Goal: Task Accomplishment & Management: Complete application form

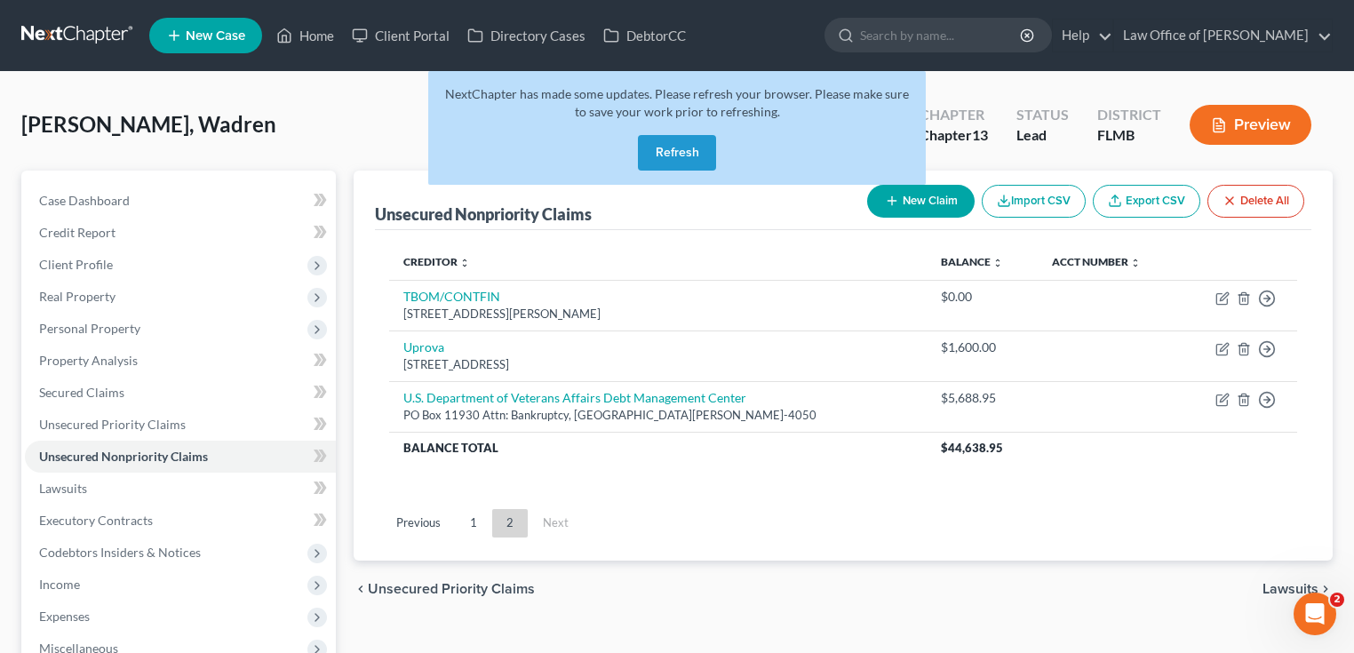
click at [92, 43] on link at bounding box center [78, 36] width 114 height 32
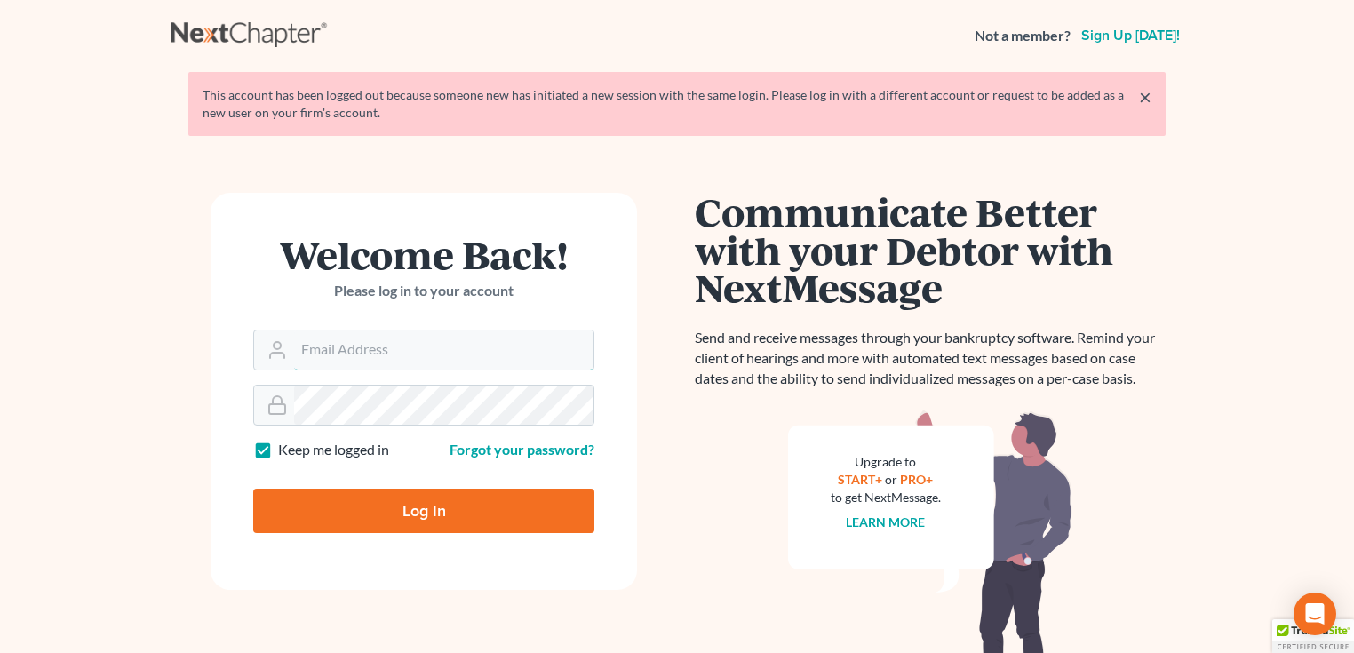
type input "[PERSON_NAME][EMAIL_ADDRESS][DOMAIN_NAME]"
click at [370, 503] on input "Log In" at bounding box center [423, 511] width 341 height 44
type input "Thinking..."
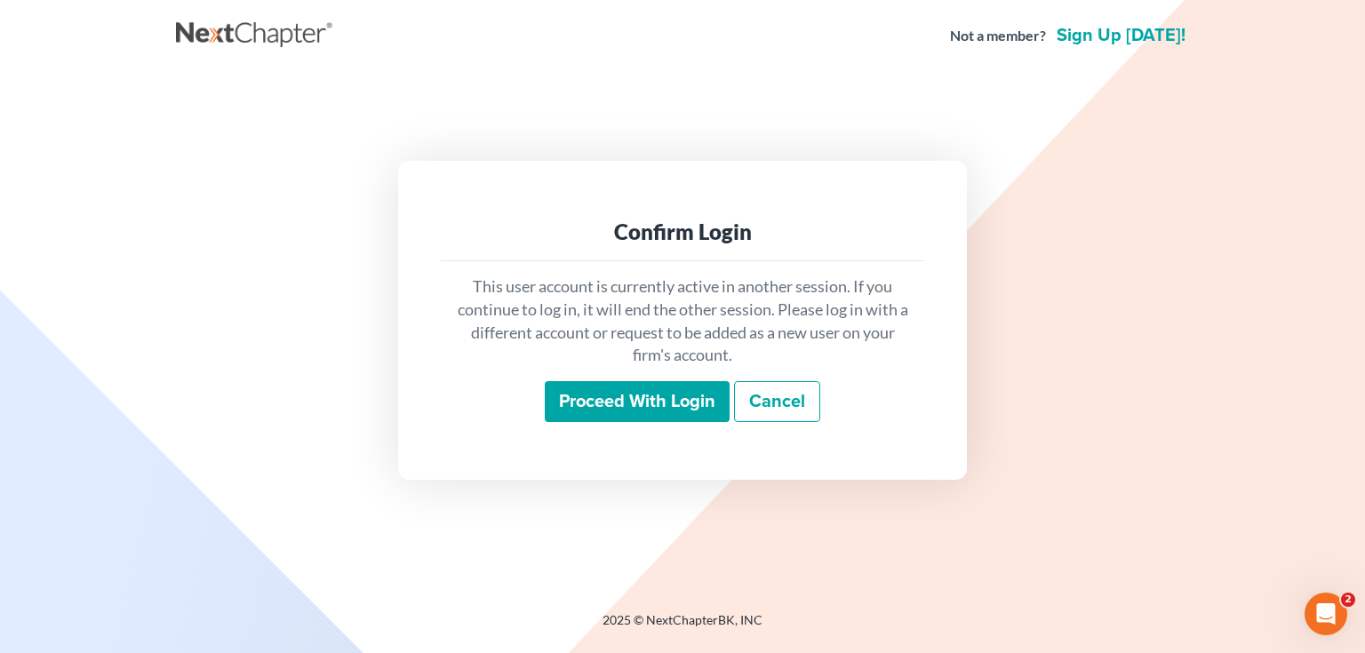
click at [656, 419] on input "Proceed with login" at bounding box center [637, 401] width 185 height 41
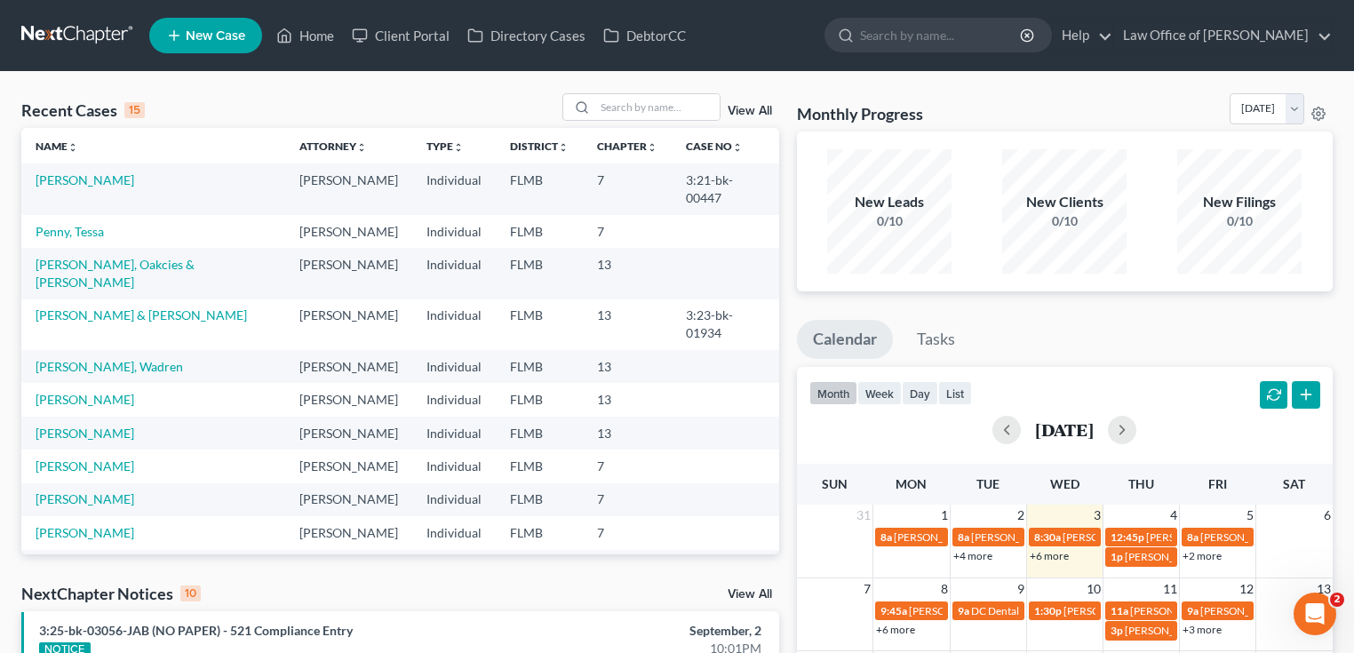
click at [1048, 558] on link "+6 more" at bounding box center [1049, 555] width 39 height 13
click at [183, 104] on div "Recent Cases 15 View All" at bounding box center [400, 110] width 758 height 35
drag, startPoint x: 114, startPoint y: 109, endPoint x: 15, endPoint y: 103, distance: 98.8
click at [32, 109] on div "Recent Cases 15" at bounding box center [82, 109] width 123 height 21
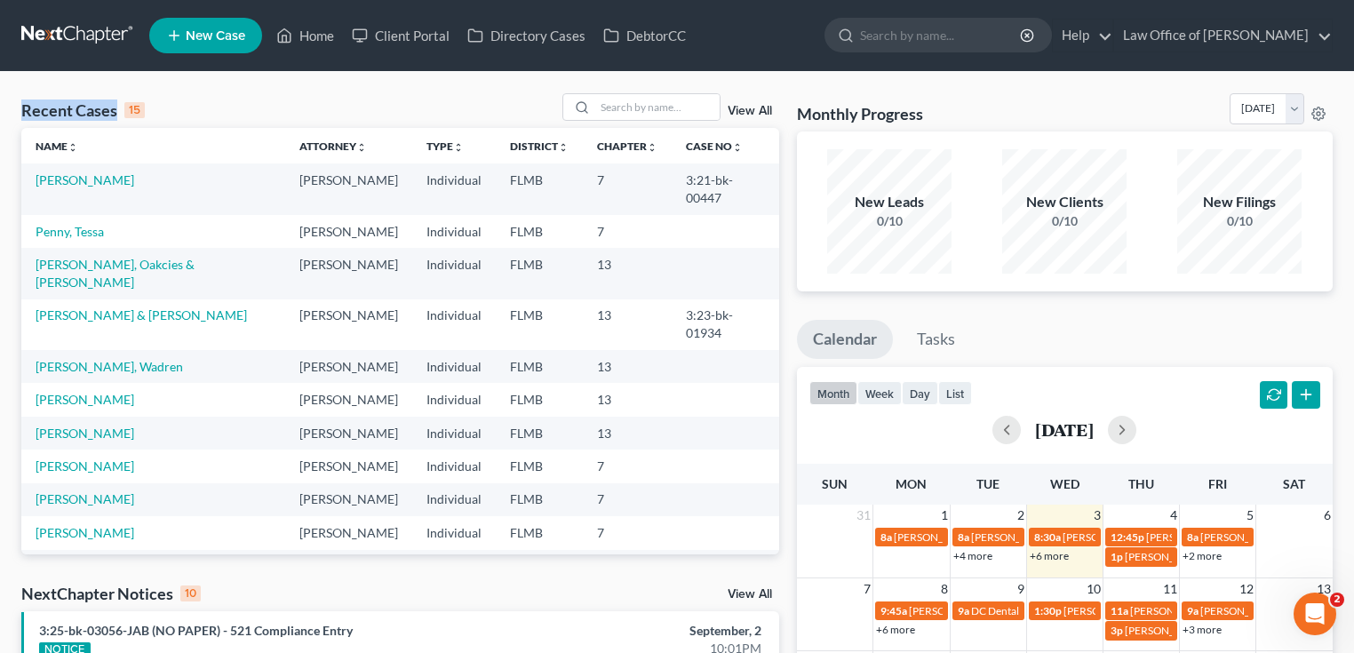
drag, startPoint x: 23, startPoint y: 107, endPoint x: 123, endPoint y: 99, distance: 99.7
click at [123, 99] on div "Recent Cases 15" at bounding box center [82, 109] width 123 height 21
click at [167, 113] on div "Recent Cases 15 View All" at bounding box center [400, 110] width 758 height 35
drag, startPoint x: 180, startPoint y: 110, endPoint x: 21, endPoint y: 107, distance: 159.1
click at [21, 107] on div "Recent Cases 15 View All" at bounding box center [400, 110] width 758 height 35
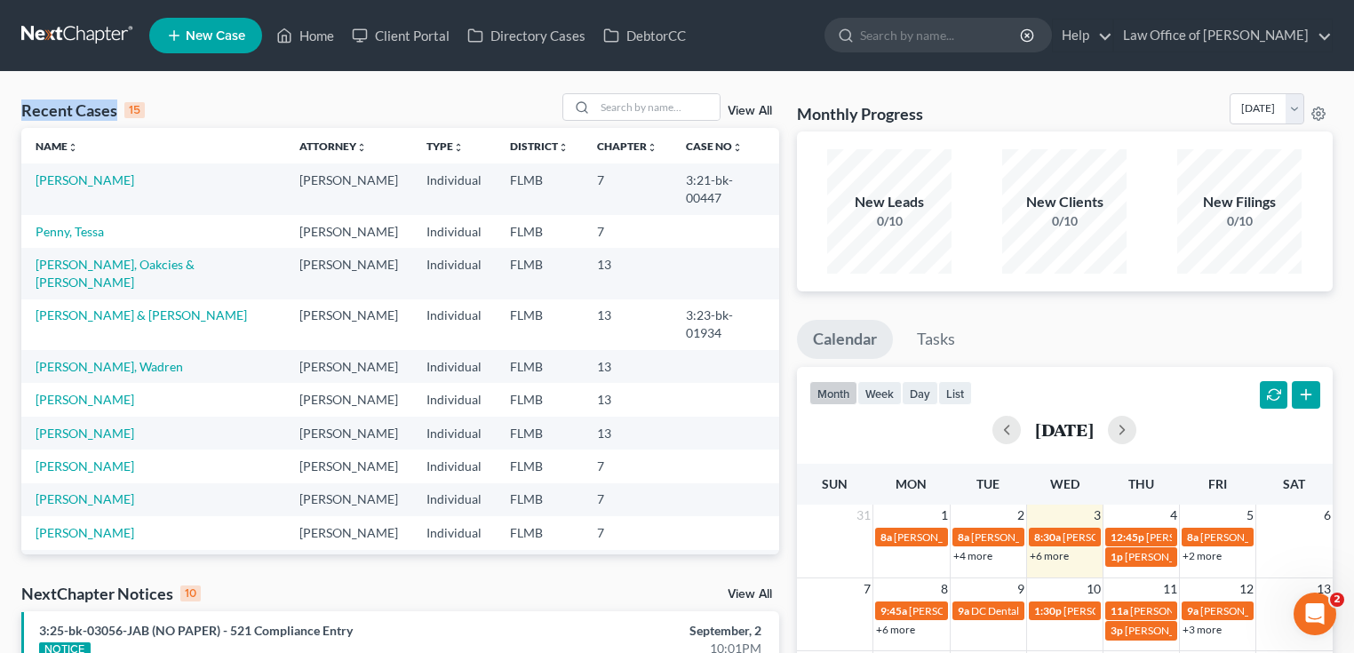
click at [21, 107] on div "Recent Cases 15" at bounding box center [82, 109] width 123 height 21
click at [171, 107] on div "Recent Cases 15 View All" at bounding box center [400, 110] width 758 height 35
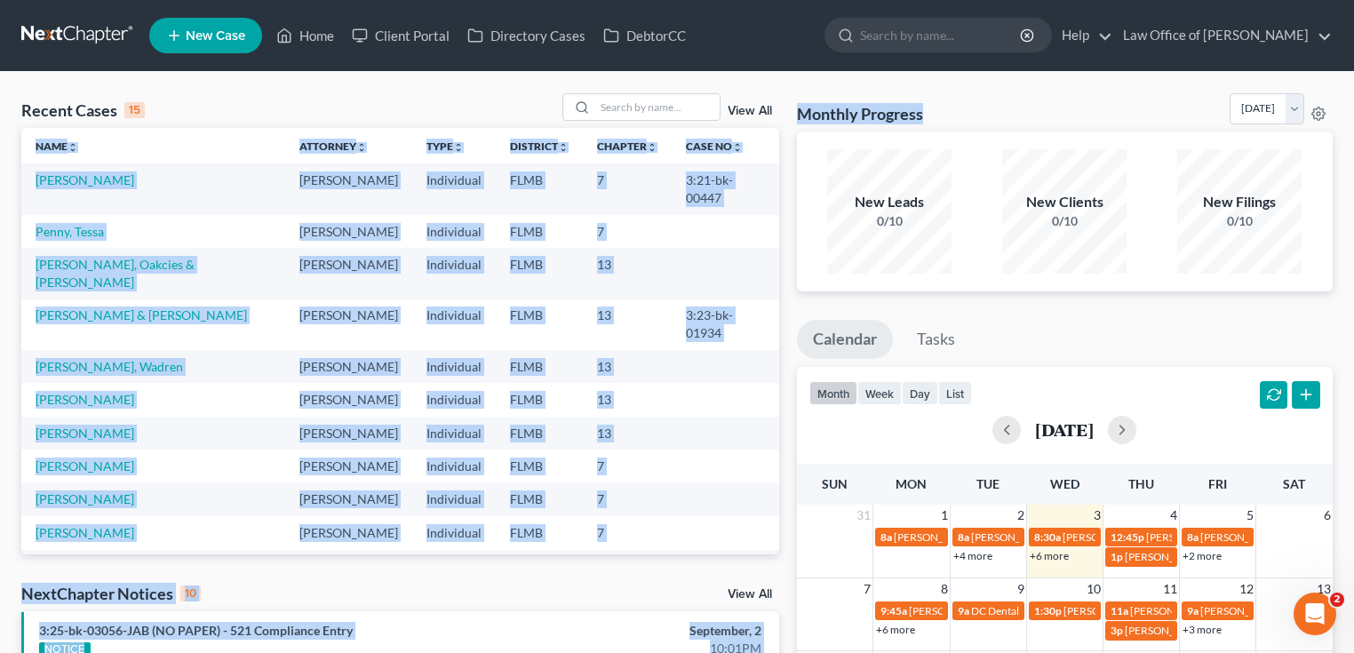
drag, startPoint x: 943, startPoint y: 105, endPoint x: 746, endPoint y: 110, distance: 196.4
click at [746, 110] on link "View All" at bounding box center [750, 111] width 44 height 12
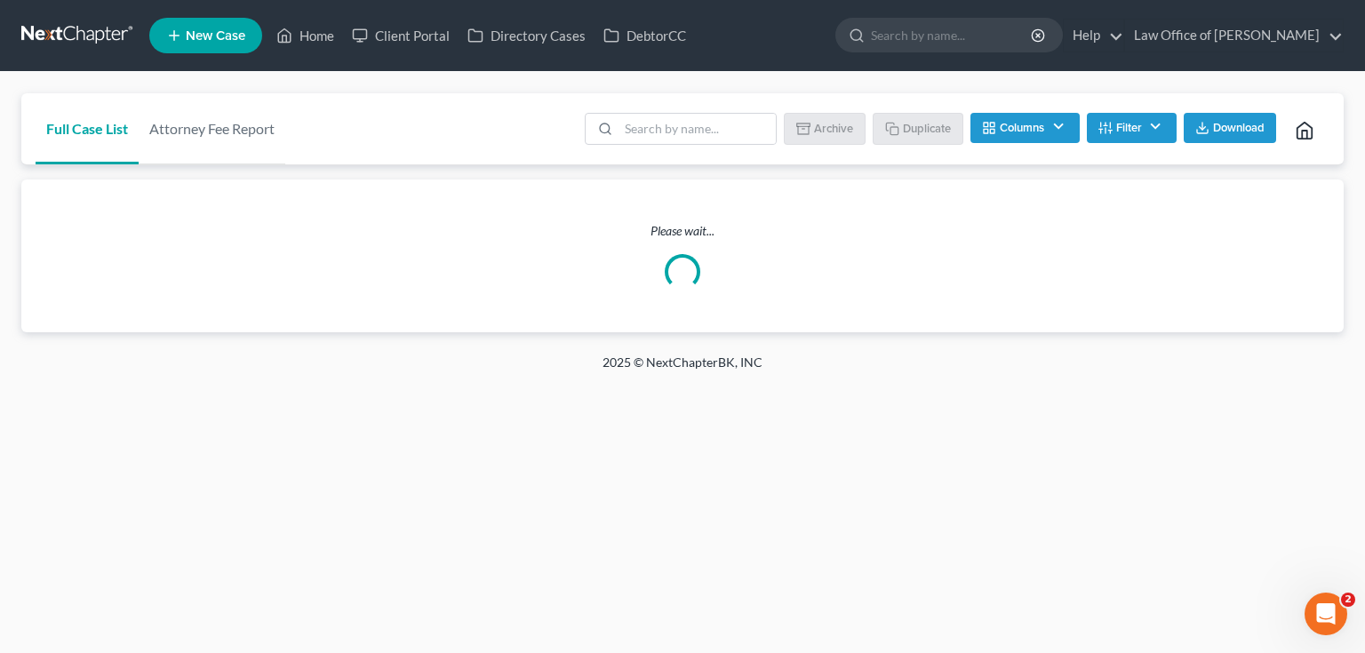
click at [77, 28] on link at bounding box center [78, 36] width 114 height 32
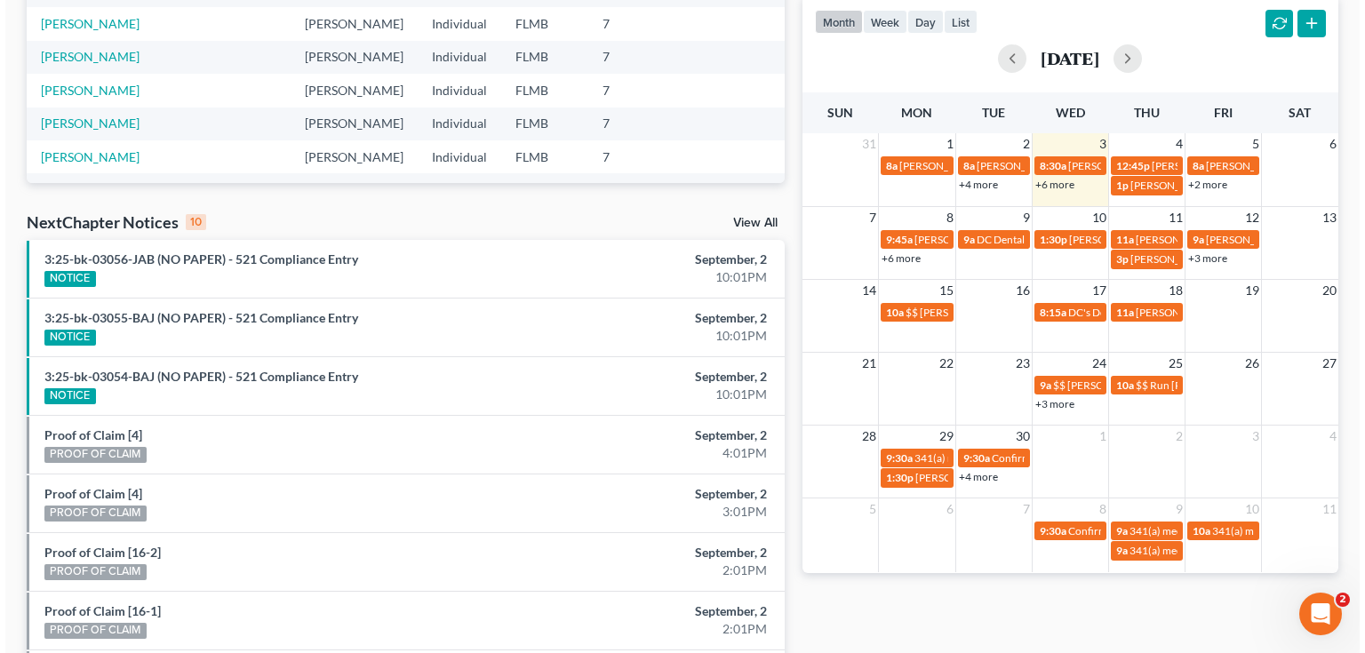
scroll to position [355, 0]
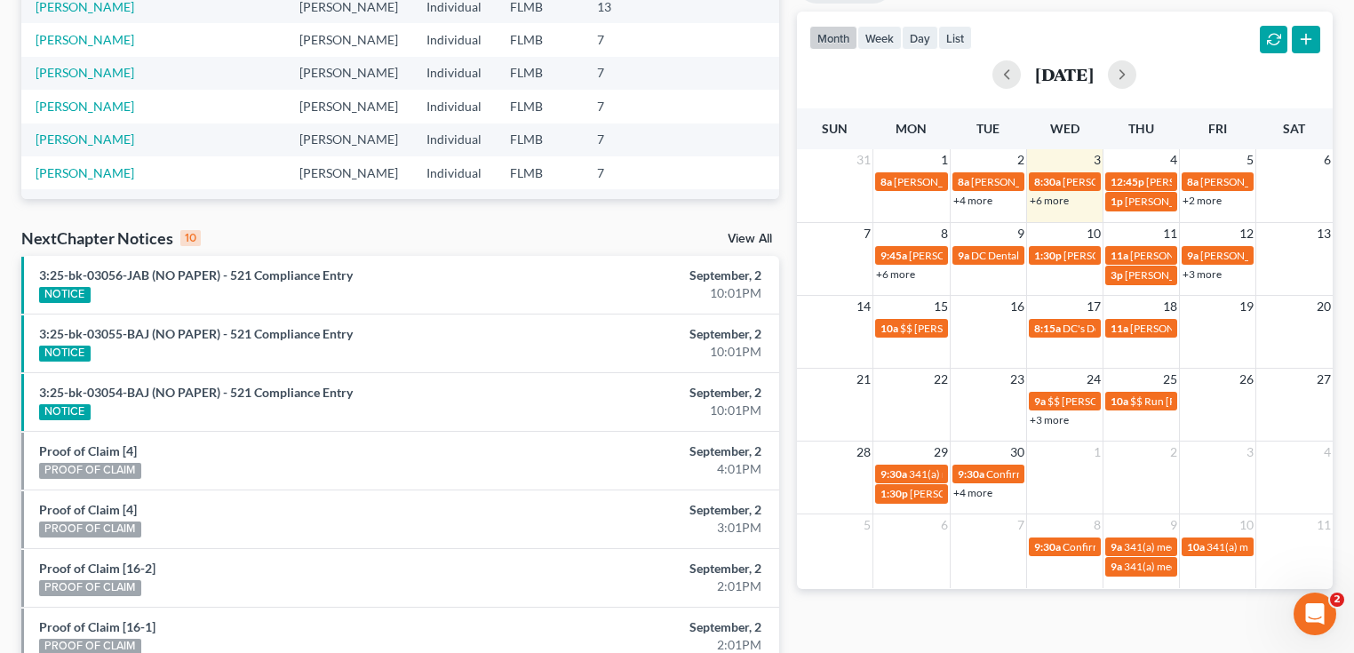
click at [1303, 343] on div "14 15 16 17 18 19 20 10a $$ Mary Darby first payment is due $400 8:15a DC's Doc…" at bounding box center [1065, 331] width 536 height 73
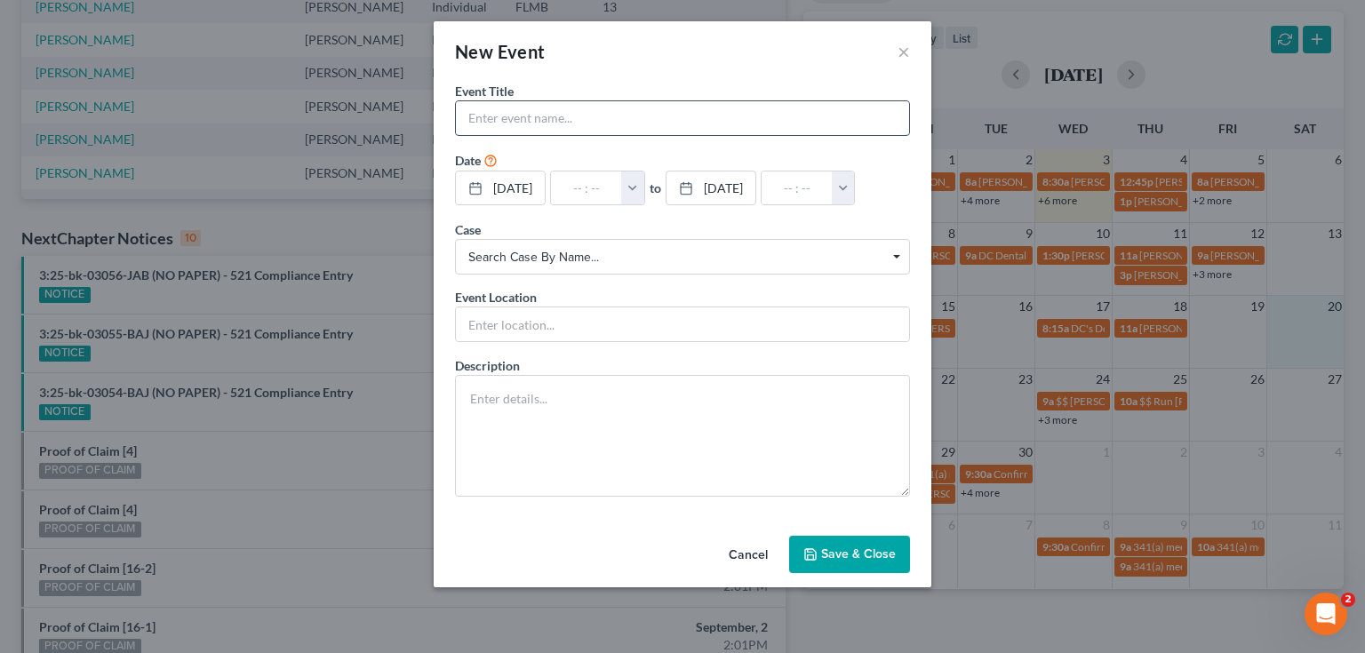
click at [643, 127] on input "text" at bounding box center [682, 118] width 453 height 34
type input "[PERSON_NAME]"
click at [668, 64] on div "New Event ×" at bounding box center [682, 51] width 497 height 60
click at [644, 187] on button "button" at bounding box center [632, 188] width 23 height 34
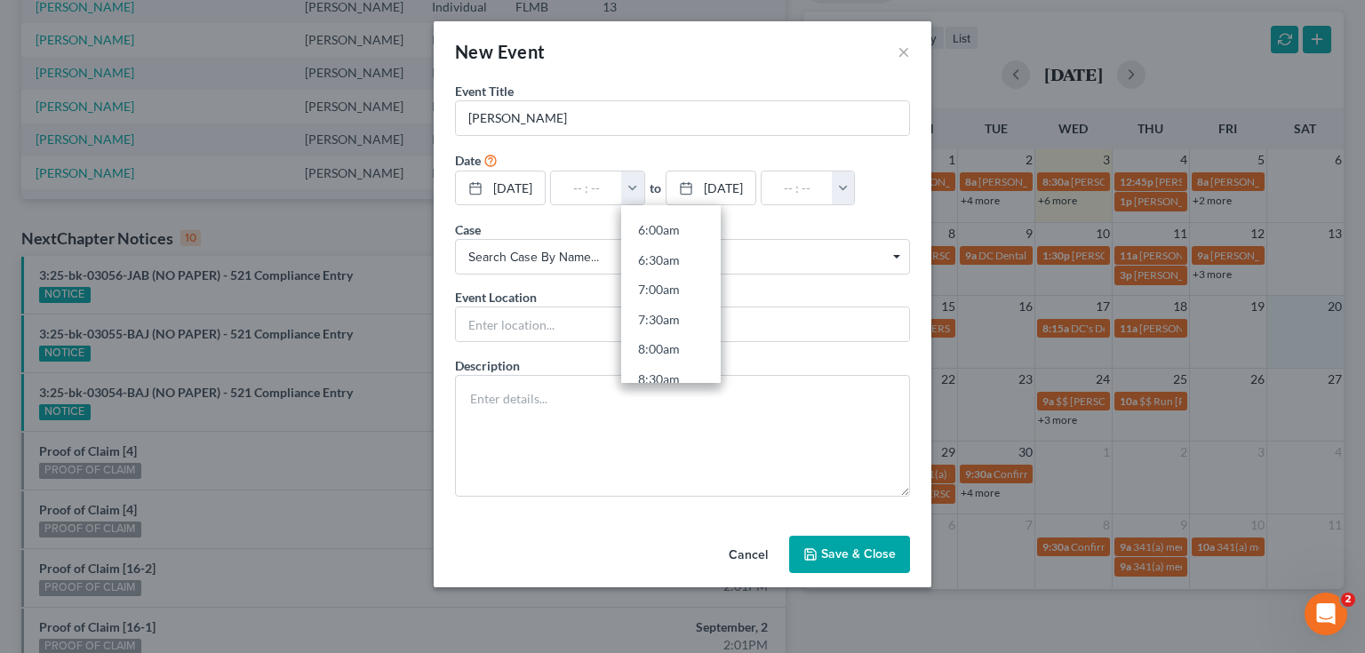
click at [679, 351] on link "8:00am" at bounding box center [670, 349] width 99 height 30
type input "8:00am"
type input "09:00am"
click at [850, 557] on button "Save & Close" at bounding box center [849, 554] width 121 height 37
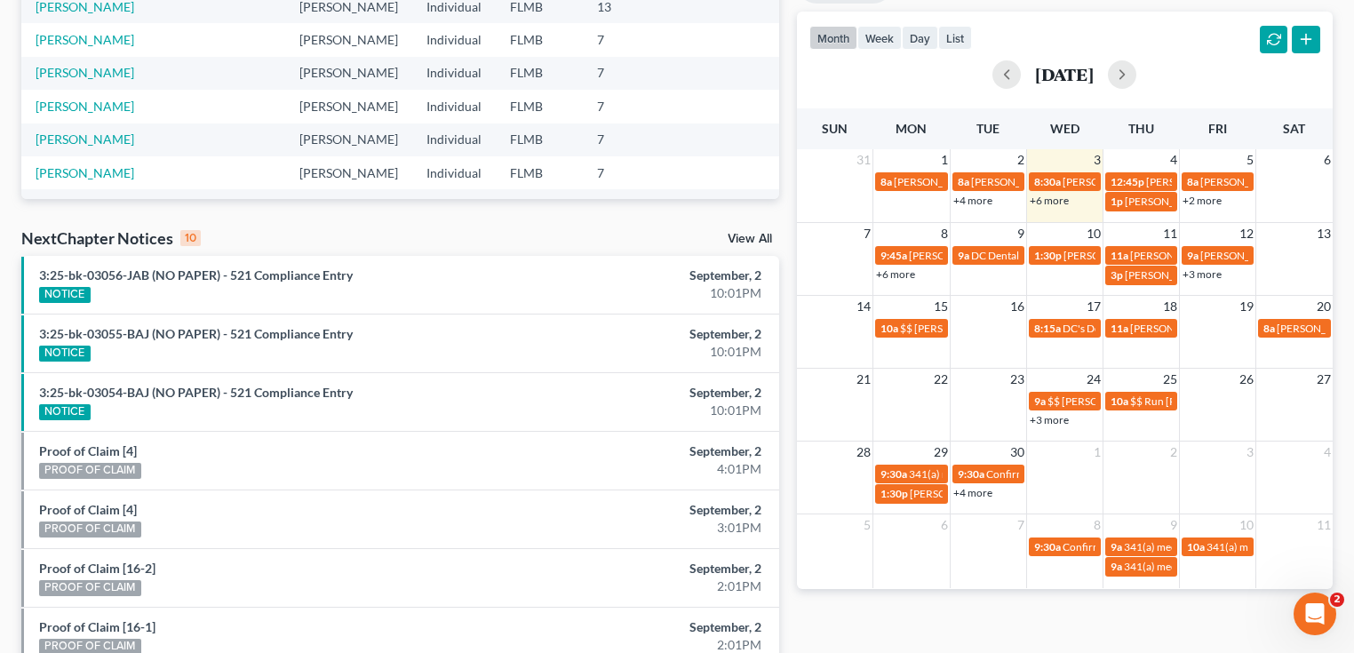
click at [1057, 196] on link "+6 more" at bounding box center [1049, 200] width 39 height 13
click at [1092, 25] on div "month week day list September 2025" at bounding box center [1064, 54] width 553 height 85
click at [1034, 198] on link "+6 more" at bounding box center [1049, 200] width 39 height 13
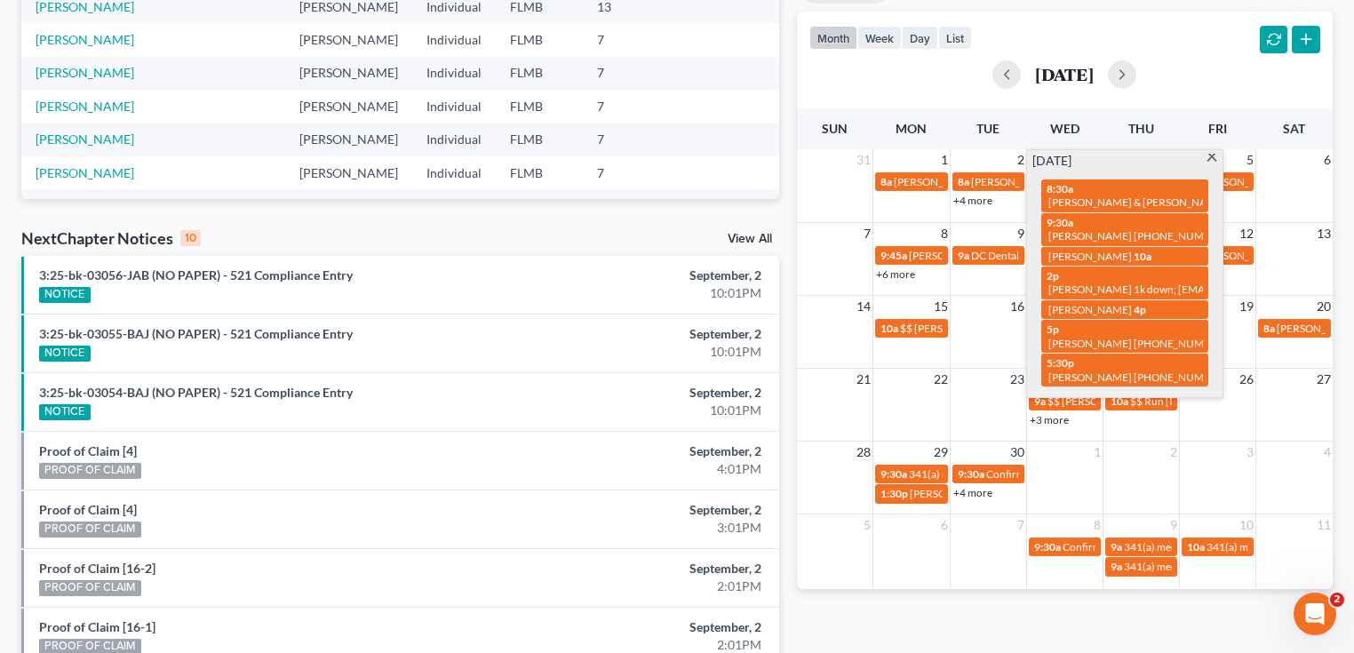
click at [1122, 26] on div "month week day list September 2025" at bounding box center [1064, 54] width 553 height 85
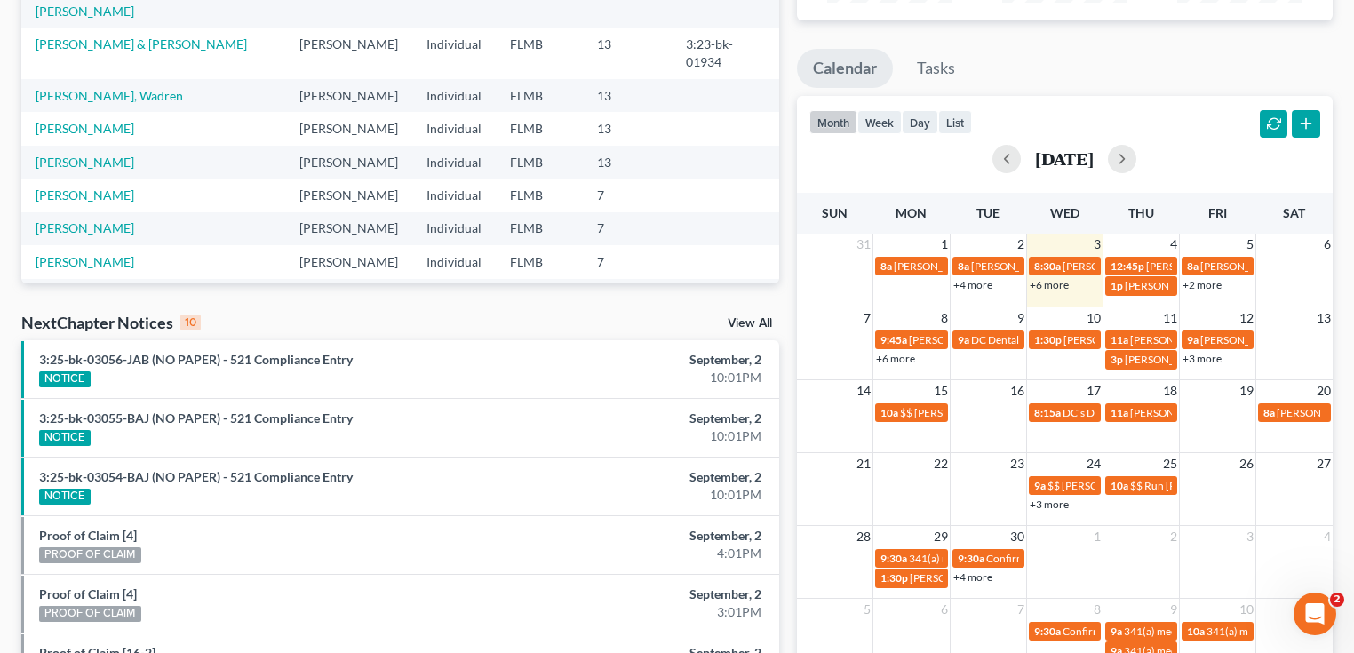
scroll to position [0, 0]
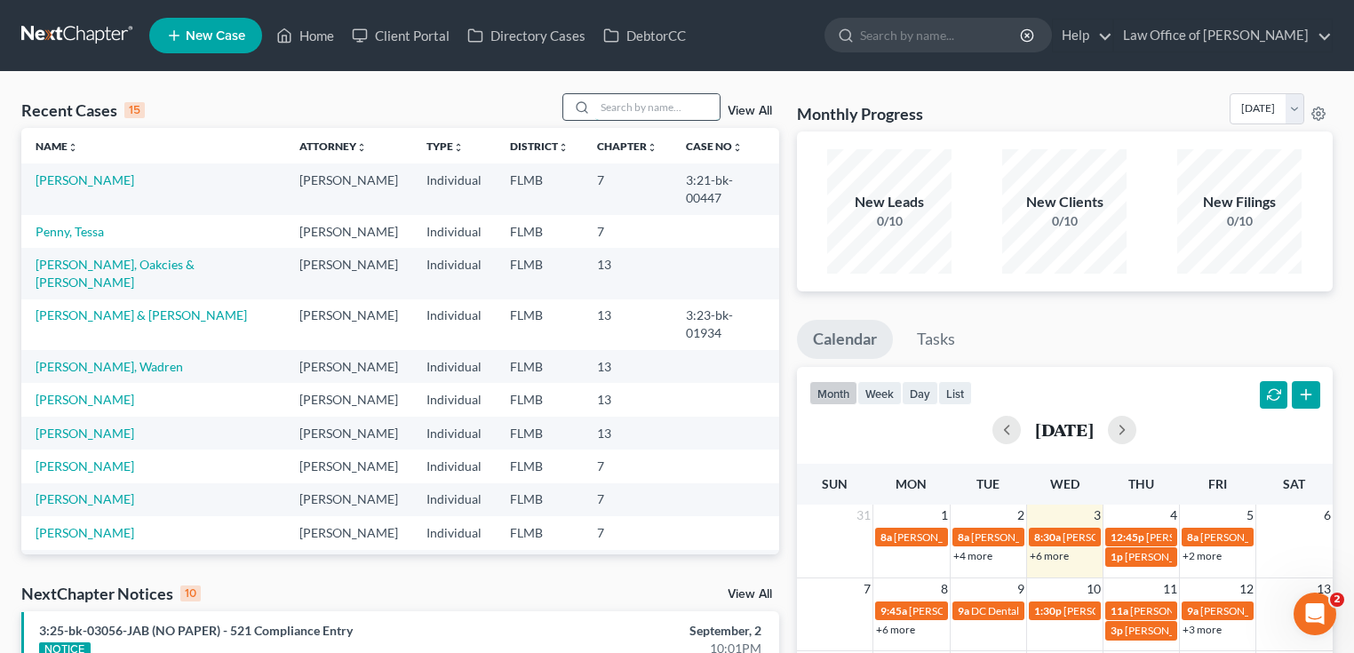
click at [630, 112] on input "search" at bounding box center [657, 107] width 124 height 26
type input "moore"
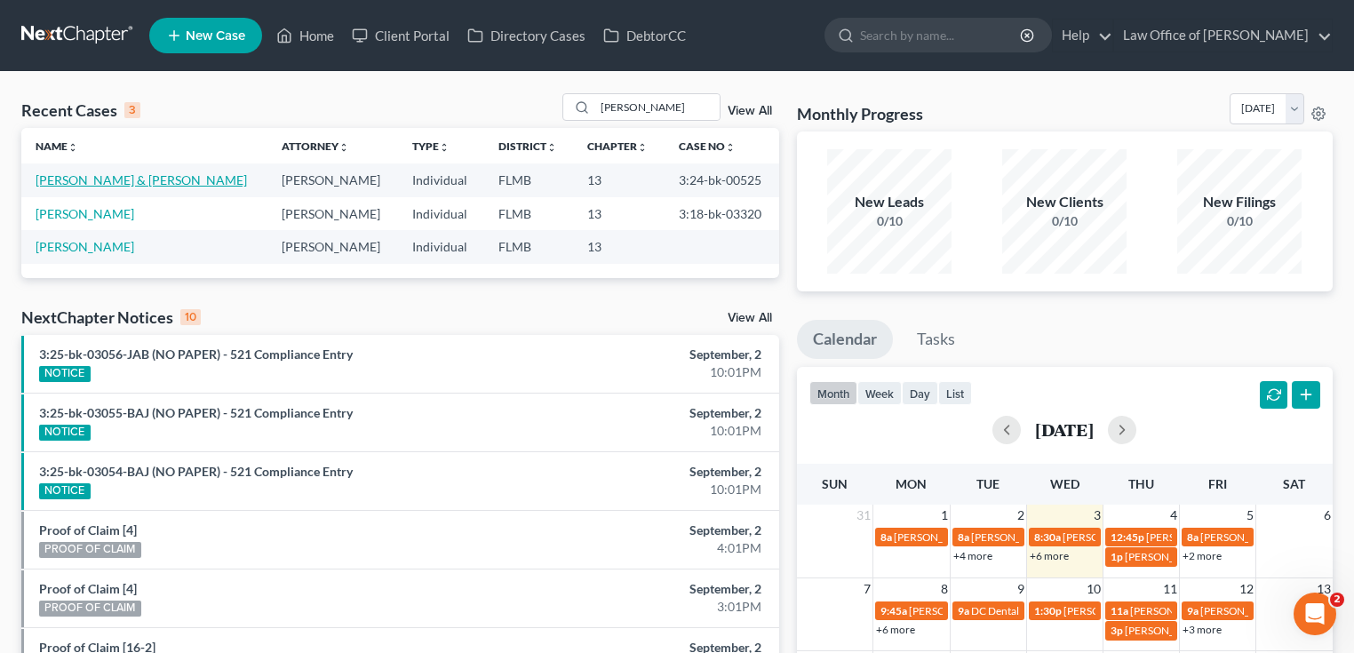
click at [153, 178] on link "[PERSON_NAME] & [PERSON_NAME]" at bounding box center [141, 179] width 211 height 15
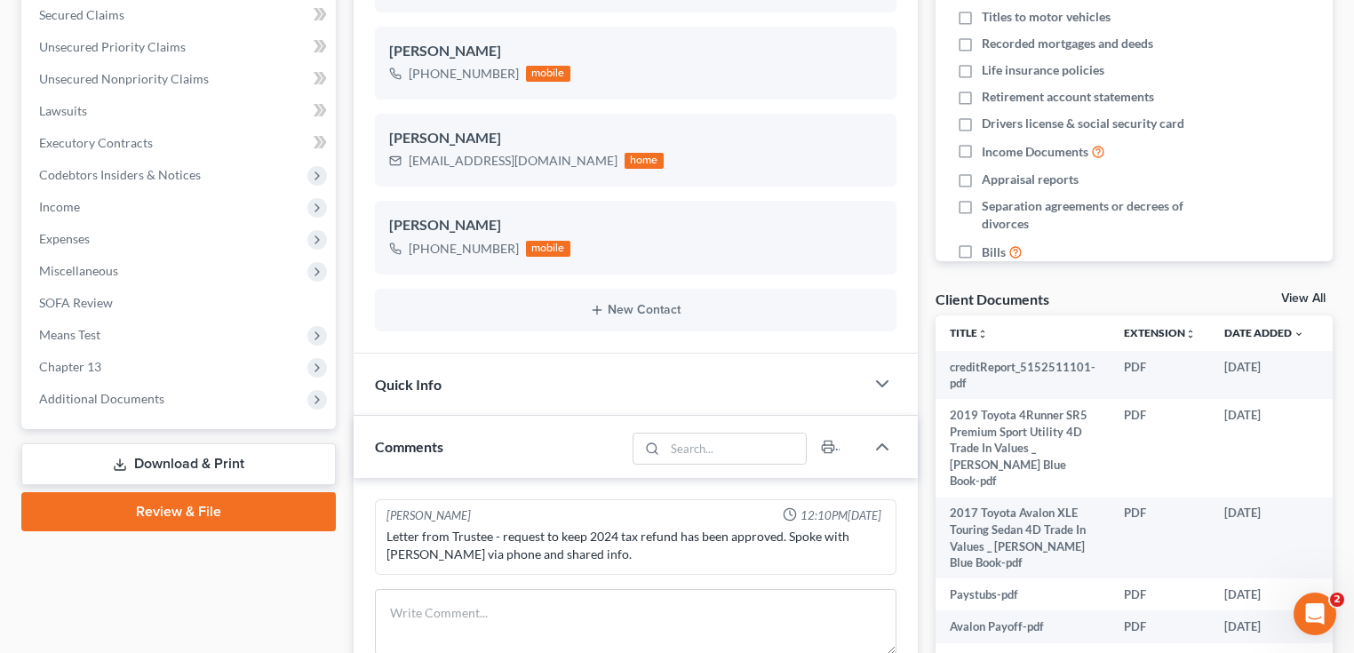
scroll to position [497, 0]
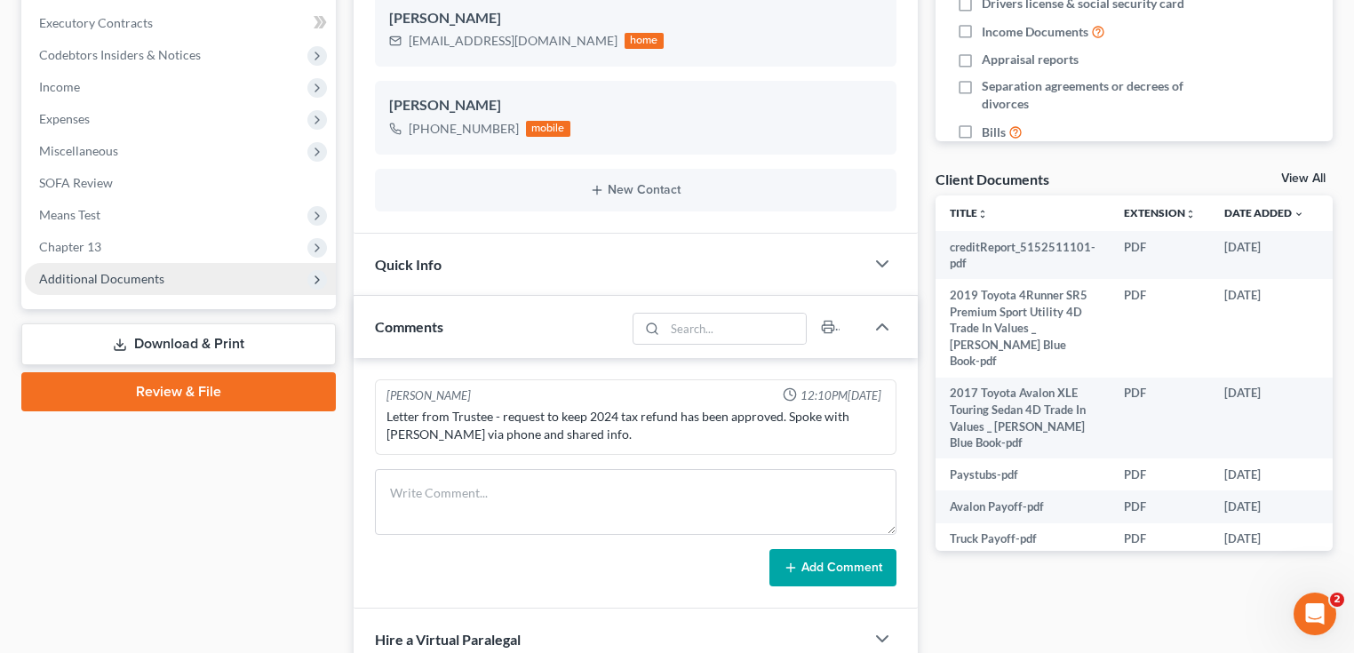
click at [169, 268] on span "Additional Documents" at bounding box center [180, 279] width 311 height 32
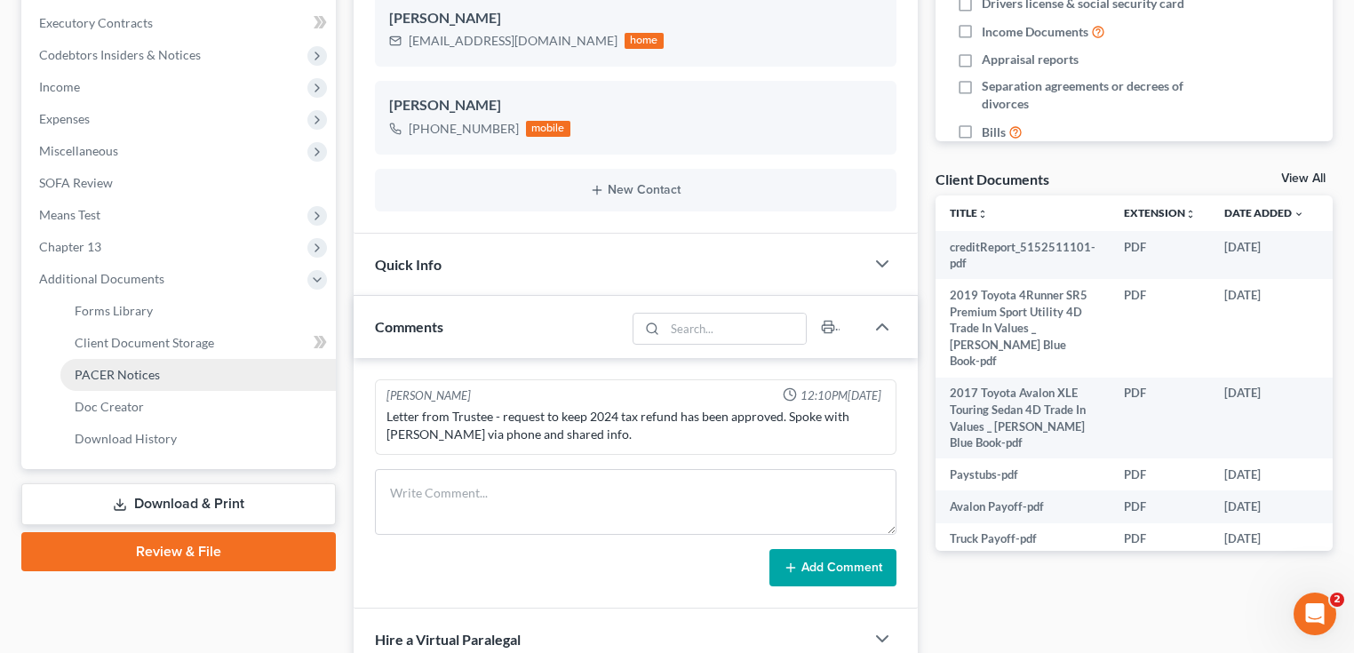
click at [147, 362] on link "PACER Notices" at bounding box center [197, 375] width 275 height 32
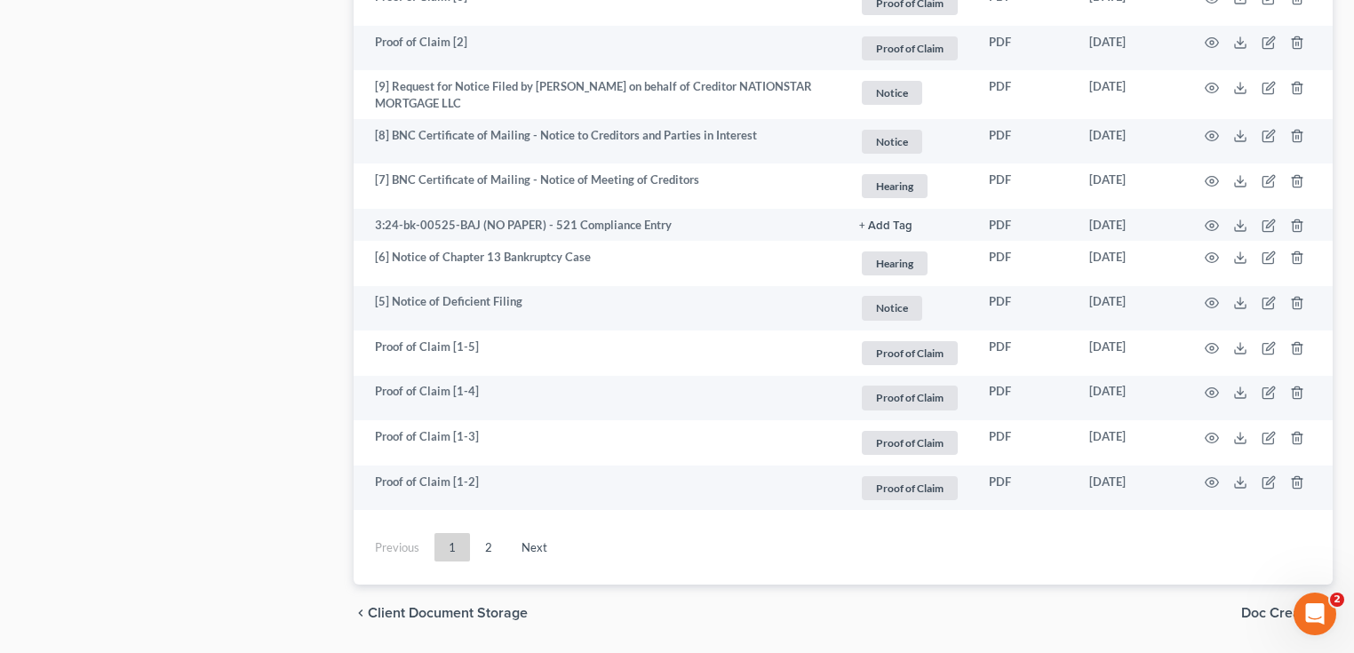
scroll to position [3415, 0]
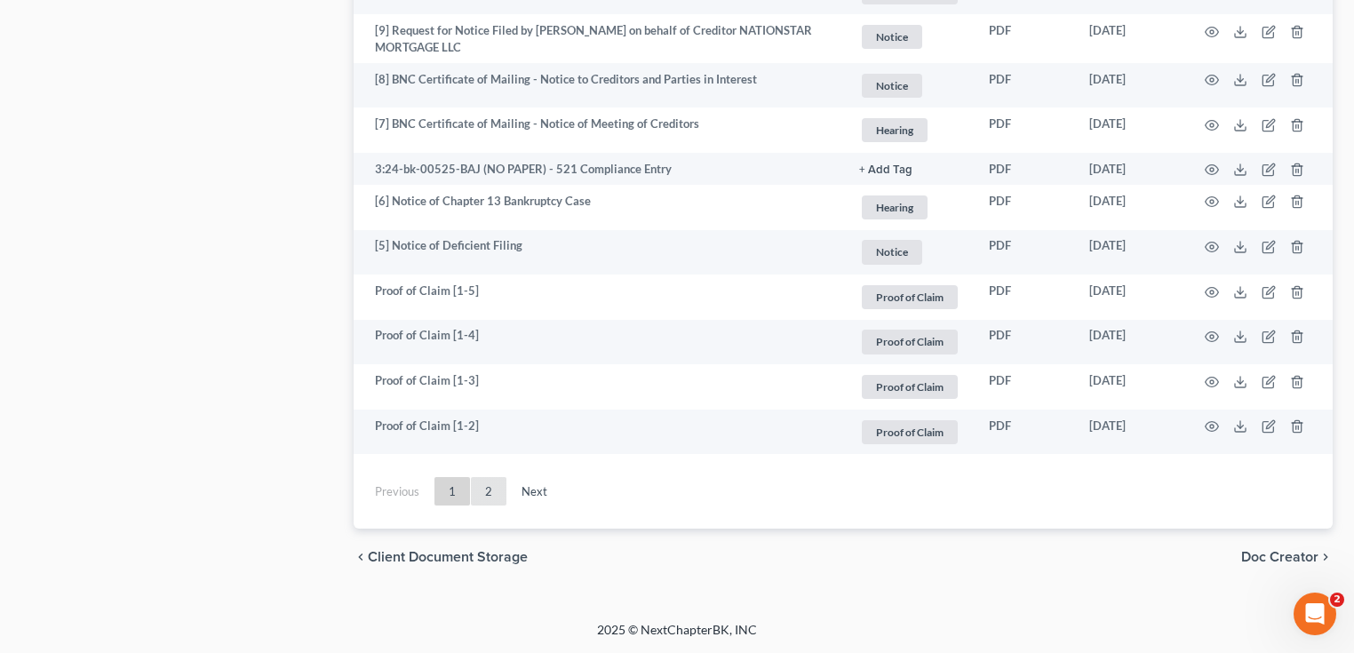
click at [482, 483] on link "2" at bounding box center [489, 491] width 36 height 28
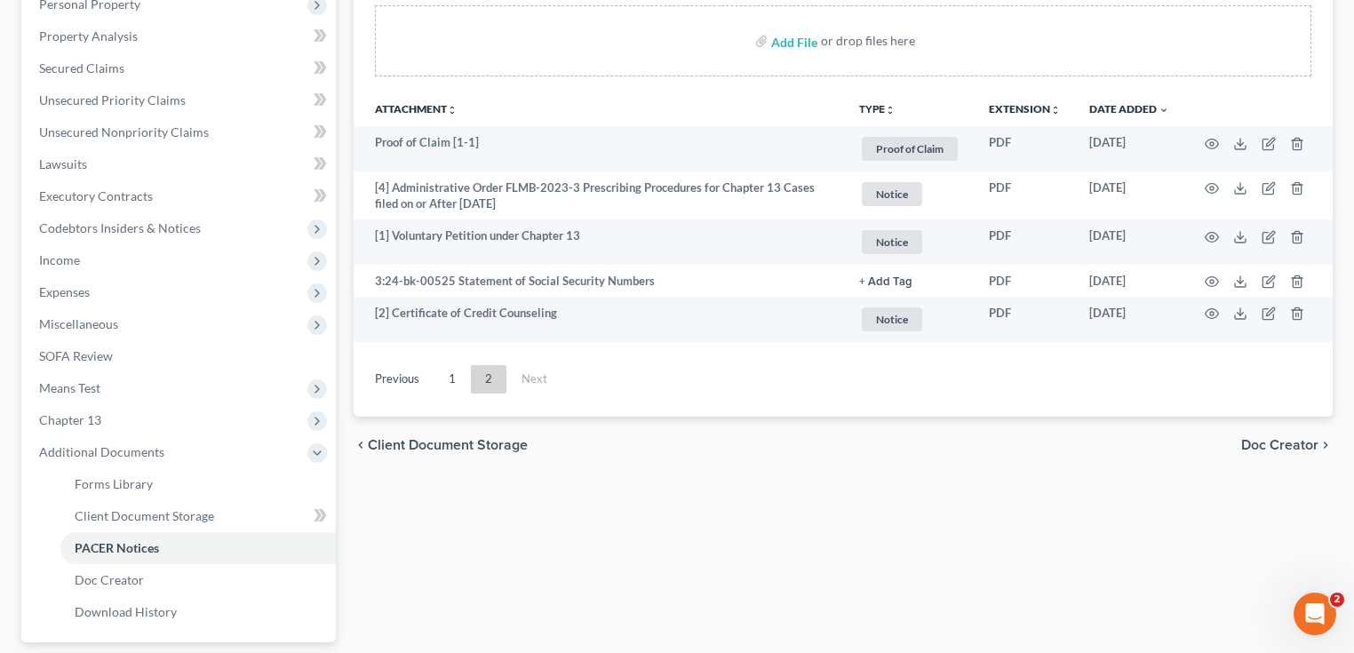
scroll to position [0, 0]
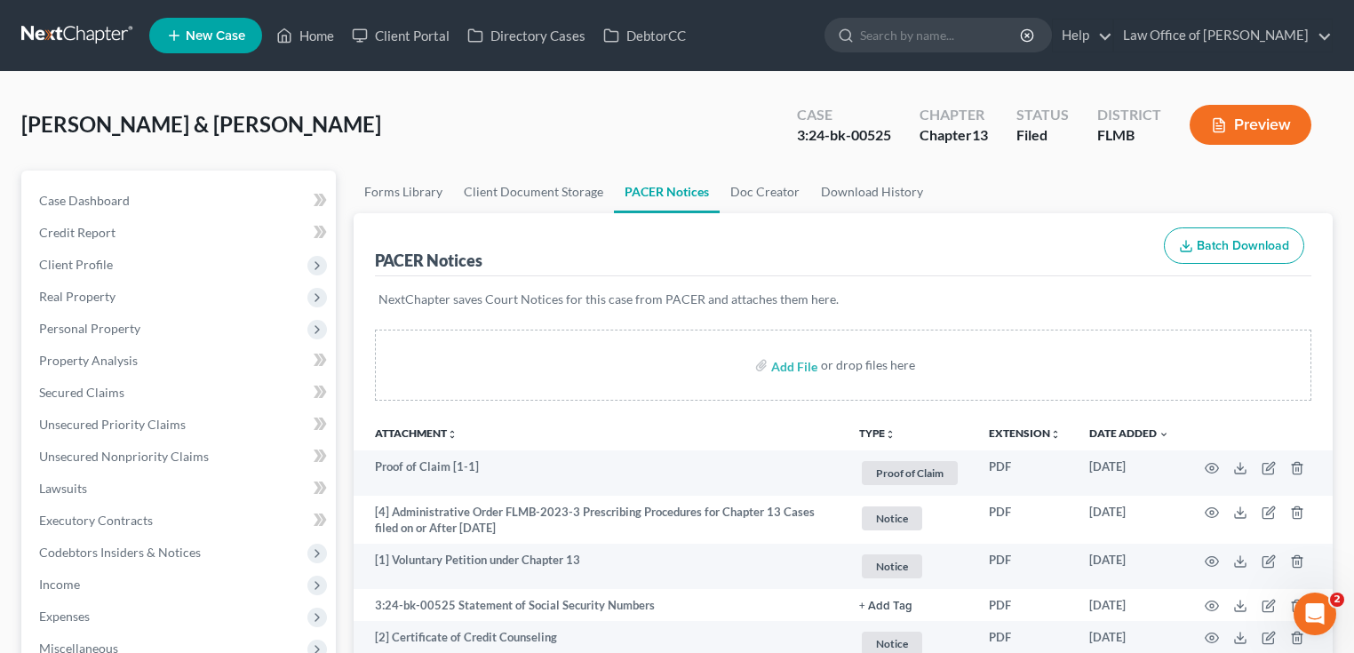
click at [105, 35] on link at bounding box center [78, 36] width 114 height 32
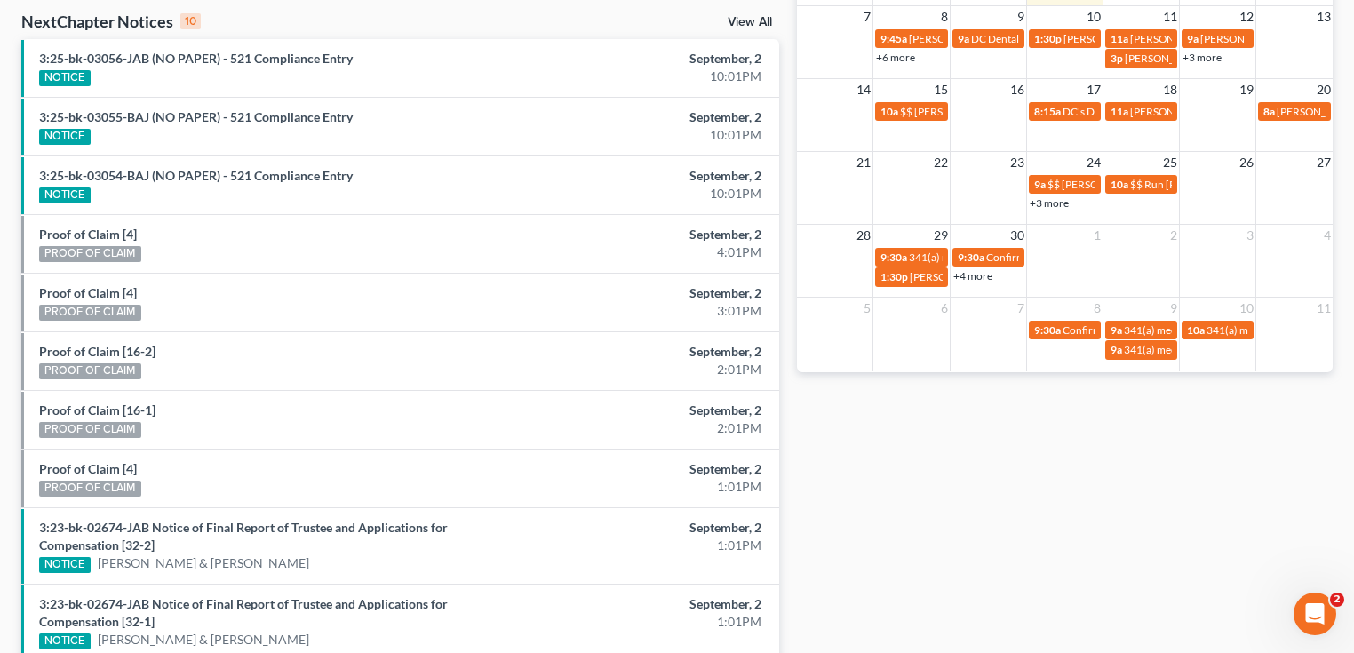
scroll to position [441, 0]
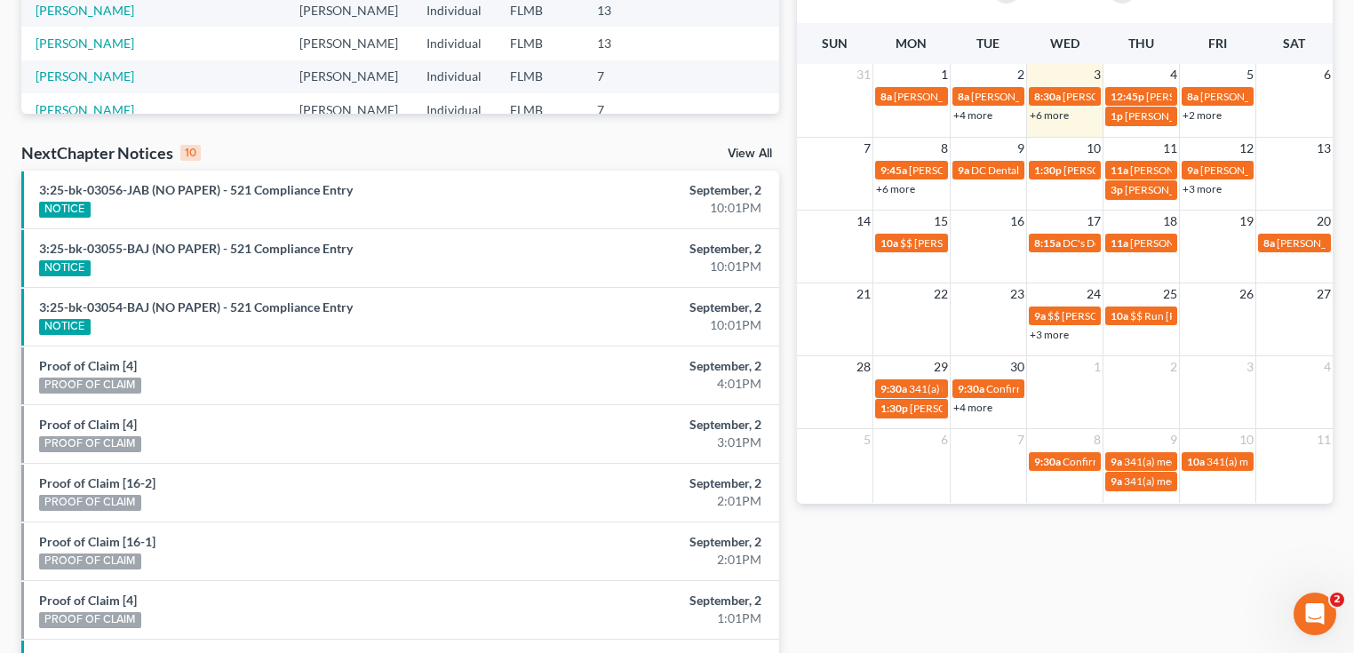
click at [1043, 114] on link "+6 more" at bounding box center [1049, 114] width 39 height 13
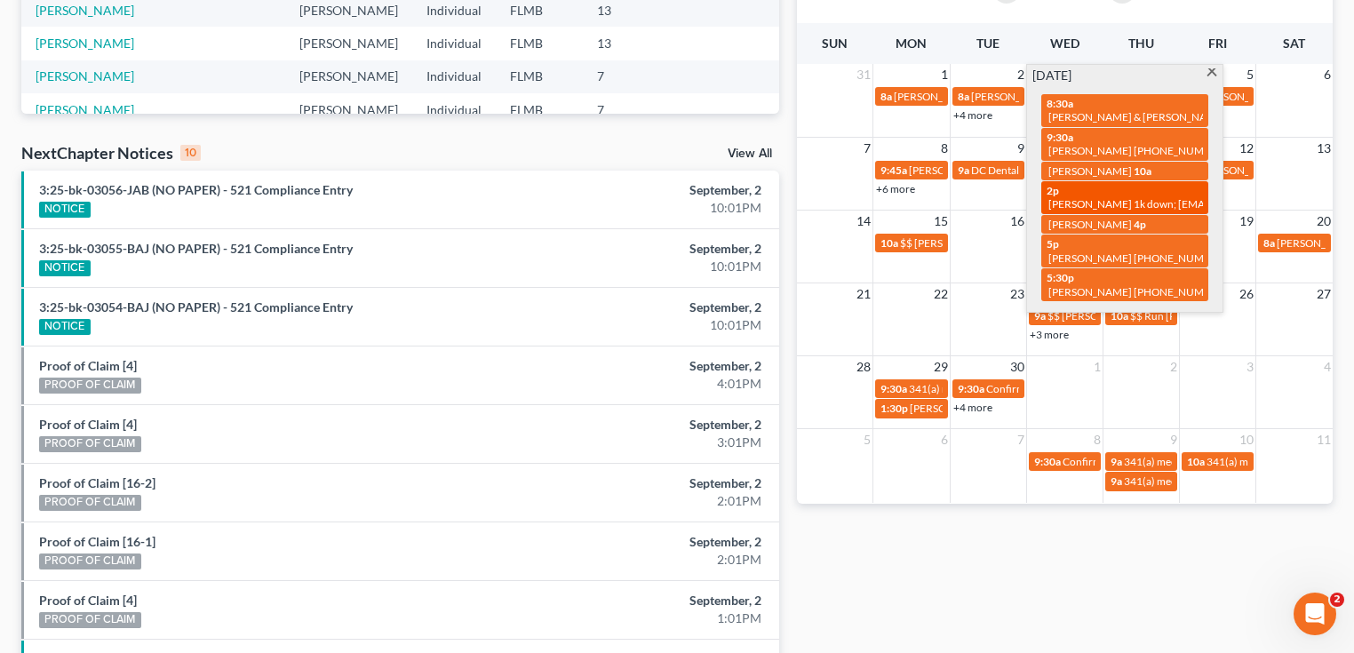
click at [1087, 203] on span "[PERSON_NAME] 1k down; [EMAIL_ADDRESS][DOMAIN_NAME]" at bounding box center [1201, 203] width 307 height 13
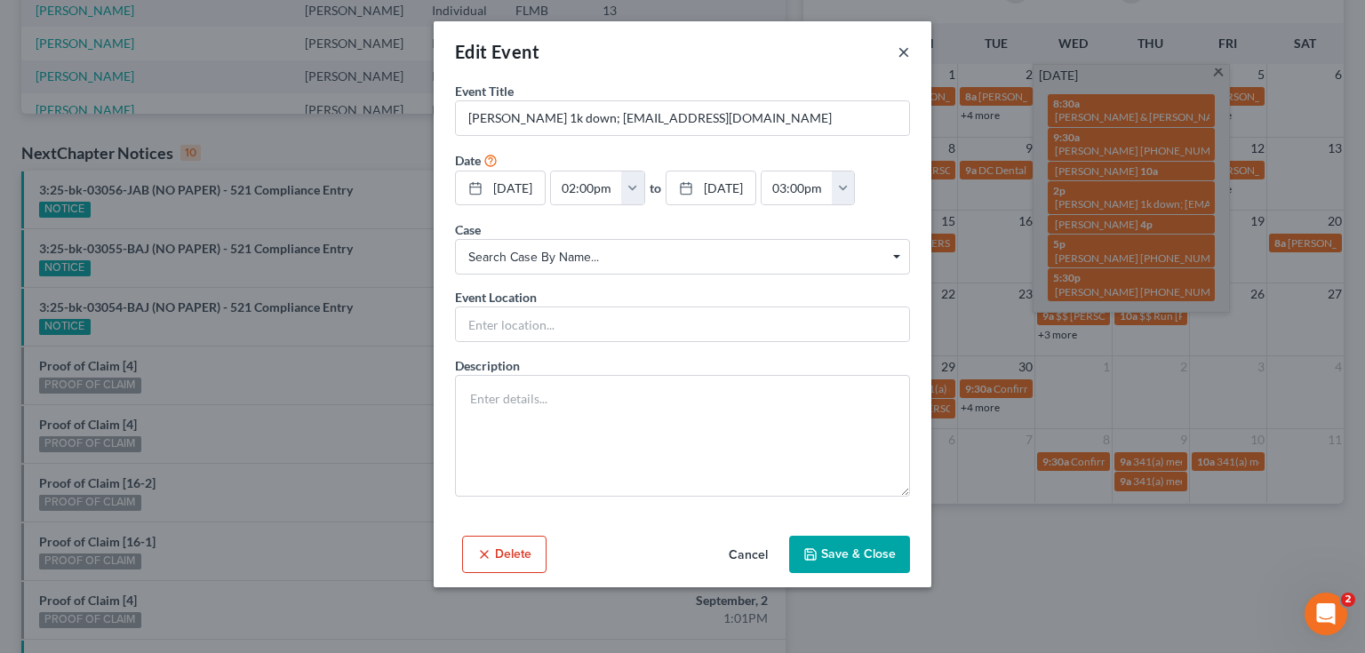
click at [903, 46] on button "×" at bounding box center [903, 51] width 12 height 21
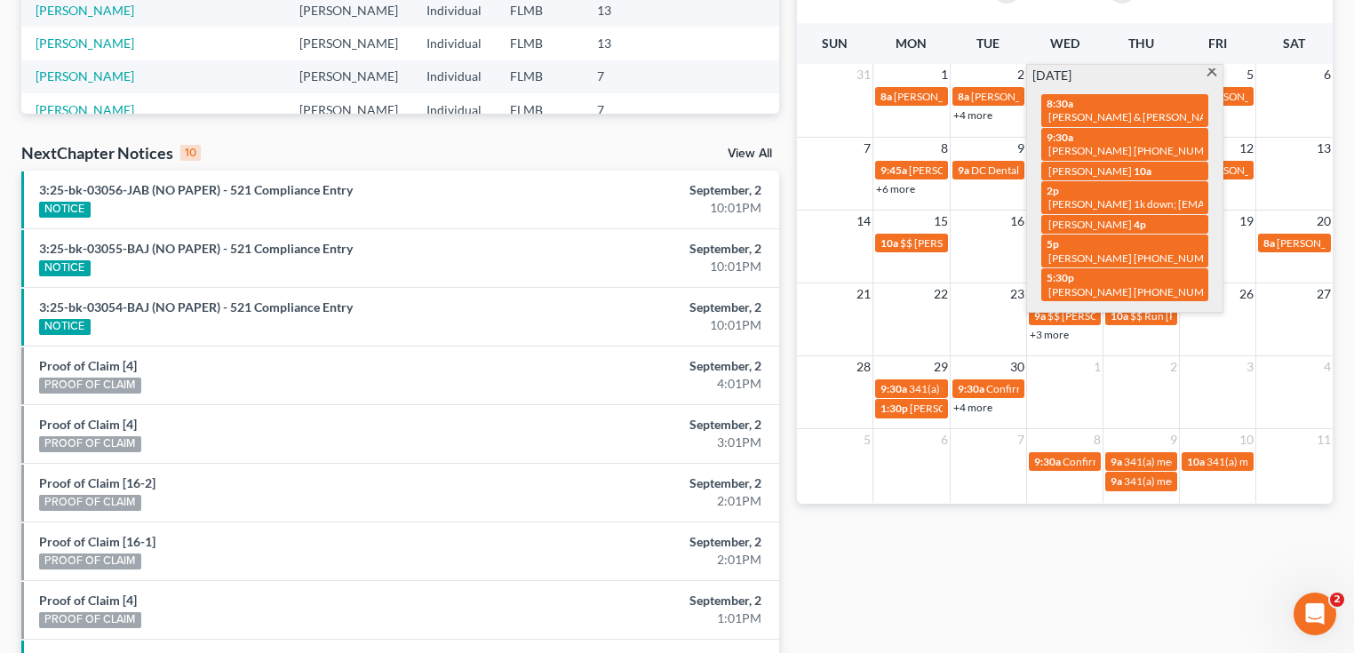
click at [1022, 556] on div "Monthly Progress Bankruptcy Bankruptcy [DATE] [DATE] [DATE] [DATE] [DATE] [DATE…" at bounding box center [1064, 236] width 553 height 1167
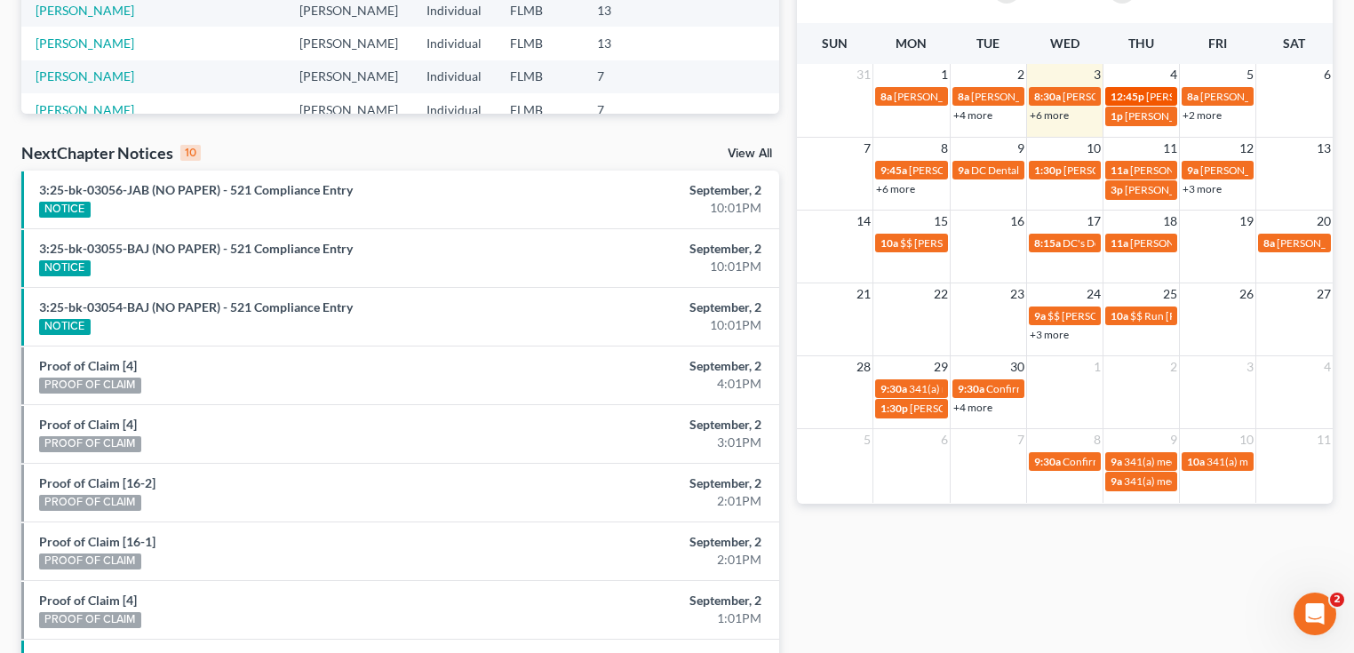
click at [1144, 97] on div "12:45p [PERSON_NAME] Hair Appt" at bounding box center [1140, 96] width 61 height 13
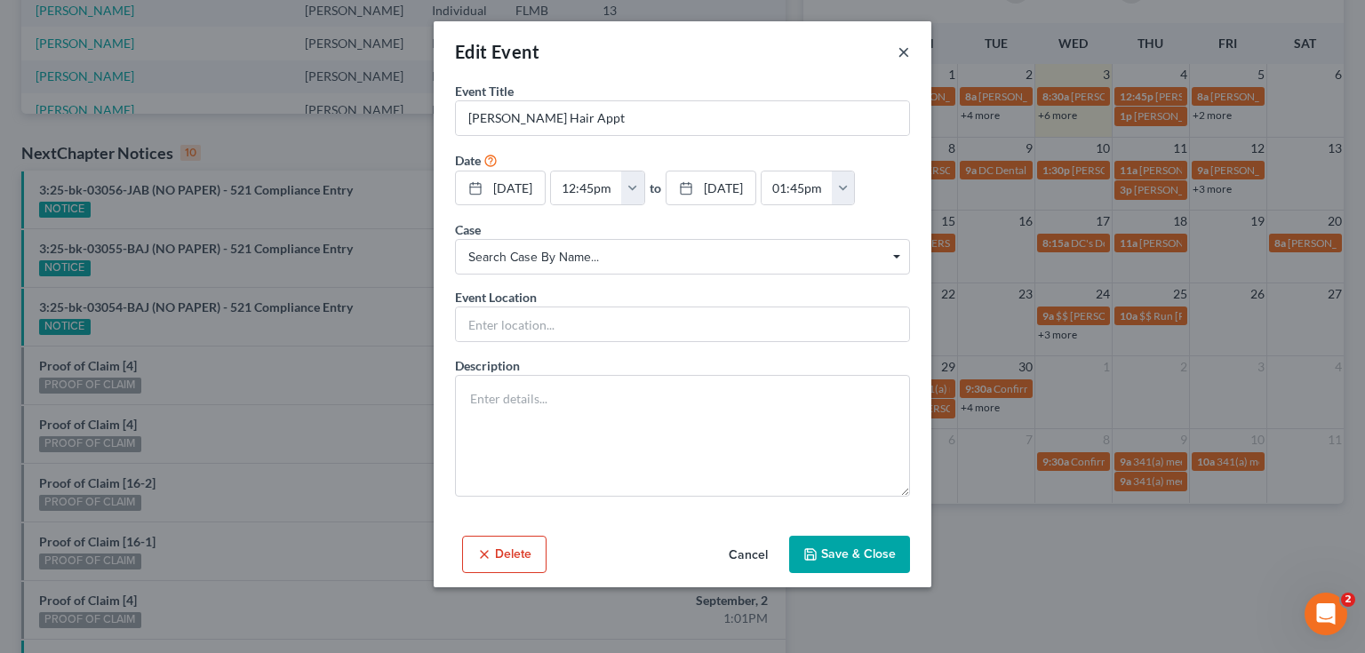
click at [908, 50] on button "×" at bounding box center [903, 51] width 12 height 21
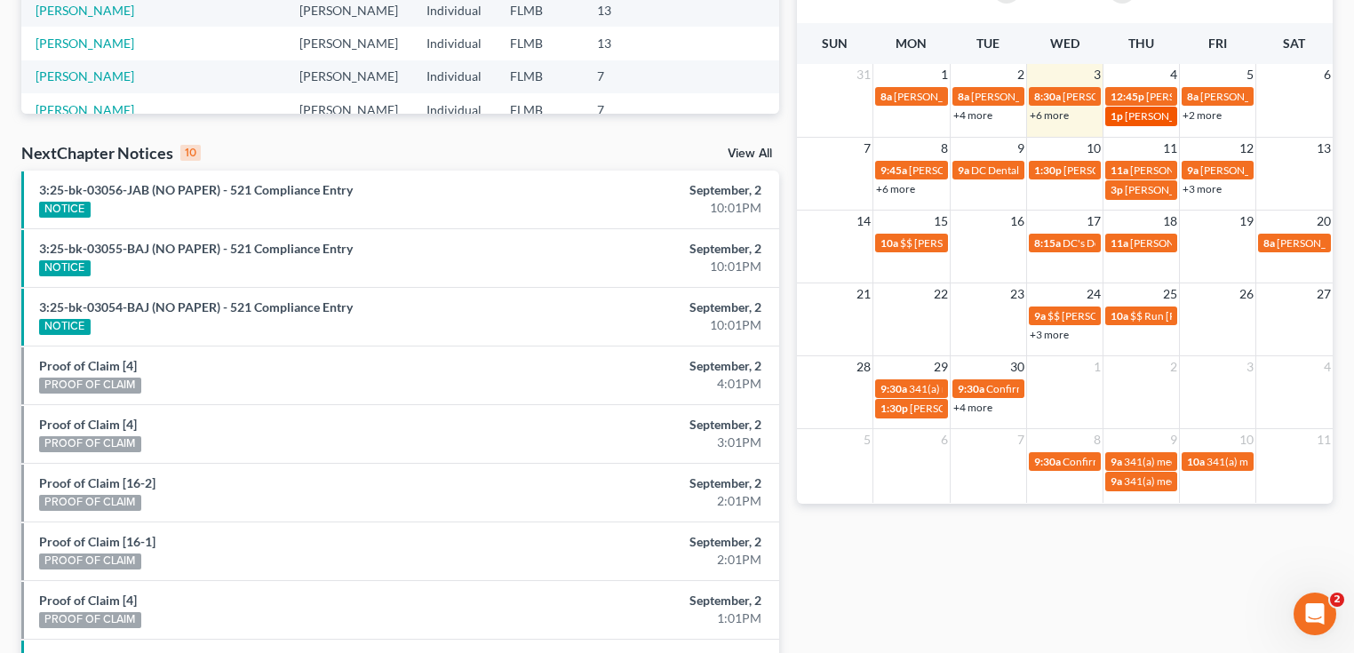
click at [1145, 111] on span "[PERSON_NAME]" at bounding box center [1167, 115] width 84 height 13
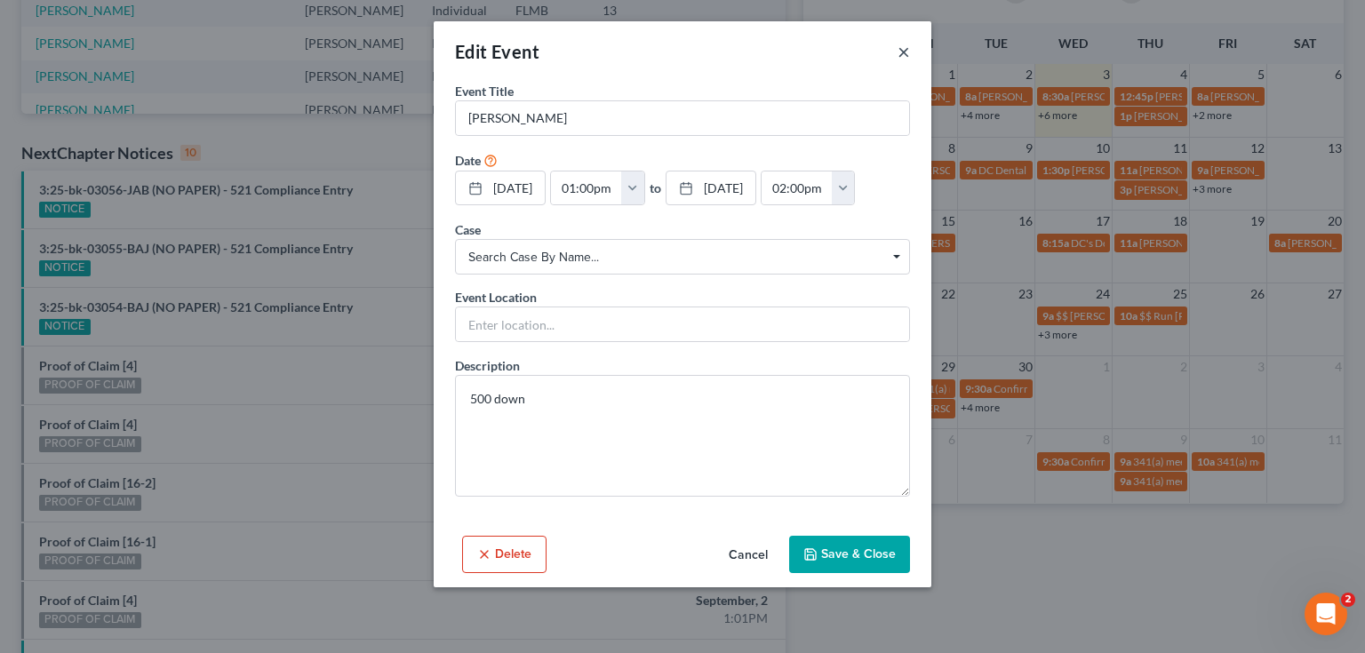
click at [899, 50] on button "×" at bounding box center [903, 51] width 12 height 21
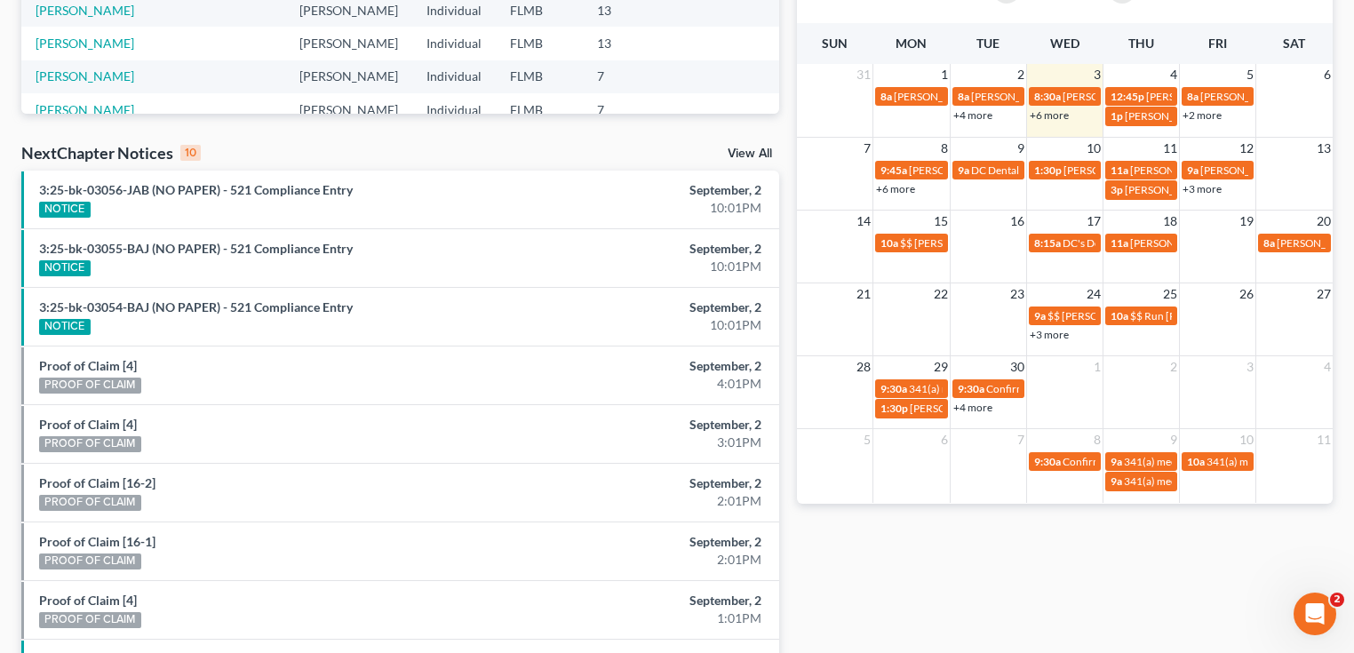
click at [981, 115] on link "+4 more" at bounding box center [972, 114] width 39 height 13
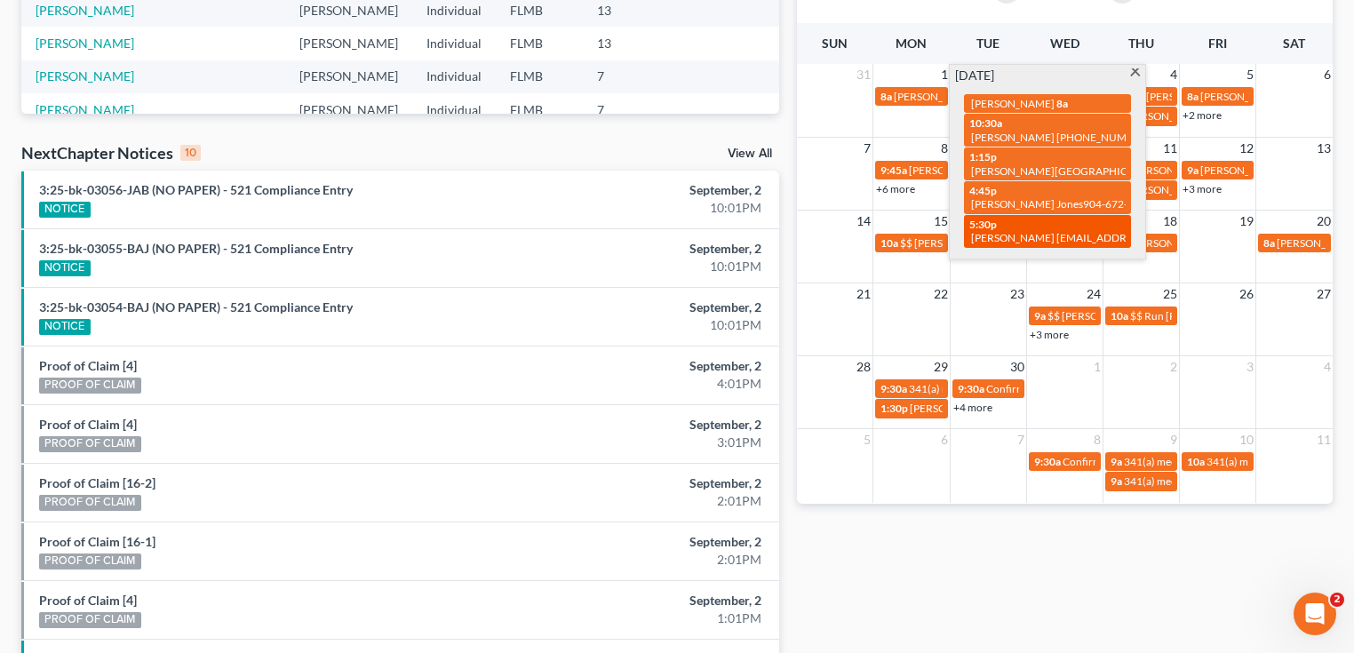
click at [1005, 227] on div "5:30p Jacob Ware 334-538-9377-jake.ware4015@gmail.com" at bounding box center [1047, 232] width 156 height 28
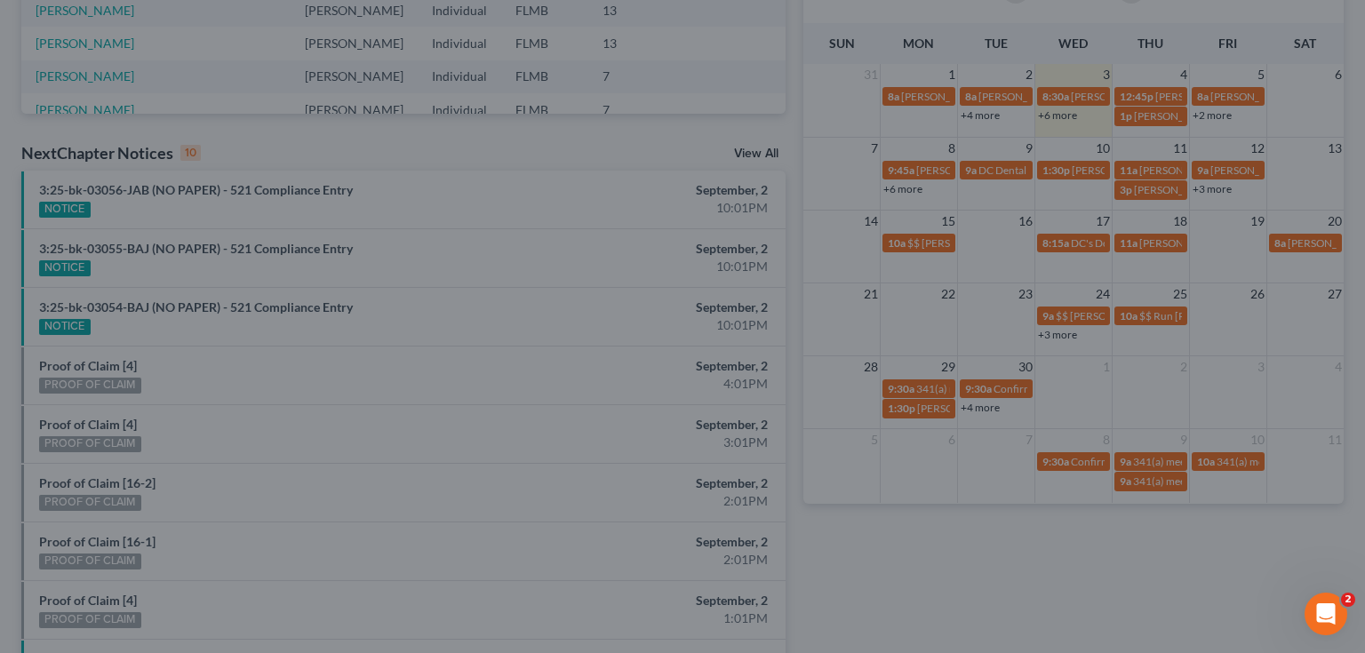
click at [1144, 25] on div "Edit Event × Event Title * Jacob Ware 334-538-9377-jake.ware4015@gmail.com Date…" at bounding box center [682, 326] width 1365 height 653
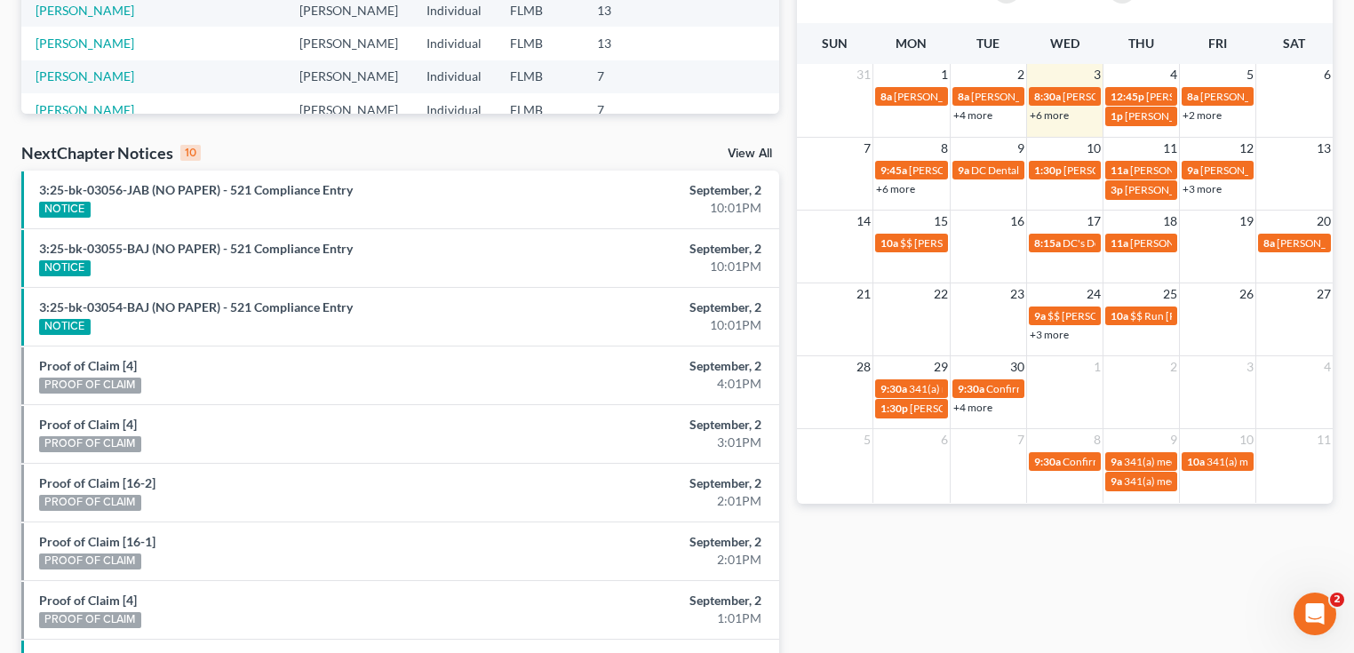
click at [1045, 115] on link "+6 more" at bounding box center [1049, 114] width 39 height 13
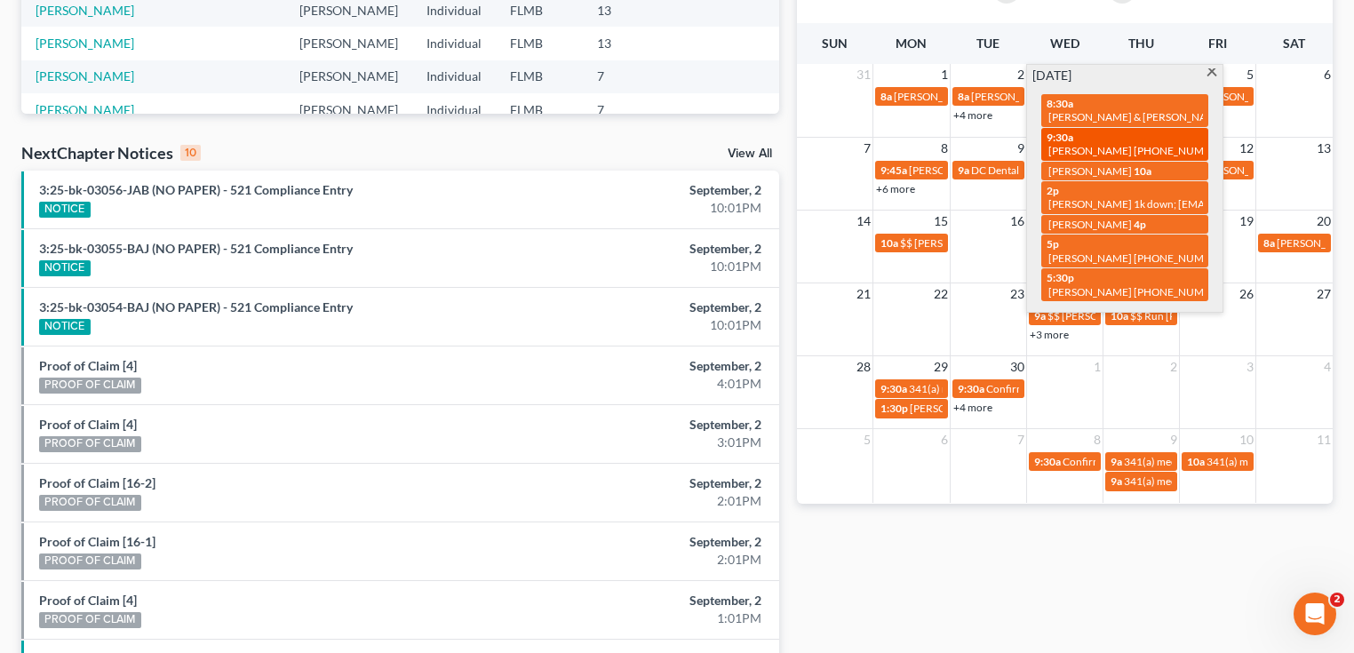
click at [1063, 135] on span "9:30a" at bounding box center [1059, 137] width 27 height 13
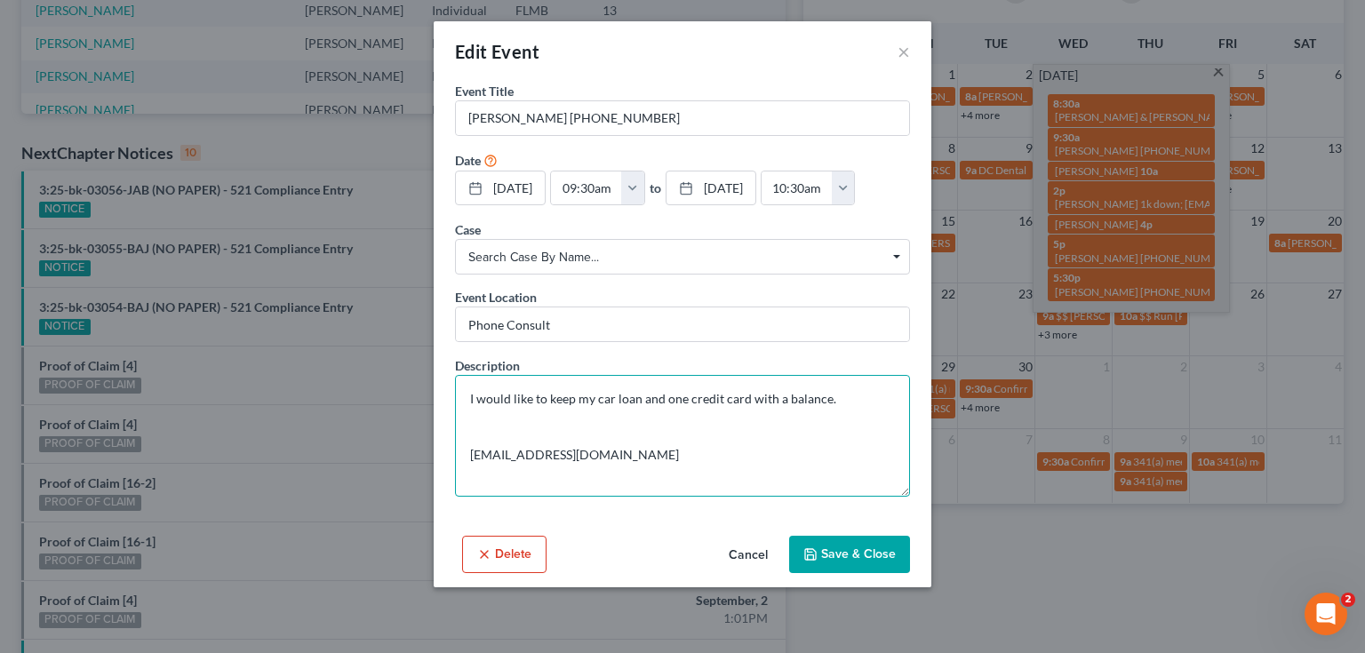
drag, startPoint x: 622, startPoint y: 455, endPoint x: 466, endPoint y: 397, distance: 165.8
click at [466, 397] on textarea "I would like to keep my car loan and one credit card with a balance. jaemacik04…" at bounding box center [682, 436] width 455 height 122
click at [503, 451] on textarea "I would like to keep my car loan and one credit card with a balance. jaemacik04…" at bounding box center [682, 436] width 455 height 122
click at [494, 440] on textarea "I would like to keep my car loan and one credit card with a balance. jaemacik04…" at bounding box center [682, 436] width 455 height 122
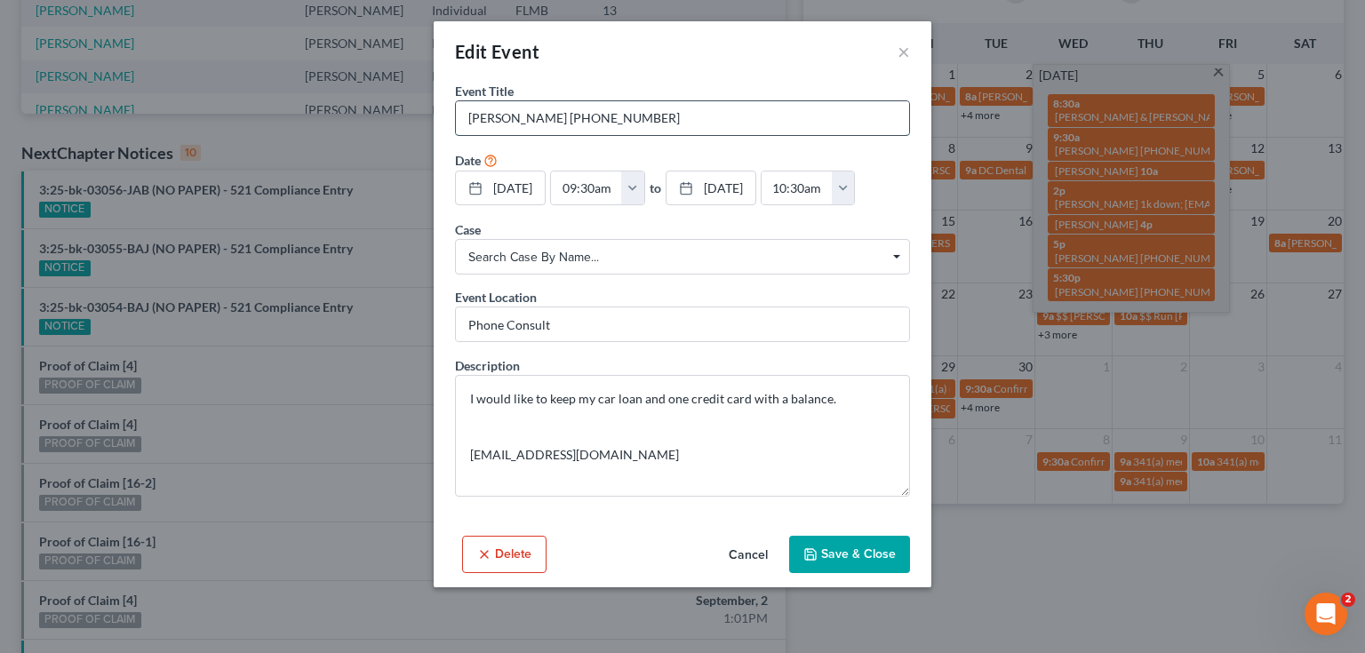
click at [775, 124] on input "[PERSON_NAME] [PHONE_NUMBER]" at bounding box center [682, 118] width 453 height 34
click at [907, 49] on button "×" at bounding box center [903, 51] width 12 height 21
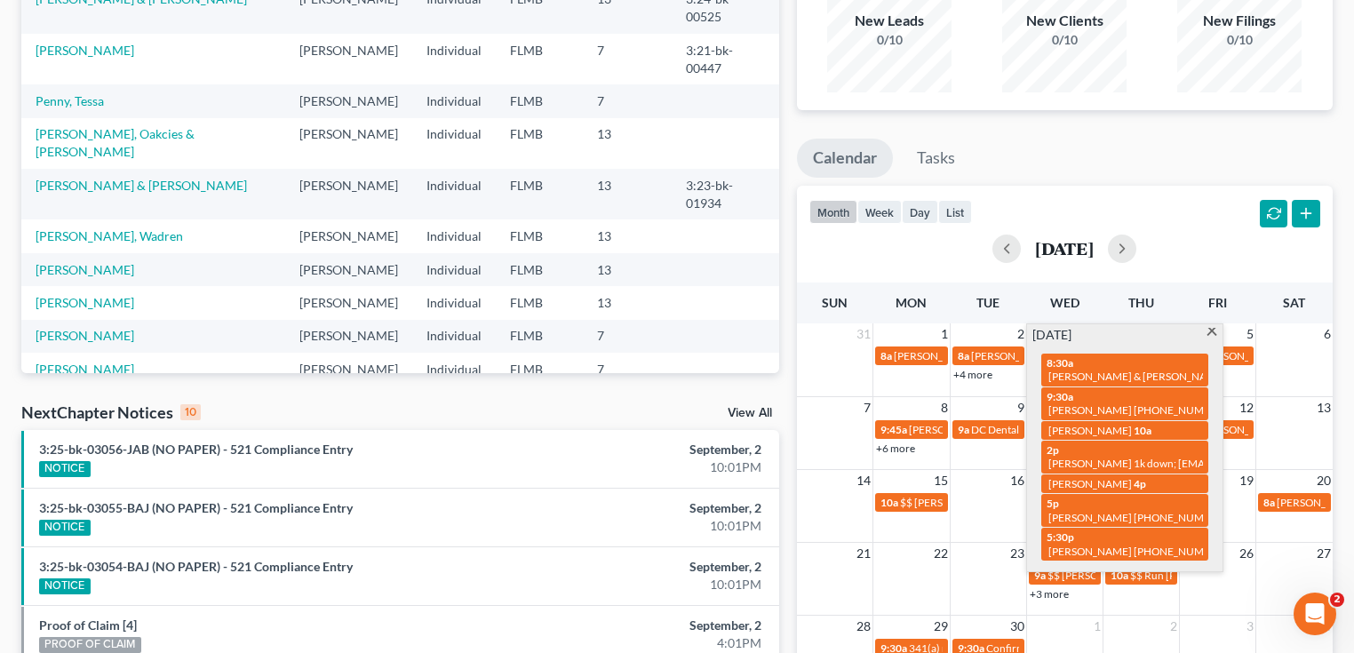
scroll to position [0, 0]
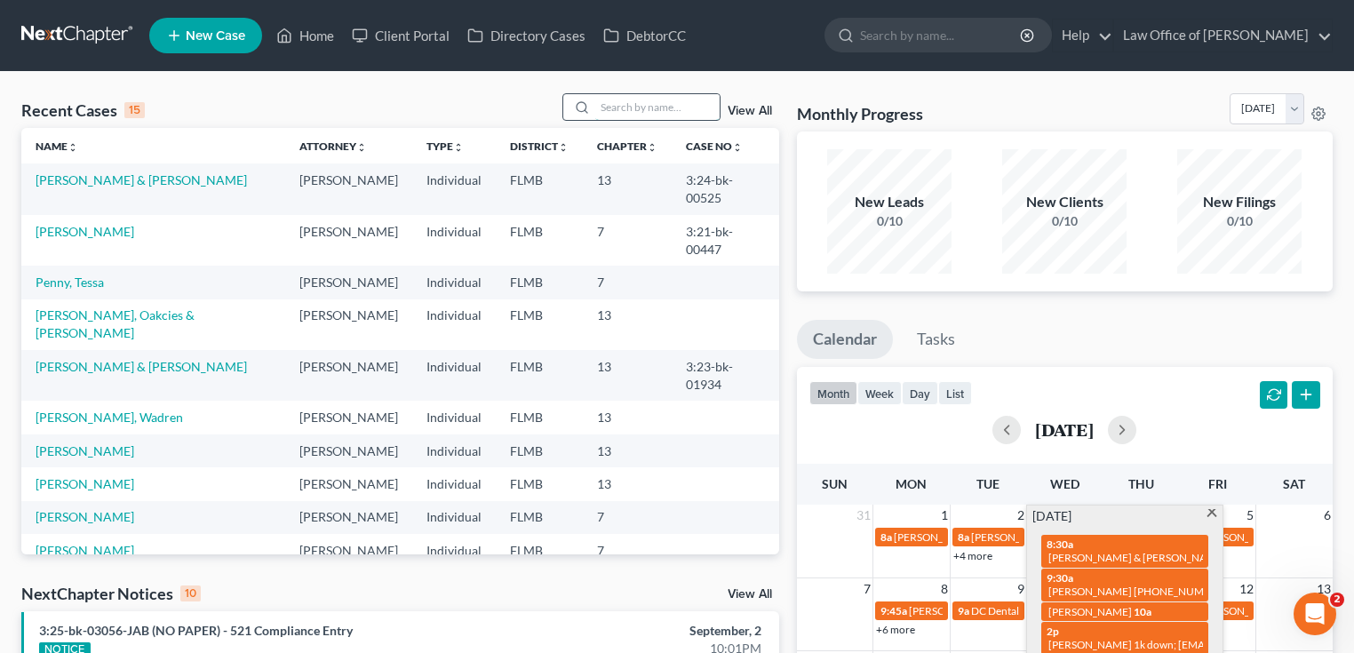
click at [639, 107] on input "search" at bounding box center [657, 107] width 124 height 26
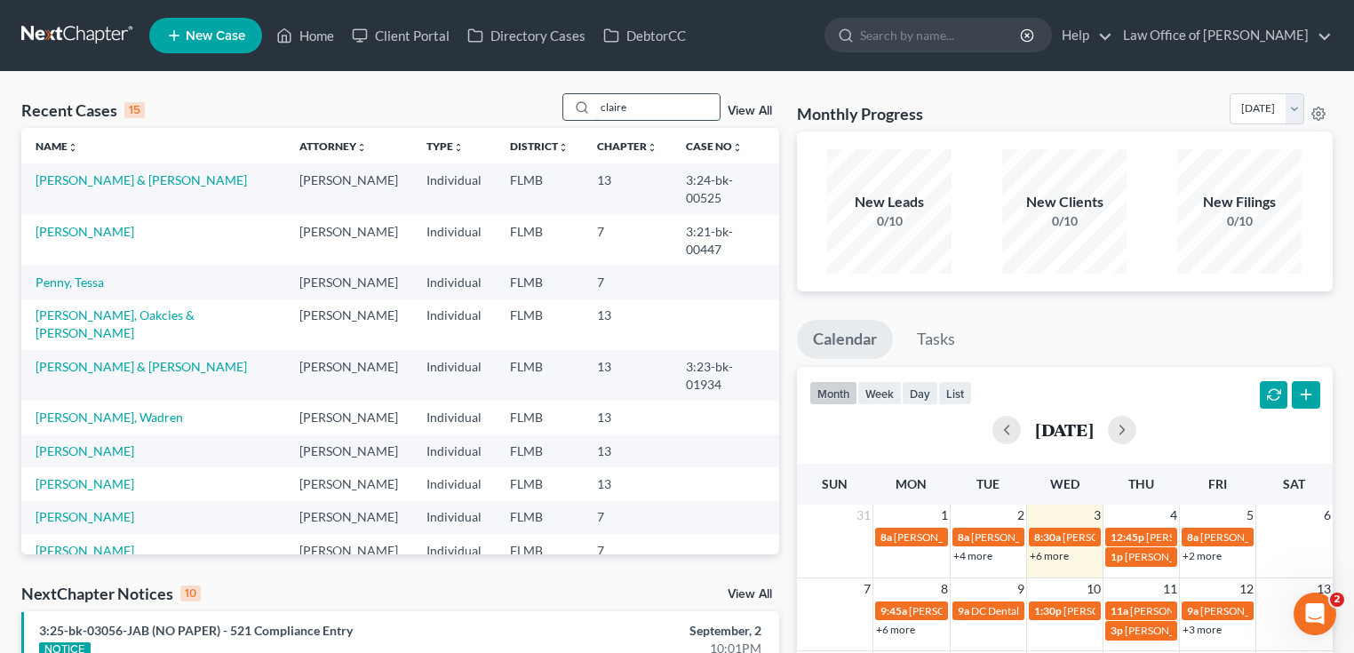
type input "claire"
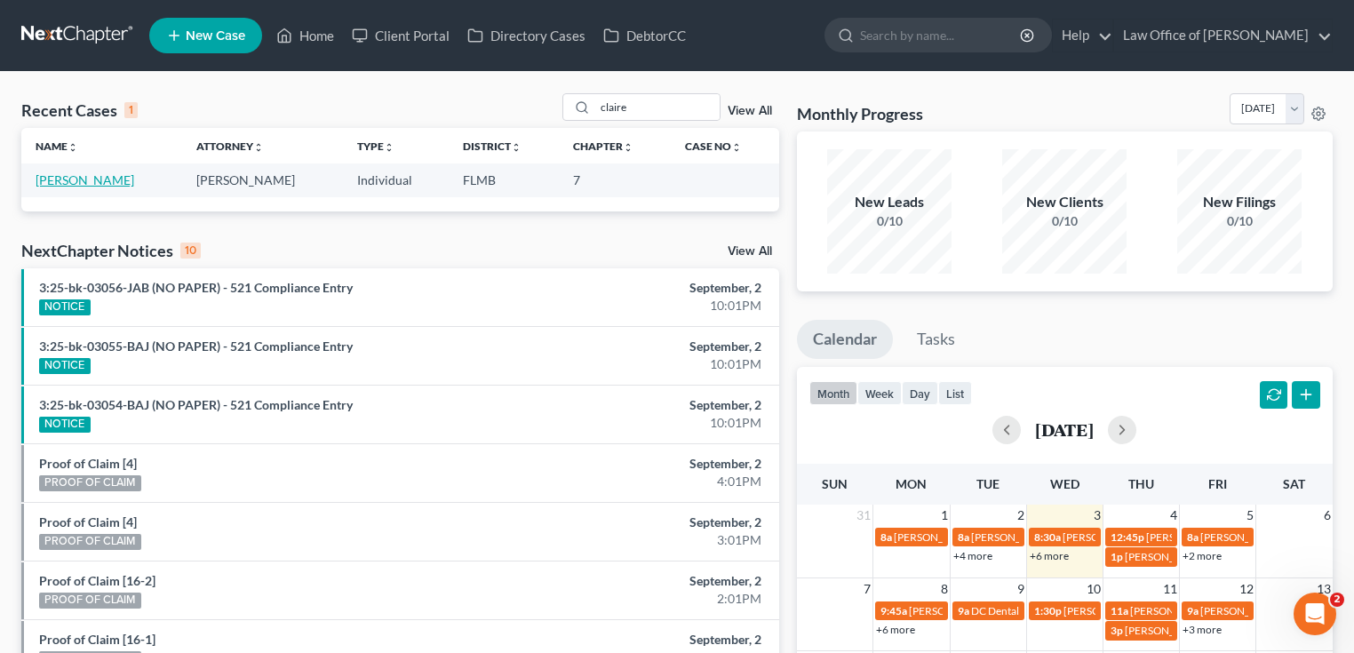
click at [64, 184] on link "[PERSON_NAME]" at bounding box center [85, 179] width 99 height 15
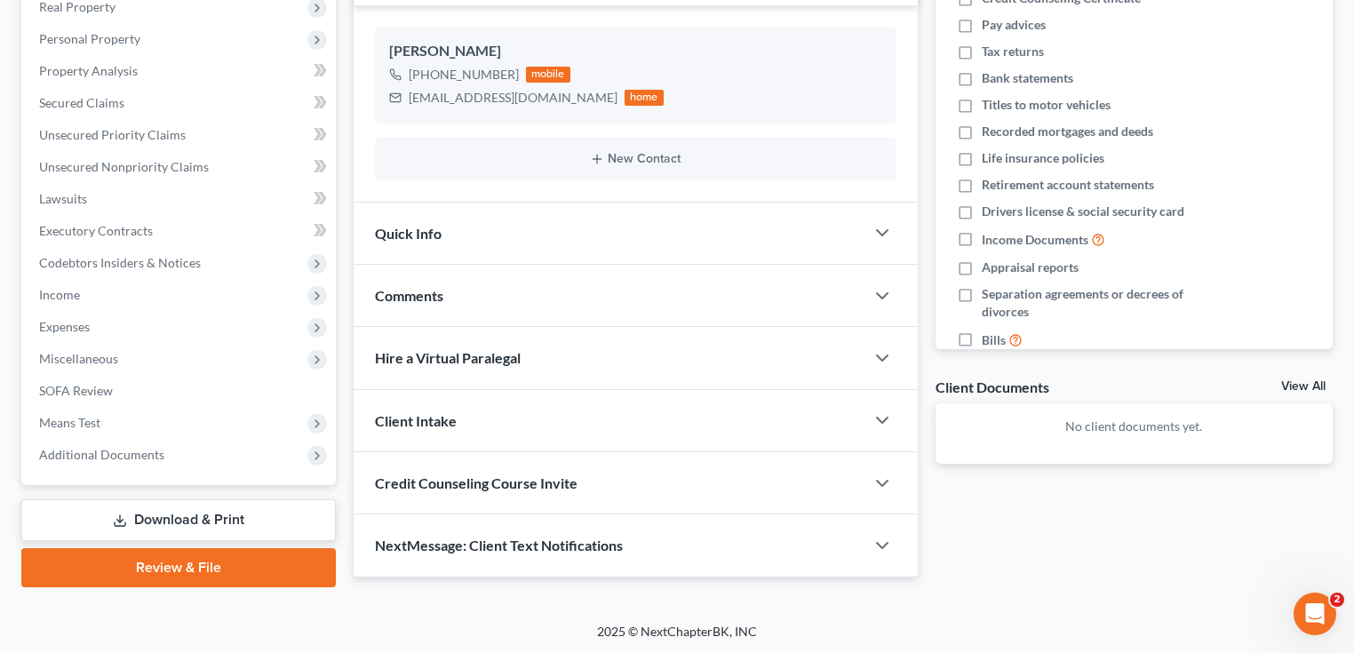
scroll to position [76, 0]
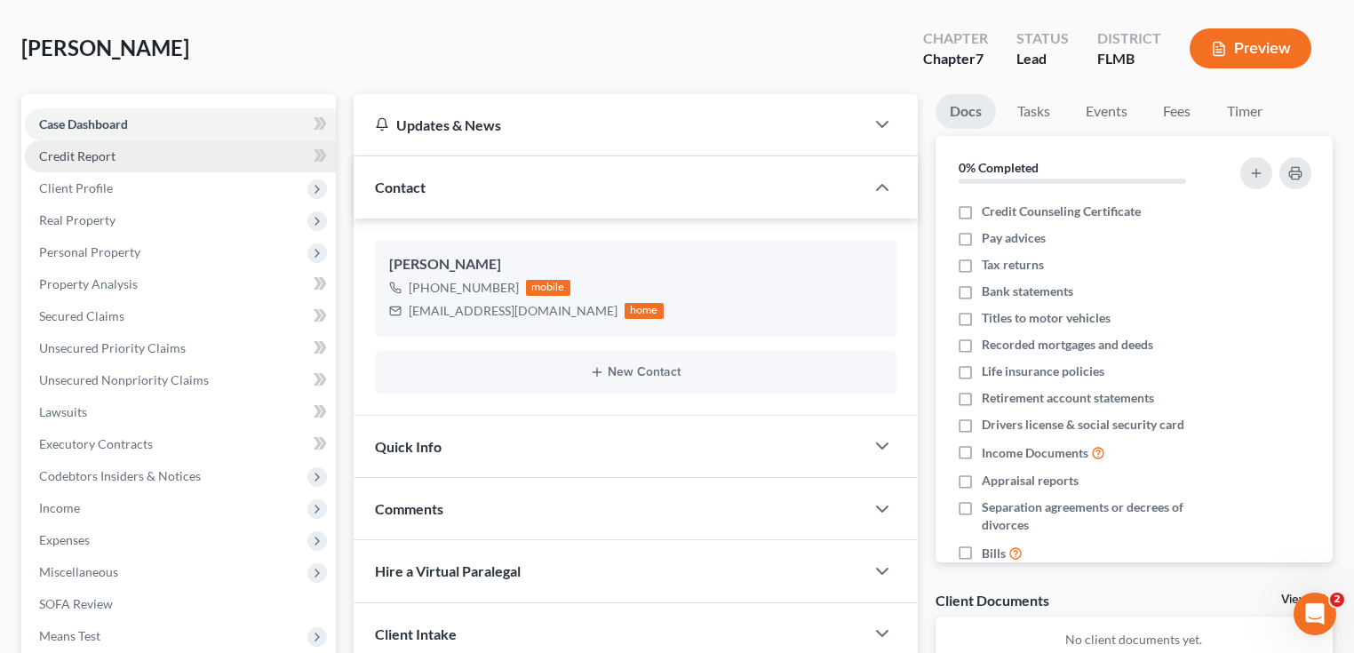
click at [150, 161] on link "Credit Report" at bounding box center [180, 156] width 311 height 32
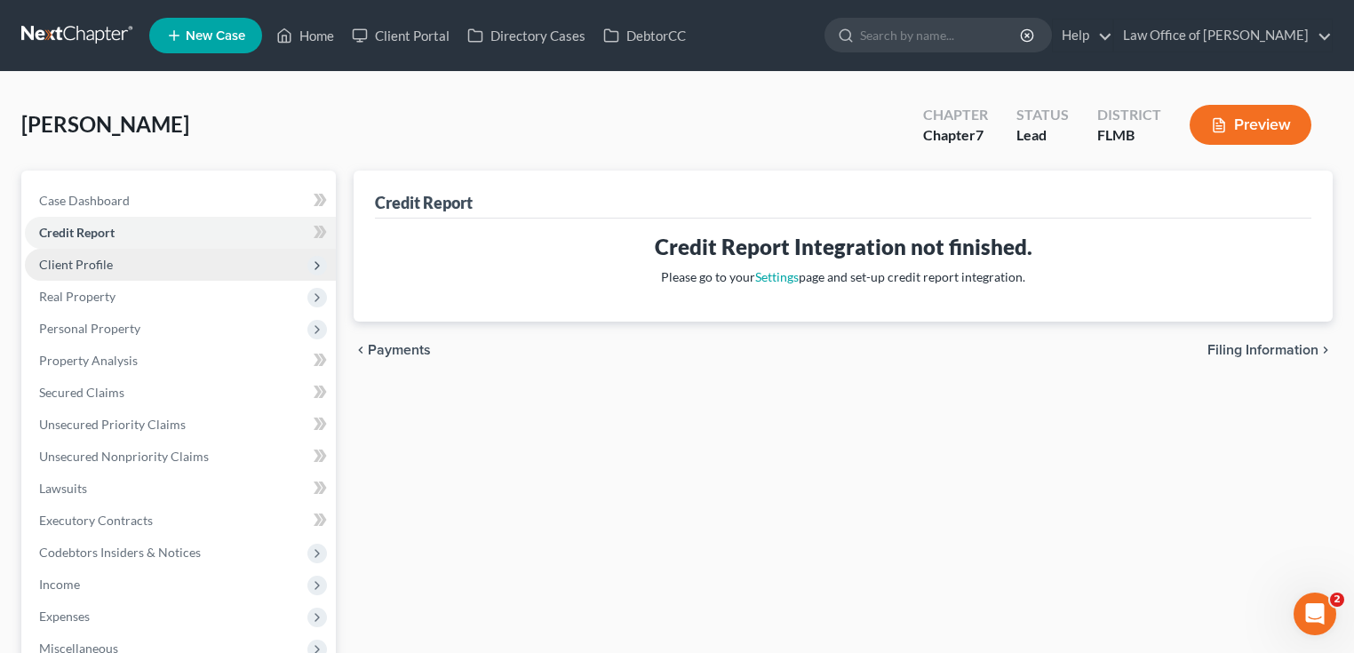
click at [117, 263] on span "Client Profile" at bounding box center [180, 265] width 311 height 32
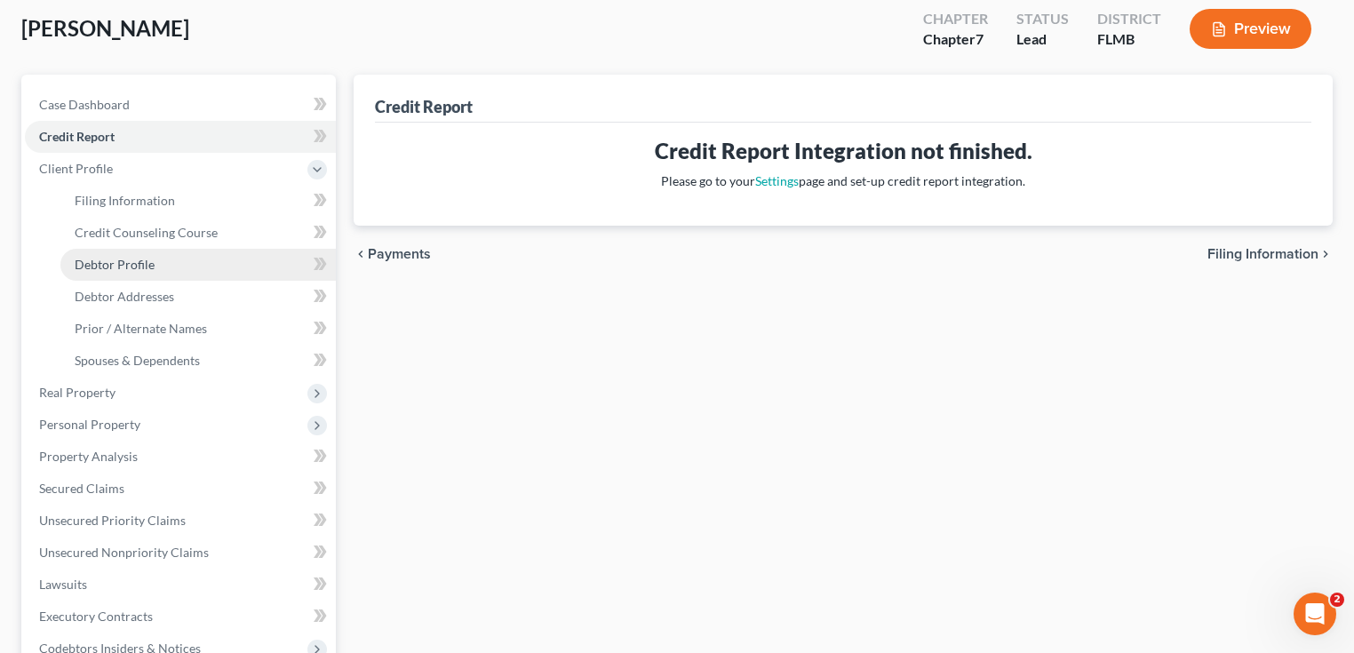
scroll to position [284, 0]
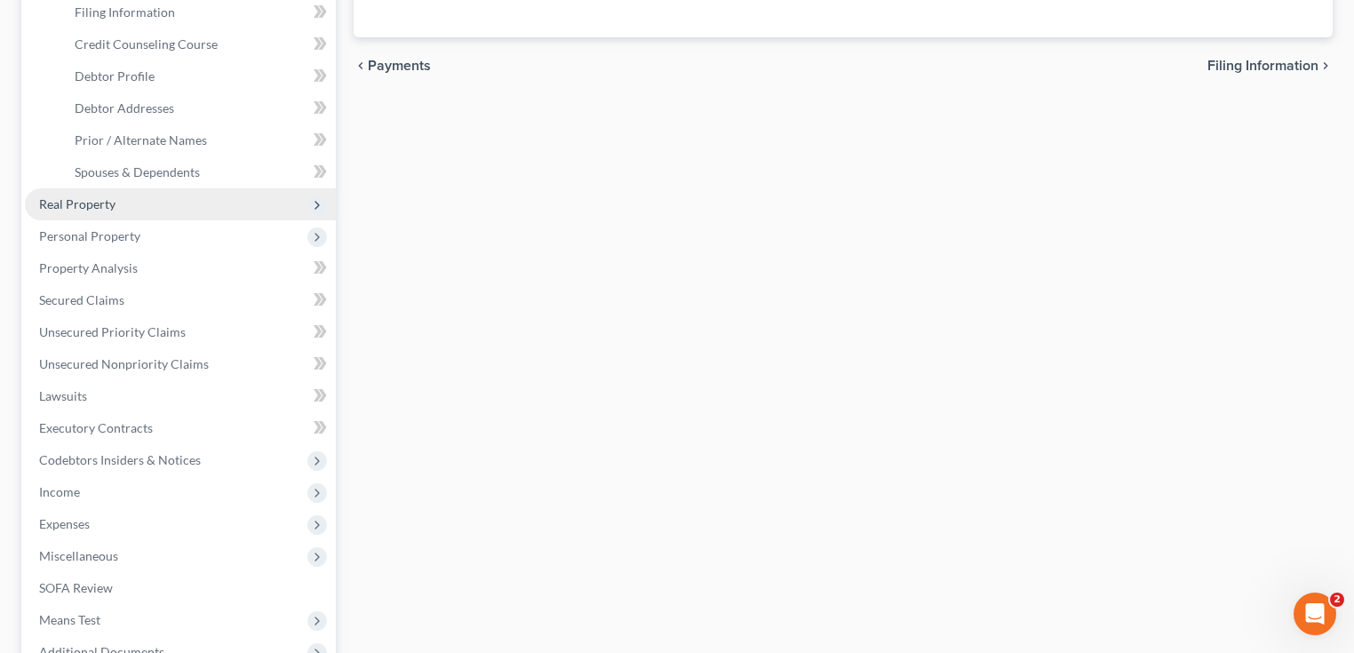
click at [139, 204] on span "Real Property" at bounding box center [180, 204] width 311 height 32
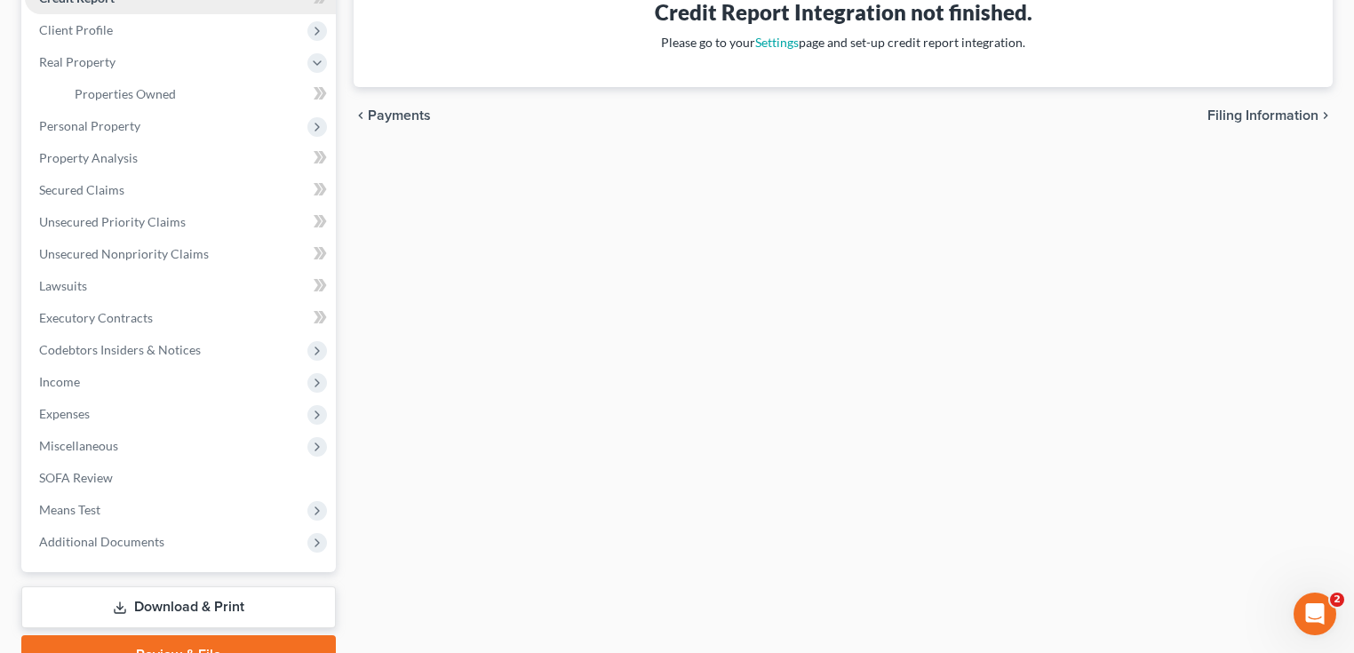
scroll to position [142, 0]
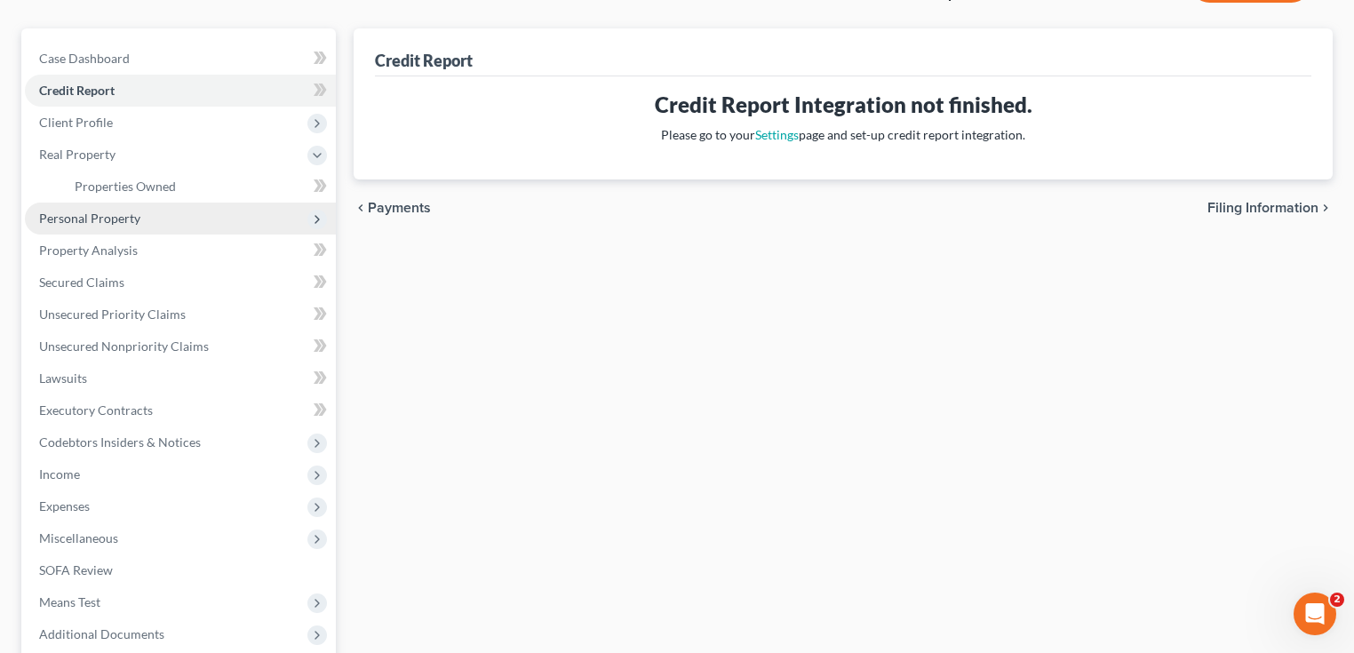
click at [90, 224] on span "Personal Property" at bounding box center [89, 218] width 101 height 15
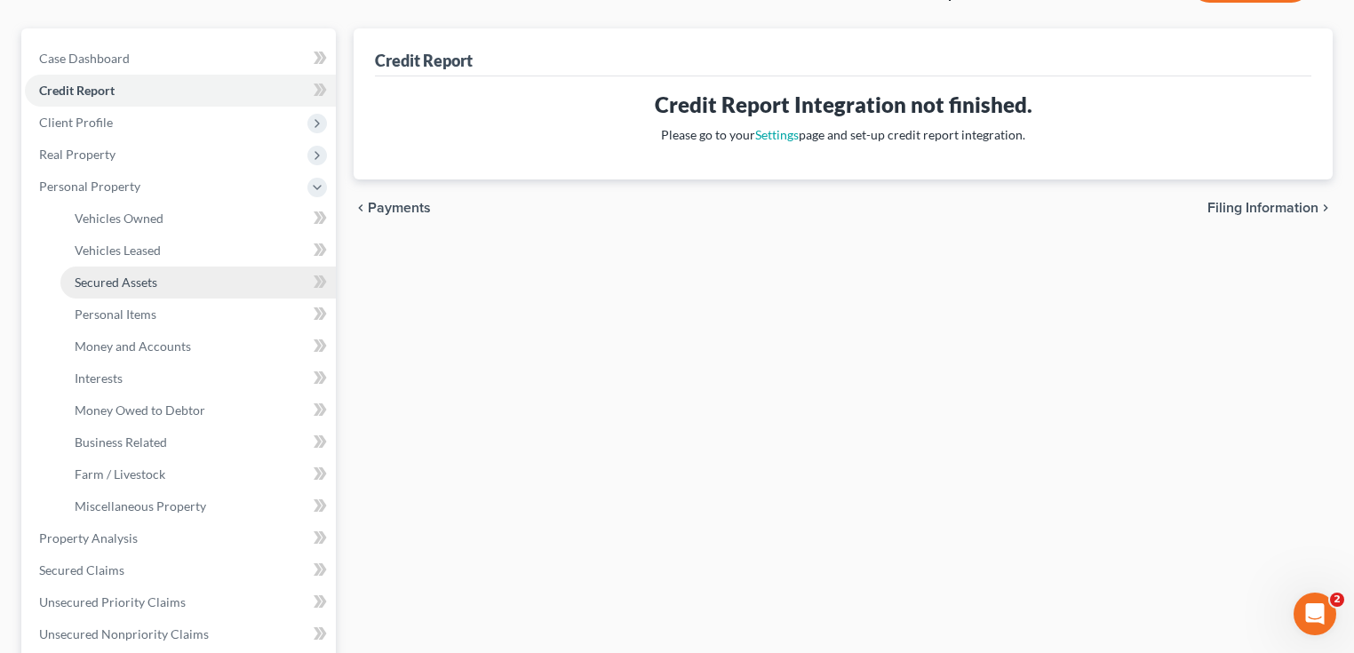
click at [104, 287] on span "Secured Assets" at bounding box center [116, 282] width 83 height 15
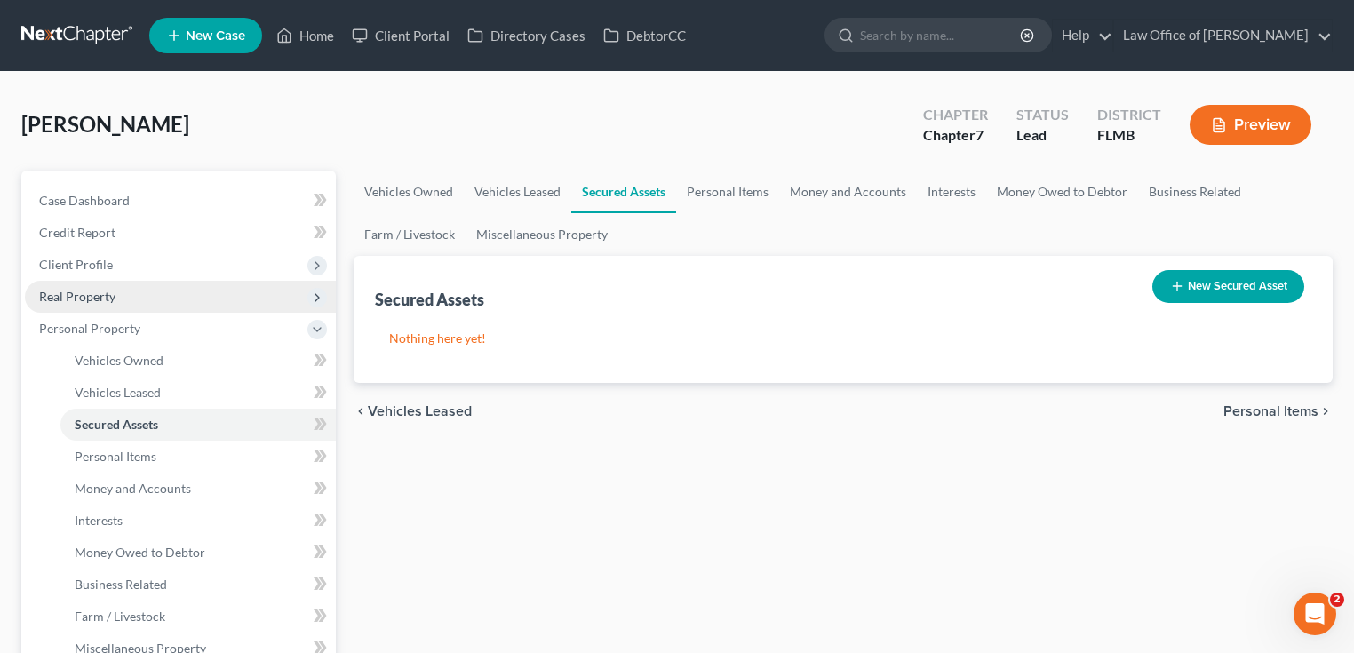
click at [75, 293] on span "Real Property" at bounding box center [77, 296] width 76 height 15
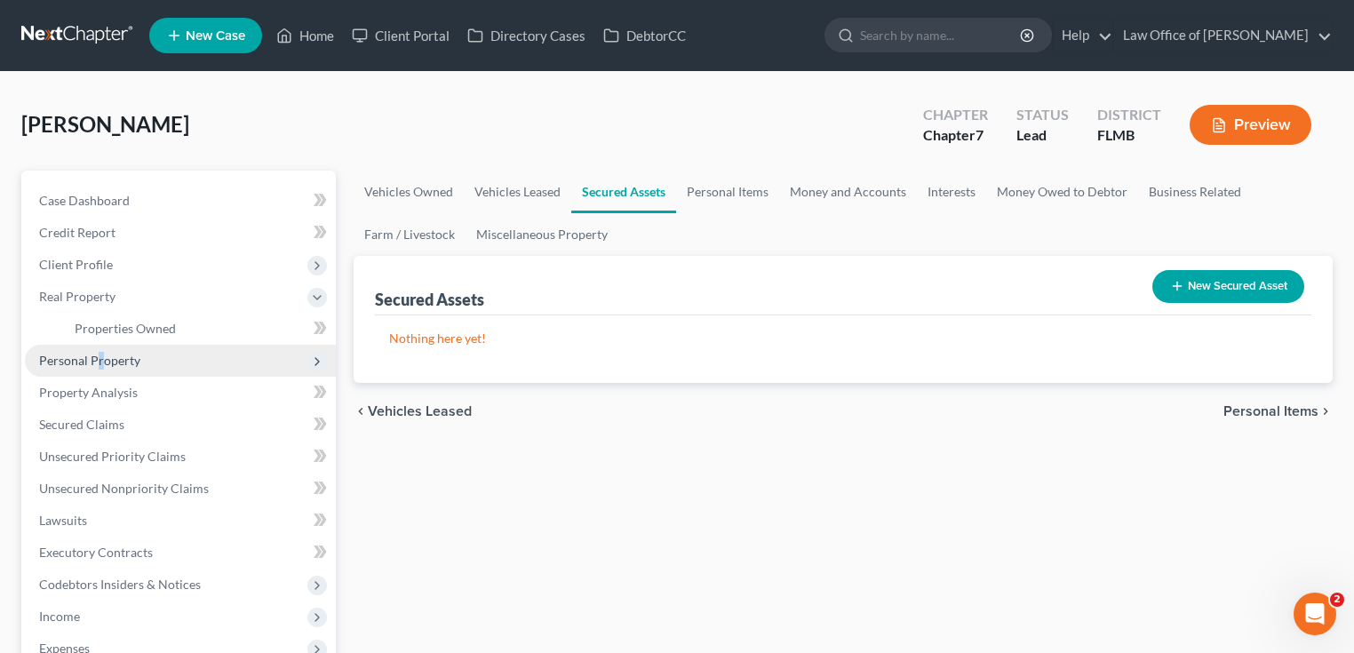
click at [99, 367] on span "Personal Property" at bounding box center [180, 361] width 311 height 32
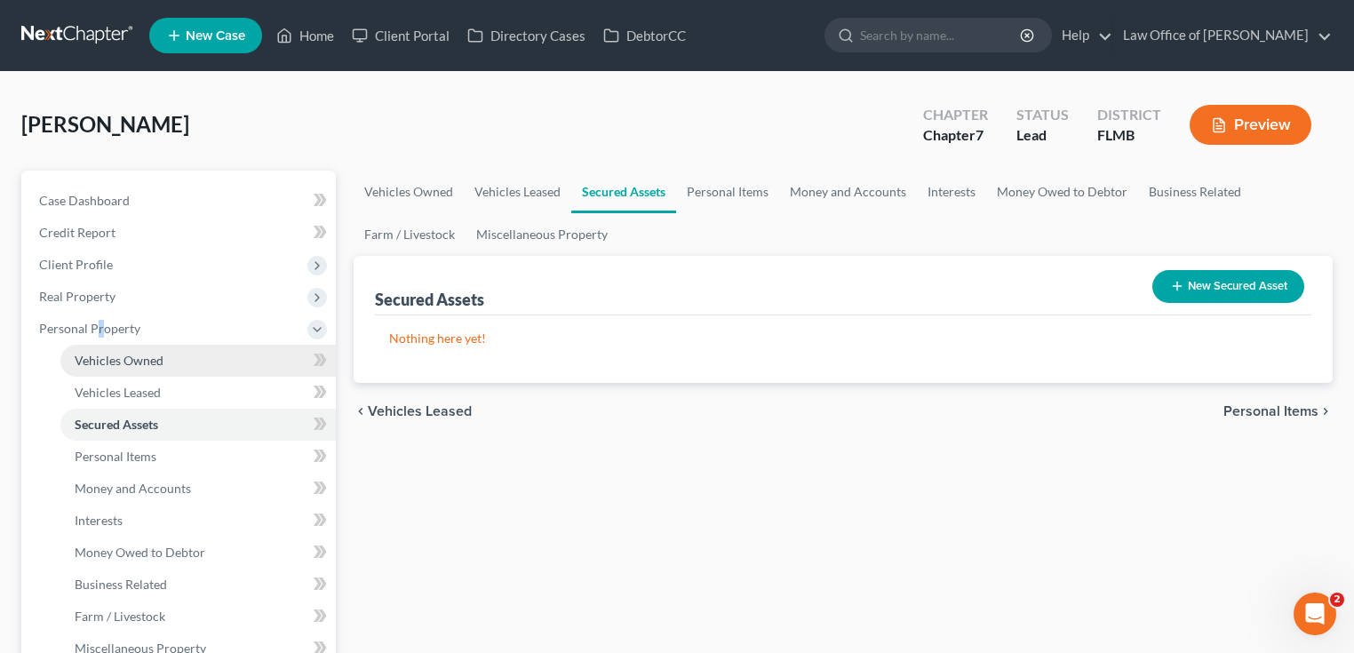
click at [114, 362] on span "Vehicles Owned" at bounding box center [119, 360] width 89 height 15
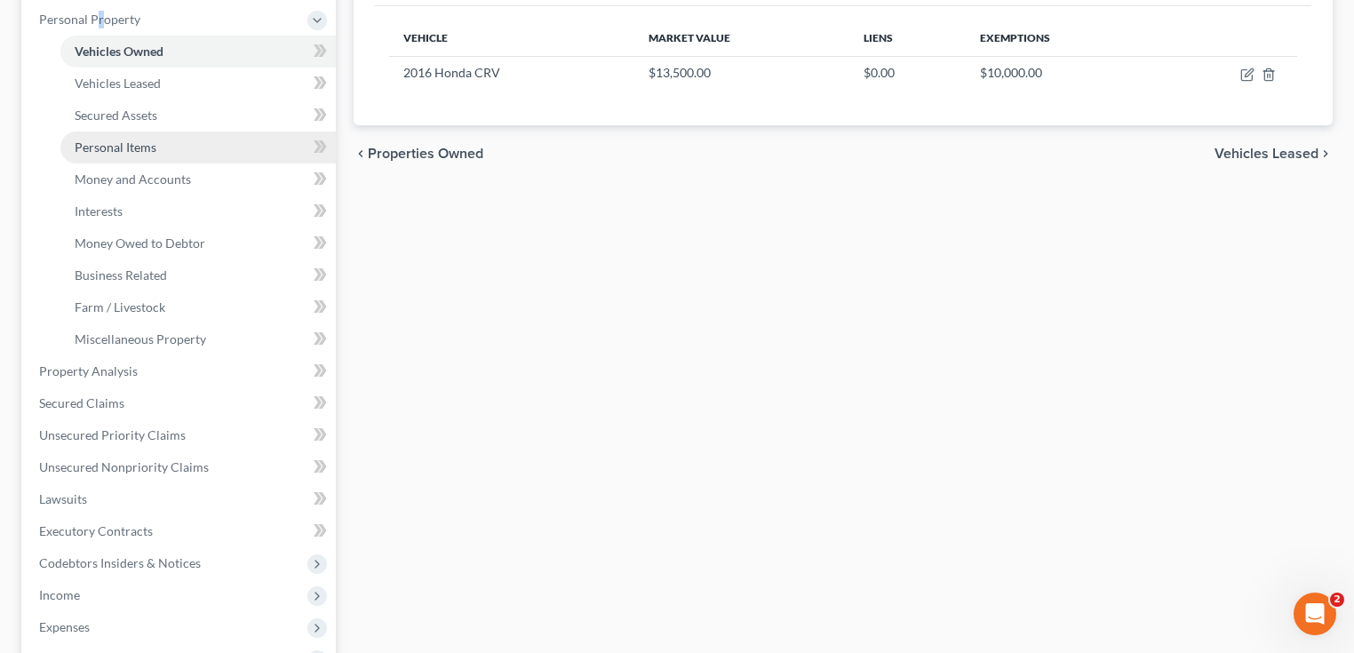
scroll to position [284, 0]
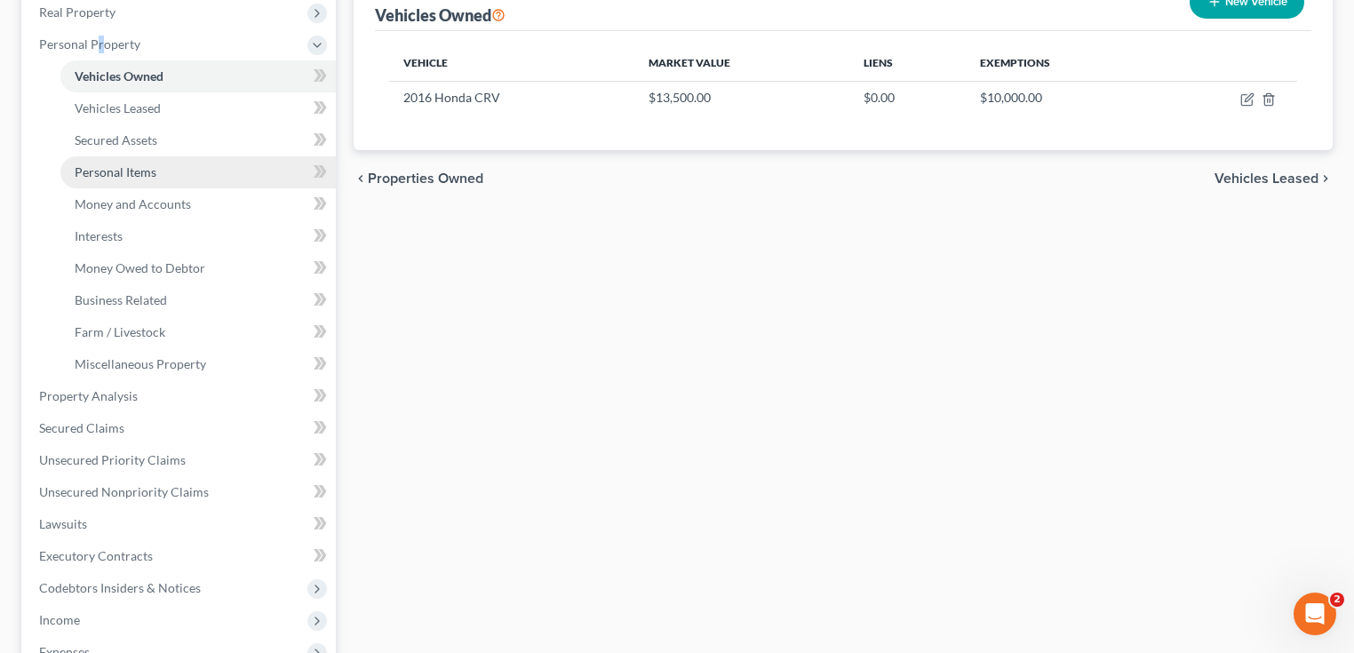
click at [114, 178] on span "Personal Items" at bounding box center [116, 171] width 82 height 15
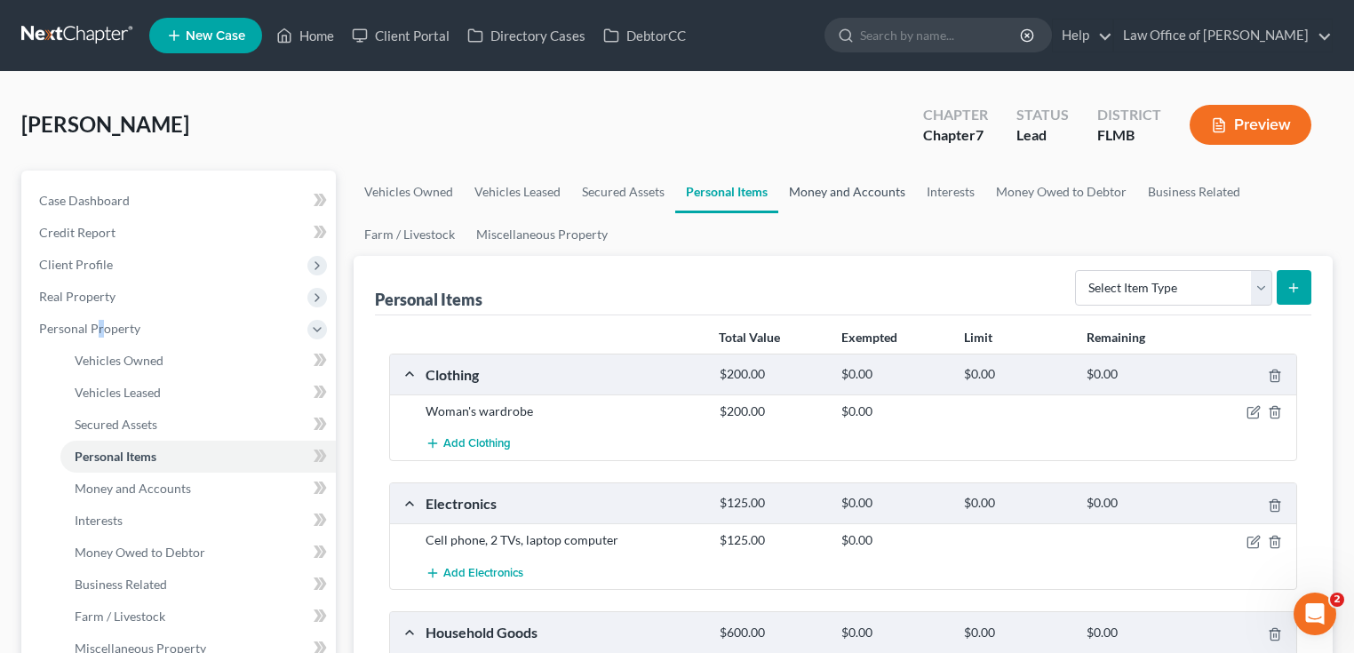
click at [844, 183] on link "Money and Accounts" at bounding box center [847, 192] width 138 height 43
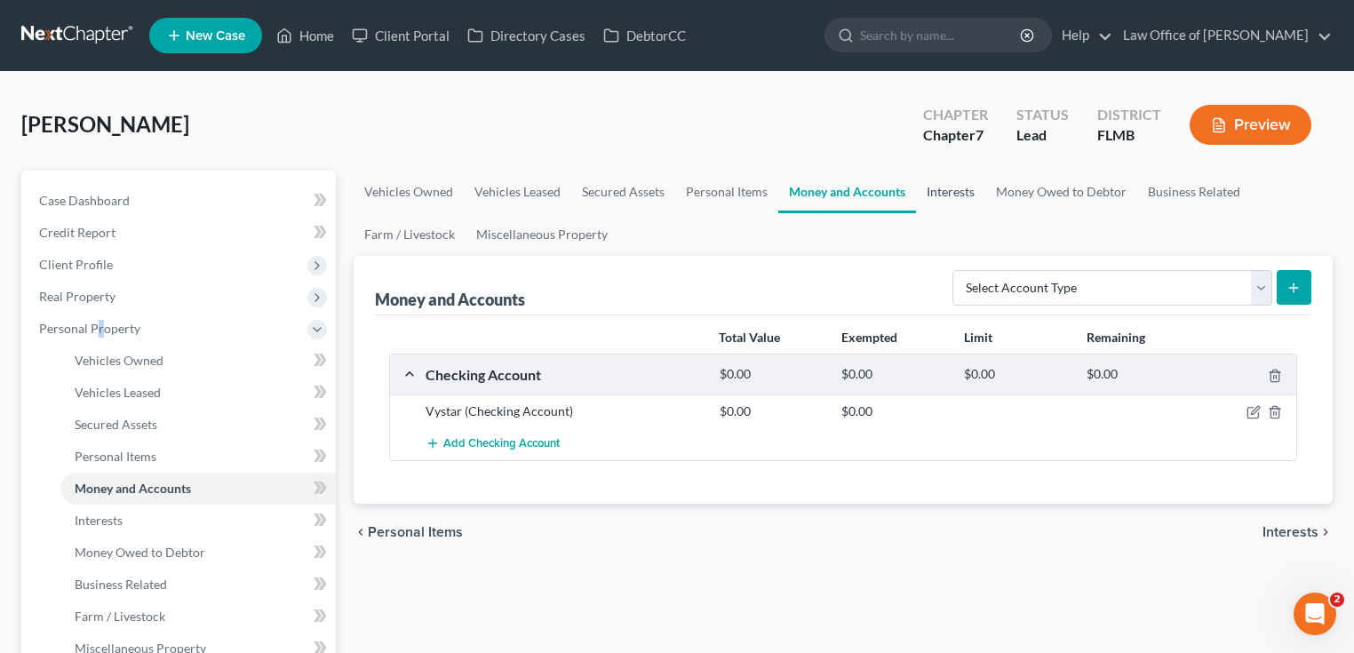
click at [967, 198] on link "Interests" at bounding box center [950, 192] width 69 height 43
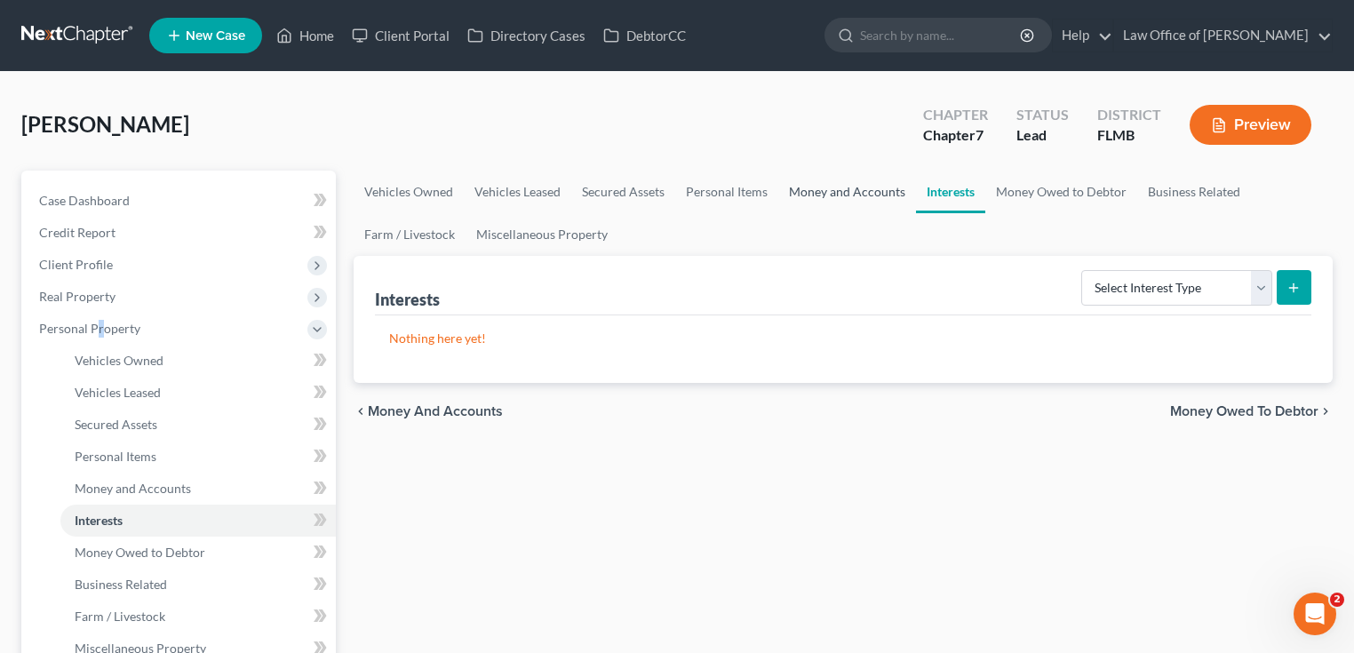
click at [863, 205] on link "Money and Accounts" at bounding box center [847, 192] width 138 height 43
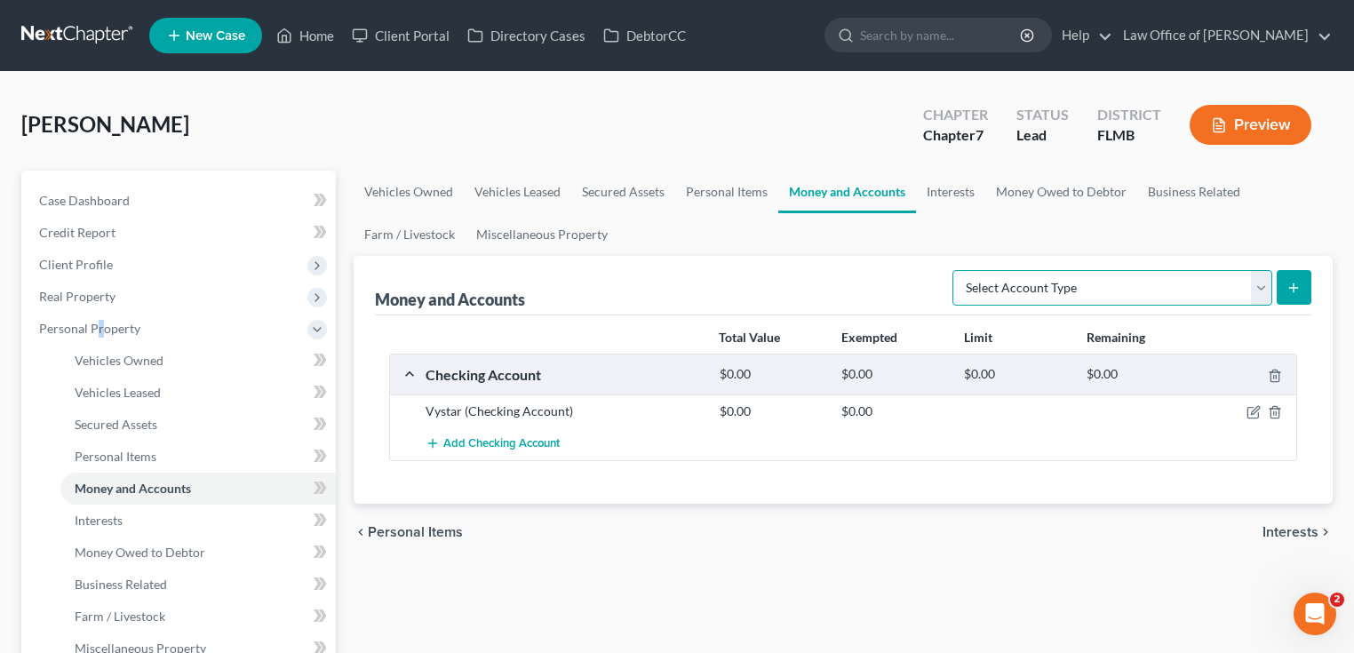
click at [1108, 300] on select "Select Account Type Brokerage Cash on Hand Certificates of Deposit Checking Acc…" at bounding box center [1112, 288] width 320 height 36
select select "savings"
click at [956, 270] on select "Select Account Type Brokerage Cash on Hand Certificates of Deposit Checking Acc…" at bounding box center [1112, 288] width 320 height 36
click at [1301, 282] on button "submit" at bounding box center [1294, 287] width 35 height 35
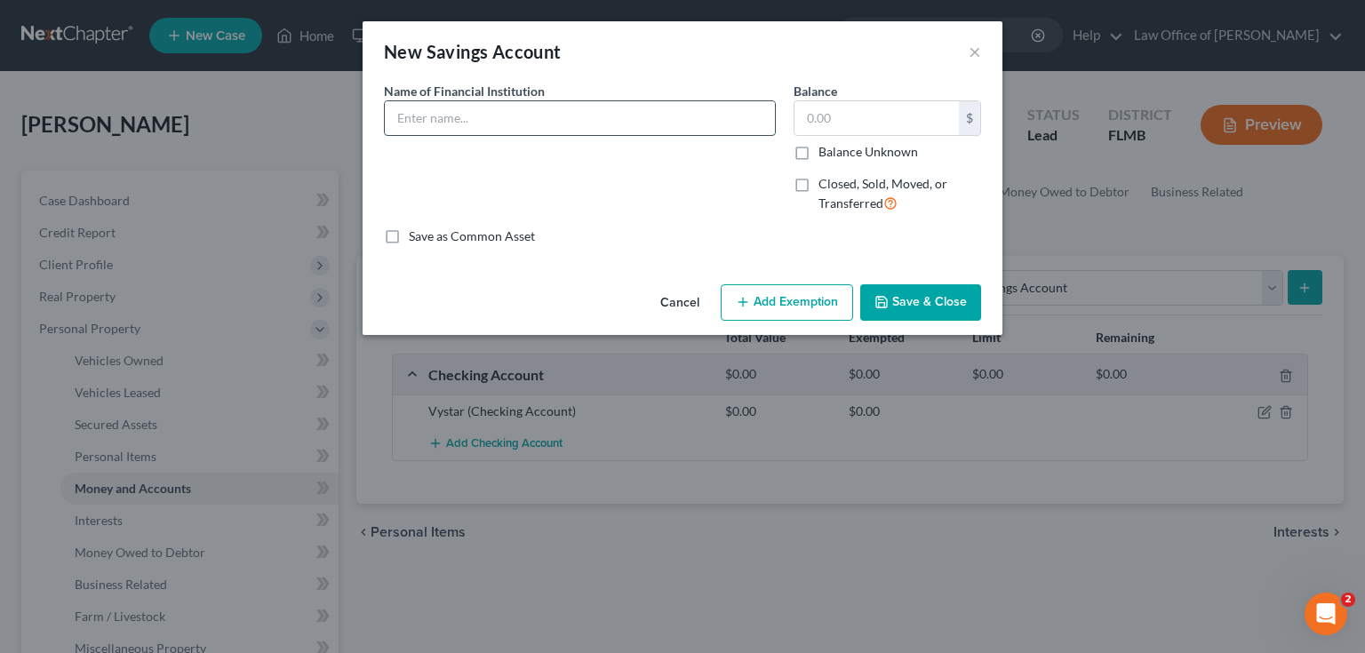
click at [497, 132] on input "text" at bounding box center [580, 118] width 390 height 34
type input "Vystar"
click at [951, 295] on button "Save & Close" at bounding box center [920, 302] width 121 height 37
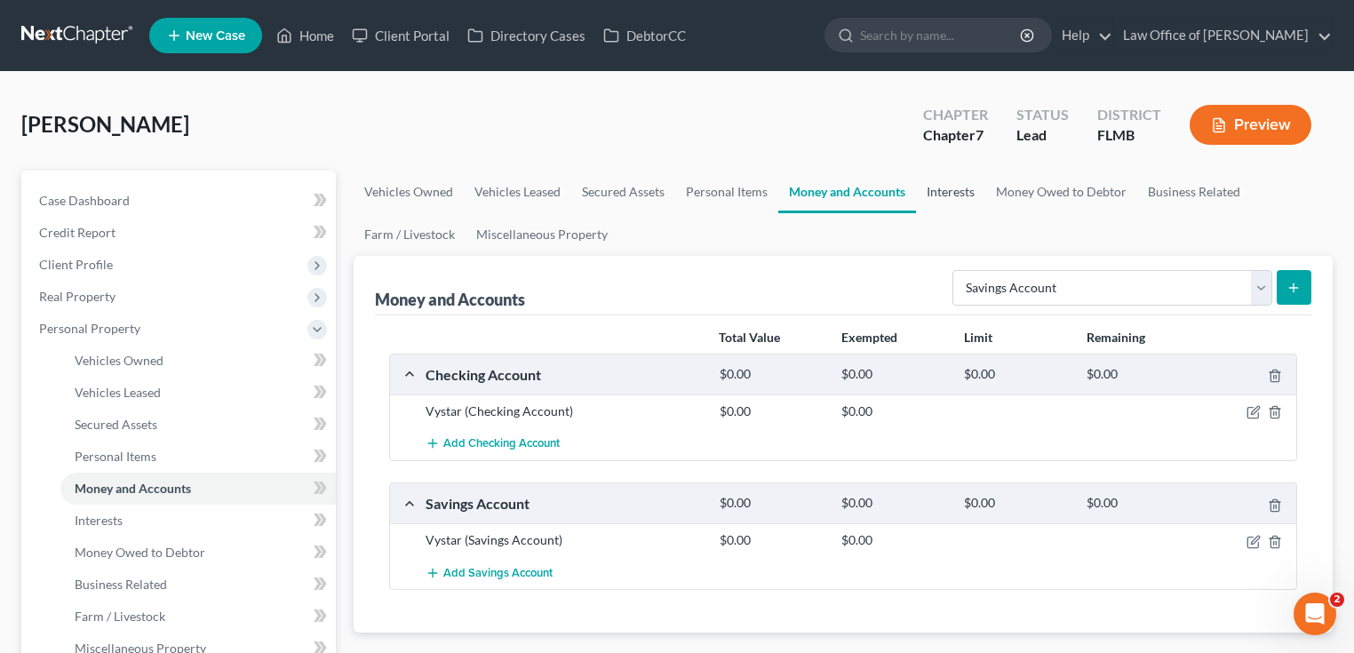
click at [940, 184] on link "Interests" at bounding box center [950, 192] width 69 height 43
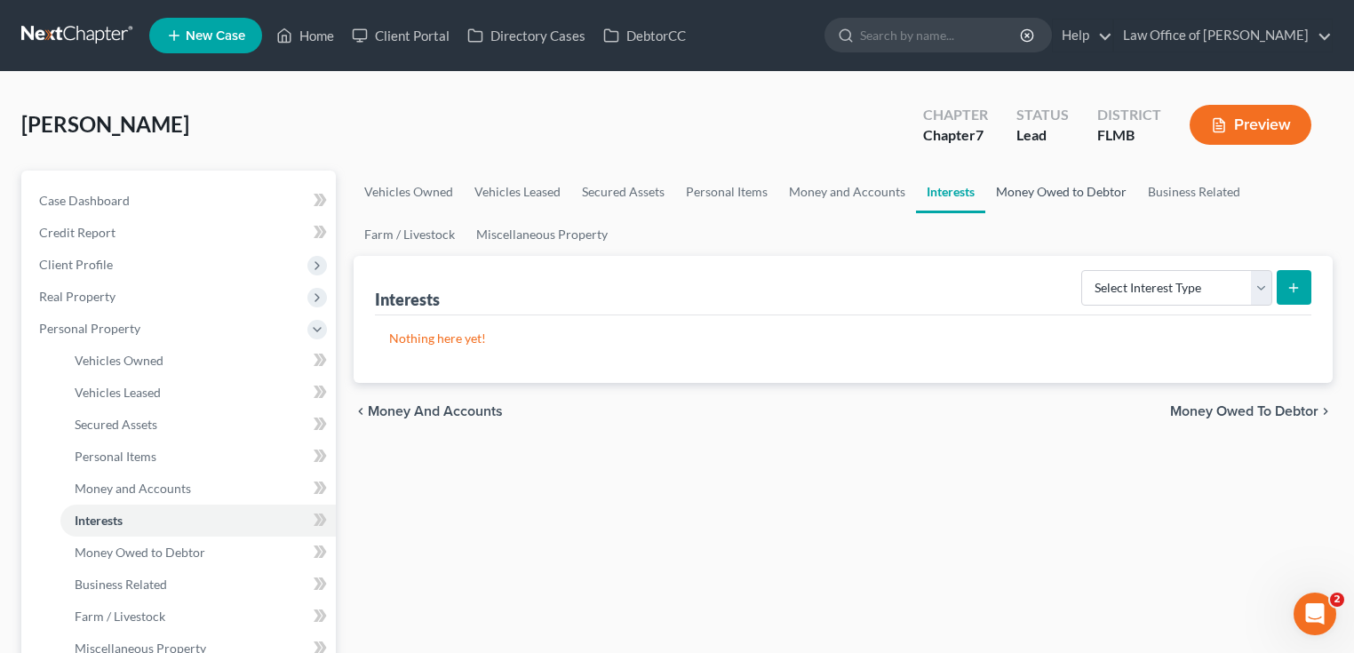
click at [1043, 189] on link "Money Owed to Debtor" at bounding box center [1061, 192] width 152 height 43
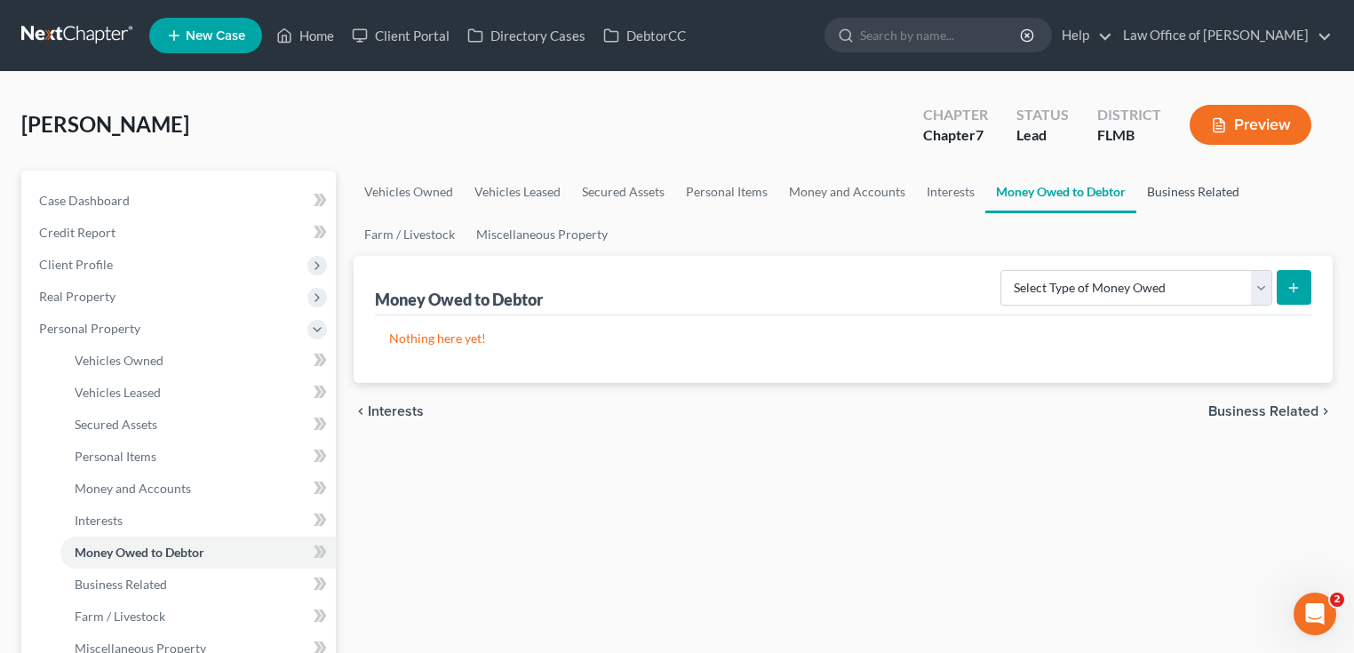
click at [1176, 195] on link "Business Related" at bounding box center [1193, 192] width 114 height 43
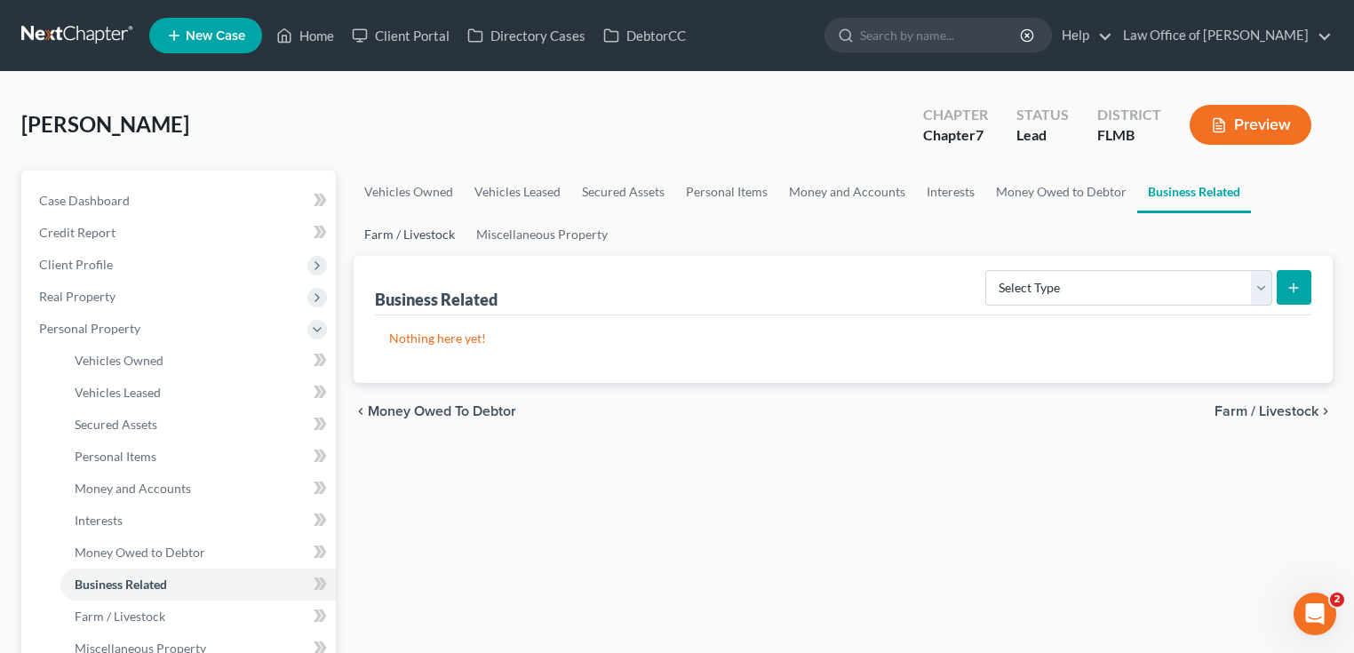
click at [392, 233] on link "Farm / Livestock" at bounding box center [410, 234] width 112 height 43
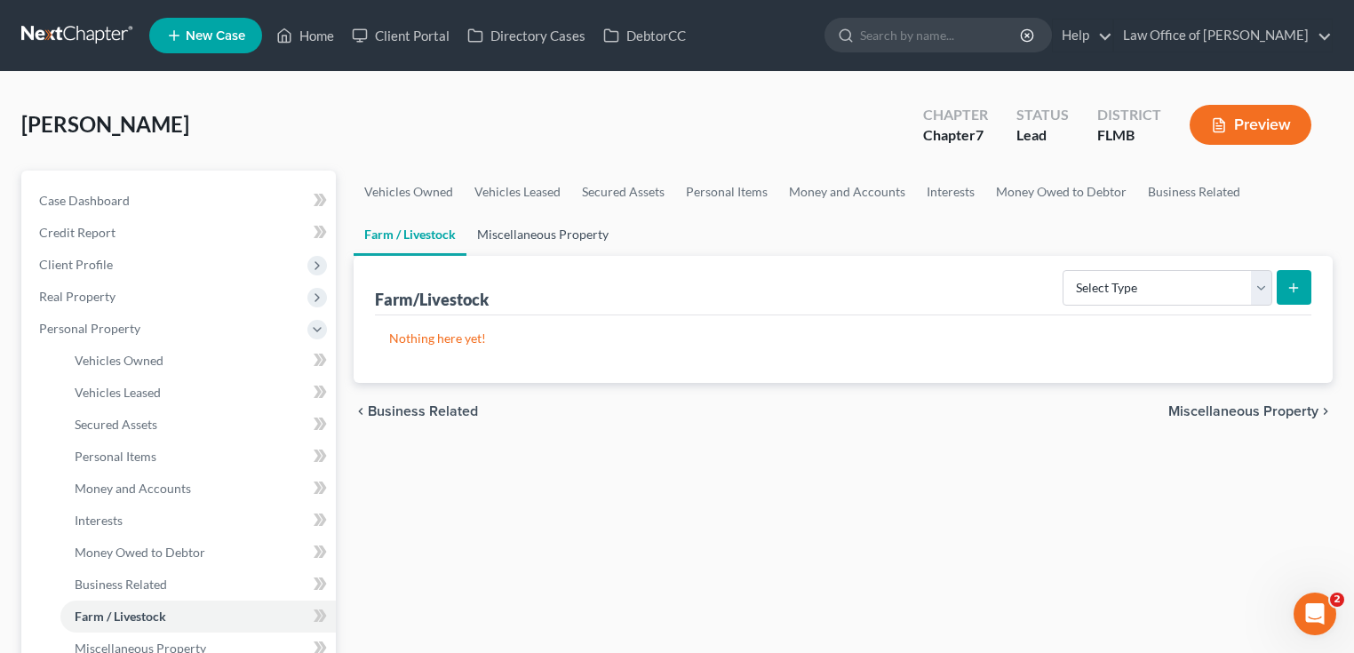
click at [569, 229] on link "Miscellaneous Property" at bounding box center [542, 234] width 153 height 43
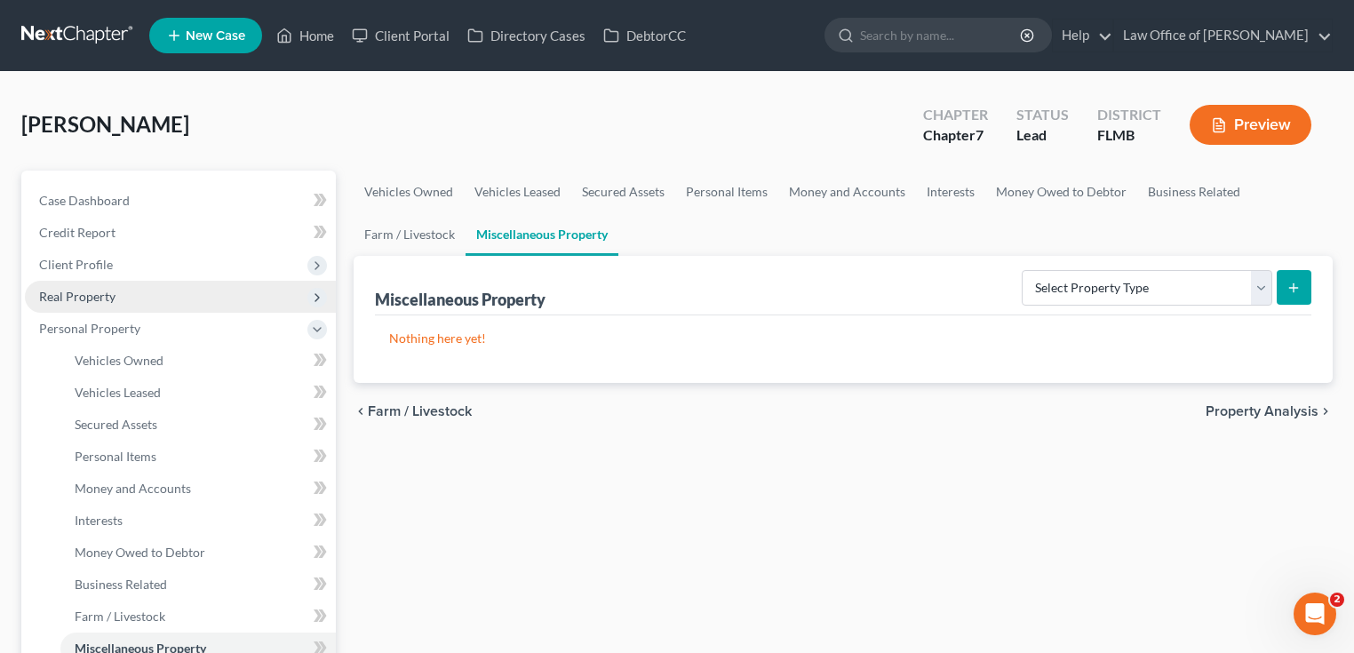
click at [131, 293] on span "Real Property" at bounding box center [180, 297] width 311 height 32
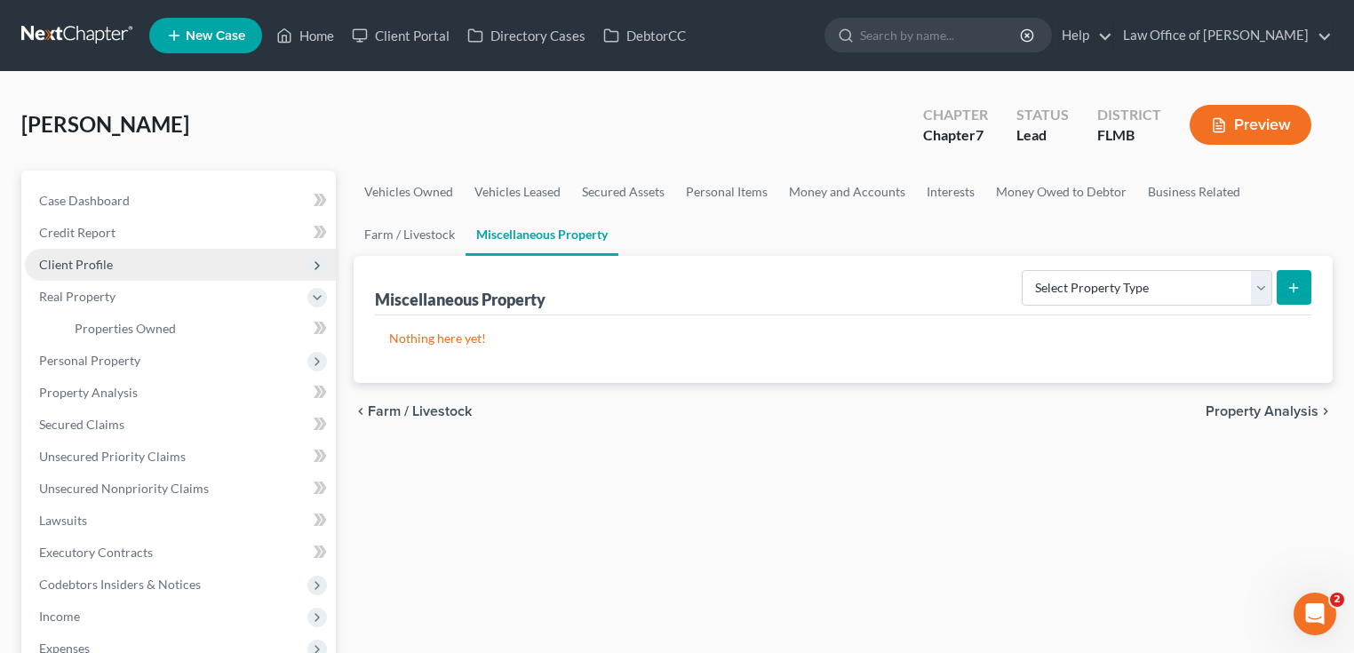
click at [99, 262] on span "Client Profile" at bounding box center [76, 264] width 74 height 15
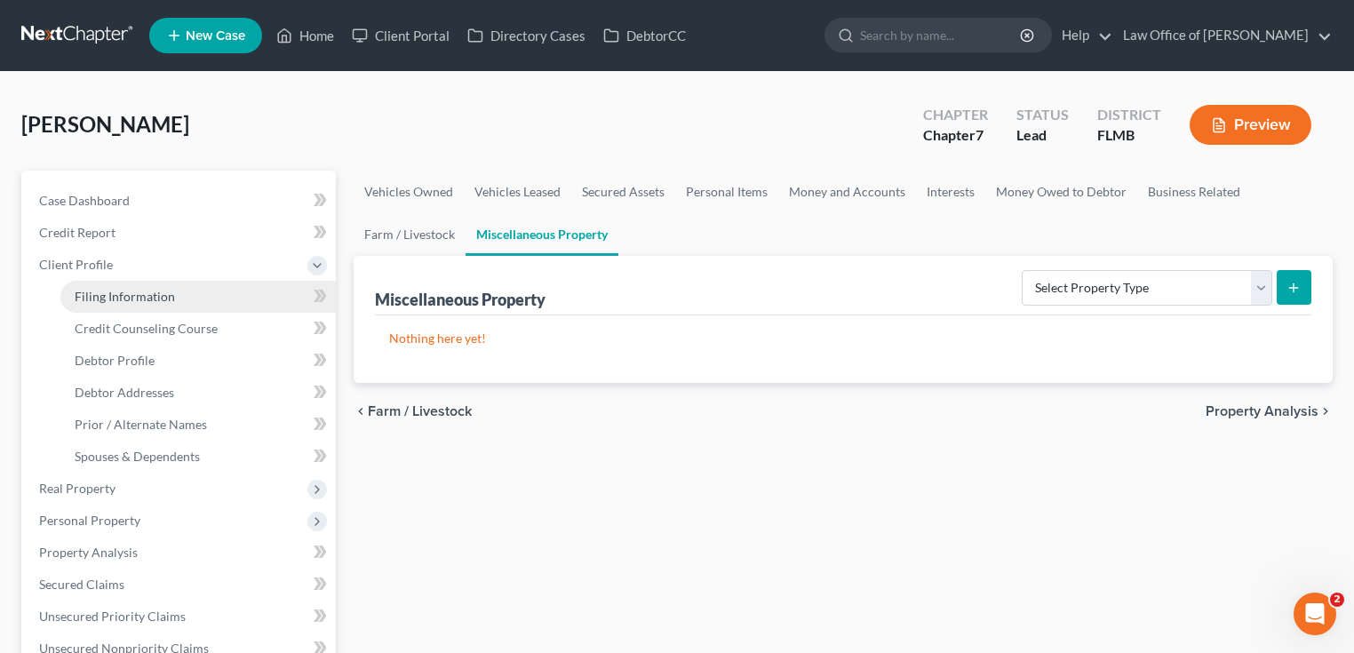
click at [117, 297] on span "Filing Information" at bounding box center [125, 296] width 100 height 15
select select "1"
select select "0"
select select "9"
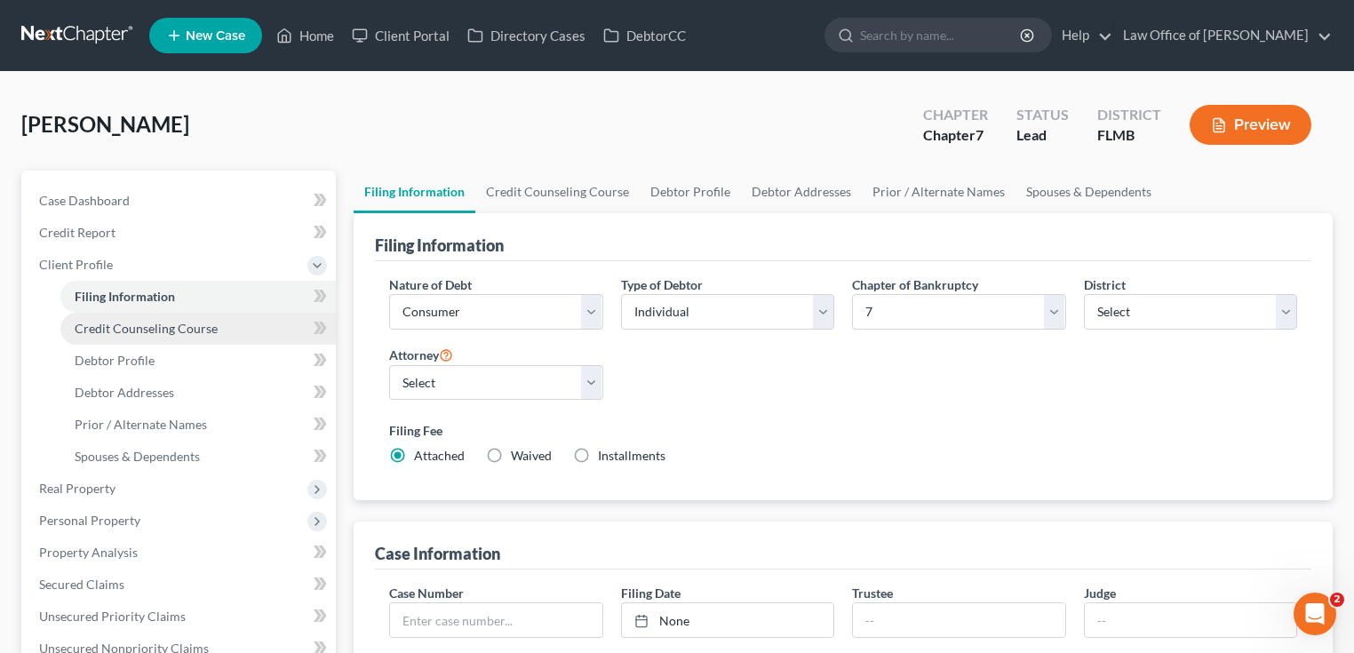
click at [150, 327] on span "Credit Counseling Course" at bounding box center [146, 328] width 143 height 15
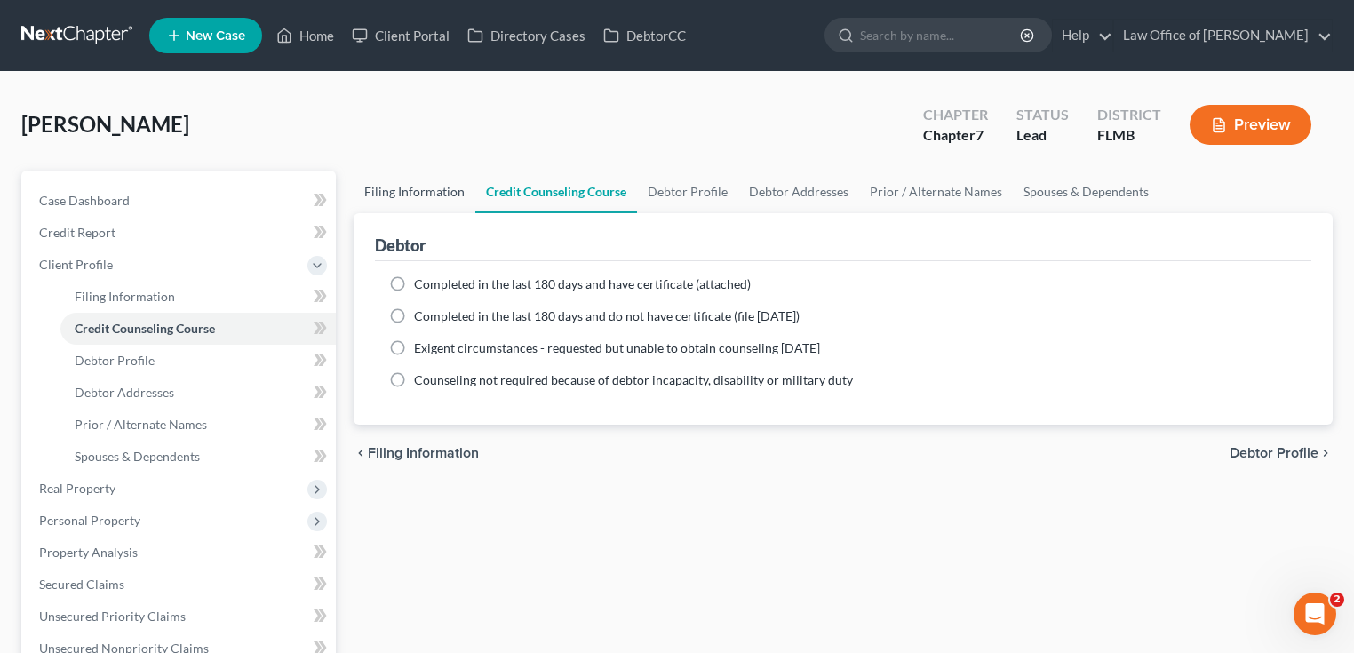
click at [408, 193] on link "Filing Information" at bounding box center [415, 192] width 122 height 43
select select "1"
select select "0"
select select "15"
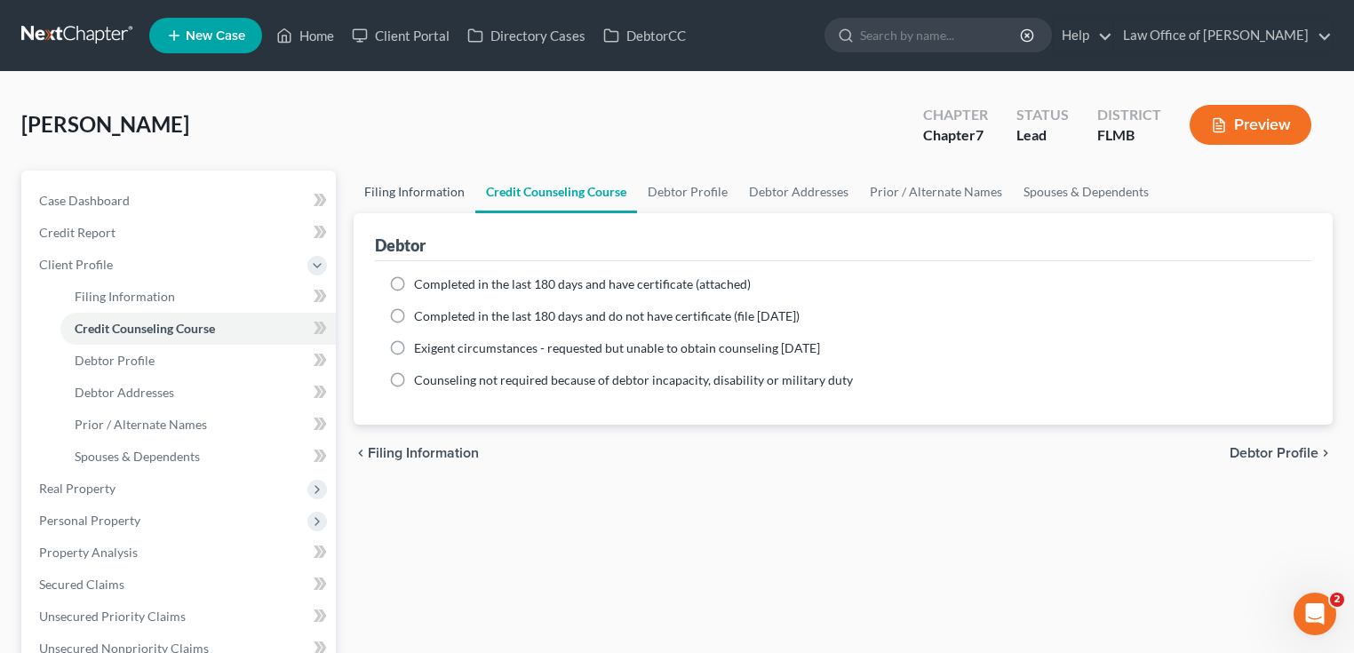
select select "0"
select select "9"
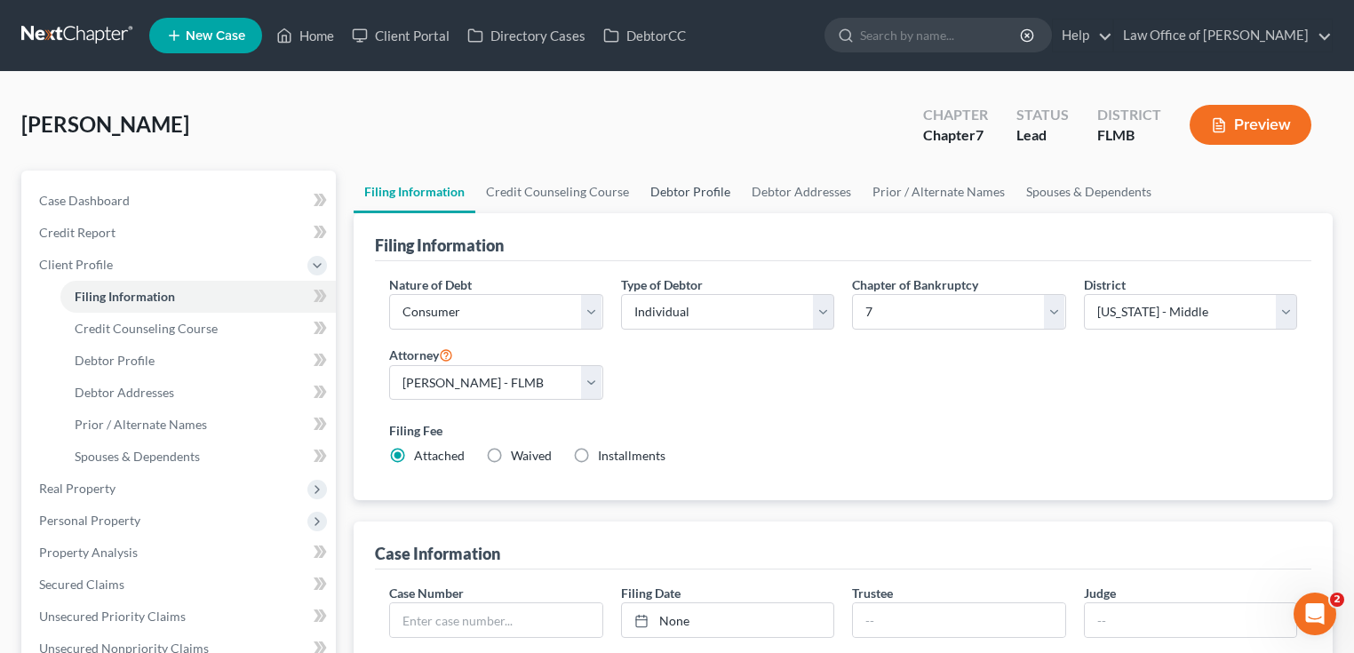
click at [675, 195] on link "Debtor Profile" at bounding box center [690, 192] width 101 height 43
select select "0"
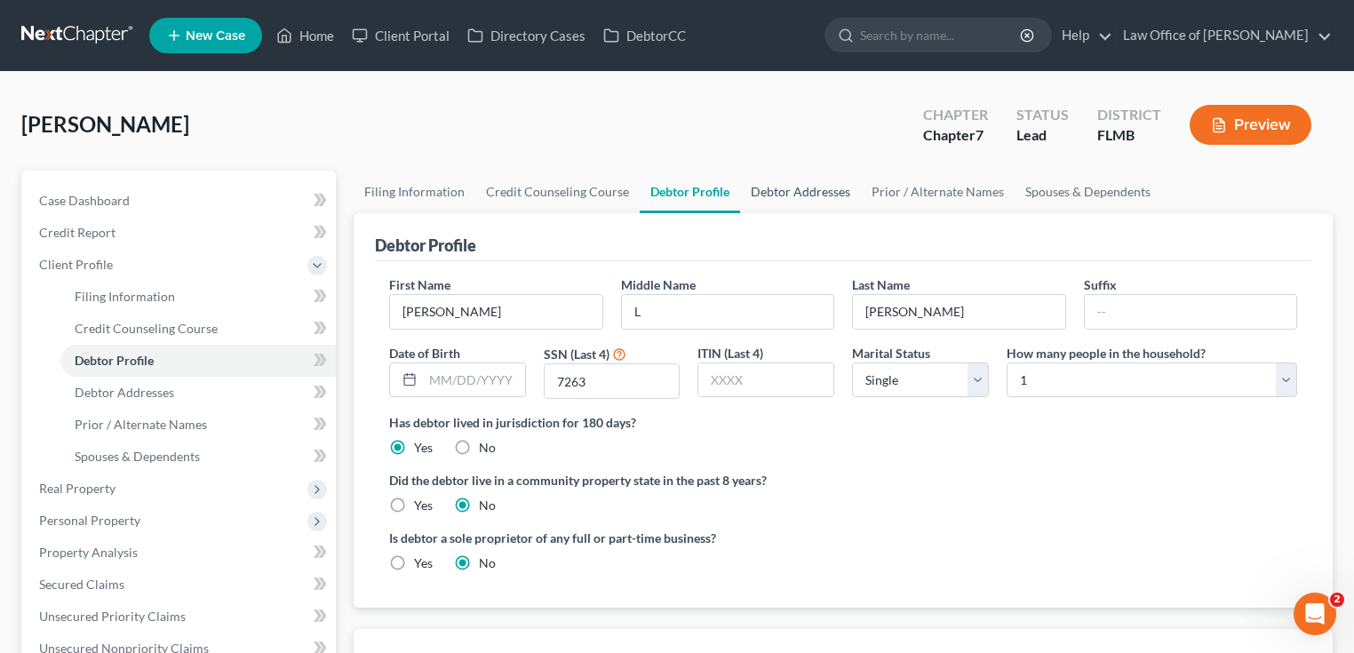
click at [792, 195] on link "Debtor Addresses" at bounding box center [800, 192] width 121 height 43
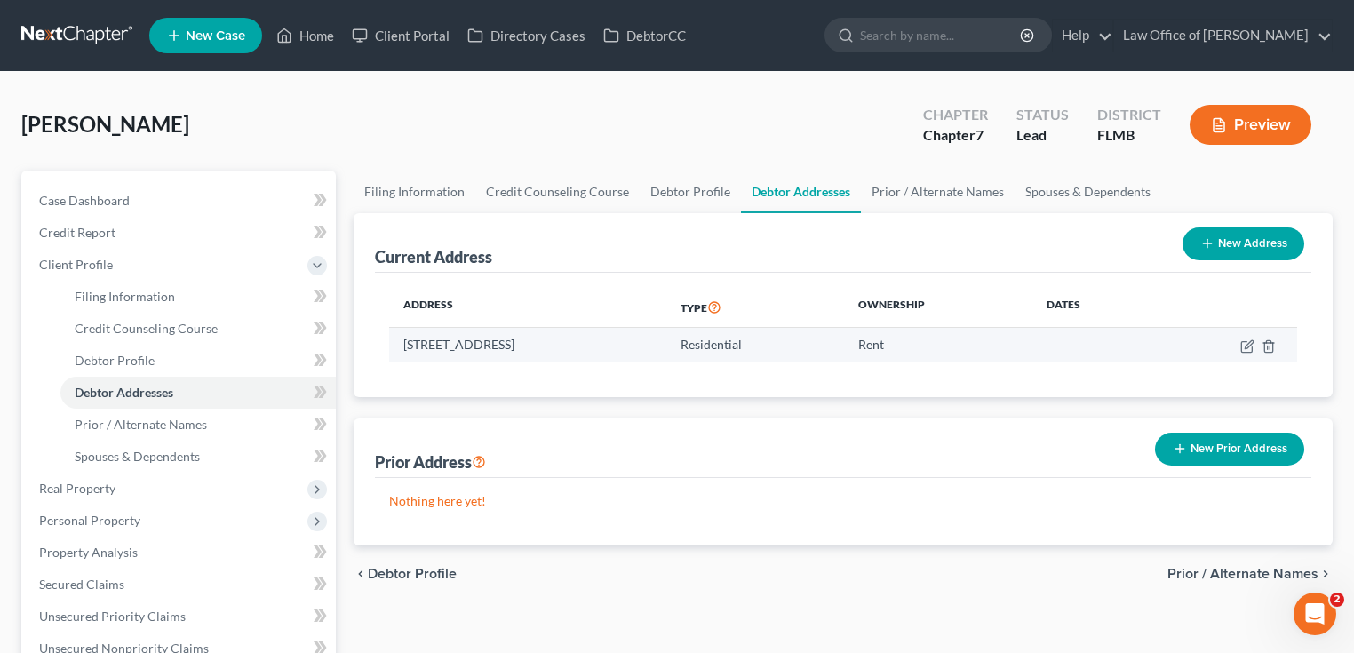
drag, startPoint x: 633, startPoint y: 346, endPoint x: 394, endPoint y: 345, distance: 238.1
click at [394, 345] on td "3760 Hunter St, Jacksonville, FL 32205" at bounding box center [527, 345] width 277 height 34
copy td "3760 Hunter St, Jacksonville, FL 32205"
click at [599, 115] on div "Aschmeyer, Claire Upgraded Chapter Chapter 7 Status Lead District FLMB Preview" at bounding box center [676, 131] width 1311 height 77
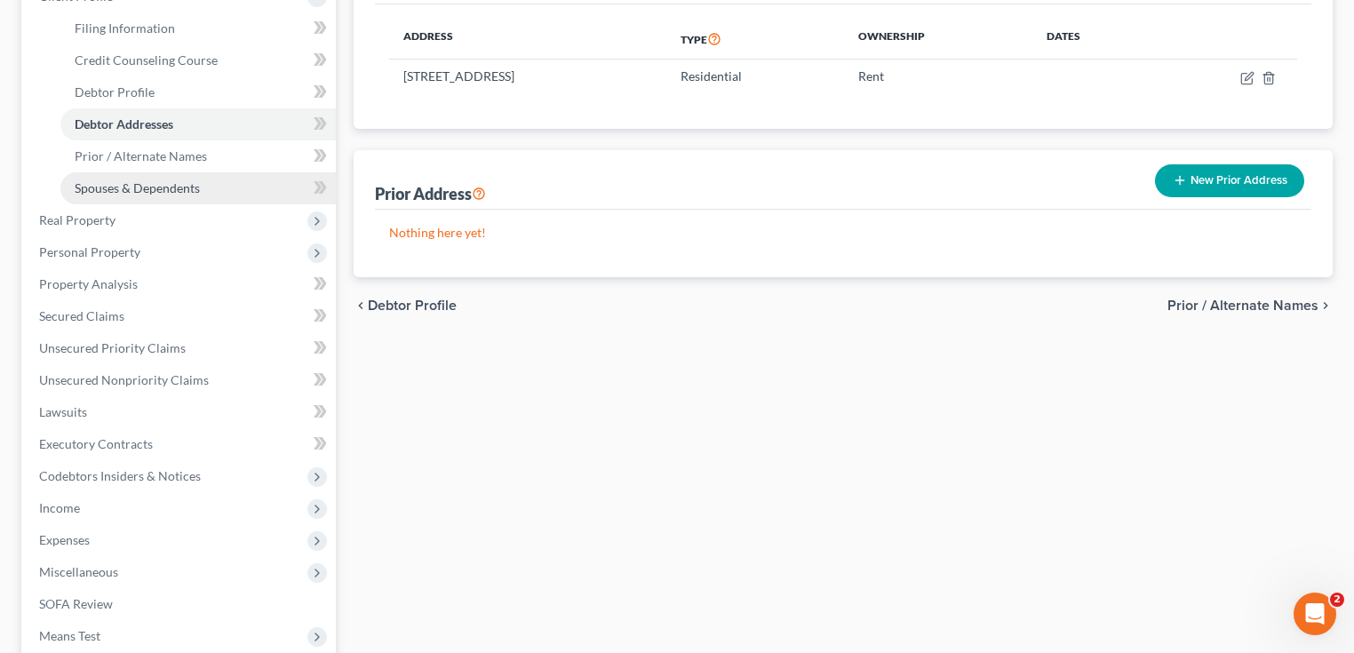
click at [131, 192] on span "Spouses & Dependents" at bounding box center [137, 187] width 125 height 15
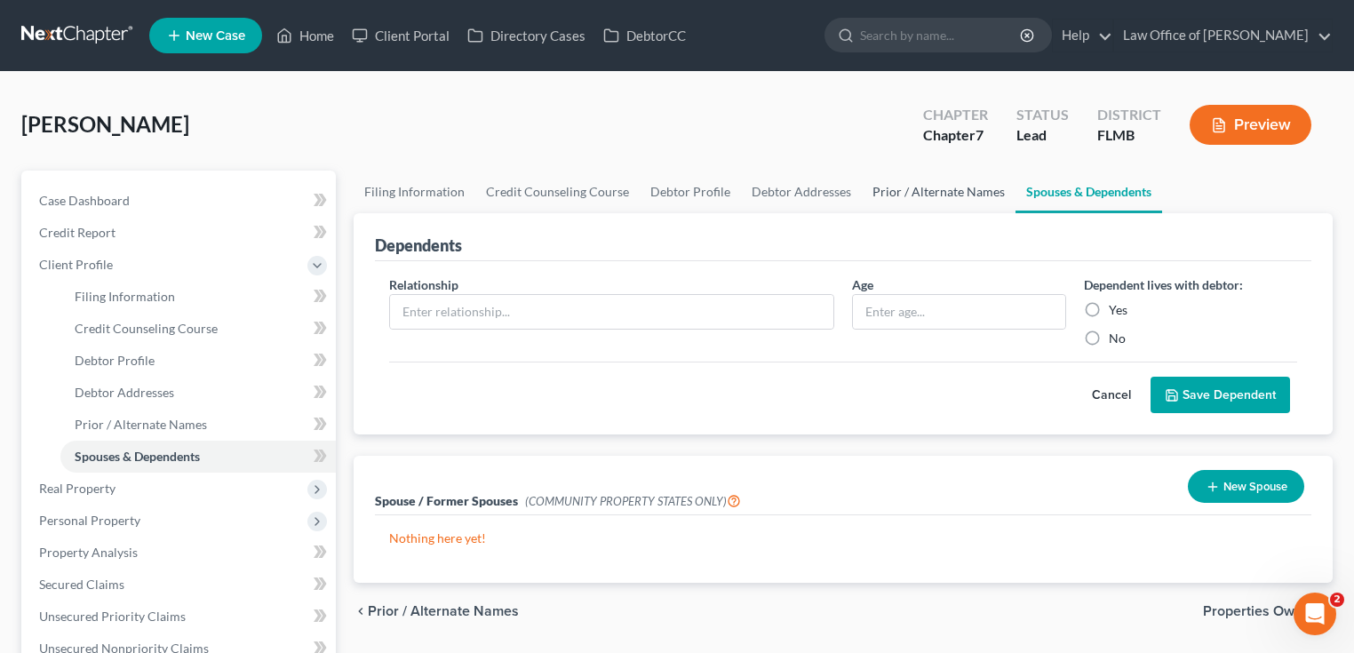
click at [942, 187] on link "Prior / Alternate Names" at bounding box center [939, 192] width 154 height 43
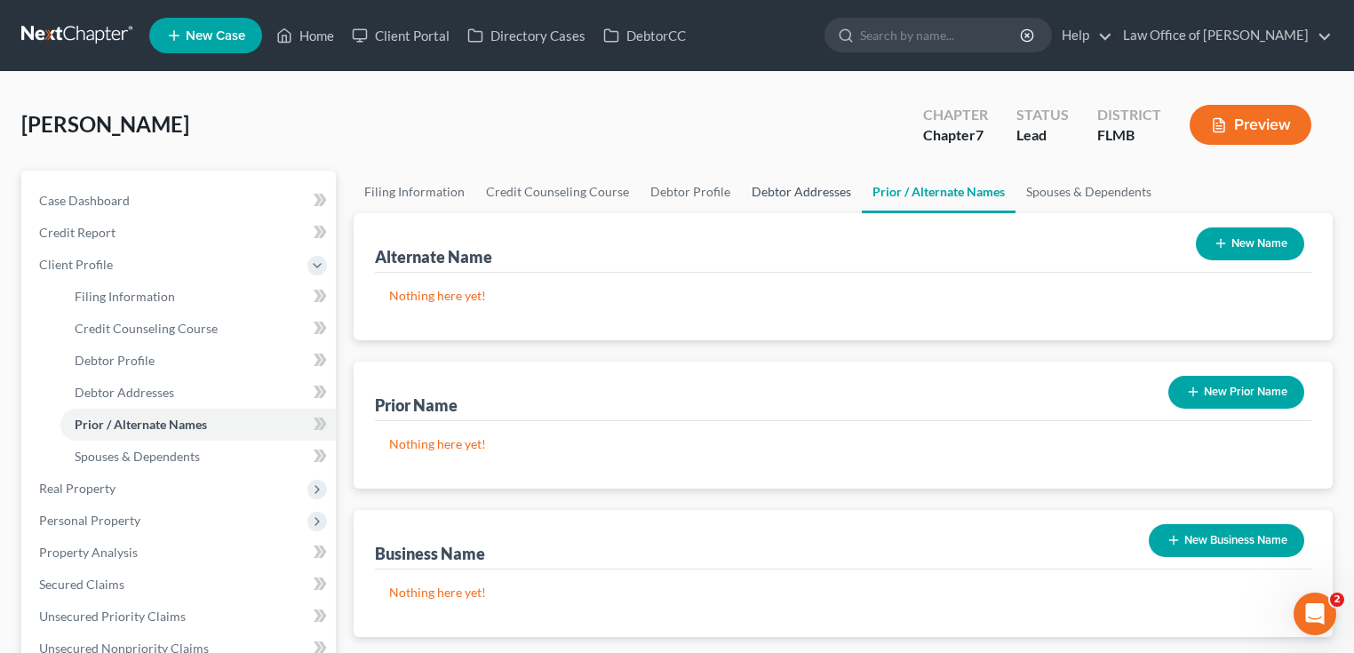
click at [796, 191] on link "Debtor Addresses" at bounding box center [801, 192] width 121 height 43
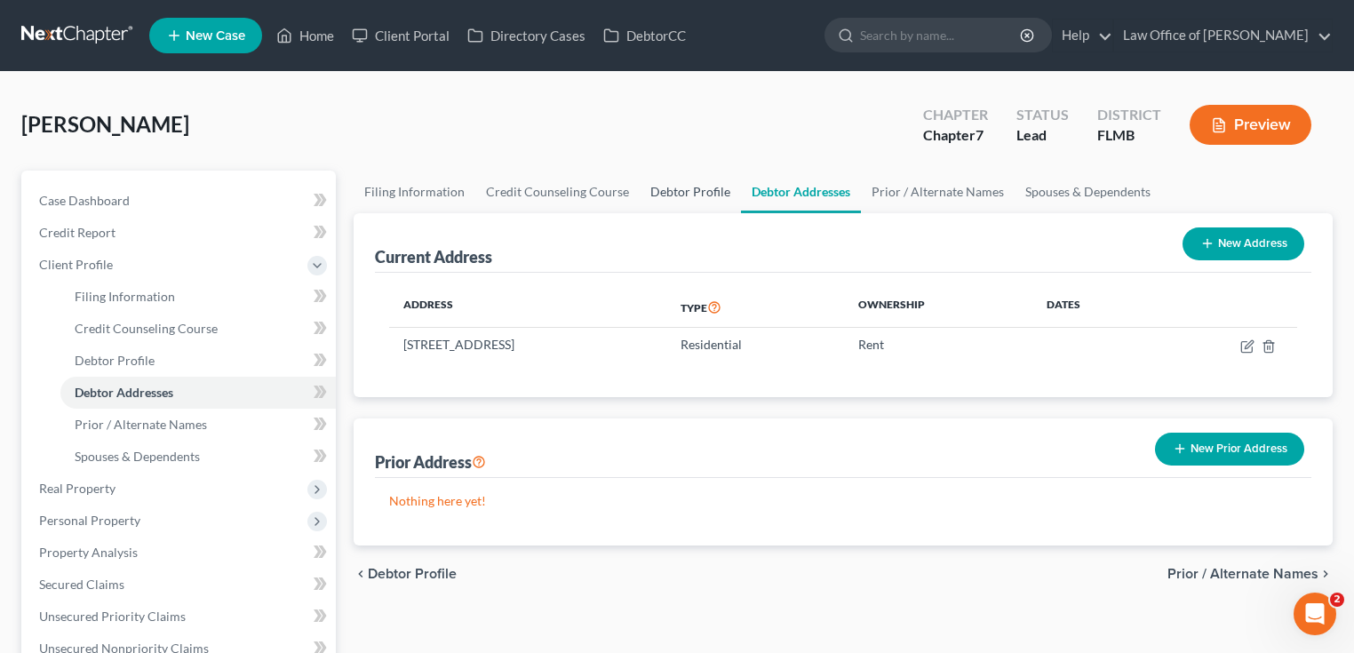
click at [682, 198] on link "Debtor Profile" at bounding box center [690, 192] width 101 height 43
select select "0"
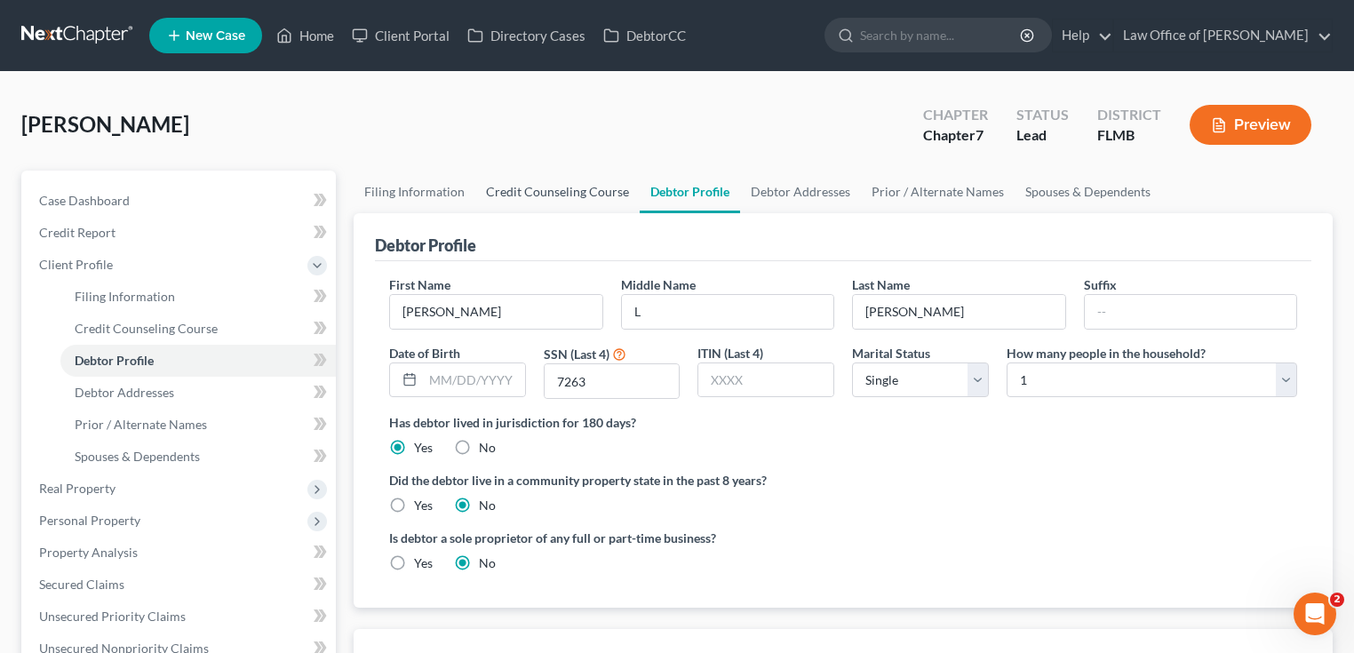
click at [592, 196] on link "Credit Counseling Course" at bounding box center [557, 192] width 164 height 43
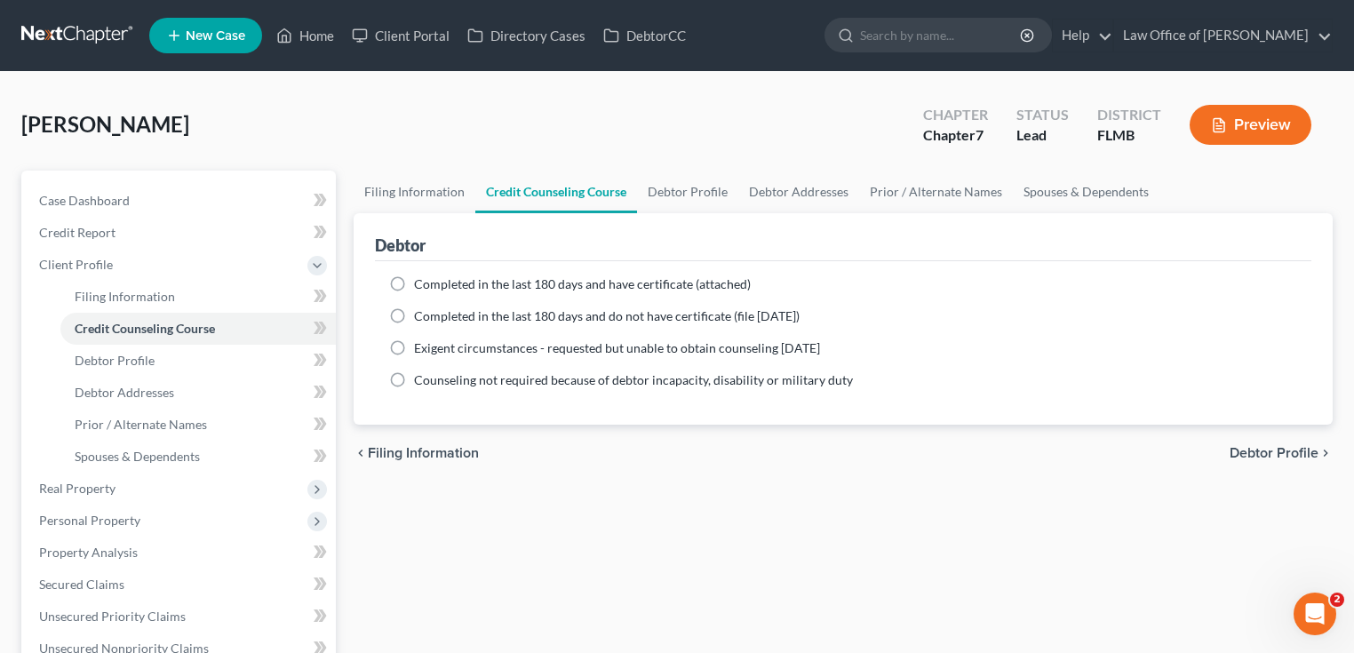
click at [694, 531] on div "Filing Information Credit Counseling Course Debtor Profile Debtor Addresses Pri…" at bounding box center [843, 620] width 997 height 898
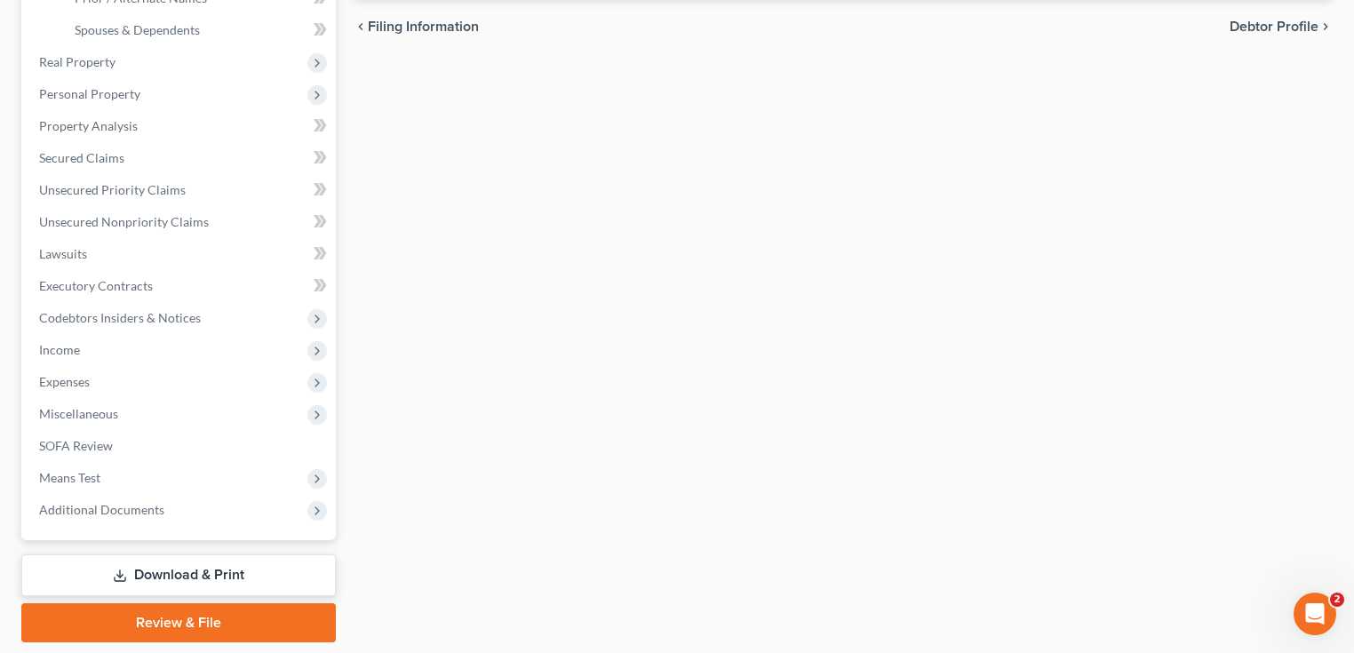
scroll to position [213, 0]
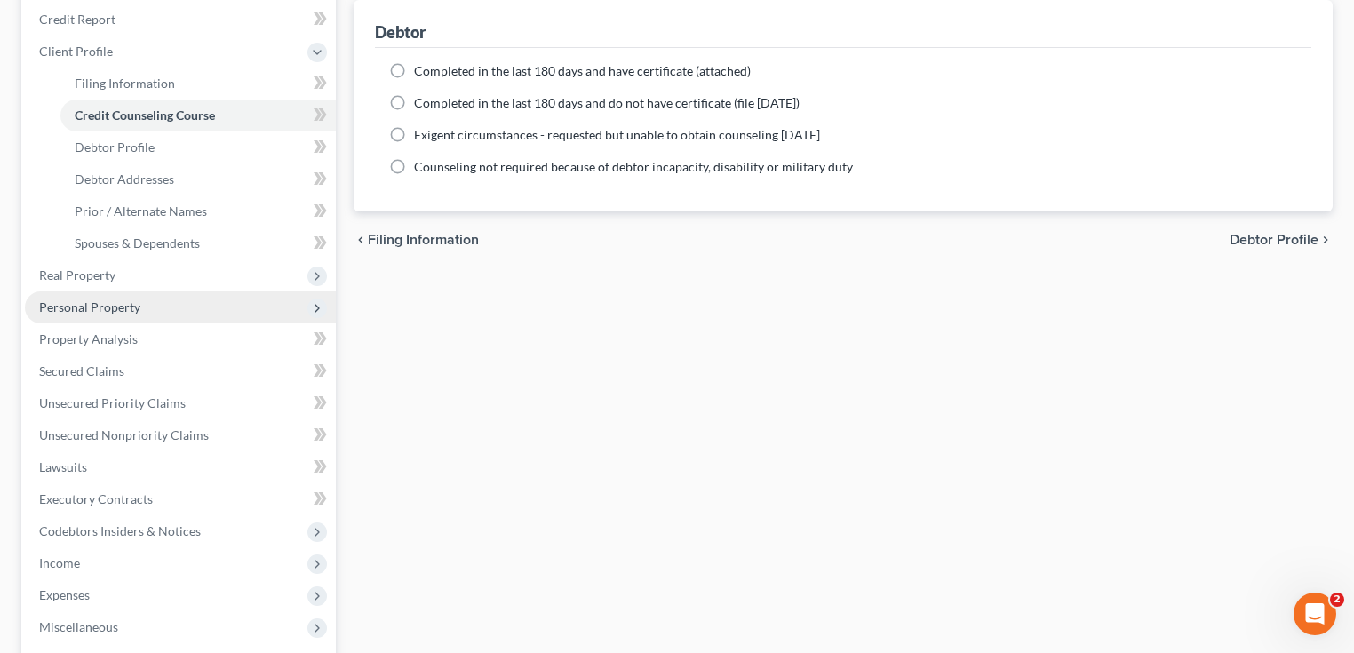
click at [171, 313] on span "Personal Property" at bounding box center [180, 307] width 311 height 32
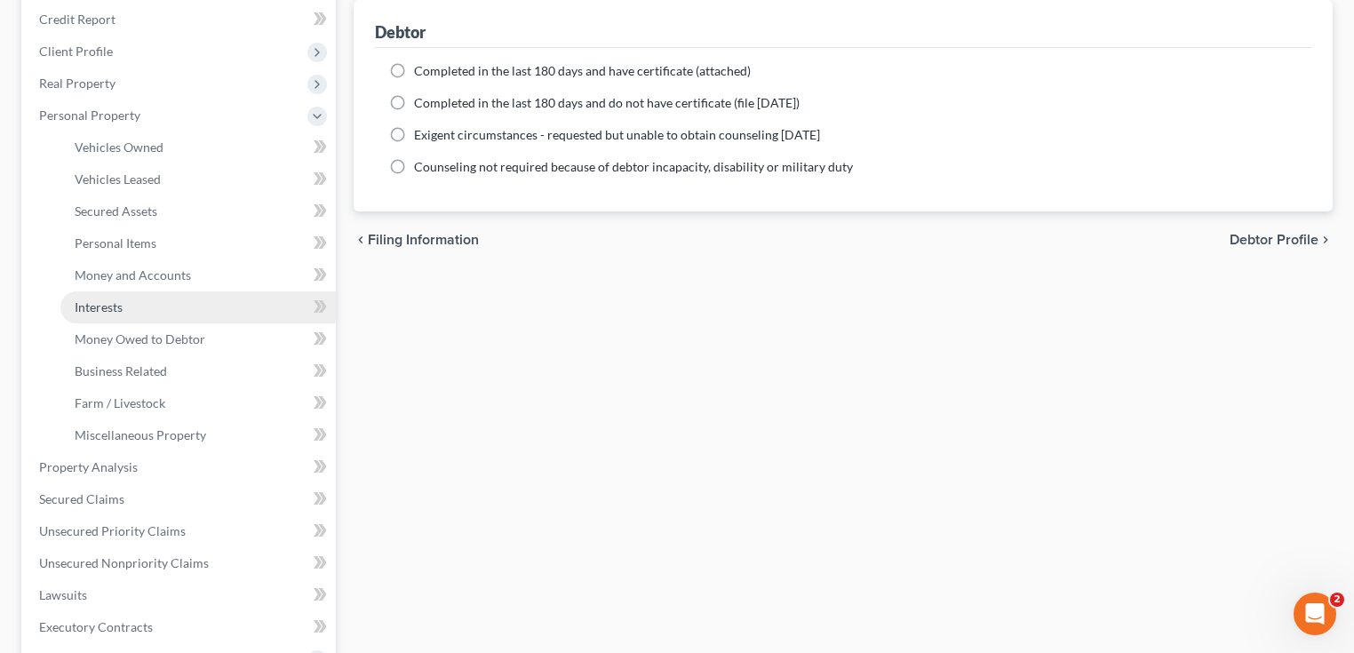
click at [170, 303] on link "Interests" at bounding box center [197, 307] width 275 height 32
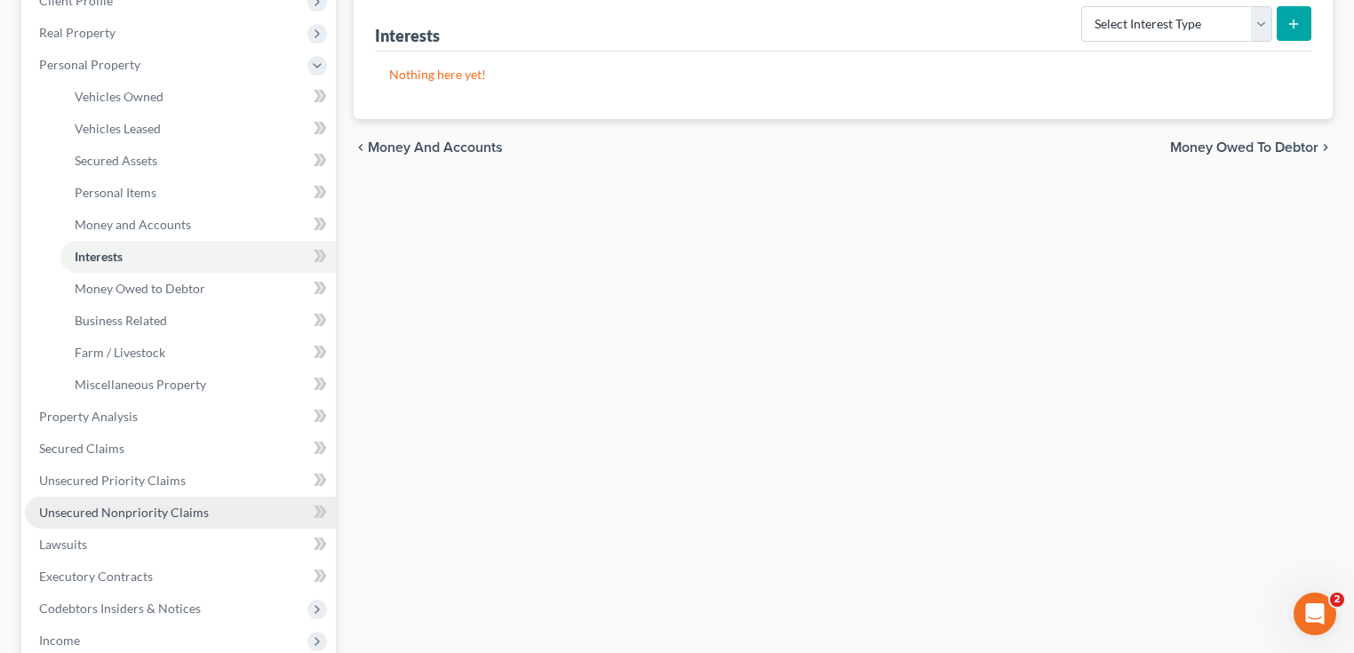
scroll to position [355, 0]
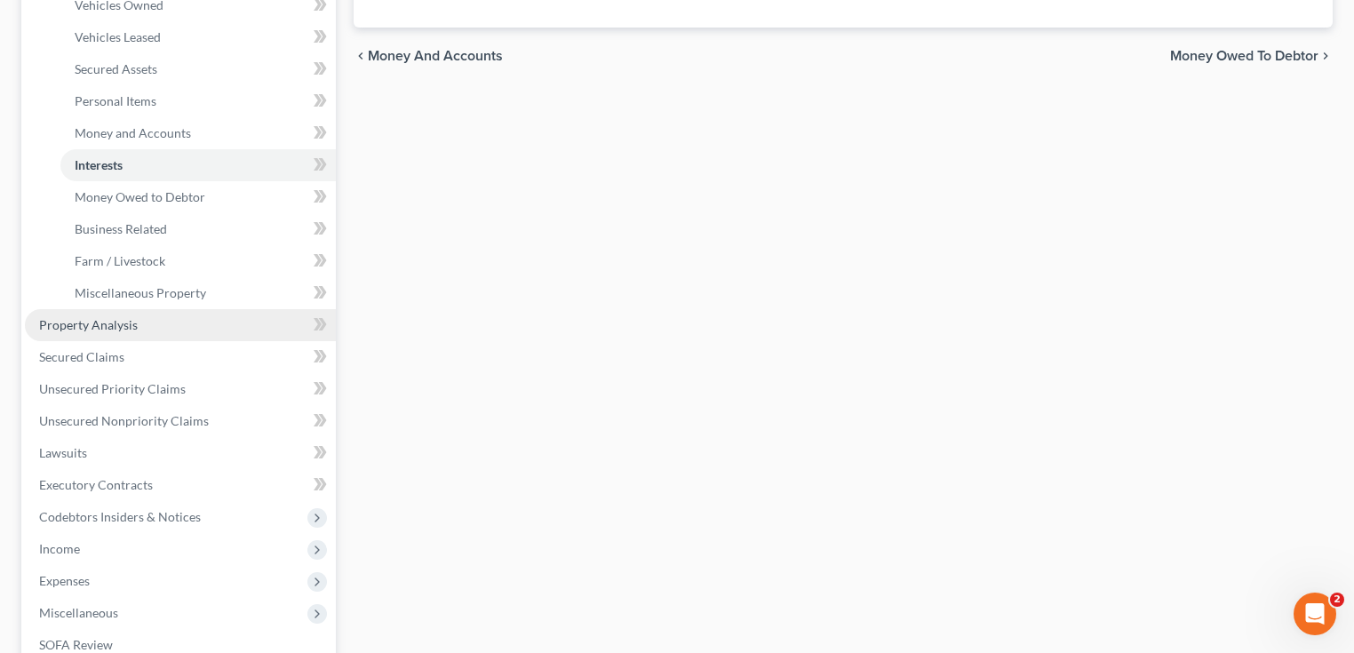
click at [147, 327] on link "Property Analysis" at bounding box center [180, 325] width 311 height 32
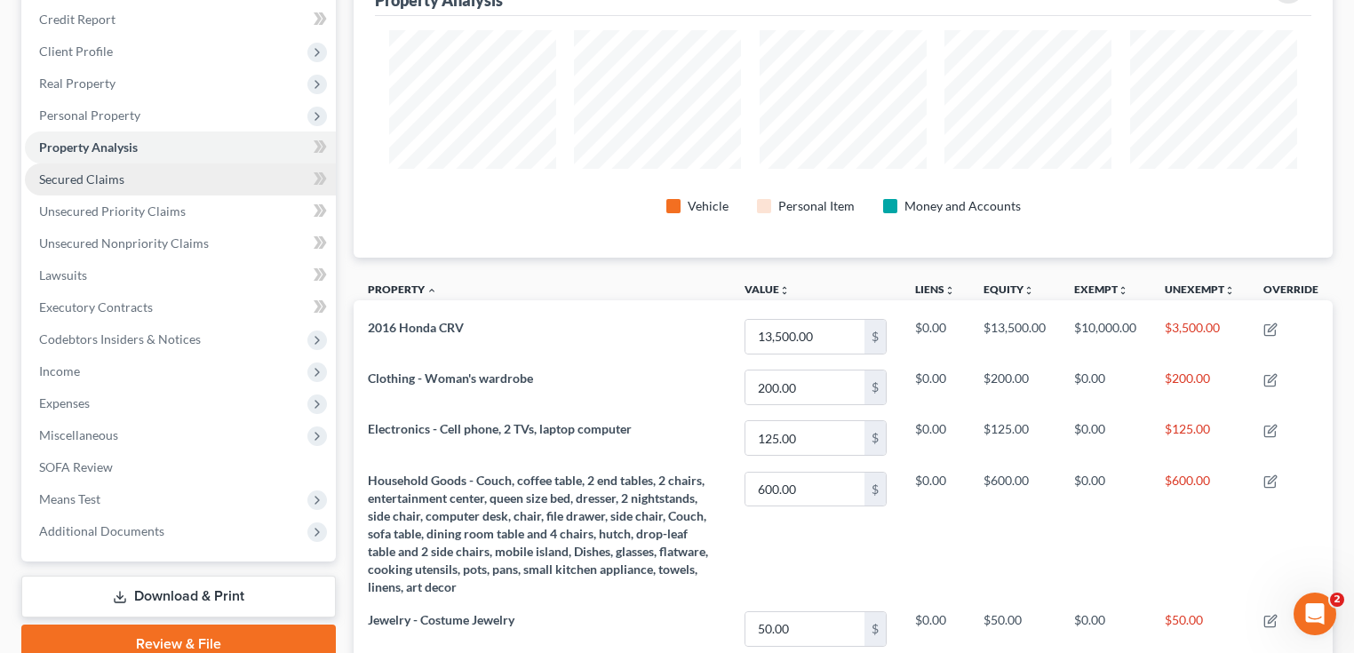
click at [158, 171] on link "Secured Claims" at bounding box center [180, 179] width 311 height 32
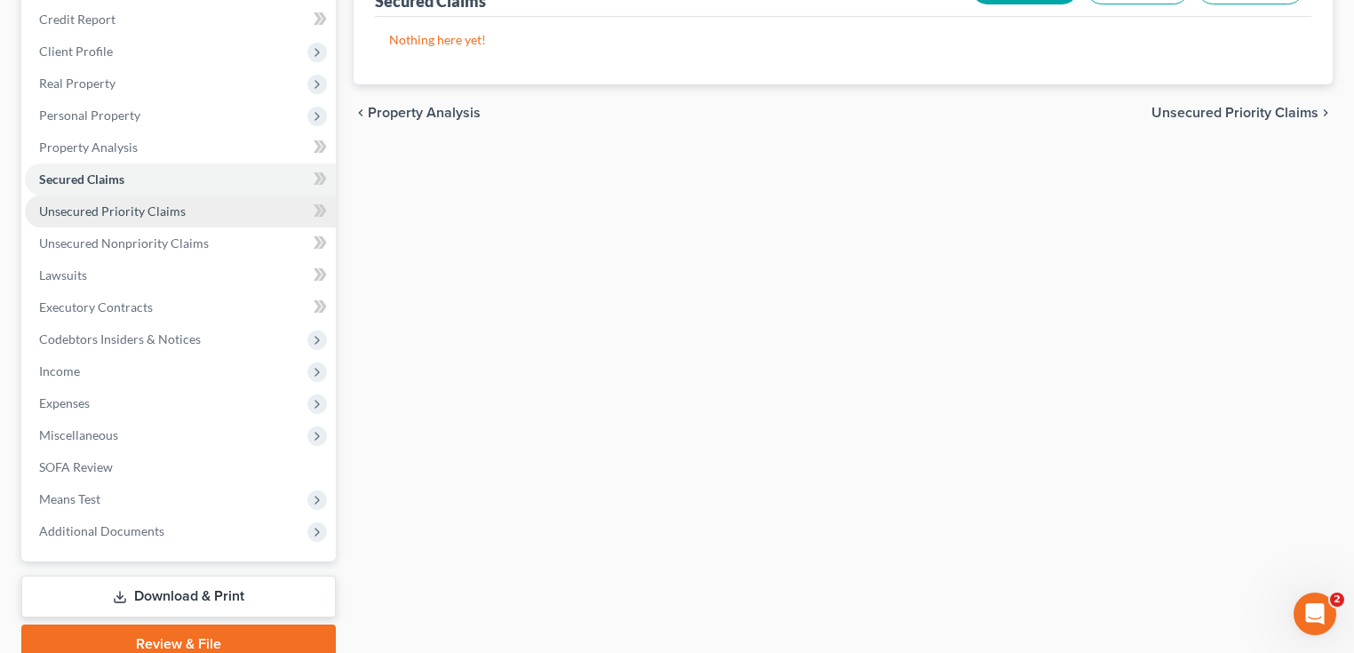
click at [146, 201] on link "Unsecured Priority Claims" at bounding box center [180, 211] width 311 height 32
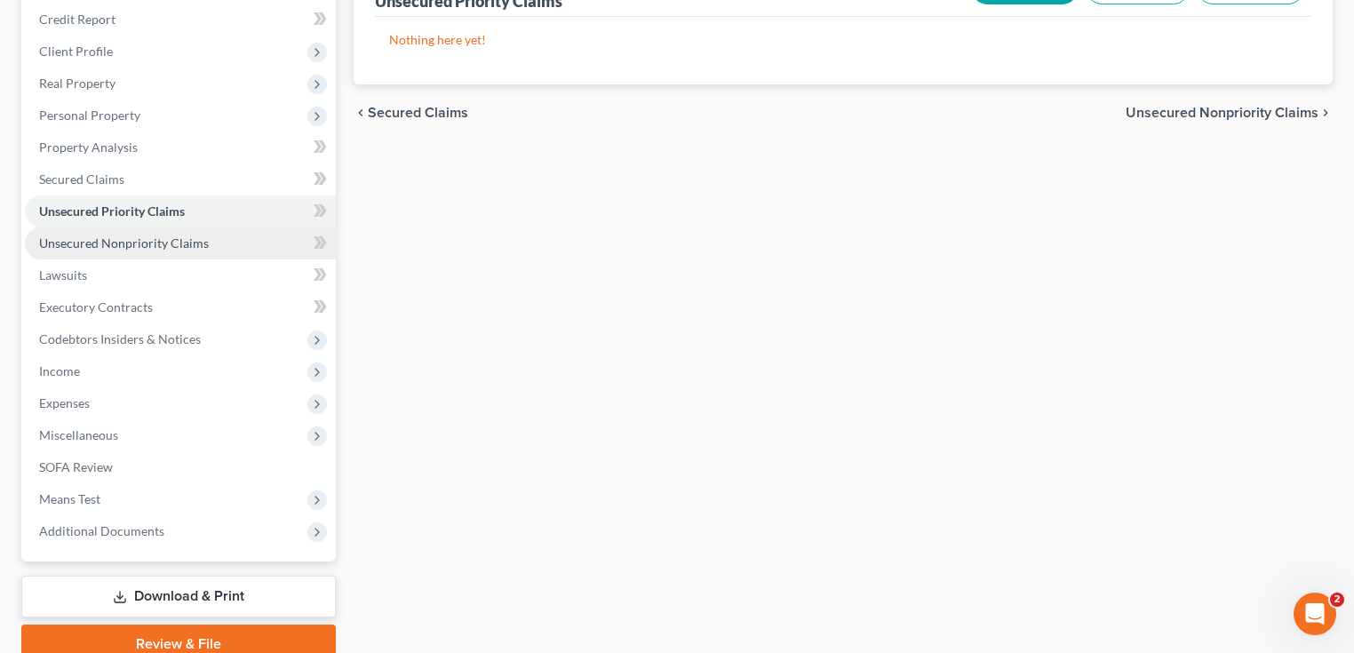
click at [145, 243] on span "Unsecured Nonpriority Claims" at bounding box center [124, 242] width 170 height 15
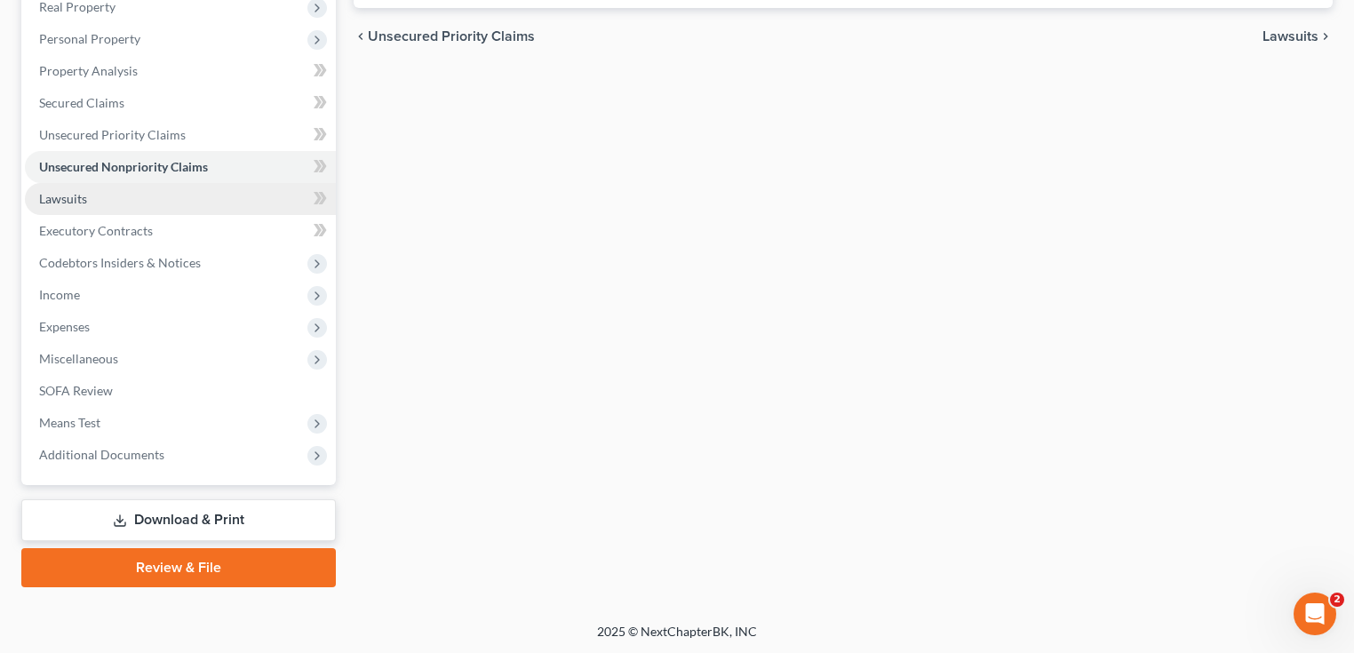
click at [107, 198] on link "Lawsuits" at bounding box center [180, 199] width 311 height 32
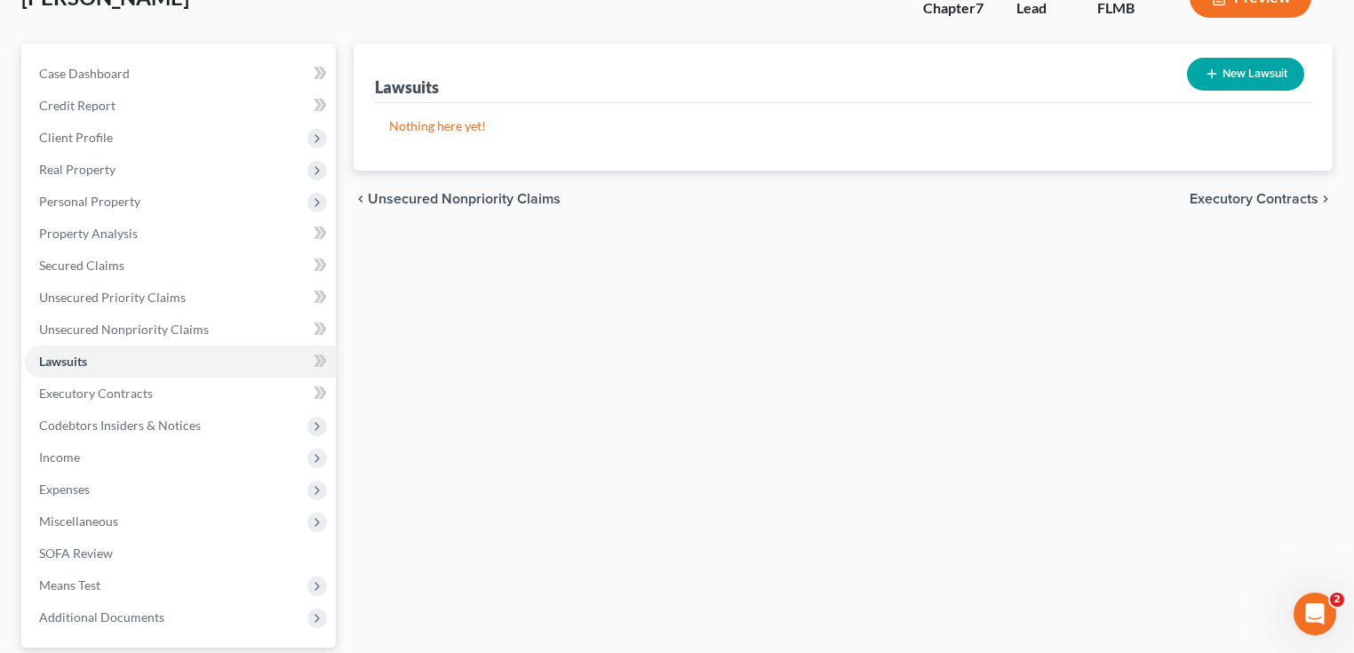
scroll to position [290, 0]
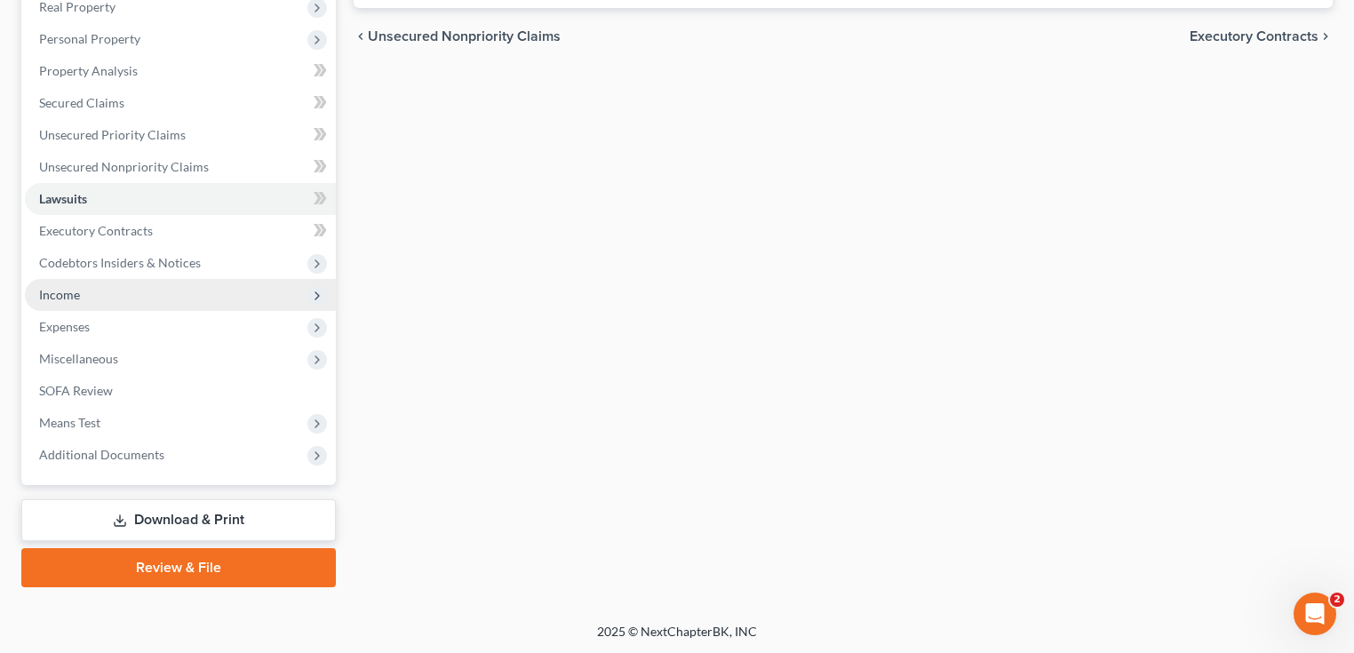
click at [85, 296] on span "Income" at bounding box center [180, 295] width 311 height 32
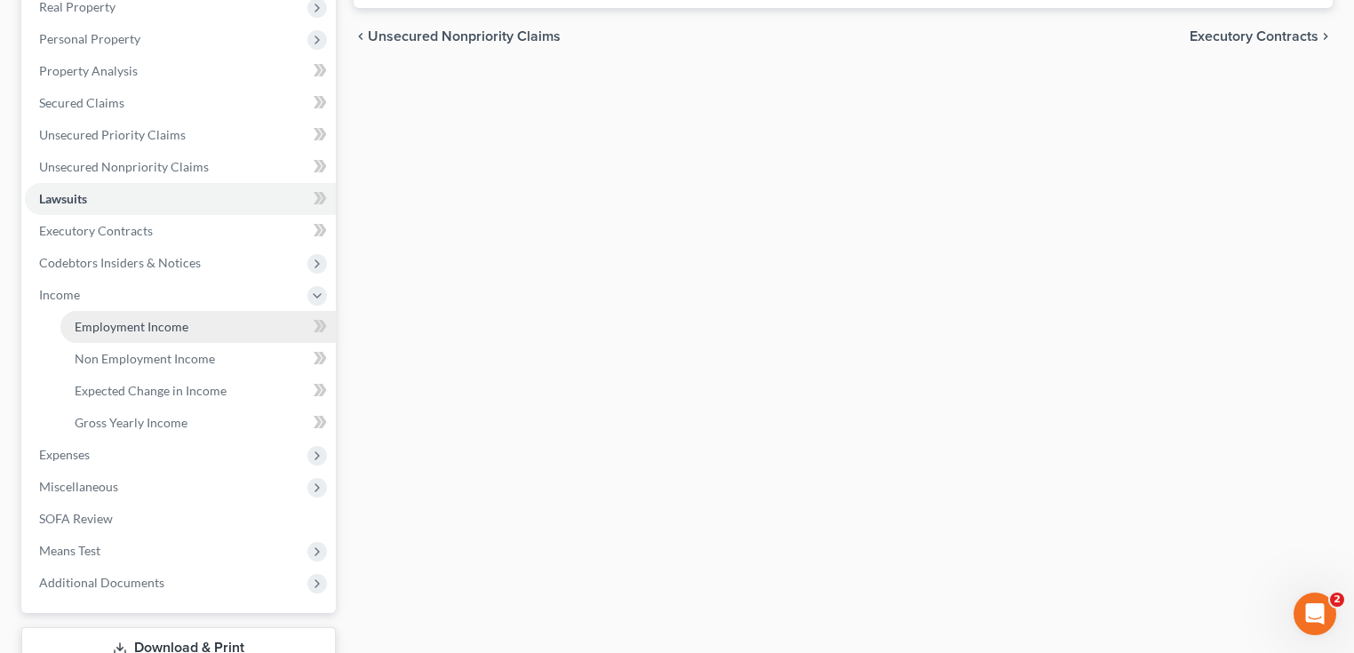
click at [129, 324] on span "Employment Income" at bounding box center [132, 326] width 114 height 15
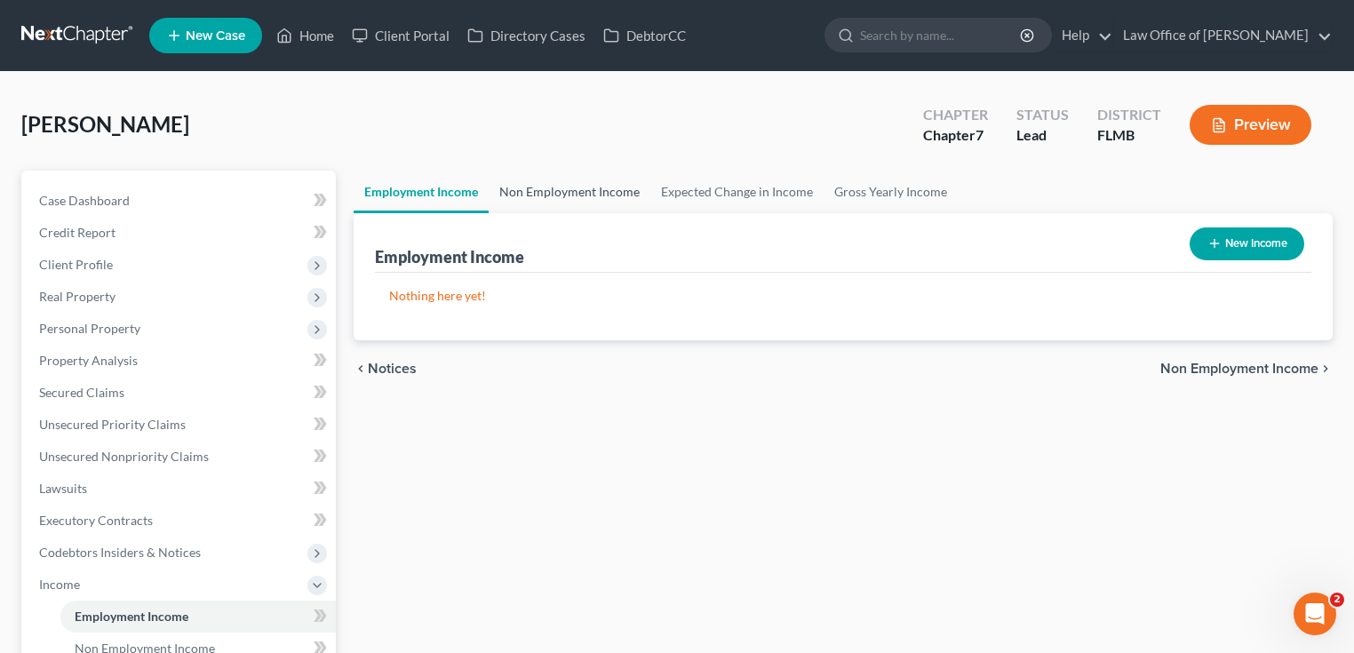
click at [573, 195] on link "Non Employment Income" at bounding box center [570, 192] width 162 height 43
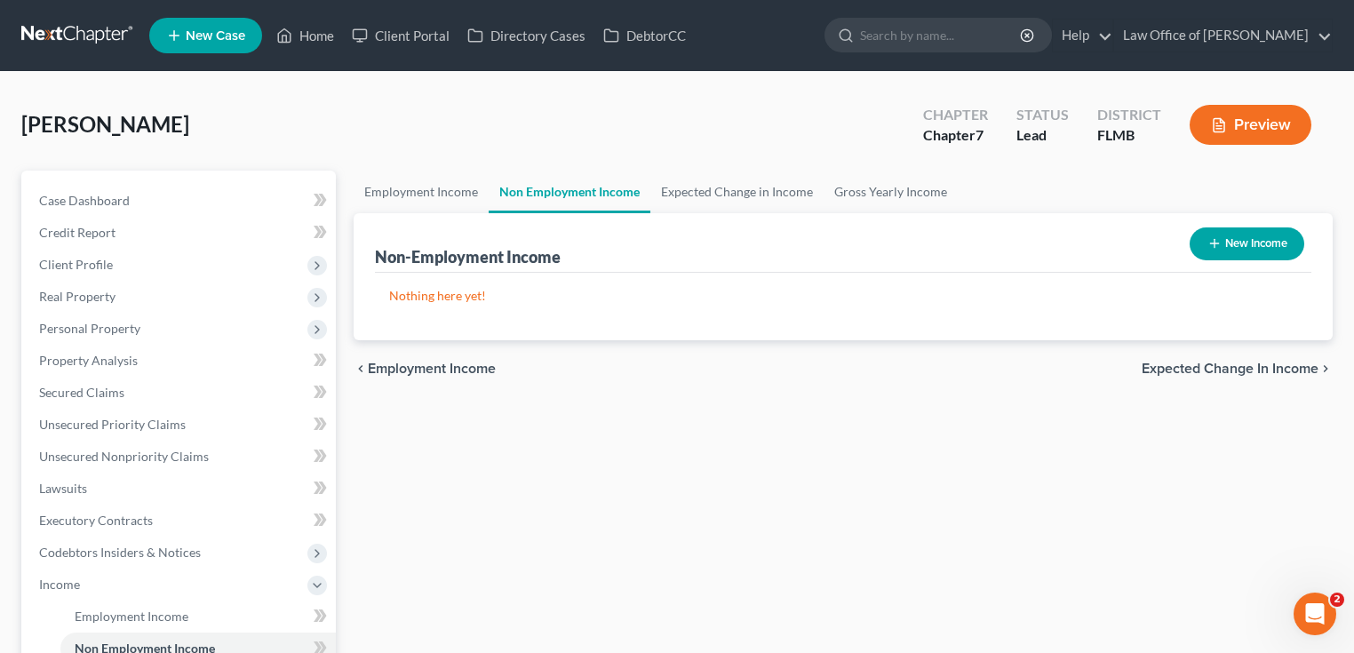
click at [1237, 237] on button "New Income" at bounding box center [1247, 243] width 115 height 33
select select "0"
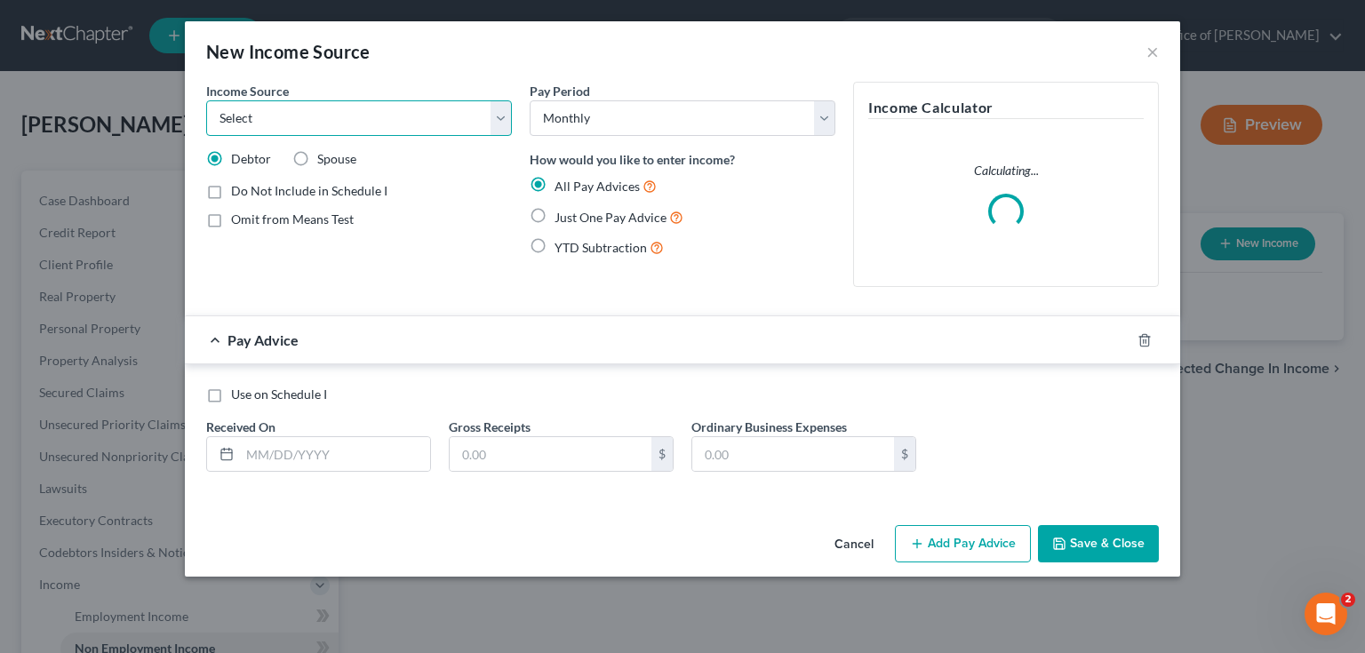
click at [418, 103] on select "Select Unemployment Disability (from employer) Pension Retirement Social Securi…" at bounding box center [359, 118] width 306 height 36
select select "4"
click at [206, 100] on select "Select Unemployment Disability (from employer) Pension Retirement Social Securi…" at bounding box center [359, 118] width 306 height 36
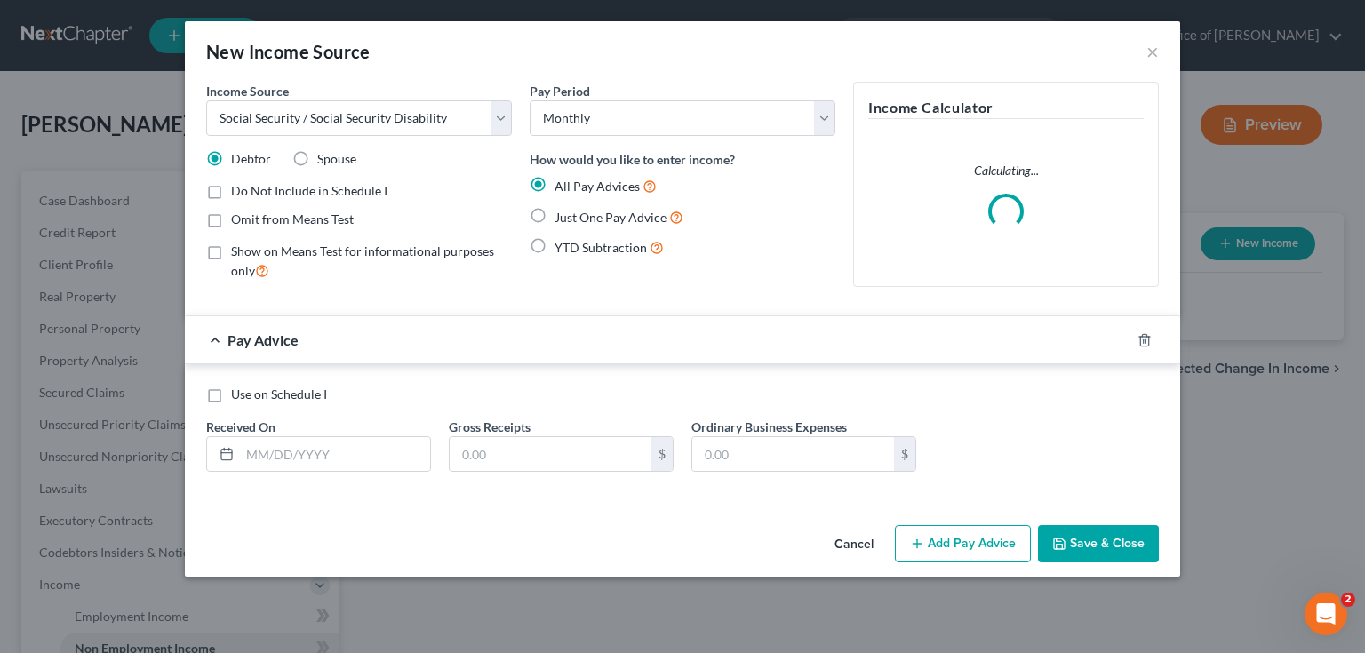
click at [554, 213] on label "Just One Pay Advice" at bounding box center [618, 217] width 129 height 20
click at [561, 213] on input "Just One Pay Advice" at bounding box center [567, 213] width 12 height 12
radio input "true"
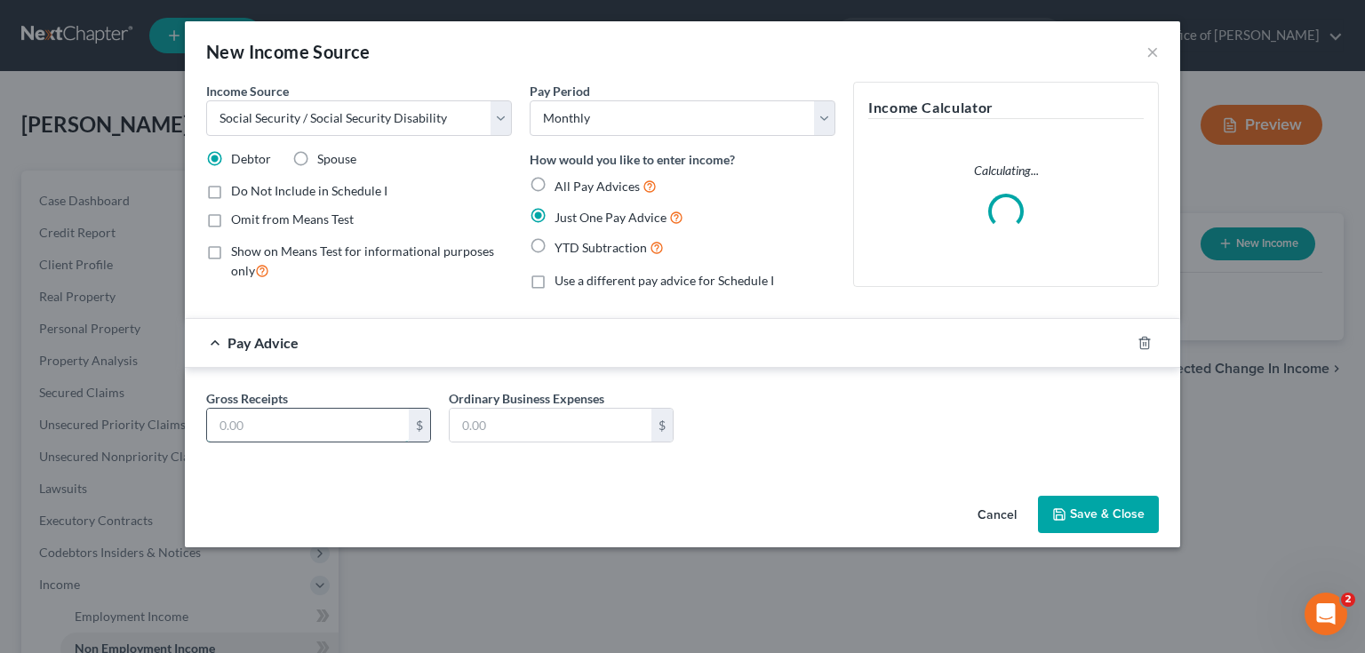
click at [337, 412] on input "text" at bounding box center [308, 426] width 202 height 34
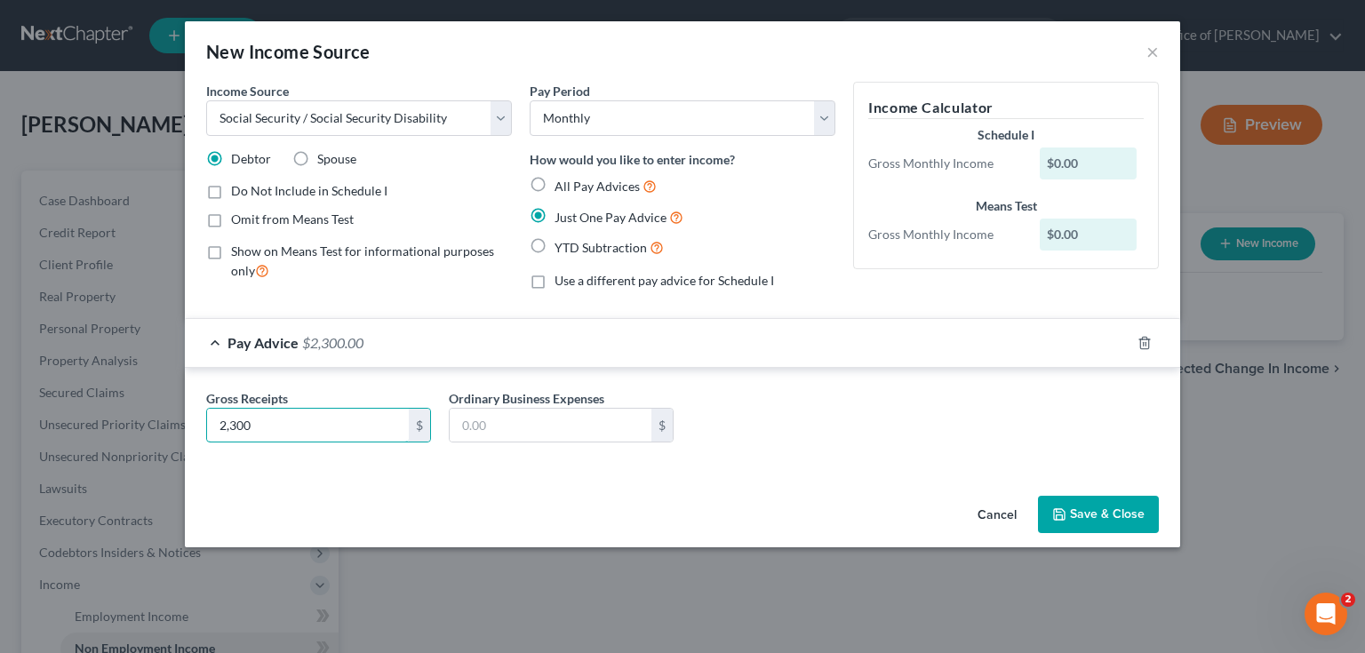
type input "2,300"
click at [389, 465] on div "Gross Receipts 2,300 $ Ordinary Business Expenses $" at bounding box center [682, 420] width 995 height 104
click at [1105, 505] on button "Save & Close" at bounding box center [1098, 514] width 121 height 37
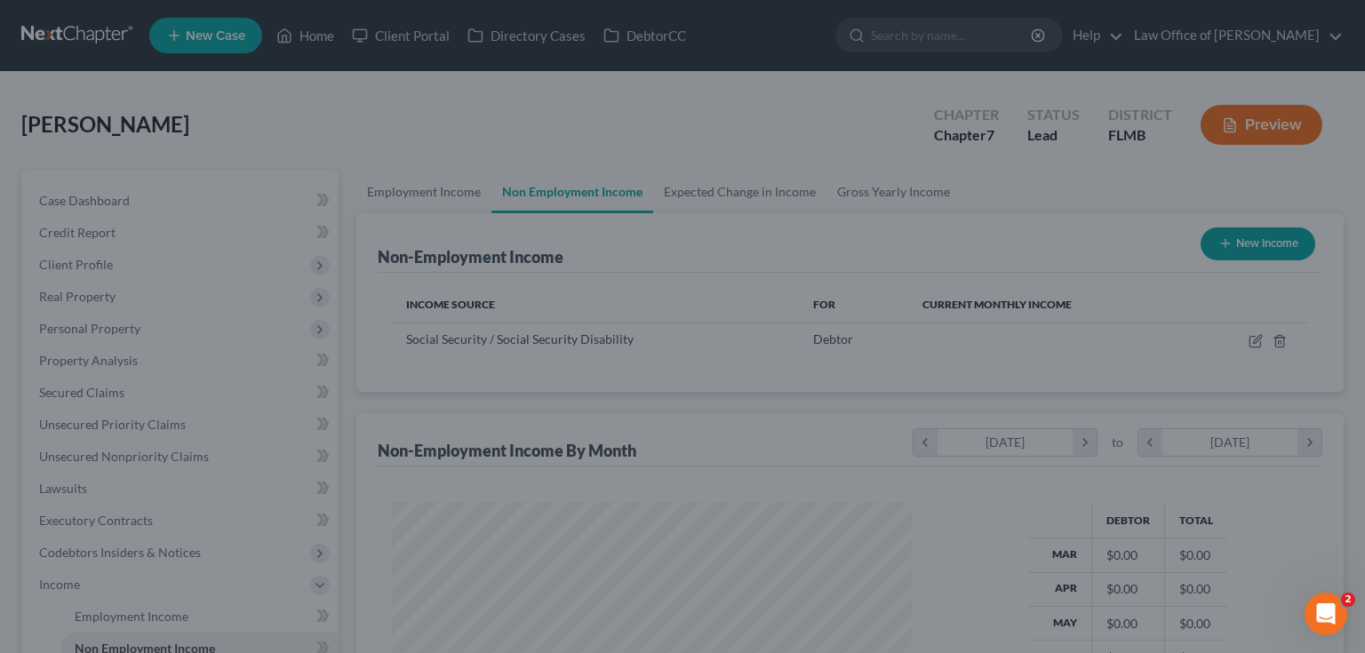
scroll to position [316, 551]
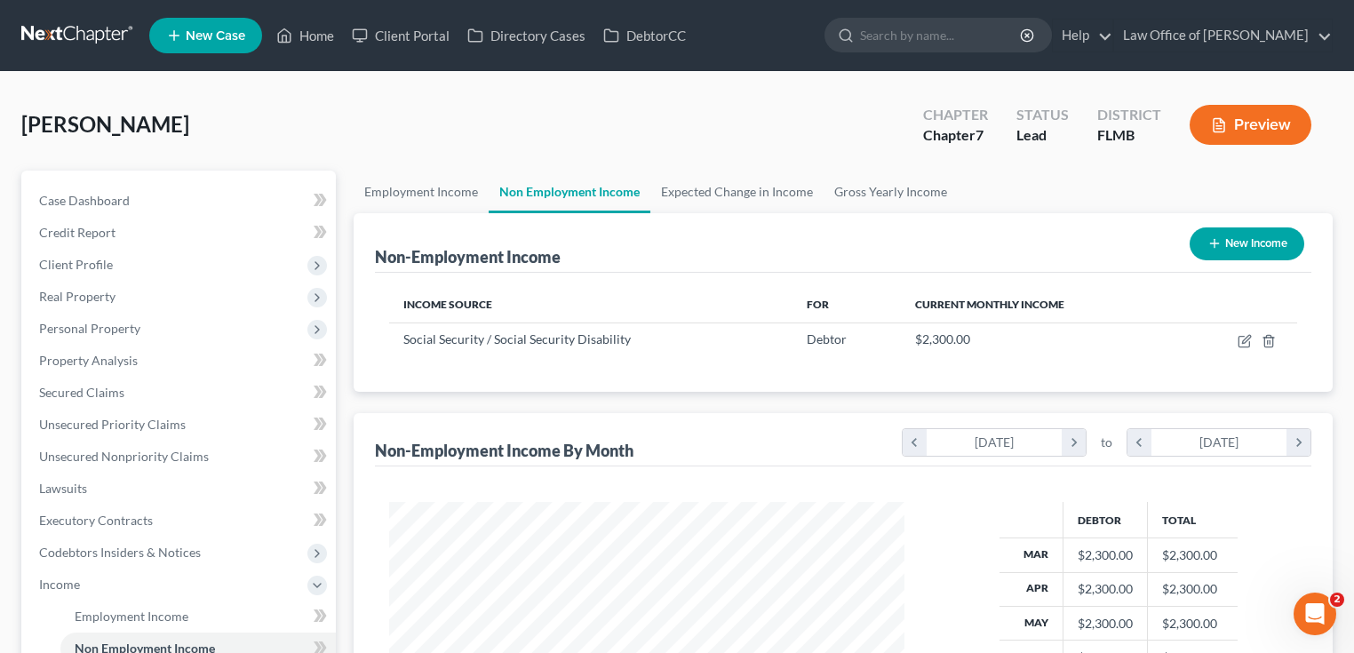
click at [1258, 240] on button "New Income" at bounding box center [1247, 243] width 115 height 33
select select "0"
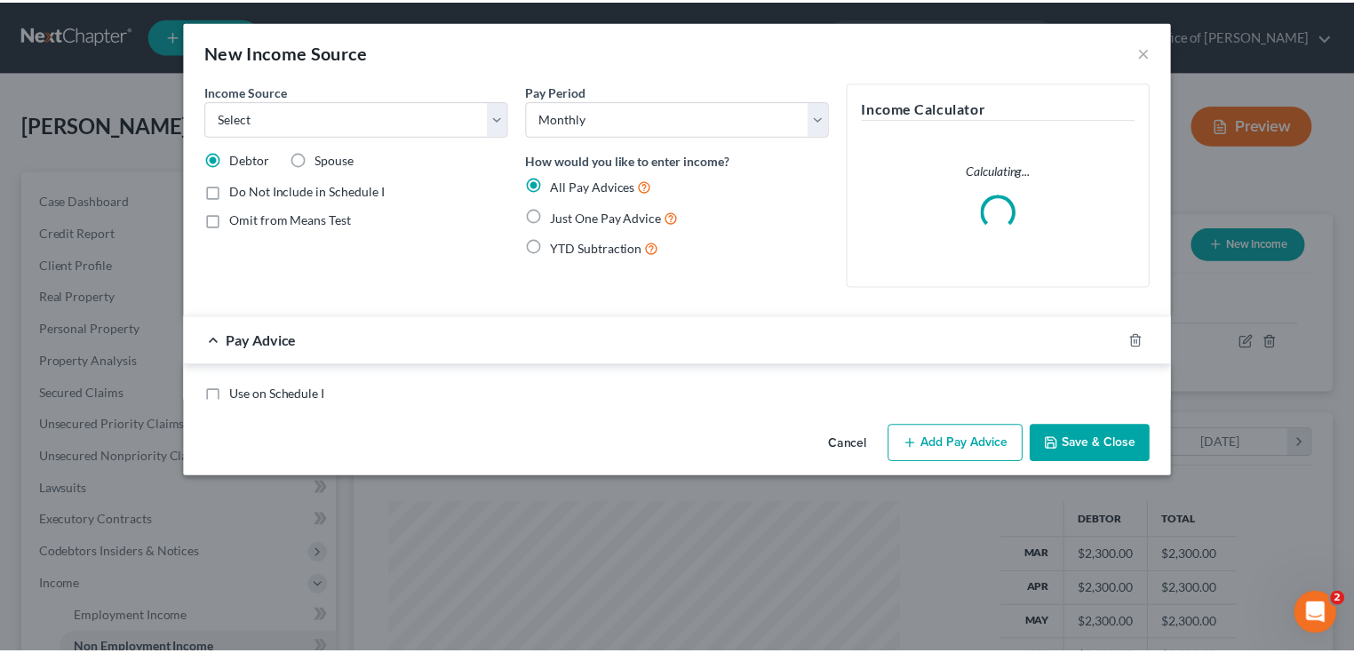
scroll to position [316, 554]
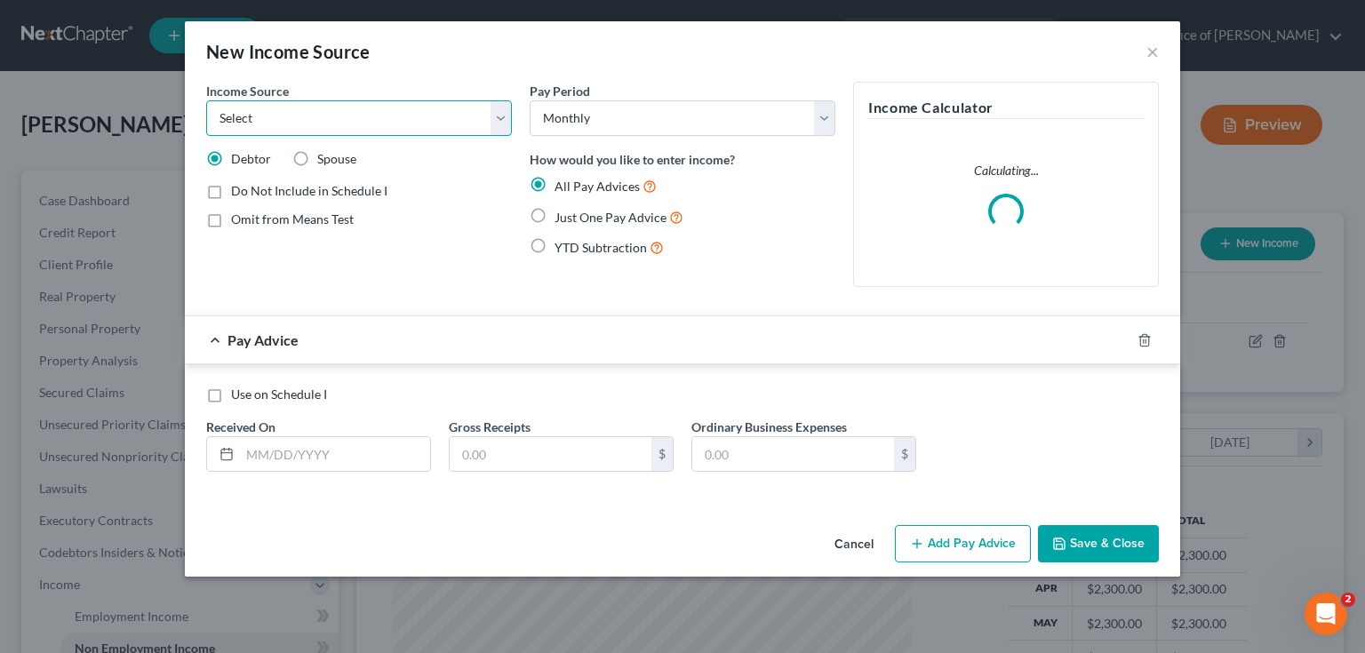
click at [364, 131] on select "Select Unemployment Disability (from employer) Pension Retirement Social Securi…" at bounding box center [359, 118] width 306 height 36
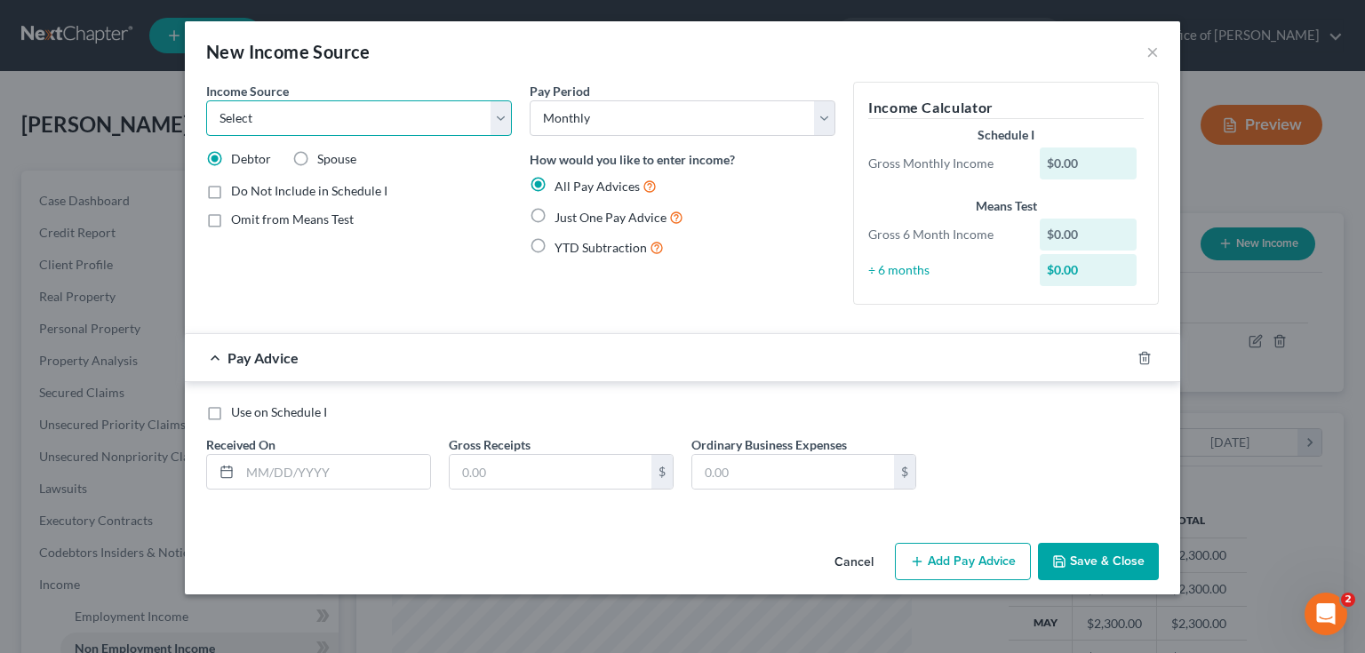
select select "3"
click at [206, 100] on select "Select Unemployment Disability (from employer) Pension Retirement Social Securi…" at bounding box center [359, 118] width 306 height 36
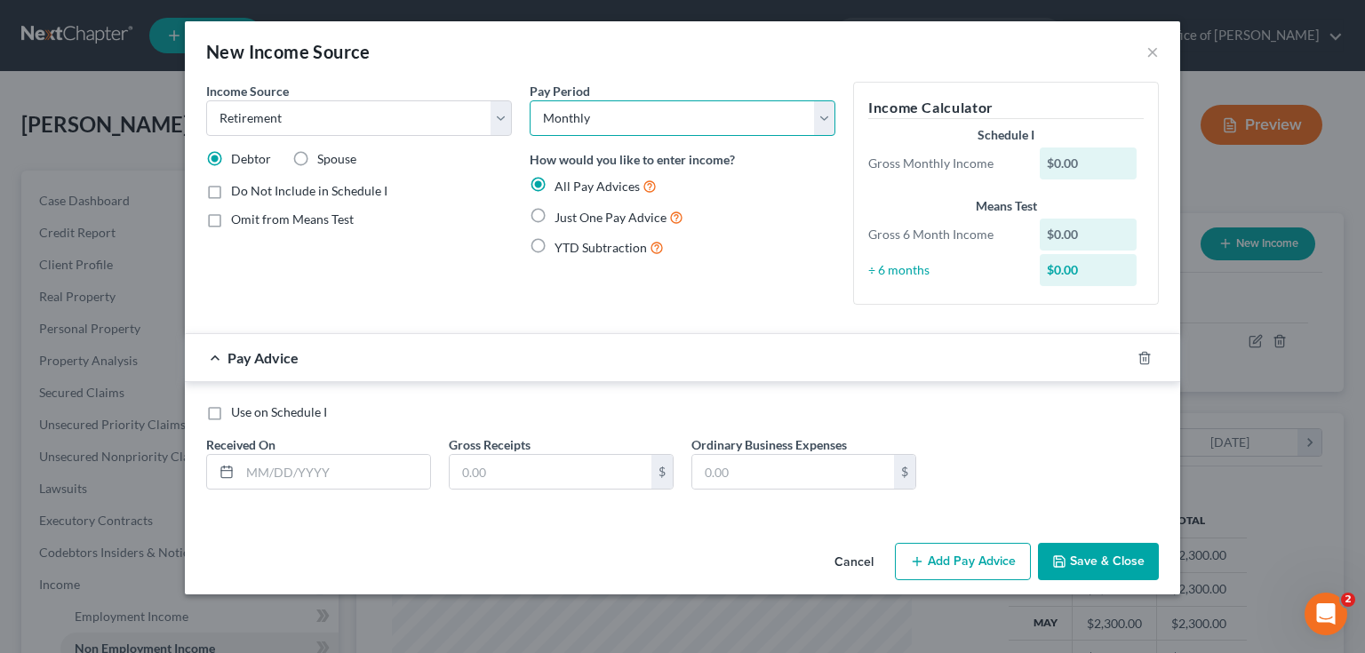
click at [651, 122] on select "Select Monthly Twice Monthly Every Other Week Weekly" at bounding box center [682, 118] width 306 height 36
click at [651, 123] on select "Select Monthly Twice Monthly Every Other Week Weekly" at bounding box center [682, 118] width 306 height 36
click at [529, 486] on input "text" at bounding box center [551, 472] width 202 height 34
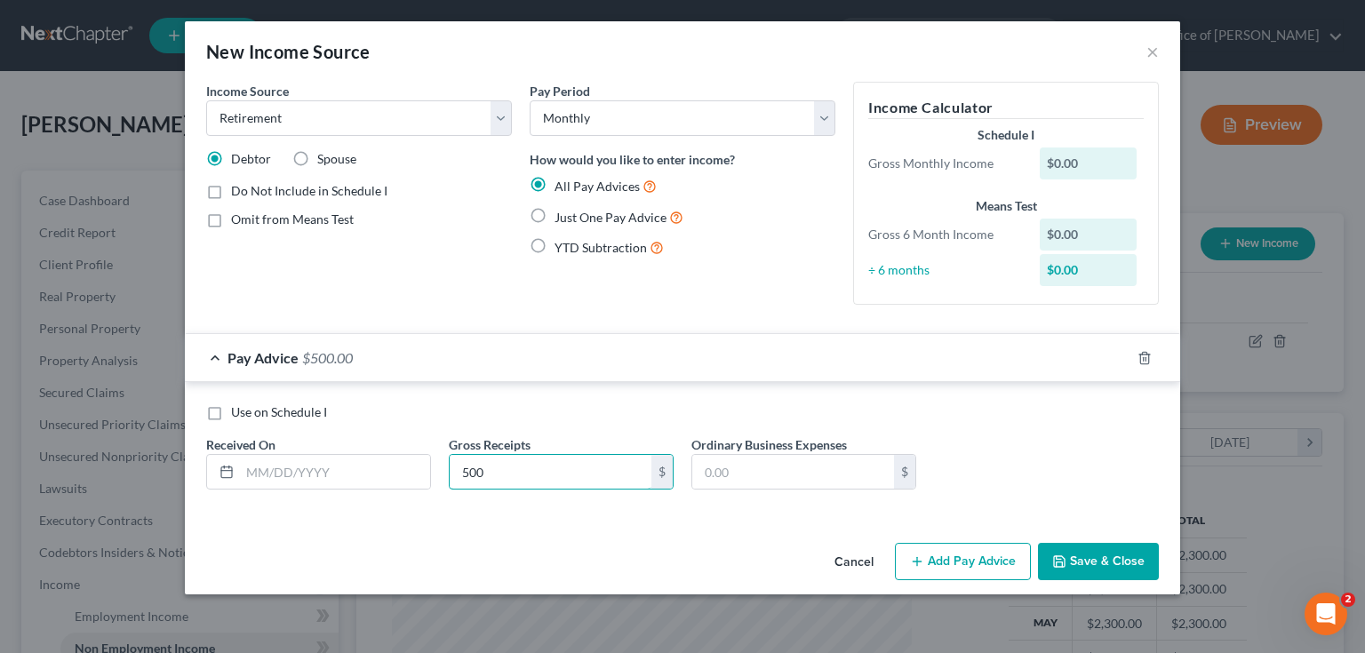
type input "500"
click at [554, 216] on span "Just One Pay Advice" at bounding box center [610, 217] width 112 height 15
click at [561, 216] on input "Just One Pay Advice" at bounding box center [567, 213] width 12 height 12
radio input "true"
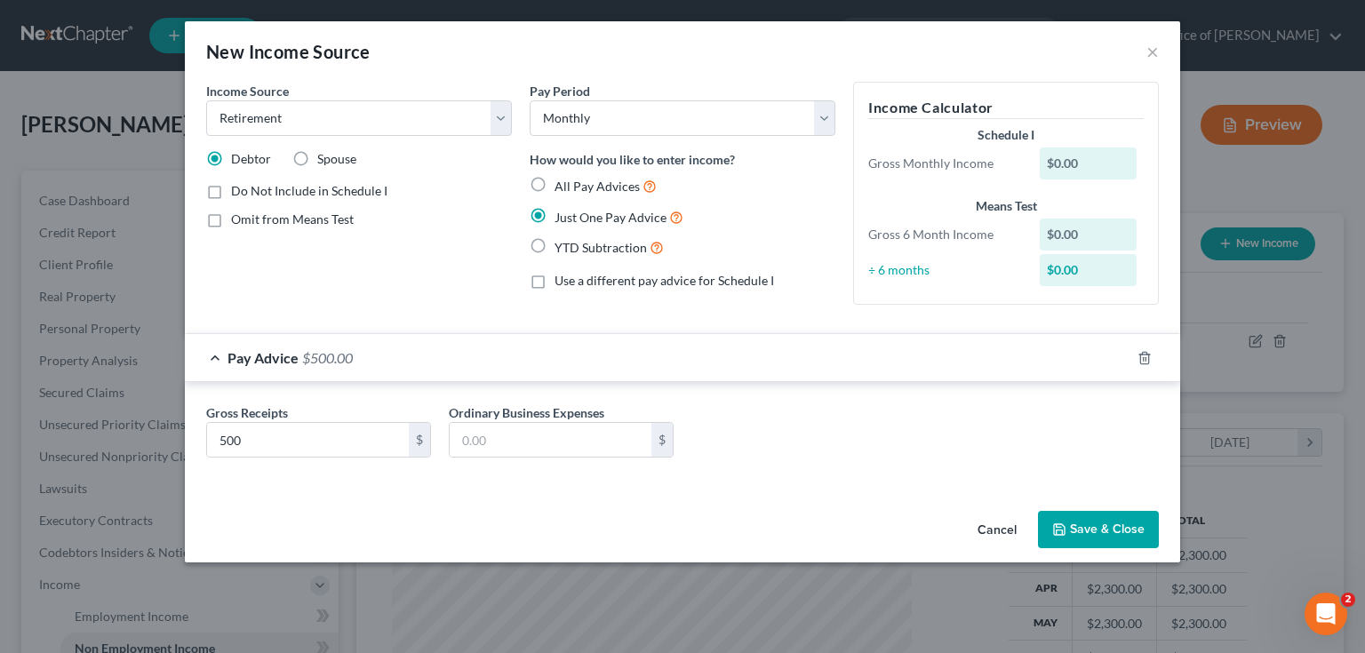
click at [1109, 532] on button "Save & Close" at bounding box center [1098, 529] width 121 height 37
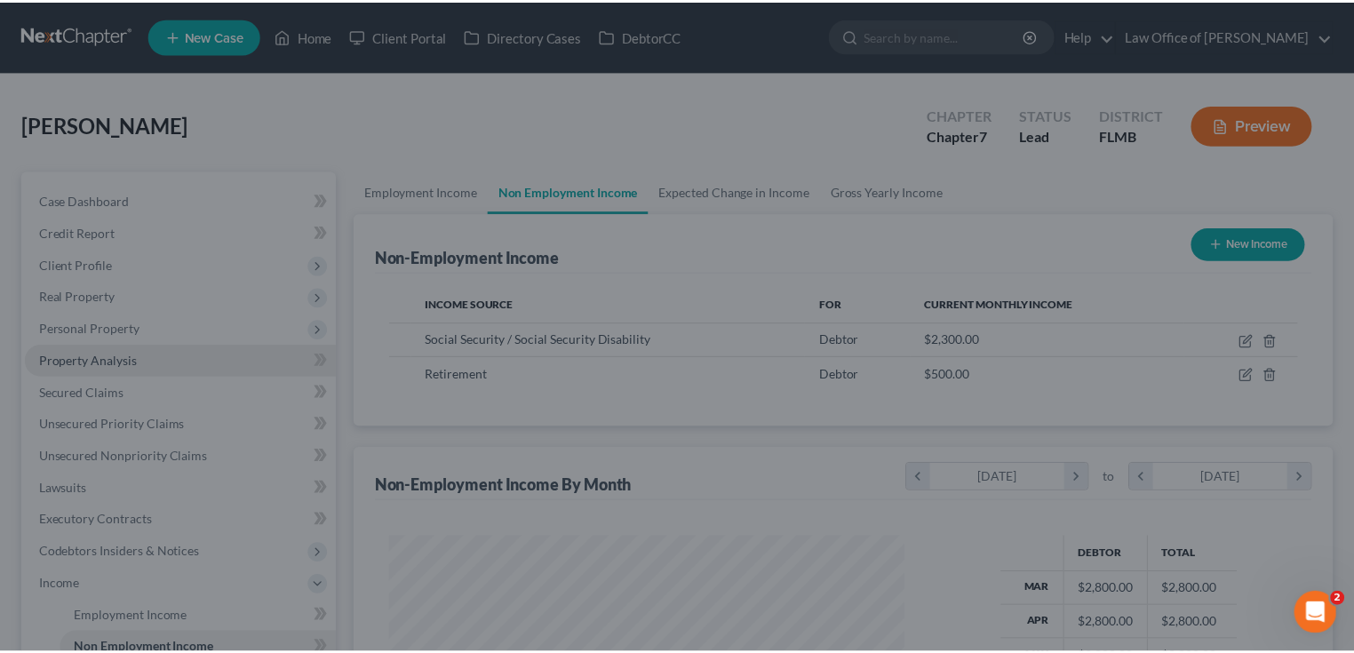
scroll to position [888037, 887803]
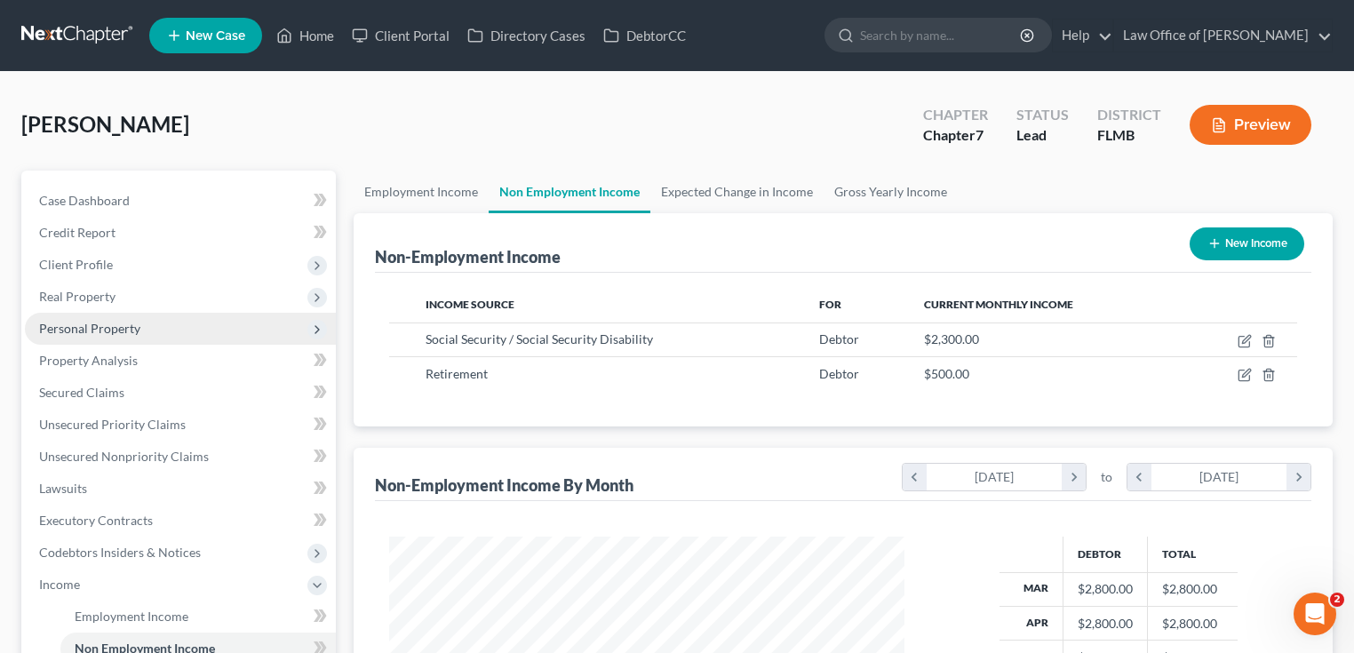
click at [110, 330] on span "Personal Property" at bounding box center [89, 328] width 101 height 15
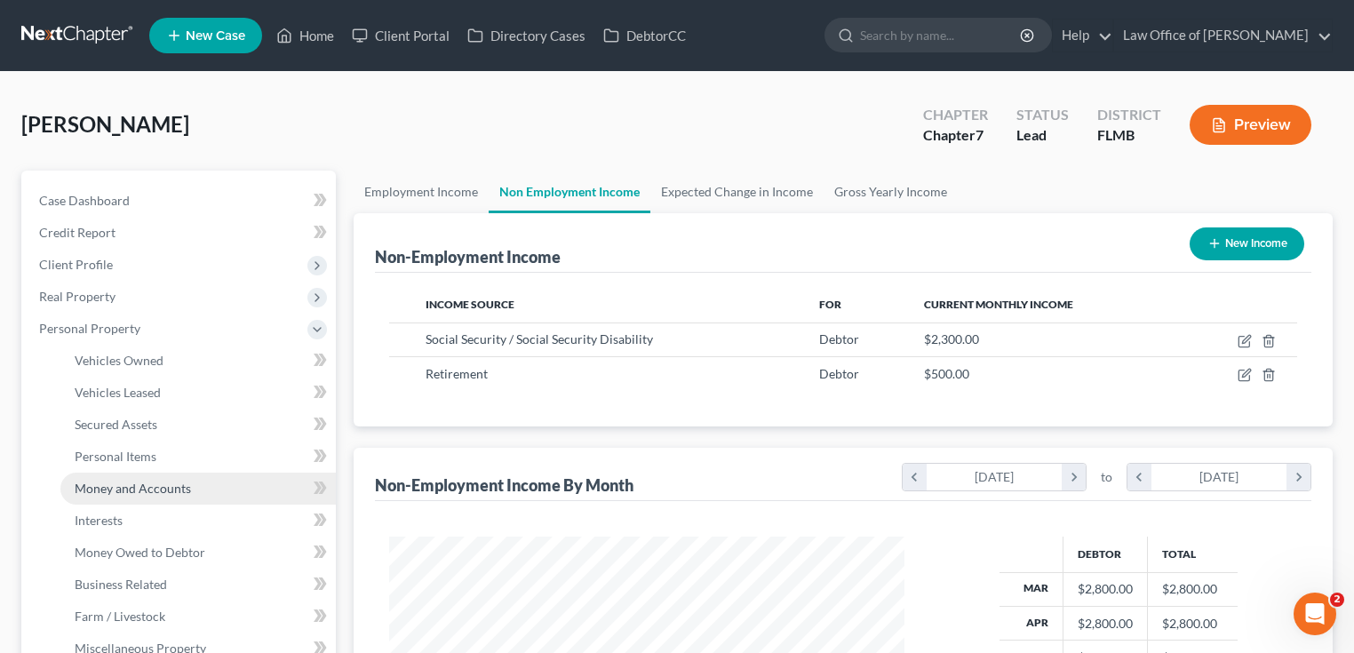
click at [155, 497] on link "Money and Accounts" at bounding box center [197, 489] width 275 height 32
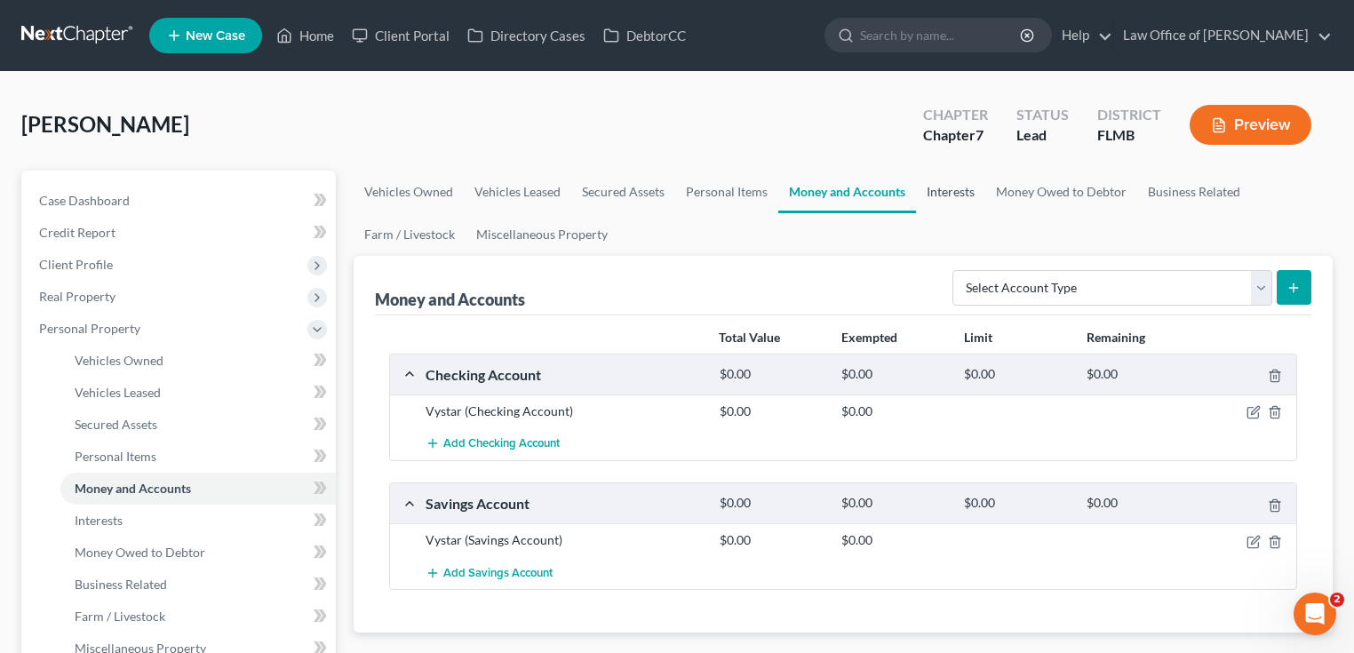
click at [935, 192] on link "Interests" at bounding box center [950, 192] width 69 height 43
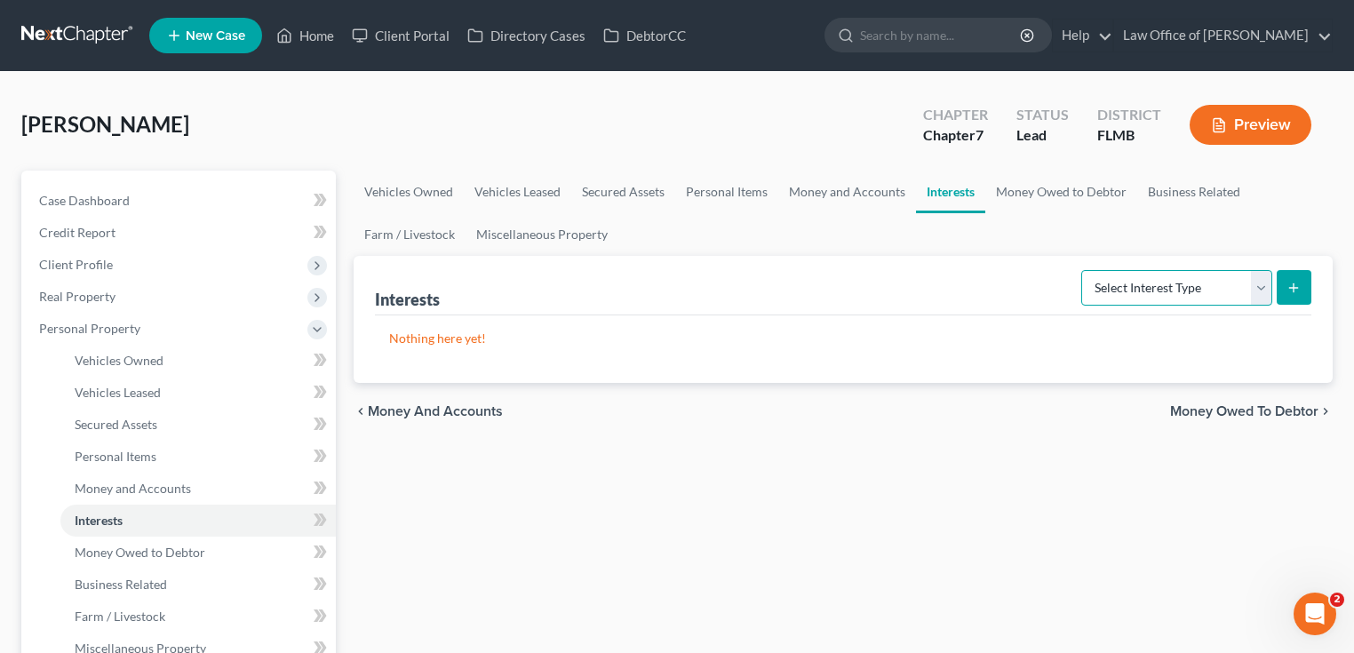
click at [1146, 275] on select "Select Interest Type 401K Annuity Bond Education IRA Government Bond Government…" at bounding box center [1176, 288] width 191 height 36
select select "annuity"
click at [1083, 270] on select "Select Interest Type 401K Annuity Bond Education IRA Government Bond Government…" at bounding box center [1176, 288] width 191 height 36
click at [1286, 282] on button "submit" at bounding box center [1294, 287] width 35 height 35
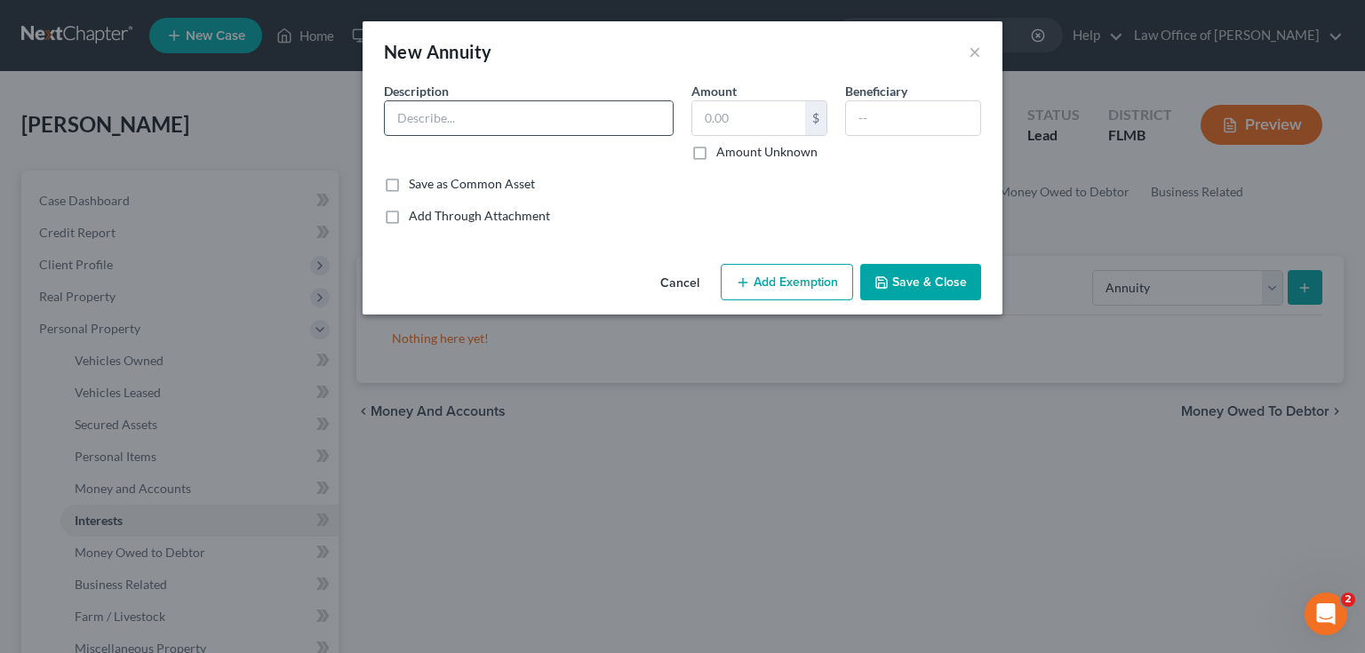
click at [469, 119] on input "text" at bounding box center [529, 118] width 288 height 34
click at [609, 233] on div "An exemption set must first be selected from the Filing Information section. Co…" at bounding box center [682, 169] width 640 height 175
click at [585, 130] on input "text" at bounding box center [529, 118] width 288 height 34
type input "New York Life"
click at [950, 287] on button "Save & Close" at bounding box center [920, 282] width 121 height 37
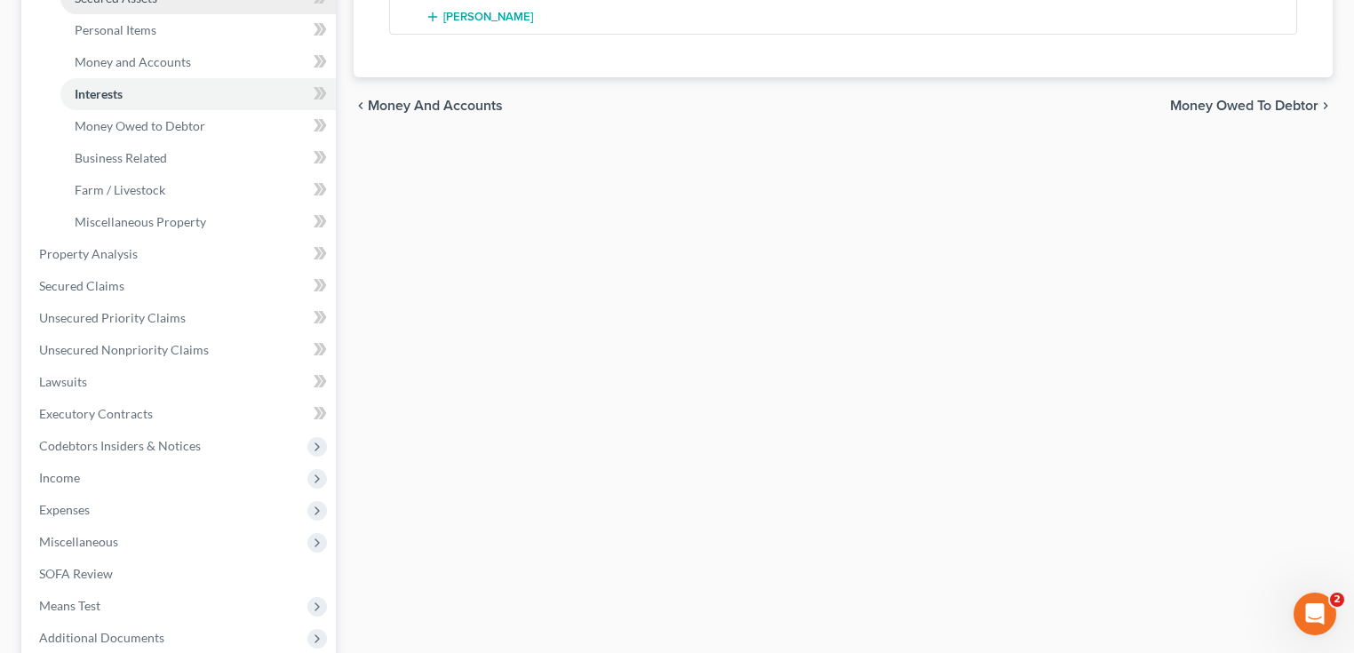
scroll to position [142, 0]
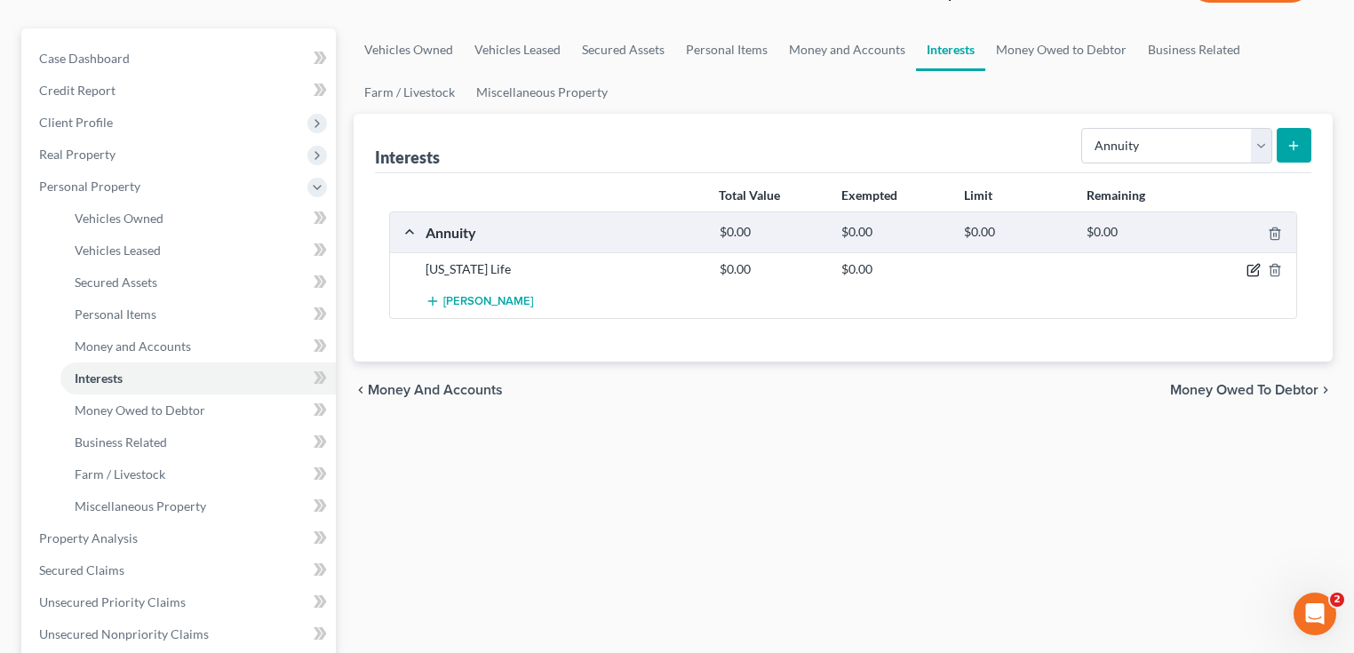
click at [1254, 264] on icon "button" at bounding box center [1253, 270] width 14 height 14
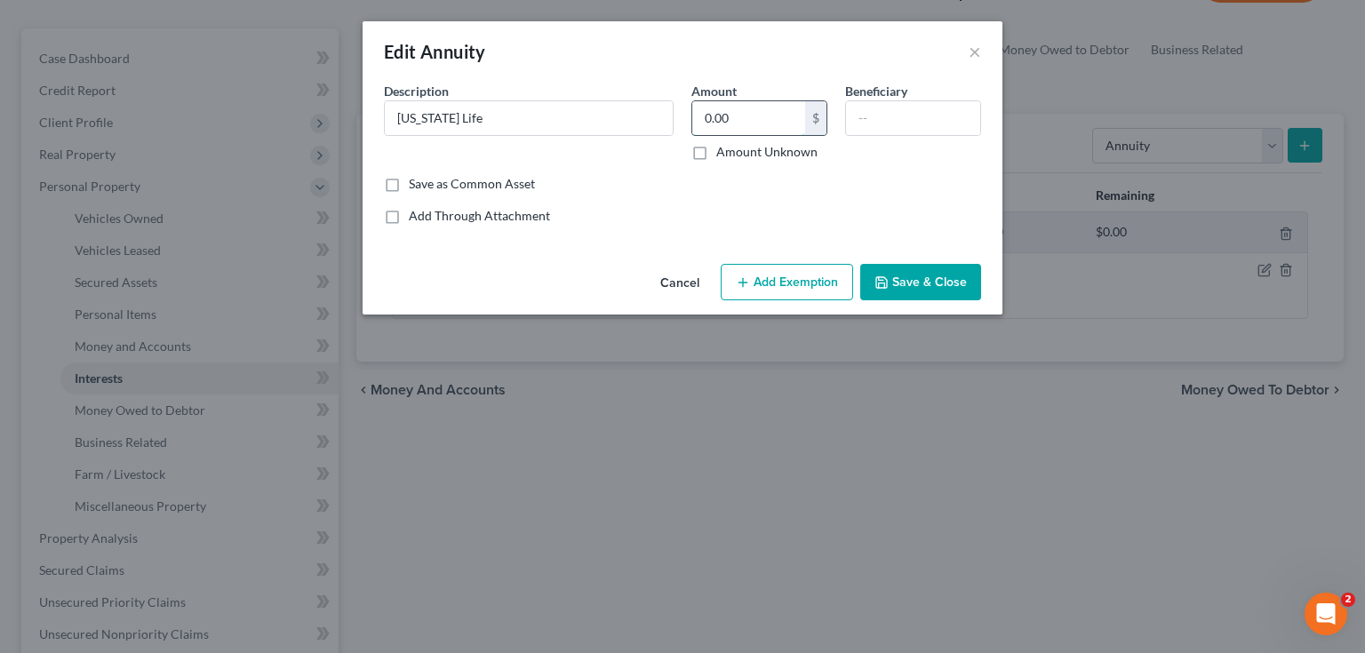
click at [757, 120] on input "0.00" at bounding box center [748, 118] width 113 height 34
click at [974, 47] on button "×" at bounding box center [974, 51] width 12 height 21
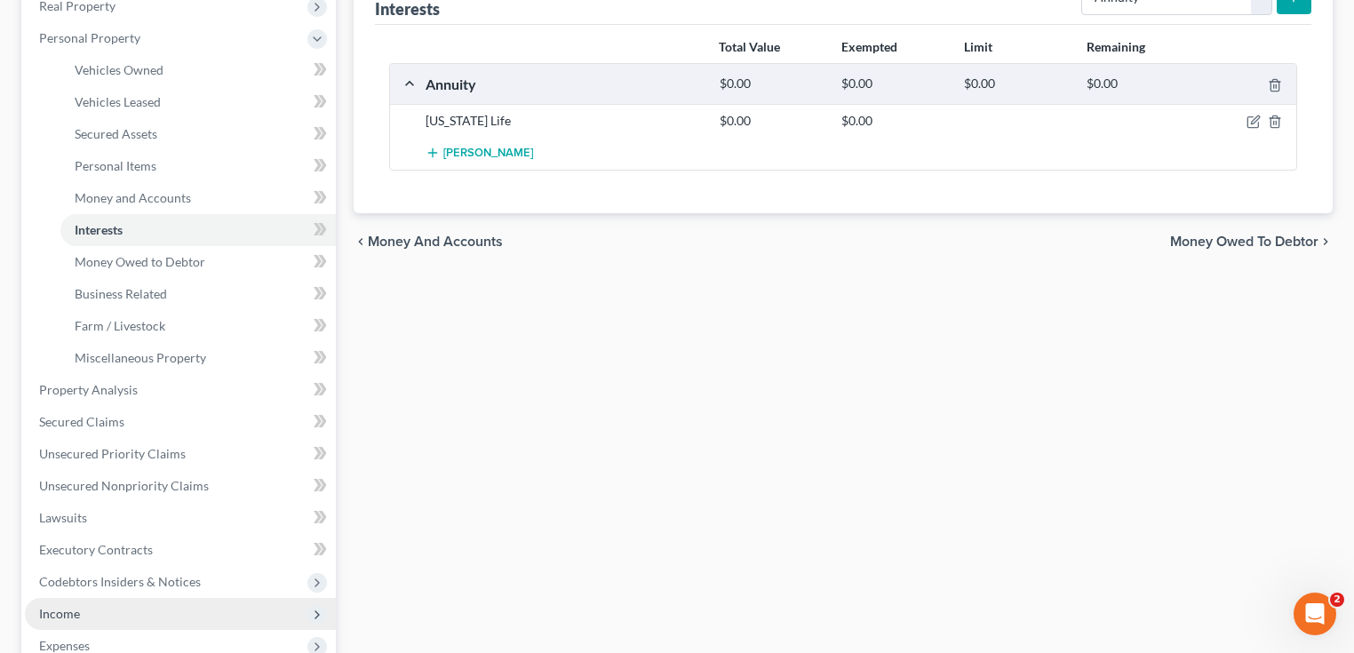
scroll to position [497, 0]
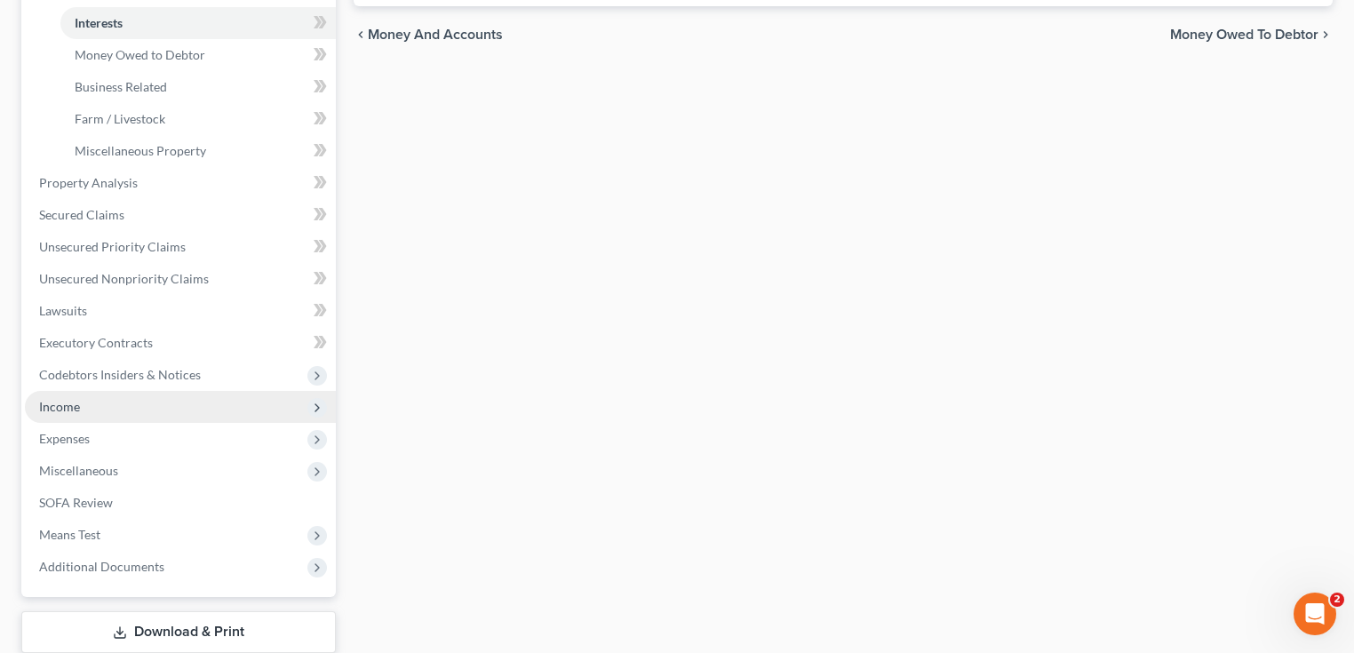
click at [70, 402] on span "Income" at bounding box center [59, 406] width 41 height 15
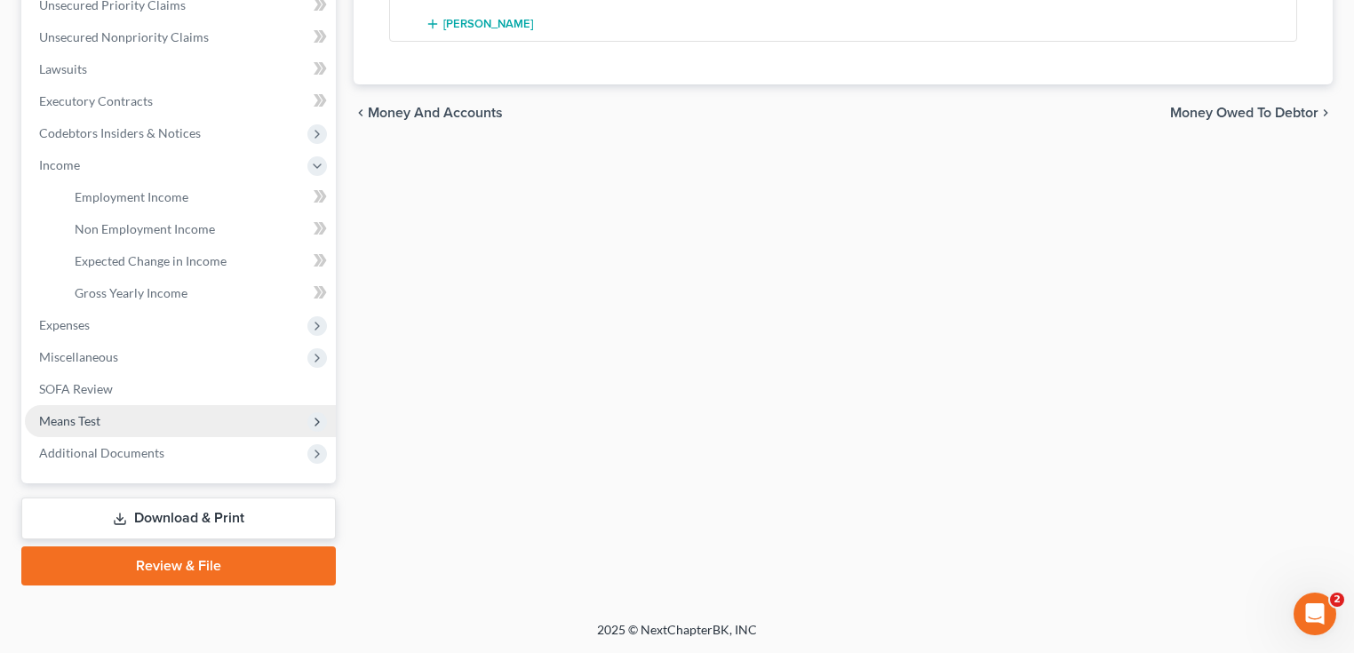
scroll to position [418, 0]
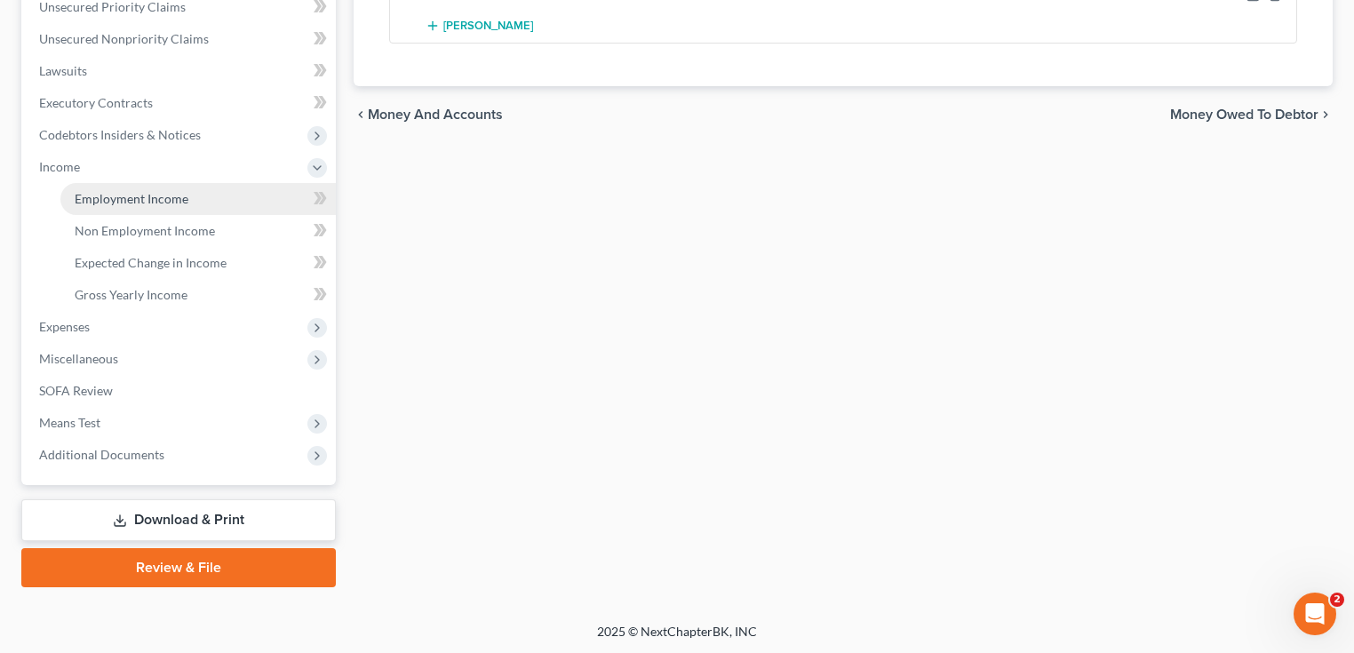
click at [171, 202] on span "Employment Income" at bounding box center [132, 198] width 114 height 15
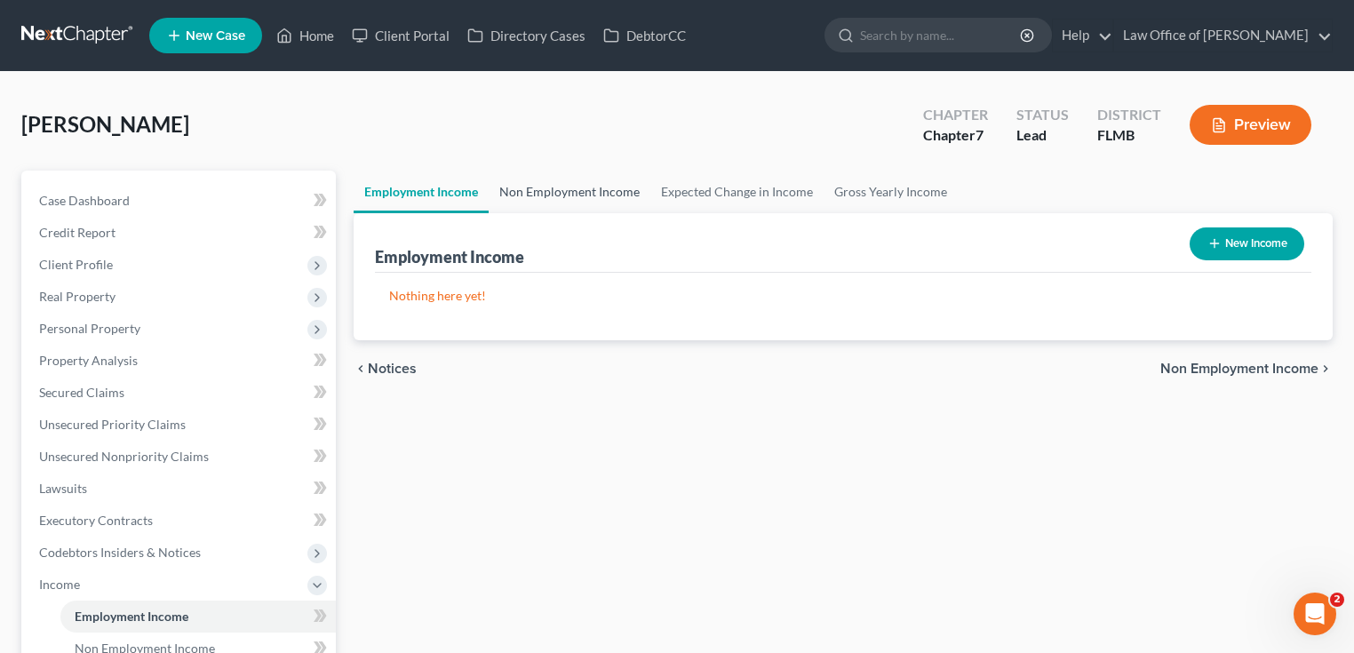
click at [595, 182] on link "Non Employment Income" at bounding box center [570, 192] width 162 height 43
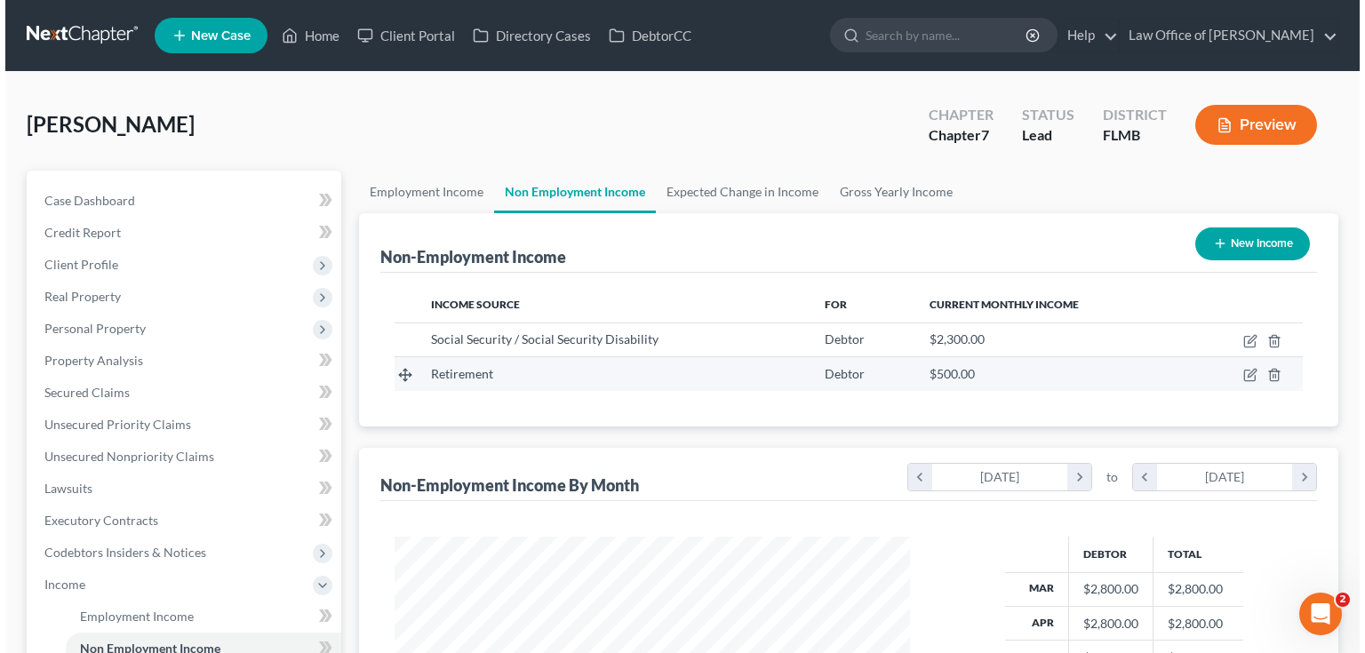
scroll to position [316, 551]
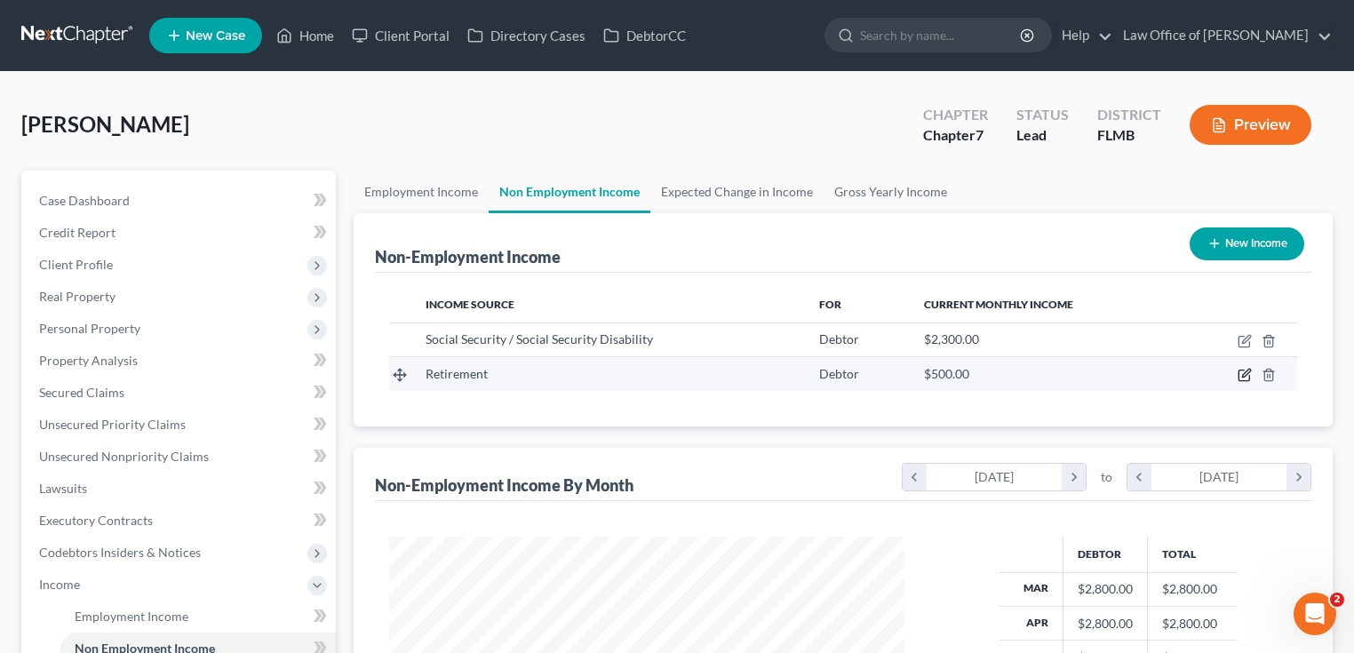
click at [1247, 373] on icon "button" at bounding box center [1246, 374] width 8 height 8
select select "3"
select select "0"
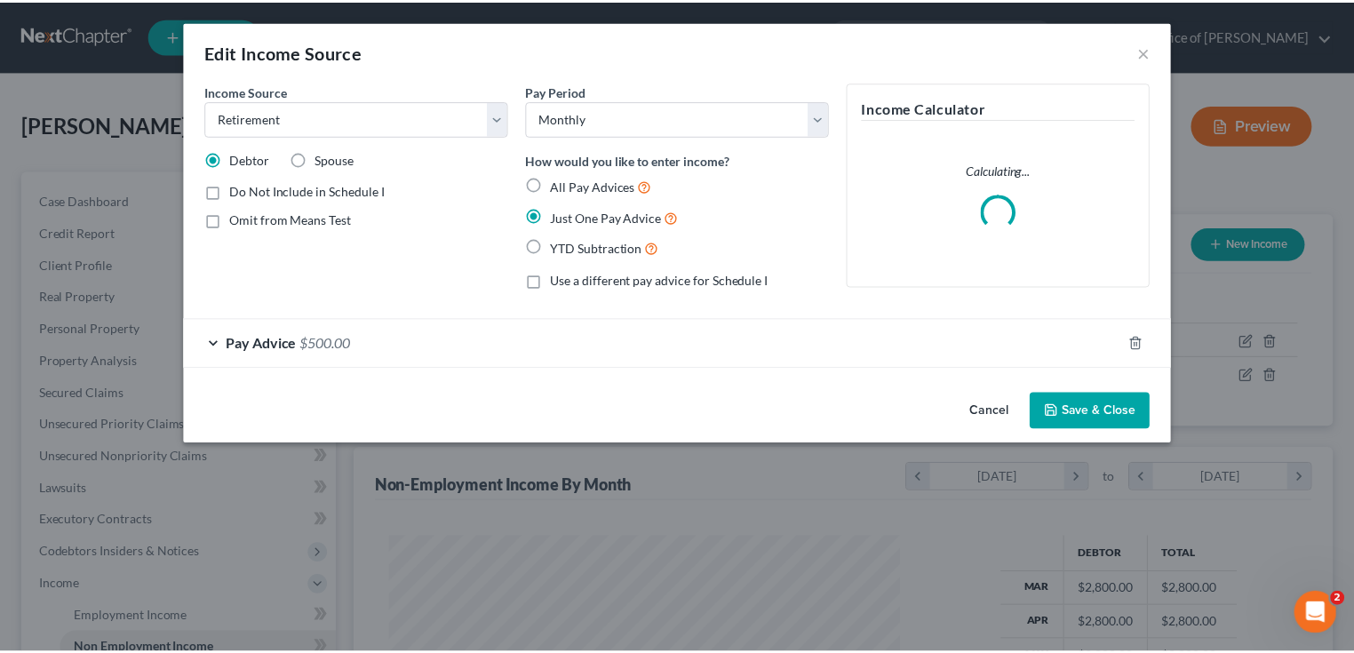
scroll to position [316, 554]
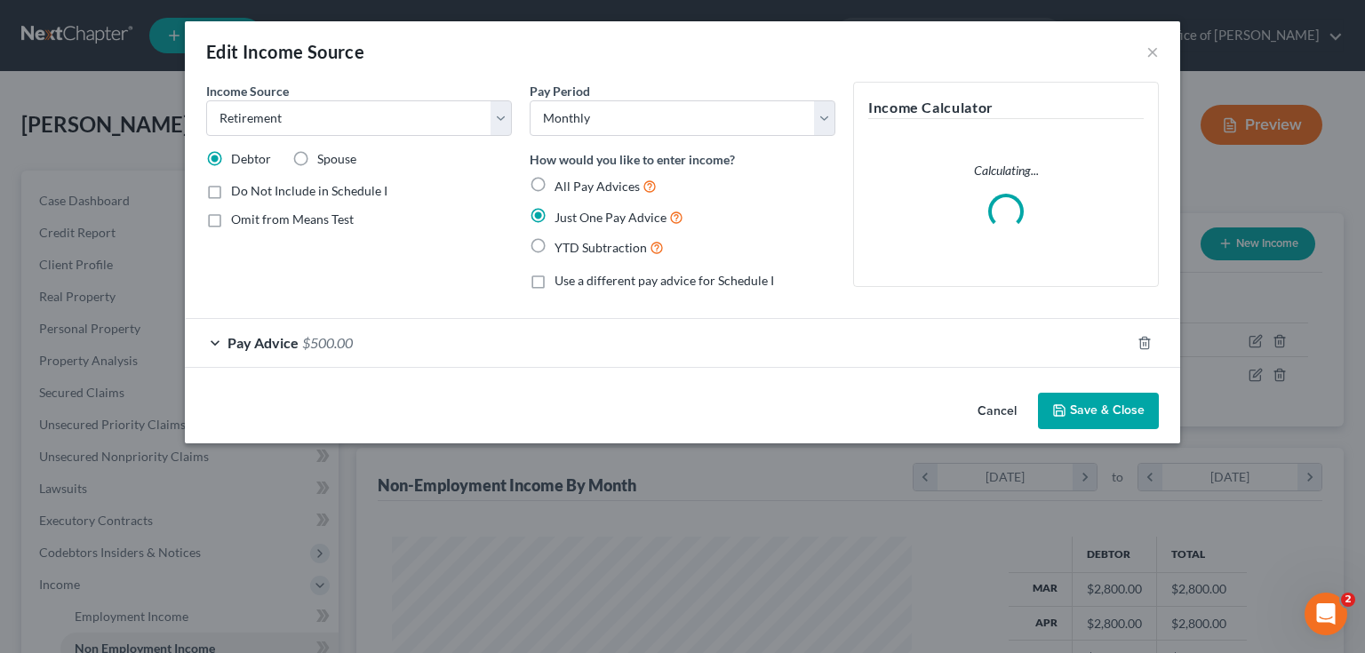
click at [423, 327] on div "Pay Advice $500.00" at bounding box center [657, 342] width 945 height 47
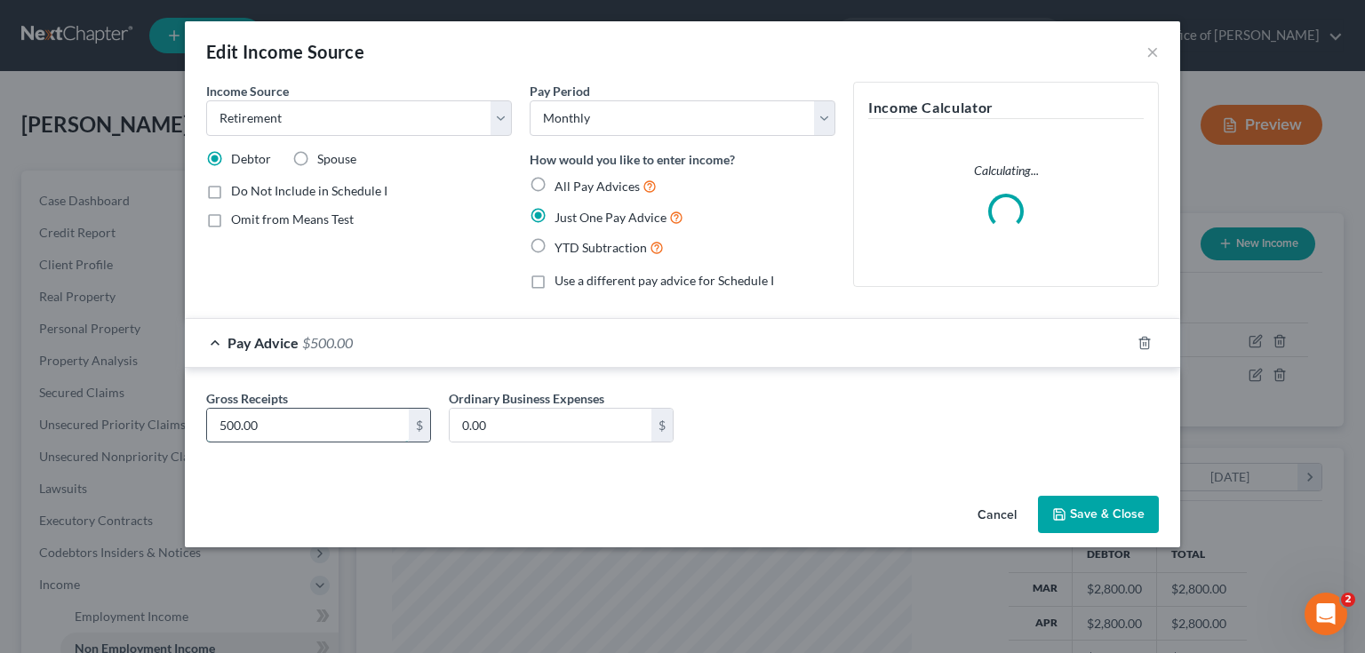
click at [379, 428] on input "500.00" at bounding box center [308, 426] width 202 height 34
type input "484.13"
click at [1102, 502] on button "Save & Close" at bounding box center [1098, 514] width 121 height 37
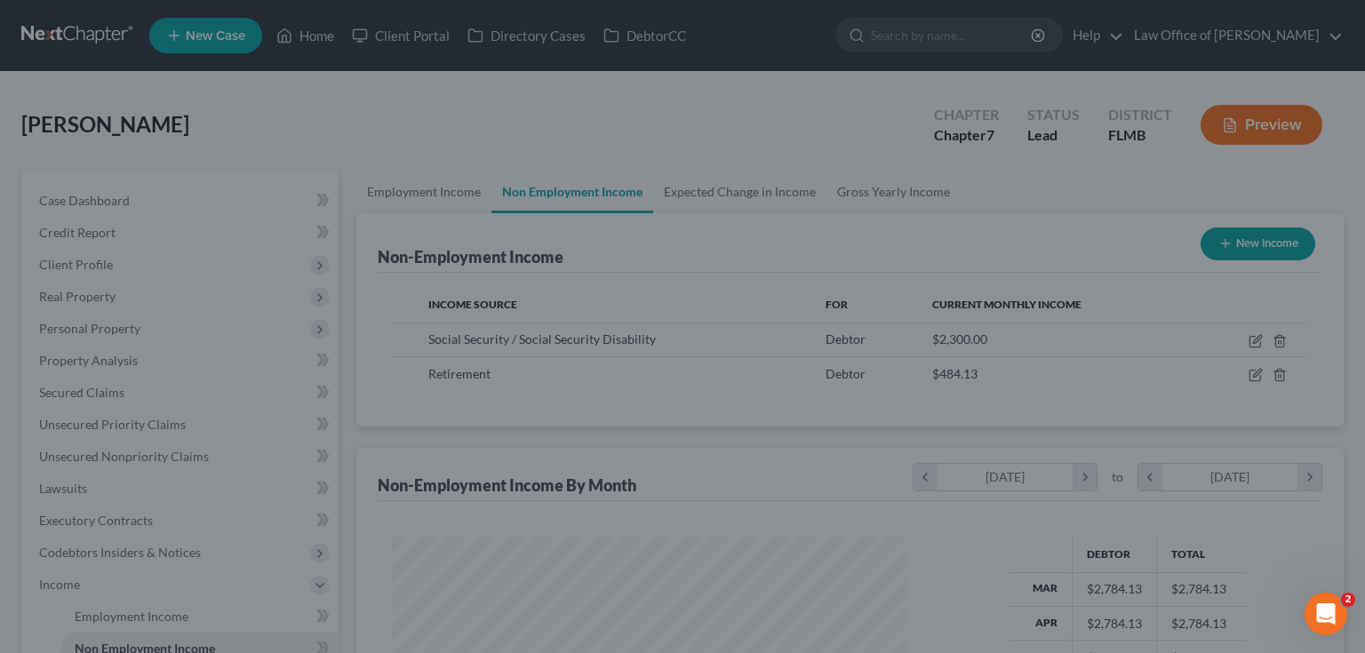
scroll to position [888037, 887803]
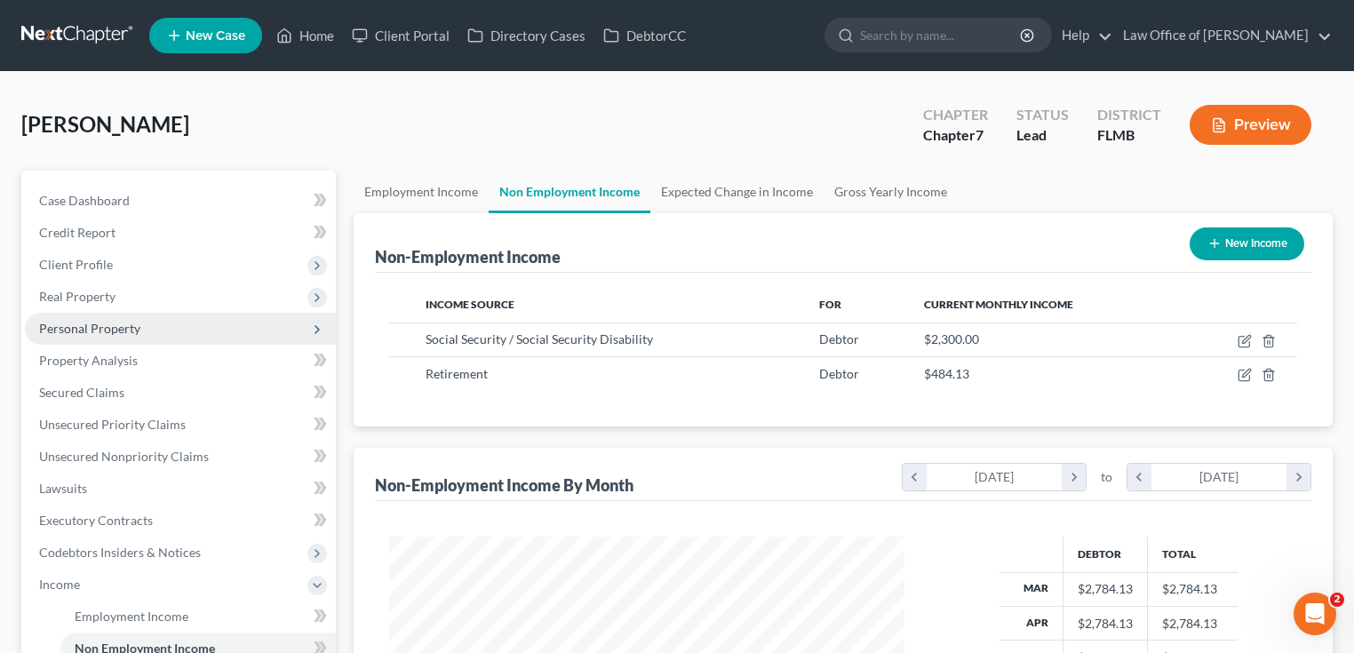
click at [203, 331] on span "Personal Property" at bounding box center [180, 329] width 311 height 32
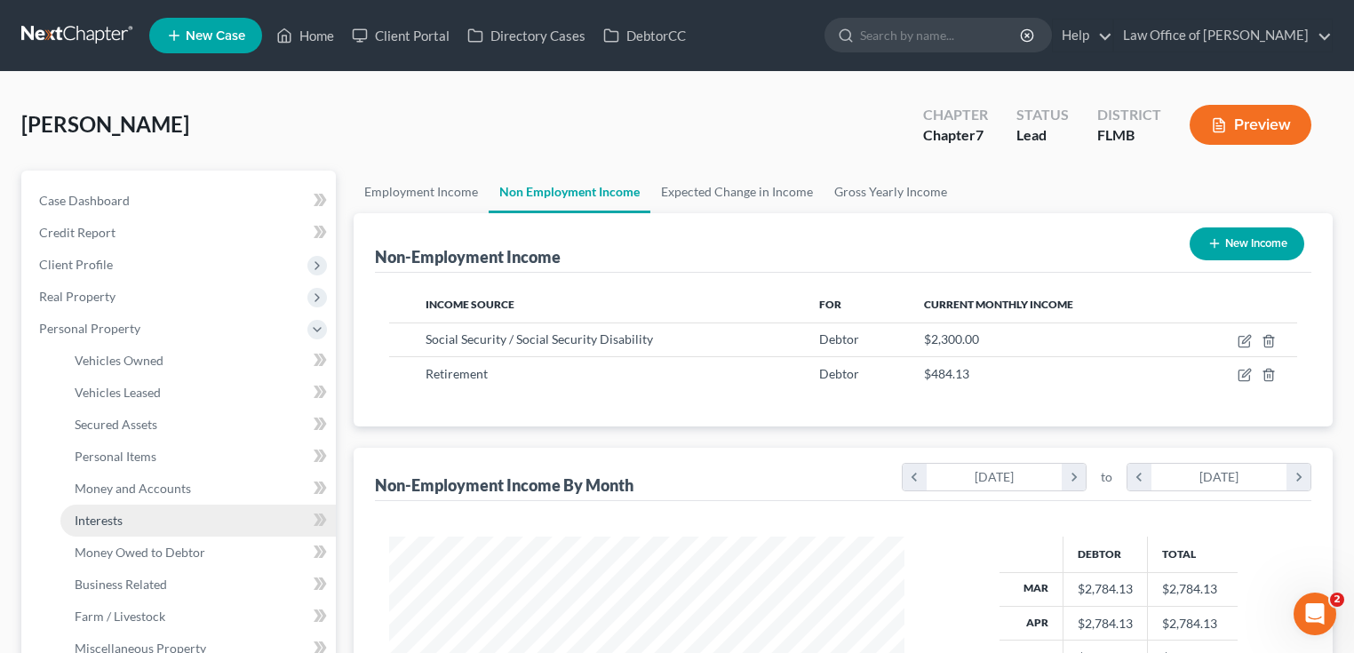
click at [113, 514] on span "Interests" at bounding box center [99, 520] width 48 height 15
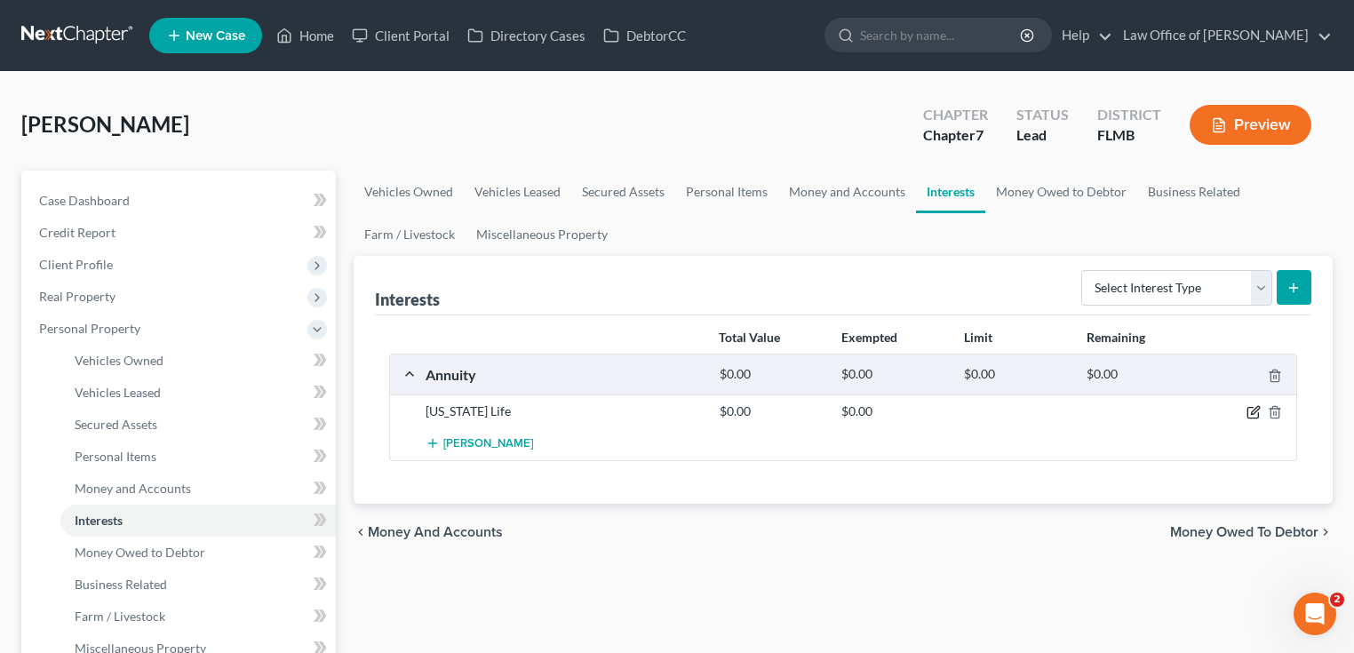
click at [1250, 415] on icon "button" at bounding box center [1253, 412] width 14 height 14
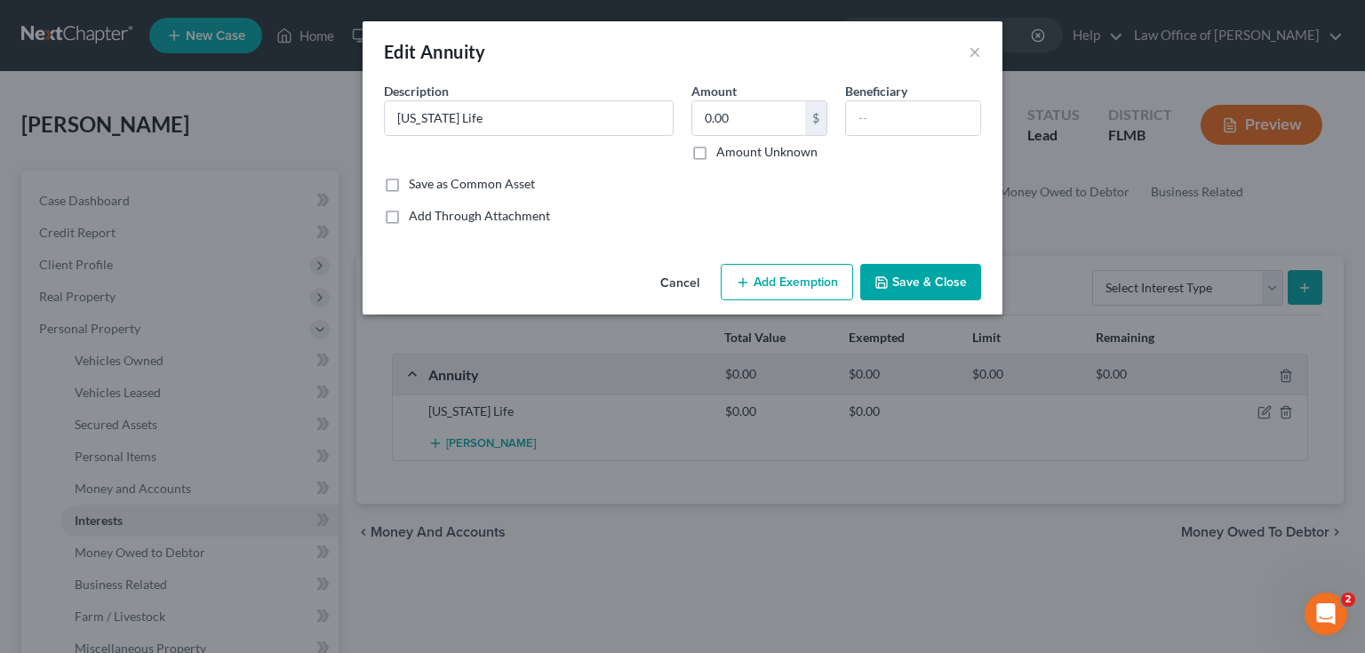
click at [741, 279] on icon "button" at bounding box center [743, 282] width 14 height 14
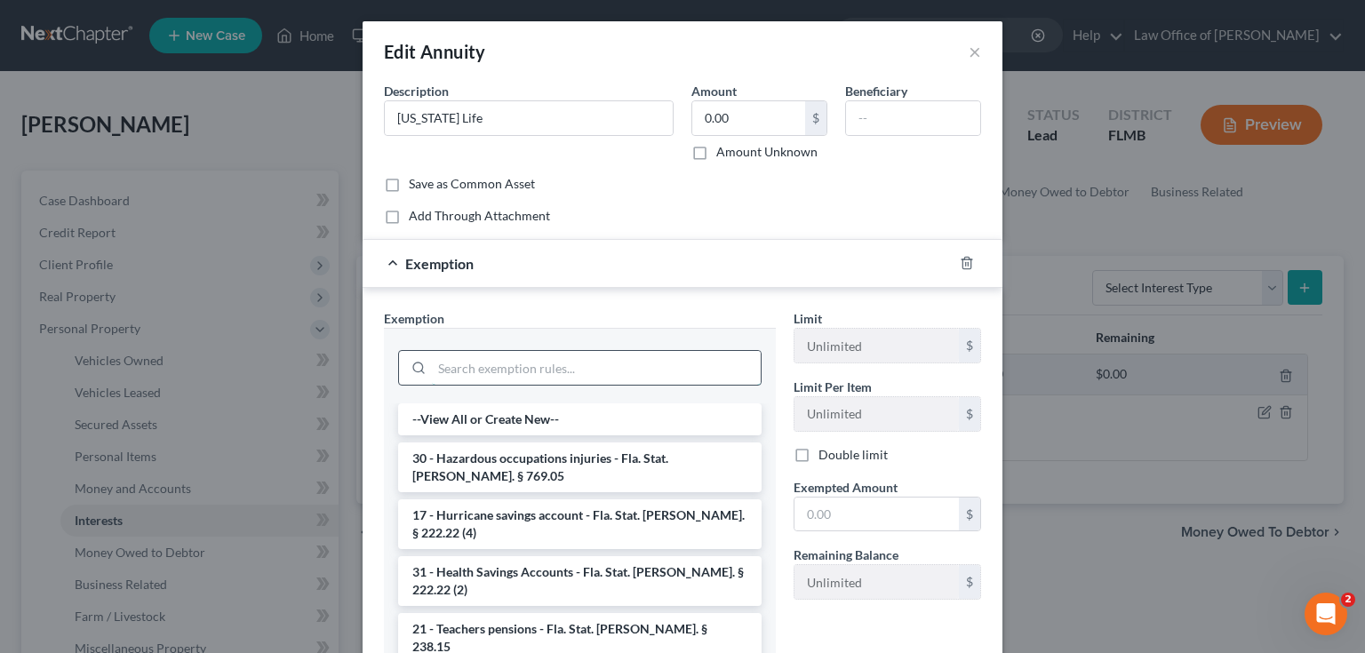
click at [577, 377] on input "search" at bounding box center [596, 368] width 329 height 34
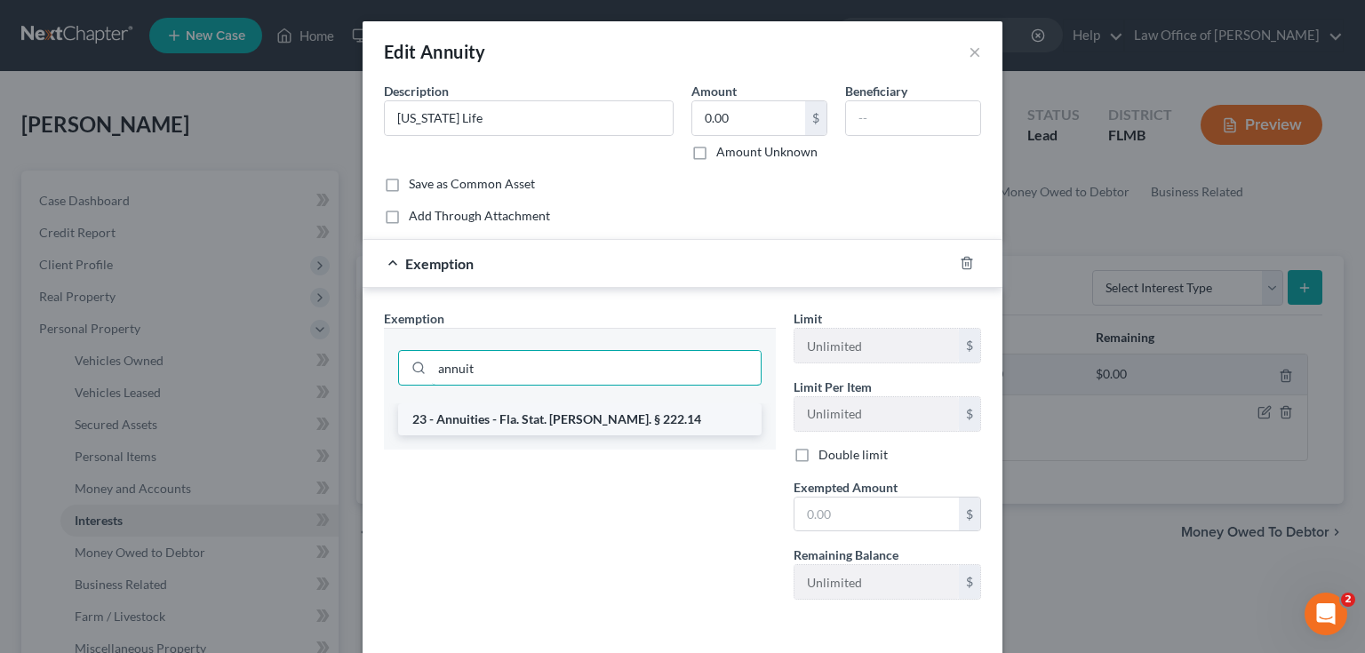
type input "annuit"
click at [662, 407] on li "23 - Annuities - Fla. Stat. Ann. § 222.14" at bounding box center [579, 419] width 363 height 32
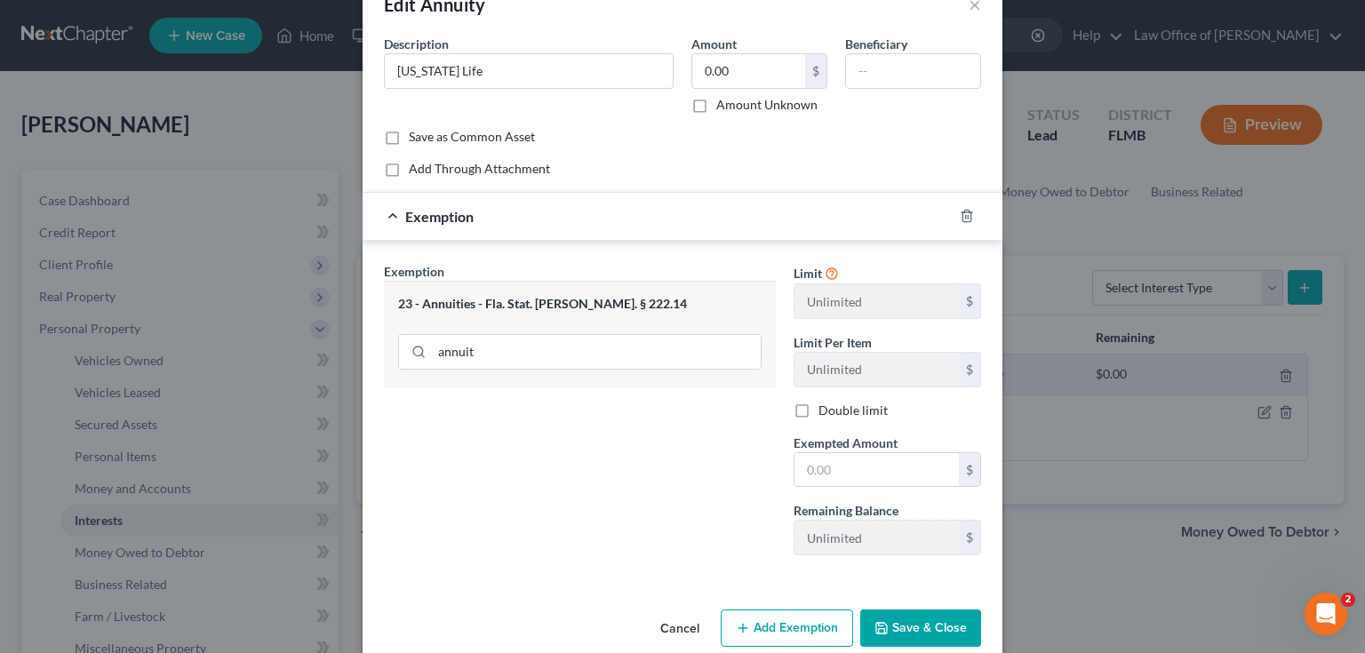
scroll to position [74, 0]
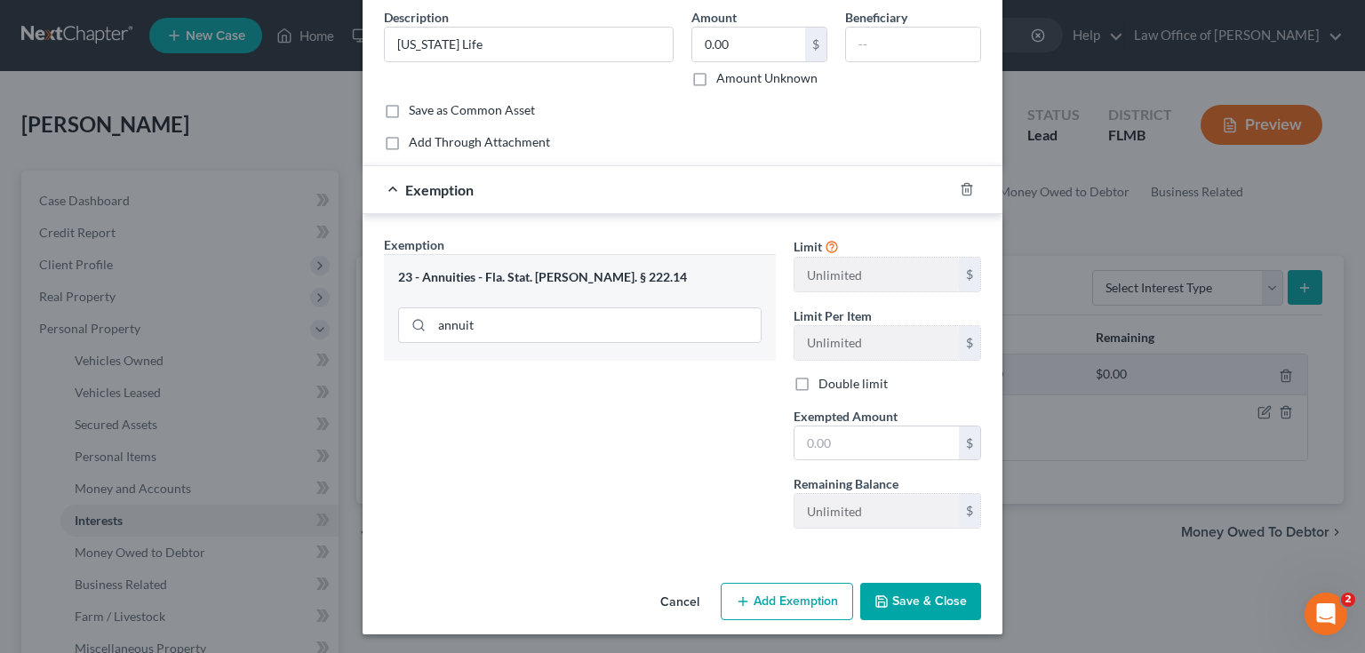
click at [942, 587] on button "Save & Close" at bounding box center [920, 601] width 121 height 37
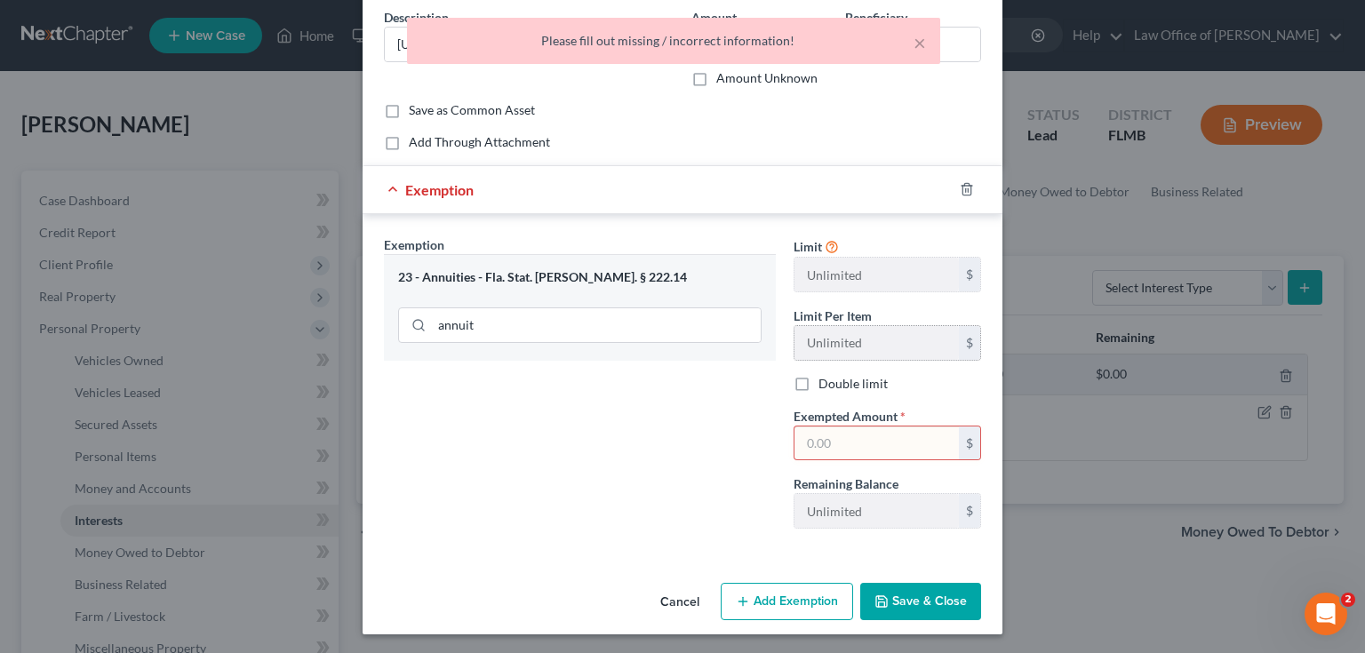
scroll to position [0, 0]
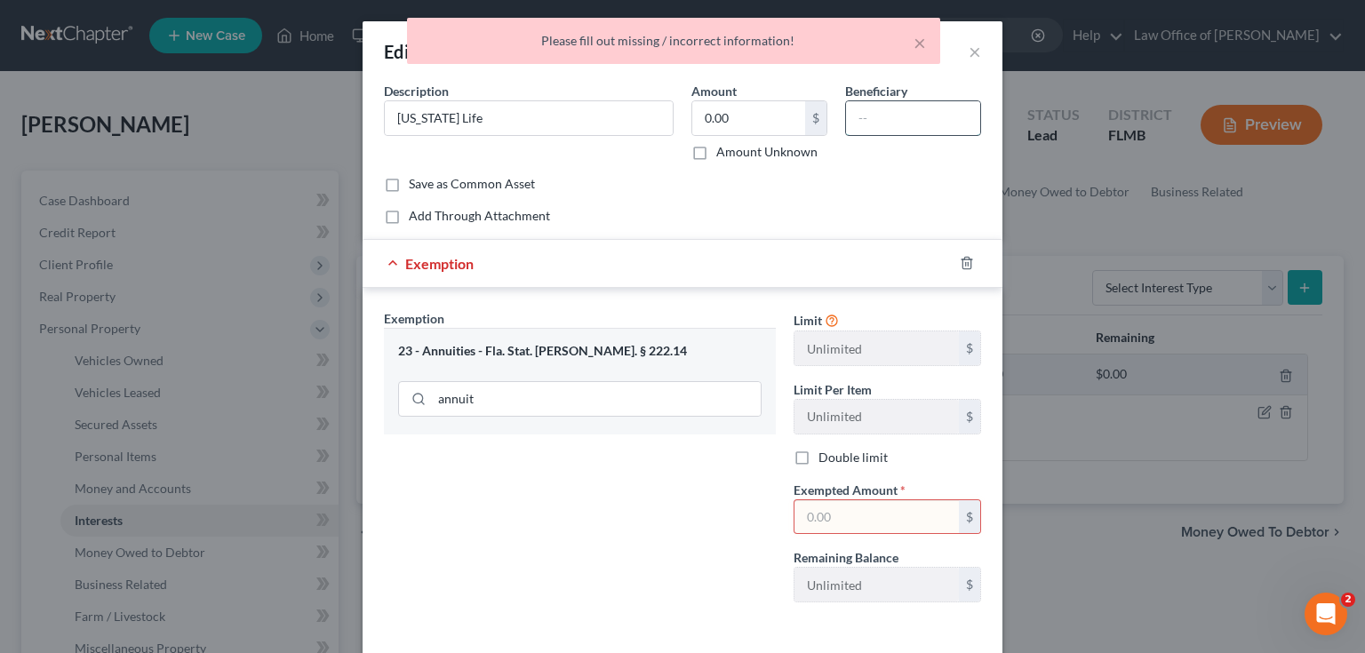
click at [856, 122] on input "text" at bounding box center [913, 118] width 134 height 34
click at [764, 131] on input "0.00" at bounding box center [748, 118] width 113 height 34
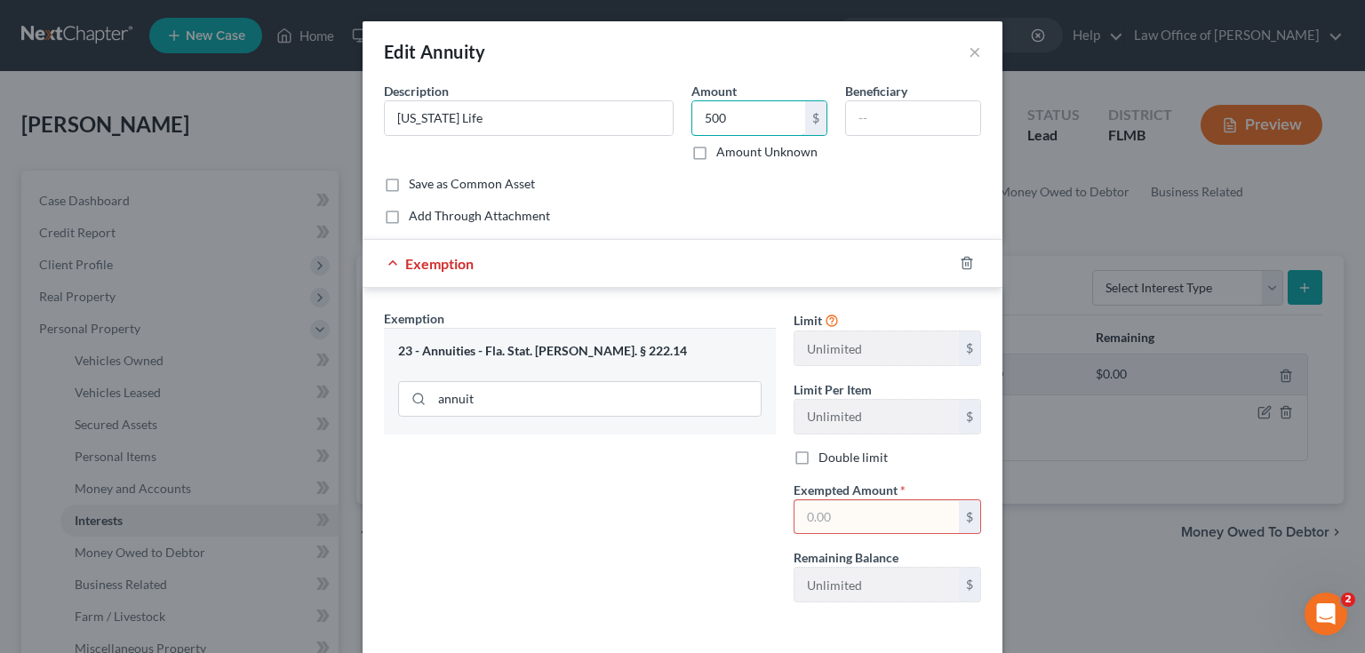
type input "500"
click at [880, 518] on input "text" at bounding box center [876, 517] width 164 height 34
type input "500"
click at [731, 524] on div "Exemption Set must be selected for CA. Exemption * 23 - Annuities - Fla. Stat. …" at bounding box center [580, 462] width 410 height 307
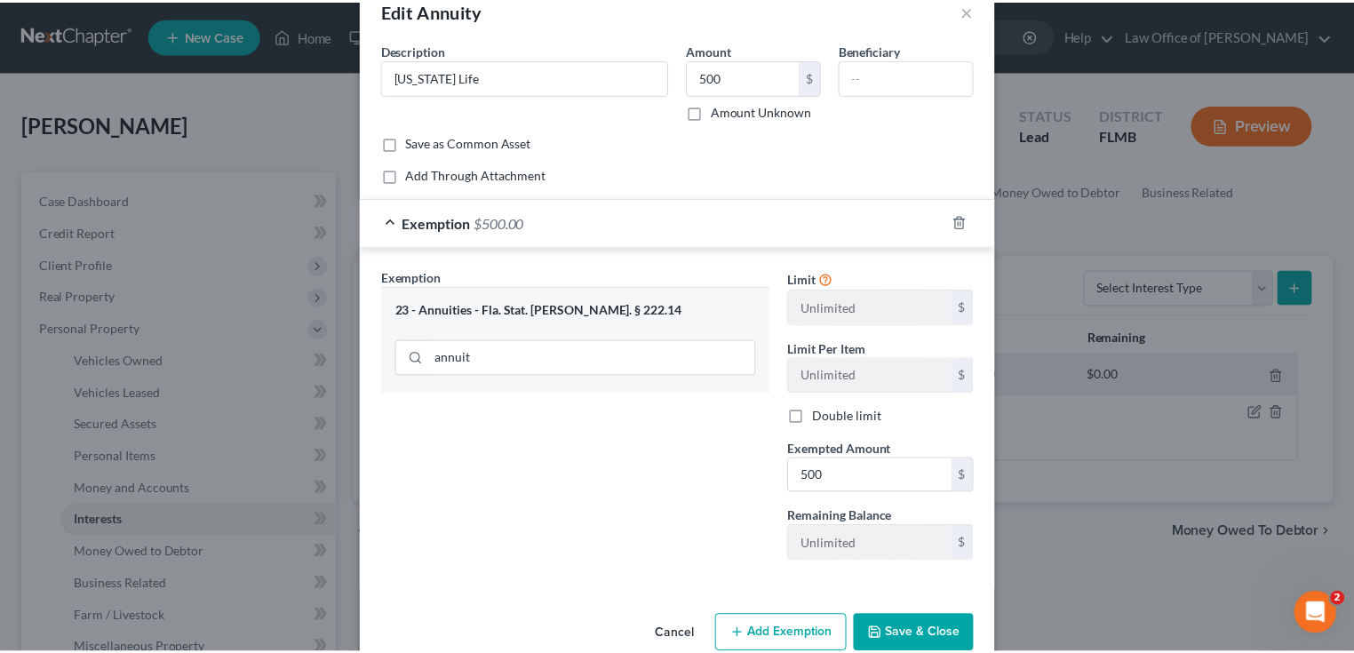
scroll to position [74, 0]
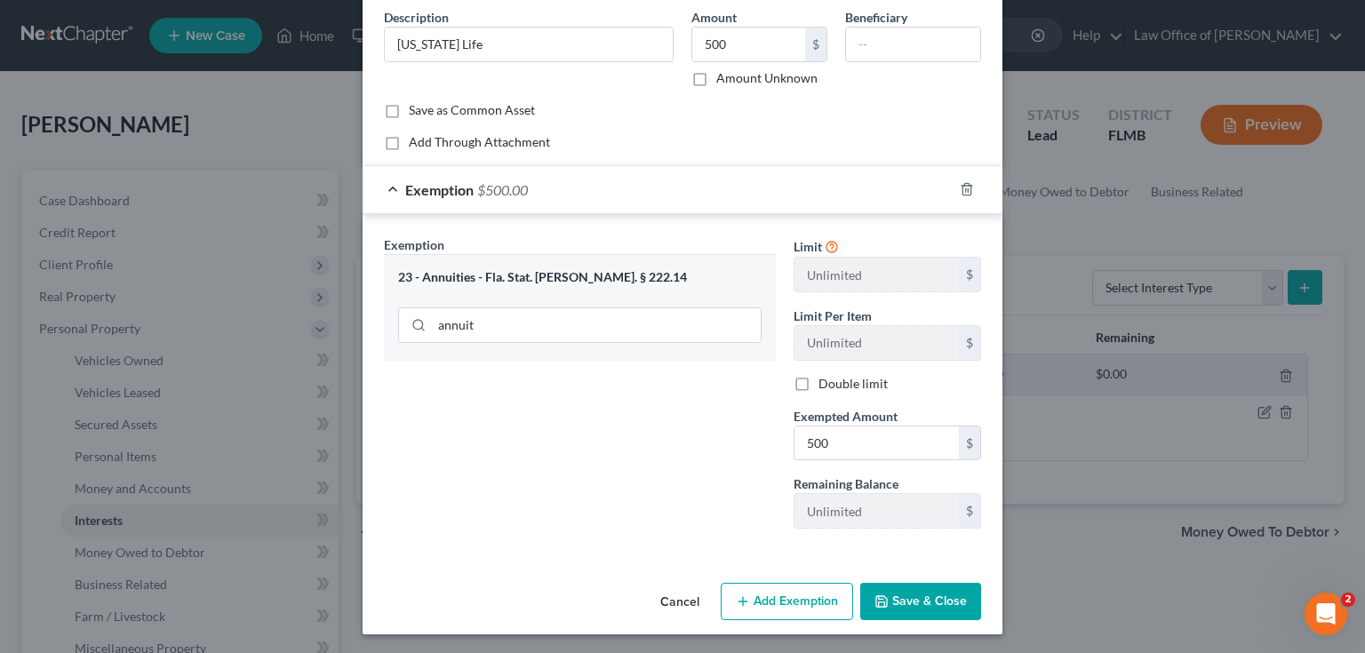
click at [935, 604] on button "Save & Close" at bounding box center [920, 601] width 121 height 37
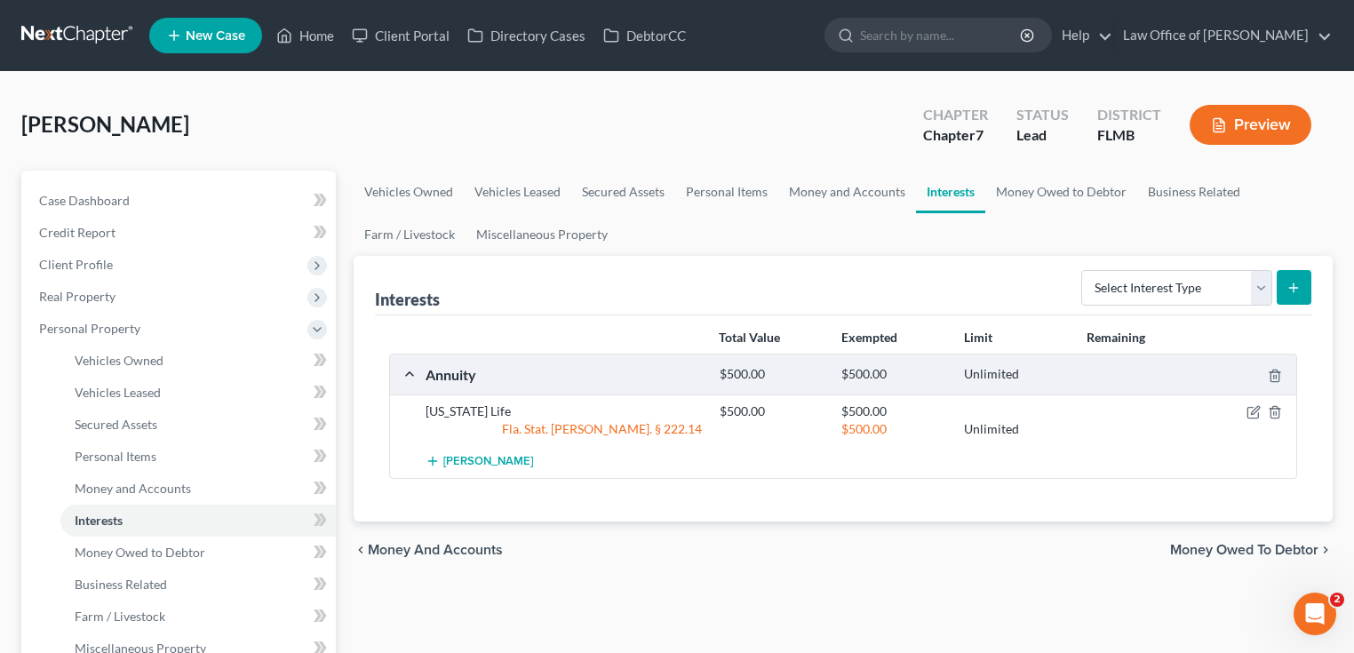
click at [799, 104] on div "Aschmeyer, Claire Upgraded Chapter Chapter 7 Status Lead District FLMB Preview" at bounding box center [676, 131] width 1311 height 77
click at [1029, 190] on link "Money Owed to Debtor" at bounding box center [1061, 192] width 152 height 43
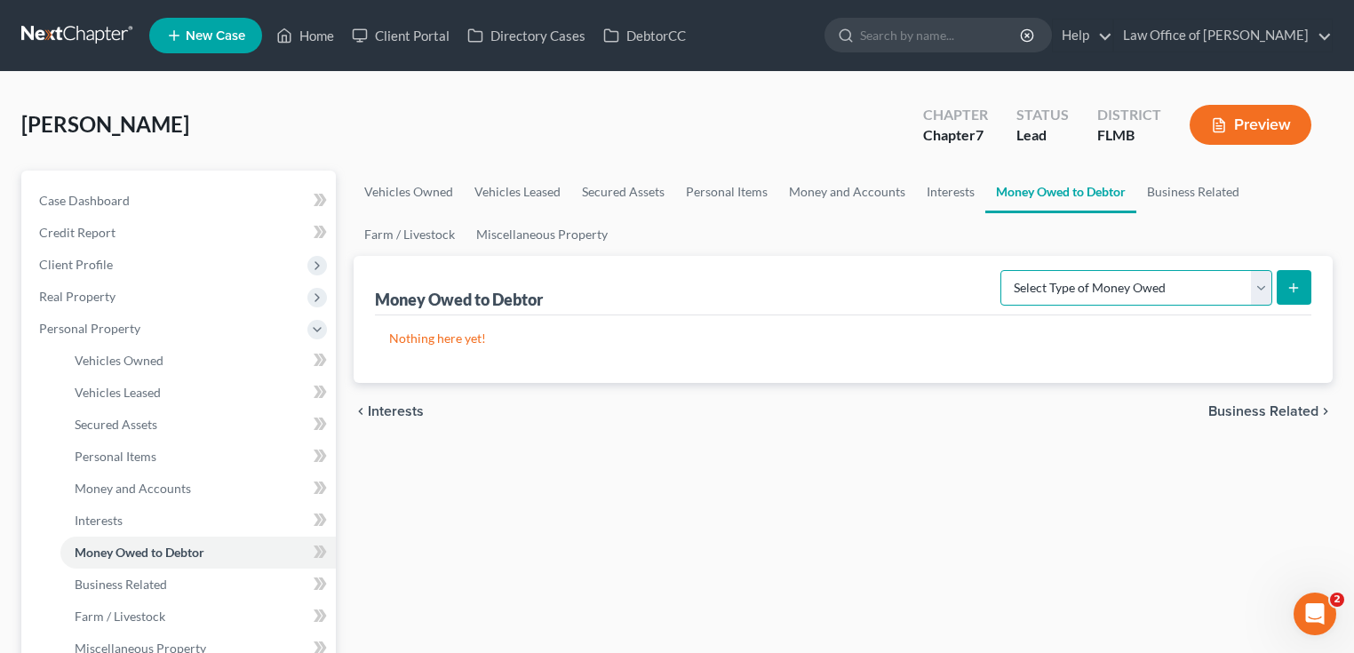
click at [1123, 298] on select "Select Type of Money Owed Accounts Receivable Alimony Child Support Claims Agai…" at bounding box center [1136, 288] width 272 height 36
click at [763, 68] on nav "Home New Case Client Portal Directory Cases DebtorCC Law Office of David Meltze…" at bounding box center [677, 35] width 1354 height 71
click at [1229, 188] on link "Business Related" at bounding box center [1193, 192] width 114 height 43
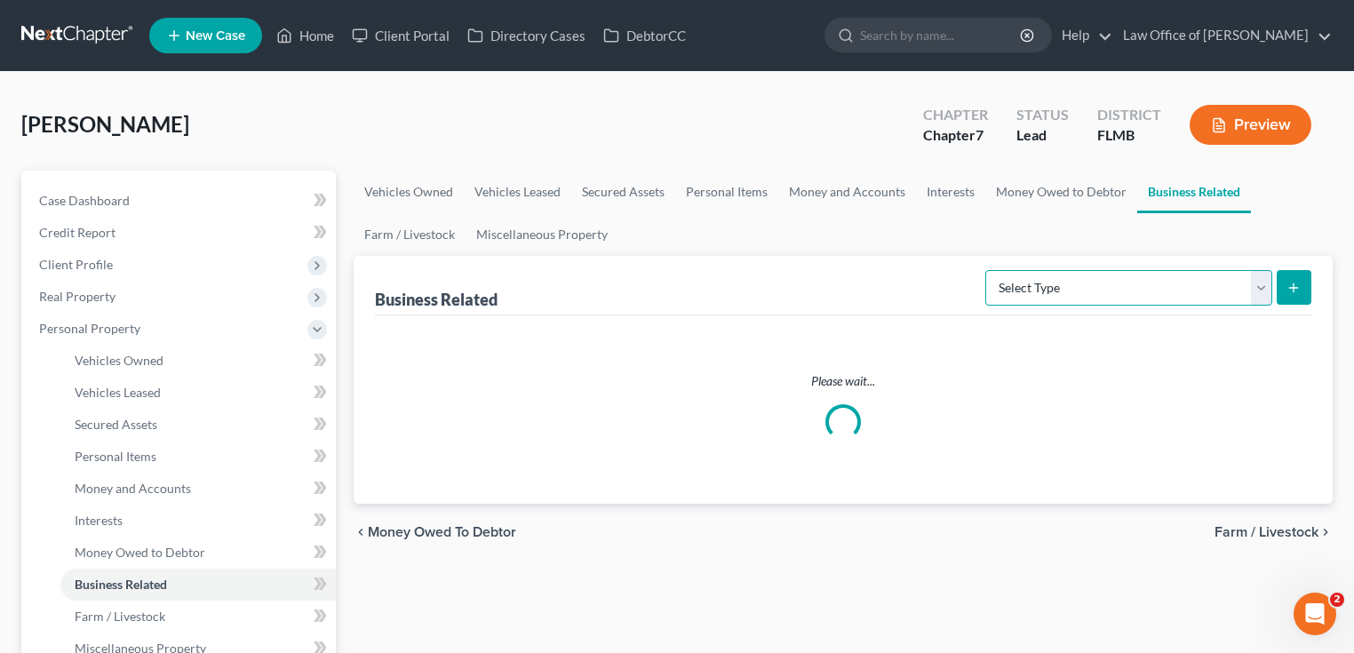
click at [1258, 277] on select "Select Type Customer Lists Franchises Inventory Licenses Machinery Office Equip…" at bounding box center [1128, 288] width 287 height 36
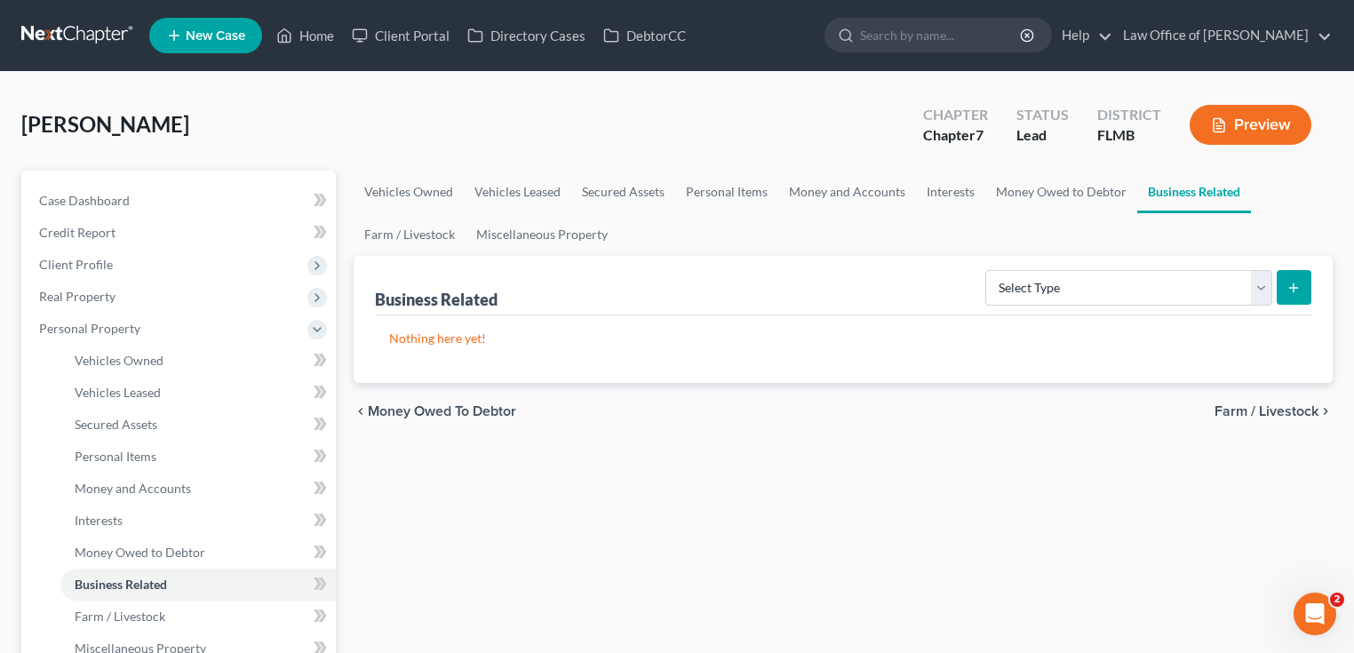
click at [1058, 206] on link "Money Owed to Debtor" at bounding box center [1061, 192] width 152 height 43
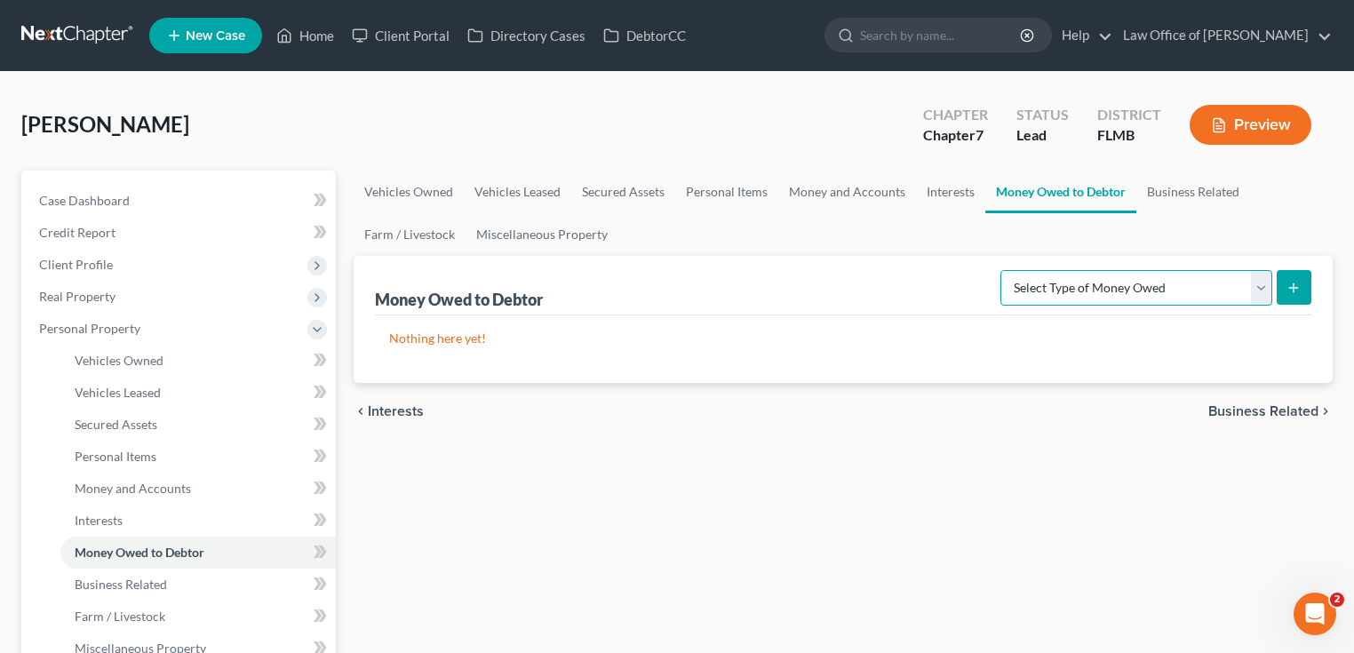
click at [1146, 298] on select "Select Type of Money Owed Accounts Receivable Alimony Child Support Claims Agai…" at bounding box center [1136, 288] width 272 height 36
click at [723, 114] on div "Aschmeyer, Claire Upgraded Chapter Chapter 7 Status Lead District FLMB Preview" at bounding box center [676, 131] width 1311 height 77
click at [1173, 275] on select "Select Type of Money Owed Accounts Receivable Alimony Child Support Claims Agai…" at bounding box center [1136, 288] width 272 height 36
click at [1092, 293] on select "Select Type of Money Owed Accounts Receivable Alimony Child Support Claims Agai…" at bounding box center [1136, 288] width 272 height 36
click at [714, 107] on div "Aschmeyer, Claire Upgraded Chapter Chapter 7 Status Lead District FLMB Preview" at bounding box center [676, 131] width 1311 height 77
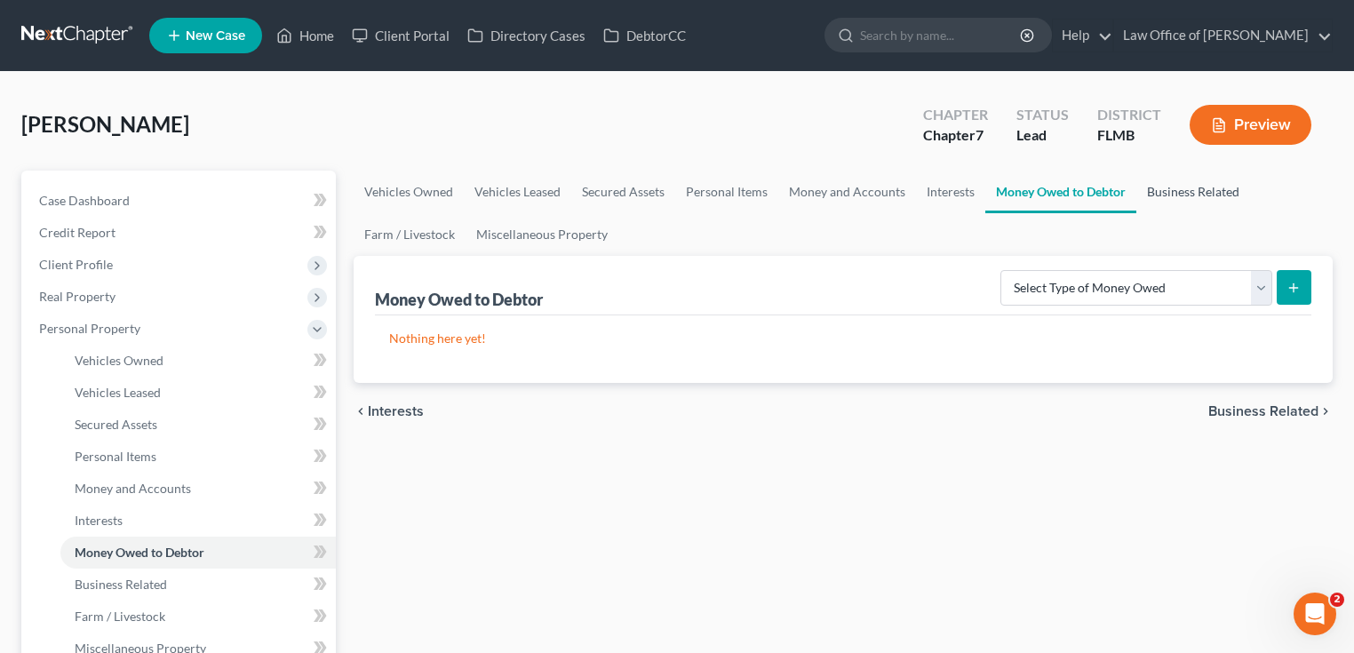
click at [1198, 195] on link "Business Related" at bounding box center [1193, 192] width 114 height 43
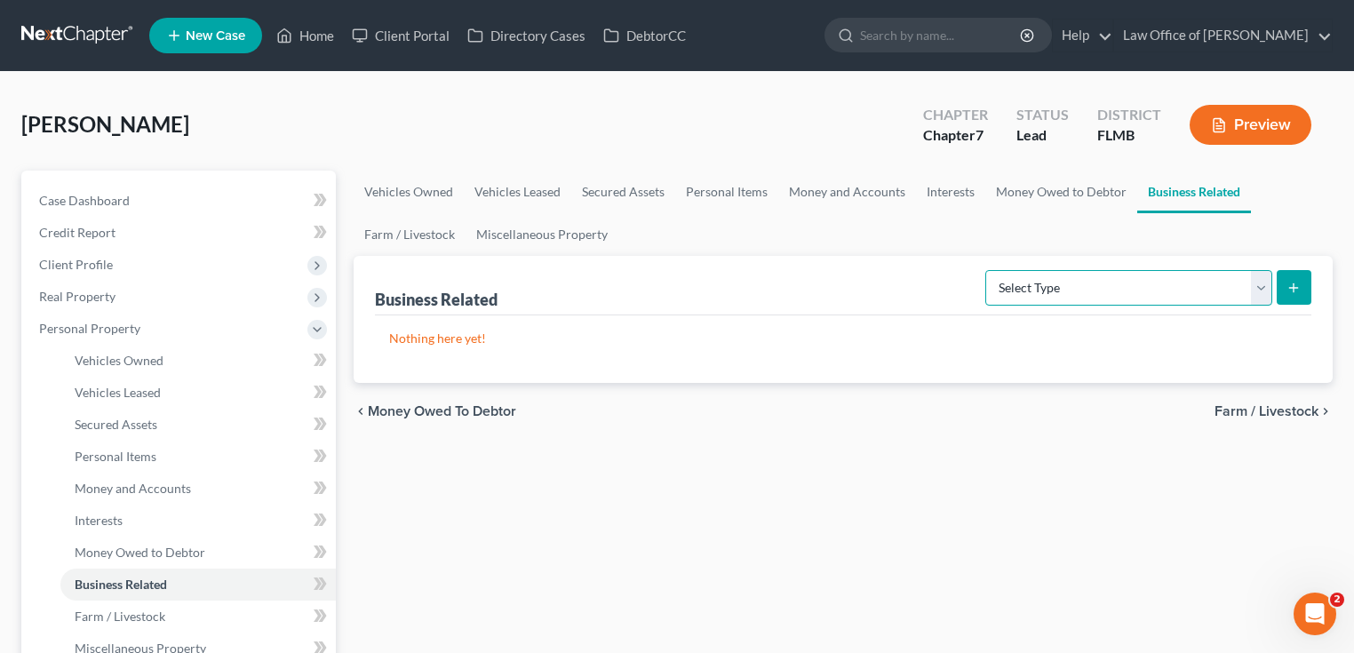
click at [1218, 298] on select "Select Type Customer Lists Franchises Inventory Licenses Machinery Office Equip…" at bounding box center [1128, 288] width 287 height 36
click at [525, 231] on link "Miscellaneous Property" at bounding box center [541, 234] width 153 height 43
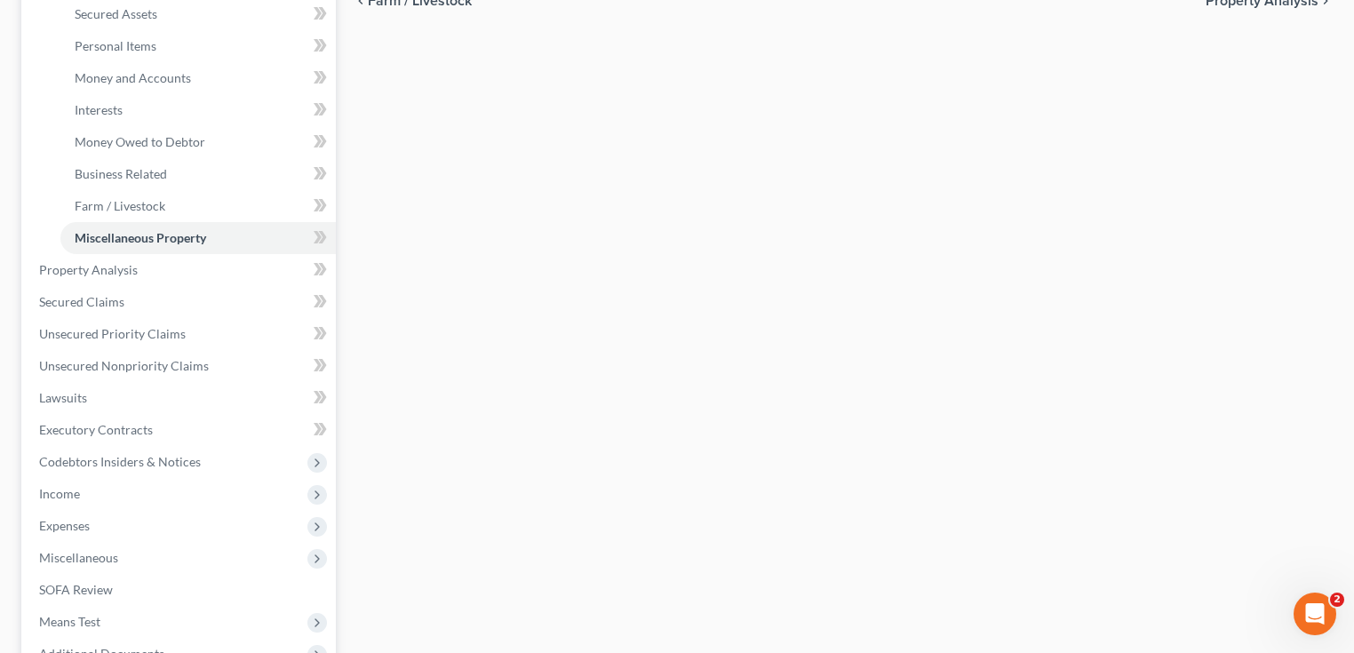
scroll to position [497, 0]
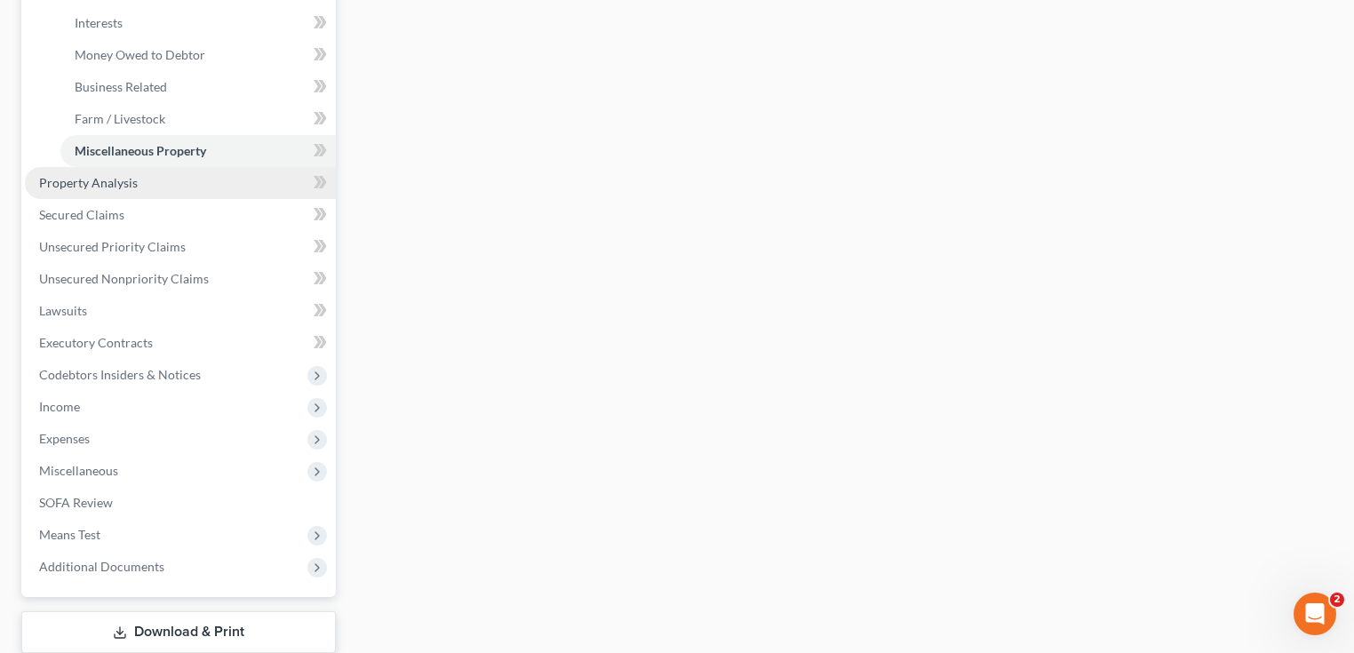
click at [213, 187] on link "Property Analysis" at bounding box center [180, 183] width 311 height 32
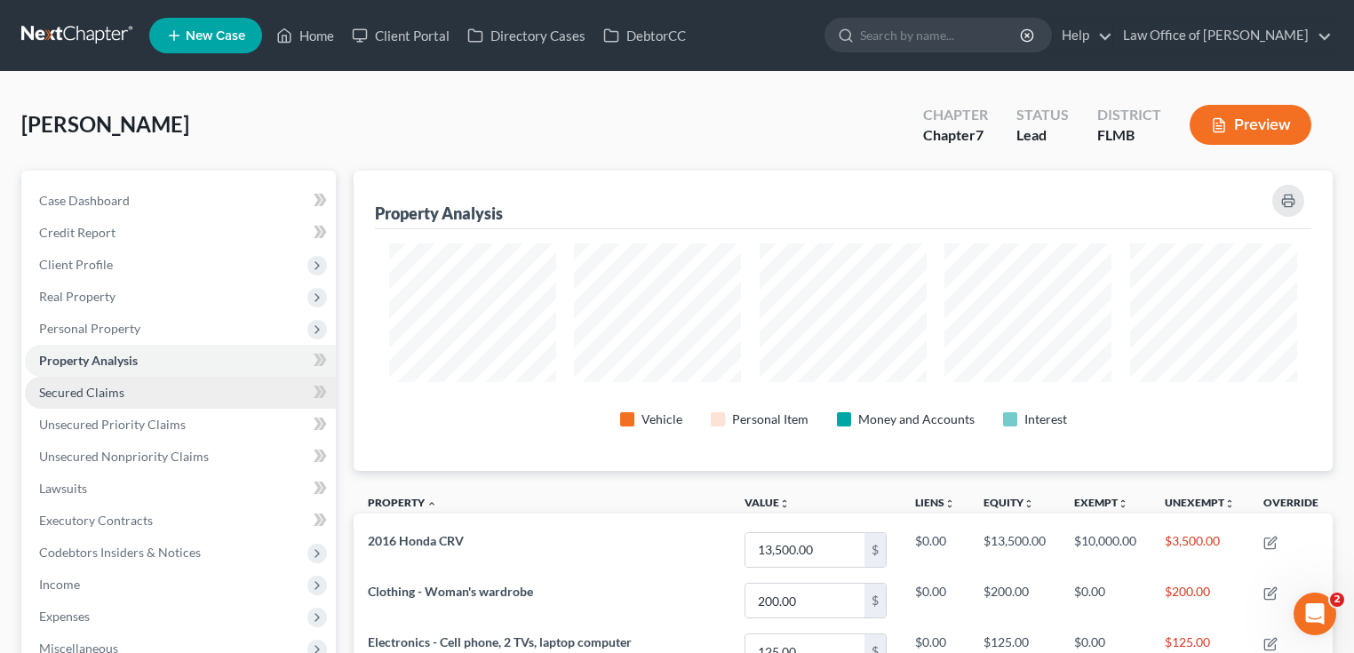
scroll to position [300, 978]
click at [118, 402] on link "Secured Claims" at bounding box center [180, 393] width 311 height 32
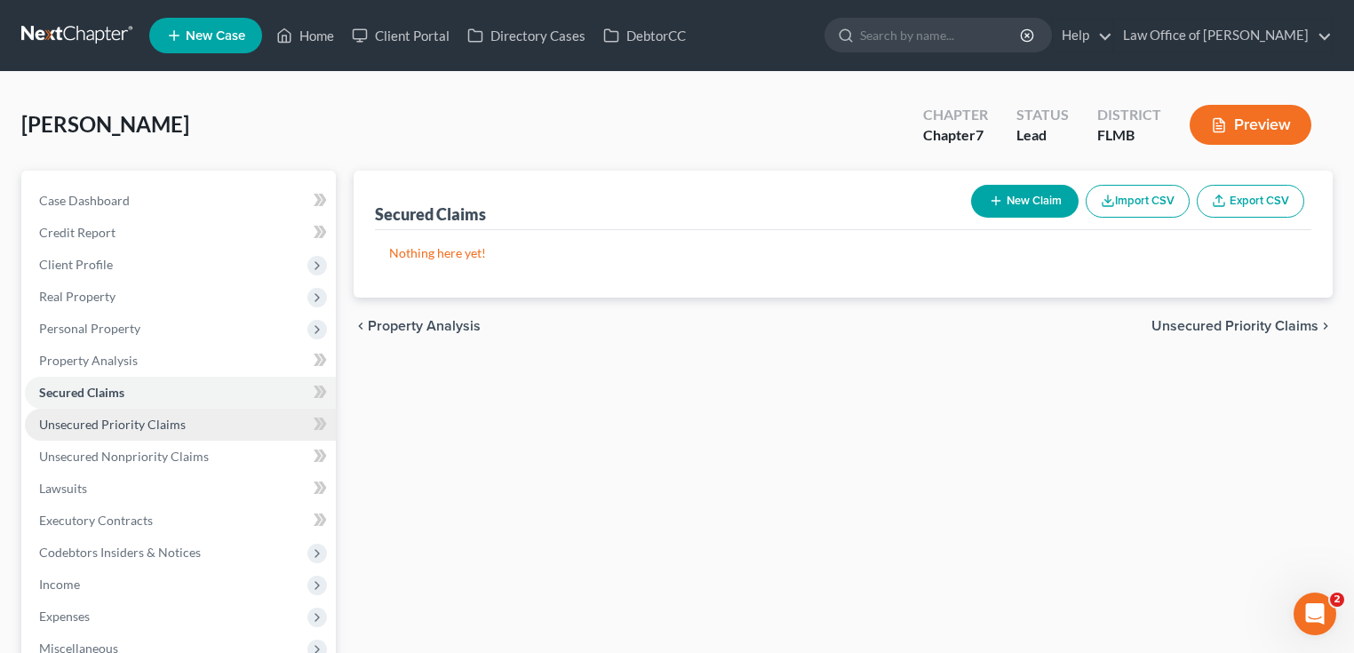
click at [138, 423] on span "Unsecured Priority Claims" at bounding box center [112, 424] width 147 height 15
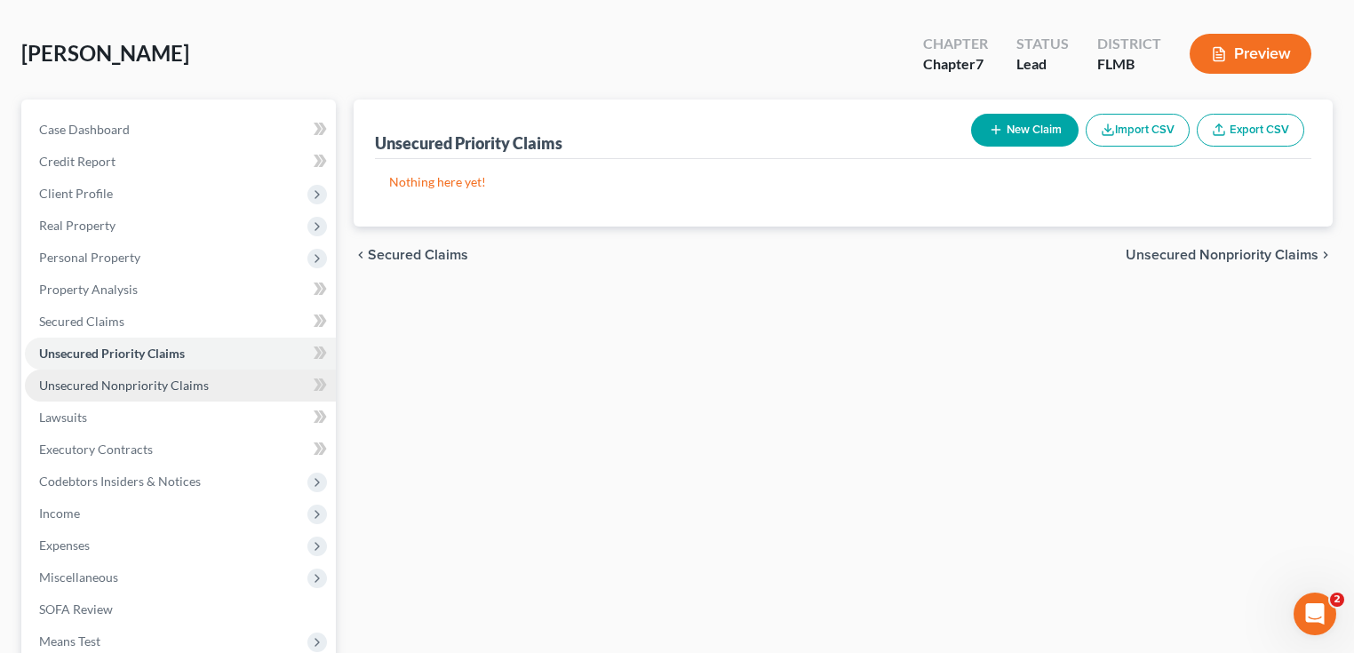
click at [146, 380] on span "Unsecured Nonpriority Claims" at bounding box center [124, 385] width 170 height 15
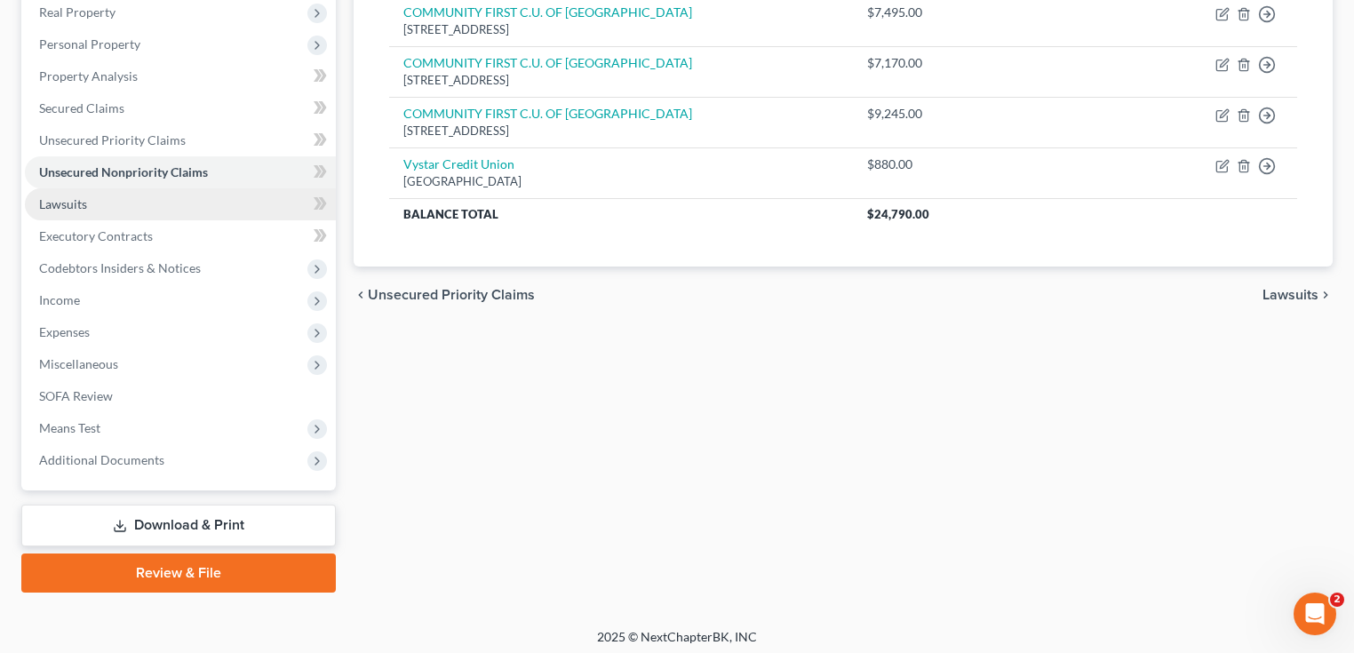
click at [69, 203] on span "Lawsuits" at bounding box center [63, 203] width 48 height 15
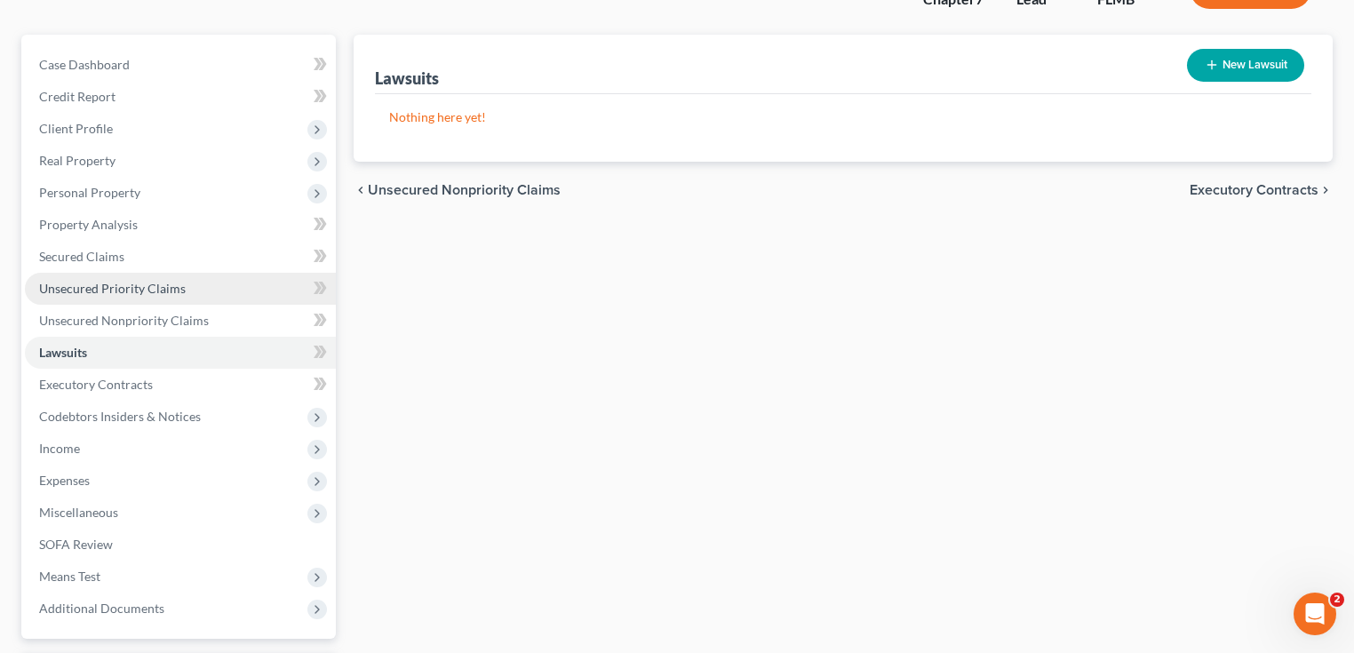
scroll to position [290, 0]
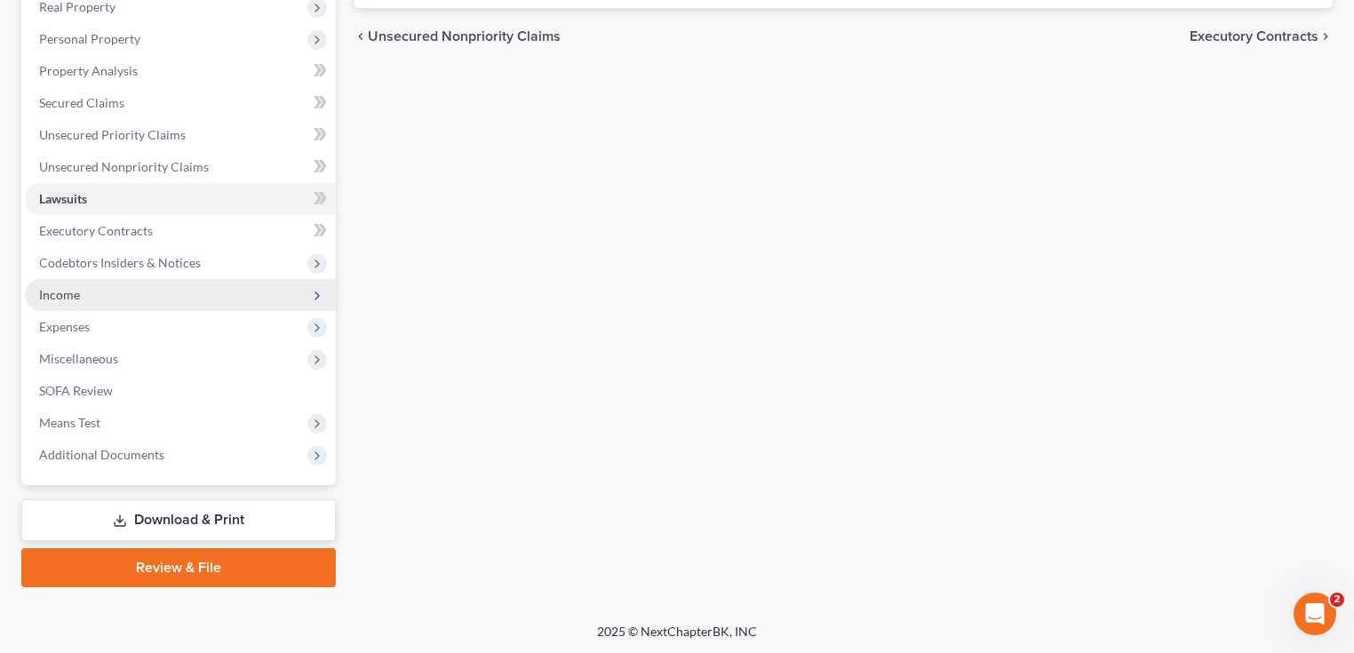
click at [61, 301] on span "Income" at bounding box center [180, 295] width 311 height 32
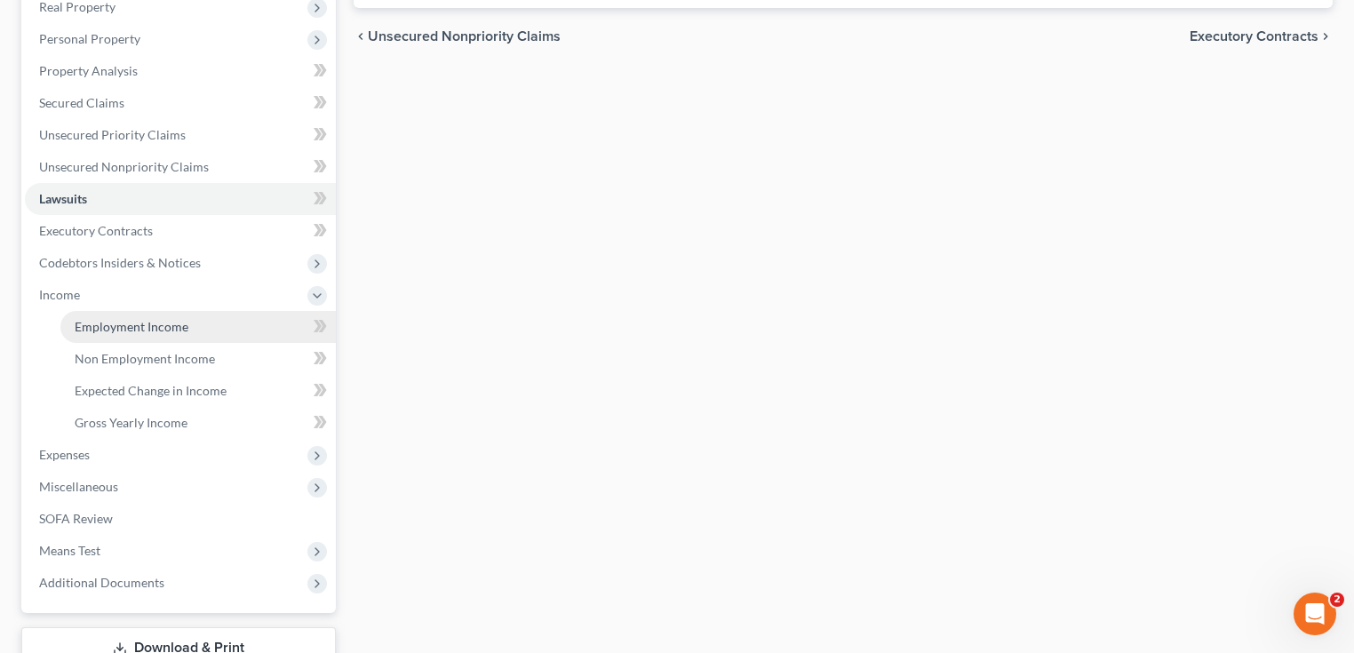
click at [95, 330] on span "Employment Income" at bounding box center [132, 326] width 114 height 15
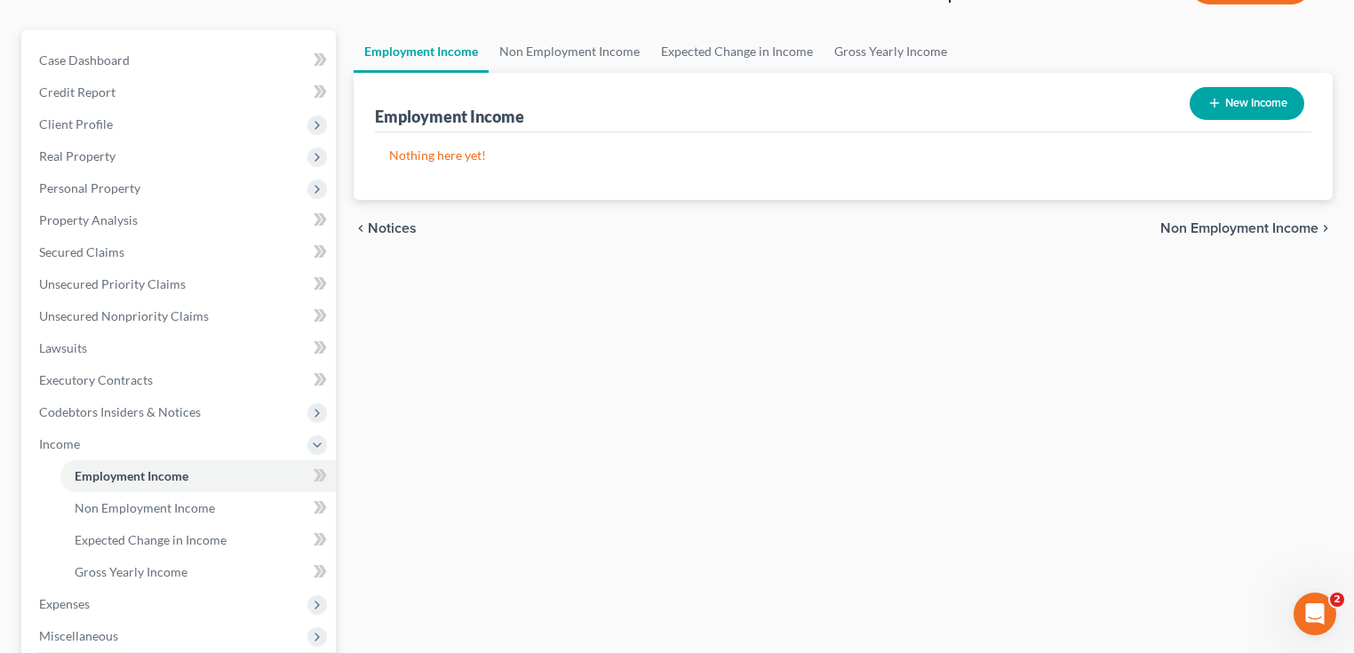
scroll to position [418, 0]
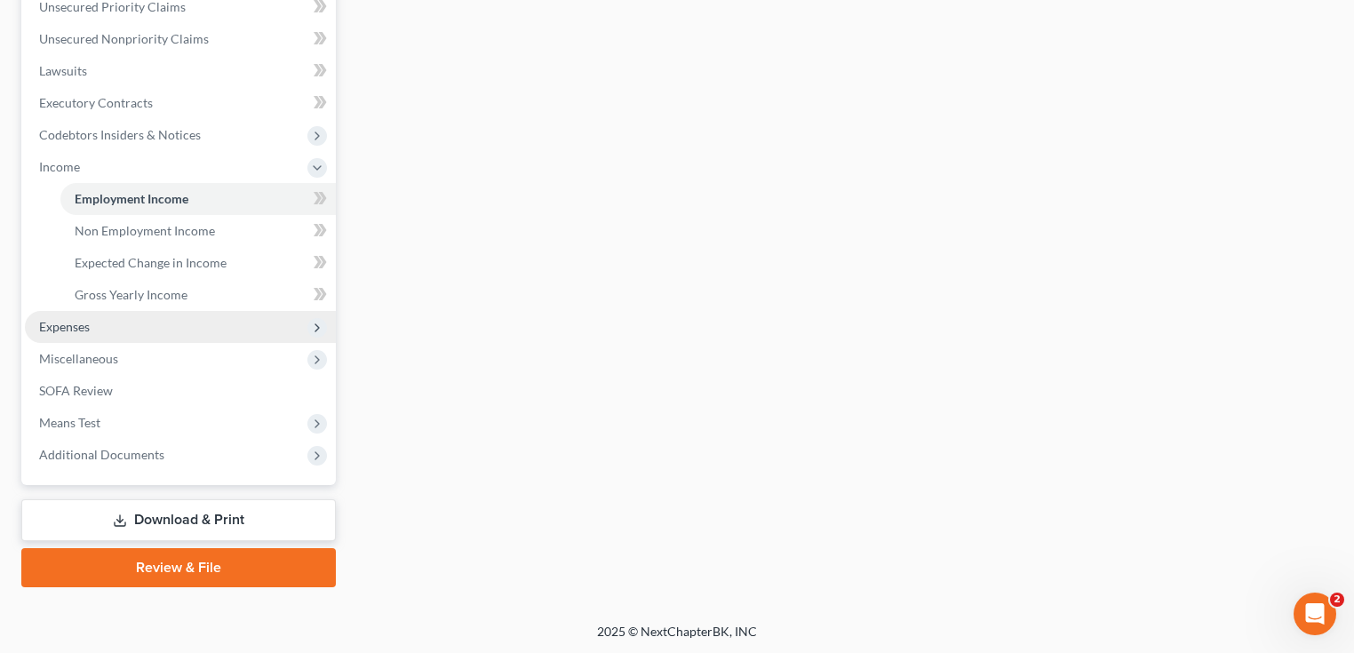
click at [52, 320] on span "Expenses" at bounding box center [64, 326] width 51 height 15
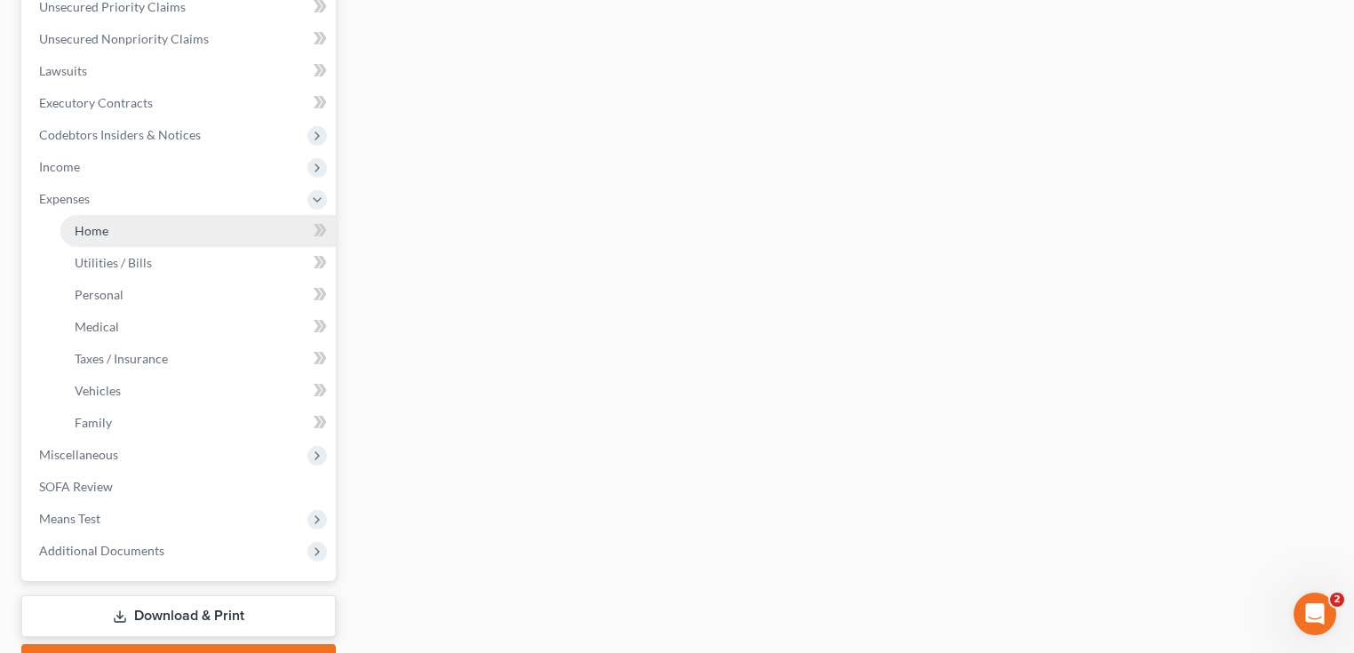
click at [110, 235] on link "Home" at bounding box center [197, 231] width 275 height 32
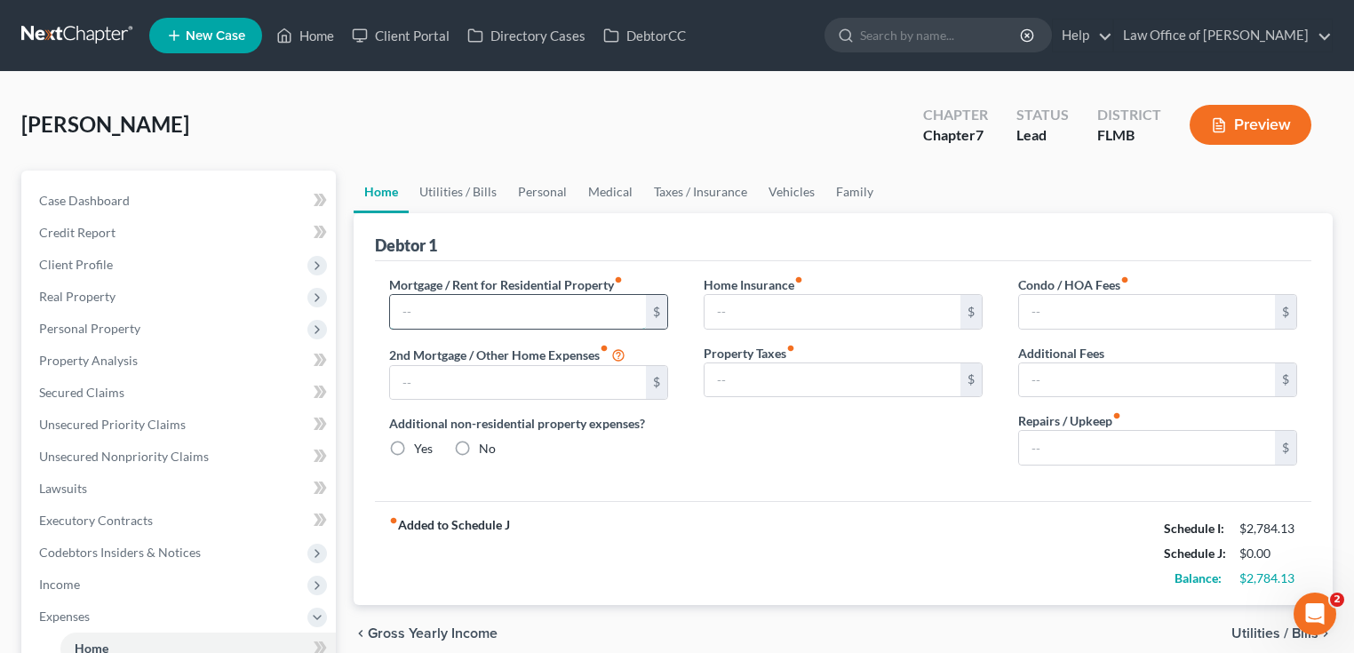
click at [470, 320] on input "text" at bounding box center [518, 312] width 256 height 34
type input "0.00"
radio input "true"
type input "0.00"
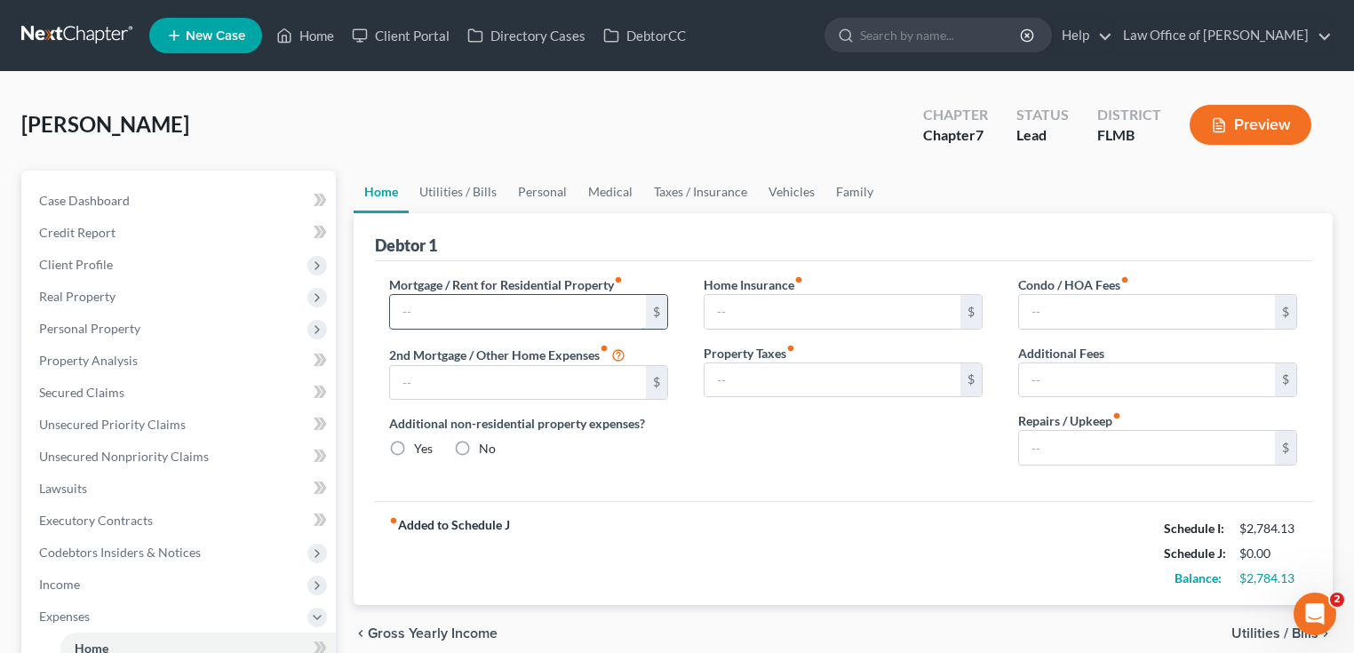
type input "0.00"
type input "1,400"
click at [974, 505] on div "fiber_manual_record Added to Schedule J Schedule I: $2,784.13 Schedule J: $1,40…" at bounding box center [843, 553] width 936 height 104
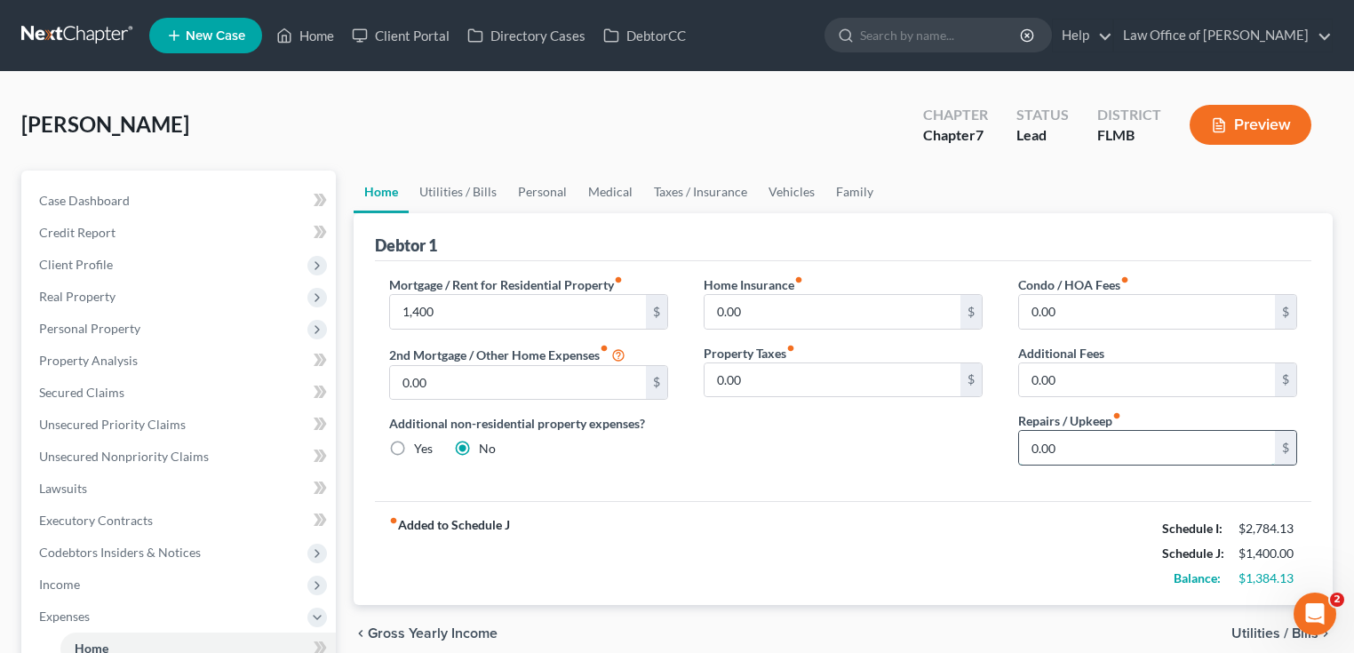
click at [1088, 445] on input "0.00" at bounding box center [1147, 448] width 256 height 34
type input "200"
click at [946, 426] on div "Home Insurance fiber_manual_record 0.00 $ Property Taxes fiber_manual_record 0.…" at bounding box center [843, 377] width 314 height 204
click at [472, 196] on link "Utilities / Bills" at bounding box center [458, 192] width 99 height 43
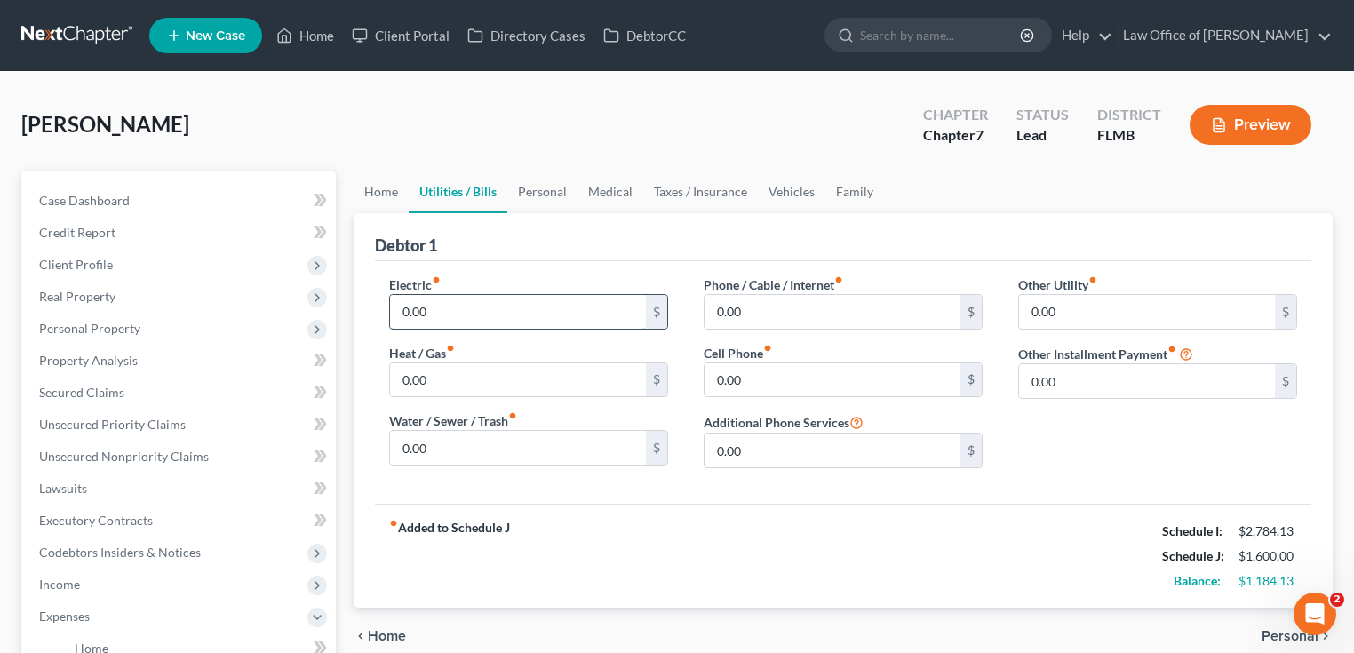
click at [489, 302] on input "0.00" at bounding box center [518, 312] width 256 height 34
click at [540, 250] on div "Debtor 1" at bounding box center [843, 237] width 936 height 48
click at [816, 261] on div "Electric fiber_manual_record 0.00 $ Heat / Gas fiber_manual_record 0.00 $ Water…" at bounding box center [843, 382] width 936 height 243
click at [829, 320] on input "0.00" at bounding box center [832, 312] width 256 height 34
click at [896, 370] on input "0.00" at bounding box center [832, 380] width 256 height 34
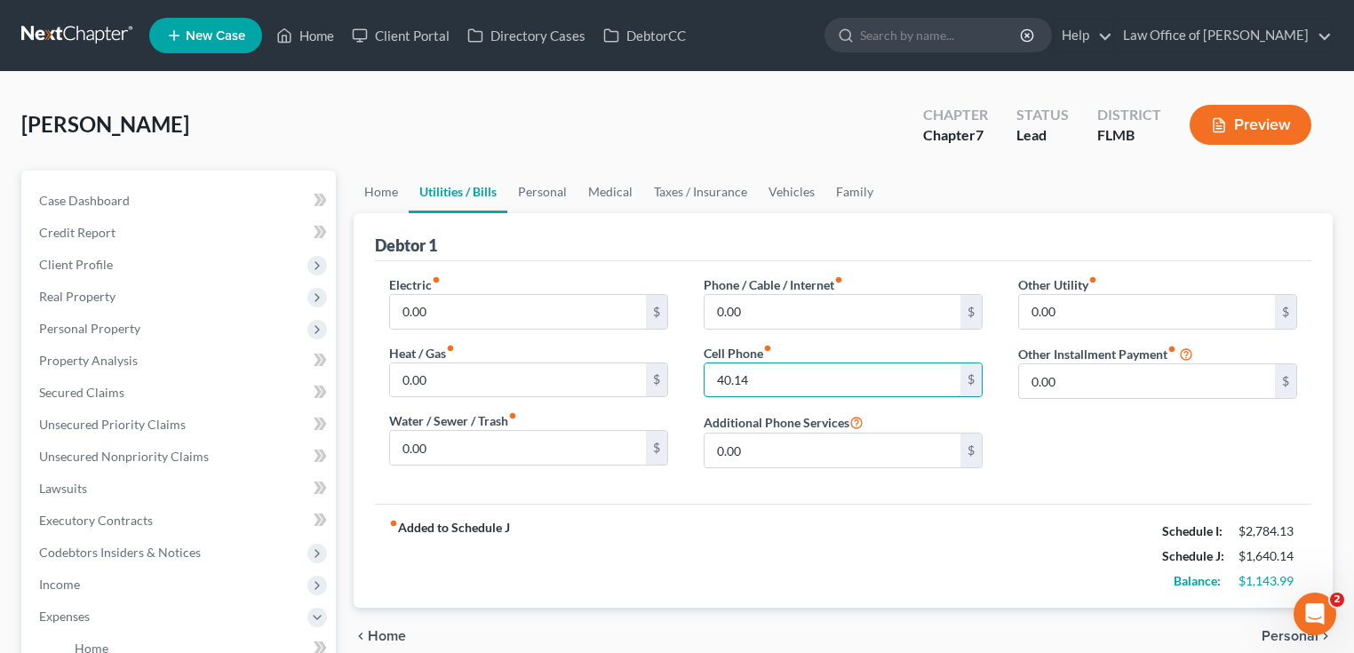
type input "40.14"
drag, startPoint x: 1011, startPoint y: 537, endPoint x: 1020, endPoint y: 512, distance: 26.4
click at [1012, 537] on div "fiber_manual_record Added to Schedule J Schedule I: $2,784.13 Schedule J: $1,64…" at bounding box center [843, 556] width 936 height 104
click at [859, 309] on input "0.00" at bounding box center [832, 312] width 256 height 34
click at [557, 192] on link "Personal" at bounding box center [542, 192] width 70 height 43
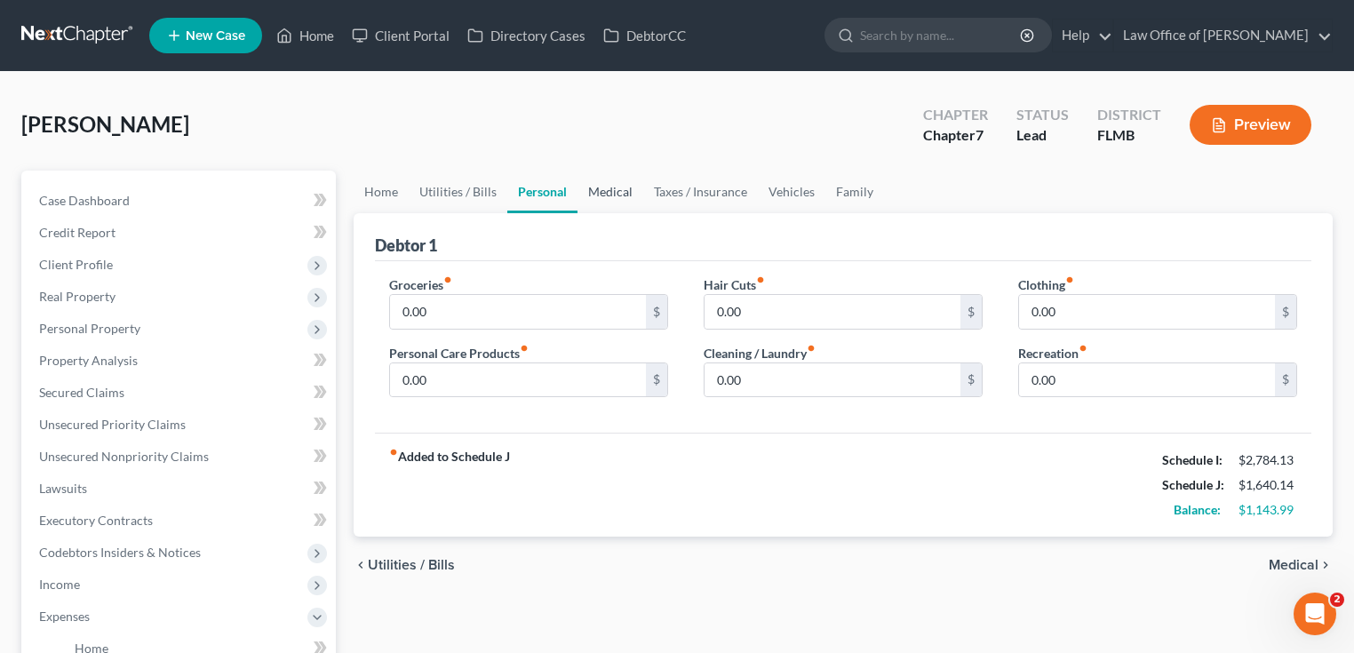
click at [606, 195] on link "Medical" at bounding box center [610, 192] width 66 height 43
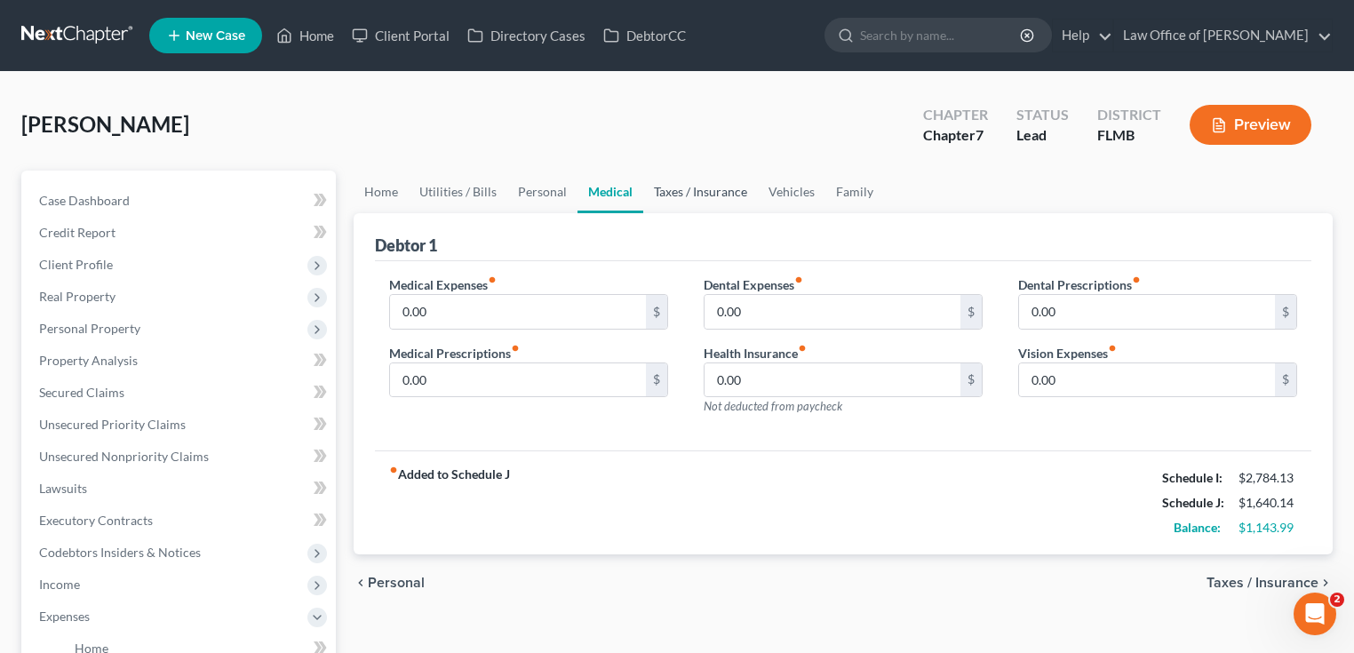
click at [696, 194] on link "Taxes / Insurance" at bounding box center [700, 192] width 115 height 43
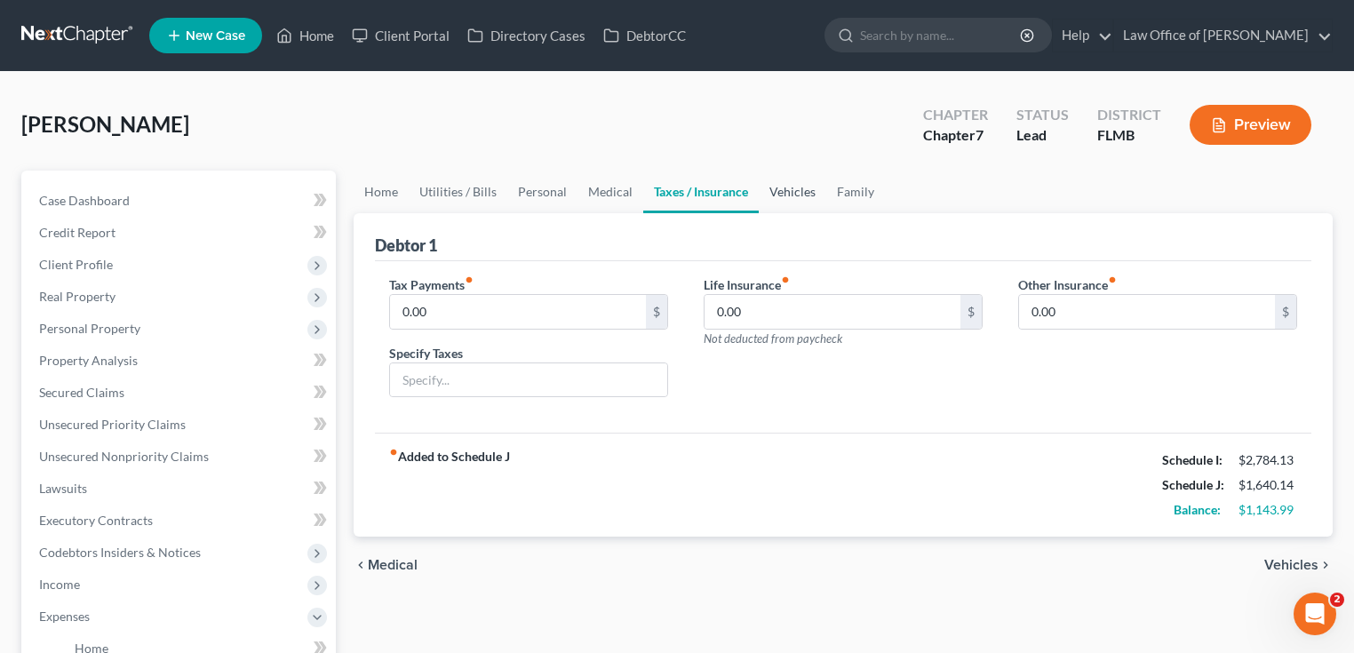
click at [785, 188] on link "Vehicles" at bounding box center [793, 192] width 68 height 43
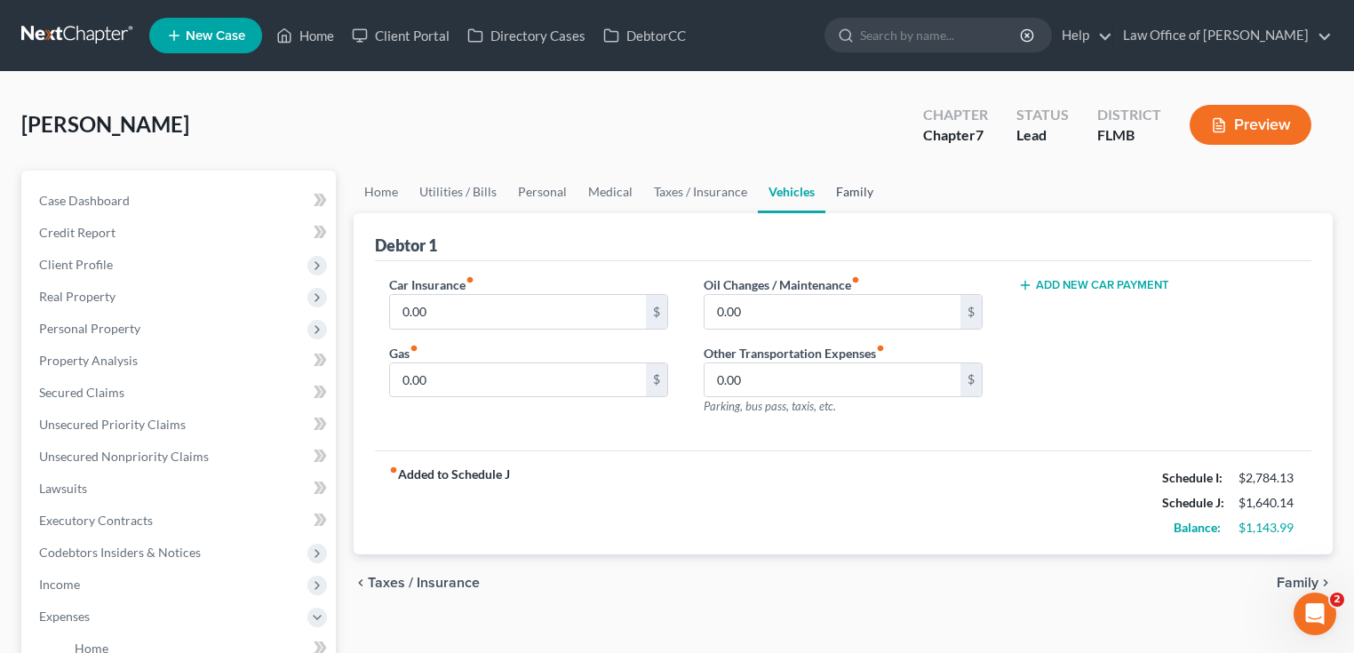
click at [864, 195] on link "Family" at bounding box center [854, 192] width 59 height 43
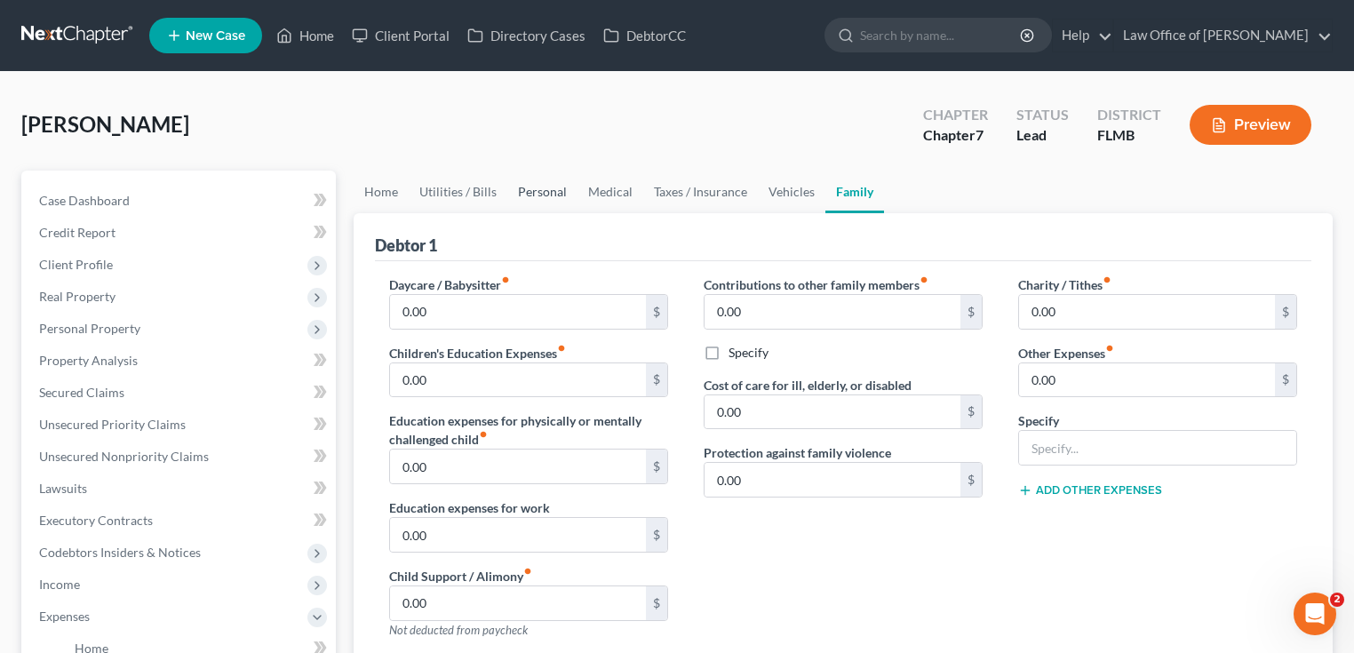
click at [525, 191] on link "Personal" at bounding box center [542, 192] width 70 height 43
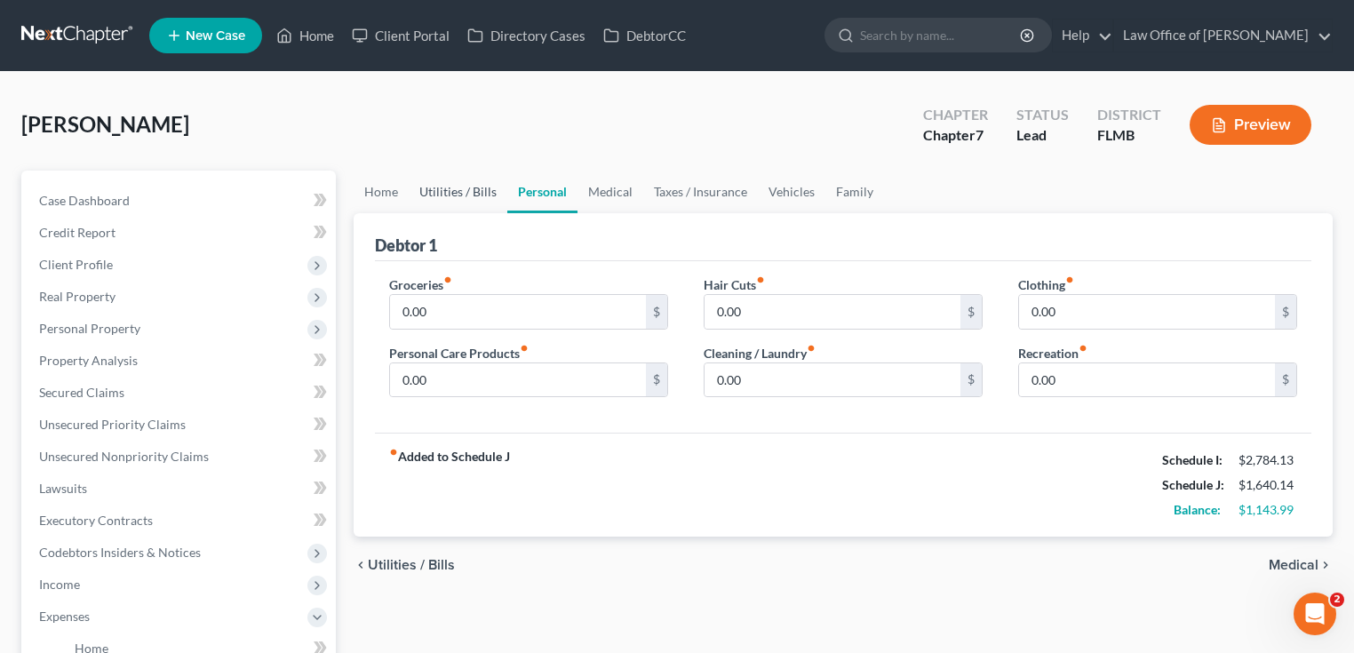
click at [476, 197] on link "Utilities / Bills" at bounding box center [458, 192] width 99 height 43
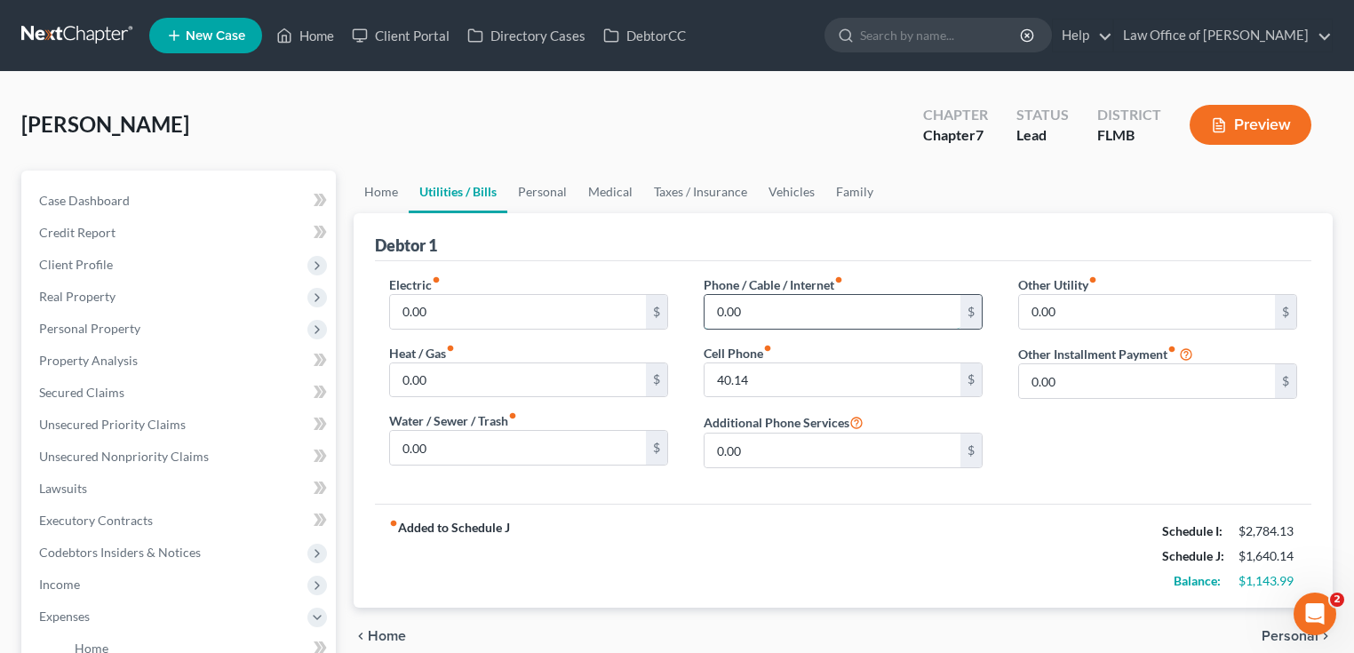
click at [845, 313] on input "0.00" at bounding box center [832, 312] width 256 height 34
click at [849, 535] on div "fiber_manual_record Added to Schedule J Schedule I: $2,784.13 Schedule J: $2,02…" at bounding box center [843, 556] width 936 height 104
click at [856, 313] on input "380" at bounding box center [832, 312] width 256 height 34
type input "281.48"
click at [935, 223] on div "Debtor 1" at bounding box center [843, 237] width 936 height 48
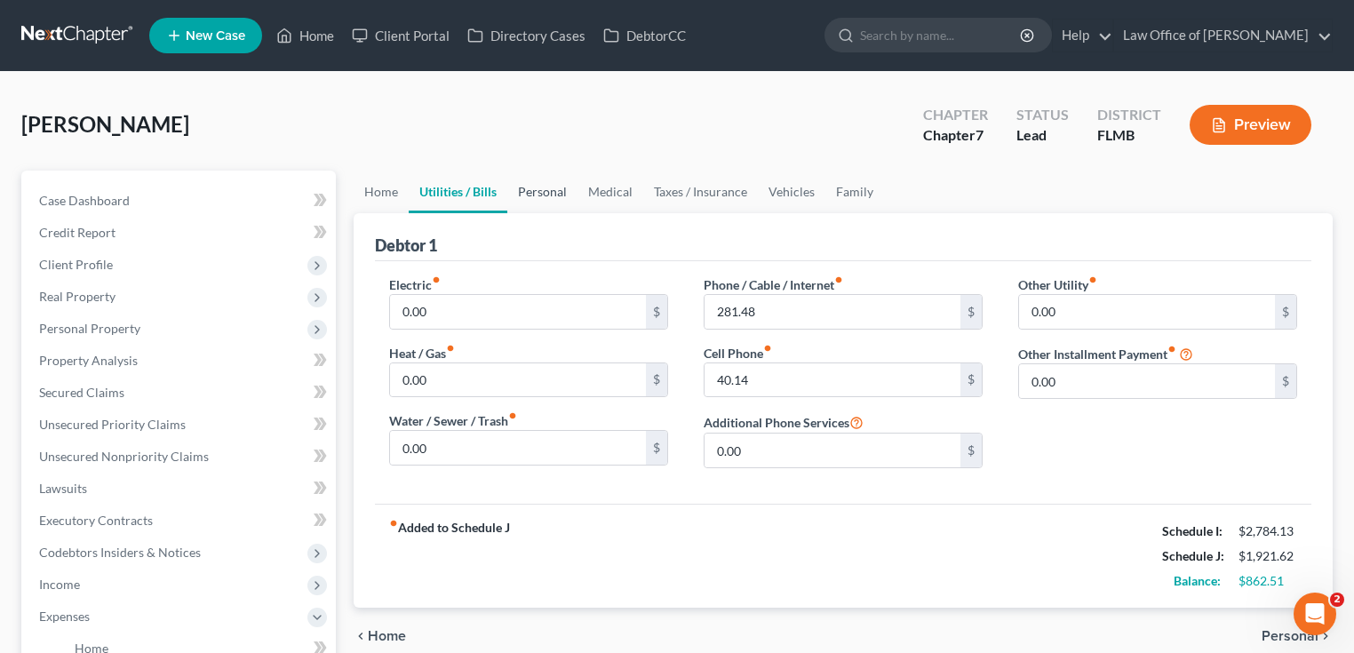
click at [535, 195] on link "Personal" at bounding box center [542, 192] width 70 height 43
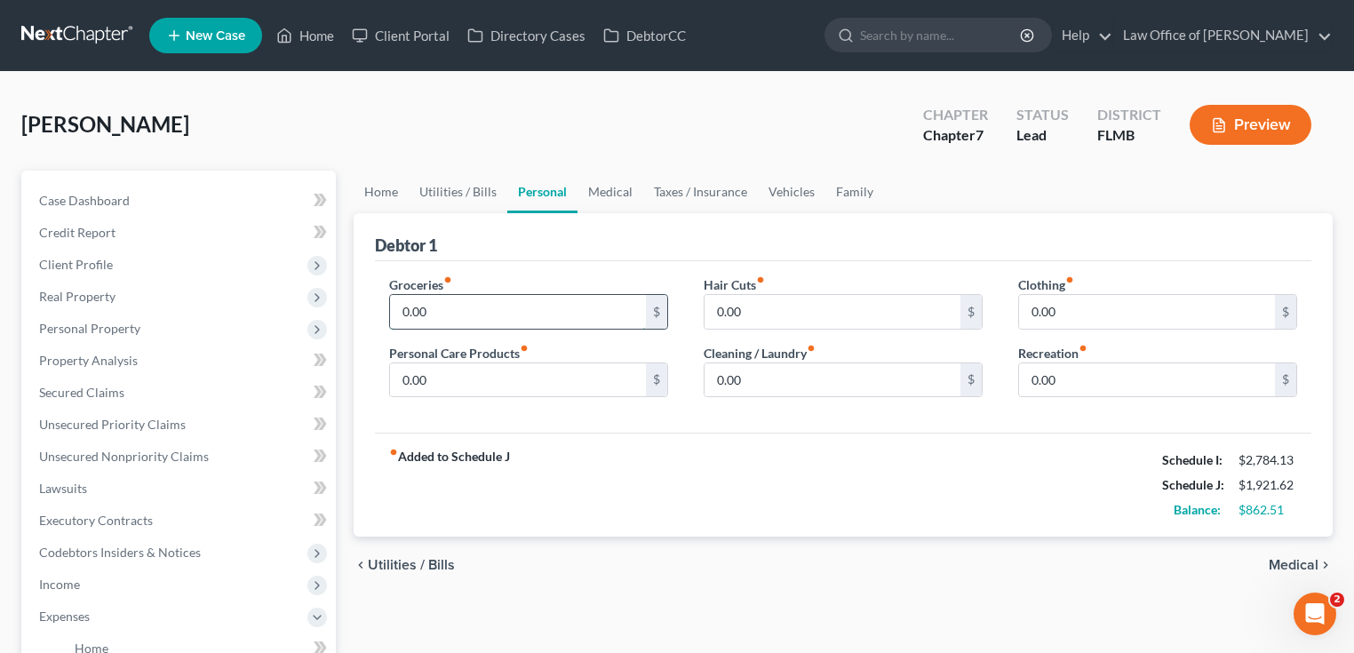
click at [473, 320] on input "0.00" at bounding box center [518, 312] width 256 height 34
type input "300"
drag, startPoint x: 766, startPoint y: 482, endPoint x: 694, endPoint y: 388, distance: 118.5
click at [766, 477] on div "fiber_manual_record Added to Schedule J Schedule I: $2,784.13 Schedule J: $2,22…" at bounding box center [843, 485] width 936 height 104
click at [604, 378] on input "0.00" at bounding box center [518, 380] width 256 height 34
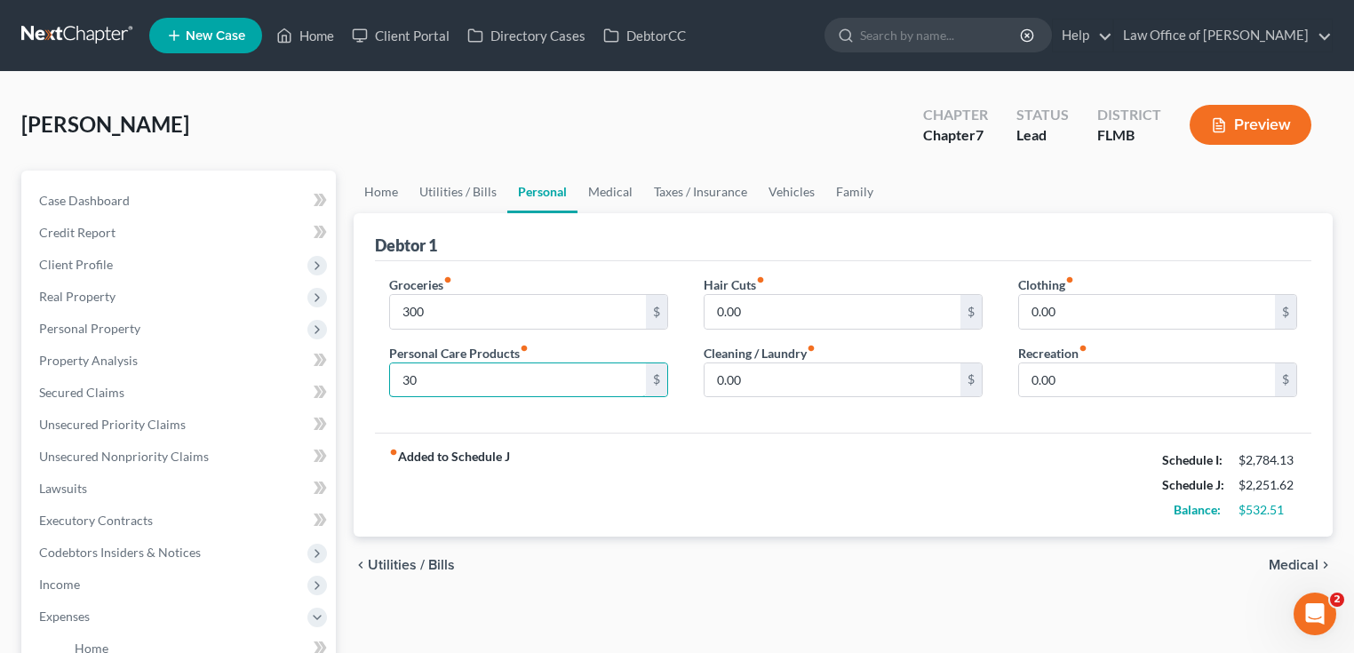
type input "30"
drag, startPoint x: 842, startPoint y: 466, endPoint x: 846, endPoint y: 449, distance: 18.1
click at [842, 467] on div "fiber_manual_record Added to Schedule J Schedule I: $2,784.13 Schedule J: $2,25…" at bounding box center [843, 485] width 936 height 104
drag, startPoint x: 836, startPoint y: 455, endPoint x: 814, endPoint y: 306, distance: 150.0
click at [832, 450] on div "fiber_manual_record Added to Schedule J Schedule I: $2,784.13 Schedule J: $2,25…" at bounding box center [843, 485] width 936 height 104
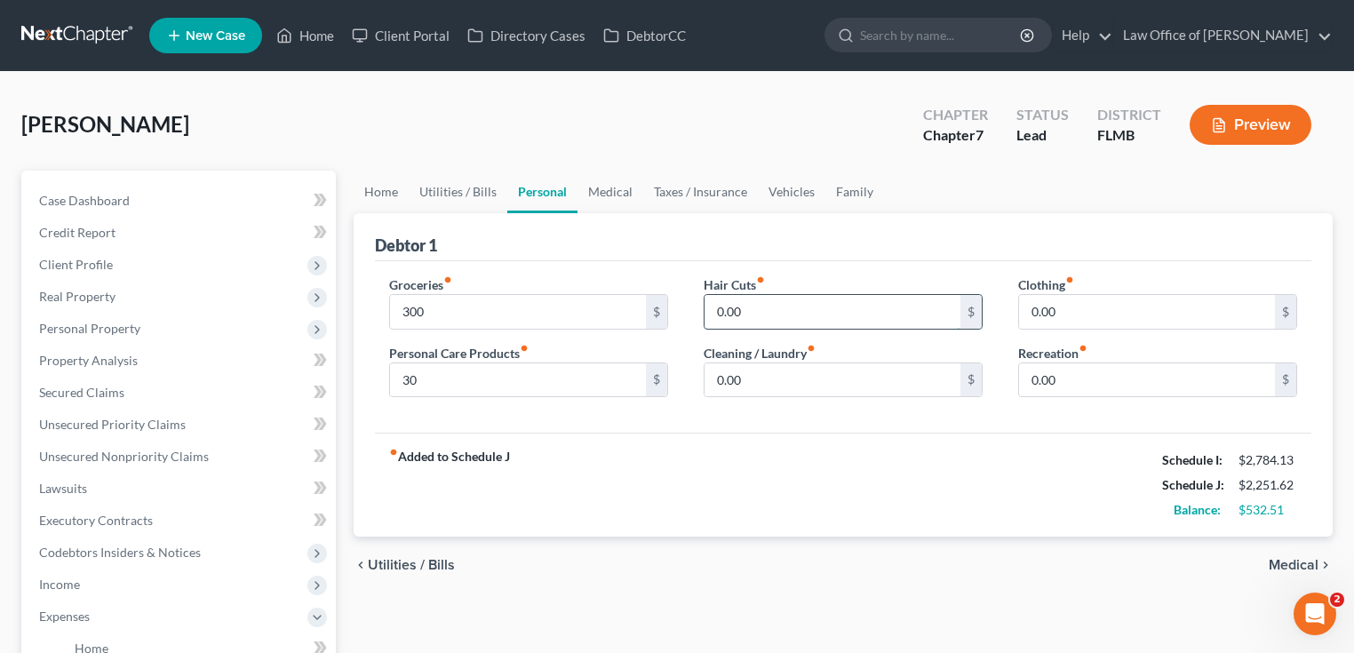
click at [820, 312] on input "0.00" at bounding box center [832, 312] width 256 height 34
click at [528, 323] on input "300" at bounding box center [518, 312] width 256 height 34
type input "350"
drag, startPoint x: 1304, startPoint y: 506, endPoint x: 1267, endPoint y: 458, distance: 61.5
click at [1267, 458] on div "Schedule I: $2,784.13 Schedule J: $2,301.62 Balance: $482.51" at bounding box center [1229, 485] width 135 height 75
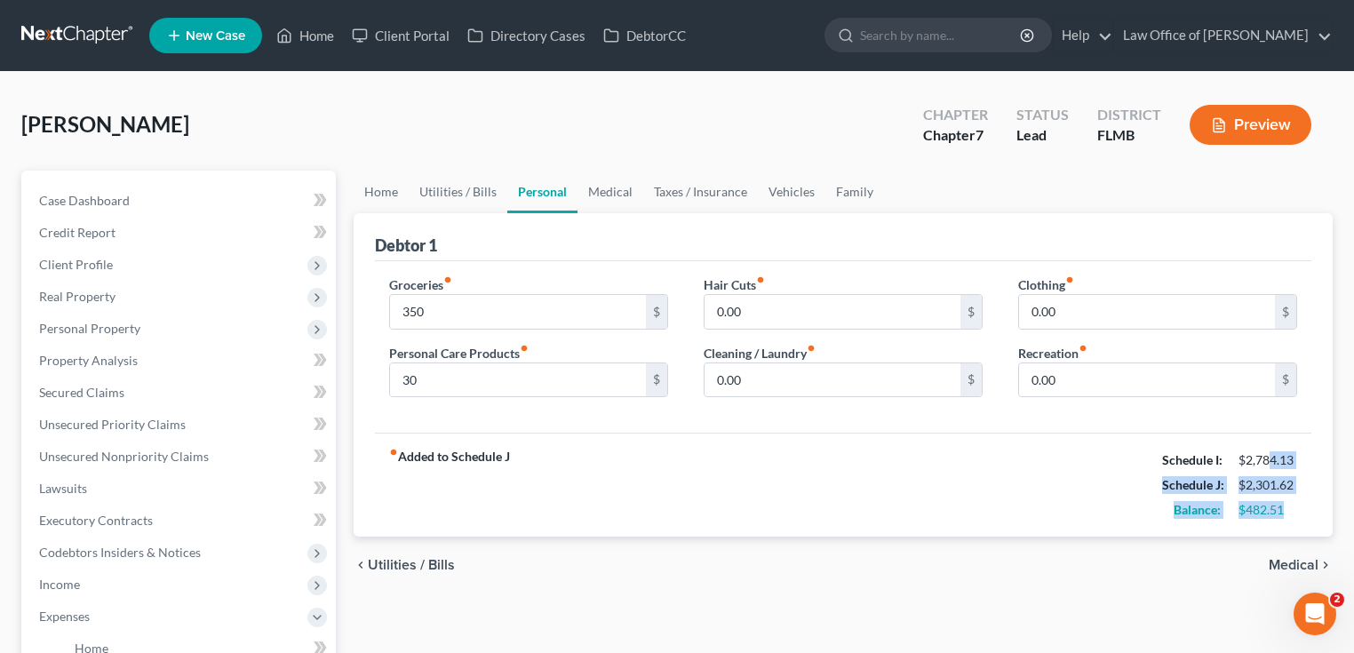
drag, startPoint x: 1267, startPoint y: 458, endPoint x: 1254, endPoint y: 460, distance: 12.7
click at [1265, 458] on div "$2,784.13" at bounding box center [1267, 460] width 59 height 18
click at [1261, 463] on div "Schedule I: $2,784.13" at bounding box center [1229, 460] width 153 height 25
click at [969, 487] on div "fiber_manual_record Added to Schedule J Schedule I: $2,784.13 Schedule J: $2,30…" at bounding box center [843, 485] width 936 height 104
click at [871, 371] on input "0.00" at bounding box center [832, 380] width 256 height 34
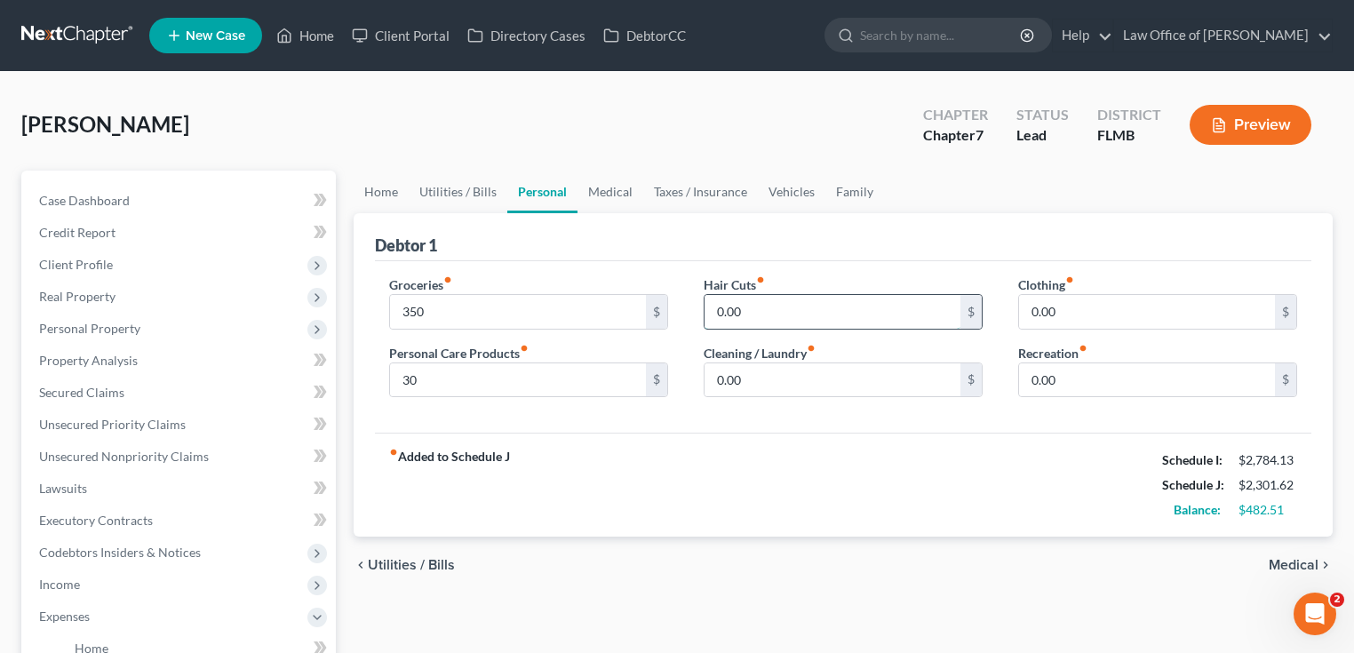
click at [851, 309] on input "0.00" at bounding box center [832, 312] width 256 height 34
type input "25"
drag, startPoint x: 756, startPoint y: 457, endPoint x: 760, endPoint y: 402, distance: 54.4
click at [754, 458] on div "fiber_manual_record Added to Schedule J Schedule I: $2,784.13 Schedule J: $2,32…" at bounding box center [843, 485] width 936 height 104
click at [776, 365] on input "0.00" at bounding box center [832, 380] width 256 height 34
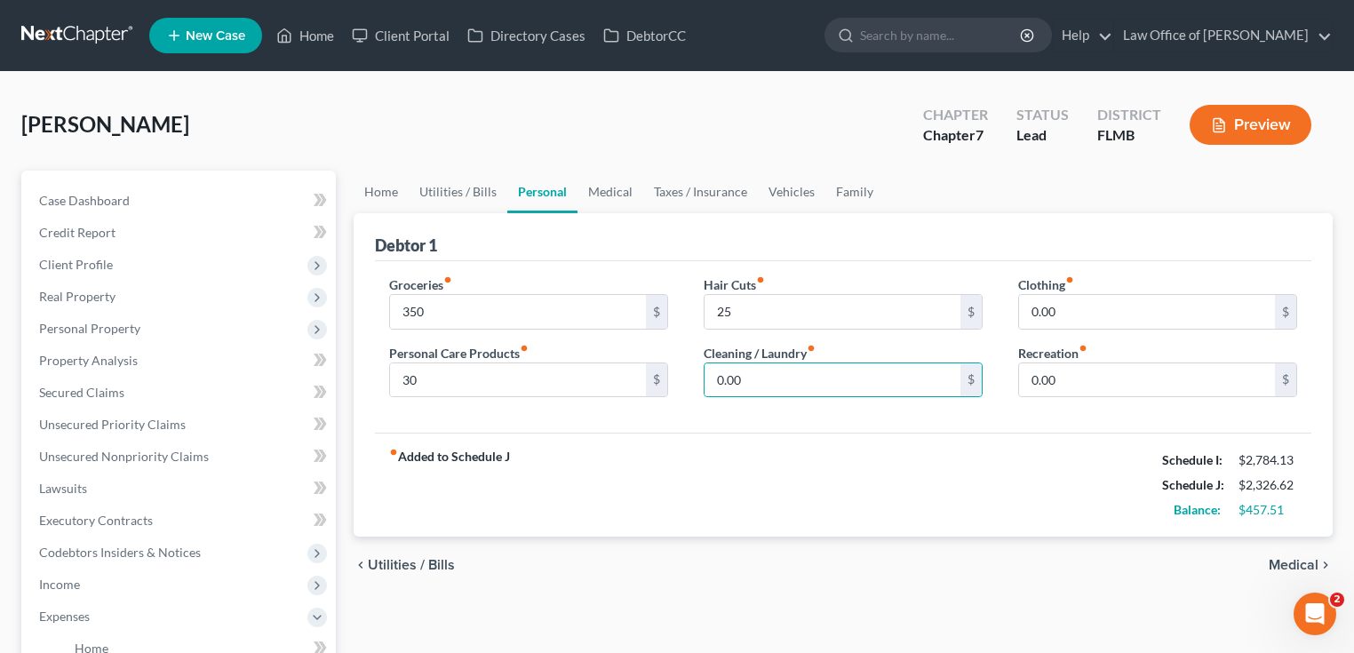
click at [953, 502] on div "fiber_manual_record Added to Schedule J Schedule I: $2,784.13 Schedule J: $2,32…" at bounding box center [843, 485] width 936 height 104
click at [1064, 306] on input "0.00" at bounding box center [1147, 312] width 256 height 34
click at [1094, 241] on div "Debtor 1" at bounding box center [843, 237] width 936 height 48
click at [1093, 323] on input "35" at bounding box center [1147, 312] width 256 height 34
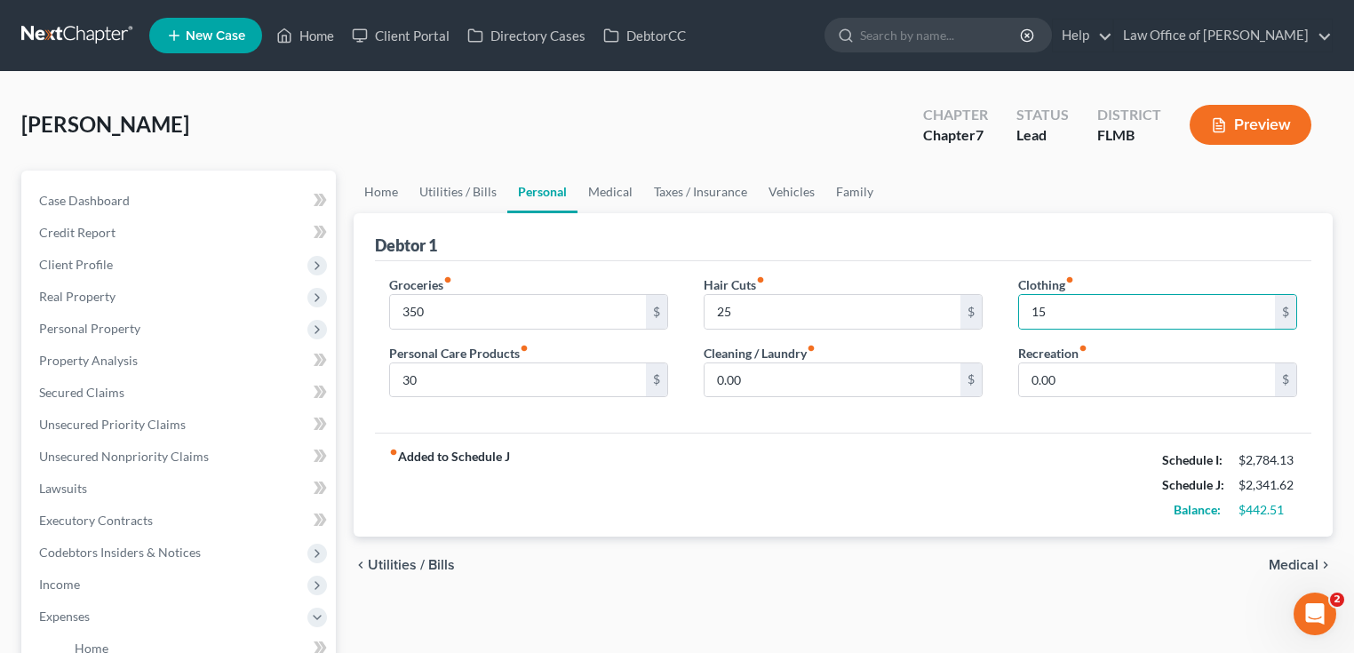
click at [1137, 256] on div "Debtor 1" at bounding box center [843, 237] width 936 height 48
click at [1080, 314] on input "15" at bounding box center [1147, 312] width 256 height 34
type input "20"
drag, startPoint x: 1027, startPoint y: 431, endPoint x: 1003, endPoint y: 420, distance: 26.2
click at [1027, 433] on div "fiber_manual_record Added to Schedule J Schedule I: $2,784.13 Schedule J: $2,34…" at bounding box center [843, 485] width 936 height 104
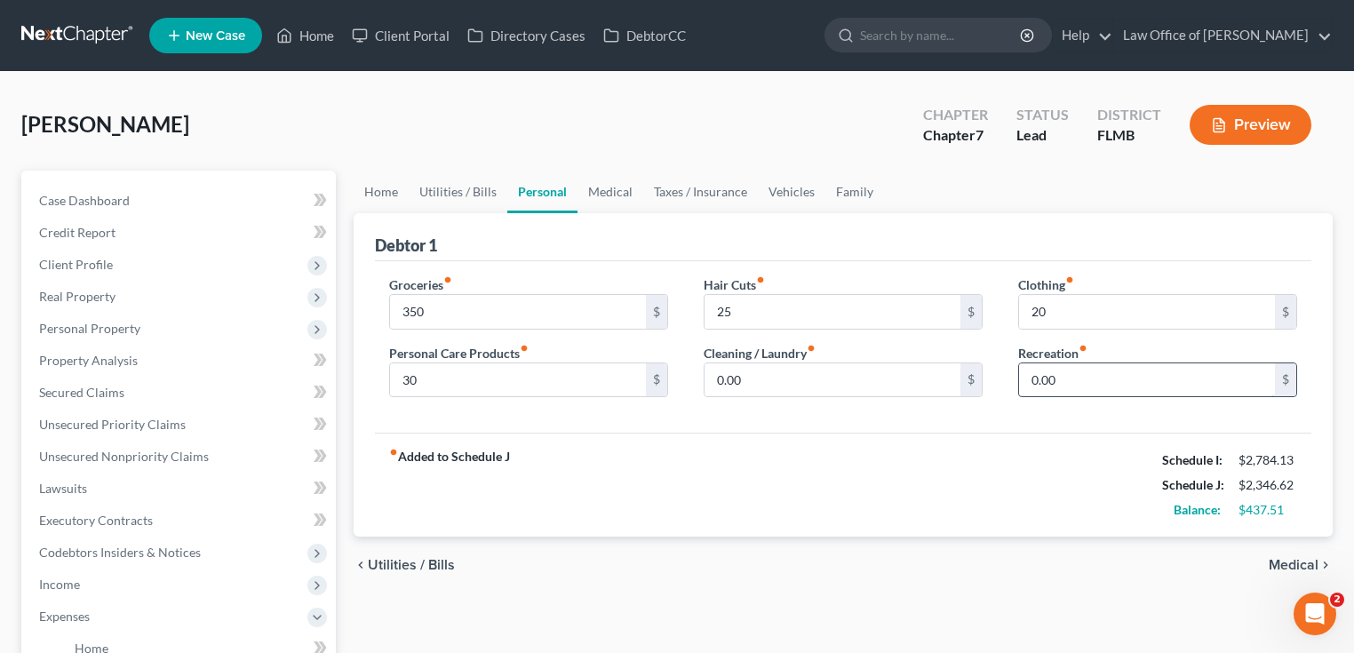
click at [1102, 372] on input "0.00" at bounding box center [1147, 380] width 256 height 34
click at [620, 182] on link "Medical" at bounding box center [610, 192] width 66 height 43
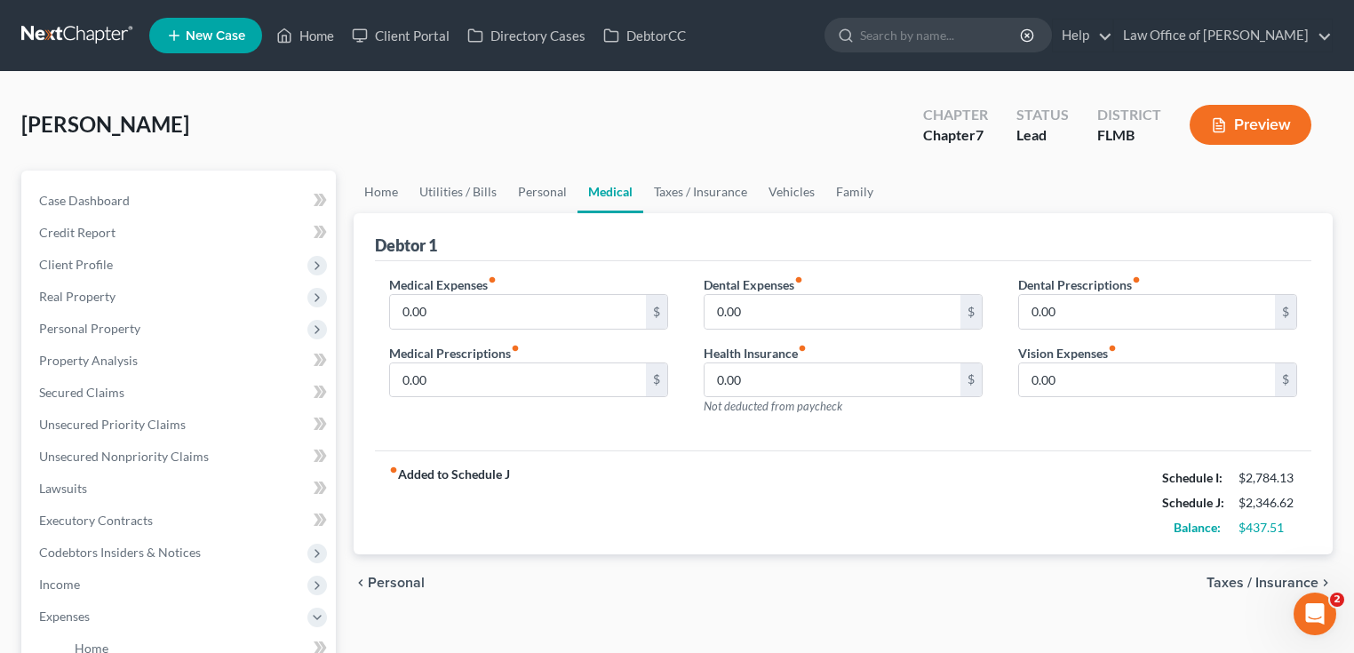
click at [746, 220] on div "Debtor 1" at bounding box center [843, 237] width 936 height 48
click at [620, 262] on div "Medical Expenses fiber_manual_record 0.00 $ Medical Prescriptions fiber_manual_…" at bounding box center [843, 356] width 936 height 190
click at [554, 306] on input "0.00" at bounding box center [518, 312] width 256 height 34
type input "50"
drag, startPoint x: 581, startPoint y: 252, endPoint x: 579, endPoint y: 261, distance: 9.1
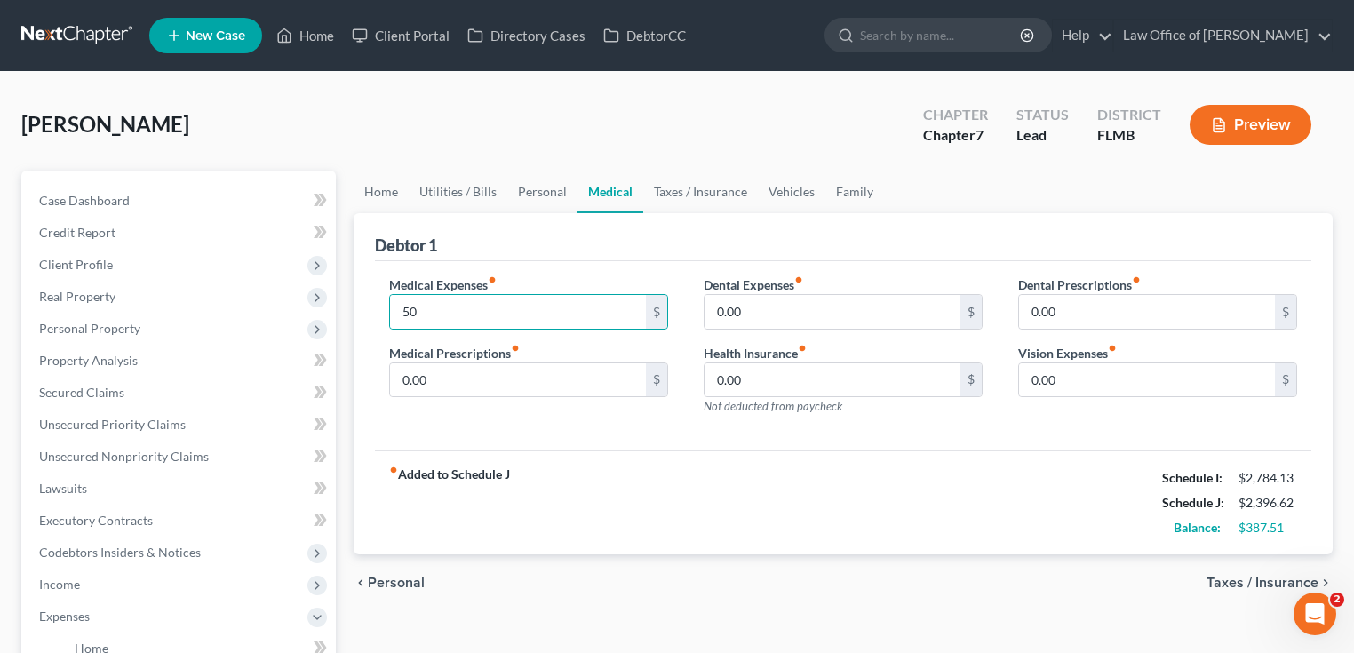
click at [581, 252] on div "Debtor 1" at bounding box center [843, 237] width 936 height 48
click at [565, 390] on input "0.00" at bounding box center [518, 380] width 256 height 34
drag, startPoint x: 692, startPoint y: 542, endPoint x: 681, endPoint y: 534, distance: 13.3
click at [687, 541] on div "fiber_manual_record Added to Schedule J Schedule I: $2,784.13 Schedule J: $2,39…" at bounding box center [843, 502] width 936 height 104
click at [823, 387] on input "0.00" at bounding box center [832, 380] width 256 height 34
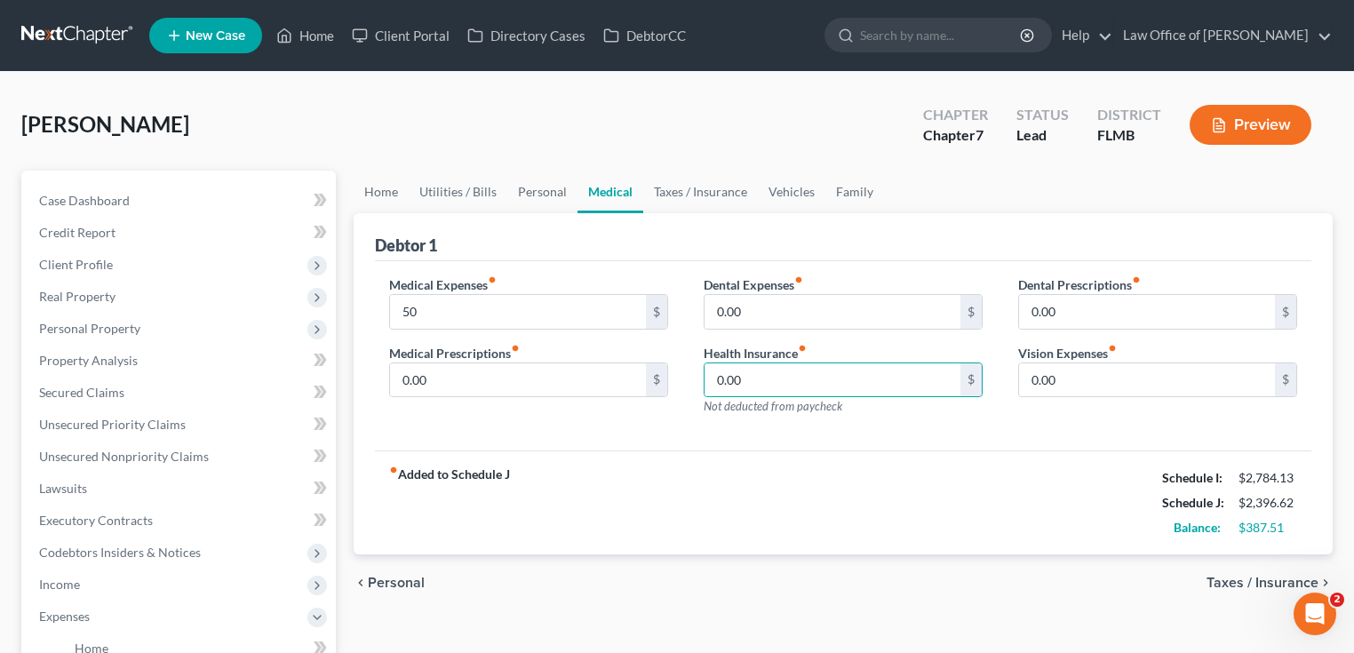
click at [950, 220] on div "Debtor 1" at bounding box center [843, 237] width 936 height 48
click at [1180, 229] on div "Debtor 1" at bounding box center [843, 237] width 936 height 48
drag, startPoint x: 800, startPoint y: 286, endPoint x: 808, endPoint y: 311, distance: 25.9
click at [800, 287] on label "Dental Expenses fiber_manual_record" at bounding box center [753, 284] width 99 height 19
drag, startPoint x: 808, startPoint y: 311, endPoint x: 822, endPoint y: 313, distance: 14.3
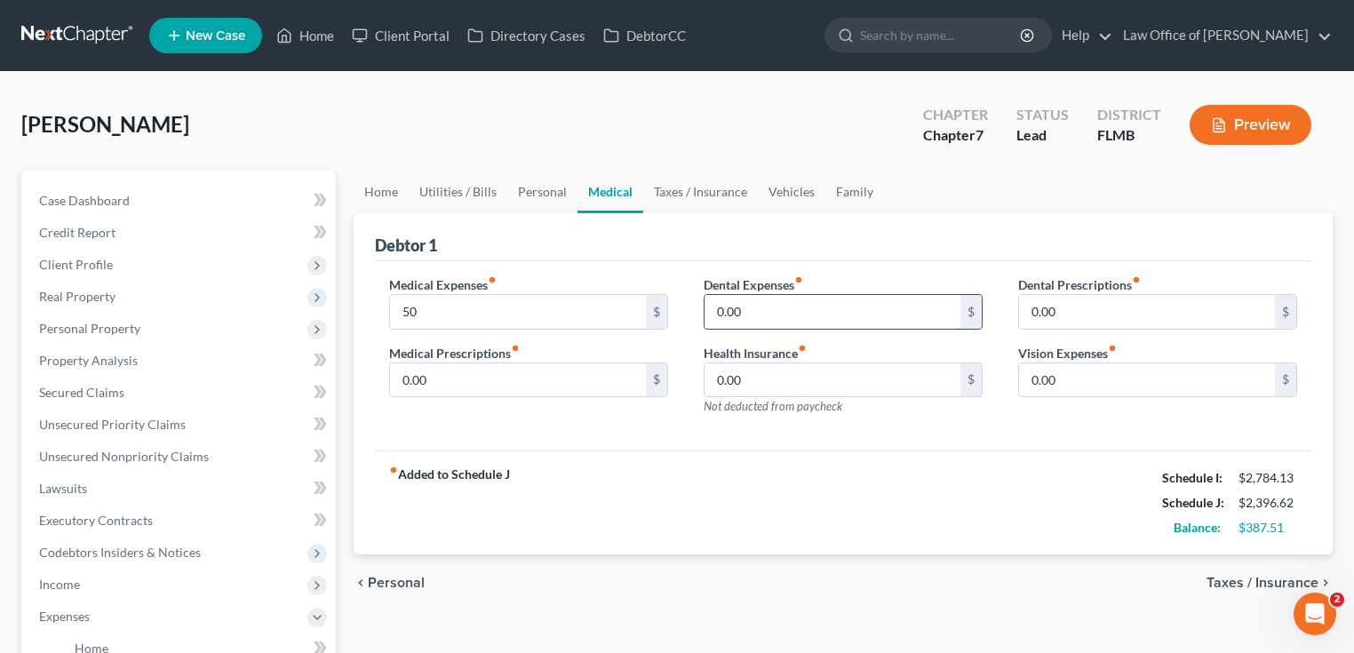
click at [807, 310] on input "0.00" at bounding box center [832, 312] width 256 height 34
type input "10"
click at [888, 438] on div "Medical Expenses fiber_manual_record 50 $ Medical Prescriptions fiber_manual_re…" at bounding box center [843, 356] width 936 height 190
click at [1162, 247] on div "Debtor 1" at bounding box center [843, 237] width 936 height 48
click at [1118, 308] on input "0.00" at bounding box center [1147, 312] width 256 height 34
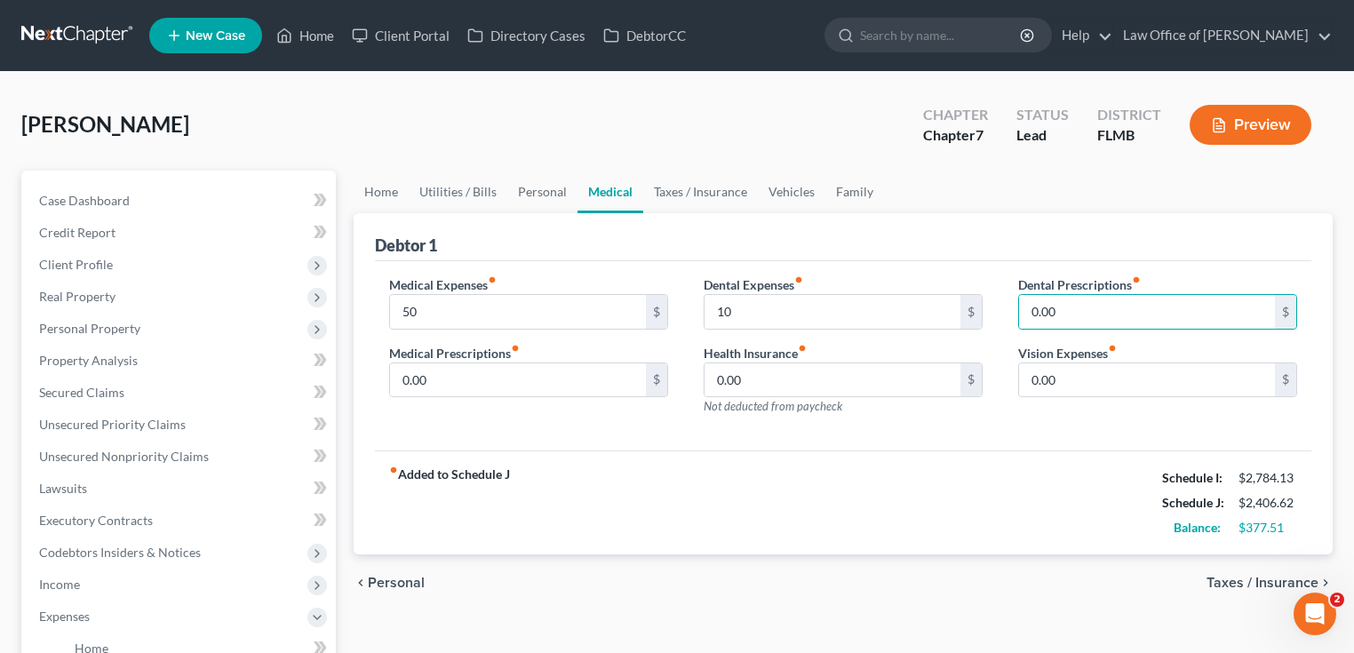
click at [1134, 249] on div "Debtor 1" at bounding box center [843, 237] width 936 height 48
click at [1102, 367] on input "0.00" at bounding box center [1147, 380] width 256 height 34
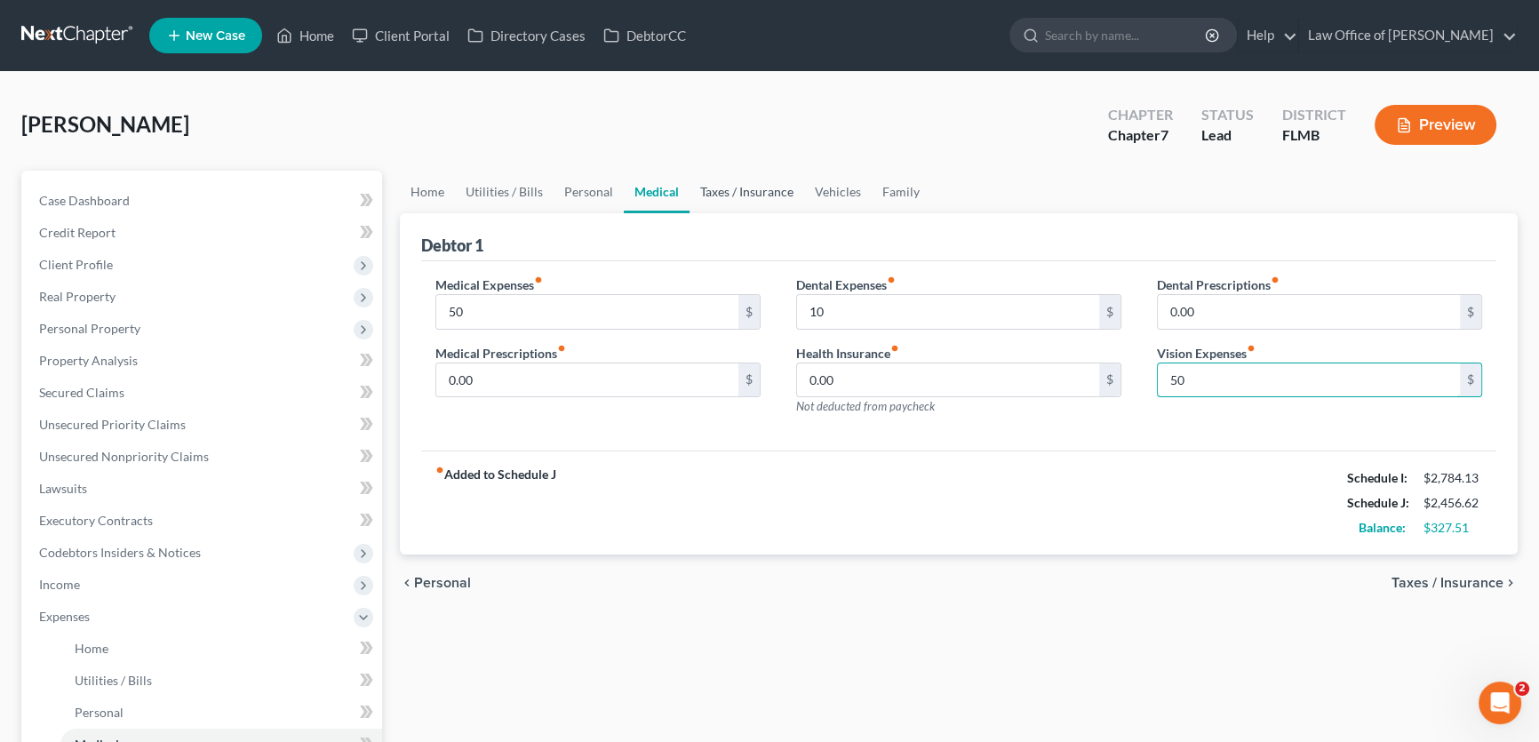
type input "50"
click at [737, 195] on link "Taxes / Insurance" at bounding box center [746, 192] width 115 height 43
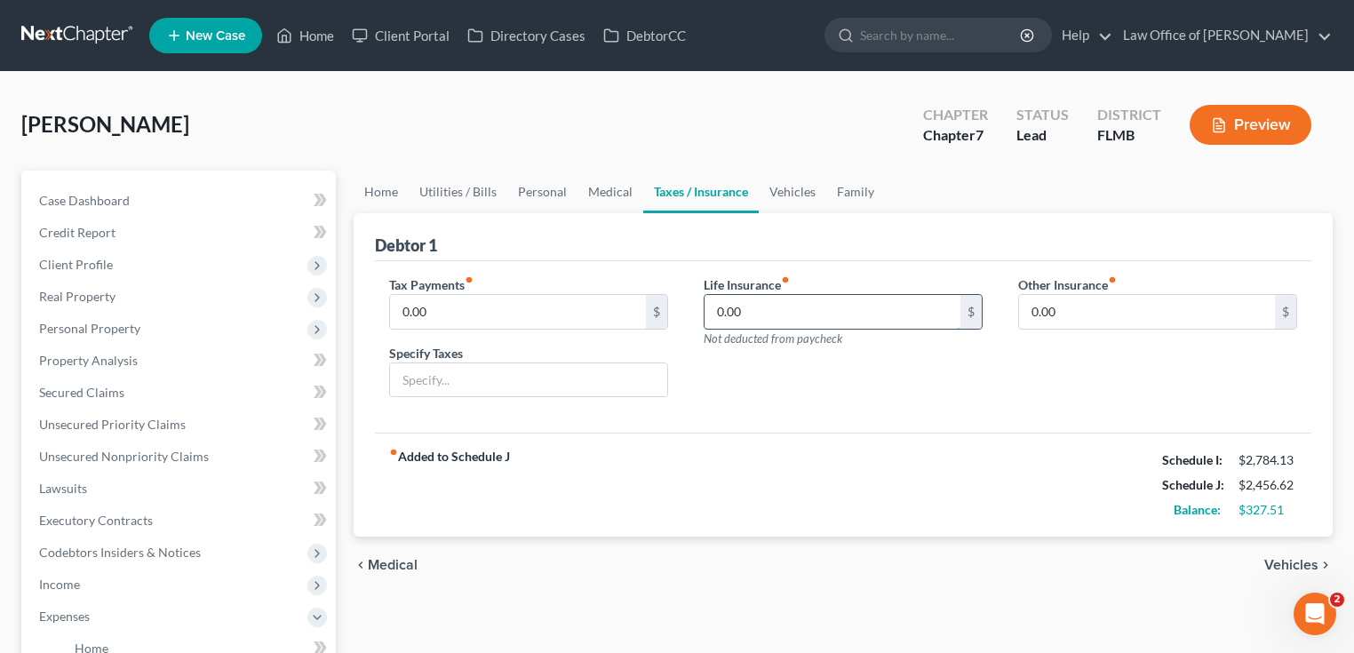
drag, startPoint x: 910, startPoint y: 320, endPoint x: 890, endPoint y: 324, distance: 20.0
click at [910, 320] on input "0.00" at bounding box center [832, 312] width 256 height 34
type input "95"
click at [899, 330] on div "Life Insurance fiber_manual_record 95 $ Not deducted from paycheck" at bounding box center [843, 311] width 279 height 72
click at [1055, 313] on input "0.00" at bounding box center [1147, 312] width 256 height 34
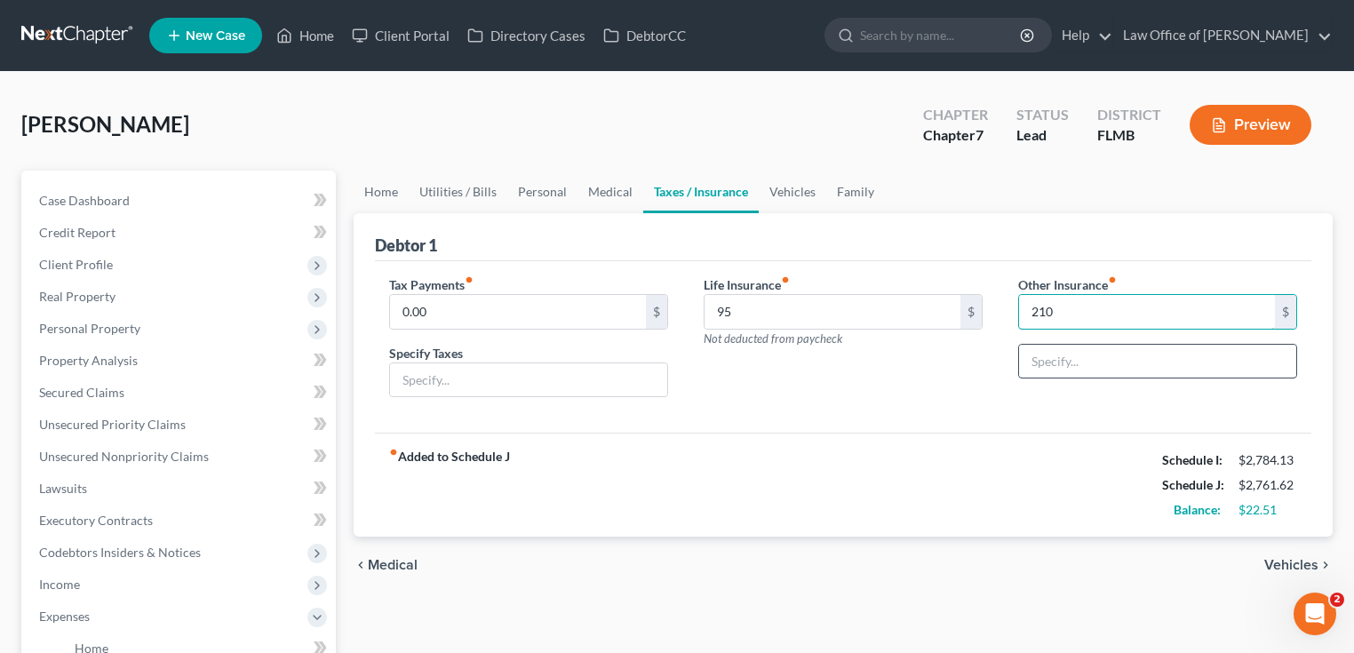
type input "210"
click at [1050, 345] on input "text" at bounding box center [1157, 362] width 277 height 34
type input "Long Term Care Policy"
drag, startPoint x: 926, startPoint y: 374, endPoint x: 1010, endPoint y: 313, distance: 104.3
click at [926, 376] on div "Life Insurance fiber_manual_record 95 $ Not deducted from paycheck" at bounding box center [843, 343] width 314 height 137
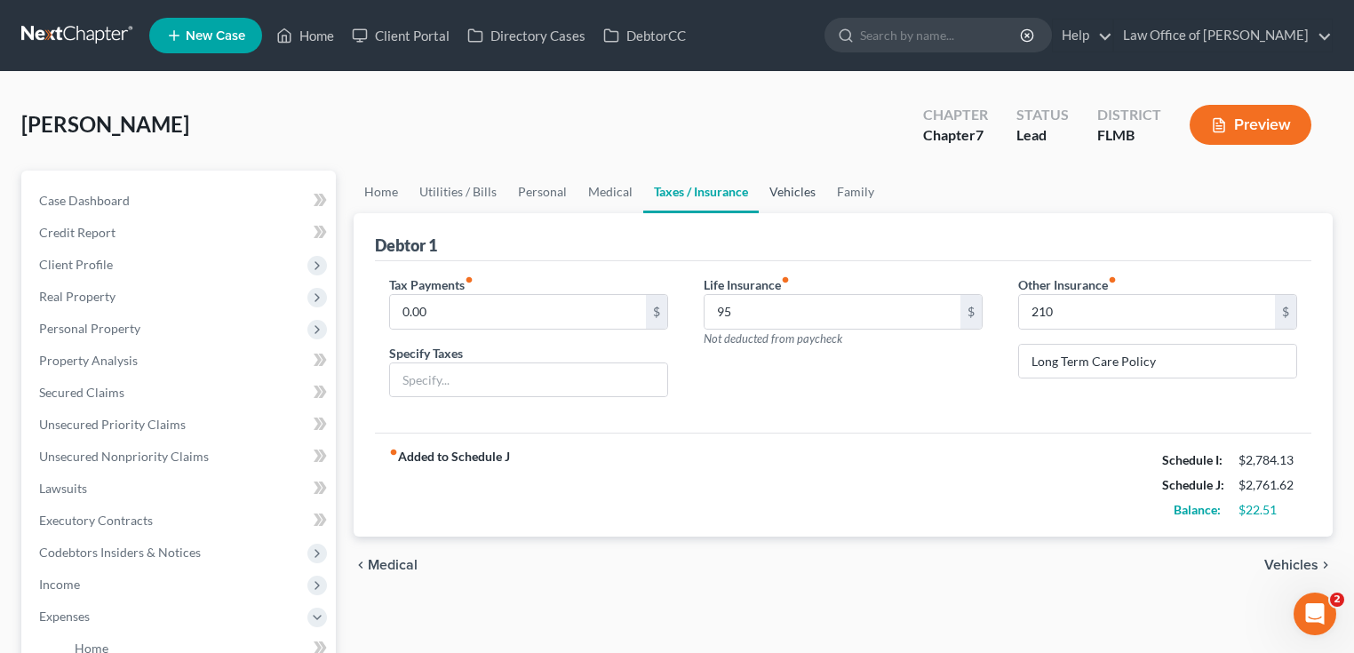
click at [797, 195] on link "Vehicles" at bounding box center [793, 192] width 68 height 43
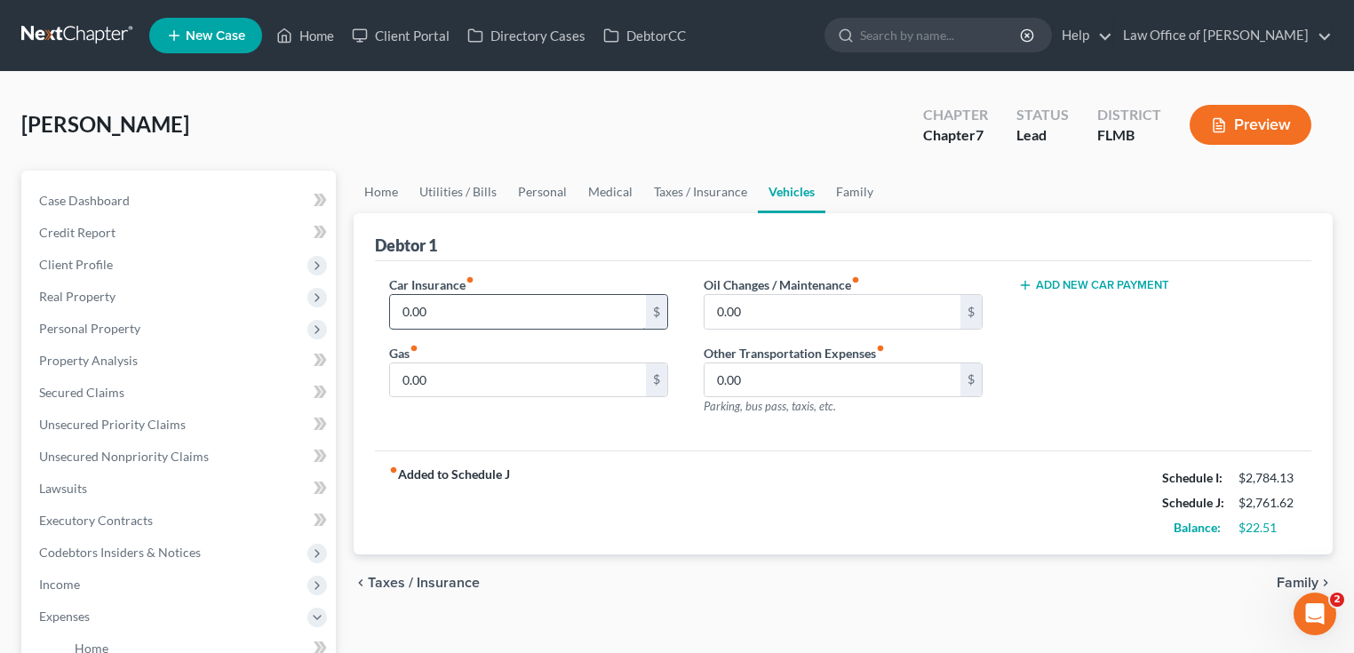
click at [598, 313] on input "0.00" at bounding box center [518, 312] width 256 height 34
type input "105"
click at [776, 470] on div "fiber_manual_record Added to Schedule J Schedule I: $2,784.13 Schedule J: $2,86…" at bounding box center [843, 502] width 936 height 104
click at [451, 380] on input "0.00" at bounding box center [518, 380] width 256 height 34
type input "25"
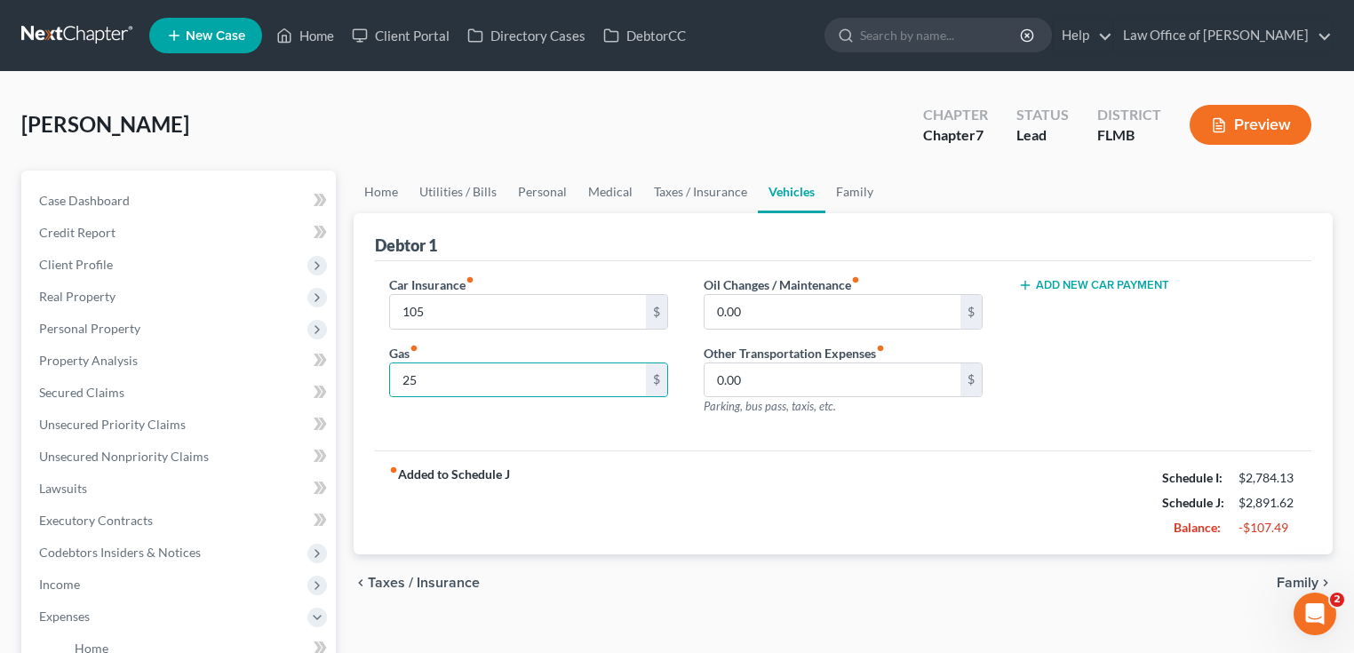
drag, startPoint x: 746, startPoint y: 500, endPoint x: 760, endPoint y: 490, distance: 17.2
click at [752, 498] on div "fiber_manual_record Added to Schedule J Schedule I: $2,784.13 Schedule J: $2,89…" at bounding box center [843, 502] width 936 height 104
drag, startPoint x: 804, startPoint y: 310, endPoint x: 805, endPoint y: 291, distance: 18.7
click at [803, 310] on input "0.00" at bounding box center [832, 312] width 256 height 34
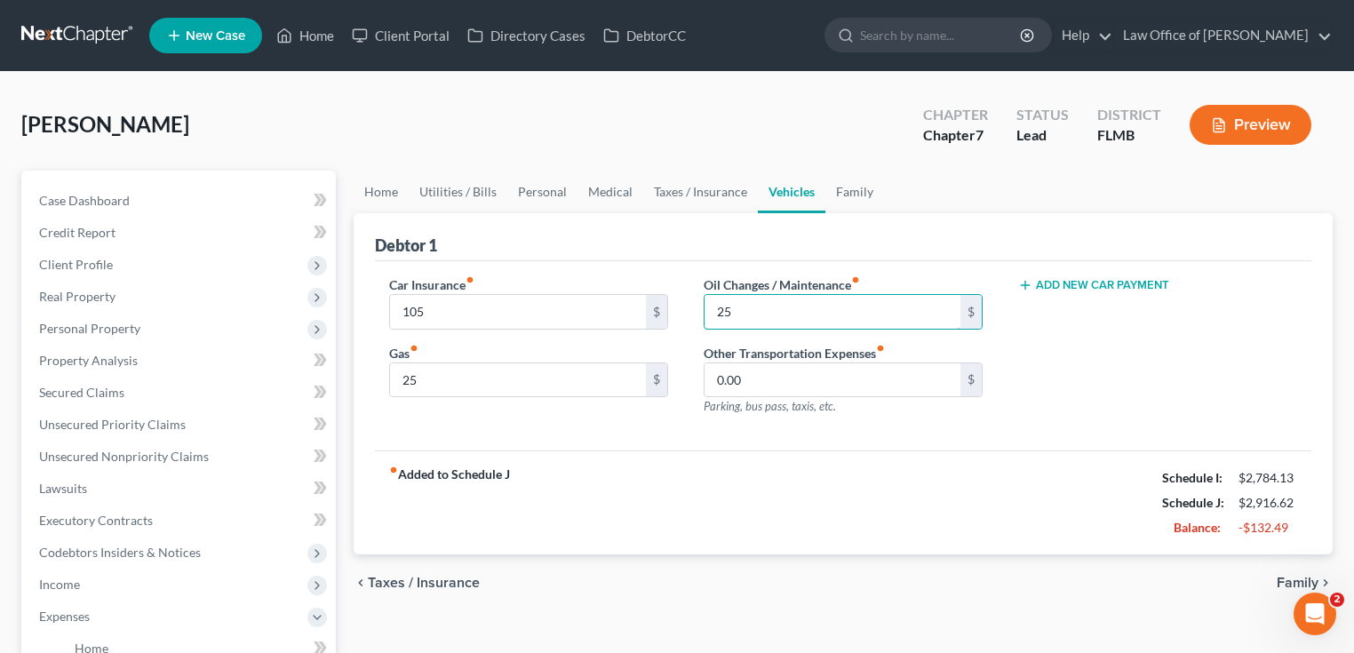
type input "25"
drag, startPoint x: 855, startPoint y: 506, endPoint x: 851, endPoint y: 481, distance: 26.0
click at [855, 506] on div "fiber_manual_record Added to Schedule J Schedule I: $2,784.13 Schedule J: $2,91…" at bounding box center [843, 502] width 936 height 104
click at [907, 377] on input "0.00" at bounding box center [832, 380] width 256 height 34
click at [850, 178] on link "Family" at bounding box center [854, 192] width 59 height 43
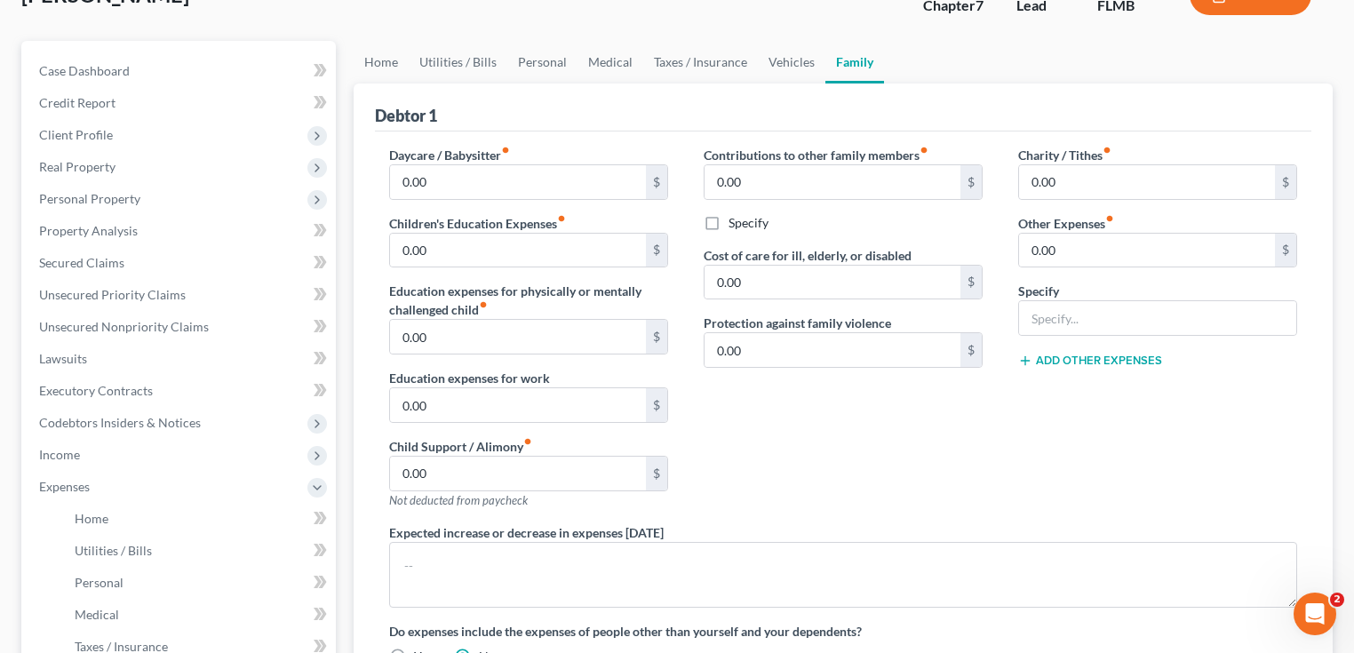
scroll to position [142, 0]
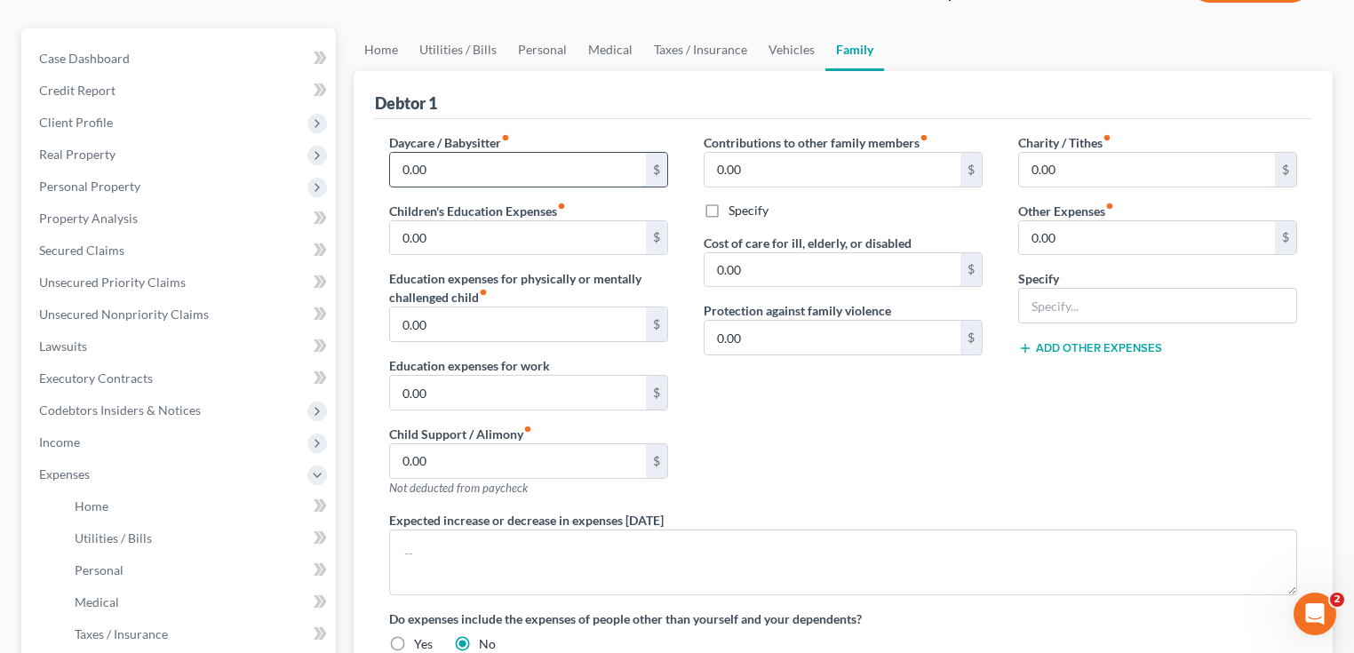
click at [480, 164] on input "0.00" at bounding box center [518, 170] width 256 height 34
click at [817, 418] on div "Contributions to other family members fiber_manual_record 0.00 $ Specify Cost o…" at bounding box center [843, 322] width 314 height 378
click at [1070, 171] on input "0.00" at bounding box center [1147, 170] width 256 height 34
click at [1183, 443] on div "Charity / Tithes fiber_manual_record 0.00 $ Other Expenses fiber_manual_record …" at bounding box center [1157, 322] width 314 height 378
drag, startPoint x: 1150, startPoint y: 232, endPoint x: 1135, endPoint y: 241, distance: 17.5
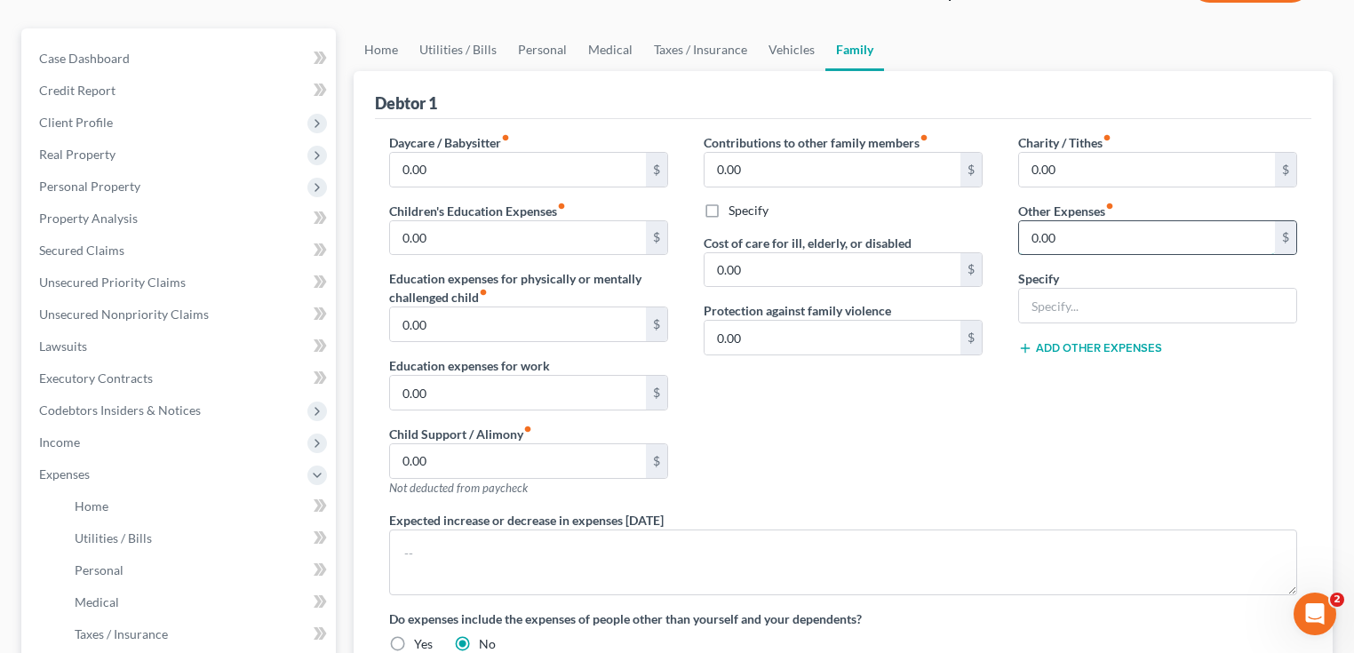
click at [1150, 233] on input "0.00" at bounding box center [1147, 238] width 256 height 34
click at [1173, 416] on div "Charity / Tithes fiber_manual_record 0.00 $ Other Expenses fiber_manual_record …" at bounding box center [1157, 322] width 314 height 378
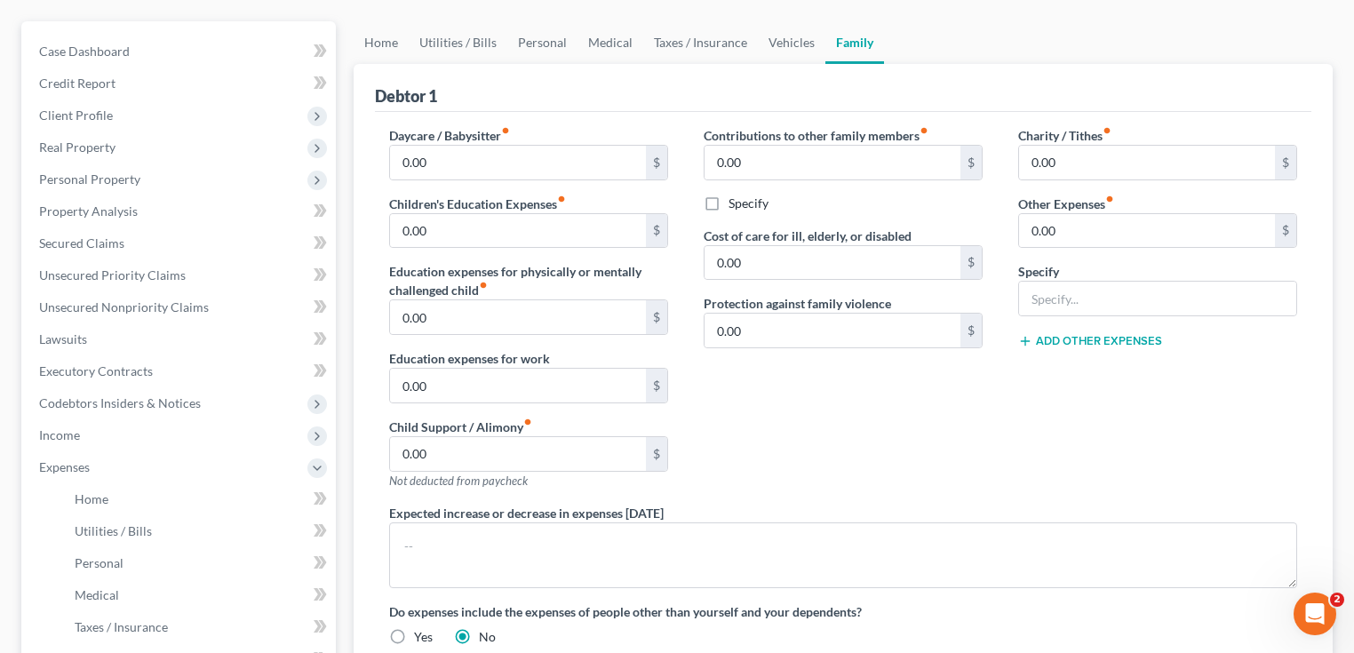
scroll to position [0, 0]
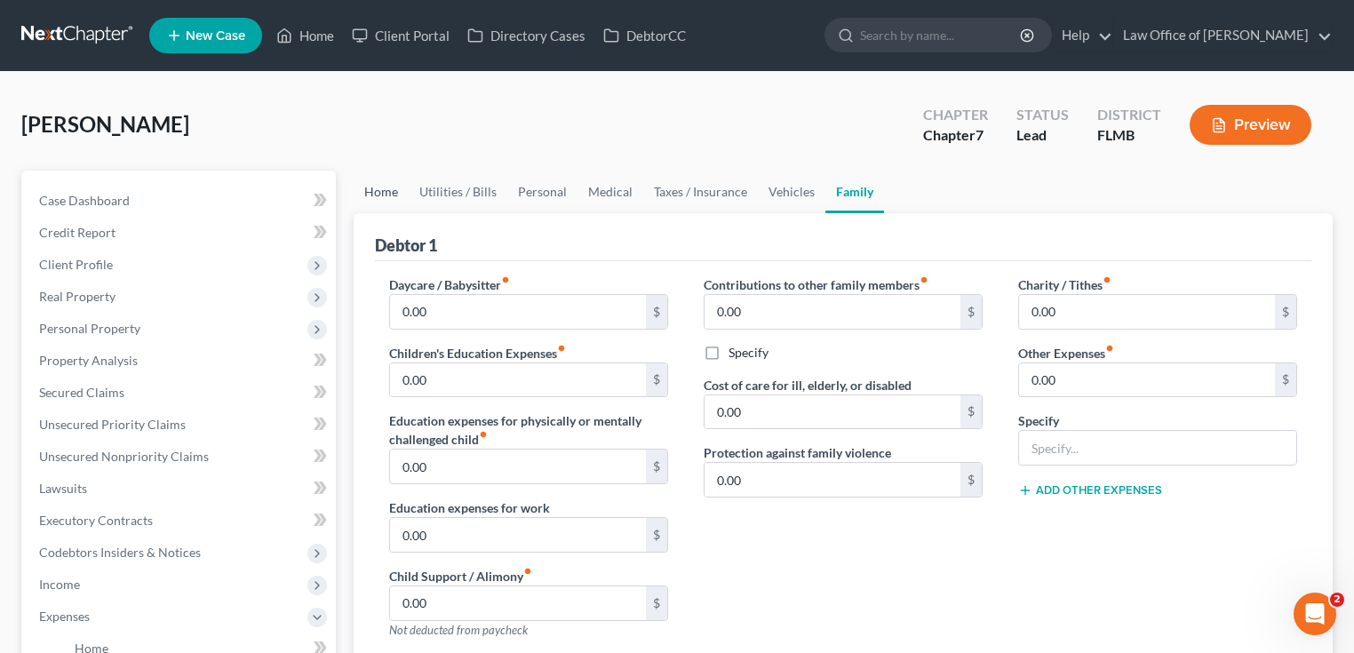
click at [407, 188] on link "Home" at bounding box center [381, 192] width 55 height 43
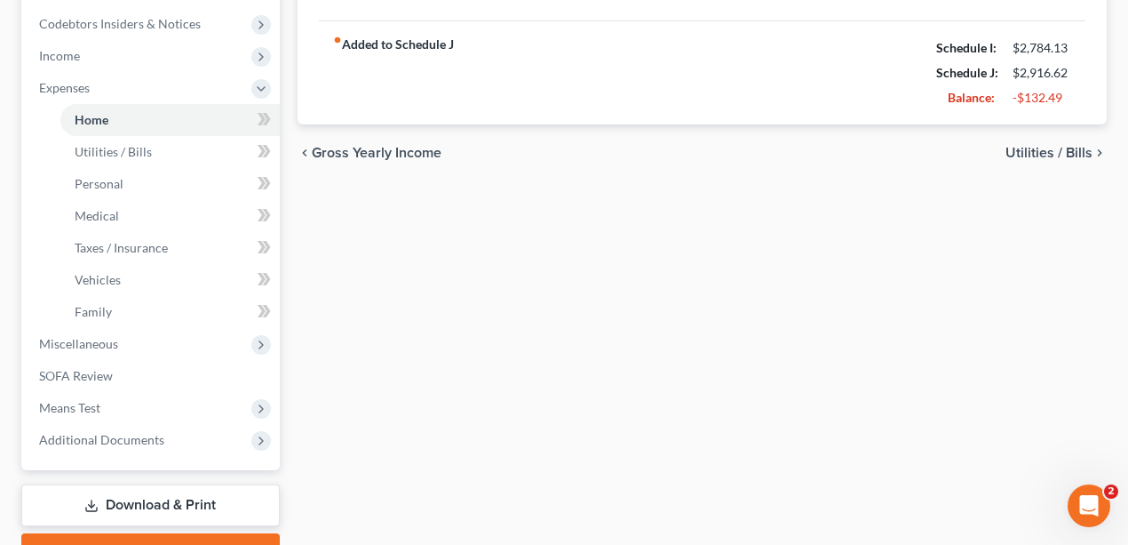
scroll to position [653, 0]
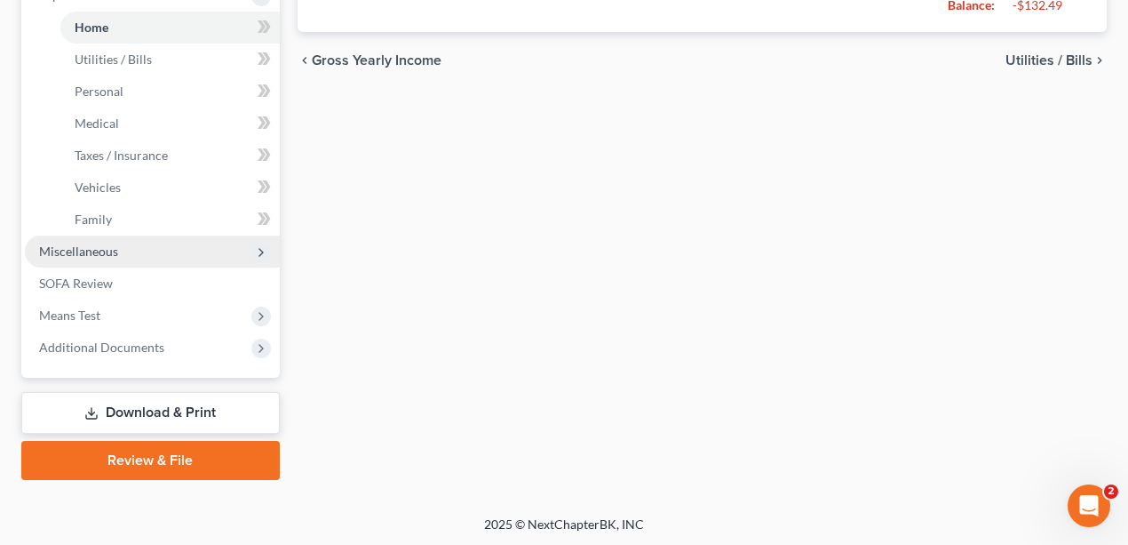
click at [82, 251] on span "Miscellaneous" at bounding box center [78, 250] width 79 height 15
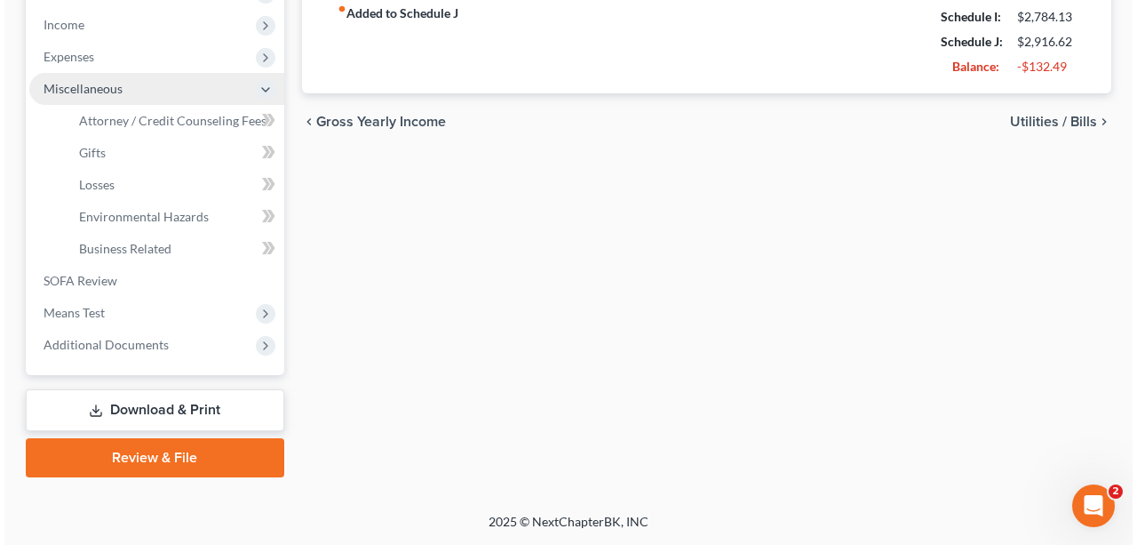
scroll to position [589, 0]
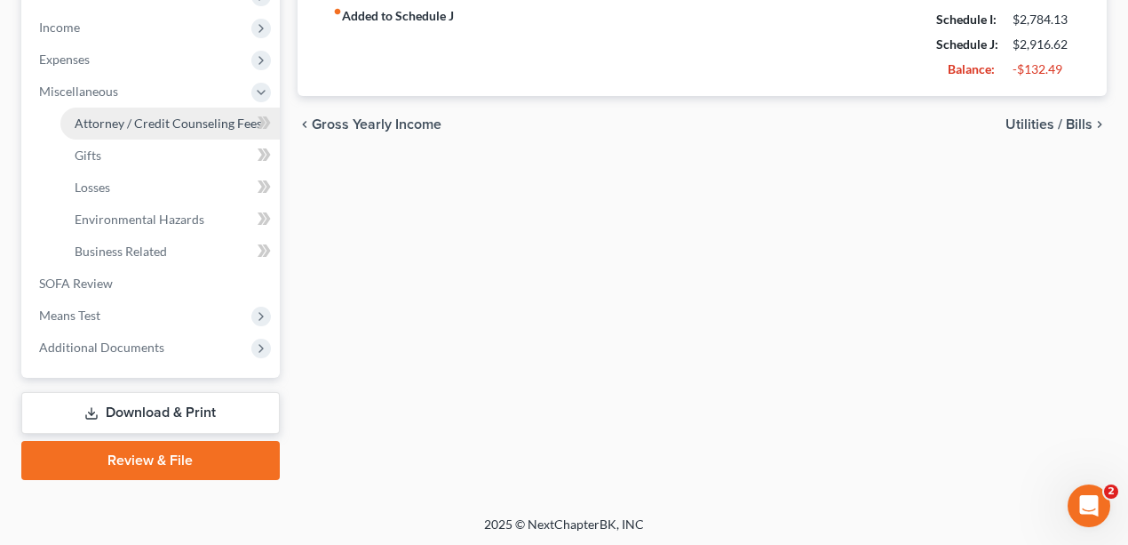
click at [158, 122] on span "Attorney / Credit Counseling Fees" at bounding box center [168, 122] width 187 height 15
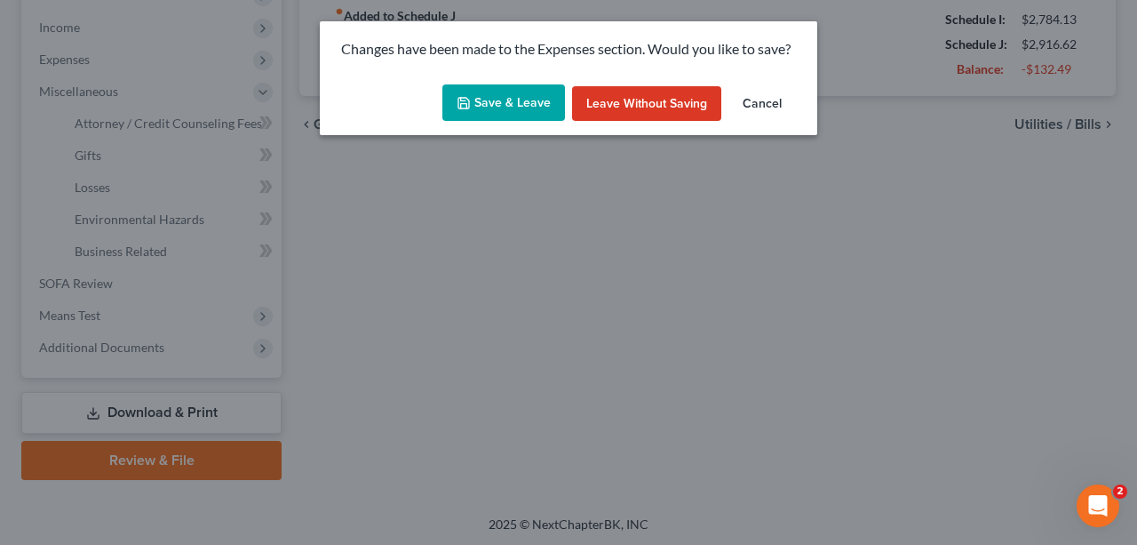
click at [508, 92] on button "Save & Leave" at bounding box center [503, 102] width 123 height 37
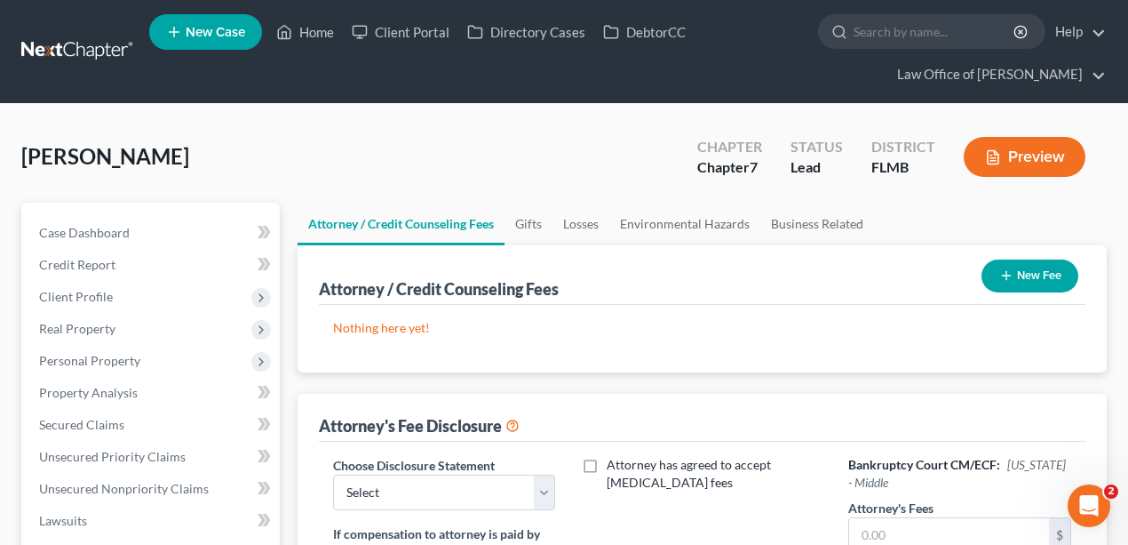
click at [1041, 276] on button "New Fee" at bounding box center [1030, 275] width 97 height 33
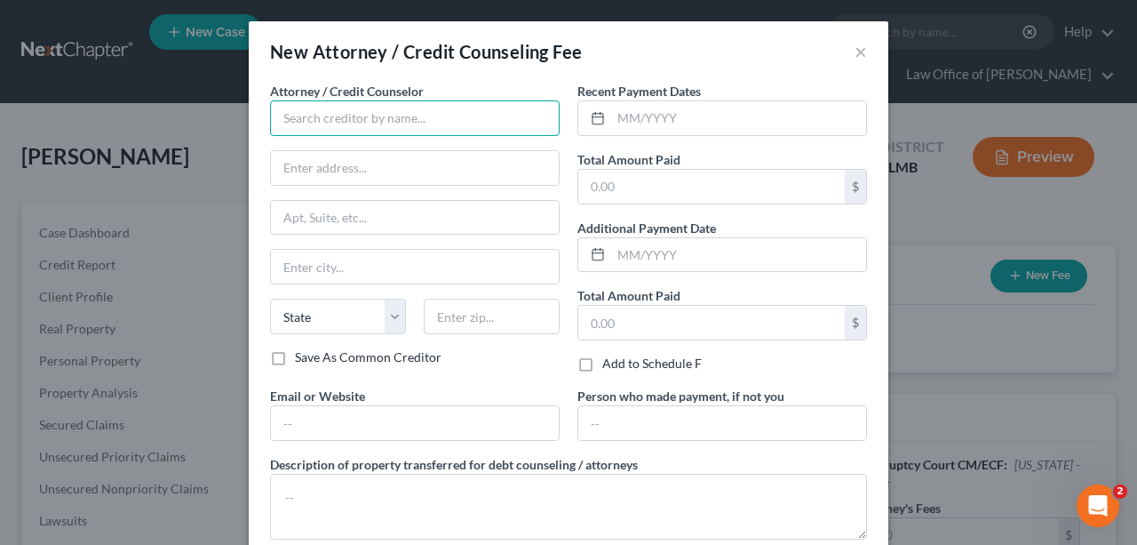
click at [337, 114] on input "text" at bounding box center [415, 118] width 290 height 36
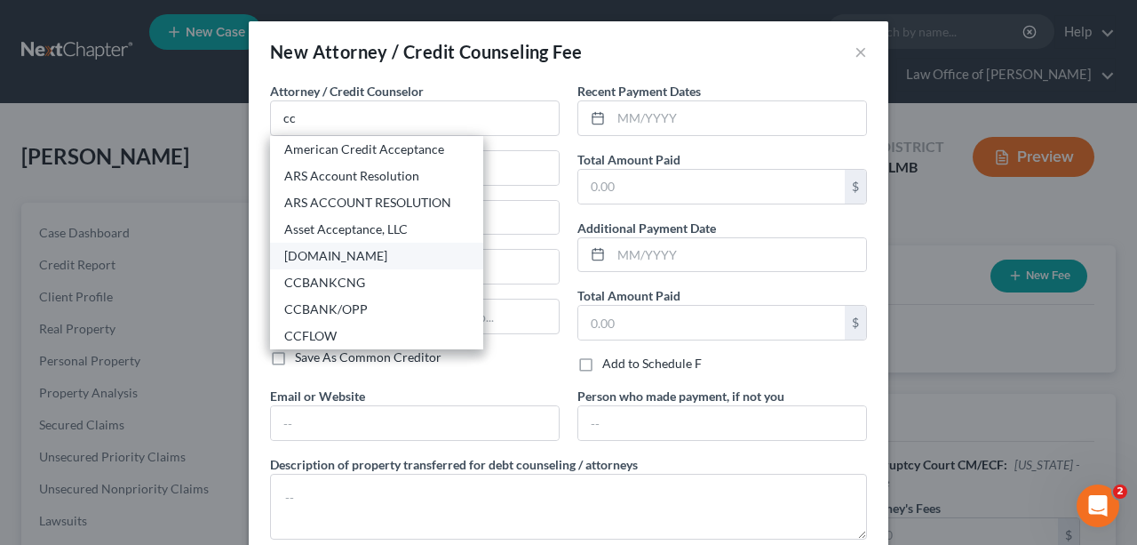
click at [343, 264] on div "CCAdvising.com" at bounding box center [376, 256] width 213 height 27
type input "CCAdvising.com"
type input "703 Washington Ave."
type input "Ste. 200"
type input "Bay City"
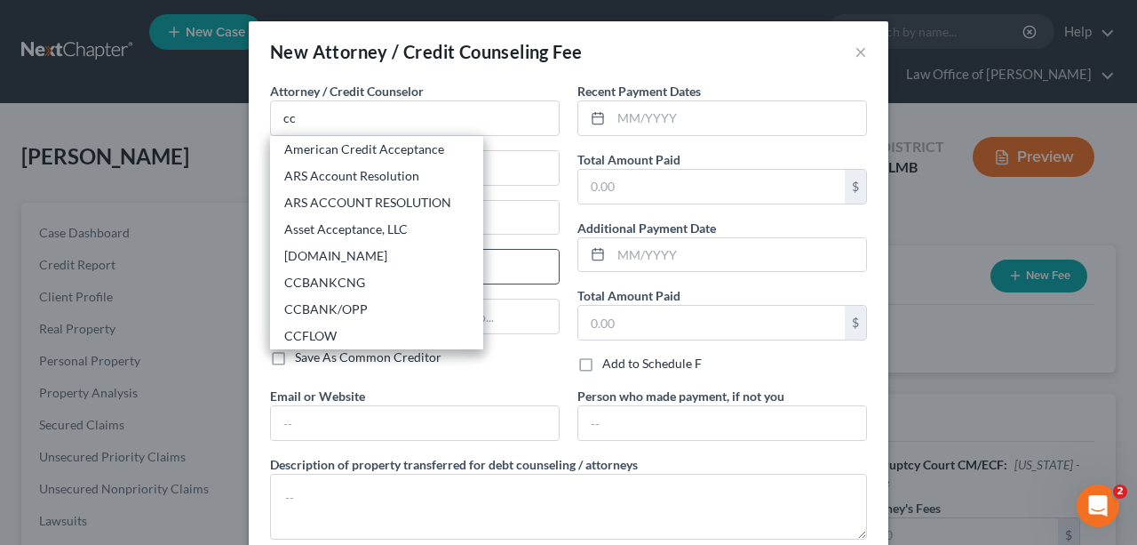
select select "23"
type input "48708"
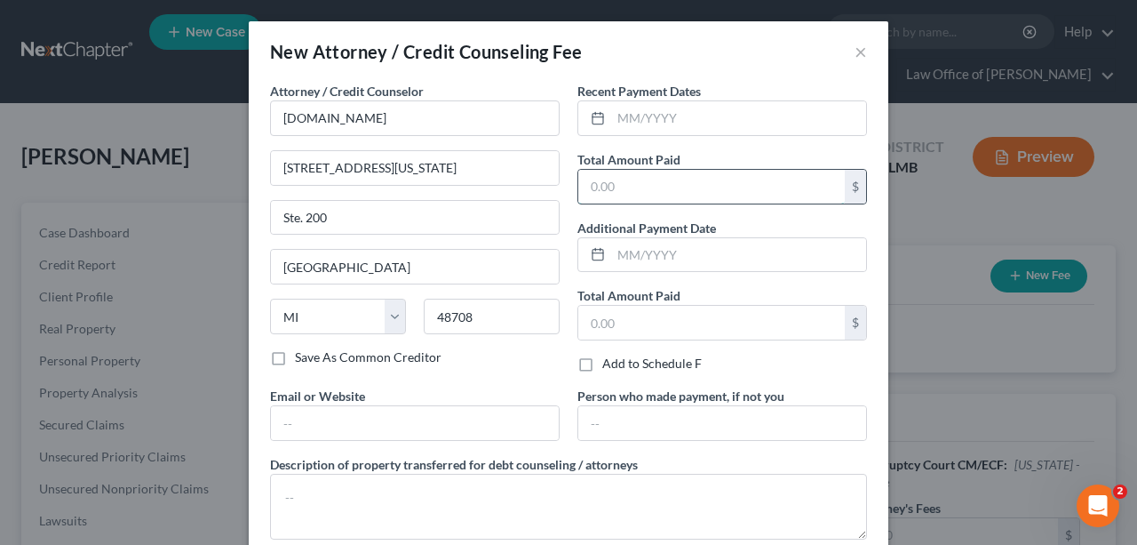
click at [709, 195] on input "text" at bounding box center [711, 187] width 267 height 34
type input "10"
drag, startPoint x: 723, startPoint y: 124, endPoint x: 878, endPoint y: 486, distance: 393.2
click at [723, 124] on input "text" at bounding box center [738, 118] width 255 height 34
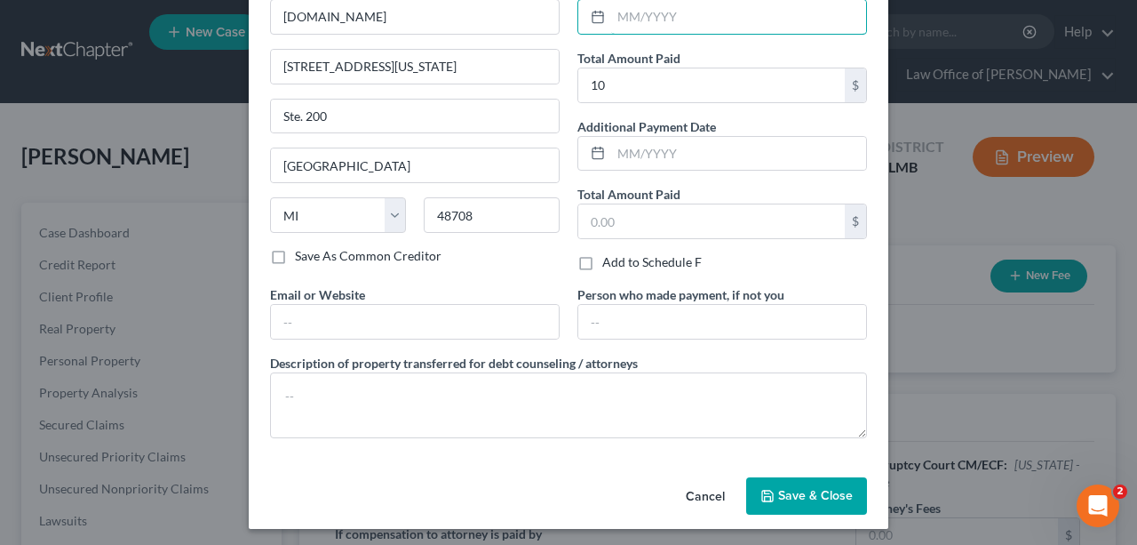
scroll to position [103, 0]
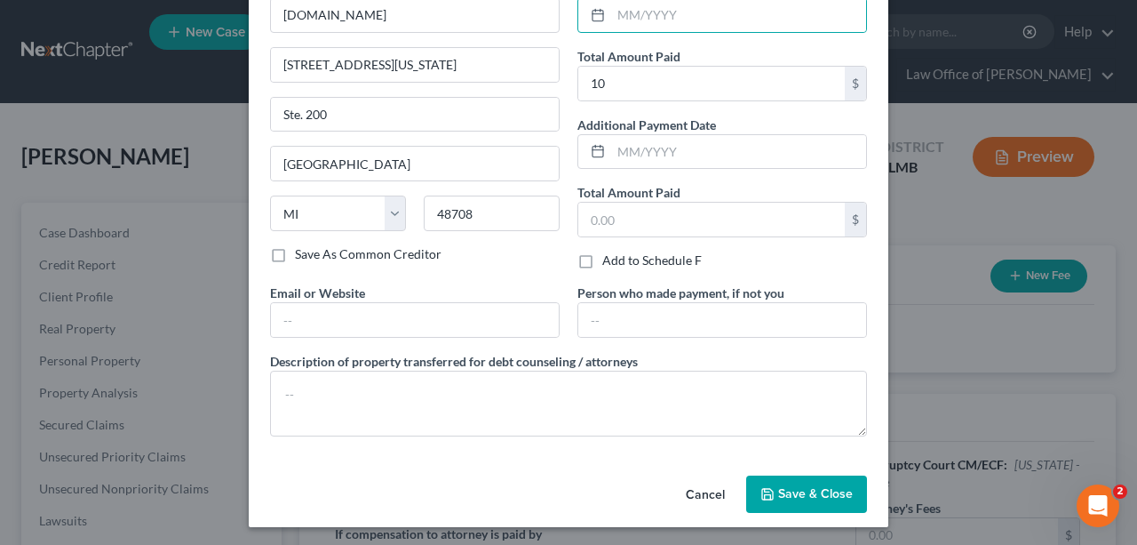
click at [841, 486] on span "Save & Close" at bounding box center [815, 493] width 75 height 15
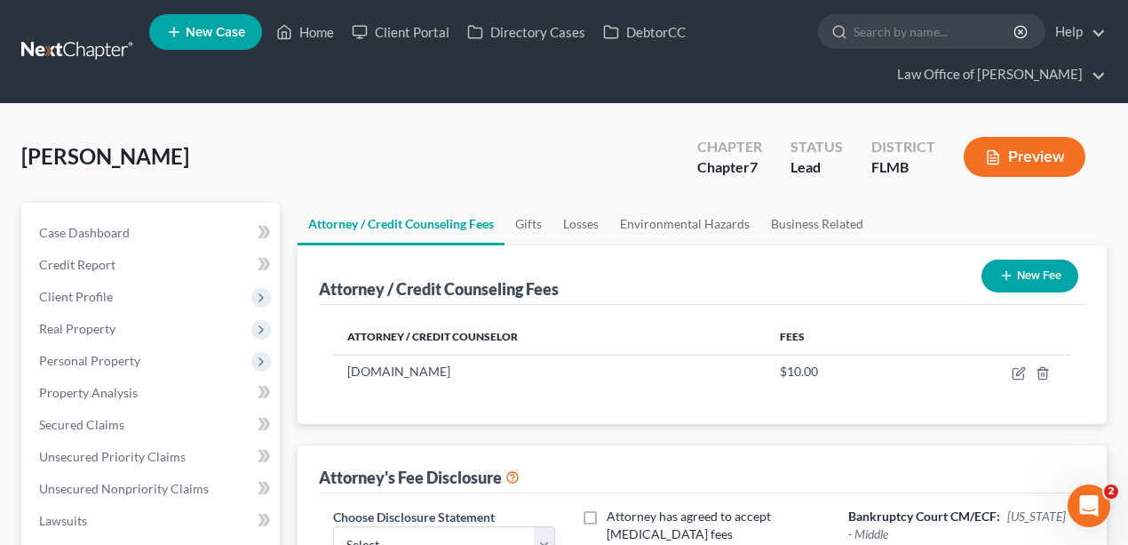
click at [1056, 277] on button "New Fee" at bounding box center [1030, 275] width 97 height 33
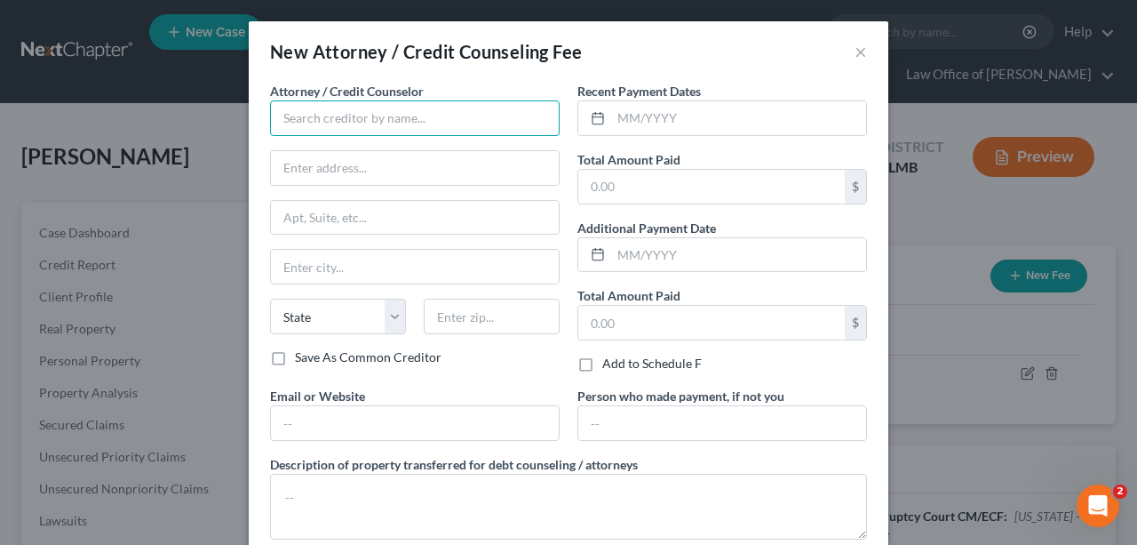
click at [428, 120] on input "text" at bounding box center [415, 118] width 290 height 36
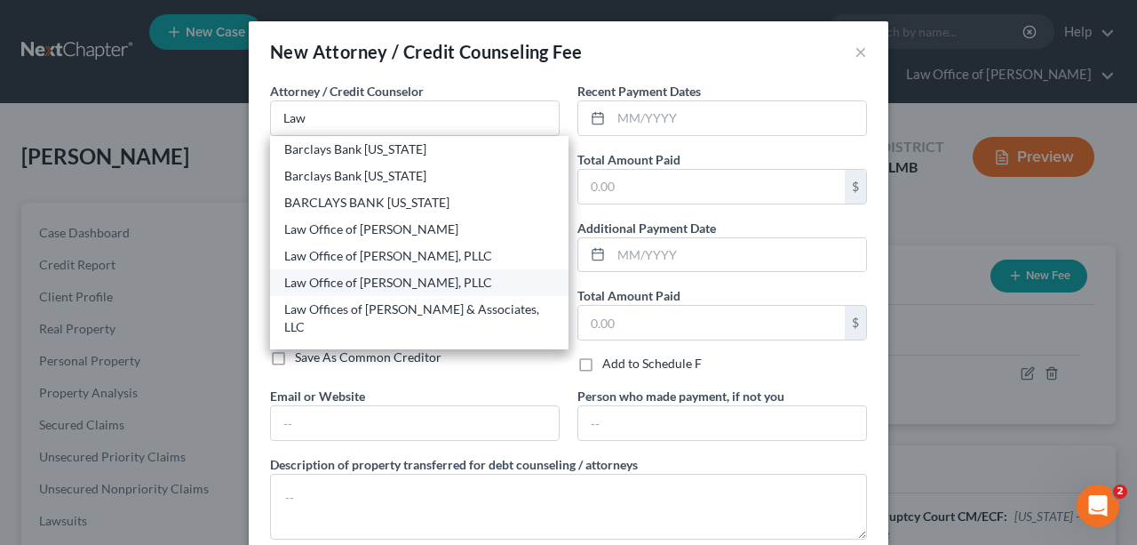
click at [394, 274] on div "Law Office of David C. Meltzer, PLLC" at bounding box center [419, 283] width 270 height 18
type input "Law Office of David C. Meltzer, PLLC"
type input "12276 San Jose Blvd"
type input "Ste. 205"
type input "Jacksonville"
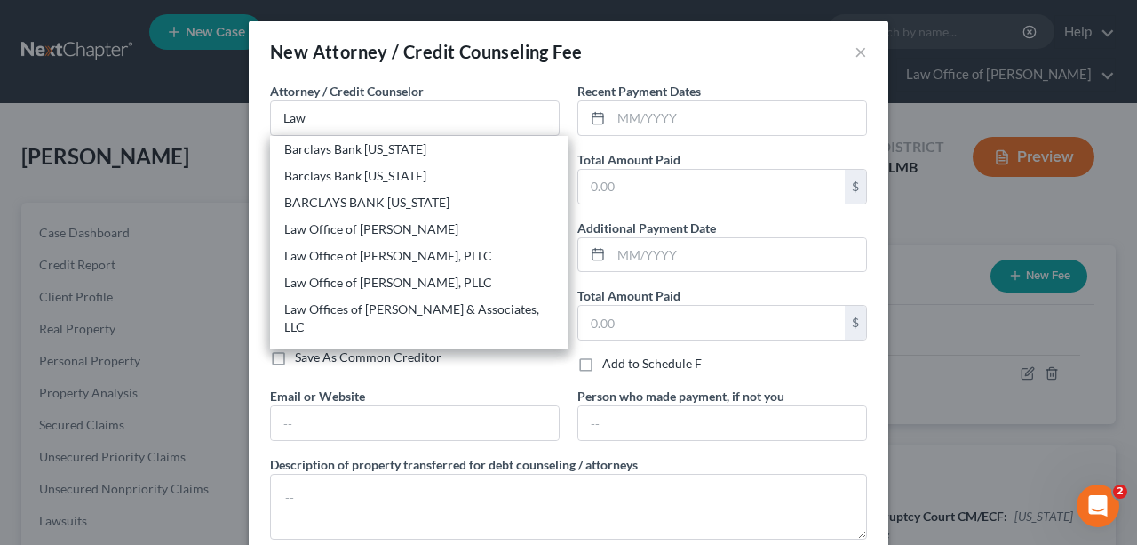
select select "9"
type input "32223"
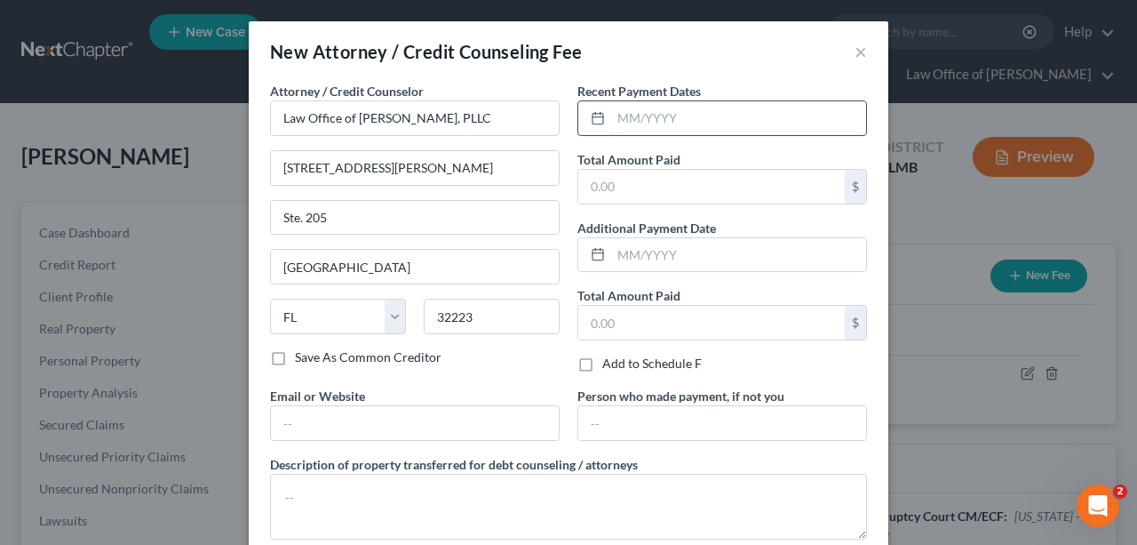
click at [725, 107] on input "text" at bounding box center [738, 118] width 255 height 34
type input "08/2025"
drag, startPoint x: 613, startPoint y: 197, endPoint x: 600, endPoint y: 179, distance: 22.2
click at [612, 197] on input "text" at bounding box center [711, 187] width 267 height 34
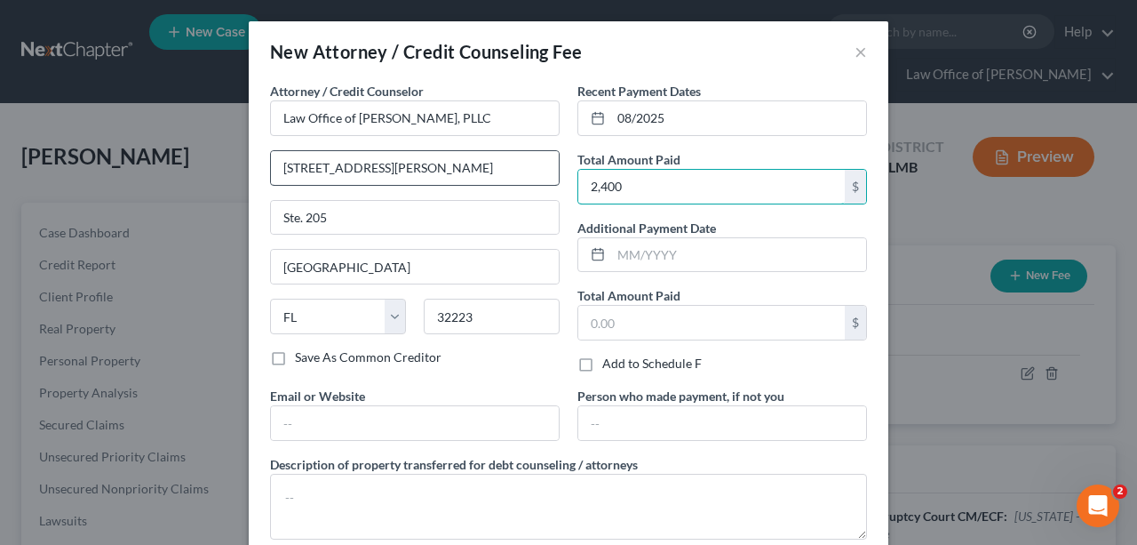
type input "2,400"
drag, startPoint x: 482, startPoint y: 153, endPoint x: 474, endPoint y: 163, distance: 13.3
click at [482, 153] on input "12276 San Jose Blvd" at bounding box center [415, 168] width 288 height 34
drag, startPoint x: 473, startPoint y: 165, endPoint x: 50, endPoint y: 173, distance: 422.9
click at [50, 173] on div "New Attorney / Credit Counseling Fee × Attorney / Credit Counselor * Law Office…" at bounding box center [568, 272] width 1137 height 545
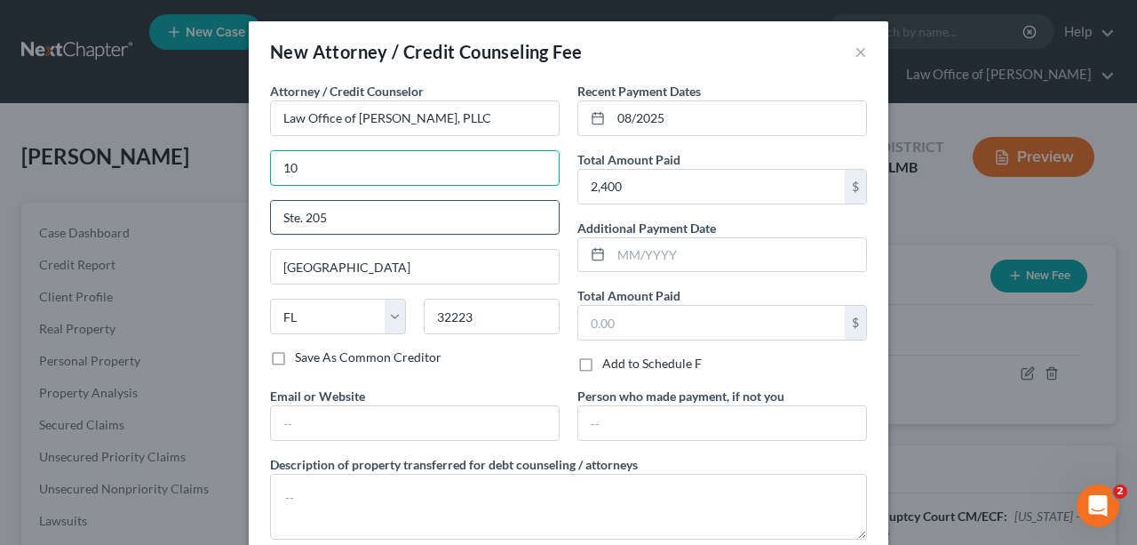
type input "1033 Cassat Avenue"
type input "32205"
type input "[PERSON_NAME][EMAIL_ADDRESS][DOMAIN_NAME]"
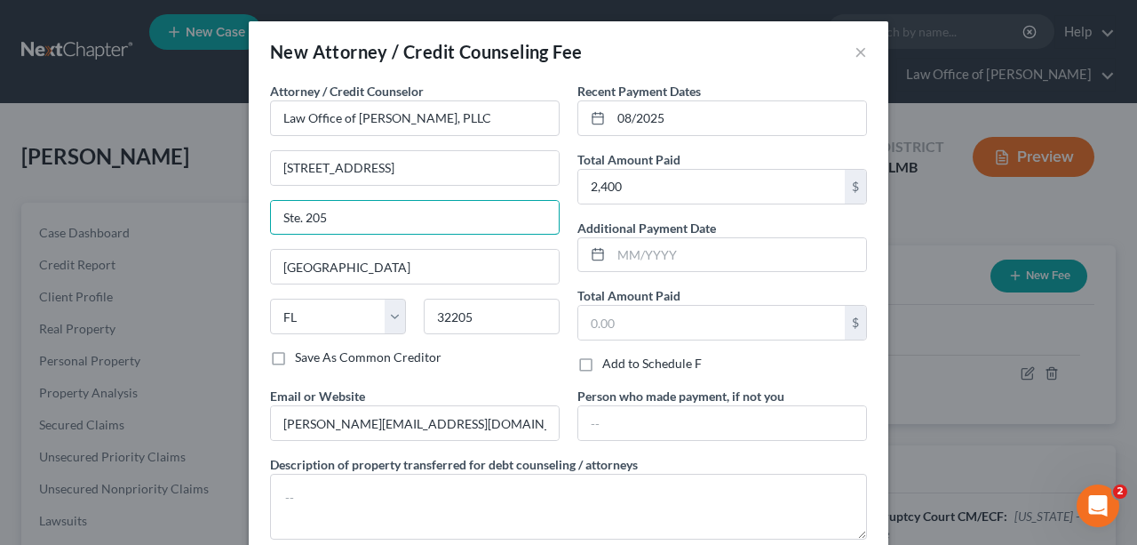
drag, startPoint x: 443, startPoint y: 231, endPoint x: 80, endPoint y: 229, distance: 363.3
click at [47, 224] on div "New Attorney / Credit Counseling Fee × Attorney / Credit Counselor * Law Office…" at bounding box center [568, 272] width 1137 height 545
drag, startPoint x: 813, startPoint y: 369, endPoint x: 853, endPoint y: 354, distance: 42.7
click at [813, 368] on div "Add to Schedule F" at bounding box center [722, 363] width 290 height 18
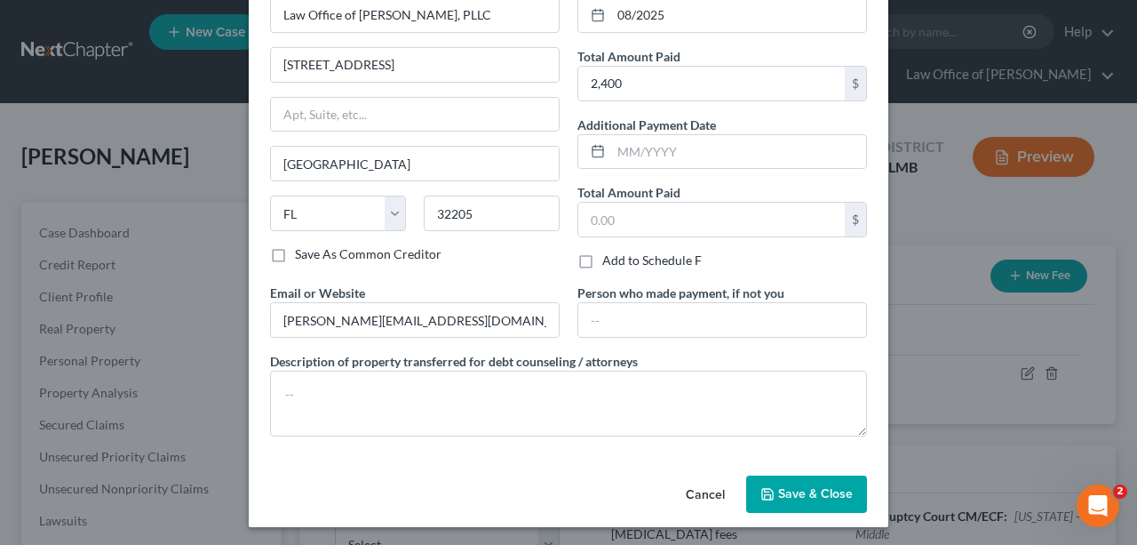
click at [800, 468] on div "Cancel Save & Close" at bounding box center [569, 497] width 640 height 59
click at [800, 480] on button "Save & Close" at bounding box center [806, 493] width 121 height 37
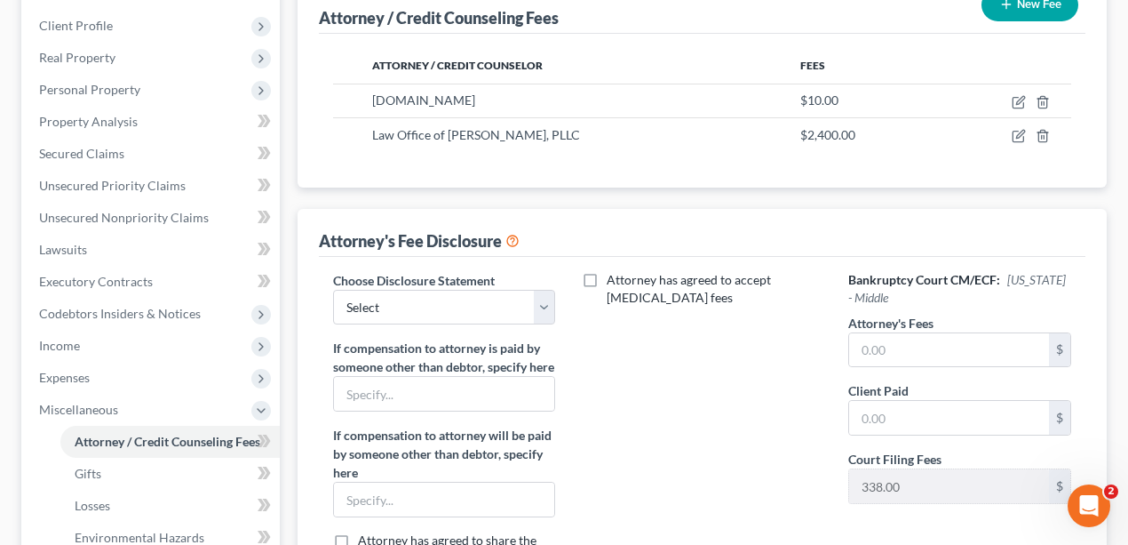
scroll to position [414, 0]
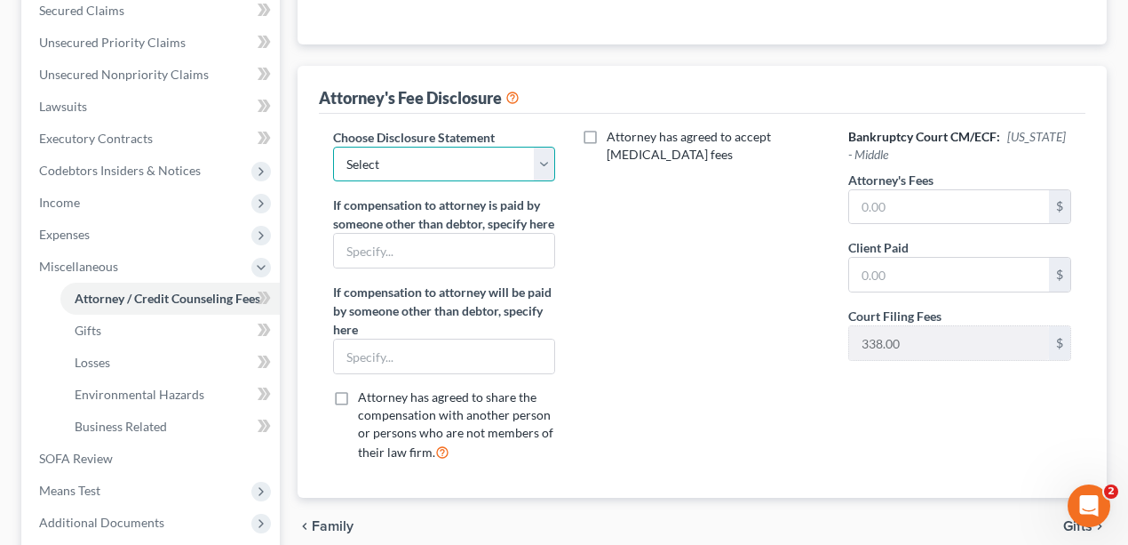
drag, startPoint x: 416, startPoint y: 154, endPoint x: 409, endPoint y: 178, distance: 25.0
click at [416, 154] on select "Select Bankruptcy" at bounding box center [444, 165] width 222 height 36
select select "0"
click at [333, 147] on select "Select Bankruptcy" at bounding box center [444, 165] width 222 height 36
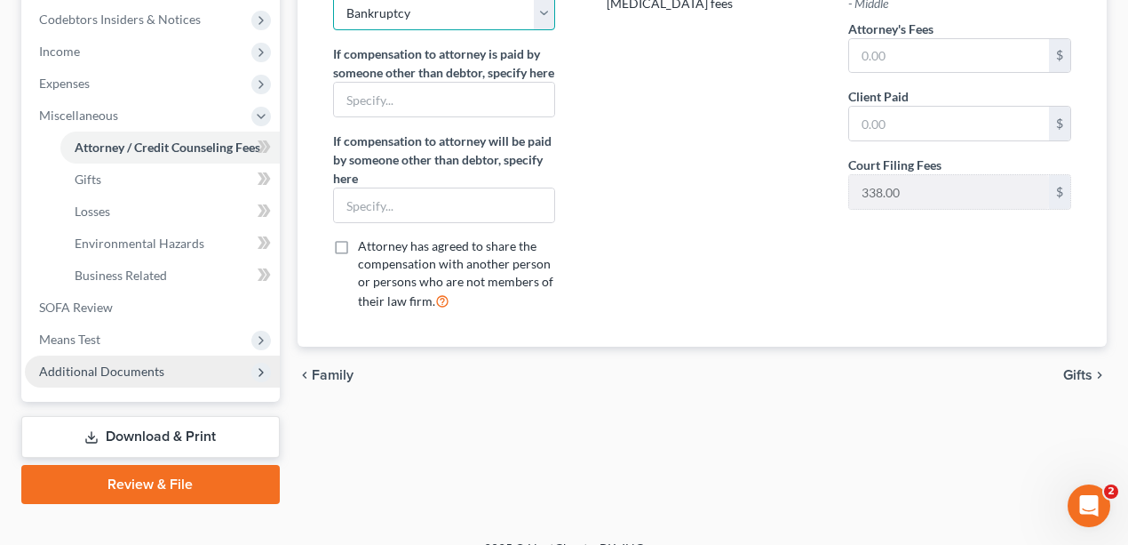
scroll to position [589, 0]
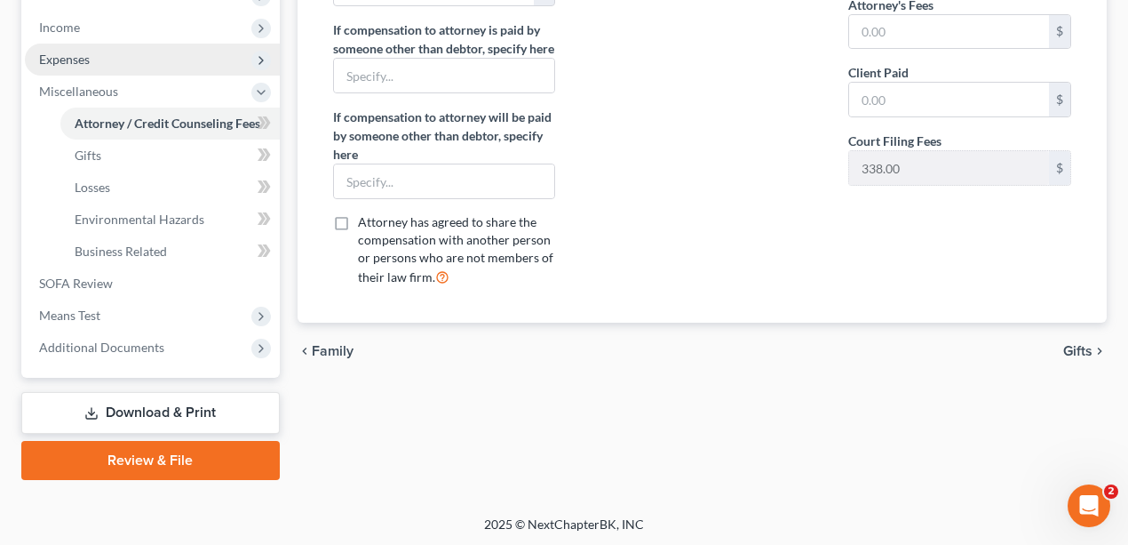
click at [92, 52] on span "Expenses" at bounding box center [152, 60] width 255 height 32
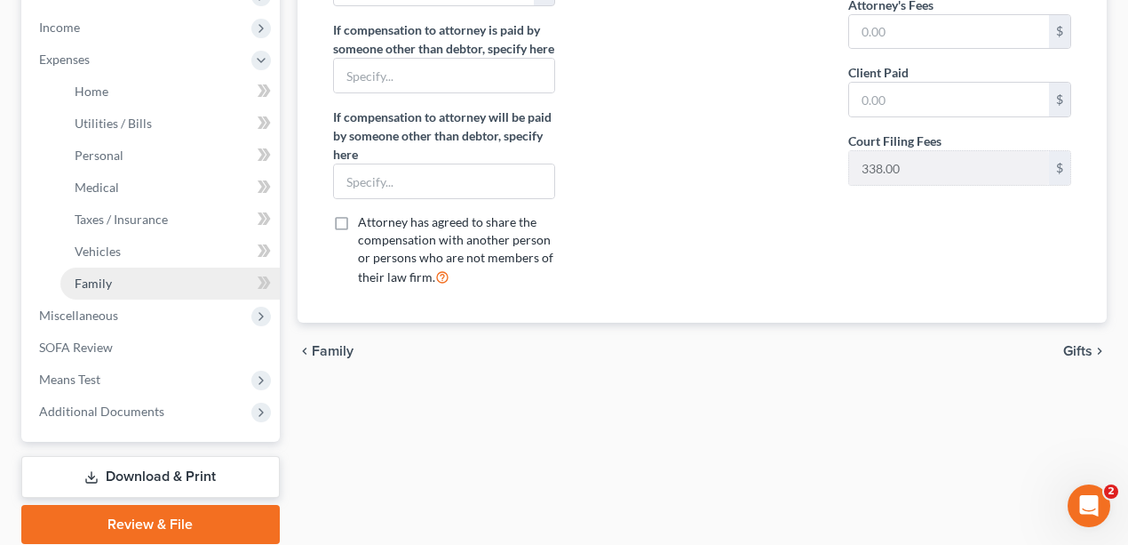
click at [117, 271] on link "Family" at bounding box center [169, 283] width 219 height 32
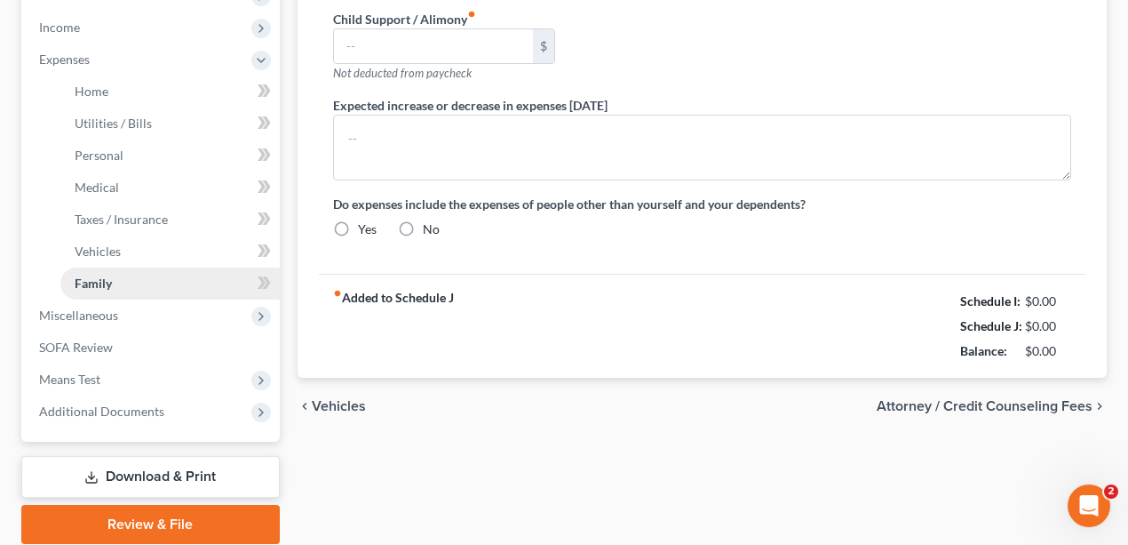
type input "0.00"
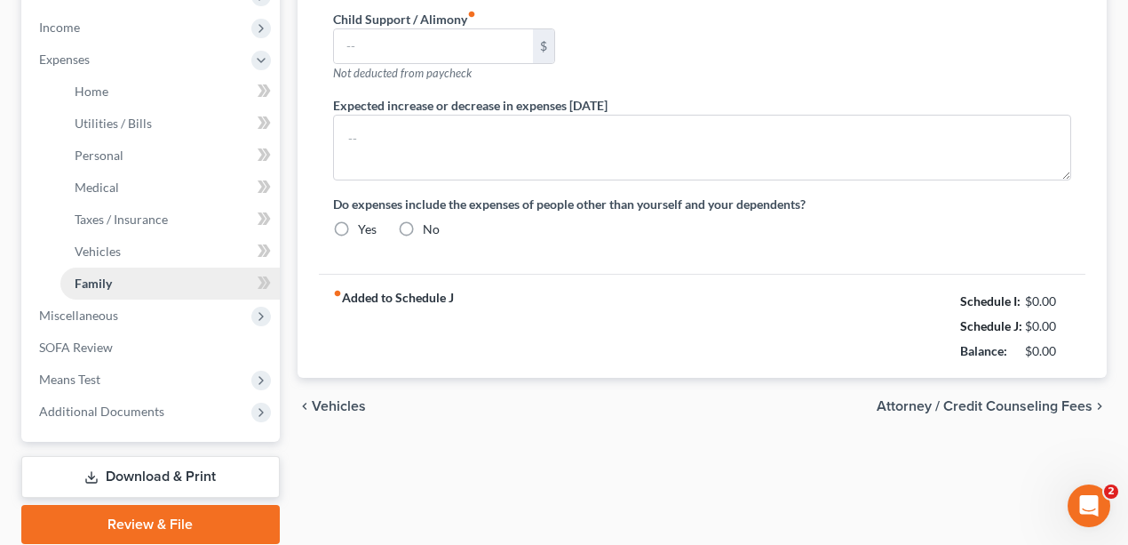
type input "0.00"
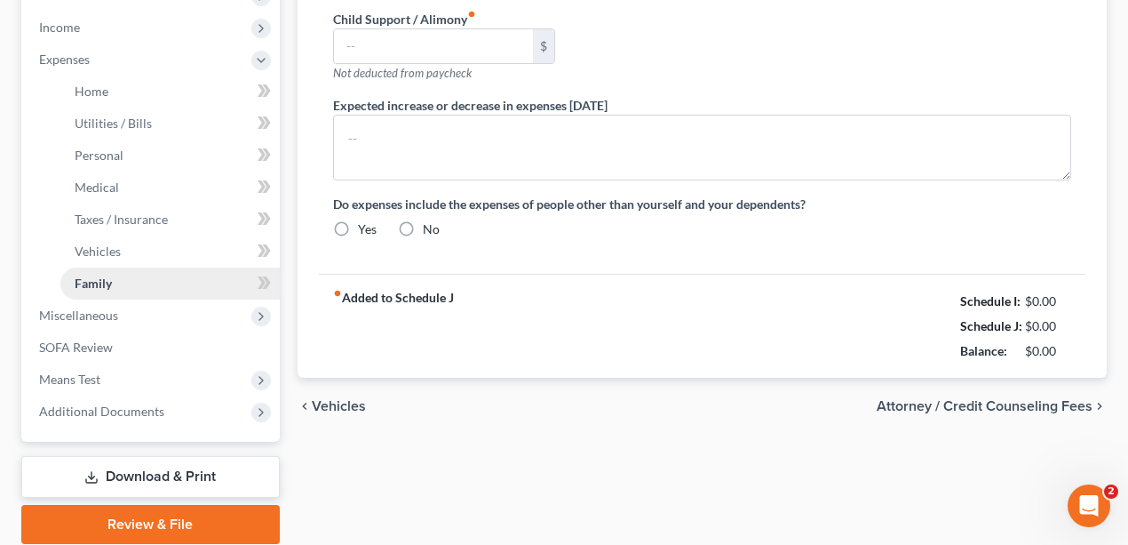
radio input "true"
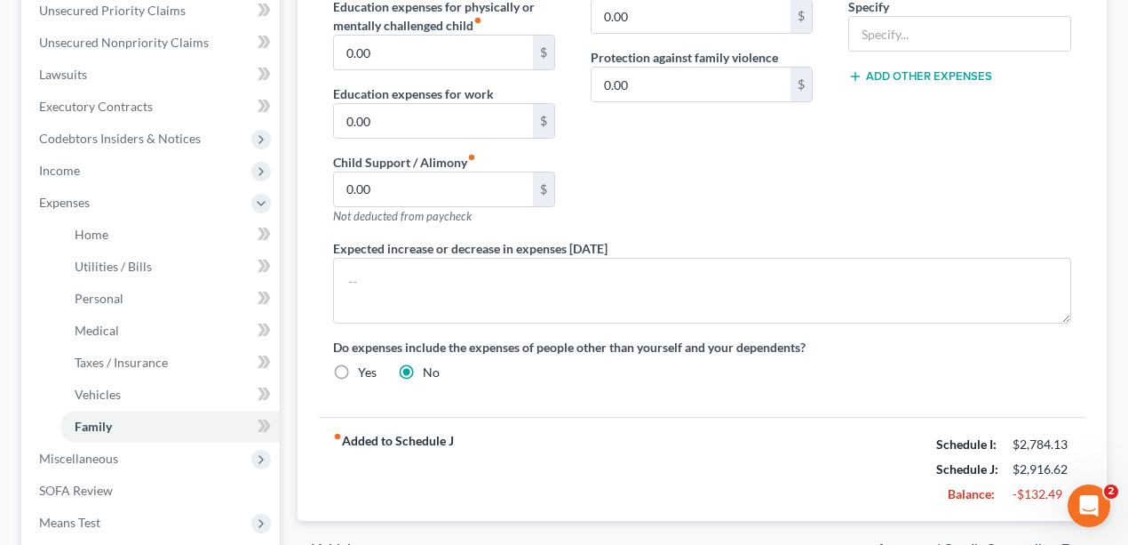
scroll to position [473, 0]
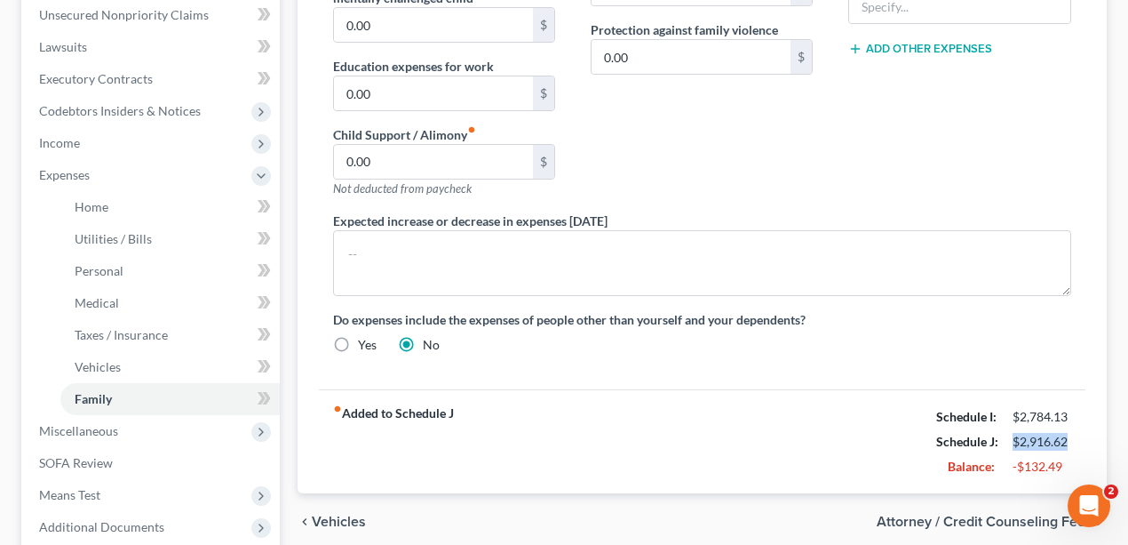
drag, startPoint x: 1015, startPoint y: 435, endPoint x: 1090, endPoint y: 442, distance: 75.0
click at [1090, 442] on div "Debtor 1 Daycare / Babysitter fiber_manual_record 0.00 $ Children's Education E…" at bounding box center [703, 132] width 810 height 721
click at [1080, 467] on div "fiber_manual_record Added to Schedule J Schedule I: $2,784.13 Schedule J: $2,91…" at bounding box center [703, 441] width 768 height 104
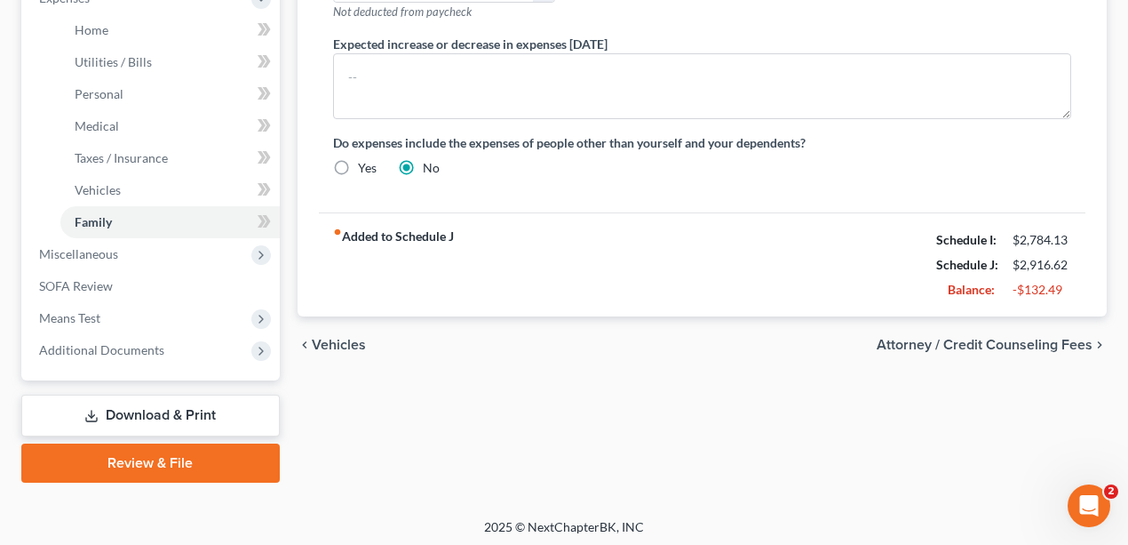
scroll to position [651, 0]
drag, startPoint x: 1070, startPoint y: 284, endPoint x: 1007, endPoint y: 277, distance: 63.5
click at [1007, 280] on div "-$132.49" at bounding box center [1042, 289] width 76 height 18
click at [1029, 288] on div "-$132.49" at bounding box center [1042, 289] width 59 height 18
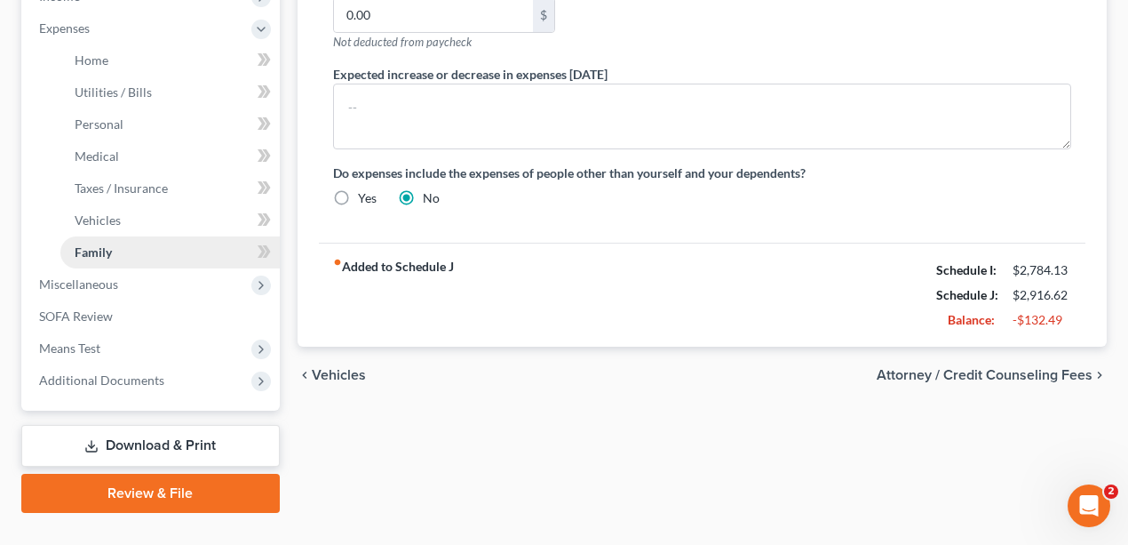
scroll to position [592, 0]
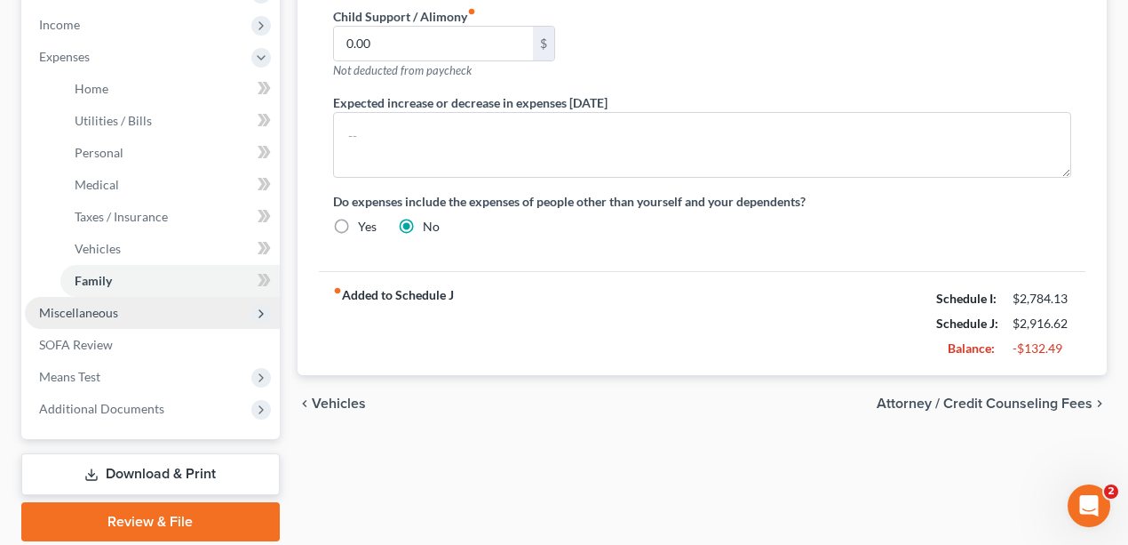
click at [109, 319] on span "Miscellaneous" at bounding box center [152, 313] width 255 height 32
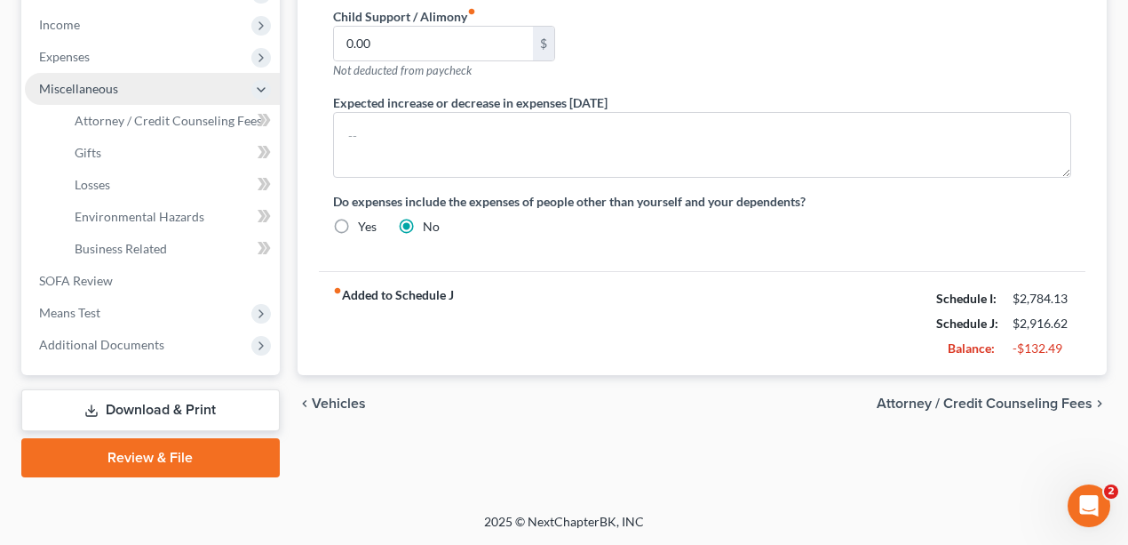
scroll to position [589, 0]
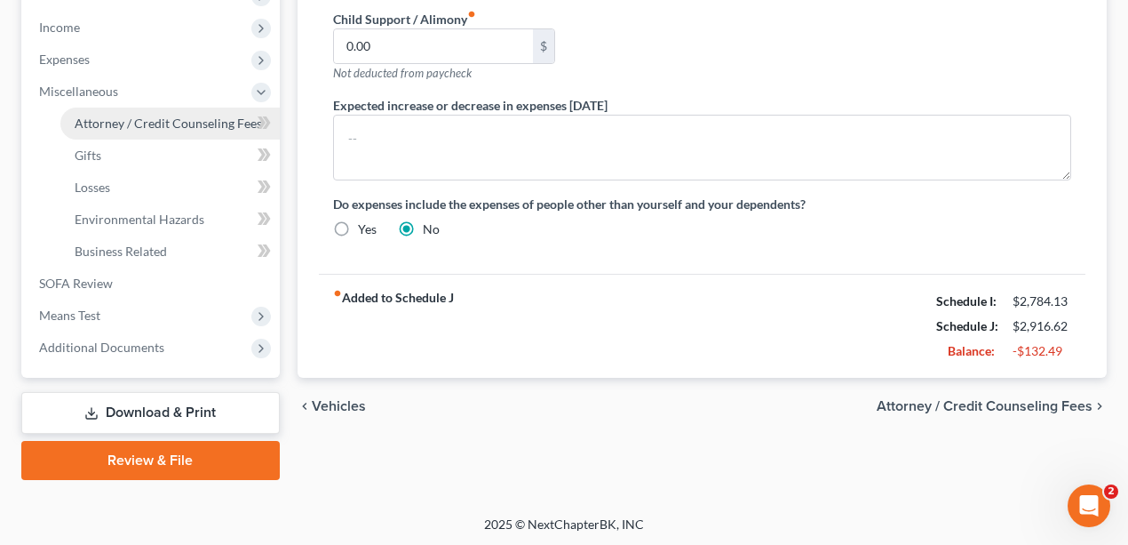
click at [145, 119] on span "Attorney / Credit Counseling Fees" at bounding box center [168, 122] width 187 height 15
select select "0"
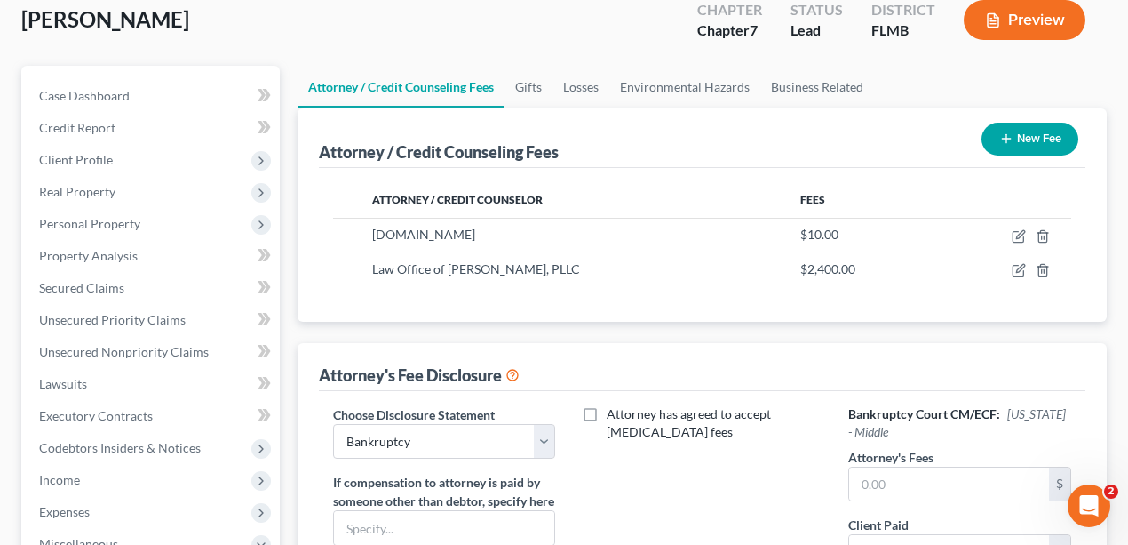
scroll to position [296, 0]
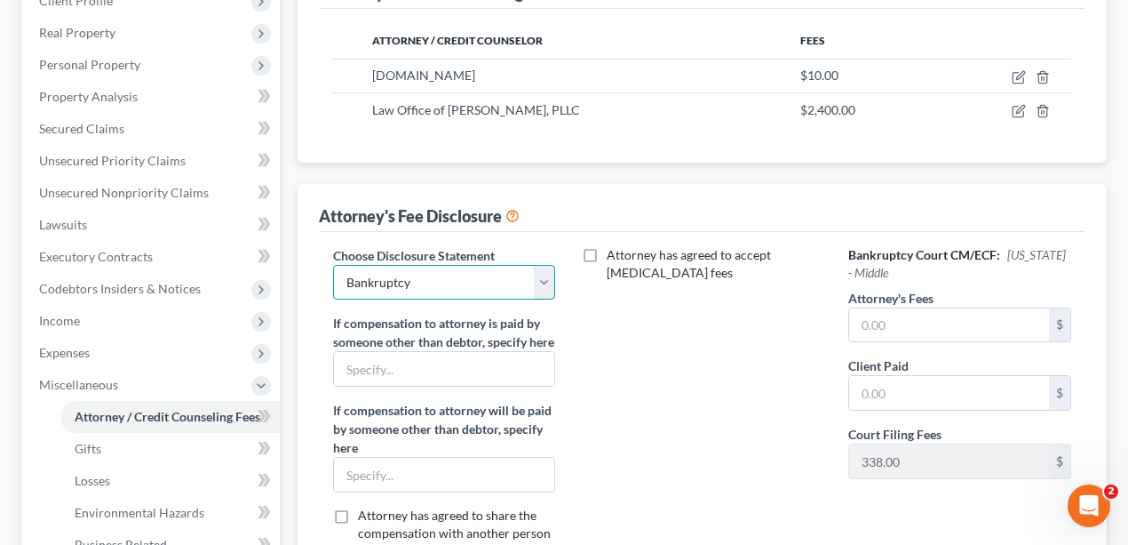
click at [469, 284] on select "Select Bankruptcy" at bounding box center [444, 283] width 222 height 36
click at [333, 265] on select "Select Bankruptcy" at bounding box center [444, 283] width 222 height 36
click at [911, 333] on input "text" at bounding box center [949, 325] width 200 height 34
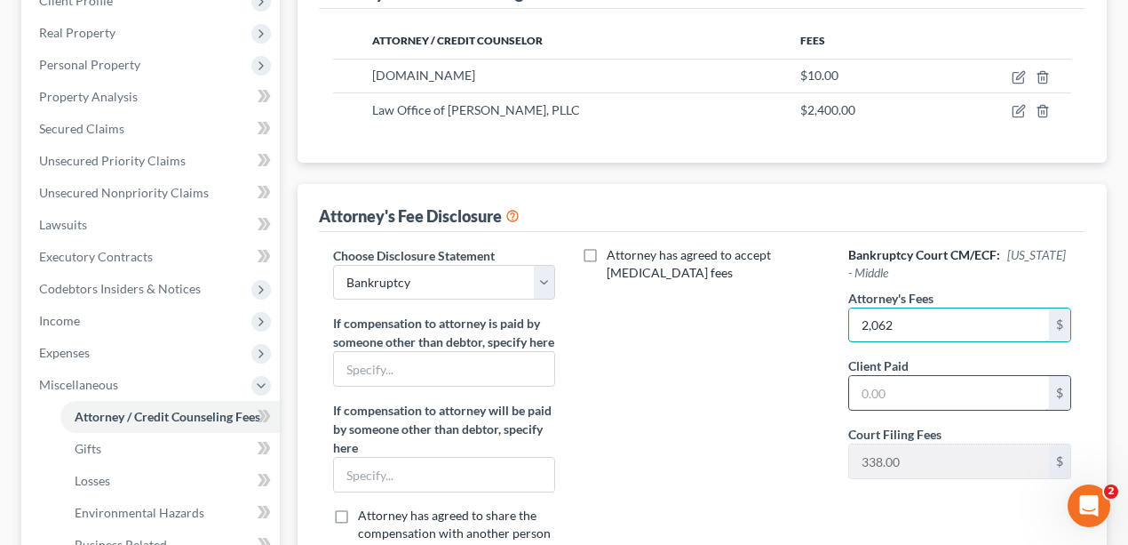
type input "2,062"
click at [913, 391] on input "text" at bounding box center [949, 393] width 200 height 34
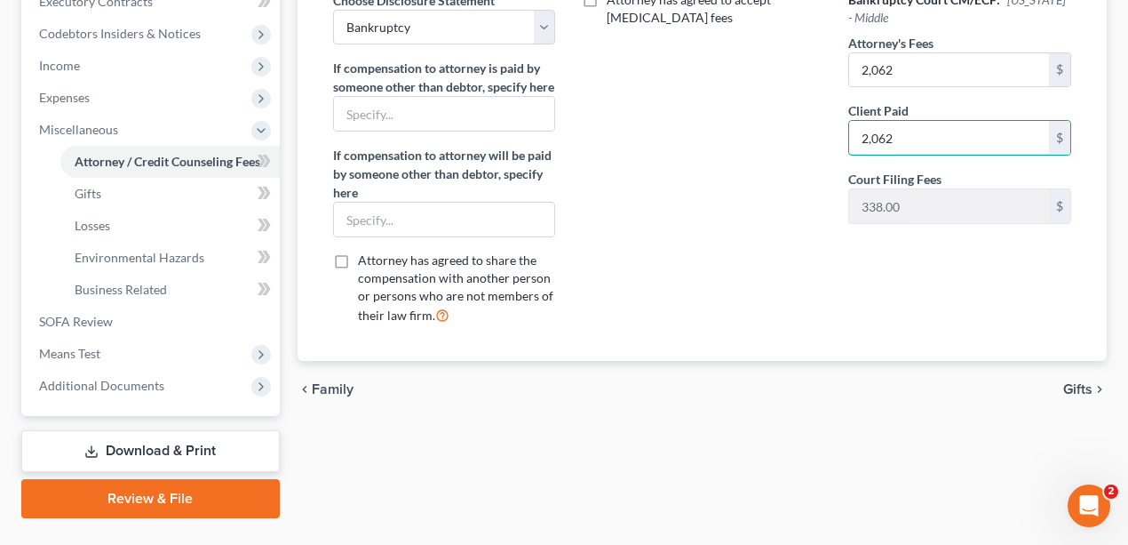
scroll to position [589, 0]
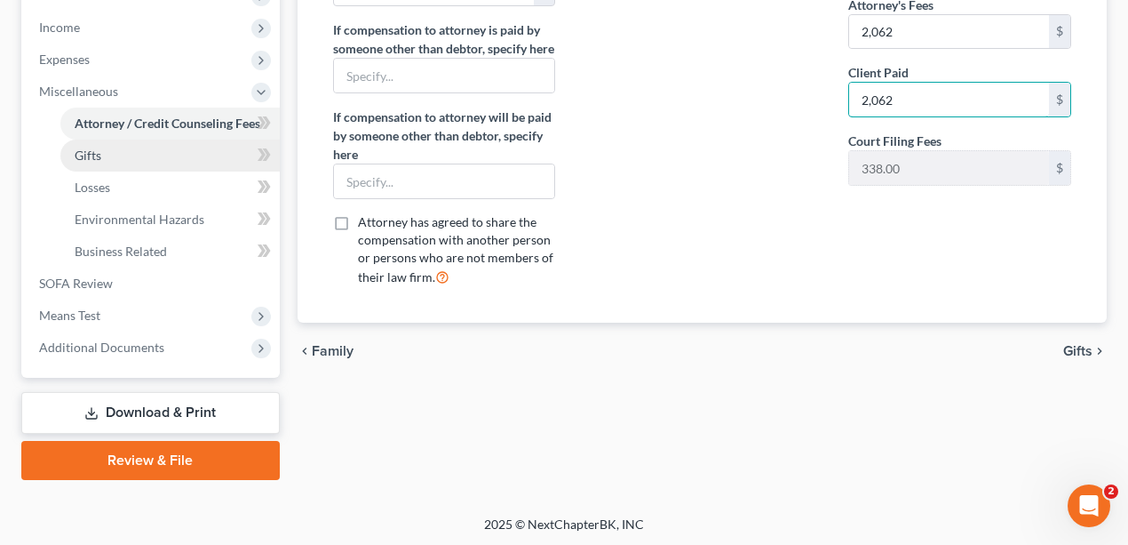
type input "2,062"
click at [92, 142] on link "Gifts" at bounding box center [169, 155] width 219 height 32
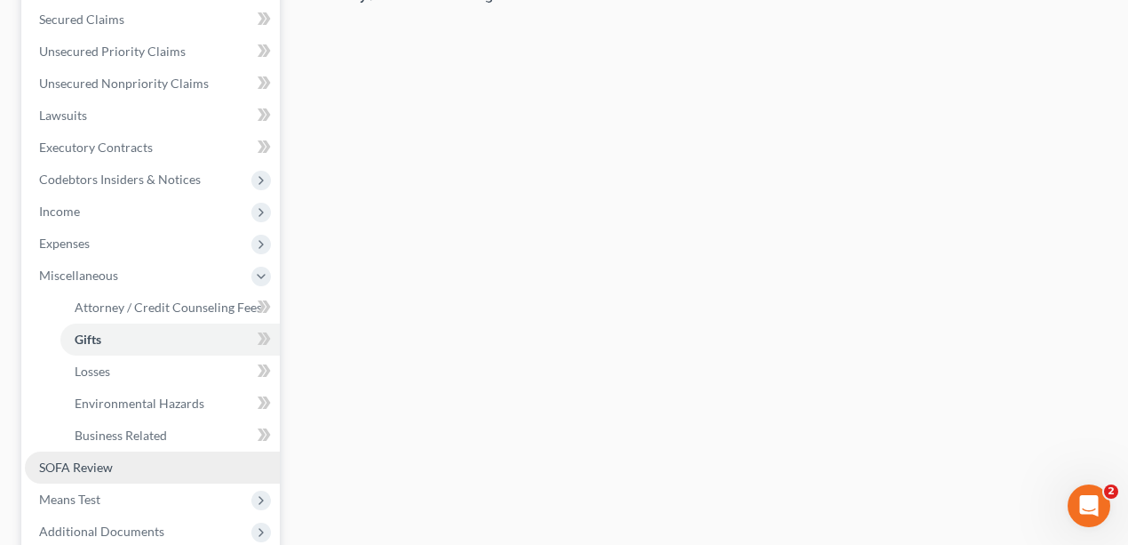
scroll to position [473, 0]
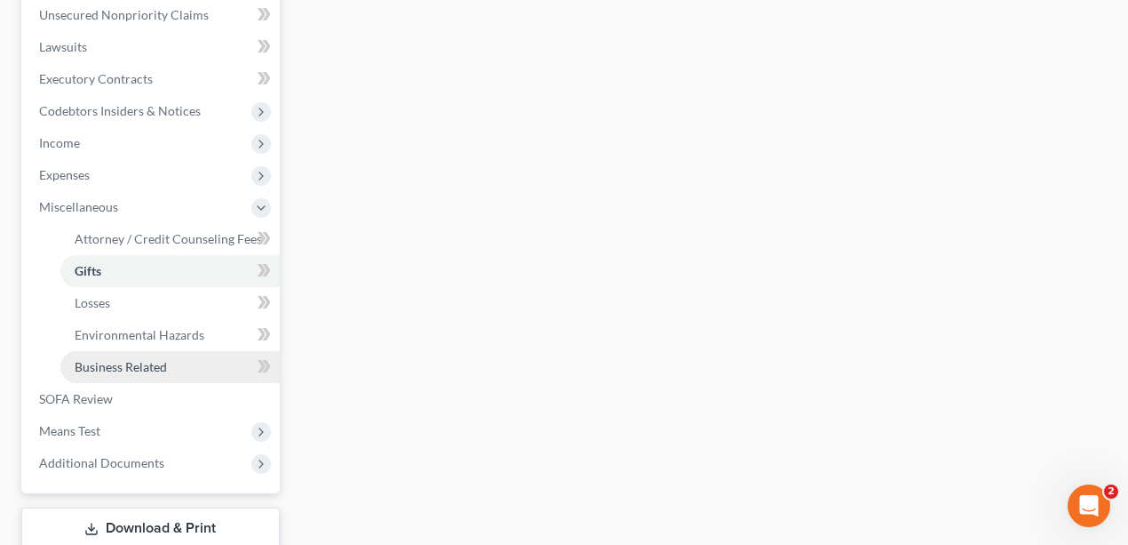
click at [125, 360] on span "Business Related" at bounding box center [121, 366] width 92 height 15
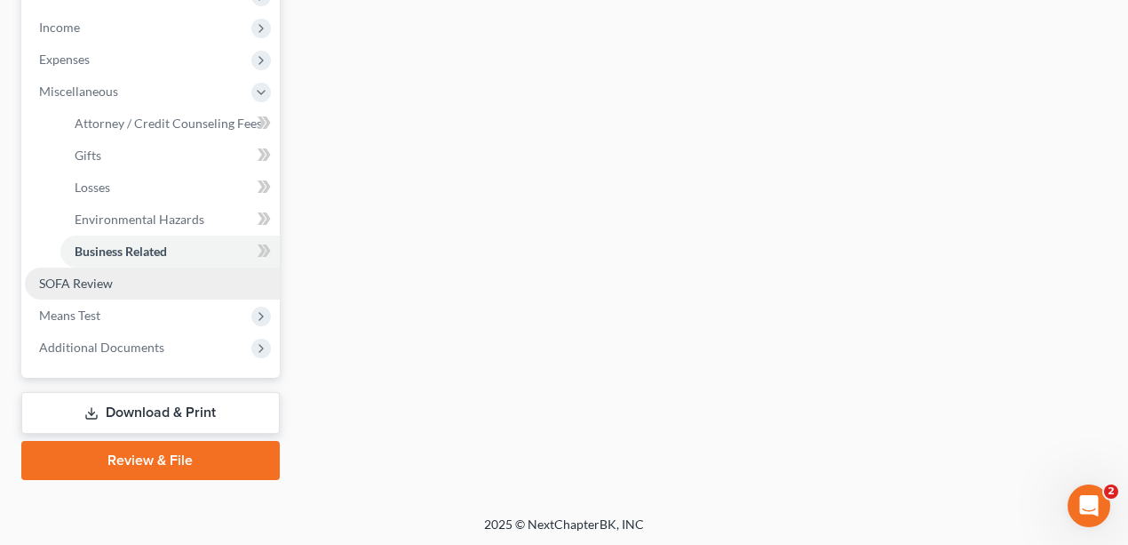
click at [147, 278] on link "SOFA Review" at bounding box center [152, 283] width 255 height 32
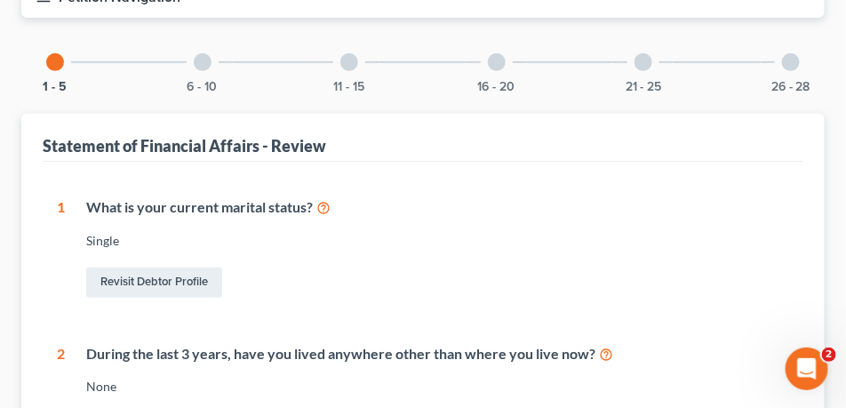
scroll to position [214, 0]
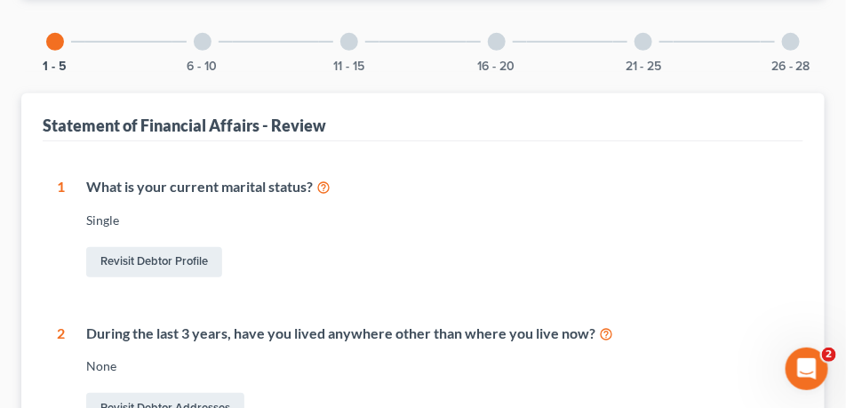
drag, startPoint x: 622, startPoint y: 118, endPoint x: 253, endPoint y: 194, distance: 376.3
click at [622, 118] on div "Statement of Financial Affairs - Review" at bounding box center [423, 117] width 760 height 48
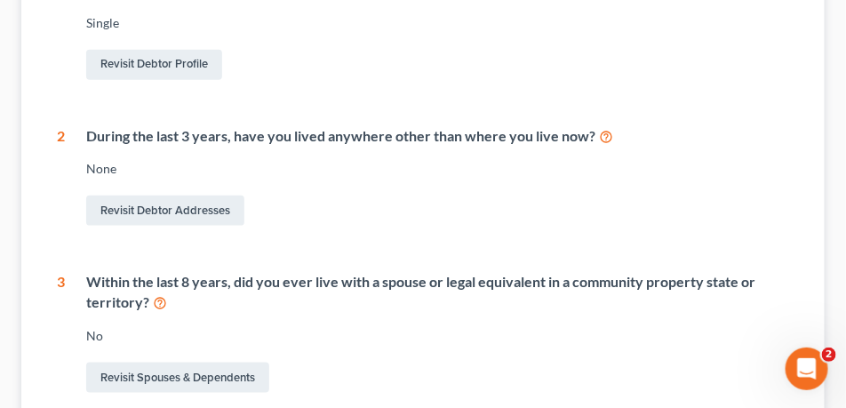
scroll to position [392, 0]
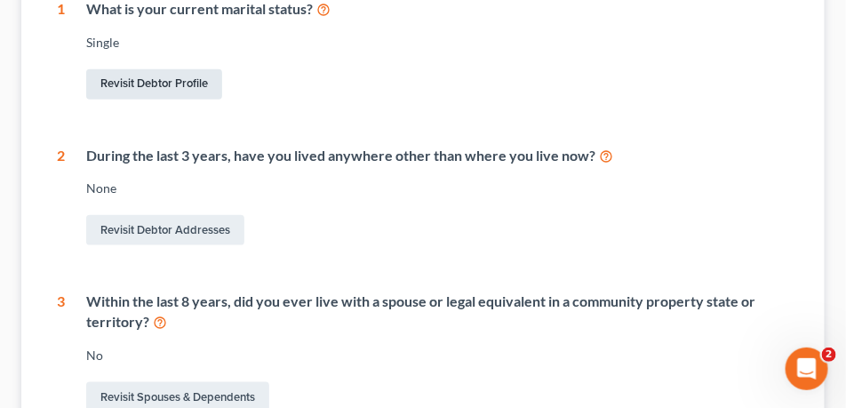
click at [219, 87] on link "Revisit Debtor Profile" at bounding box center [154, 84] width 136 height 30
select select "0"
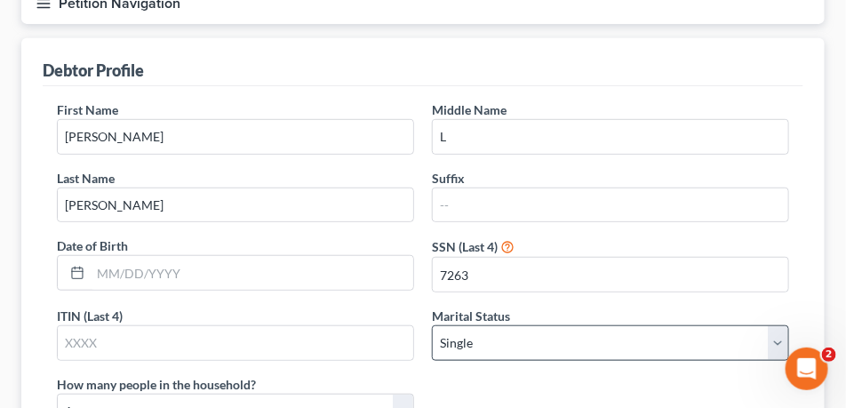
scroll to position [267, 0]
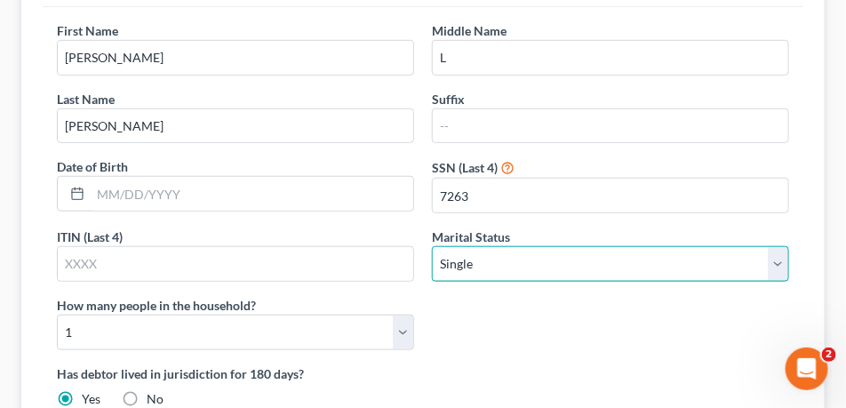
drag, startPoint x: 517, startPoint y: 258, endPoint x: 509, endPoint y: 276, distance: 20.3
click at [517, 258] on select "Select Single Married Separated Divorced Widowed" at bounding box center [610, 264] width 357 height 36
select select "3"
click at [432, 246] on select "Select Single Married Separated Divorced Widowed" at bounding box center [610, 264] width 357 height 36
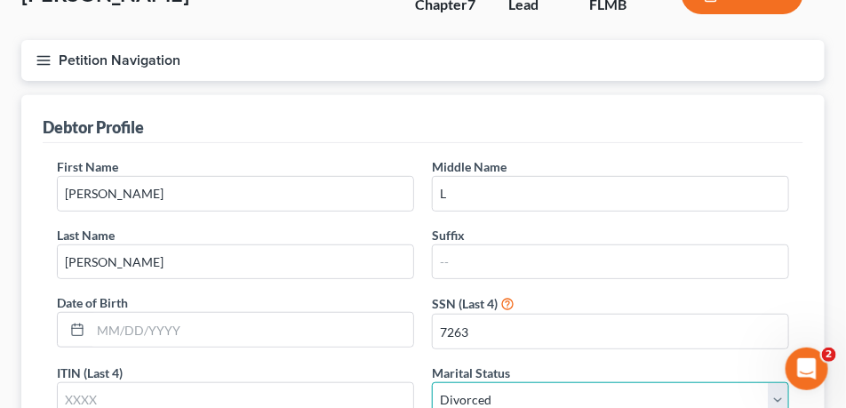
scroll to position [0, 0]
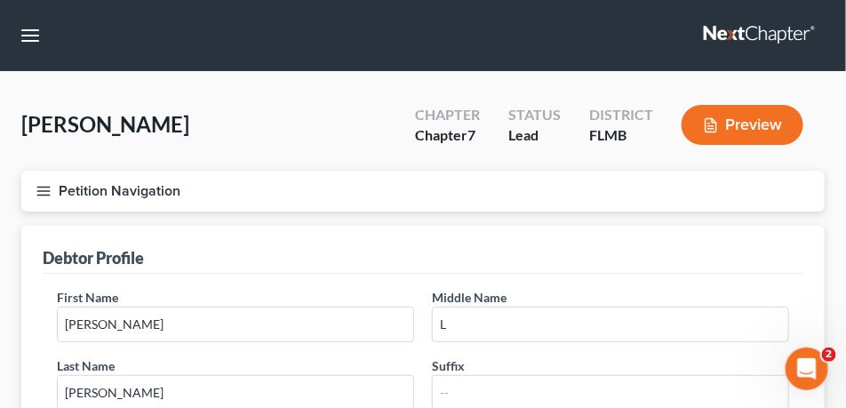
click at [58, 182] on button "Petition Navigation" at bounding box center [422, 191] width 803 height 41
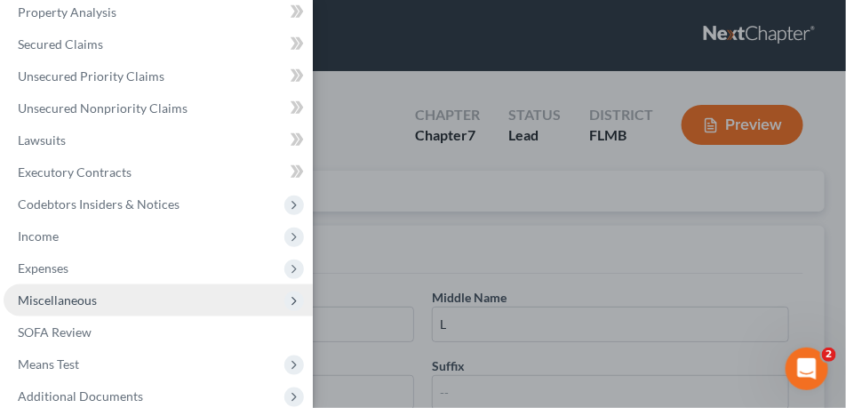
scroll to position [451, 0]
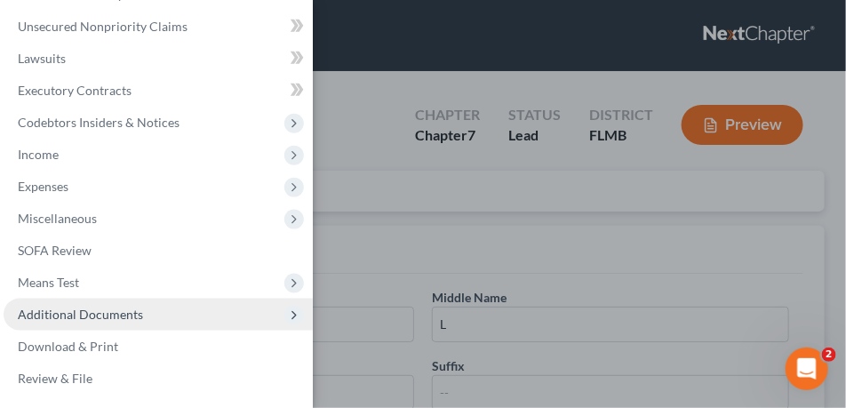
click at [76, 314] on span "Additional Documents" at bounding box center [80, 313] width 125 height 15
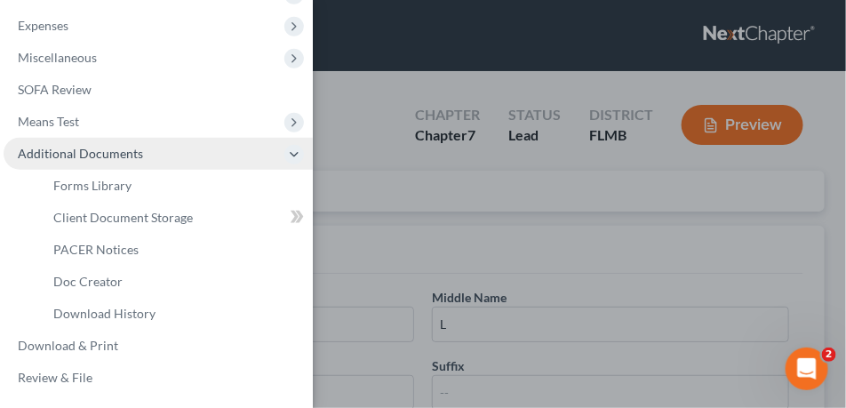
scroll to position [259, 0]
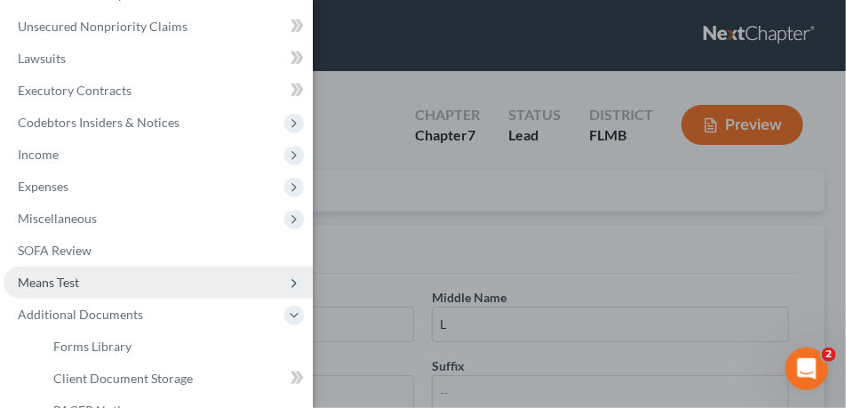
click at [68, 285] on span "Means Test" at bounding box center [48, 282] width 61 height 15
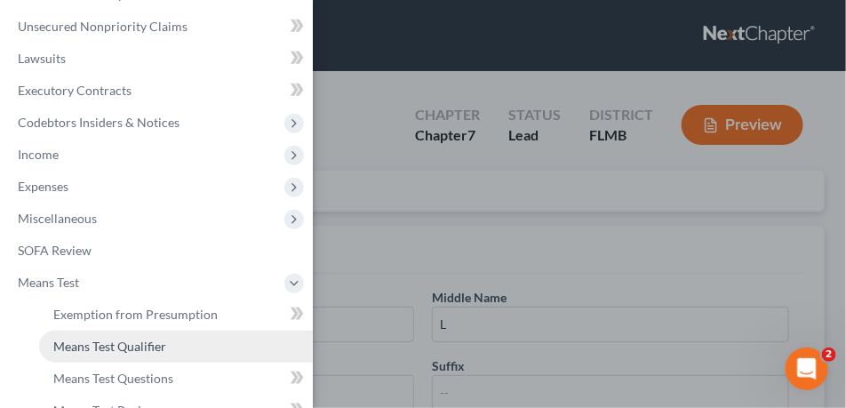
click at [86, 339] on span "Means Test Qualifier" at bounding box center [109, 345] width 113 height 15
click at [344, 54] on div "Case Dashboard Payments Invoices Payments Payments Credit Report Client Profile" at bounding box center [423, 204] width 846 height 408
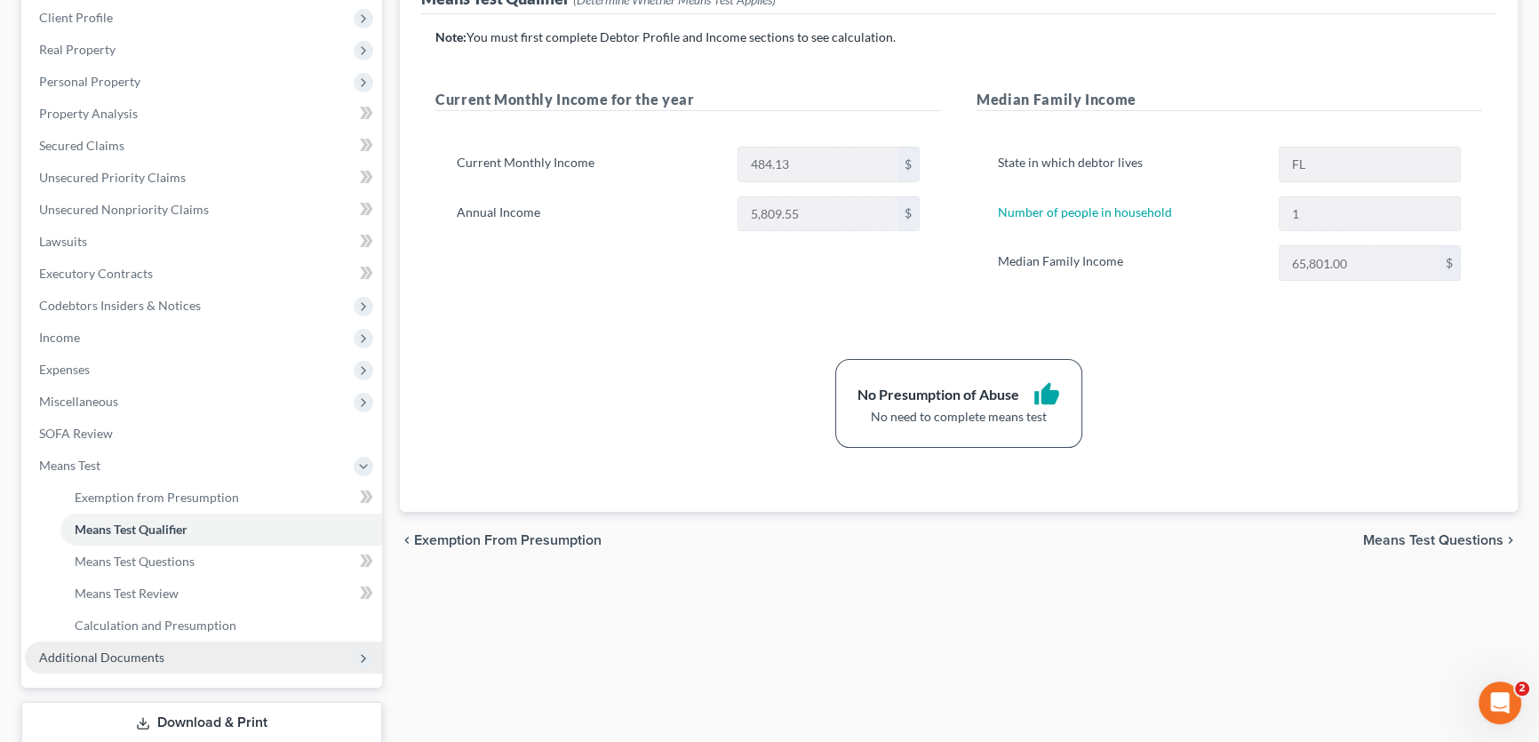
scroll to position [360, 0]
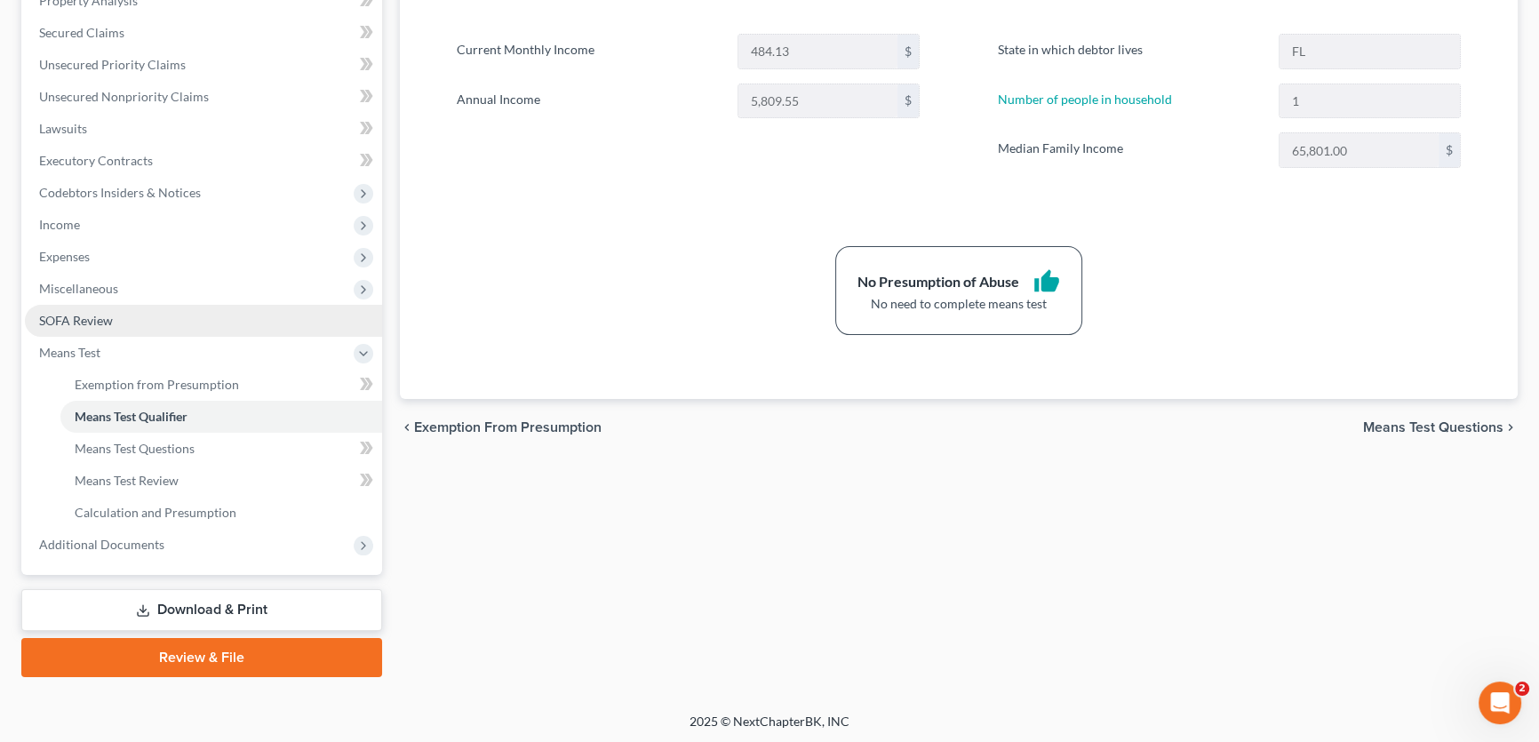
click at [110, 318] on span "SOFA Review" at bounding box center [76, 320] width 74 height 15
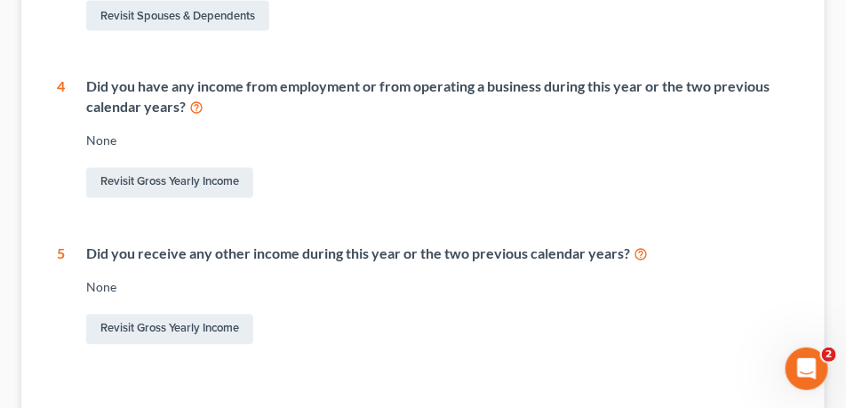
scroll to position [775, 0]
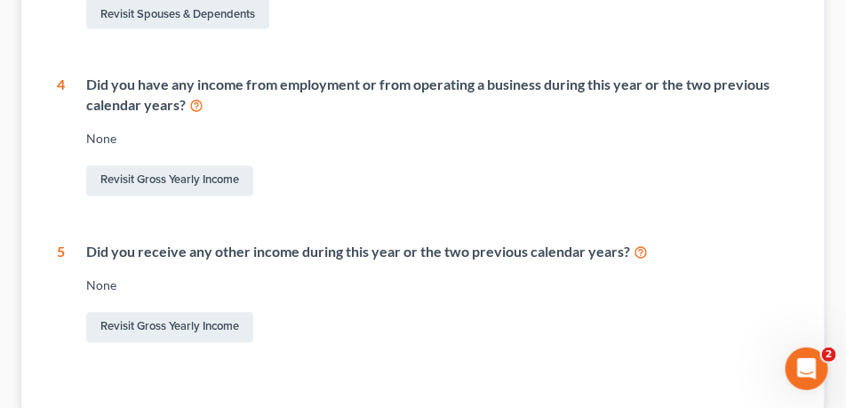
click at [158, 78] on div "Did you have any income from employment or from operating a business during thi…" at bounding box center [437, 96] width 703 height 41
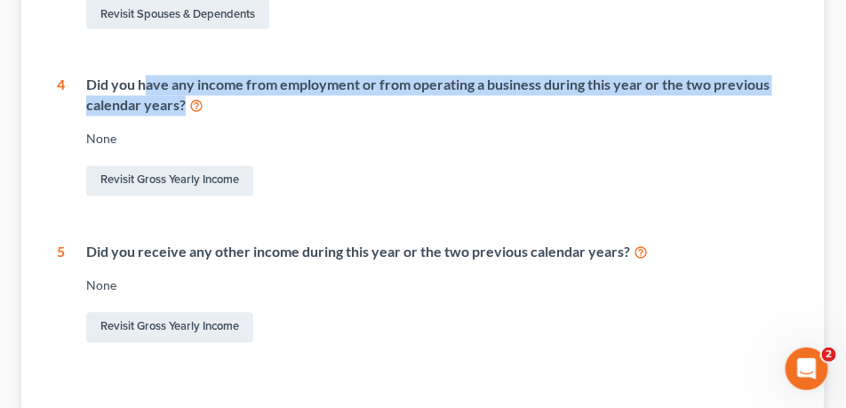
drag, startPoint x: 148, startPoint y: 84, endPoint x: 322, endPoint y: 102, distance: 174.2
click at [323, 104] on div "Did you have any income from employment or from operating a business during thi…" at bounding box center [437, 96] width 703 height 41
click at [264, 113] on div "Did you have any income from employment or from operating a business during thi…" at bounding box center [437, 96] width 703 height 41
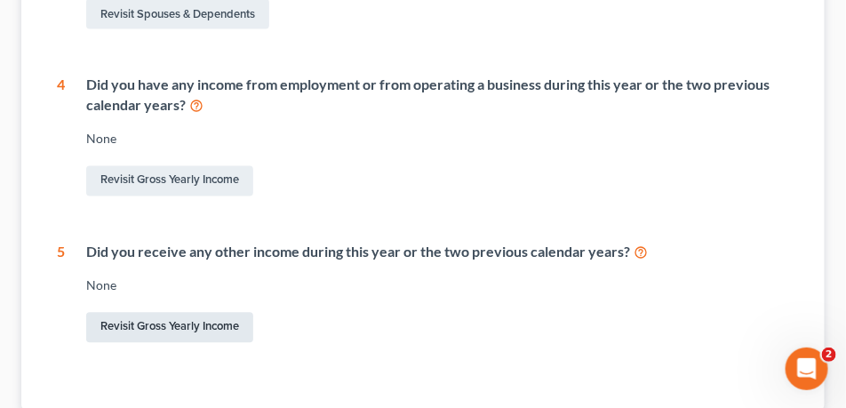
click at [142, 332] on link "Revisit Gross Yearly Income" at bounding box center [169, 328] width 167 height 30
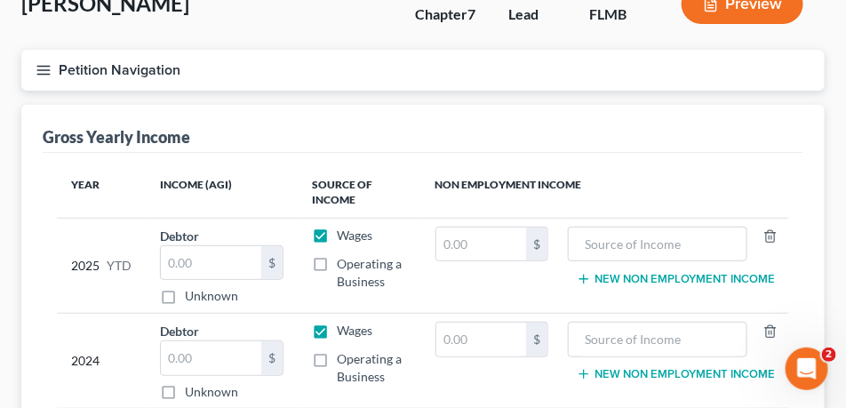
scroll to position [267, 0]
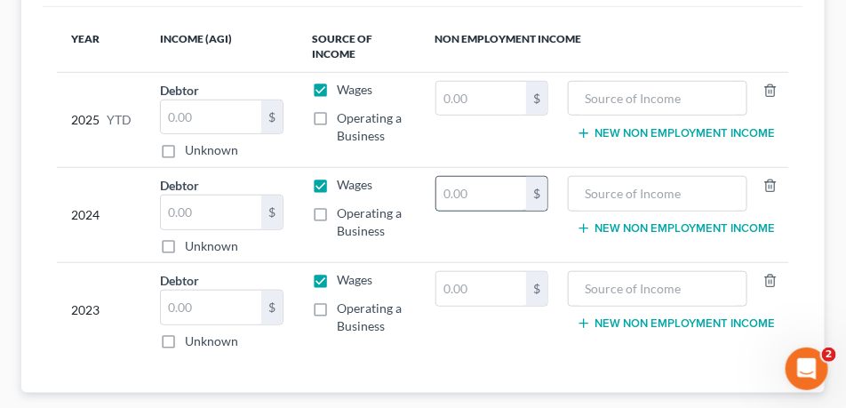
drag, startPoint x: 476, startPoint y: 196, endPoint x: 496, endPoint y: 194, distance: 19.7
click at [476, 197] on input "text" at bounding box center [481, 194] width 90 height 34
type input "27,600"
click at [504, 289] on input "text" at bounding box center [481, 289] width 90 height 34
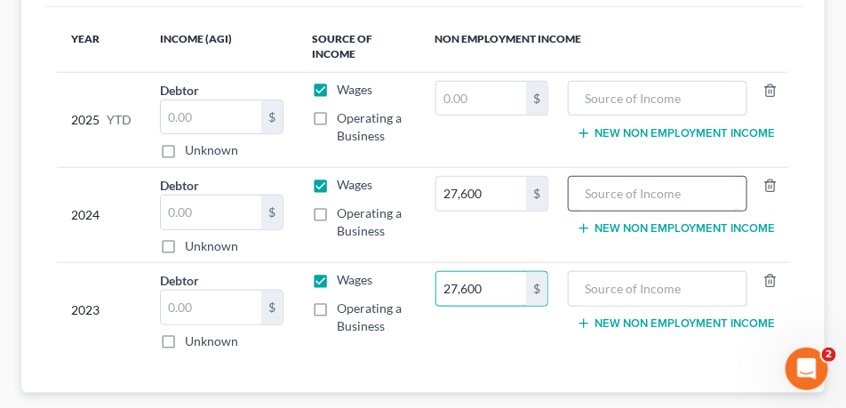
type input "27,600"
click at [667, 185] on input "text" at bounding box center [657, 194] width 161 height 34
drag, startPoint x: 539, startPoint y: 211, endPoint x: 458, endPoint y: 219, distance: 82.0
click at [458, 219] on tr "2024 Debtor $ Unknown Balance Undetermined $ Unknown Wages Operating a Business…" at bounding box center [423, 215] width 732 height 95
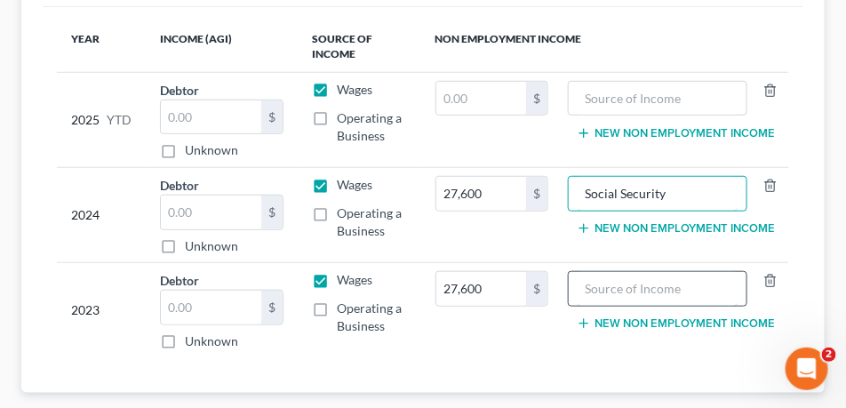
type input "Social Security"
click at [629, 293] on input "text" at bounding box center [657, 289] width 161 height 34
paste input "Social Security"
type input "Social Security"
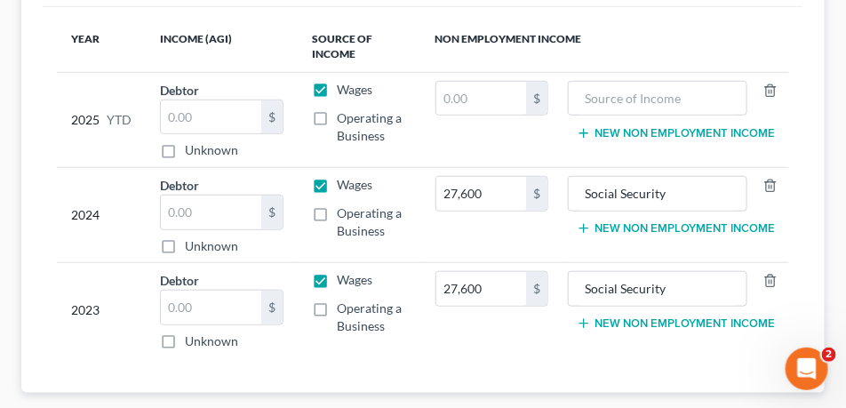
click at [556, 340] on td "27,600 $" at bounding box center [491, 310] width 141 height 95
click at [714, 310] on td "Social Security New Non Employment Income" at bounding box center [675, 310] width 227 height 95
click at [720, 330] on td "Social Security New Non Employment Income" at bounding box center [675, 310] width 227 height 95
click at [720, 325] on button "New Non Employment Income" at bounding box center [676, 323] width 198 height 14
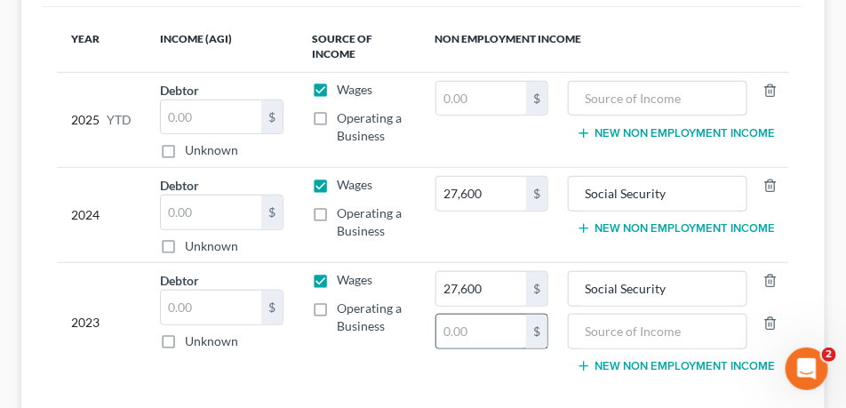
click at [497, 337] on input "text" at bounding box center [481, 331] width 90 height 34
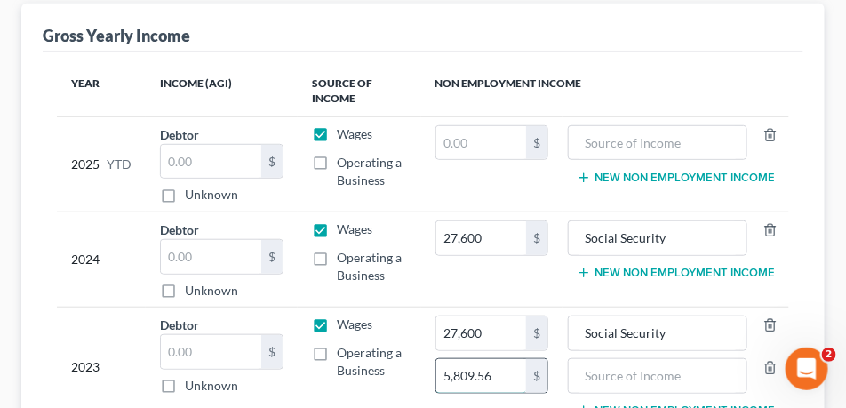
click at [469, 366] on input "5,809.56" at bounding box center [481, 376] width 90 height 34
drag, startPoint x: 495, startPoint y: 376, endPoint x: 402, endPoint y: 370, distance: 93.4
click at [408, 373] on tr "2023 Debtor $ Unknown Balance Undetermined $ Unknown Wages Operating a Business…" at bounding box center [423, 366] width 732 height 118
type input "5,809.56"
click at [640, 269] on button "New Non Employment Income" at bounding box center [676, 273] width 198 height 14
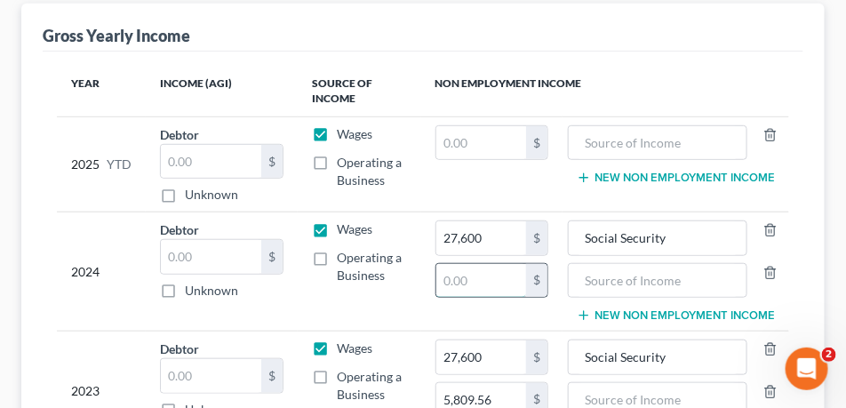
click at [492, 290] on input "text" at bounding box center [481, 281] width 90 height 34
paste input "5,809.56"
type input "5,809.56"
click at [632, 267] on input "text" at bounding box center [657, 281] width 161 height 34
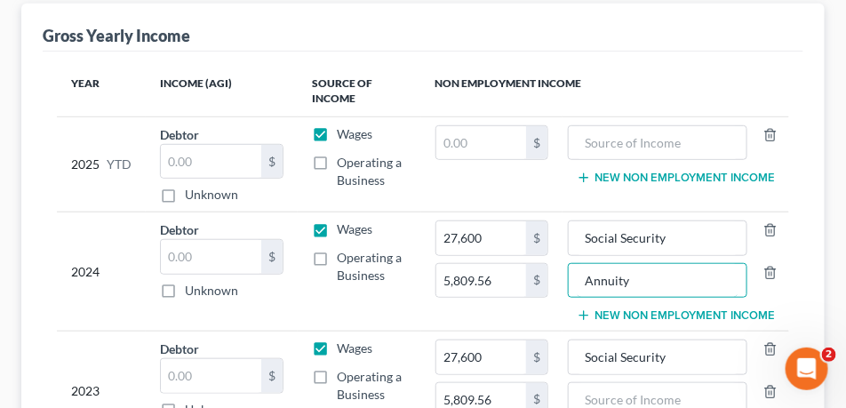
drag, startPoint x: 656, startPoint y: 282, endPoint x: 440, endPoint y: 308, distance: 218.4
click at [440, 308] on tr "2024 Debtor $ Unknown Balance Undetermined $ Unknown Wages Operating a Business…" at bounding box center [423, 271] width 732 height 119
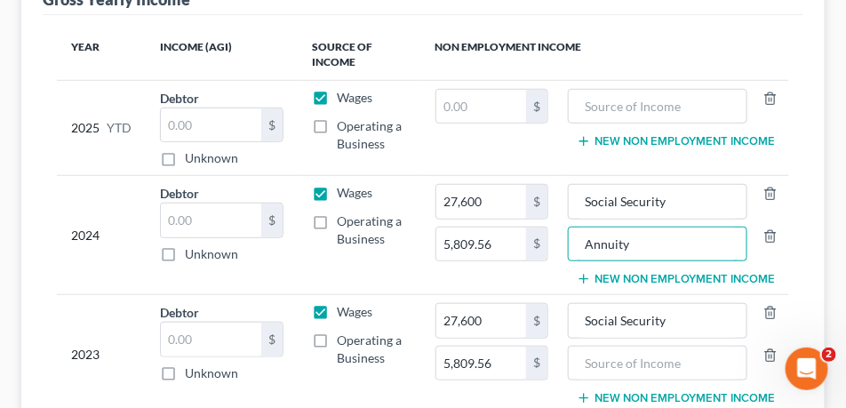
scroll to position [355, 0]
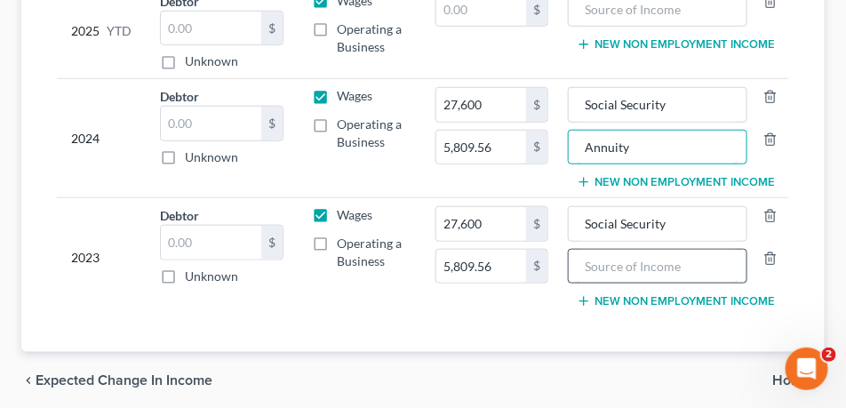
type input "Annuity"
click at [696, 268] on input "text" at bounding box center [657, 267] width 161 height 34
paste input "Annuity"
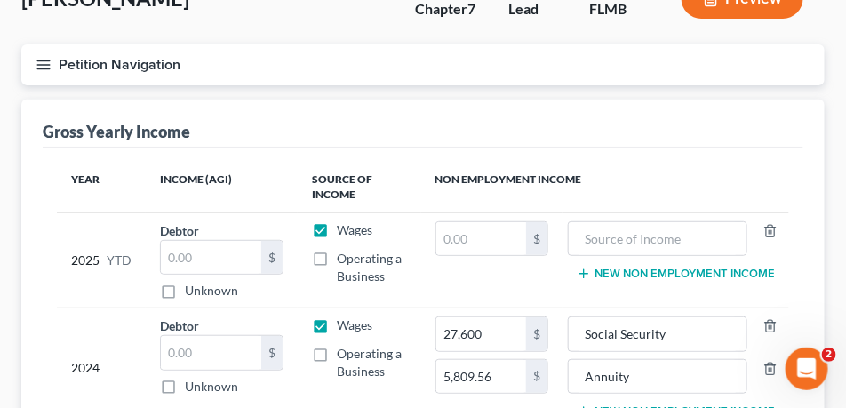
scroll to position [44, 0]
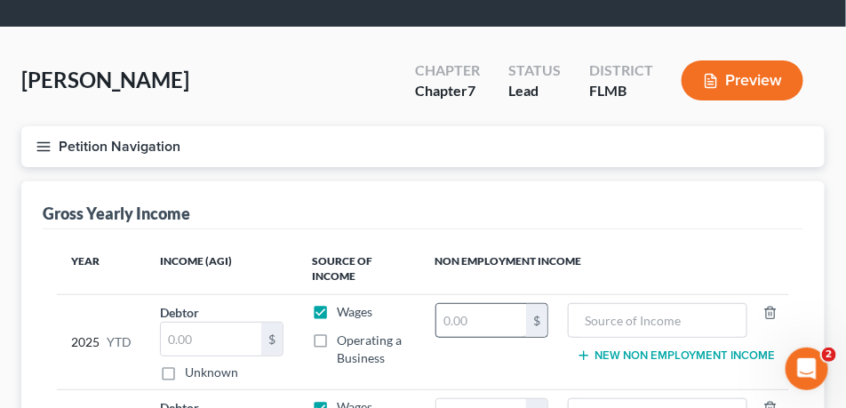
type input "Annuity"
click at [479, 312] on input "text" at bounding box center [481, 321] width 90 height 34
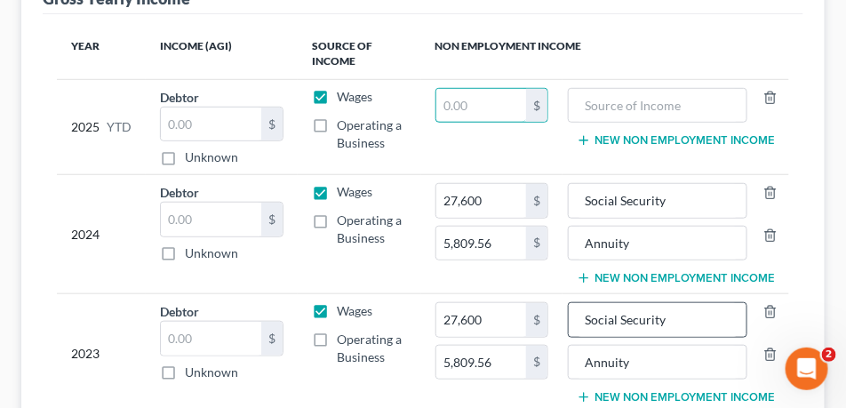
scroll to position [311, 0]
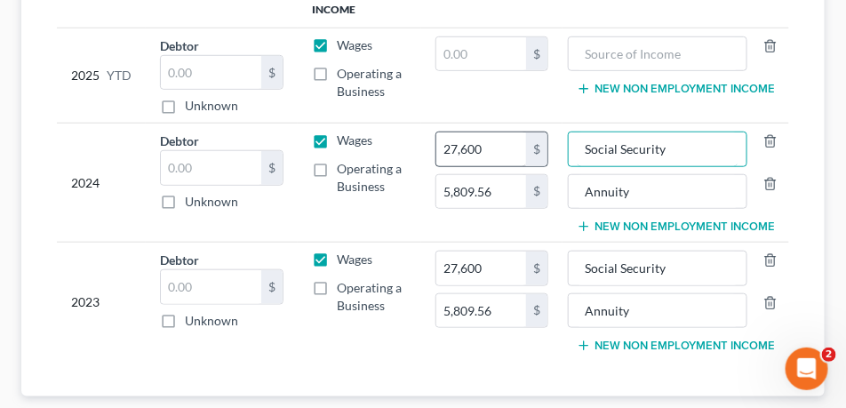
drag, startPoint x: 529, startPoint y: 141, endPoint x: 478, endPoint y: 131, distance: 52.4
click at [469, 133] on tr "2024 Debtor $ Unknown Balance Undetermined $ Unknown Wages Operating a Business…" at bounding box center [423, 182] width 732 height 119
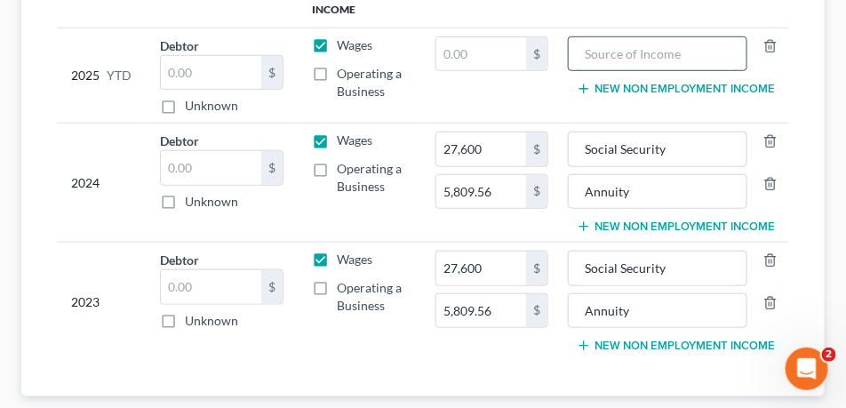
click at [694, 58] on input "text" at bounding box center [657, 54] width 161 height 34
paste input "Social Security"
type input "Social Security"
click at [512, 52] on input "text" at bounding box center [481, 54] width 90 height 34
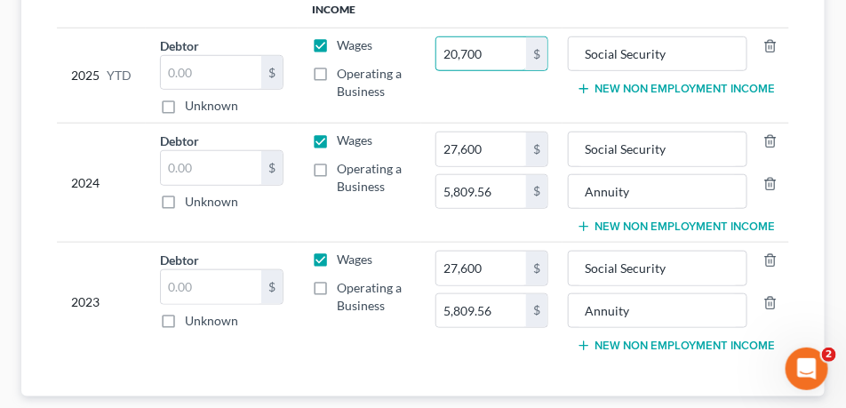
type input "20,700"
click at [653, 83] on button "New Non Employment Income" at bounding box center [676, 89] width 198 height 14
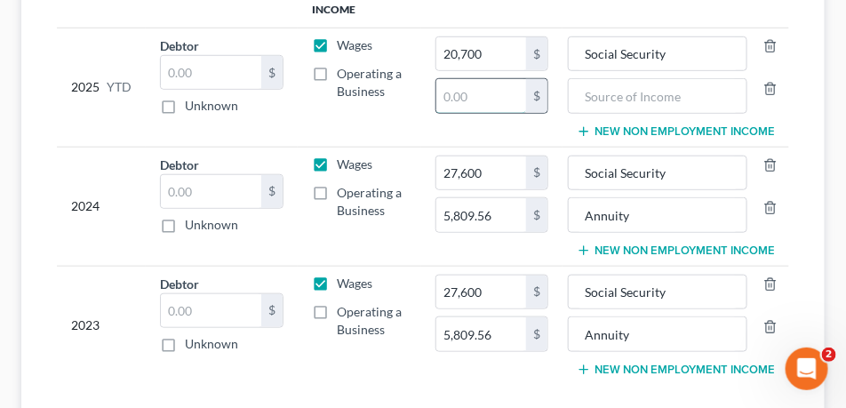
click at [476, 107] on input "text" at bounding box center [481, 96] width 90 height 34
type input "4,357.17"
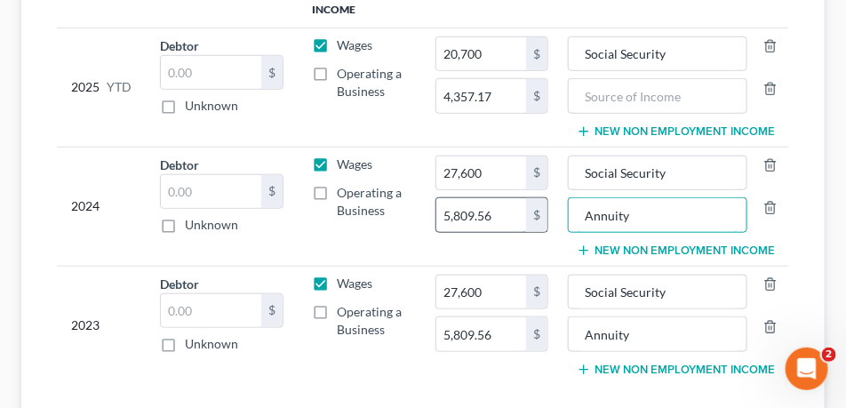
drag, startPoint x: 690, startPoint y: 212, endPoint x: 465, endPoint y: 211, distance: 225.6
click at [465, 211] on tr "2024 Debtor $ Unknown Balance Undetermined $ Unknown Wages Operating a Business…" at bounding box center [423, 206] width 732 height 119
click at [691, 95] on input "text" at bounding box center [657, 96] width 161 height 34
paste input "Annuity"
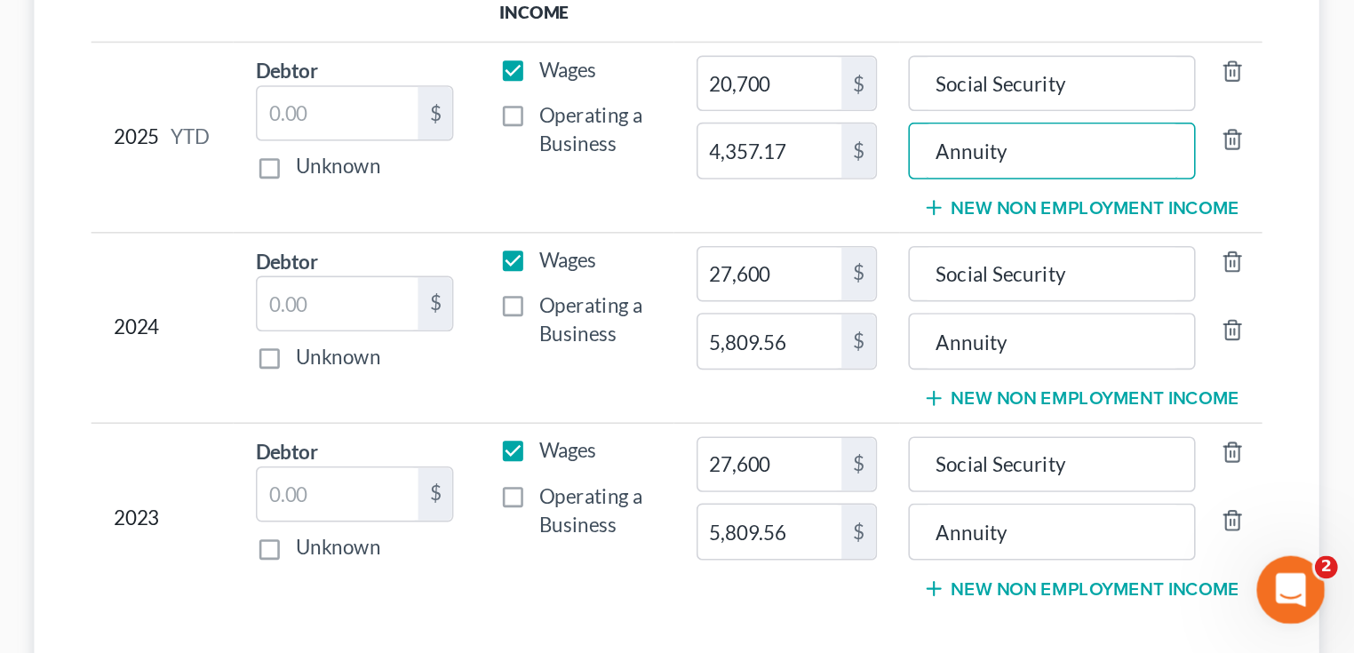
scroll to position [313, 0]
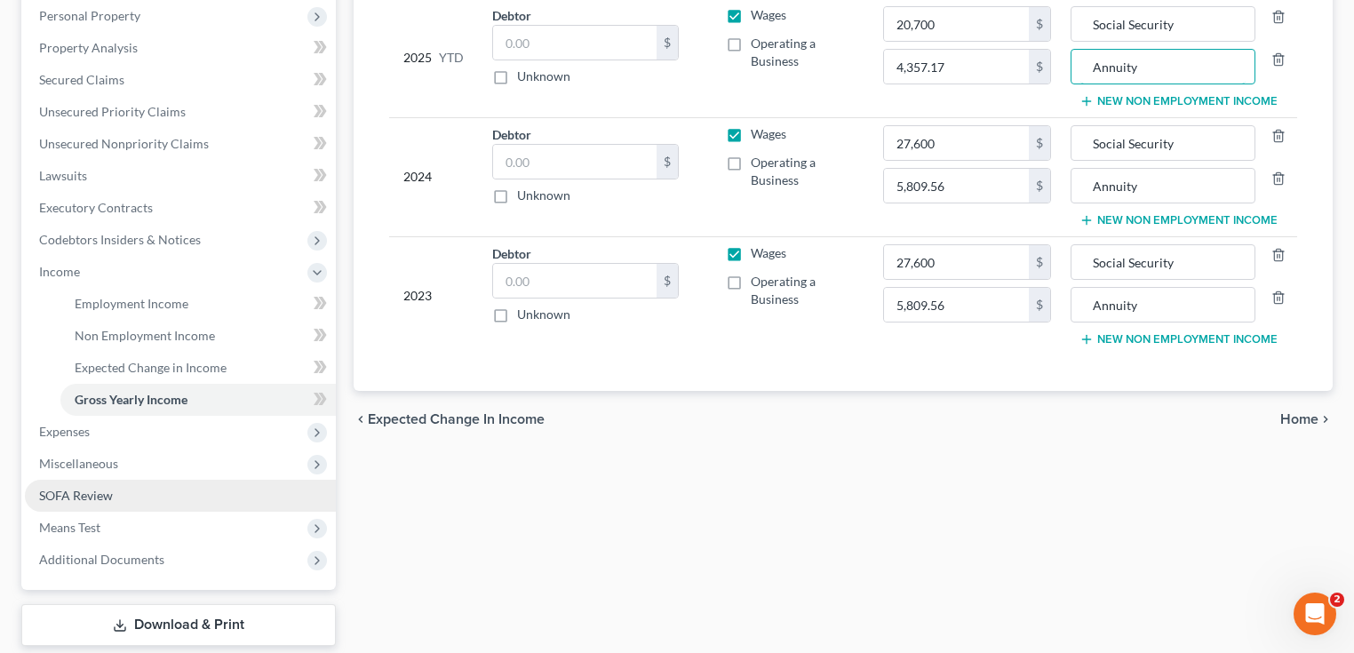
type input "Annuity"
click at [120, 490] on link "SOFA Review" at bounding box center [180, 496] width 311 height 32
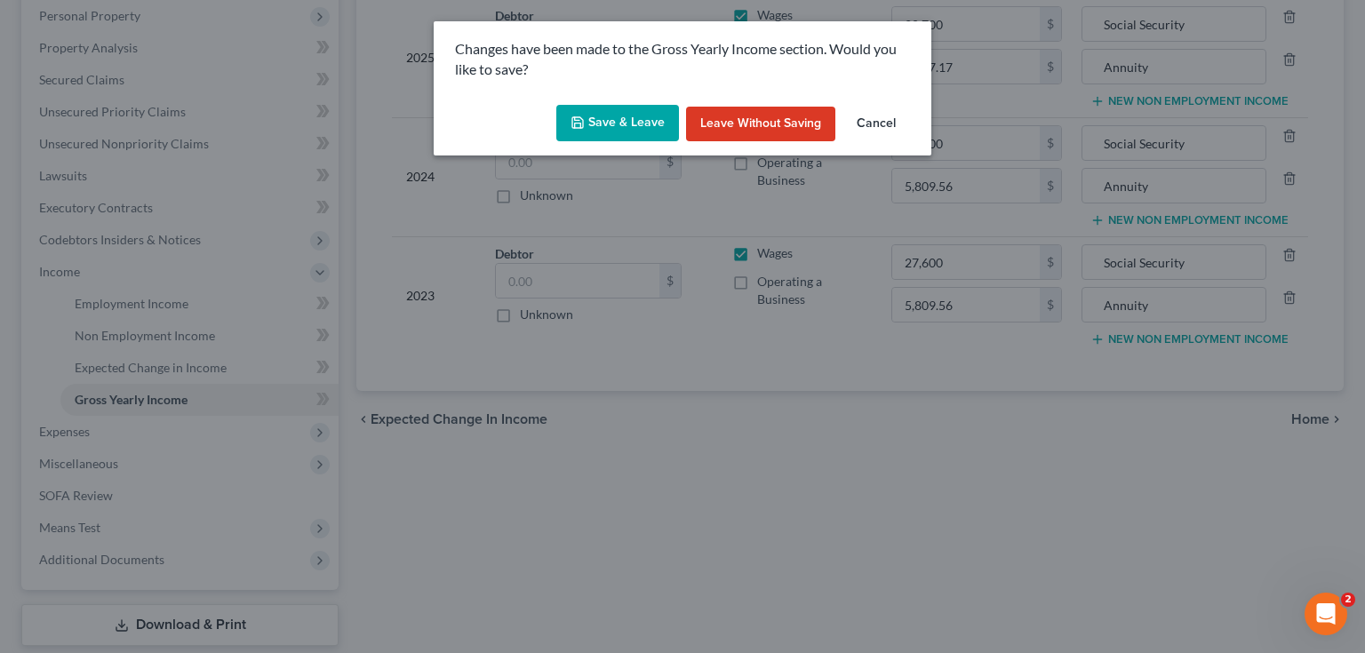
click at [654, 128] on button "Save & Leave" at bounding box center [617, 123] width 123 height 37
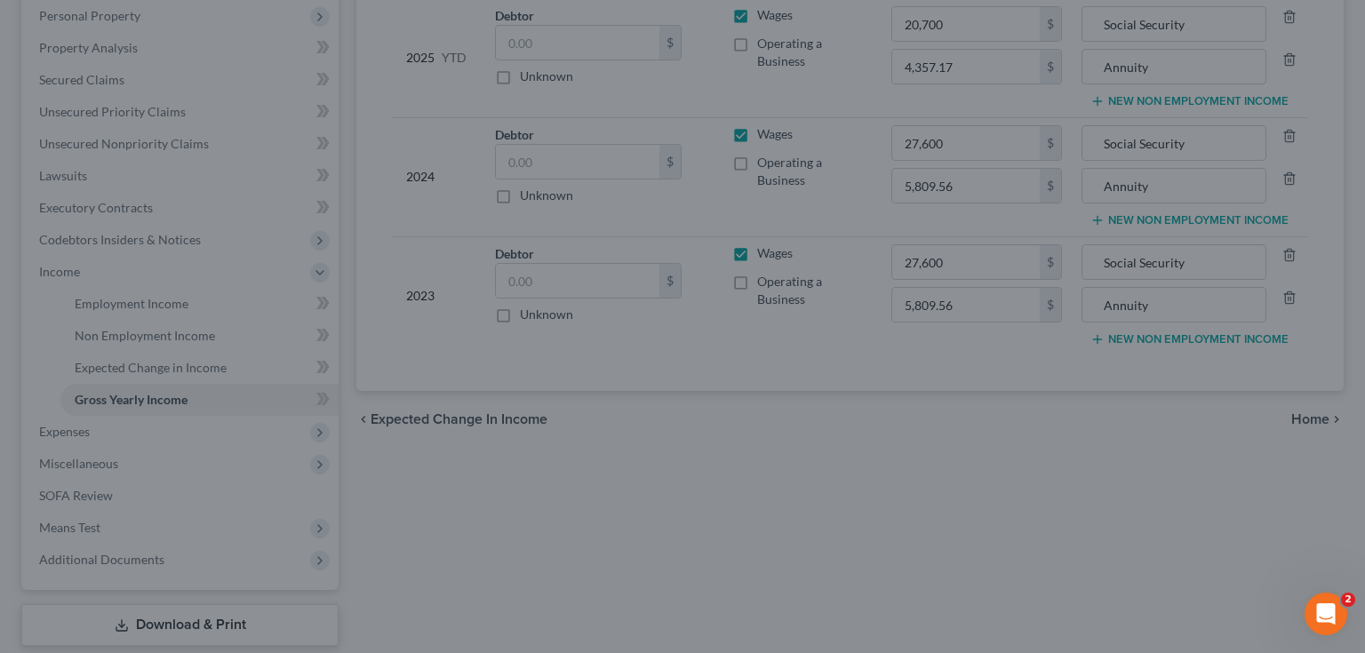
type input "5,809.56"
type input "Annuity"
type input "5,809.56"
type input "Annuity"
type input "4,357.17"
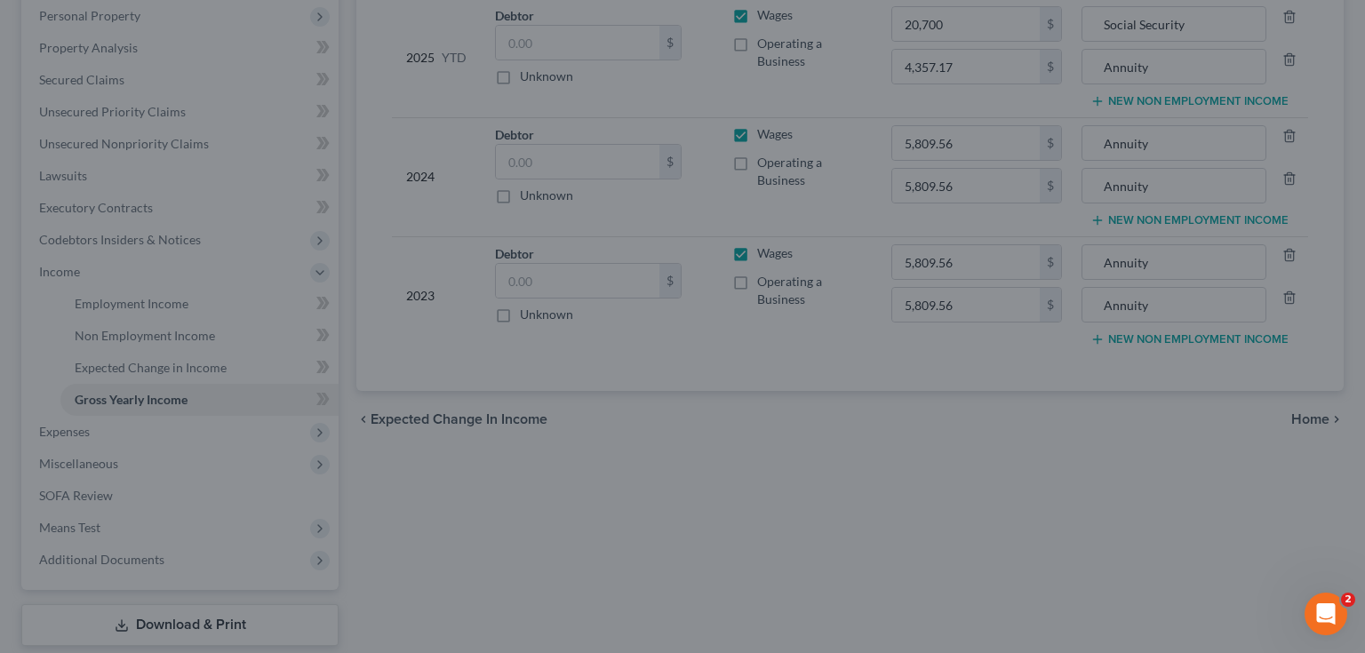
type input "Annuity"
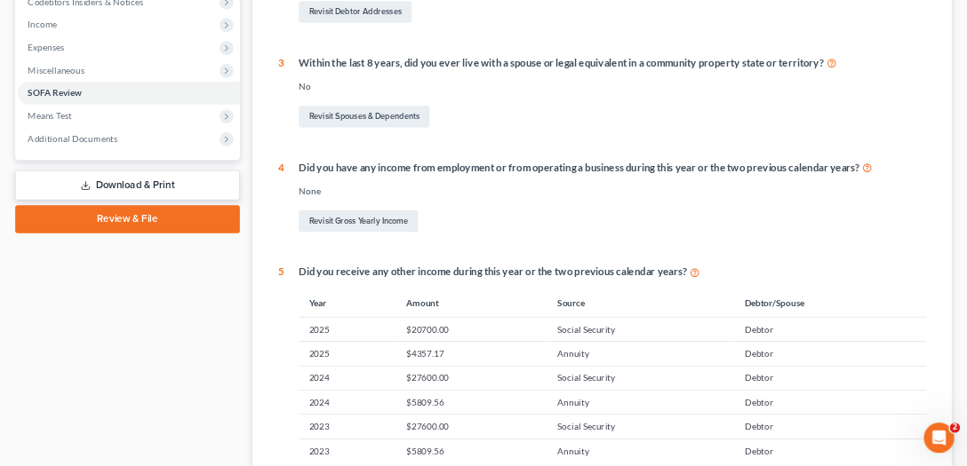
scroll to position [746, 0]
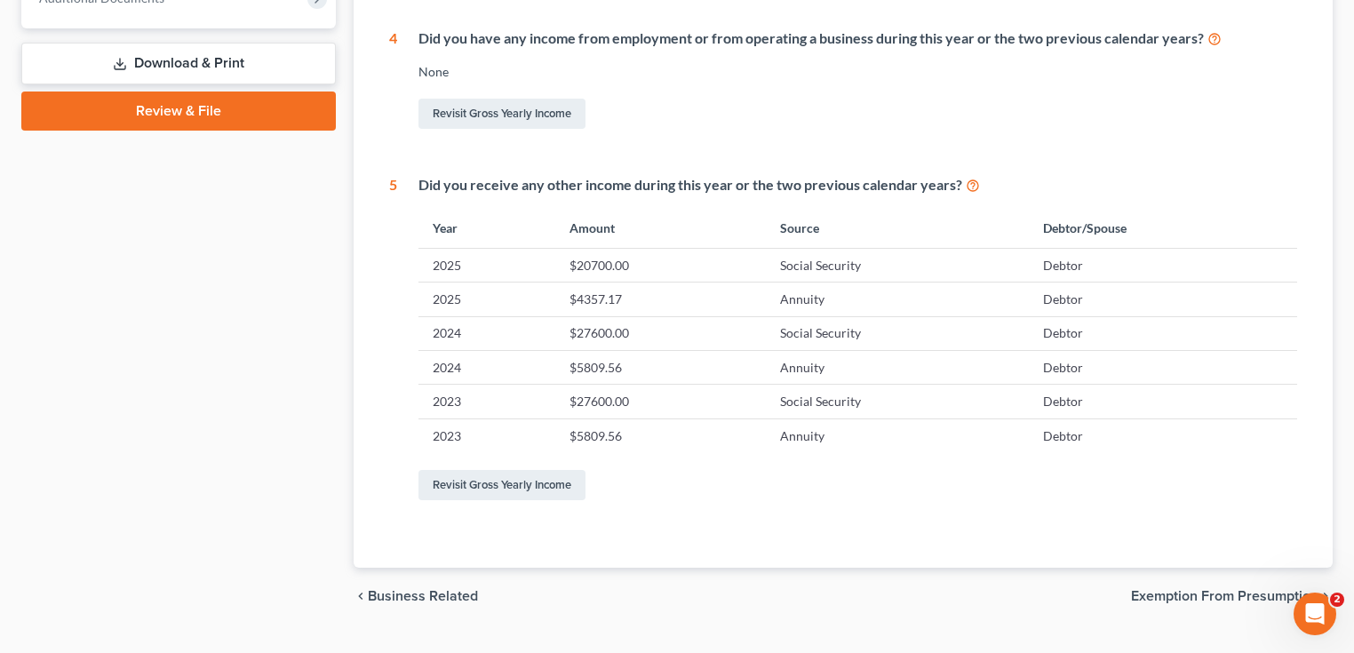
click at [800, 213] on th "Source" at bounding box center [897, 229] width 262 height 38
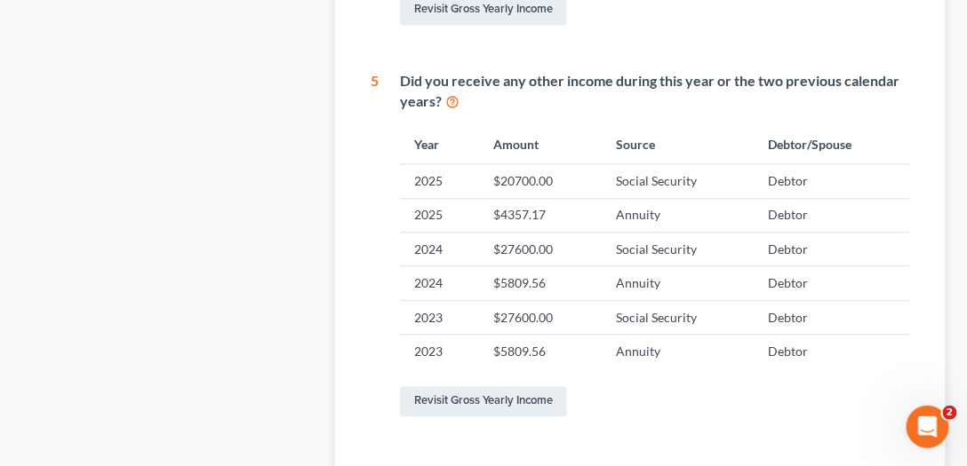
scroll to position [949, 0]
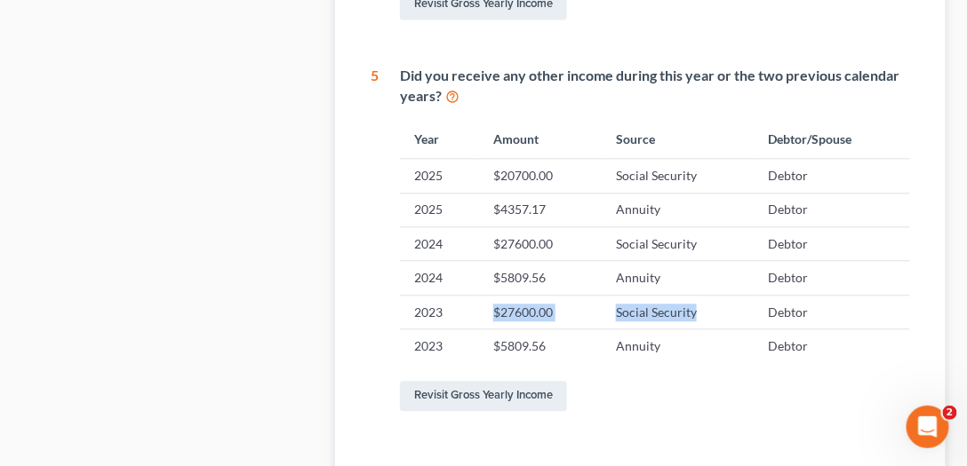
drag, startPoint x: 696, startPoint y: 311, endPoint x: 488, endPoint y: 292, distance: 208.7
click at [488, 295] on tr "2023 $27600.00 Social Security Debtor" at bounding box center [655, 312] width 510 height 34
click at [573, 270] on td "$5809.56" at bounding box center [540, 278] width 123 height 34
drag, startPoint x: 560, startPoint y: 274, endPoint x: 467, endPoint y: 278, distance: 92.5
click at [467, 278] on tr "2024 $5809.56 Annuity Debtor" at bounding box center [655, 278] width 510 height 34
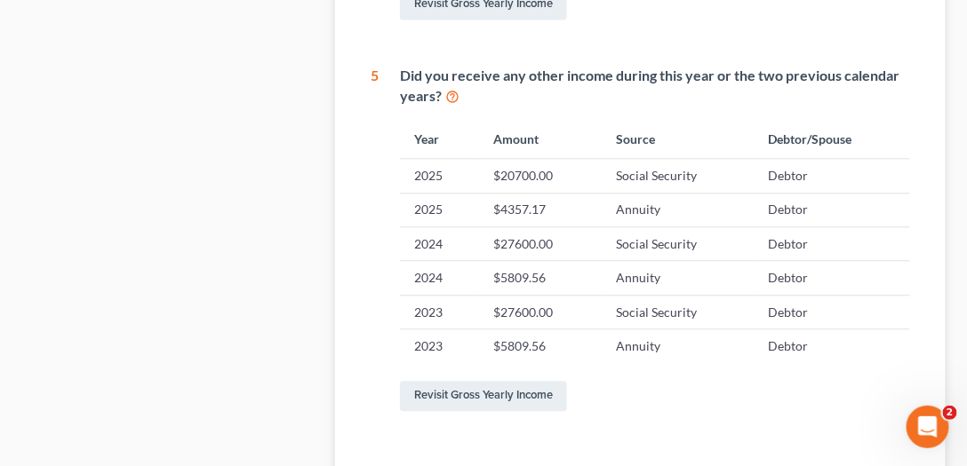
click at [577, 213] on td "$4357.17" at bounding box center [540, 210] width 123 height 34
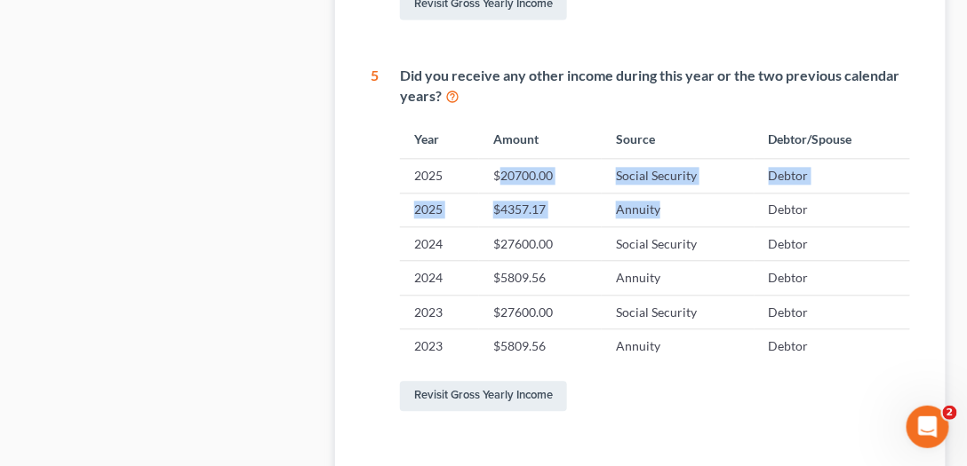
drag, startPoint x: 674, startPoint y: 211, endPoint x: 497, endPoint y: 175, distance: 180.3
click at [497, 175] on tbody "2025 $20700.00 Social Security Debtor 2025 $4357.17 Annuity Debtor 2024 $27600.…" at bounding box center [655, 261] width 510 height 204
click at [497, 175] on td "$20700.00" at bounding box center [540, 176] width 123 height 34
drag, startPoint x: 481, startPoint y: 168, endPoint x: 689, endPoint y: 213, distance: 212.8
click at [689, 213] on tbody "2025 $20700.00 Social Security Debtor 2025 $4357.17 Annuity Debtor 2024 $27600.…" at bounding box center [655, 261] width 510 height 204
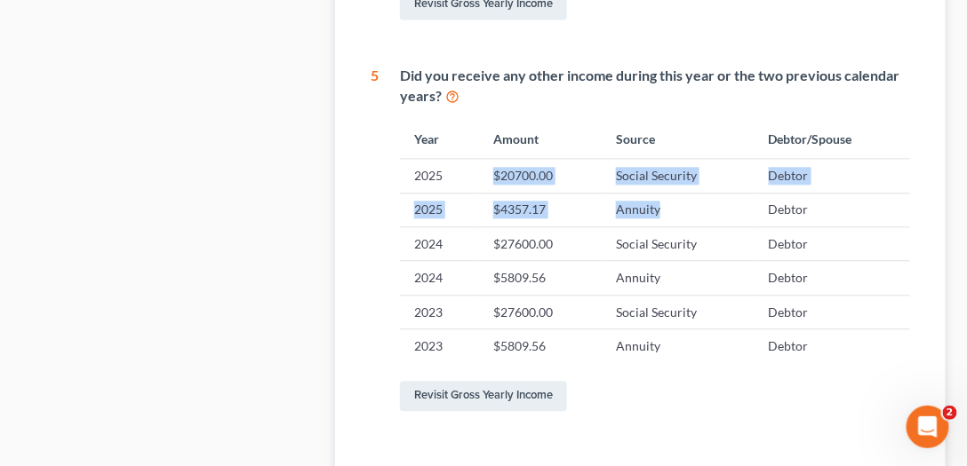
click at [689, 213] on td "Annuity" at bounding box center [677, 210] width 152 height 34
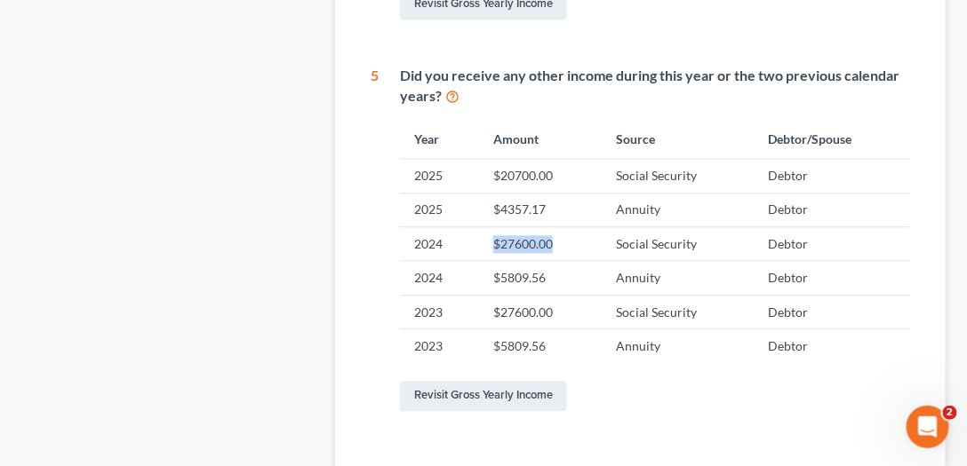
drag, startPoint x: 553, startPoint y: 239, endPoint x: 526, endPoint y: 244, distance: 28.1
click at [488, 256] on td "$27600.00" at bounding box center [540, 244] width 123 height 34
click at [587, 232] on td "$27600.00" at bounding box center [540, 244] width 123 height 34
click at [567, 305] on td "$27600.00" at bounding box center [540, 312] width 123 height 34
drag, startPoint x: 565, startPoint y: 268, endPoint x: 497, endPoint y: 282, distance: 68.8
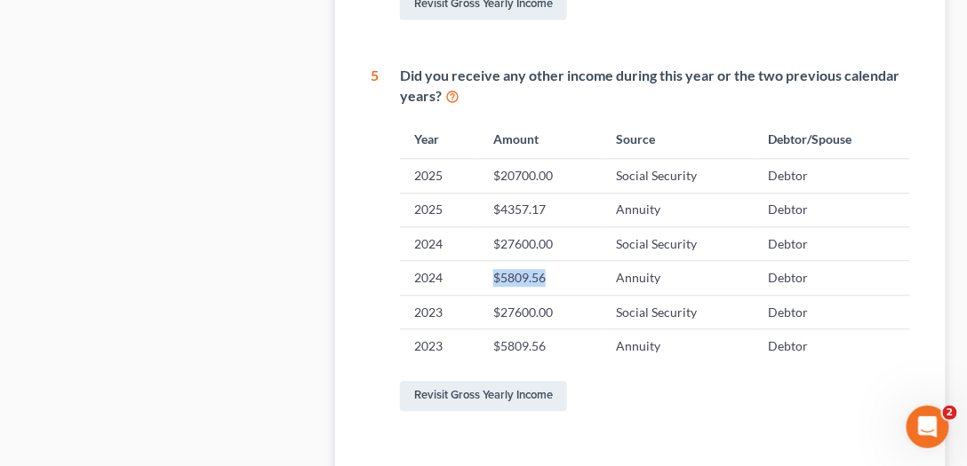
click at [497, 282] on td "$5809.56" at bounding box center [540, 278] width 123 height 34
click at [554, 277] on td "$5809.56" at bounding box center [540, 278] width 123 height 34
drag, startPoint x: 579, startPoint y: 206, endPoint x: 485, endPoint y: 203, distance: 94.2
click at [485, 203] on td "$4357.17" at bounding box center [540, 210] width 123 height 34
drag, startPoint x: 529, startPoint y: 204, endPoint x: 541, endPoint y: 194, distance: 15.7
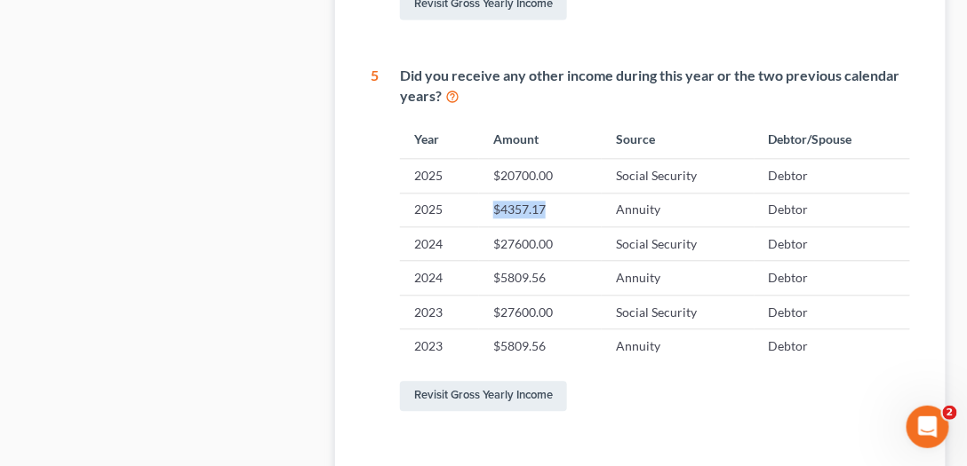
click at [529, 203] on td "$4357.17" at bounding box center [540, 210] width 123 height 34
click at [565, 167] on td "$20700.00" at bounding box center [540, 176] width 123 height 34
drag, startPoint x: 557, startPoint y: 169, endPoint x: 496, endPoint y: 183, distance: 62.9
click at [496, 183] on td "$20700.00" at bounding box center [540, 176] width 123 height 34
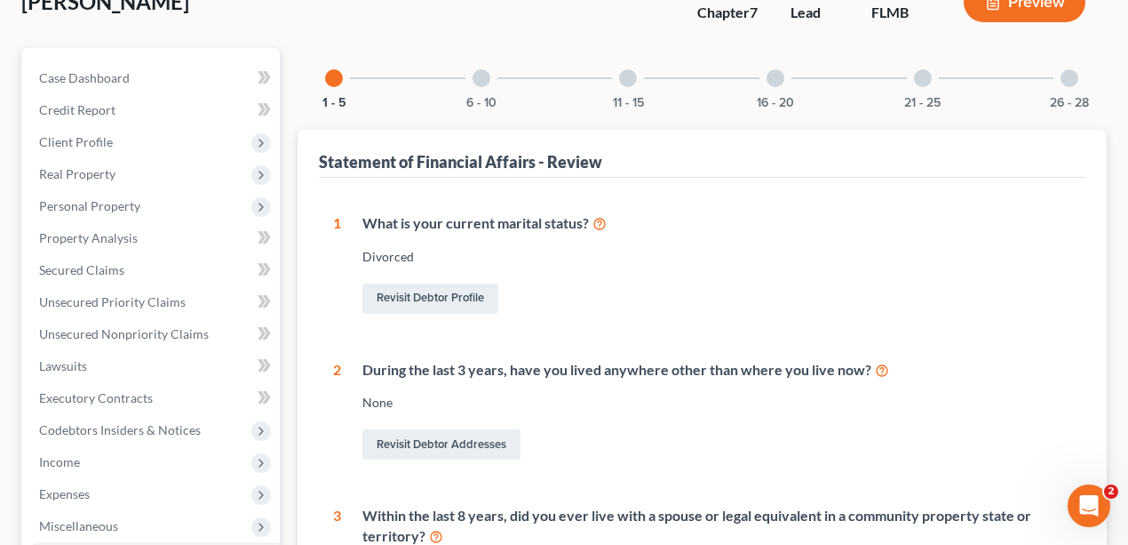
scroll to position [0, 0]
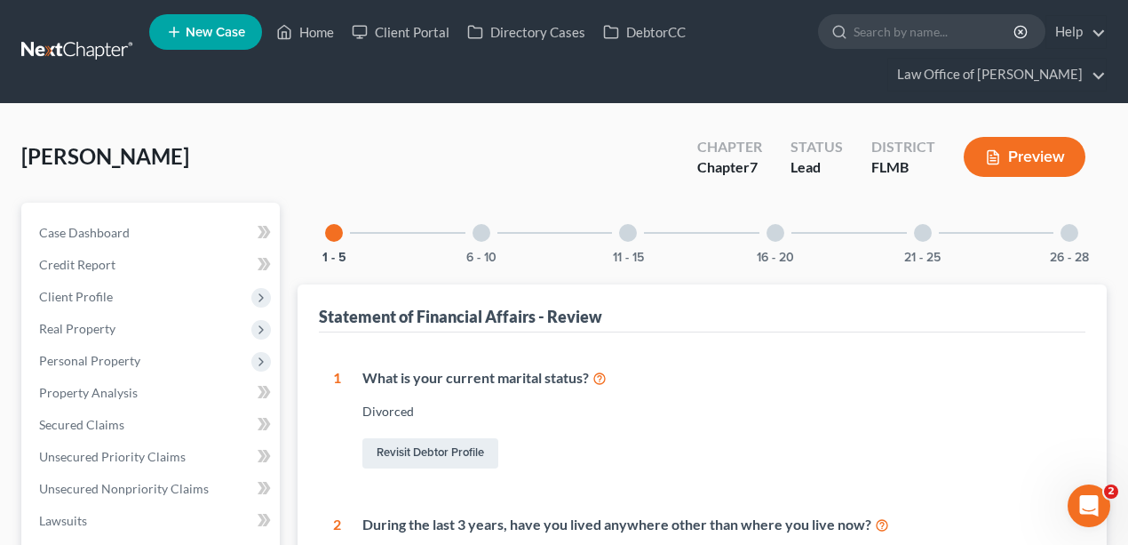
click at [478, 224] on div at bounding box center [482, 233] width 18 height 18
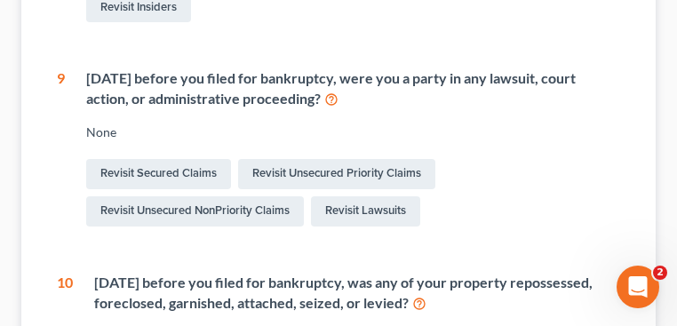
scroll to position [806, 0]
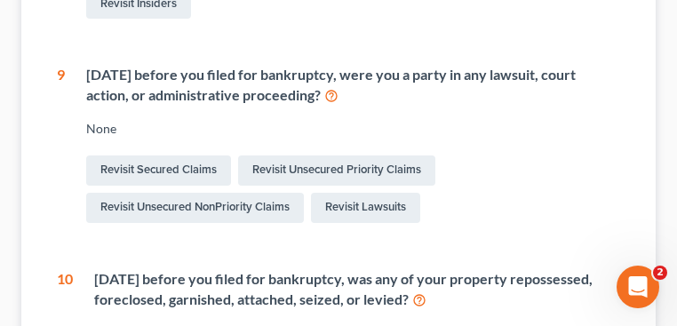
click at [126, 78] on div "Within 1 year before you filed for bankruptcy, were you a party in any lawsuit,…" at bounding box center [353, 85] width 534 height 41
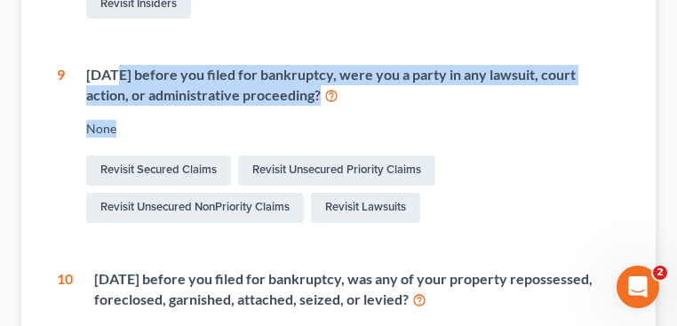
drag, startPoint x: 119, startPoint y: 71, endPoint x: 321, endPoint y: 105, distance: 204.5
click at [321, 105] on div "Within 1 year before you filed for bankruptcy, were you a party in any lawsuit,…" at bounding box center [342, 146] width 555 height 162
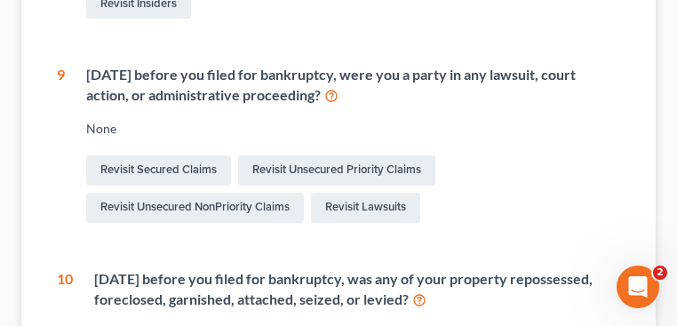
click at [320, 98] on div "Within 1 year before you filed for bankruptcy, were you a party in any lawsuit,…" at bounding box center [353, 85] width 534 height 41
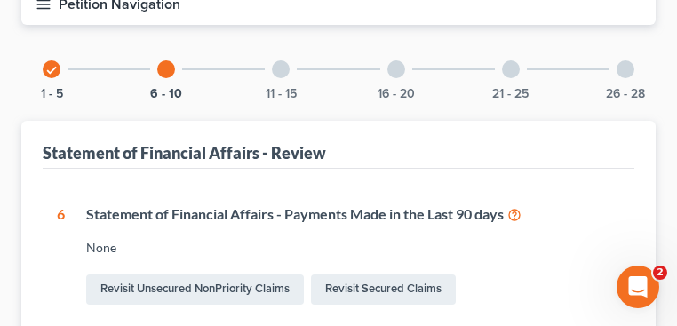
scroll to position [131, 0]
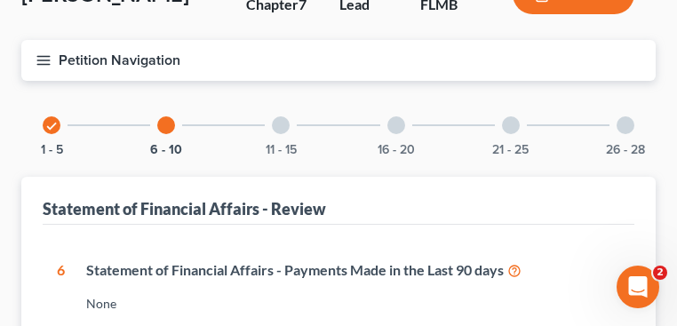
click at [282, 124] on div at bounding box center [281, 125] width 18 height 18
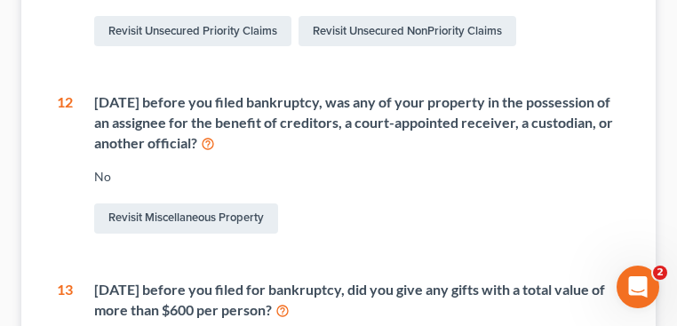
scroll to position [486, 0]
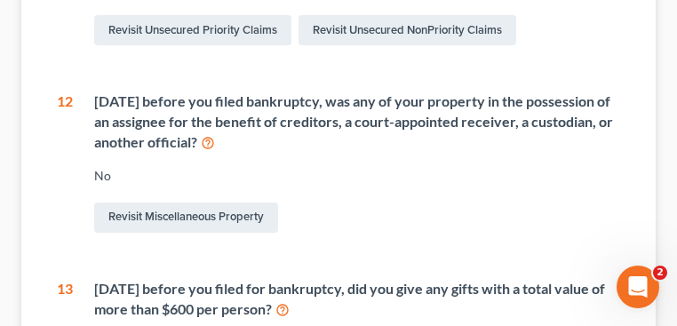
click at [128, 107] on div "Within 1 year before you filed bankruptcy, was any of your property in the poss…" at bounding box center [357, 122] width 526 height 61
drag, startPoint x: 103, startPoint y: 96, endPoint x: 363, endPoint y: 146, distance: 265.0
click at [363, 146] on div "Within 1 year before you filed bankruptcy, was any of your property in the poss…" at bounding box center [357, 122] width 526 height 61
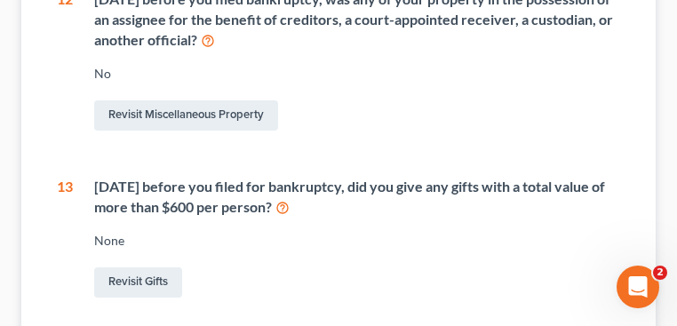
scroll to position [664, 0]
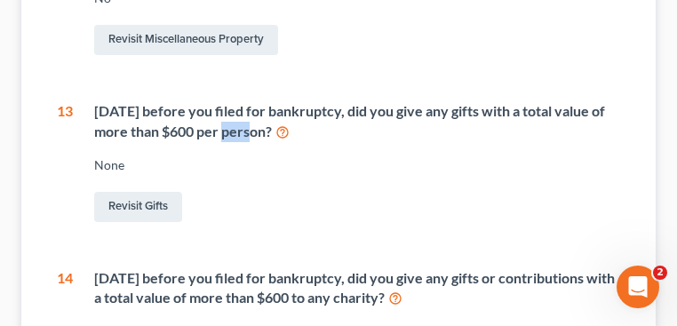
drag, startPoint x: 224, startPoint y: 130, endPoint x: 251, endPoint y: 132, distance: 26.8
click at [251, 132] on div "Within 2 years before you filed for bankruptcy, did you give any gifts with a t…" at bounding box center [357, 121] width 526 height 41
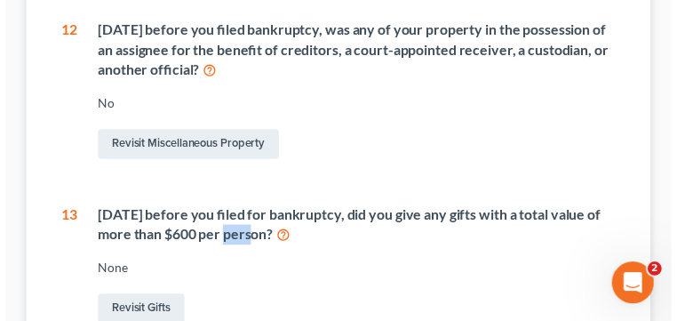
scroll to position [237, 0]
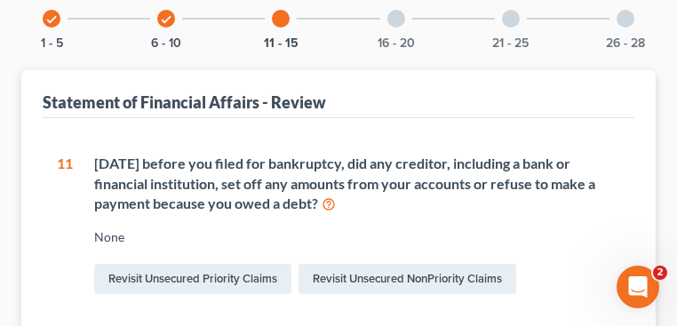
click at [400, 20] on div at bounding box center [396, 19] width 18 height 18
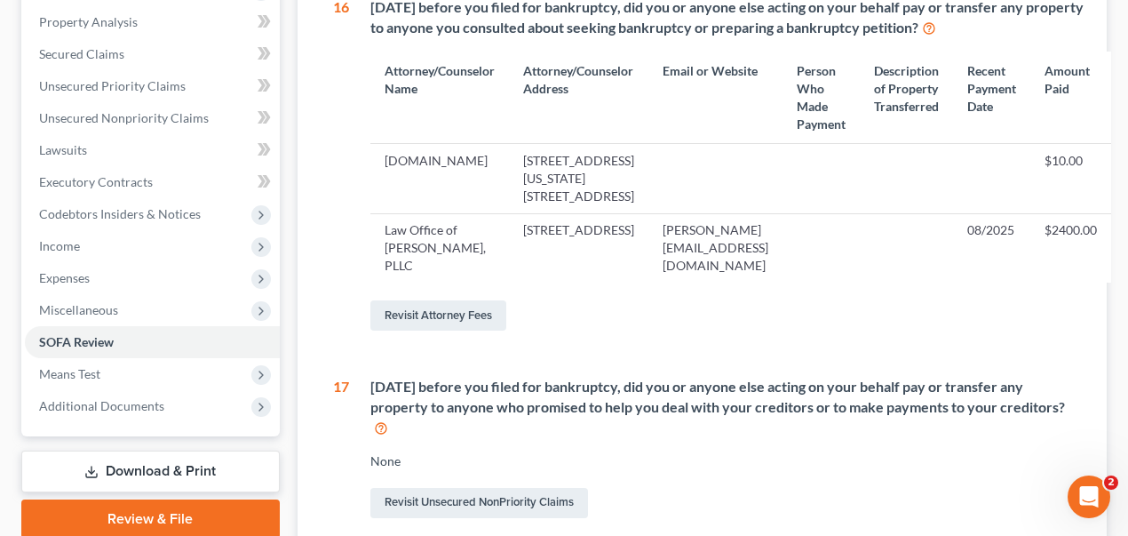
scroll to position [370, 119]
drag, startPoint x: 1116, startPoint y: 153, endPoint x: 1054, endPoint y: 155, distance: 62.2
click at [1054, 155] on td "$10.00" at bounding box center [1070, 178] width 81 height 69
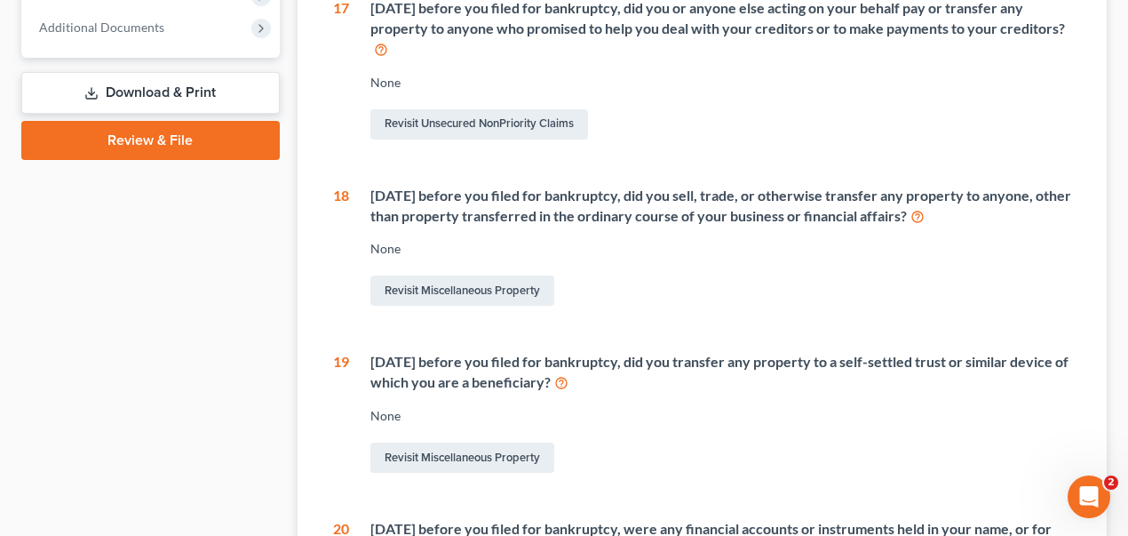
scroll to position [785, 119]
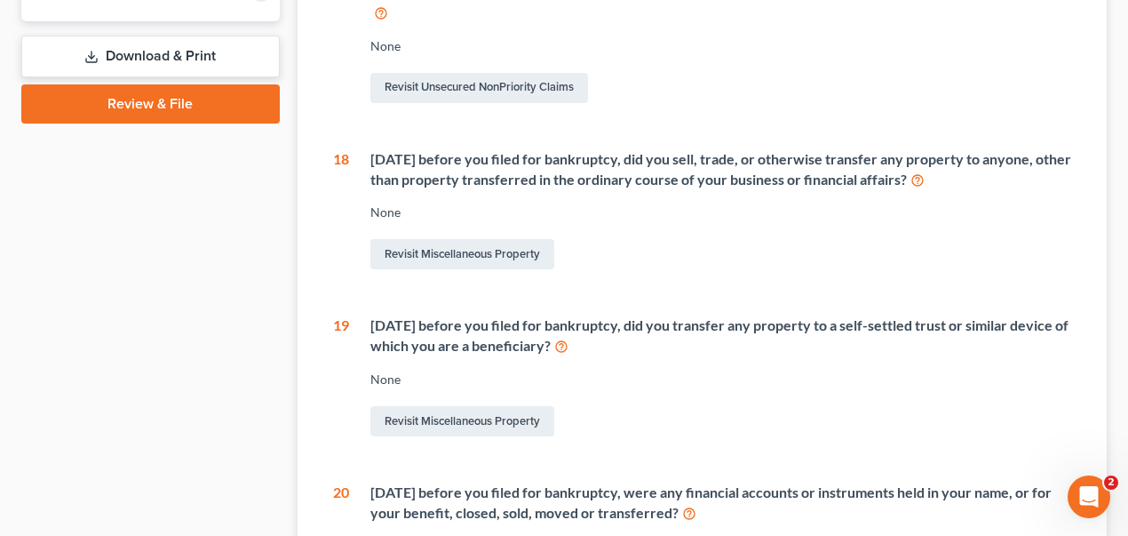
click at [370, 178] on div "Within 2 years before you filed for bankruptcy, did you sell, trade, or otherwi…" at bounding box center [721, 169] width 702 height 41
drag, startPoint x: 292, startPoint y: 187, endPoint x: 338, endPoint y: 191, distance: 46.4
click at [380, 190] on div "Within 2 years before you filed for bankruptcy, did you sell, trade, or otherwi…" at bounding box center [721, 169] width 702 height 41
click at [370, 186] on div "Within 2 years before you filed for bankruptcy, did you sell, trade, or otherwi…" at bounding box center [721, 169] width 702 height 41
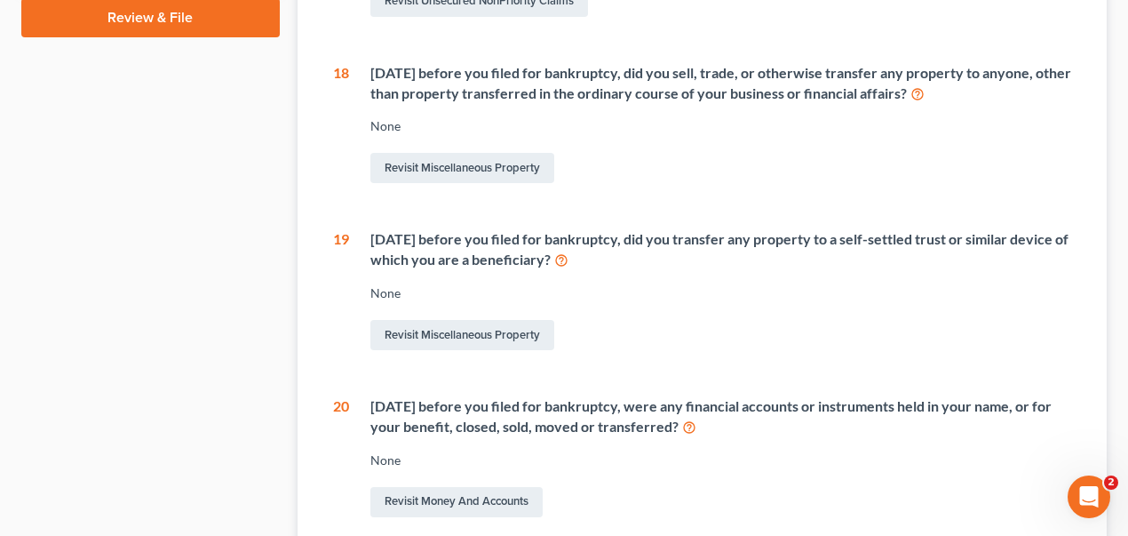
scroll to position [963, 119]
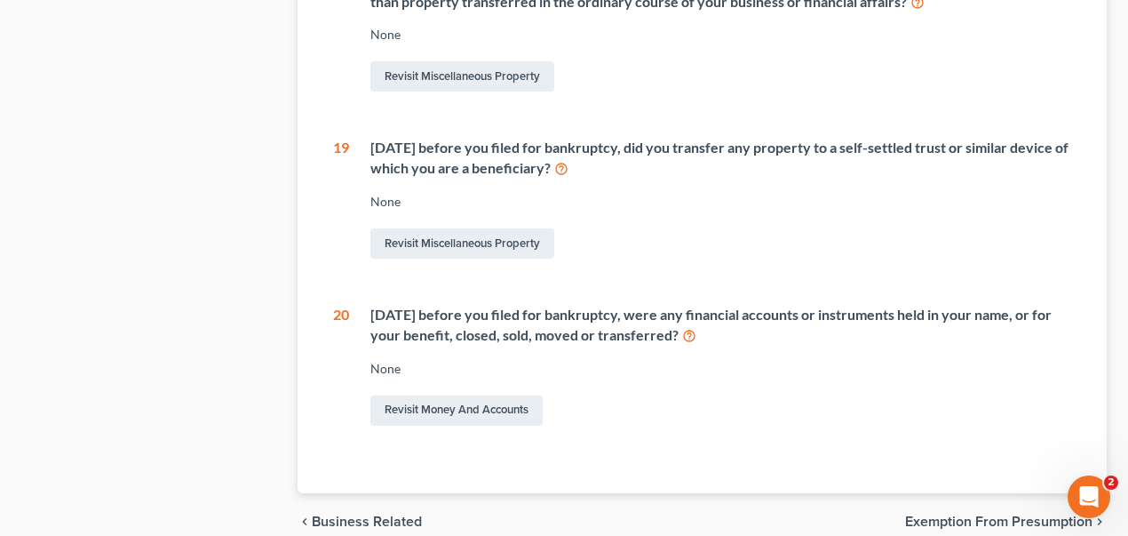
click at [370, 165] on div "Within 10 years before you filed for bankruptcy, did you transfer any property …" at bounding box center [721, 158] width 702 height 41
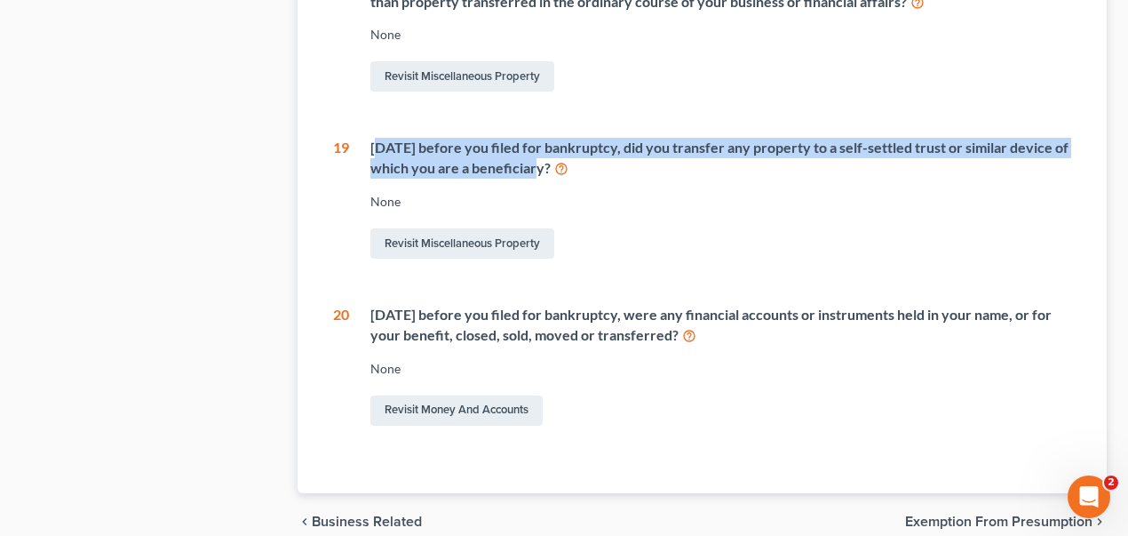
drag, startPoint x: 263, startPoint y: 162, endPoint x: 414, endPoint y: 182, distance: 152.4
click at [415, 179] on div "Within 10 years before you filed for bankruptcy, did you transfer any property …" at bounding box center [721, 158] width 702 height 41
click at [413, 179] on div "Within 10 years before you filed for bankruptcy, did you transfer any property …" at bounding box center [721, 158] width 702 height 41
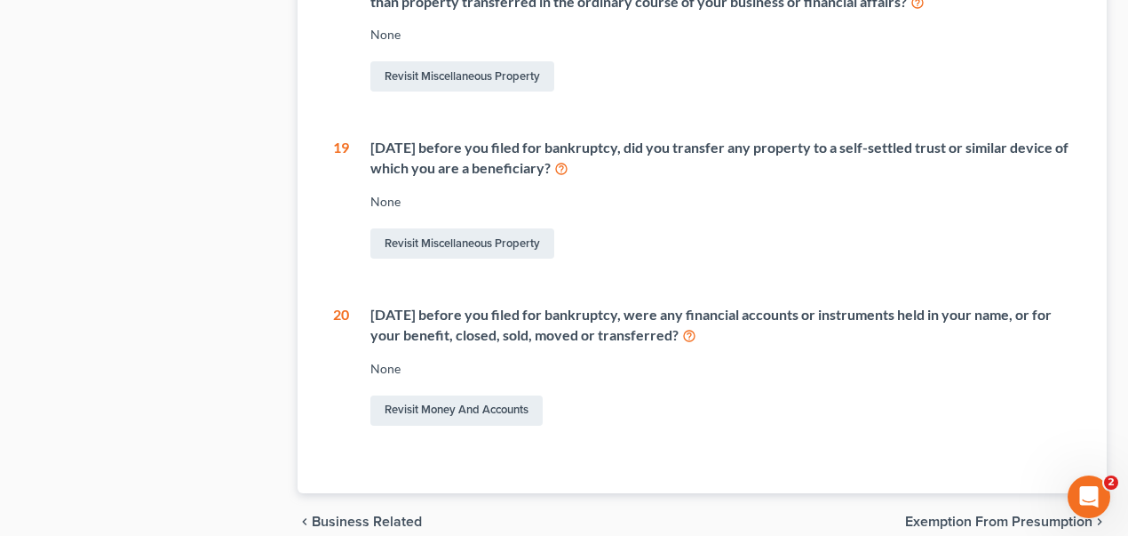
click at [573, 179] on div "Within 10 years before you filed for bankruptcy, did you transfer any property …" at bounding box center [721, 158] width 702 height 41
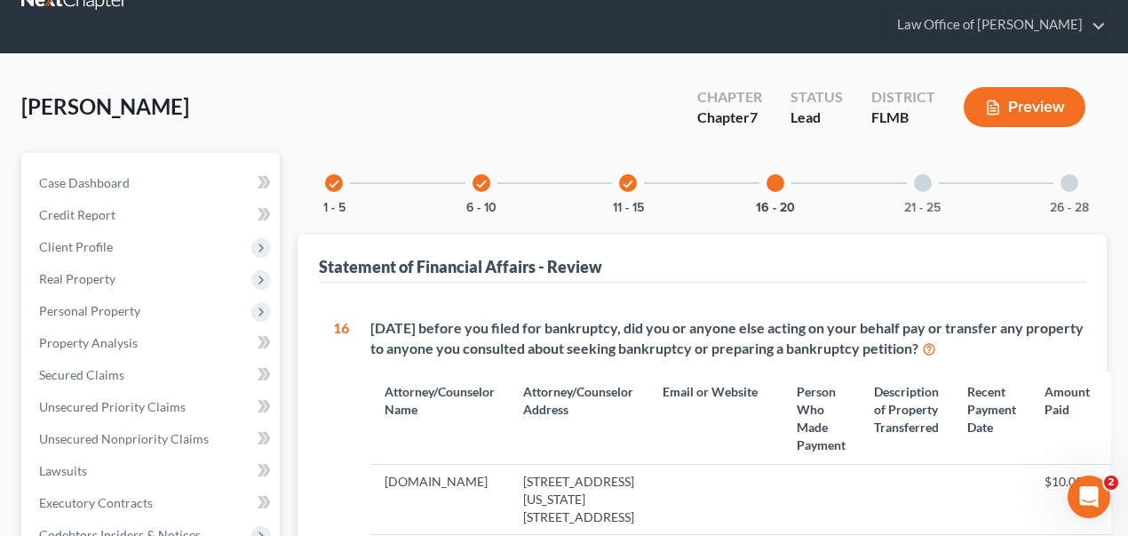
scroll to position [0, 119]
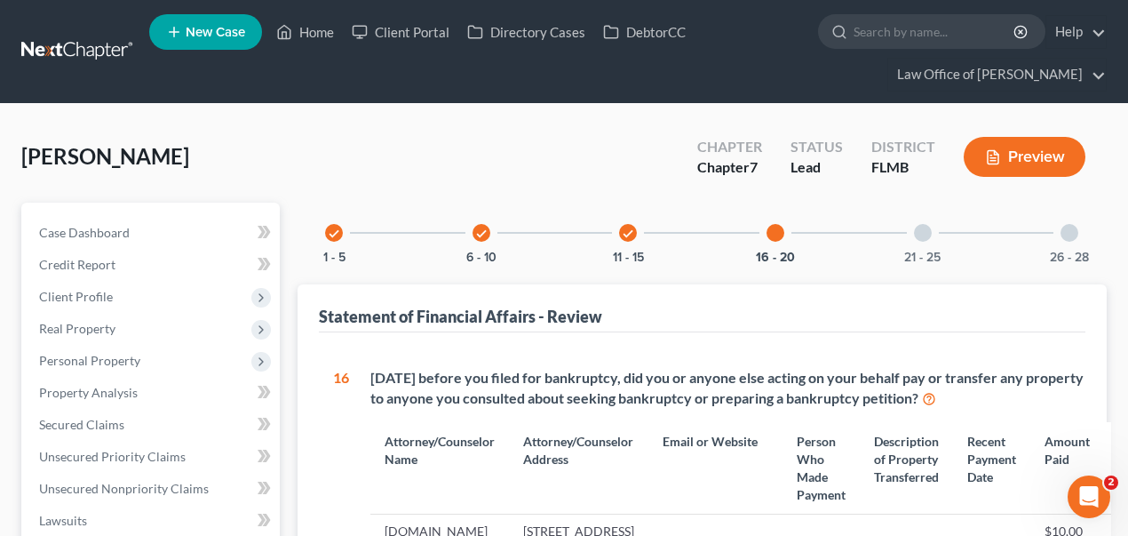
click at [914, 234] on div at bounding box center [923, 233] width 18 height 18
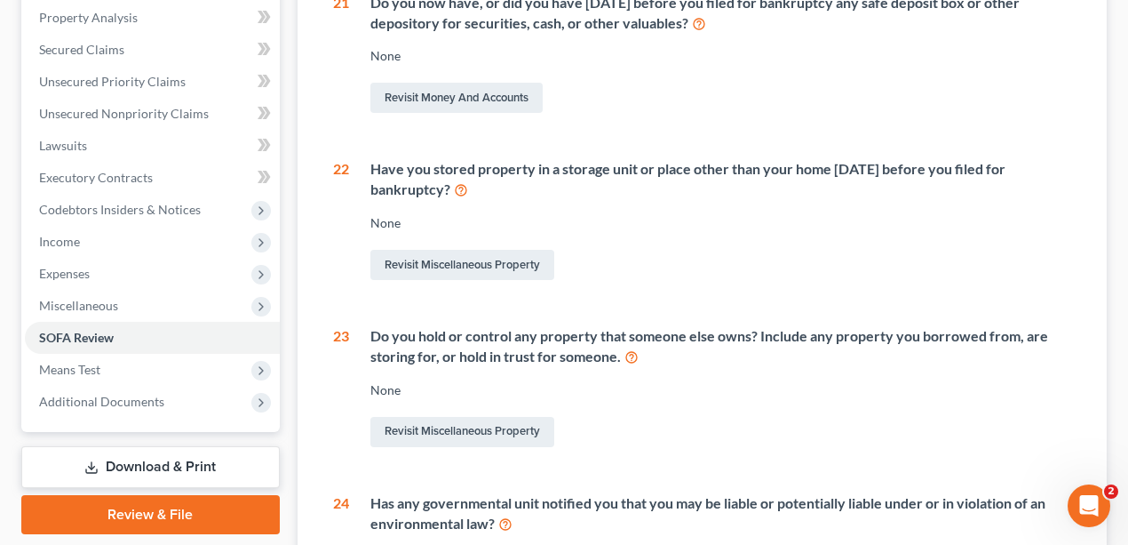
scroll to position [296, 0]
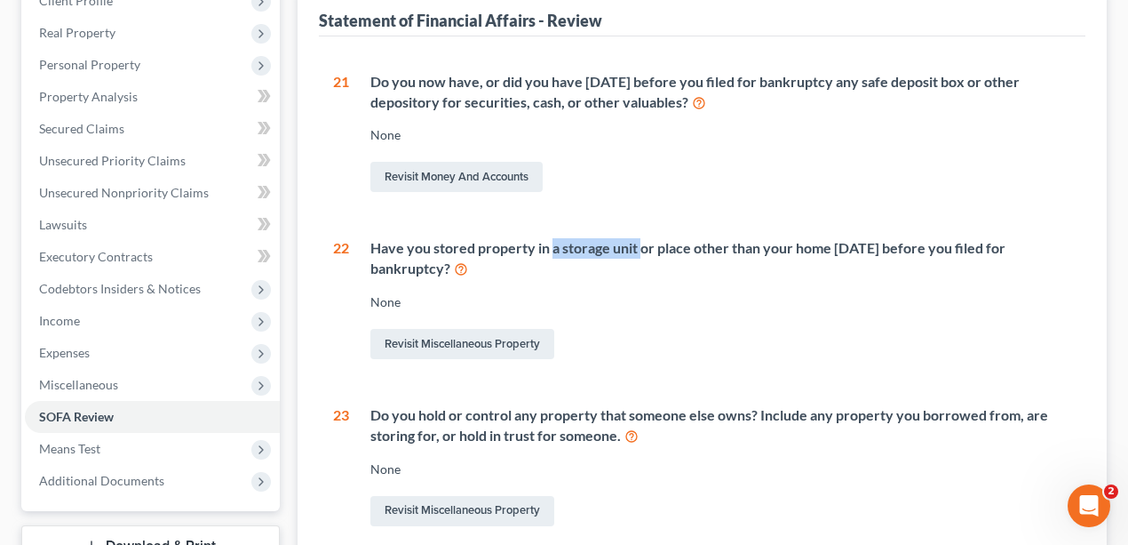
drag, startPoint x: 552, startPoint y: 242, endPoint x: 640, endPoint y: 256, distance: 89.1
click at [640, 256] on div "Have you stored property in a storage unit or place other than your home within…" at bounding box center [721, 258] width 702 height 41
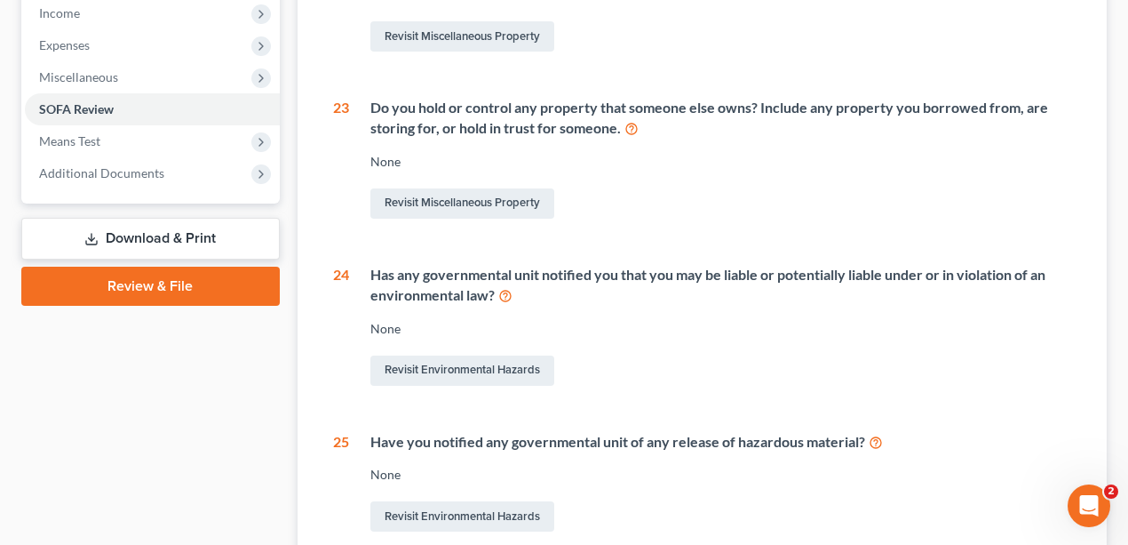
scroll to position [711, 0]
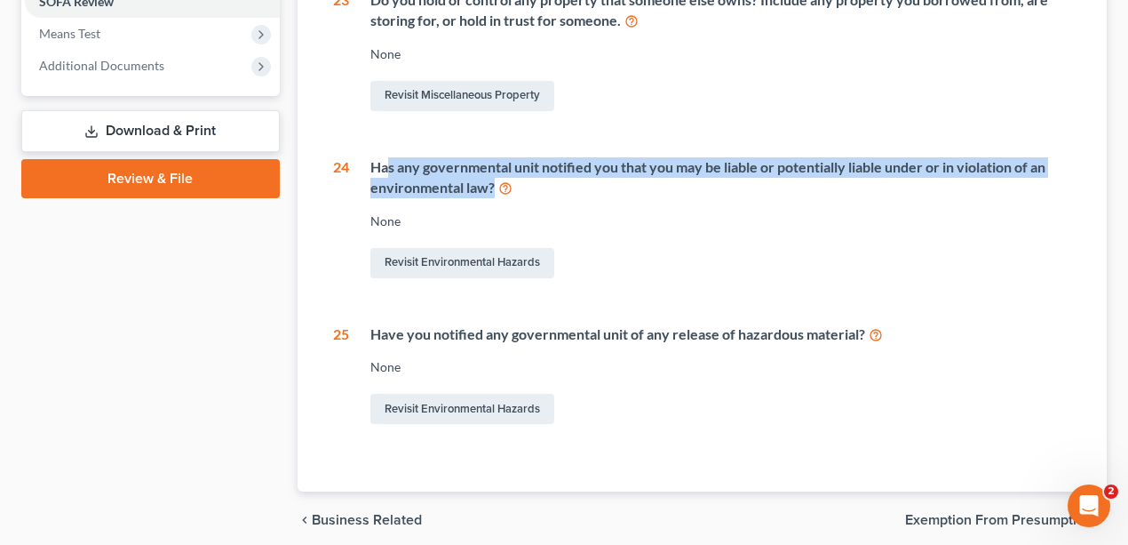
drag, startPoint x: 386, startPoint y: 163, endPoint x: 494, endPoint y: 187, distance: 111.0
click at [494, 187] on div "Has any governmental unit notified you that you may be liable or potentially li…" at bounding box center [721, 177] width 702 height 41
drag, startPoint x: 651, startPoint y: 188, endPoint x: 629, endPoint y: 176, distance: 25.5
click at [649, 188] on div "Has any governmental unit notified you that you may be liable or potentially li…" at bounding box center [721, 177] width 702 height 41
click at [541, 167] on div "Has any governmental unit notified you that you may be liable or potentially li…" at bounding box center [721, 177] width 702 height 41
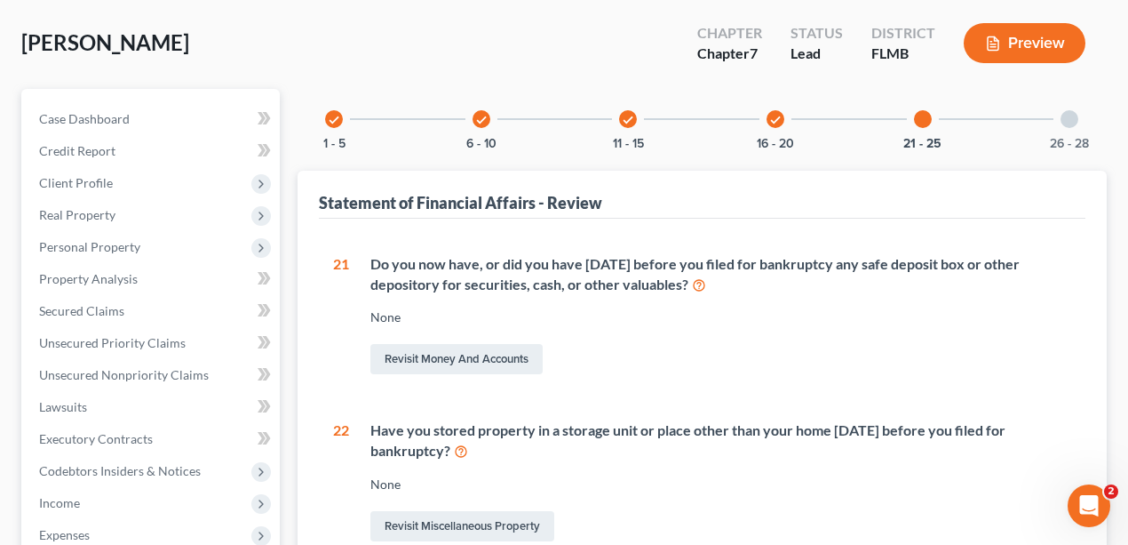
scroll to position [0, 0]
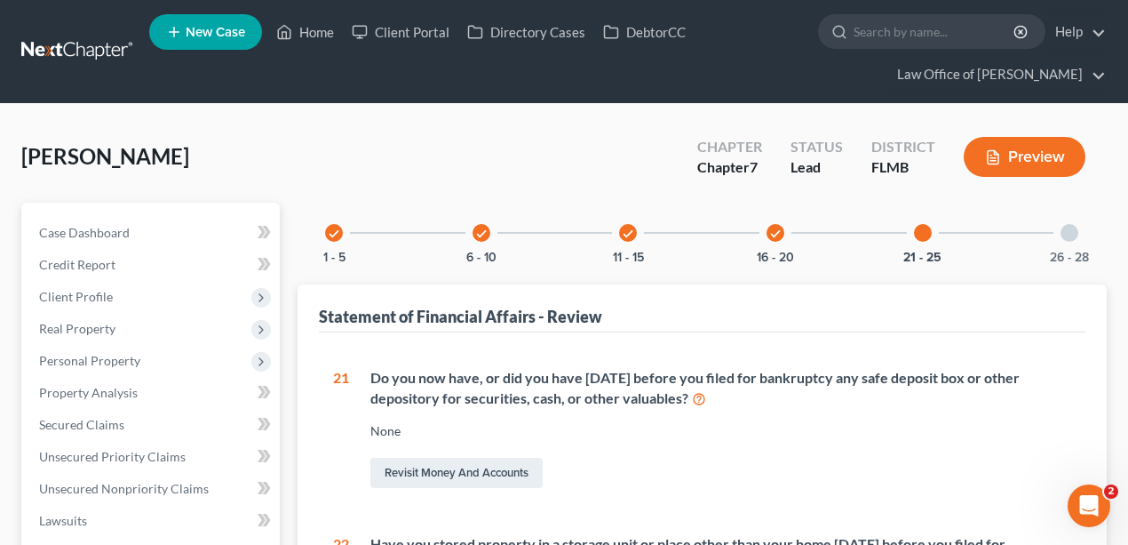
click at [1070, 238] on div at bounding box center [1070, 233] width 18 height 18
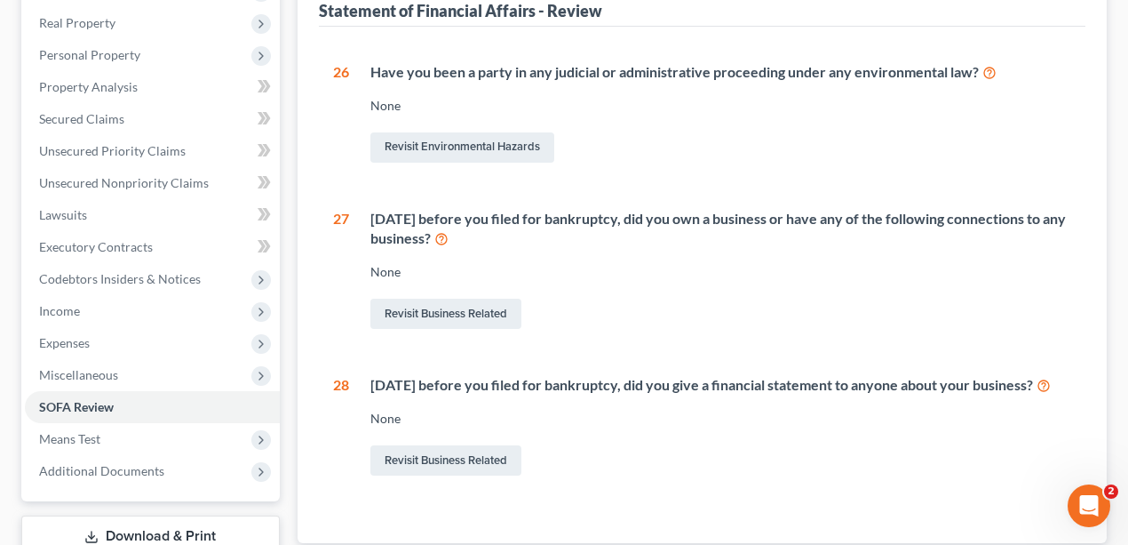
scroll to position [414, 0]
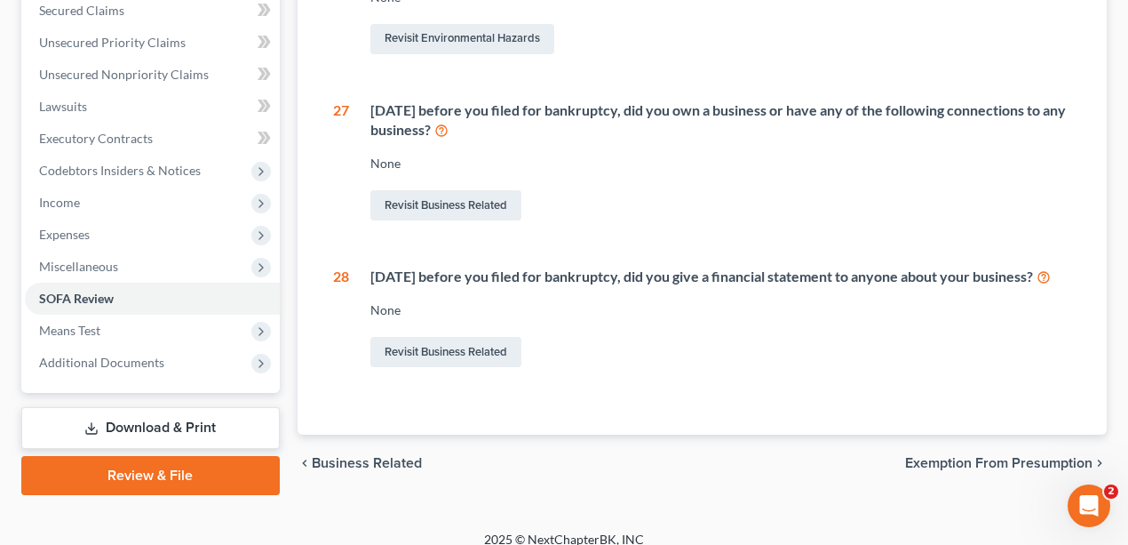
drag, startPoint x: 469, startPoint y: 133, endPoint x: 419, endPoint y: 130, distance: 49.9
click at [419, 130] on div "Within 4 years before you filed for bankruptcy, did you own a business or have …" at bounding box center [721, 120] width 702 height 41
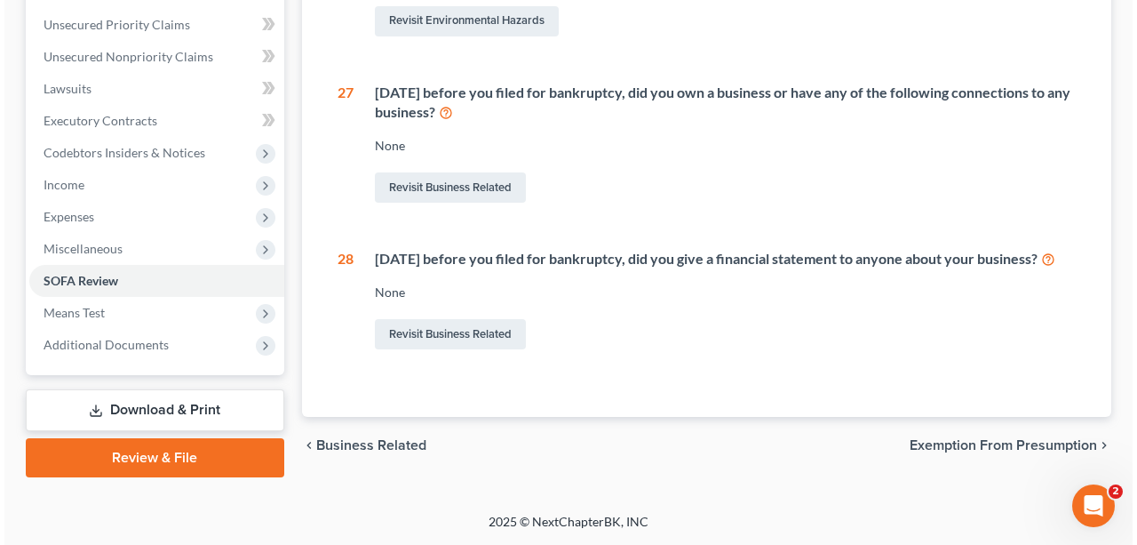
scroll to position [448, 0]
click at [167, 438] on link "Review & File" at bounding box center [150, 457] width 259 height 39
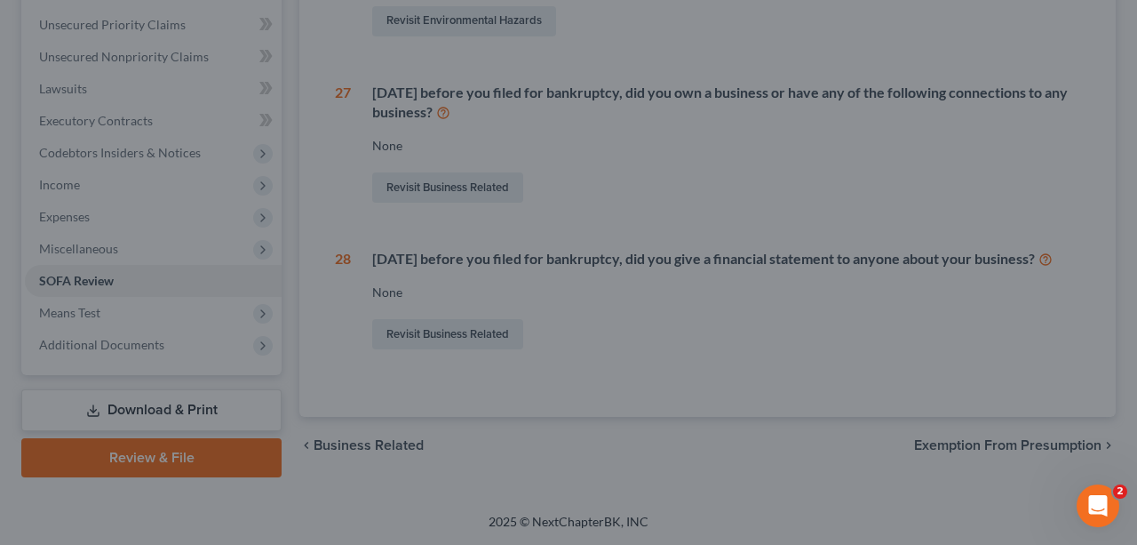
click at [943, 313] on div at bounding box center [568, 272] width 1137 height 545
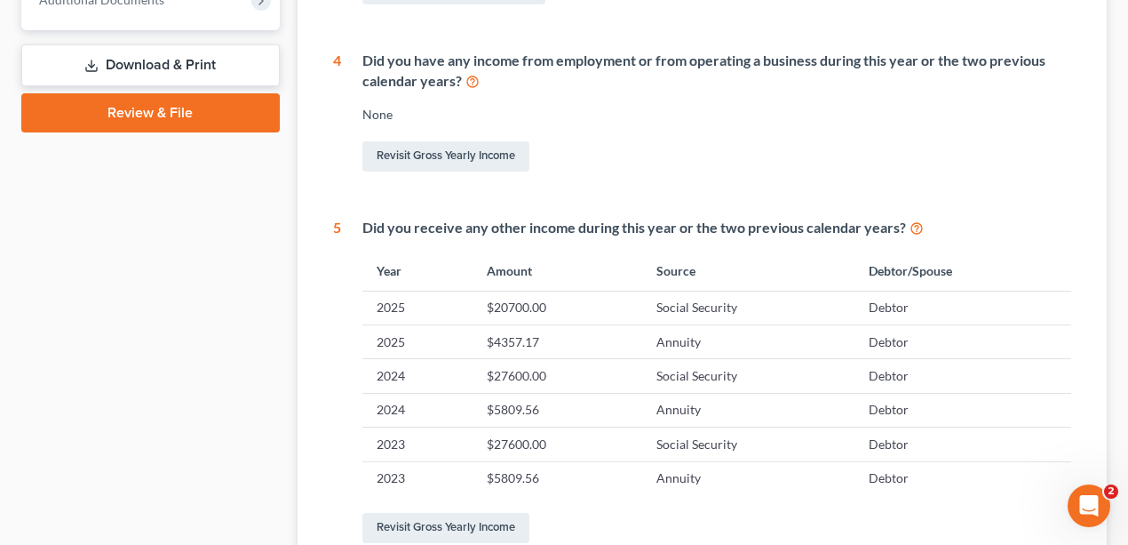
scroll to position [651, 0]
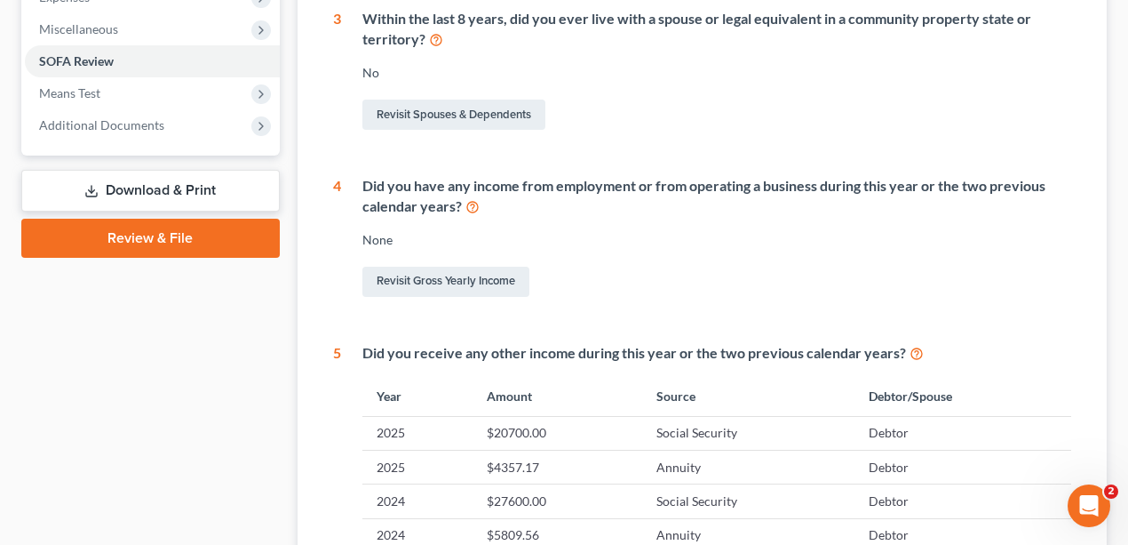
click at [757, 275] on div "Revisit Gross Yearly Income" at bounding box center [717, 281] width 710 height 37
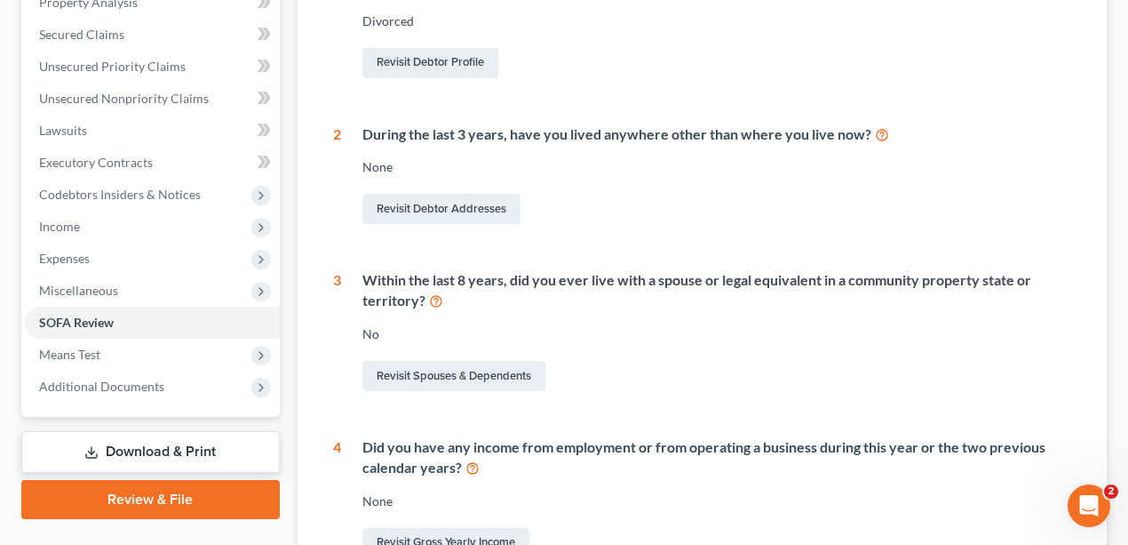
scroll to position [592, 0]
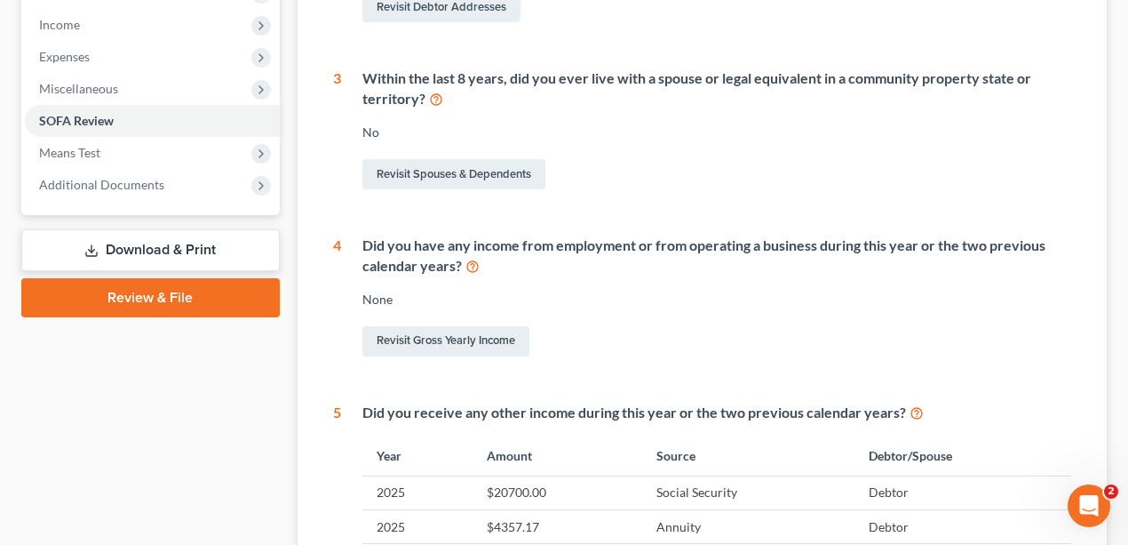
click at [191, 297] on link "Review & File" at bounding box center [150, 297] width 259 height 39
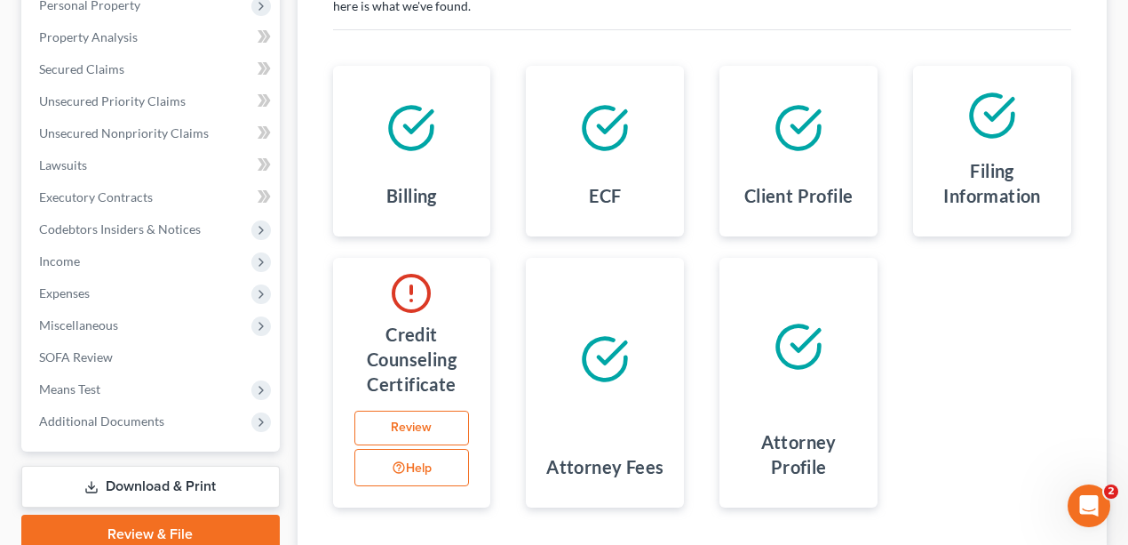
click at [169, 490] on link "Download & Print" at bounding box center [150, 486] width 259 height 42
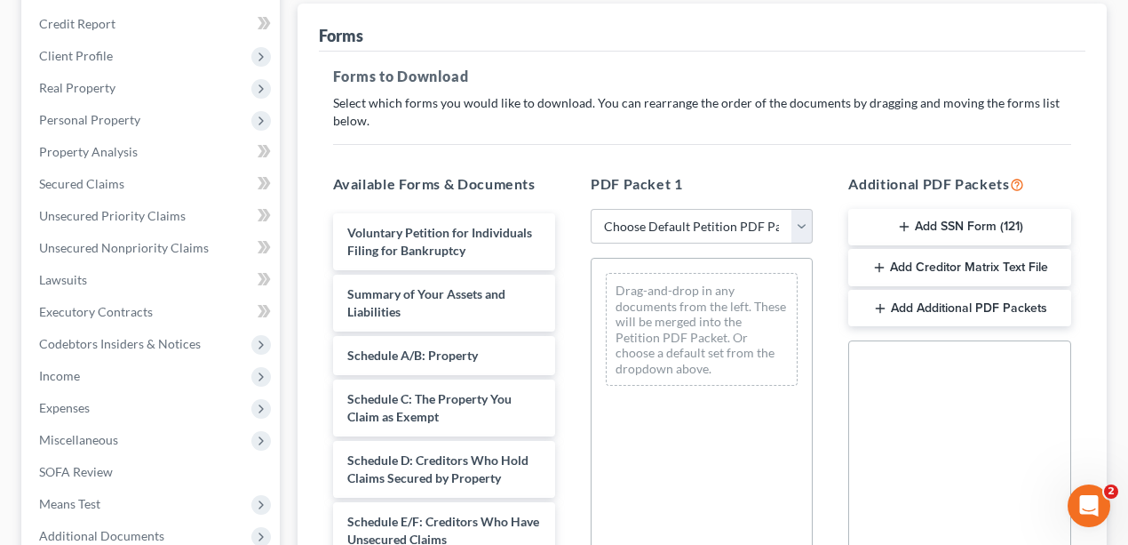
scroll to position [355, 0]
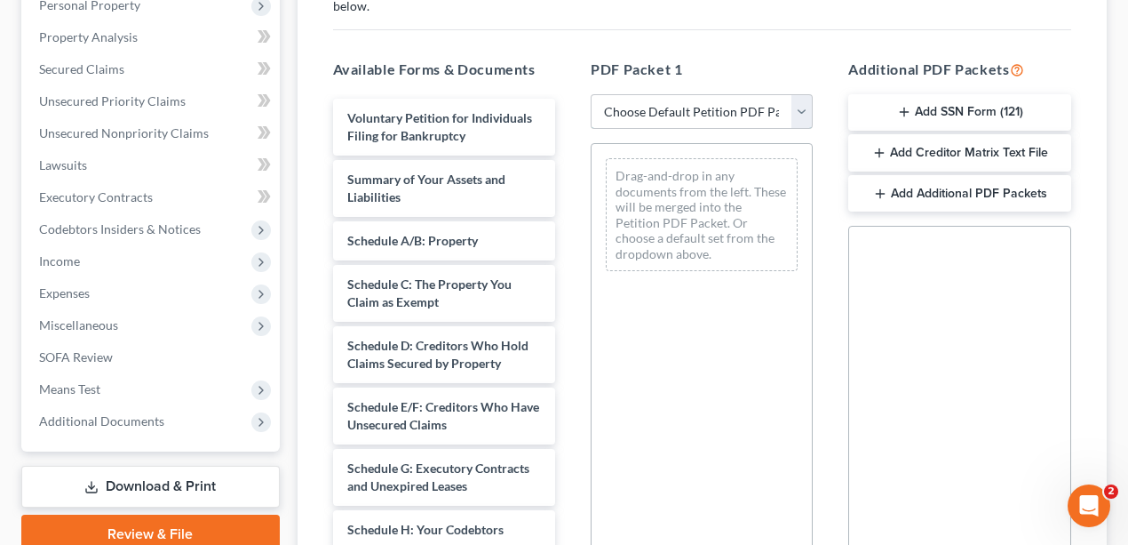
click at [736, 113] on select "Choose Default Petition PDF Packet Complete Bankruptcy Petition (all forms and …" at bounding box center [702, 112] width 222 height 36
select select "0"
click at [591, 94] on select "Choose Default Petition PDF Packet Complete Bankruptcy Petition (all forms and …" at bounding box center [702, 112] width 222 height 36
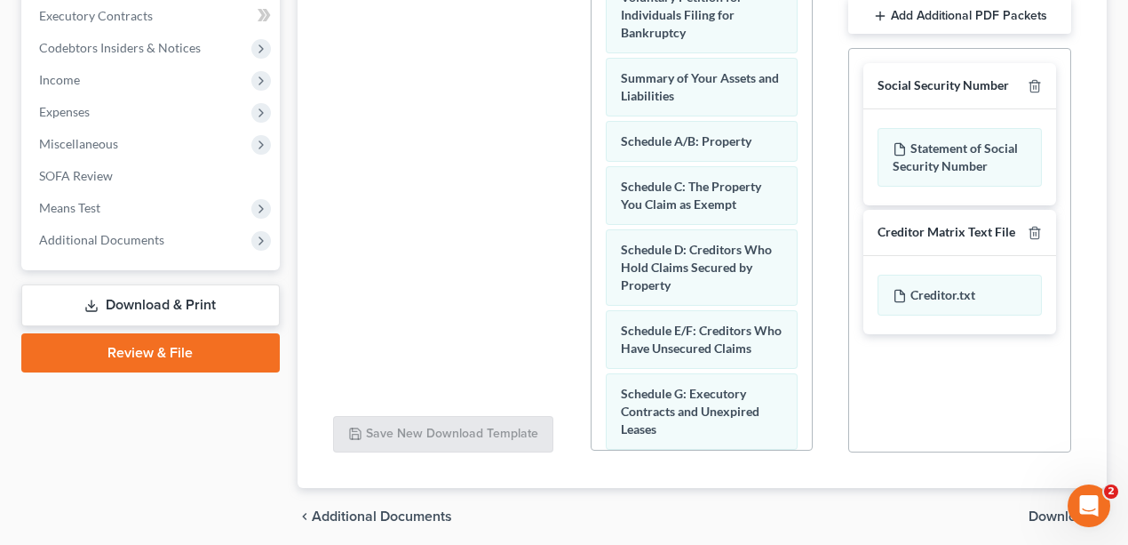
scroll to position [601, 0]
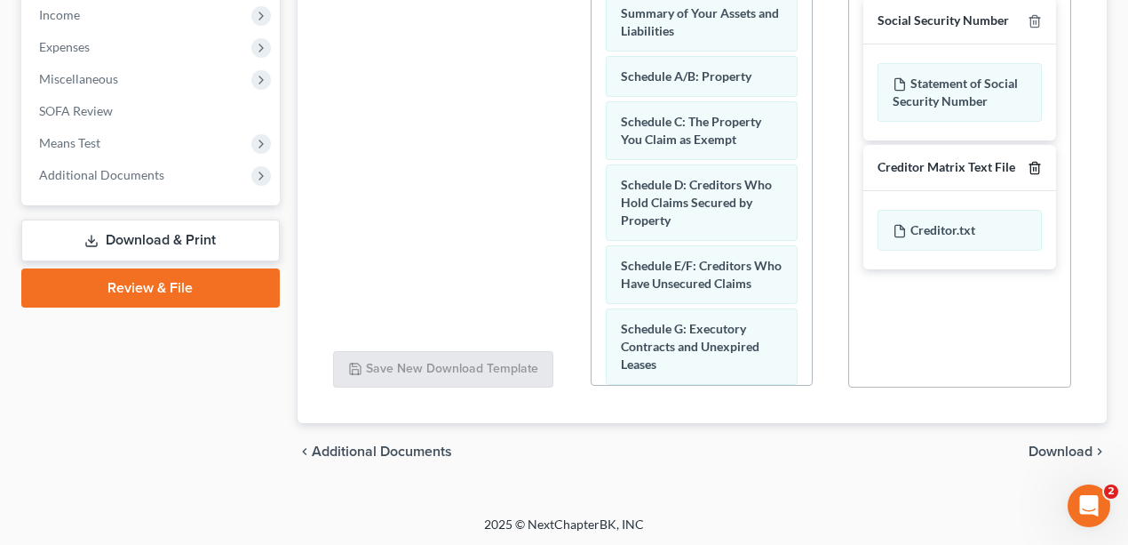
click at [1036, 167] on line "button" at bounding box center [1036, 169] width 0 height 4
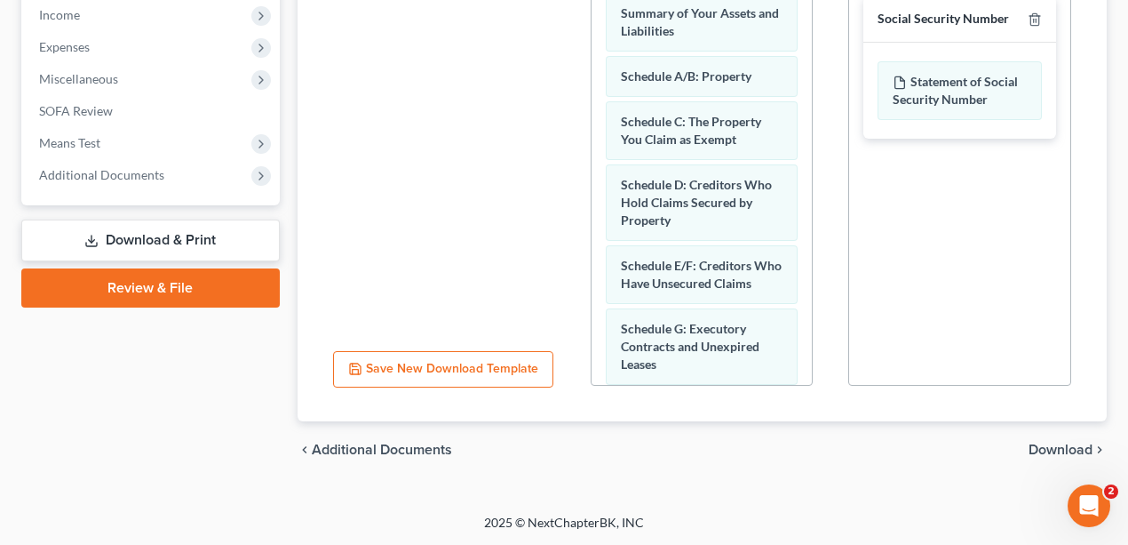
scroll to position [601, 0]
click at [1072, 450] on span "Download" at bounding box center [1061, 450] width 64 height 14
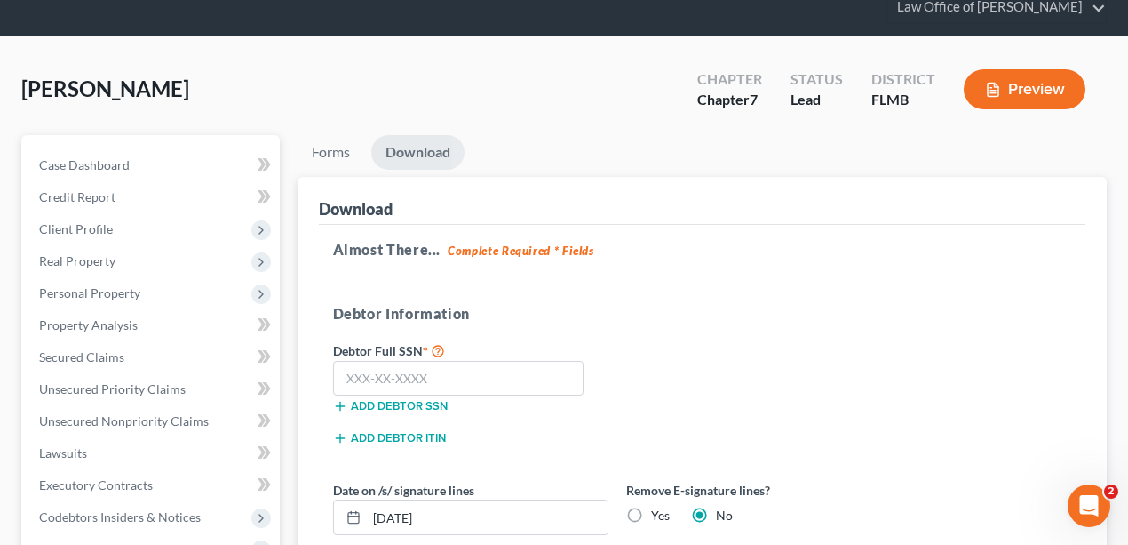
scroll to position [251, 0]
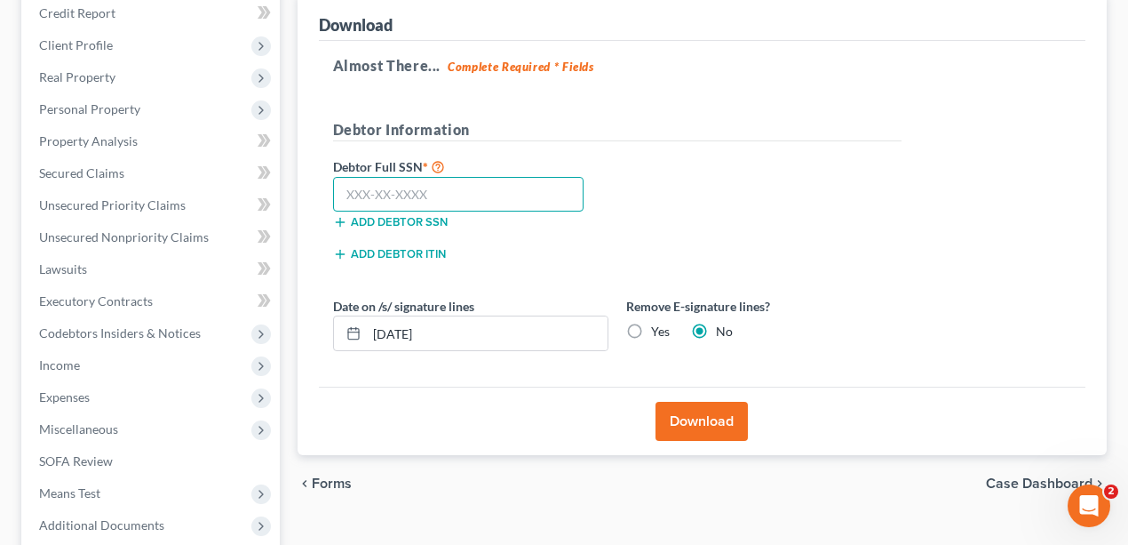
click at [445, 192] on input "text" at bounding box center [458, 195] width 251 height 36
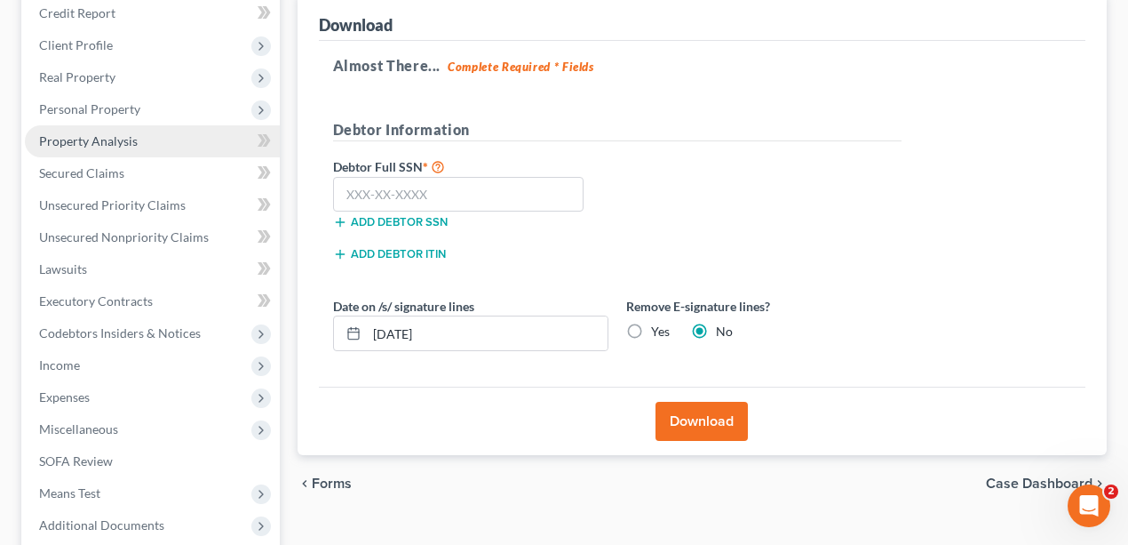
click at [148, 132] on link "Property Analysis" at bounding box center [152, 141] width 255 height 32
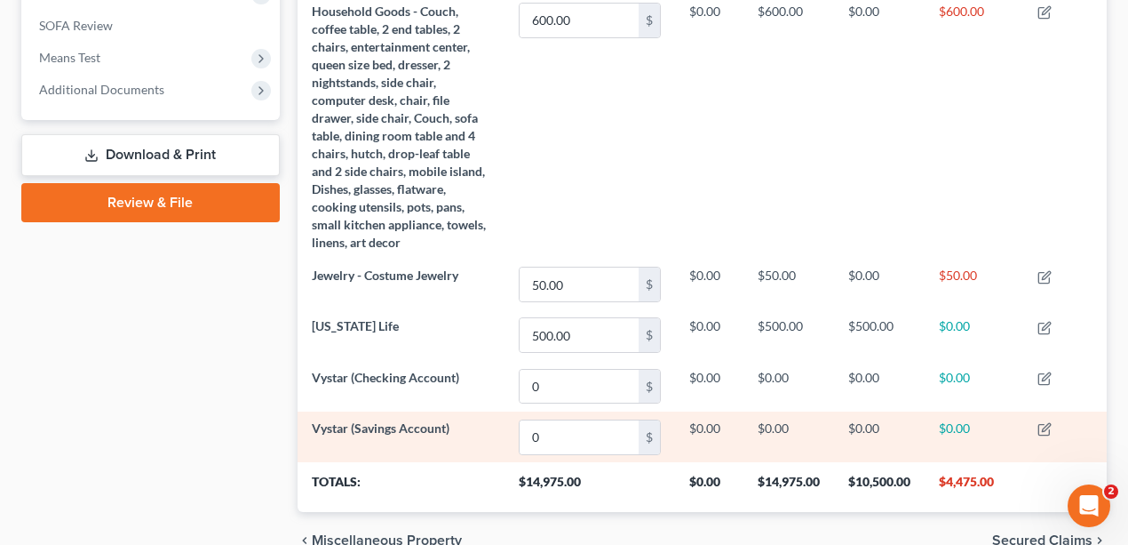
scroll to position [774, 0]
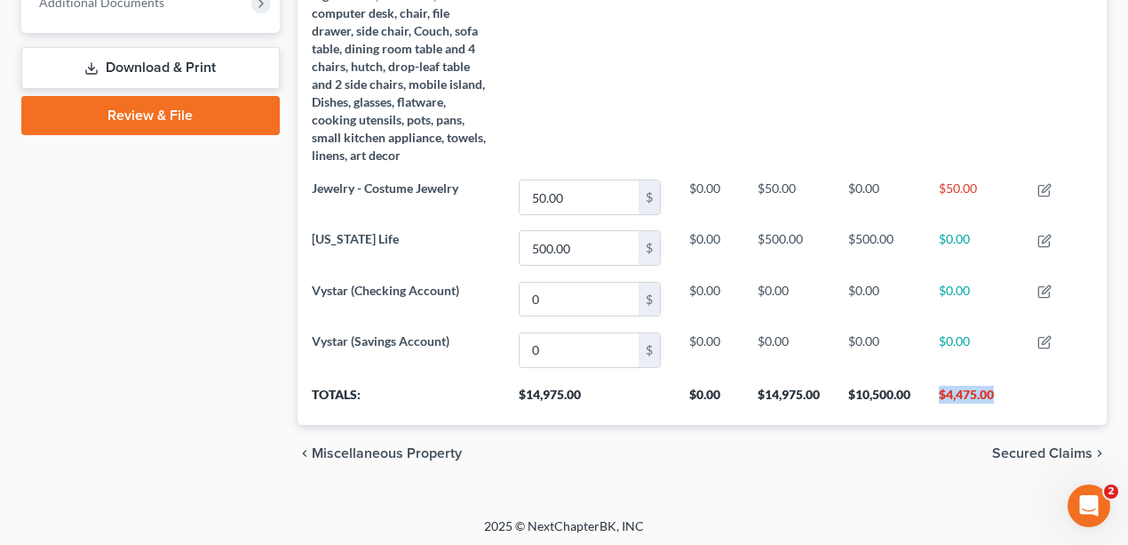
drag, startPoint x: 1023, startPoint y: 396, endPoint x: 936, endPoint y: 395, distance: 87.1
click at [936, 395] on th "$4,475.00" at bounding box center [974, 400] width 99 height 50
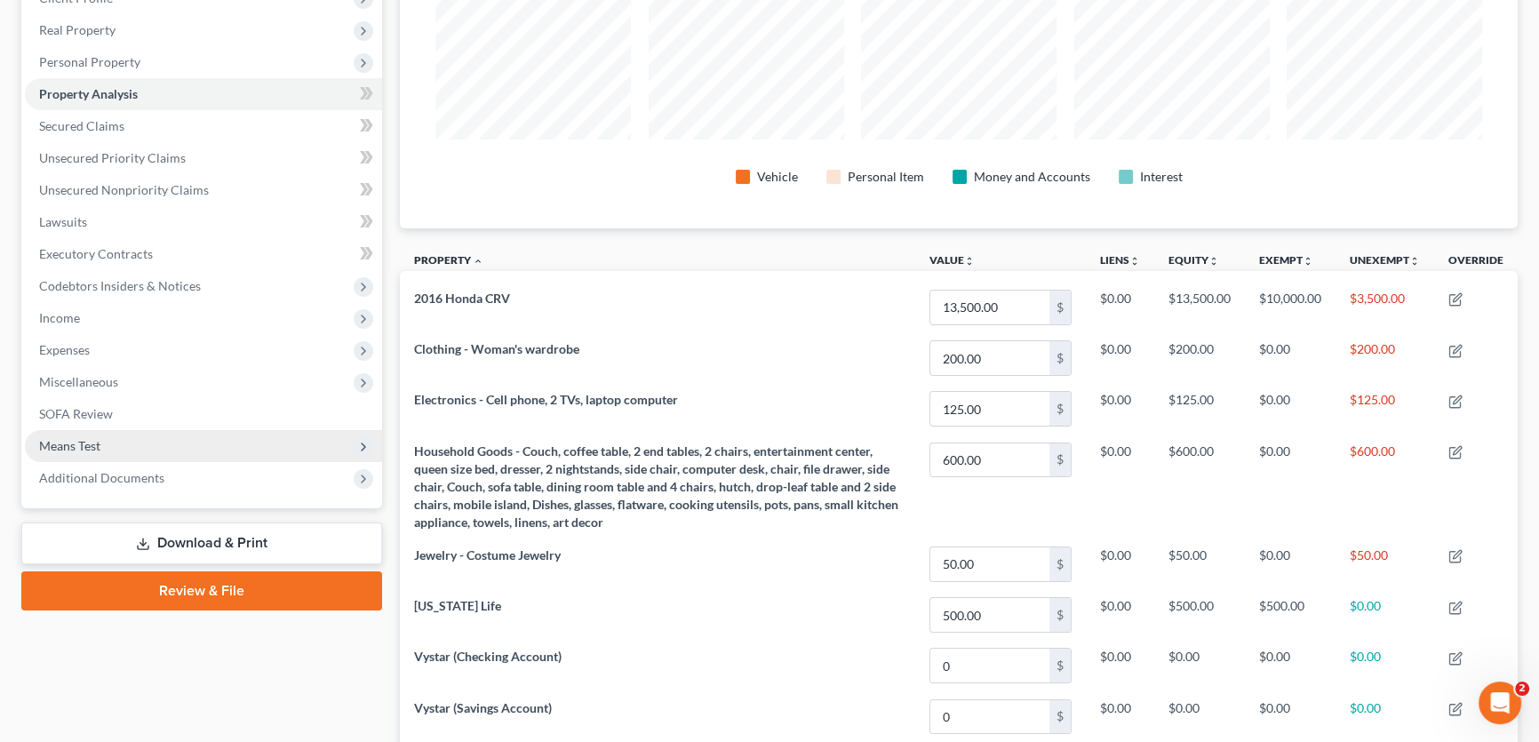
scroll to position [251, 0]
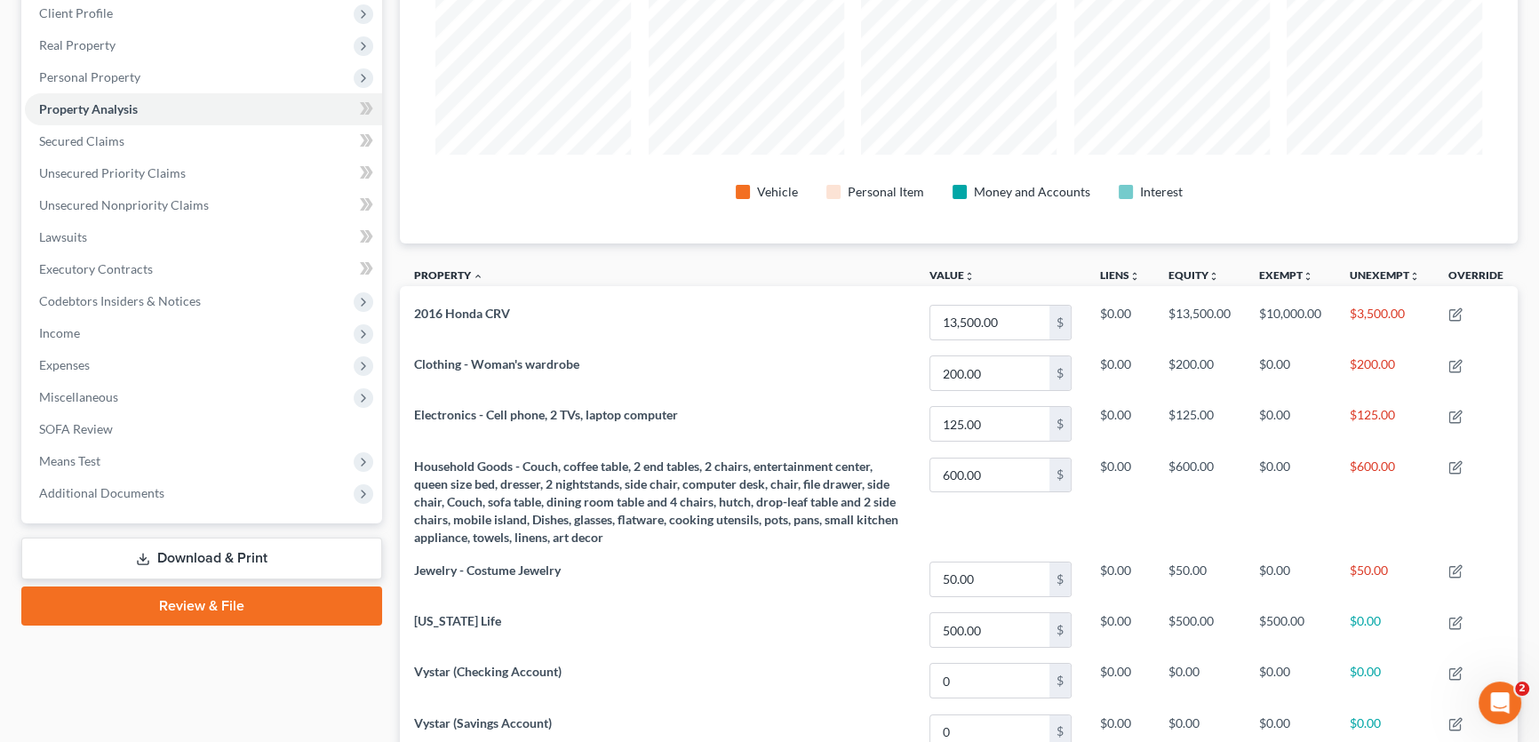
click at [241, 544] on link "Download & Print" at bounding box center [201, 558] width 361 height 42
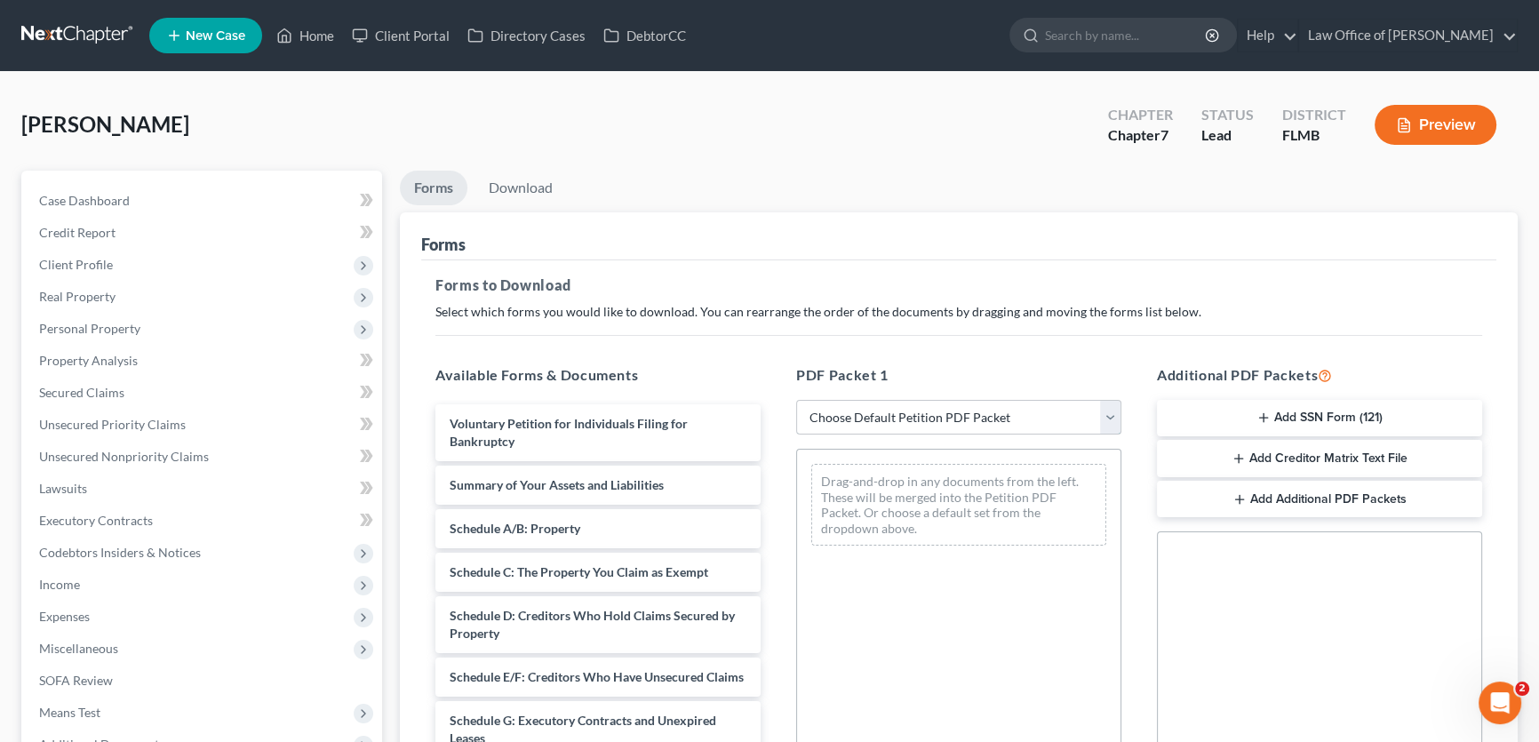
click at [1031, 414] on select "Choose Default Petition PDF Packet Complete Bankruptcy Petition (all forms and …" at bounding box center [958, 418] width 325 height 36
select select "0"
click at [796, 400] on select "Choose Default Petition PDF Packet Complete Bankruptcy Petition (all forms and …" at bounding box center [958, 418] width 325 height 36
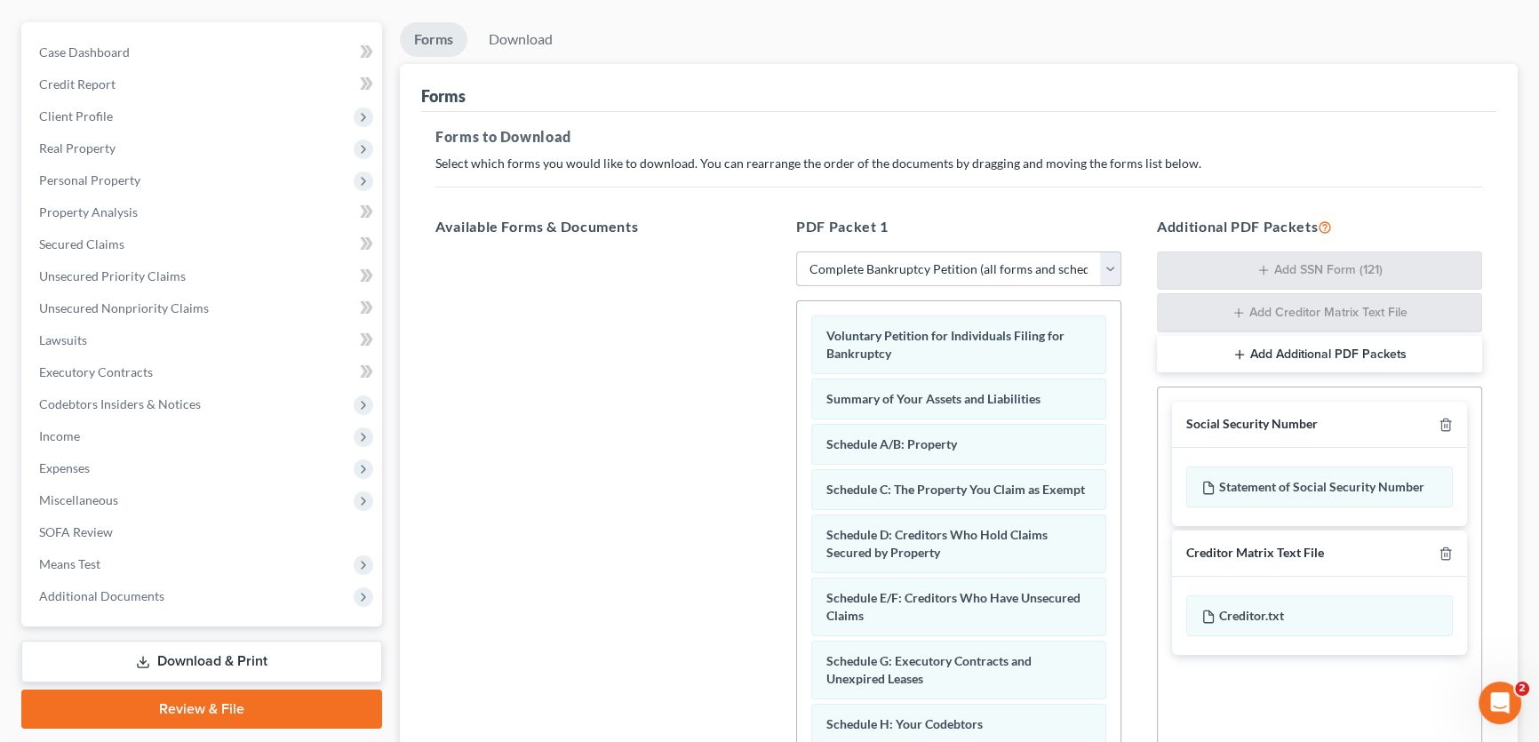
scroll to position [355, 0]
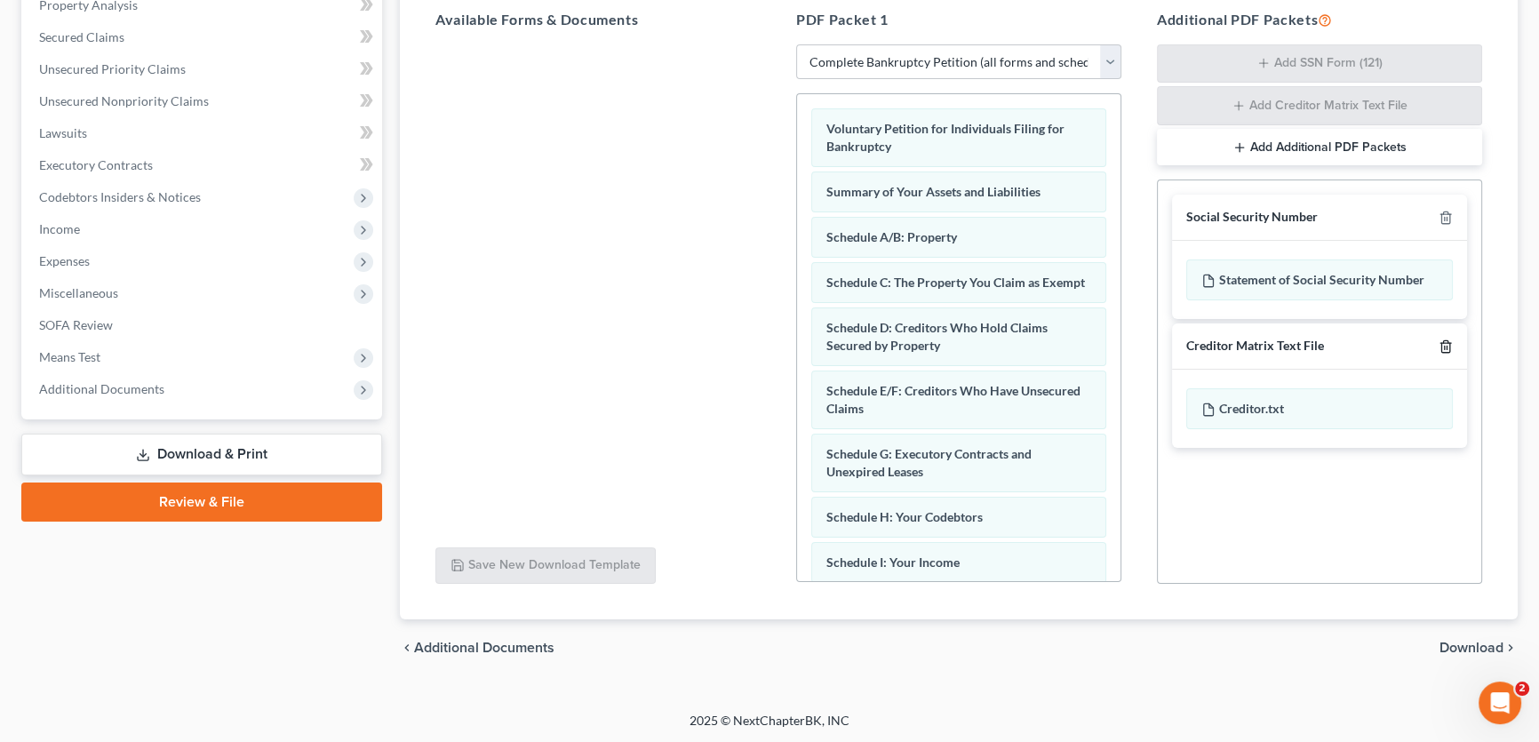
click at [1136, 346] on icon "button" at bounding box center [1445, 346] width 14 height 14
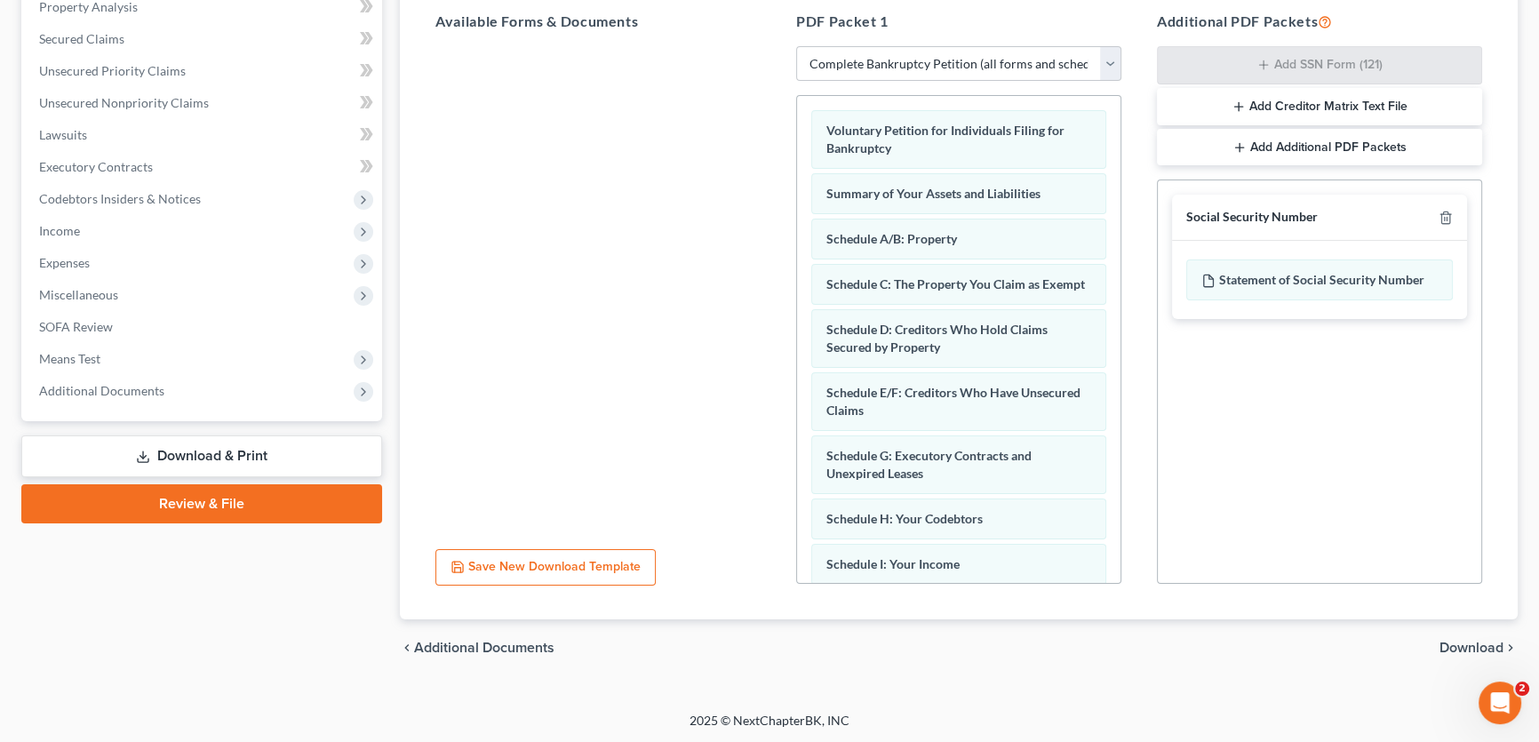
click at [1136, 544] on span "Download" at bounding box center [1471, 648] width 64 height 14
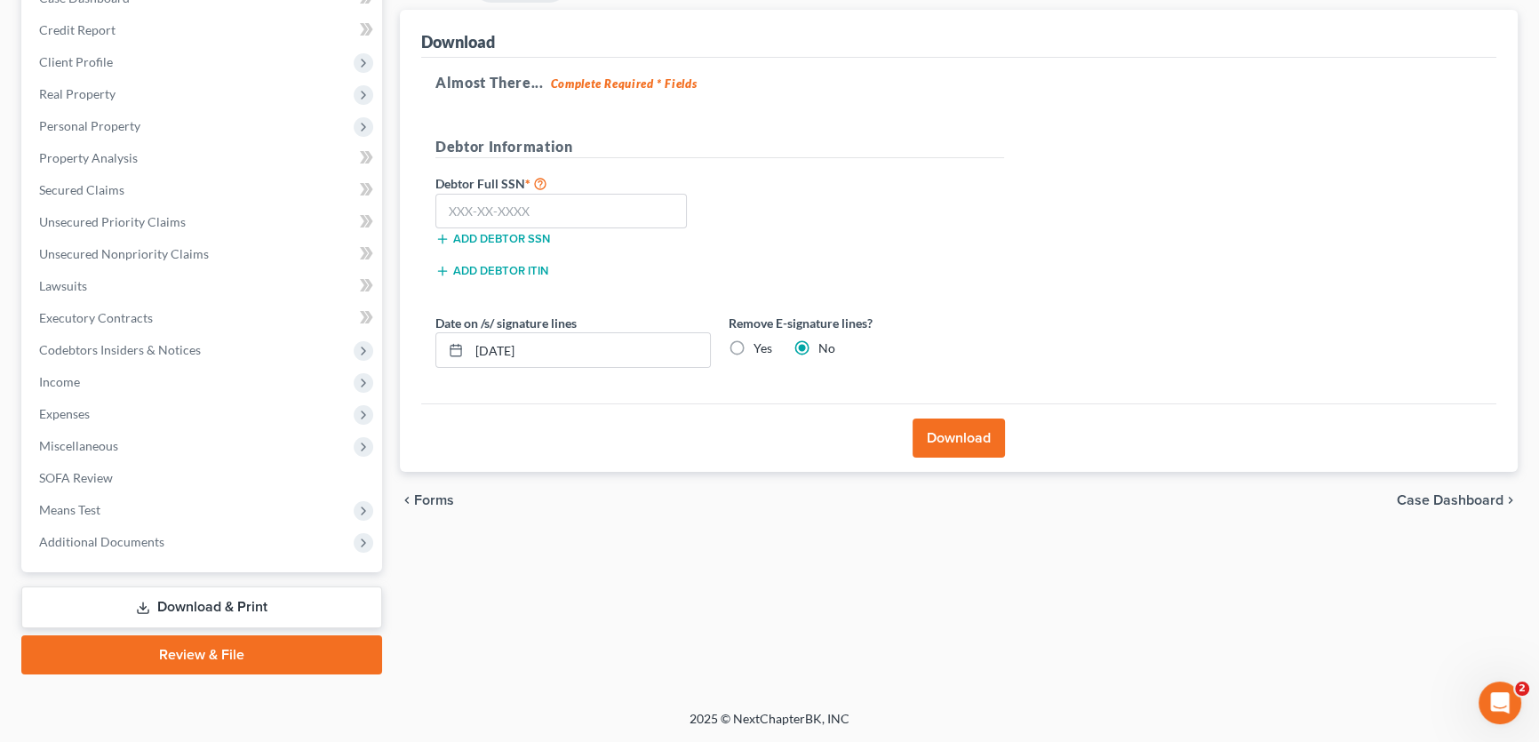
scroll to position [200, 0]
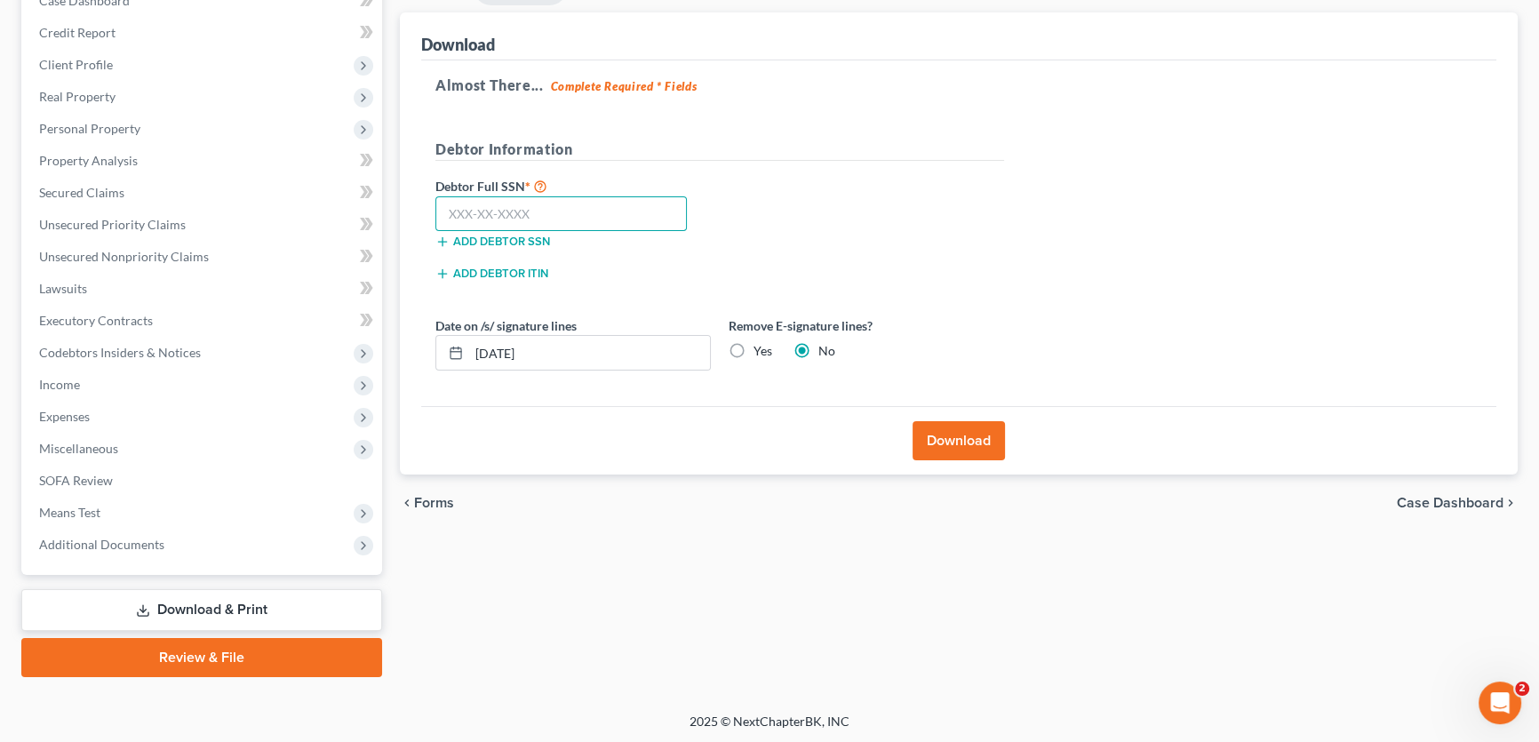
click at [533, 198] on input "text" at bounding box center [560, 214] width 251 height 36
type input "018-34-7263"
click at [1136, 171] on div "Almost There... Complete Required * Fields Debtor Information Debtor Full SSN *…" at bounding box center [958, 233] width 1075 height 346
click at [753, 342] on label "Yes" at bounding box center [762, 351] width 19 height 18
click at [760, 342] on input "Yes" at bounding box center [766, 348] width 12 height 12
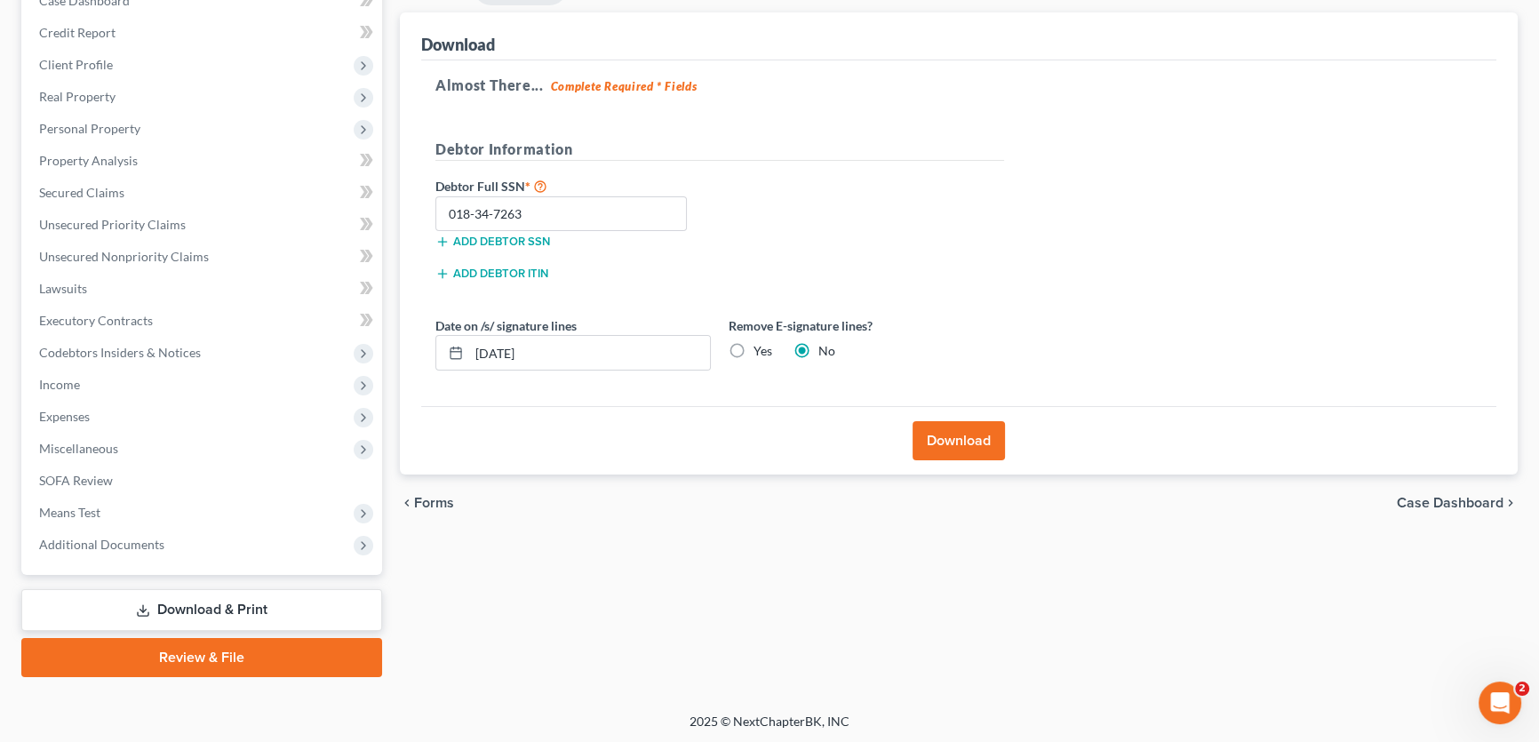
radio input "true"
radio input "false"
click at [985, 434] on button "Download" at bounding box center [958, 440] width 92 height 39
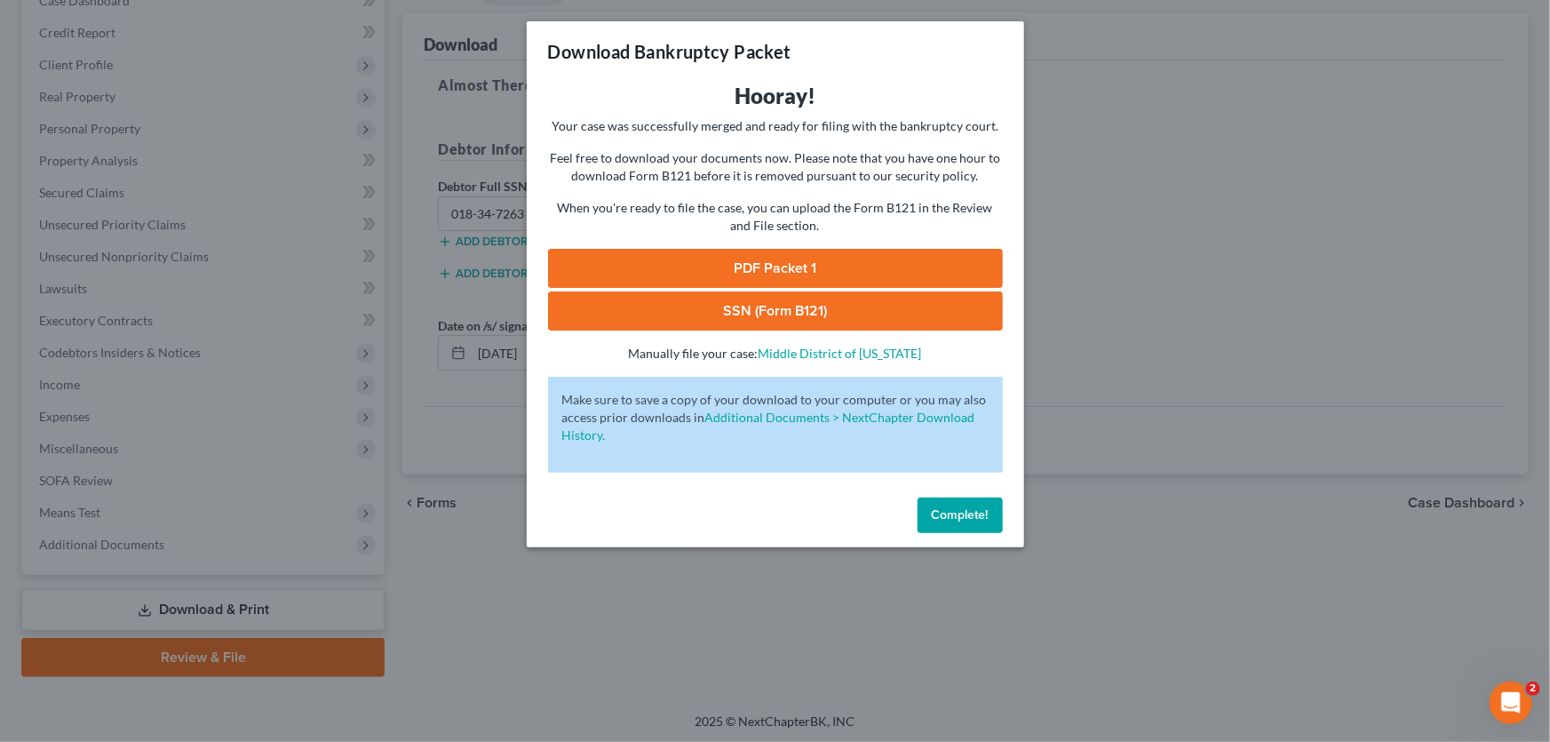
click at [876, 275] on link "PDF Packet 1" at bounding box center [775, 268] width 455 height 39
click at [804, 311] on link "SSN (Form B121)" at bounding box center [775, 310] width 455 height 39
click at [1136, 240] on div "Download Bankruptcy Packet Hooray! Your case was successfully merged and ready …" at bounding box center [775, 371] width 1550 height 742
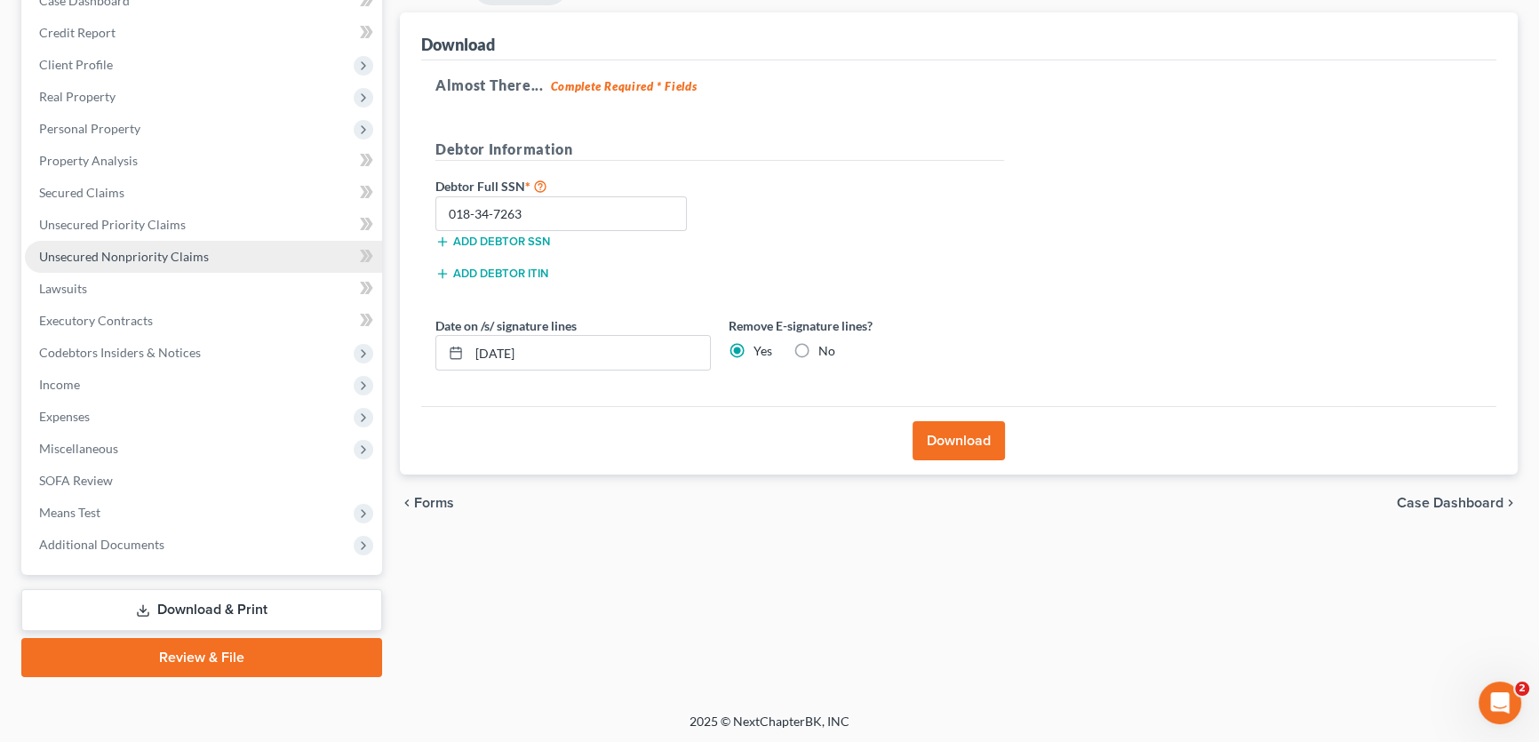
click at [179, 255] on span "Unsecured Nonpriority Claims" at bounding box center [124, 256] width 170 height 15
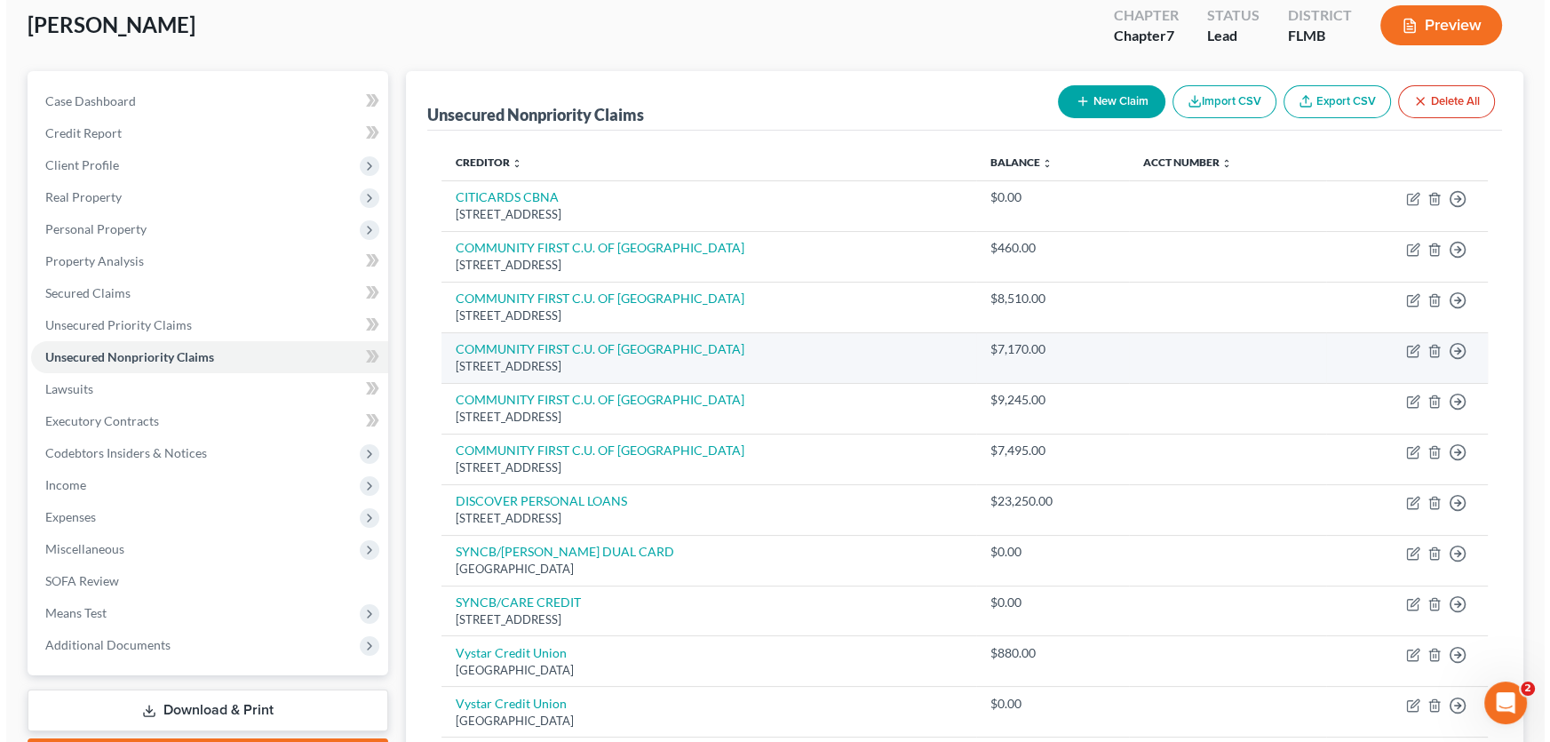
scroll to position [284, 0]
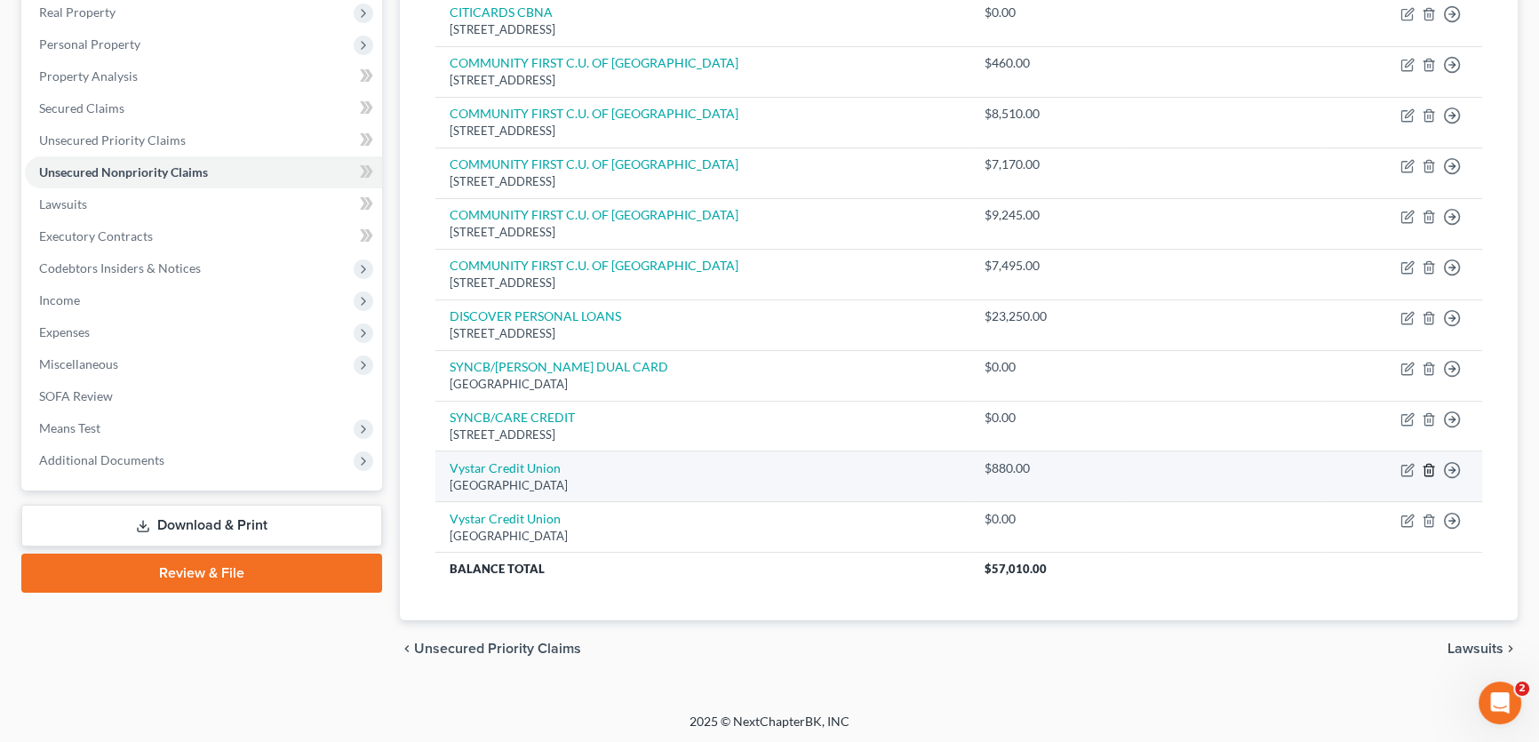
click at [1136, 469] on line "button" at bounding box center [1429, 471] width 0 height 4
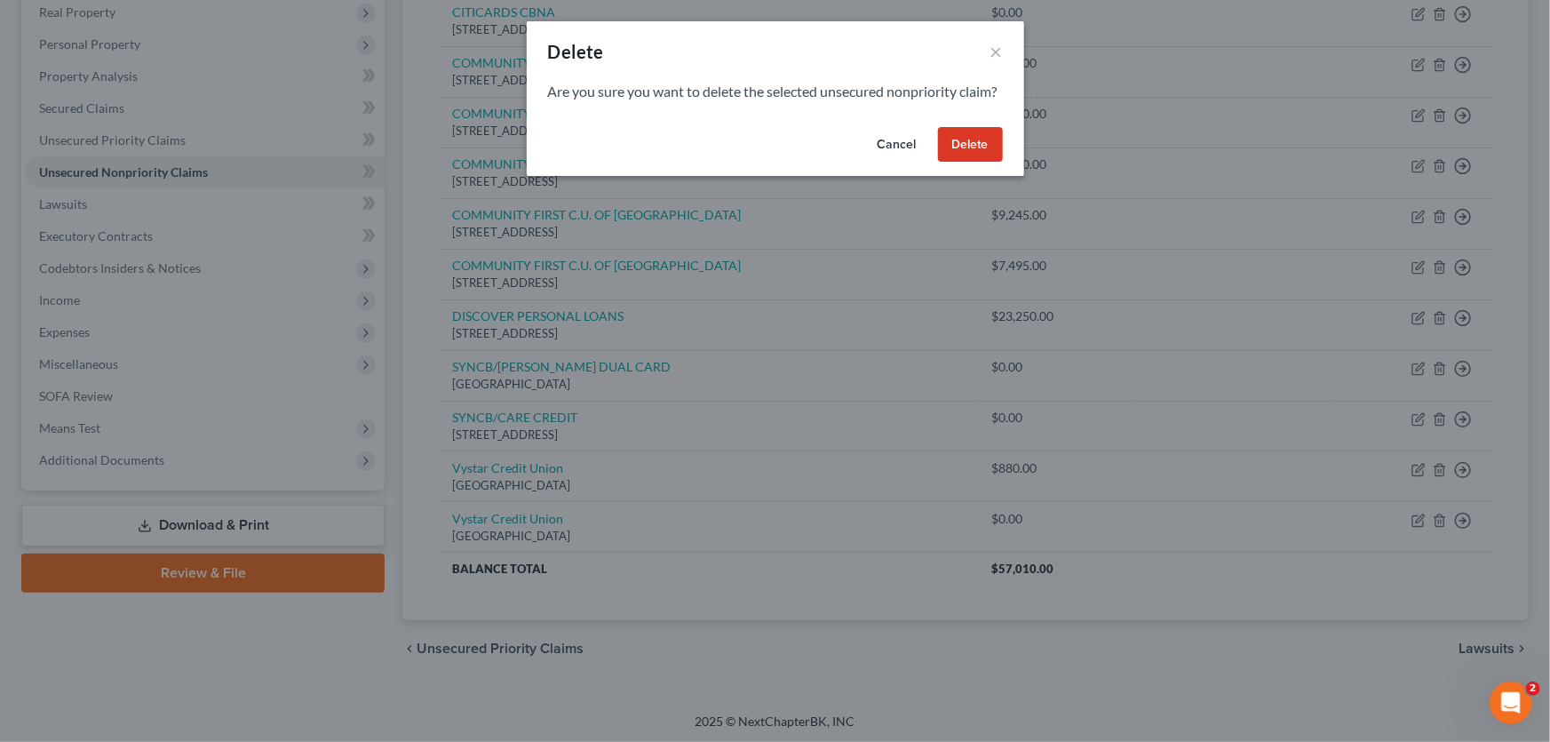
click at [967, 160] on button "Delete" at bounding box center [970, 145] width 65 height 36
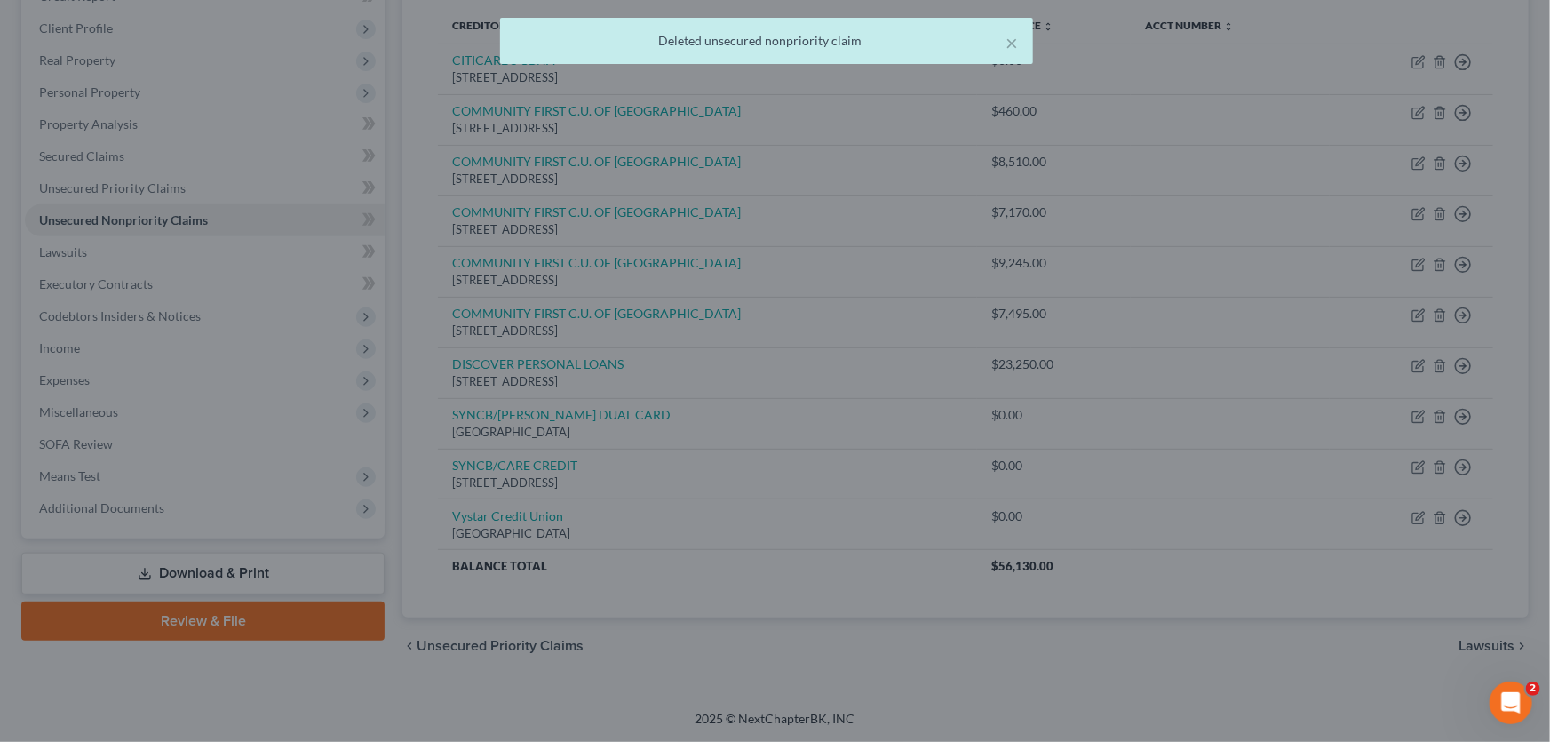
scroll to position [234, 0]
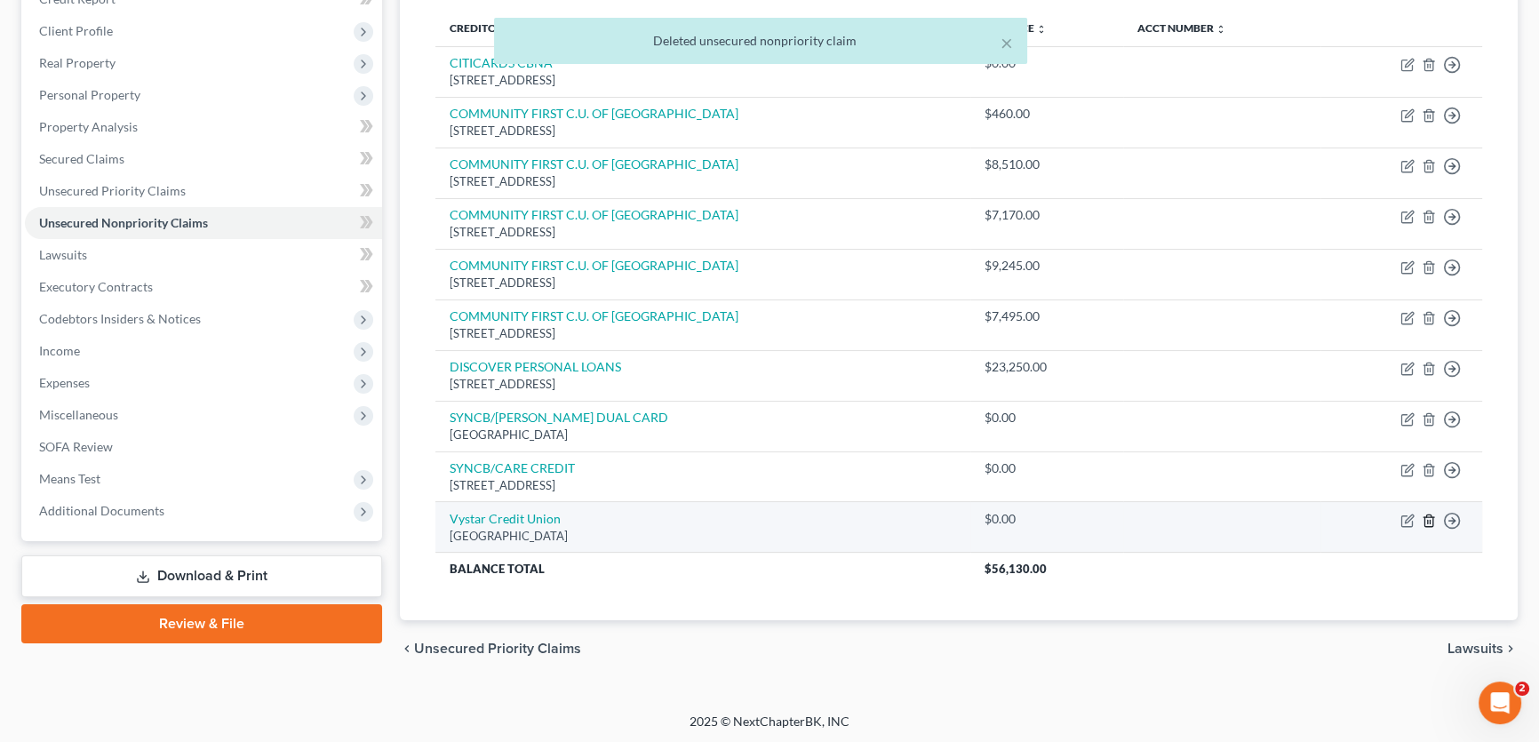
click at [1136, 519] on icon "button" at bounding box center [1428, 520] width 14 height 14
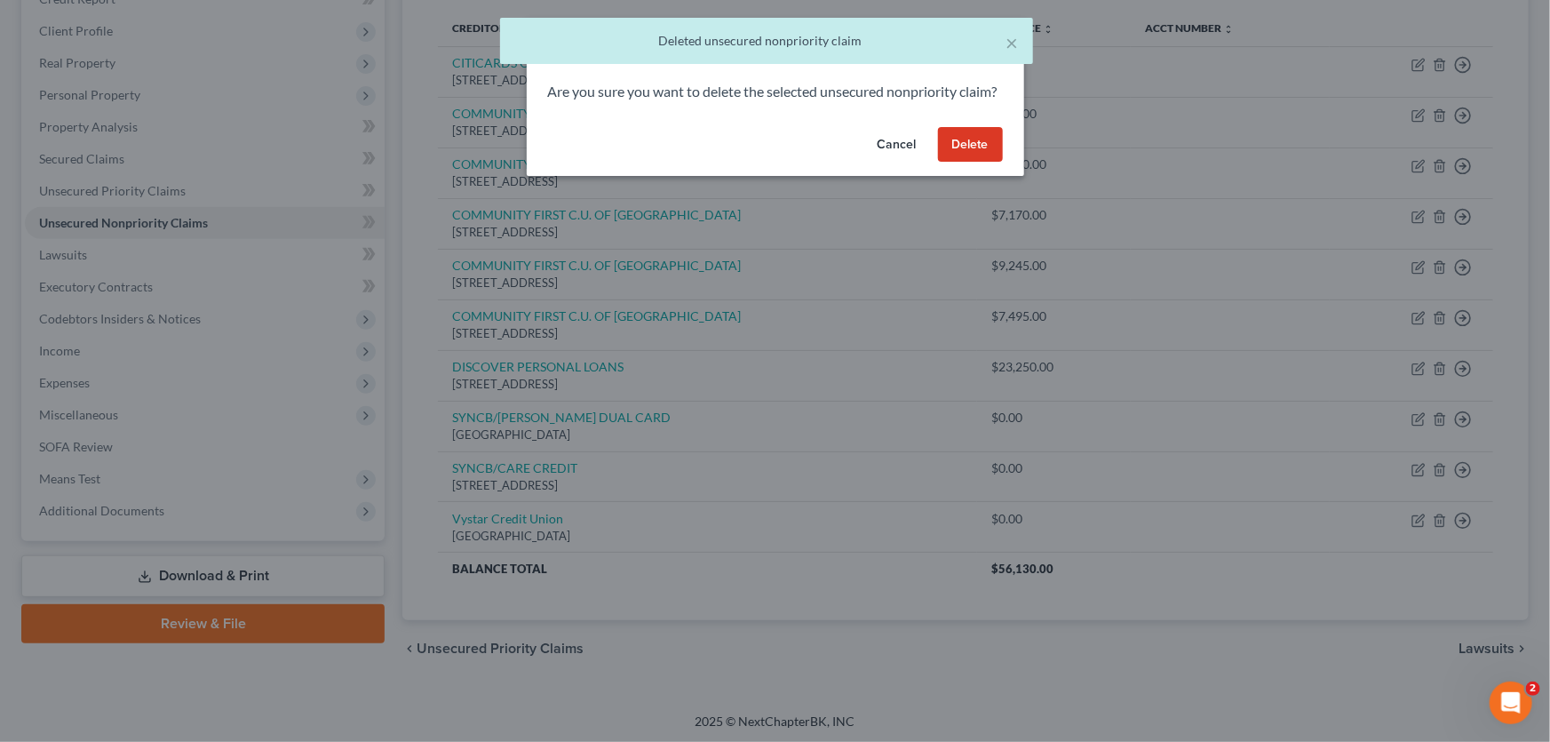
click at [980, 157] on button "Delete" at bounding box center [970, 145] width 65 height 36
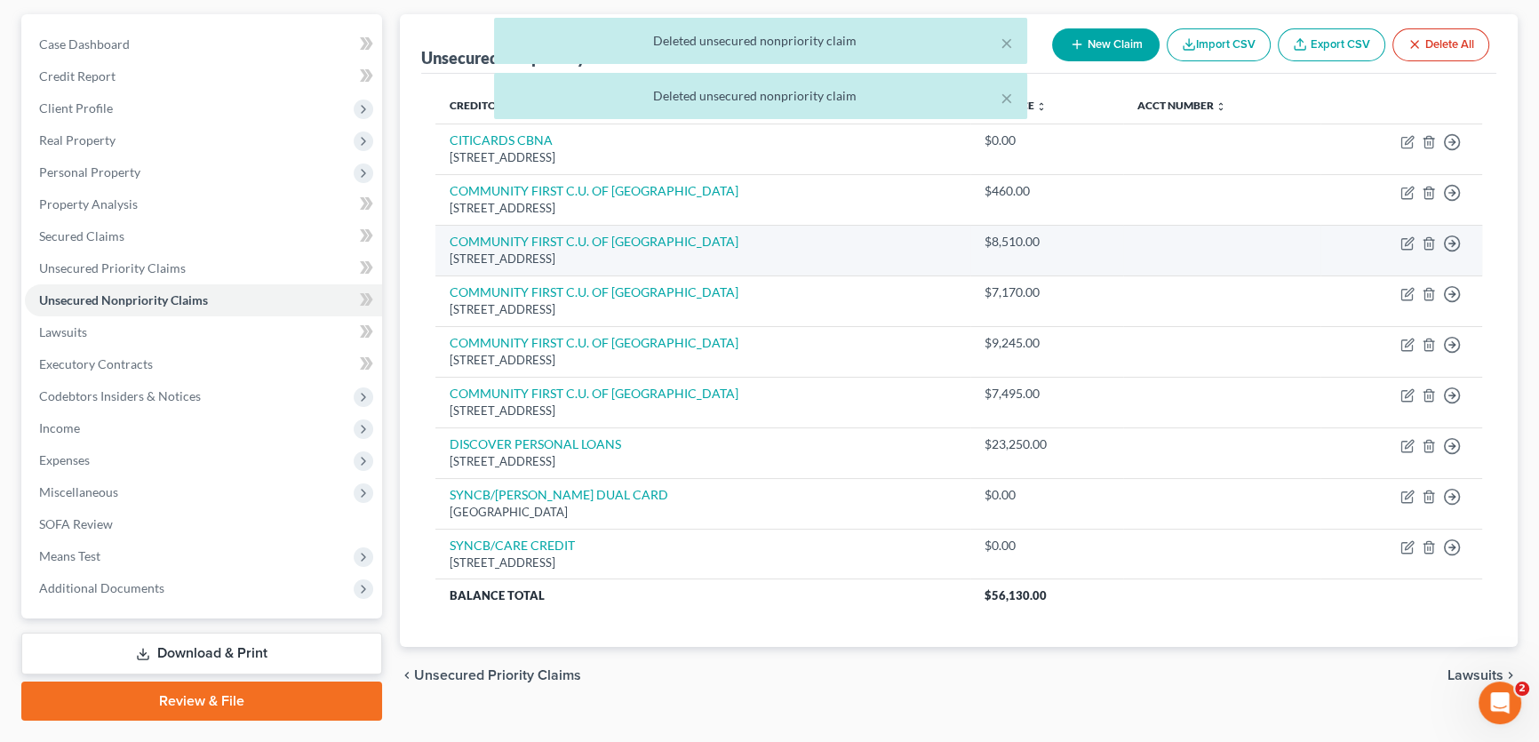
scroll to position [119, 0]
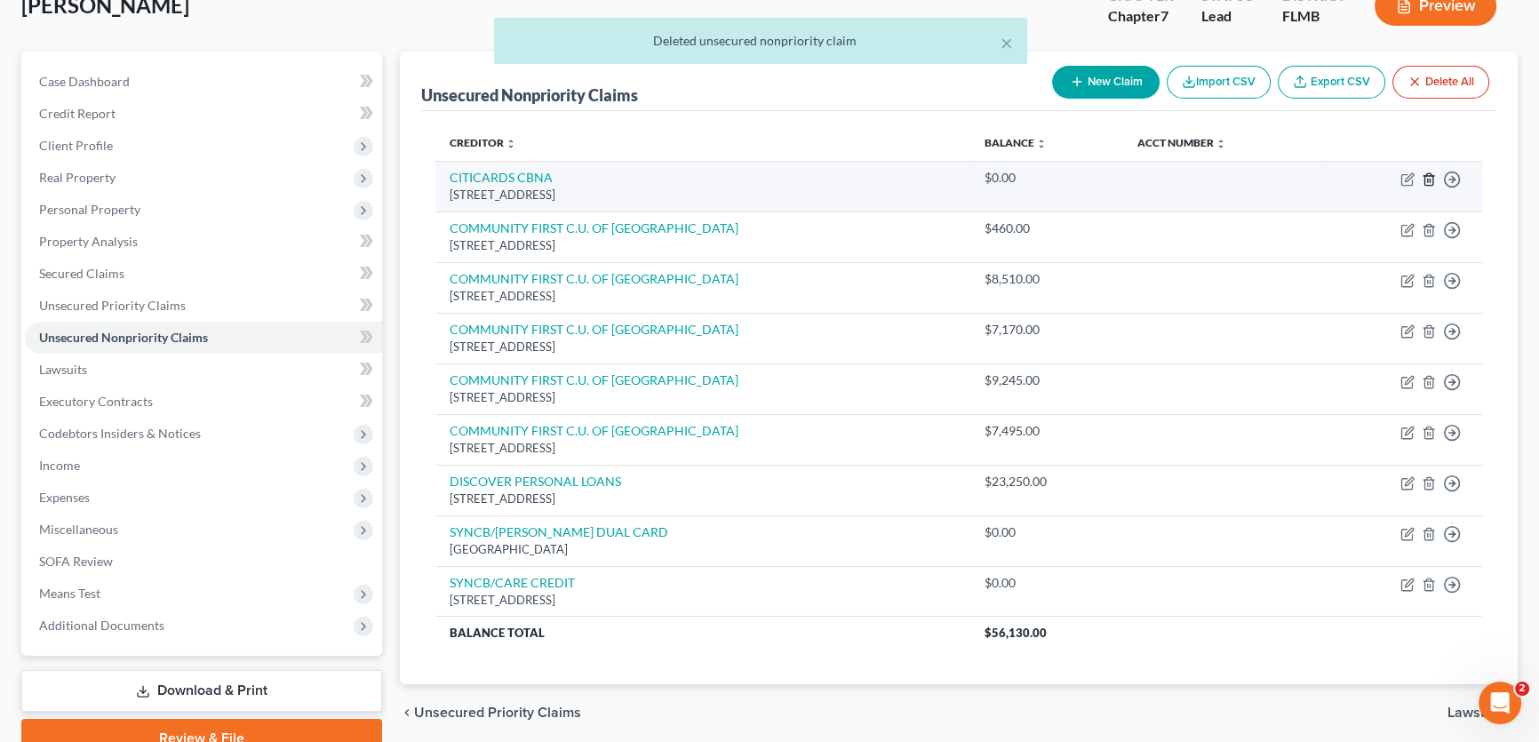
click at [1136, 173] on icon "button" at bounding box center [1428, 179] width 8 height 12
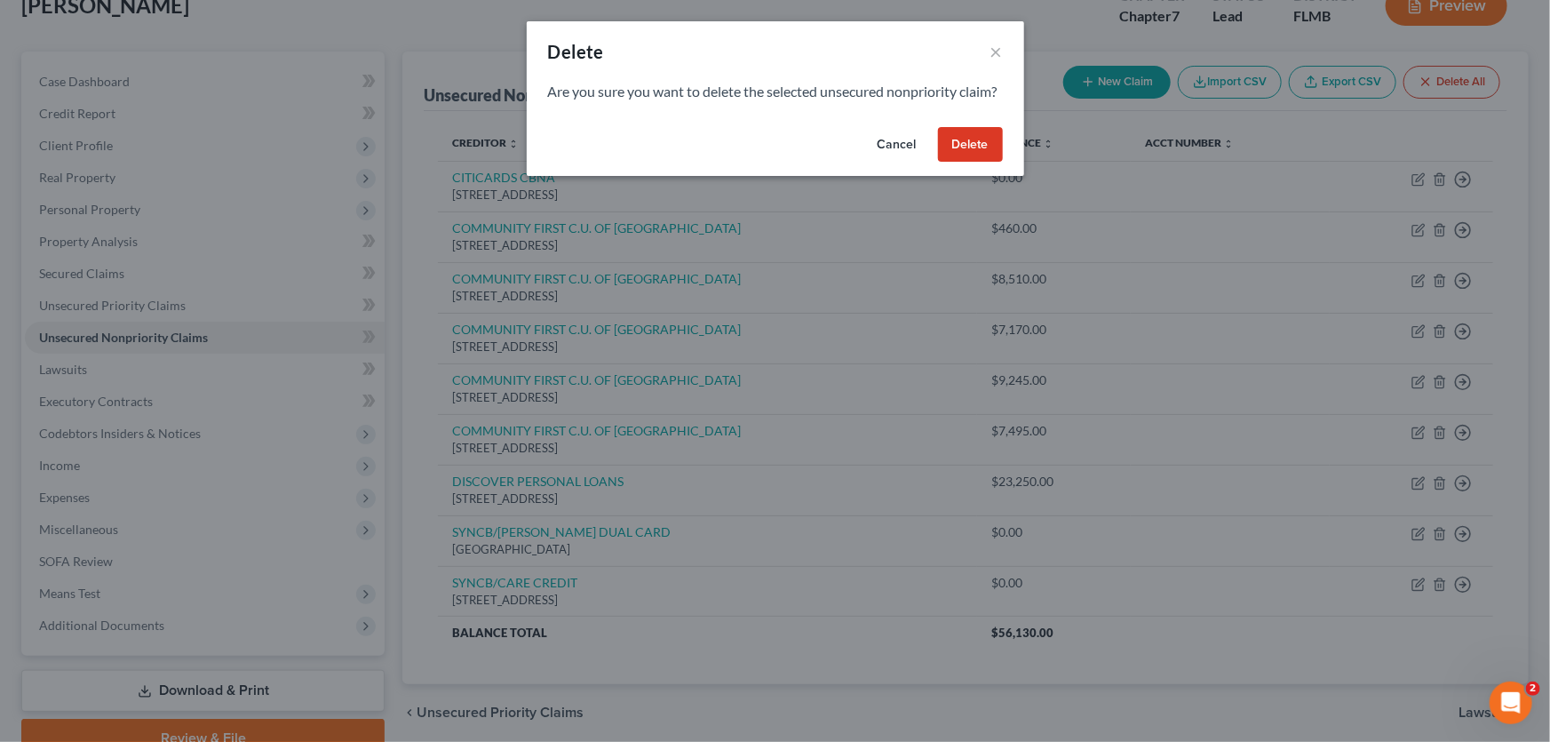
click at [982, 160] on button "Delete" at bounding box center [970, 145] width 65 height 36
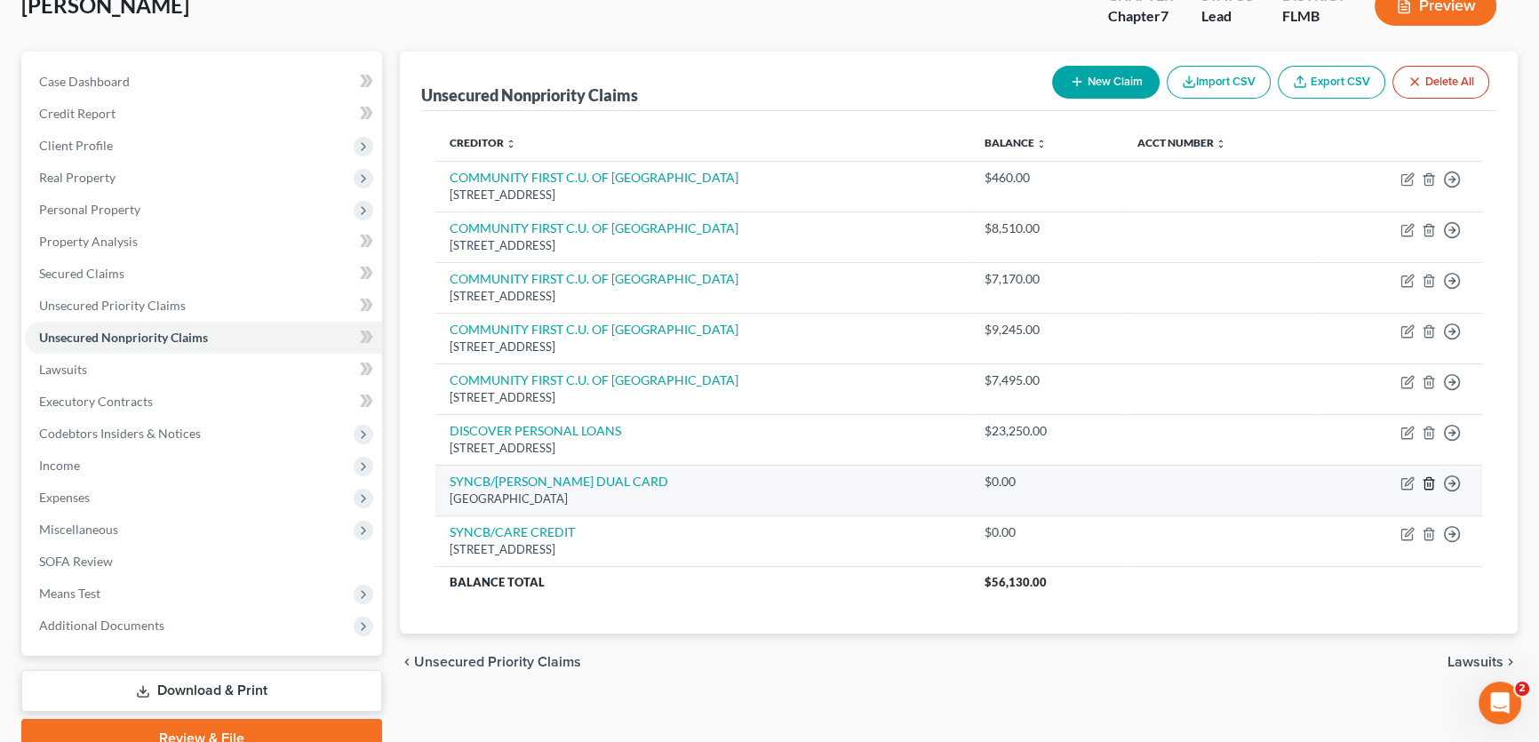
click at [1136, 482] on line "button" at bounding box center [1428, 484] width 0 height 4
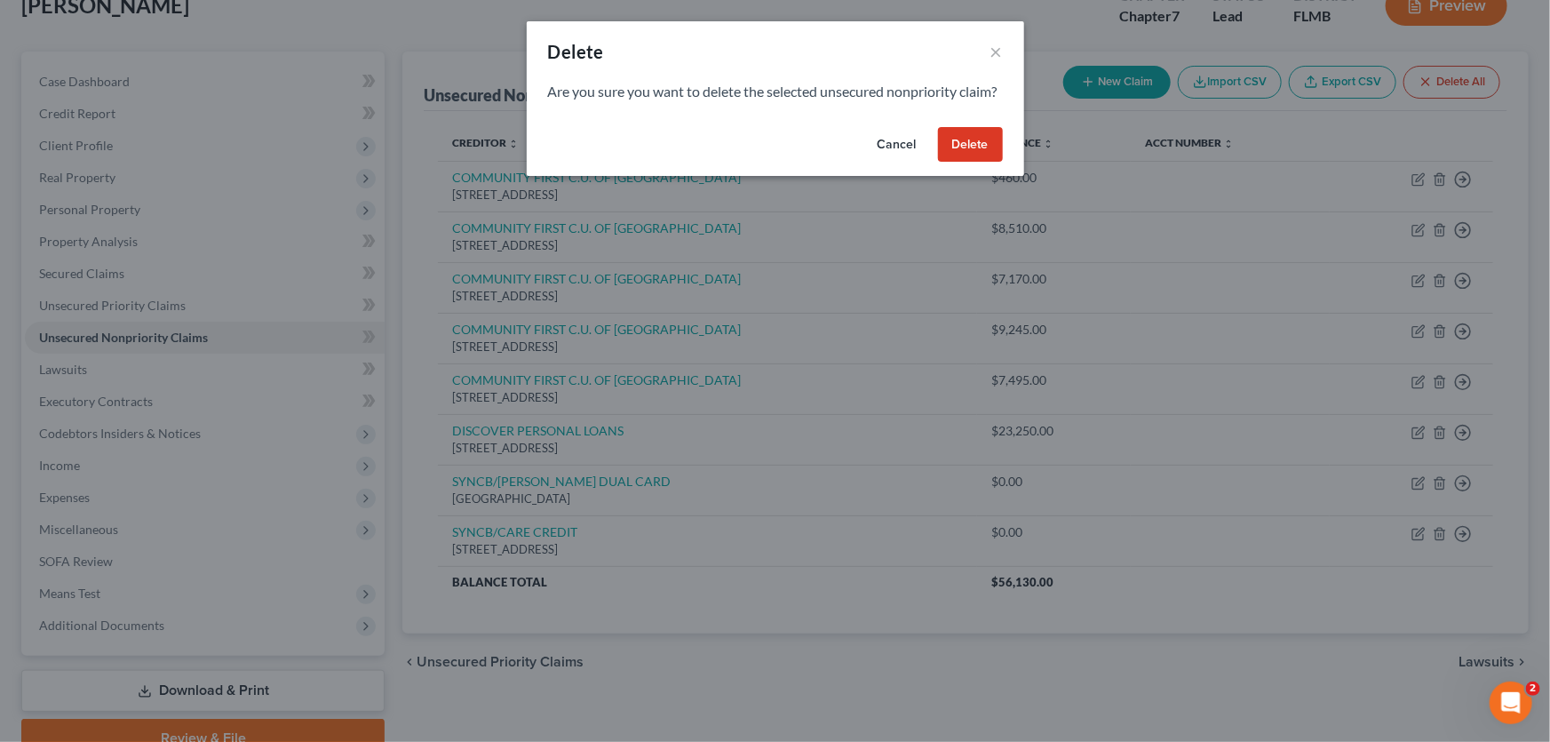
click at [968, 163] on button "Delete" at bounding box center [970, 145] width 65 height 36
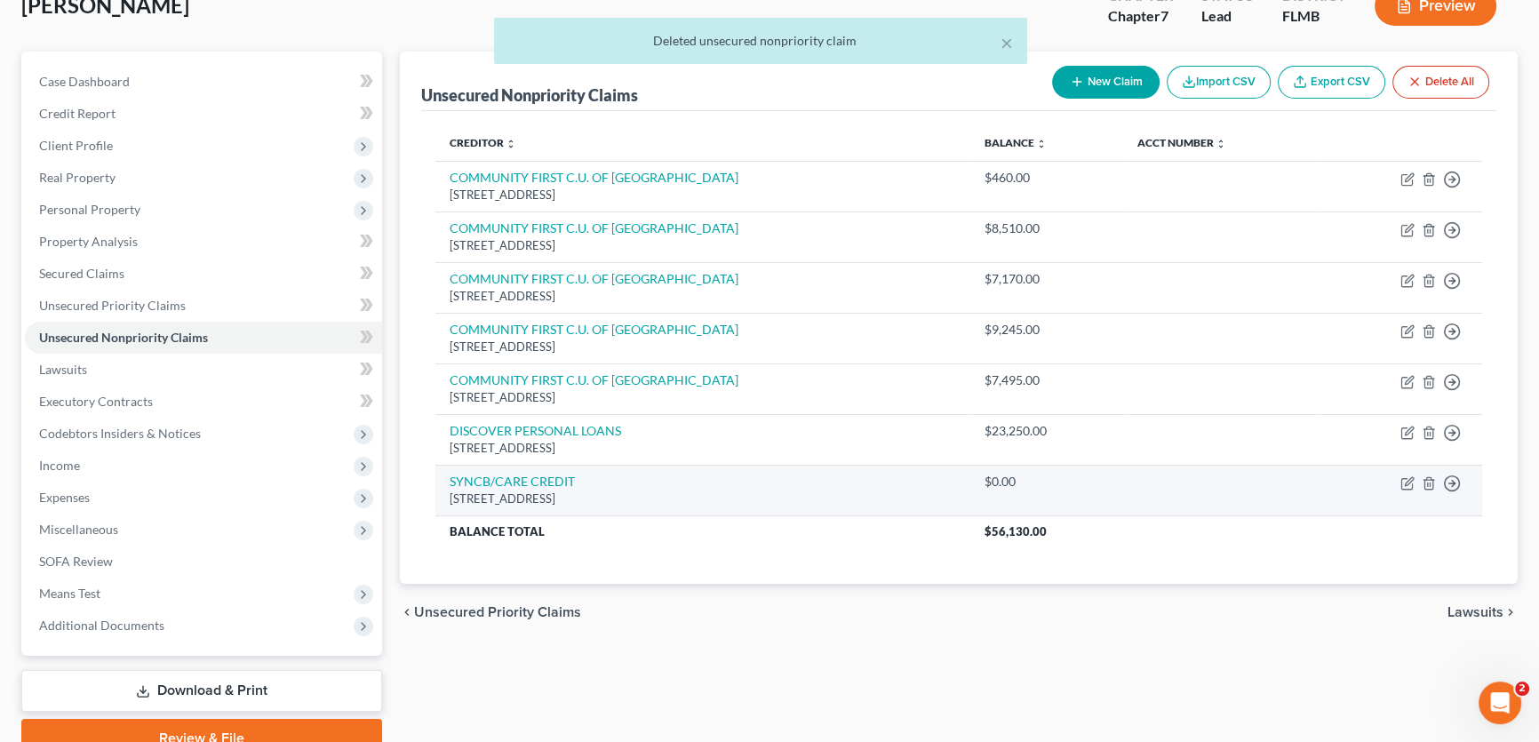
click at [1136, 472] on td "Move to D Move to E Move to G Move to Notice Only" at bounding box center [1401, 490] width 162 height 51
click at [1136, 479] on icon "button" at bounding box center [1428, 483] width 8 height 12
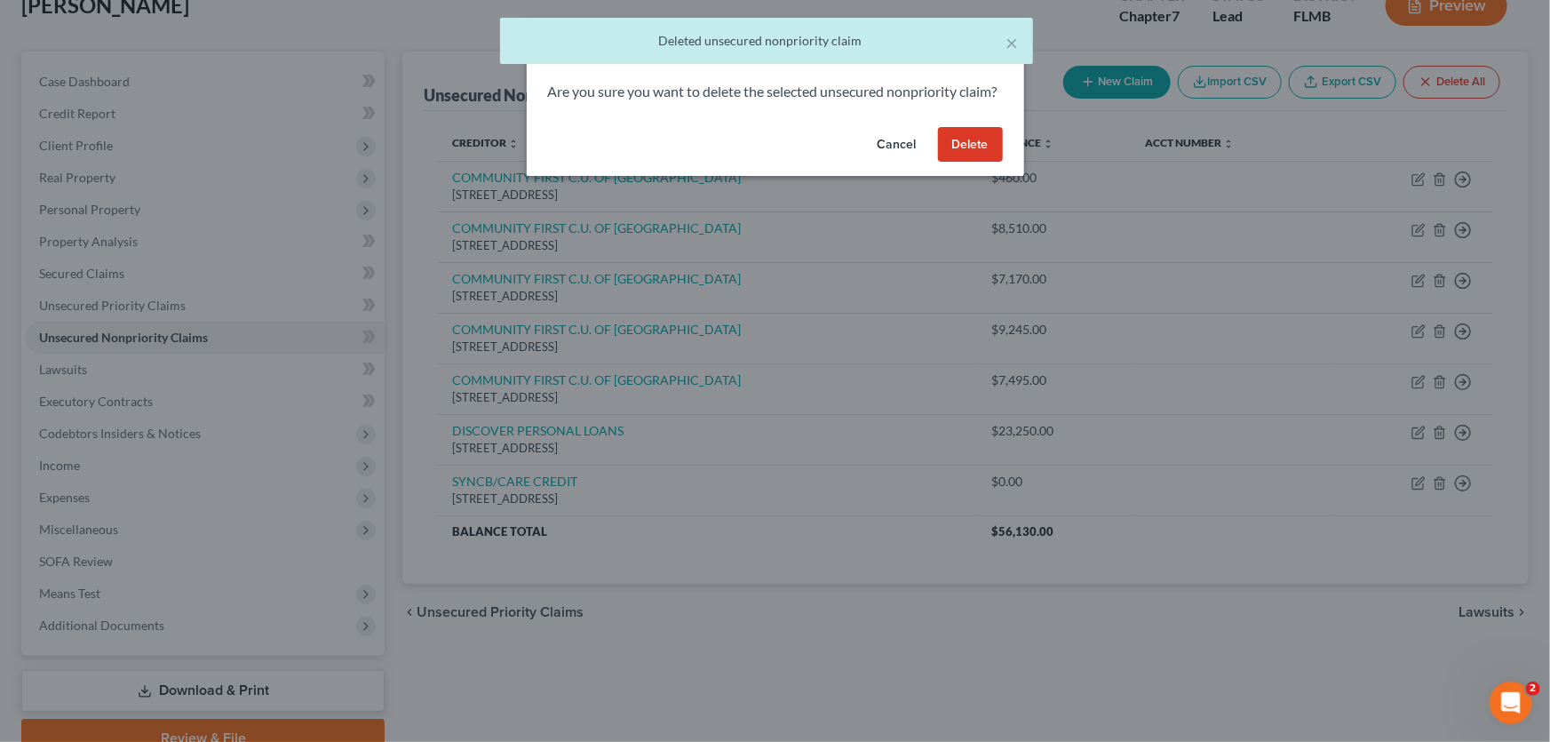
click at [965, 155] on button "Delete" at bounding box center [970, 145] width 65 height 36
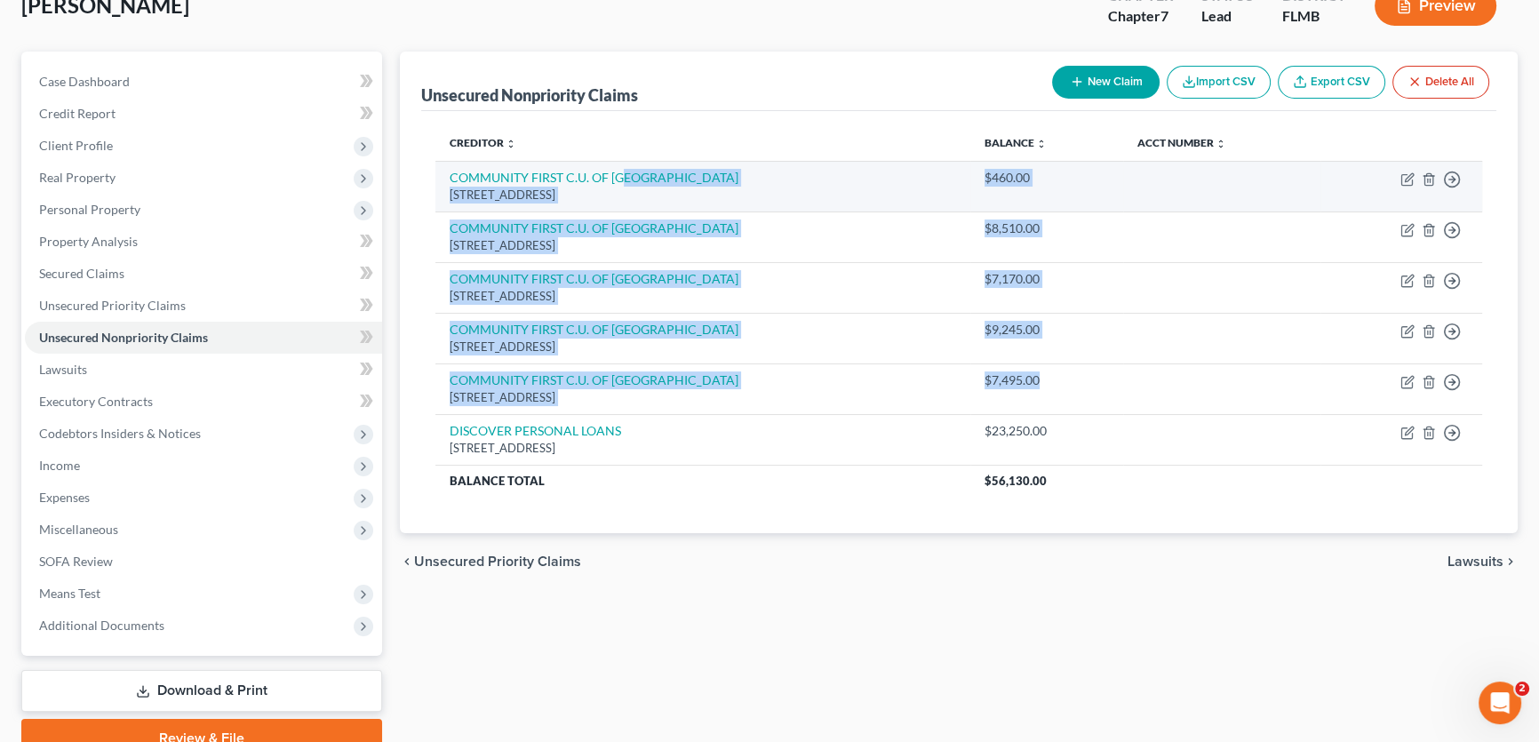
drag, startPoint x: 999, startPoint y: 371, endPoint x: 624, endPoint y: 171, distance: 425.3
click at [624, 171] on tbody "COMMUNITY FIRST C.U. OF FL PO Box 2600, Jacksonville, FL 32232 $460.00 Move to …" at bounding box center [958, 329] width 1046 height 336
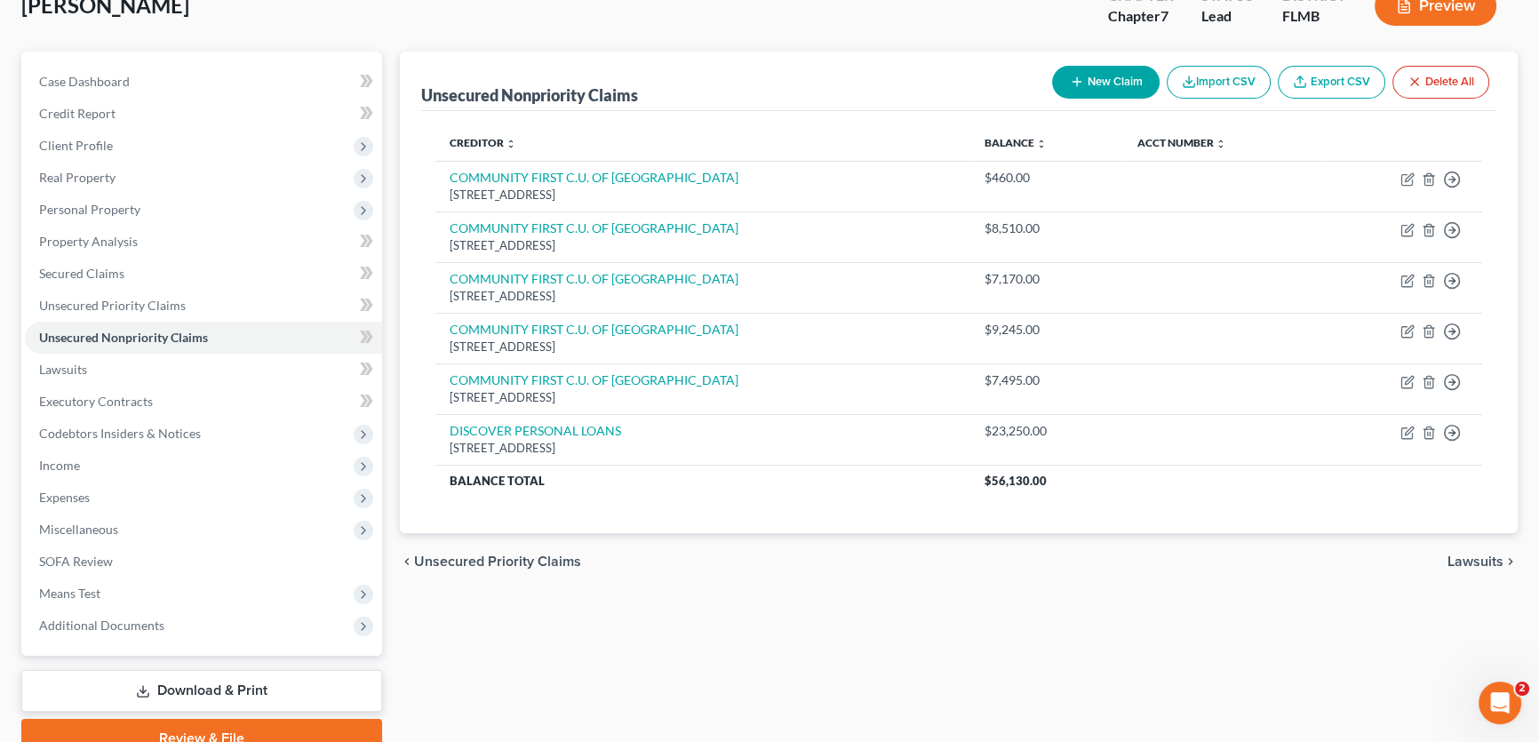
click at [729, 113] on div "Creditor expand_more expand_less unfold_more Balance expand_more expand_less un…" at bounding box center [958, 322] width 1075 height 422
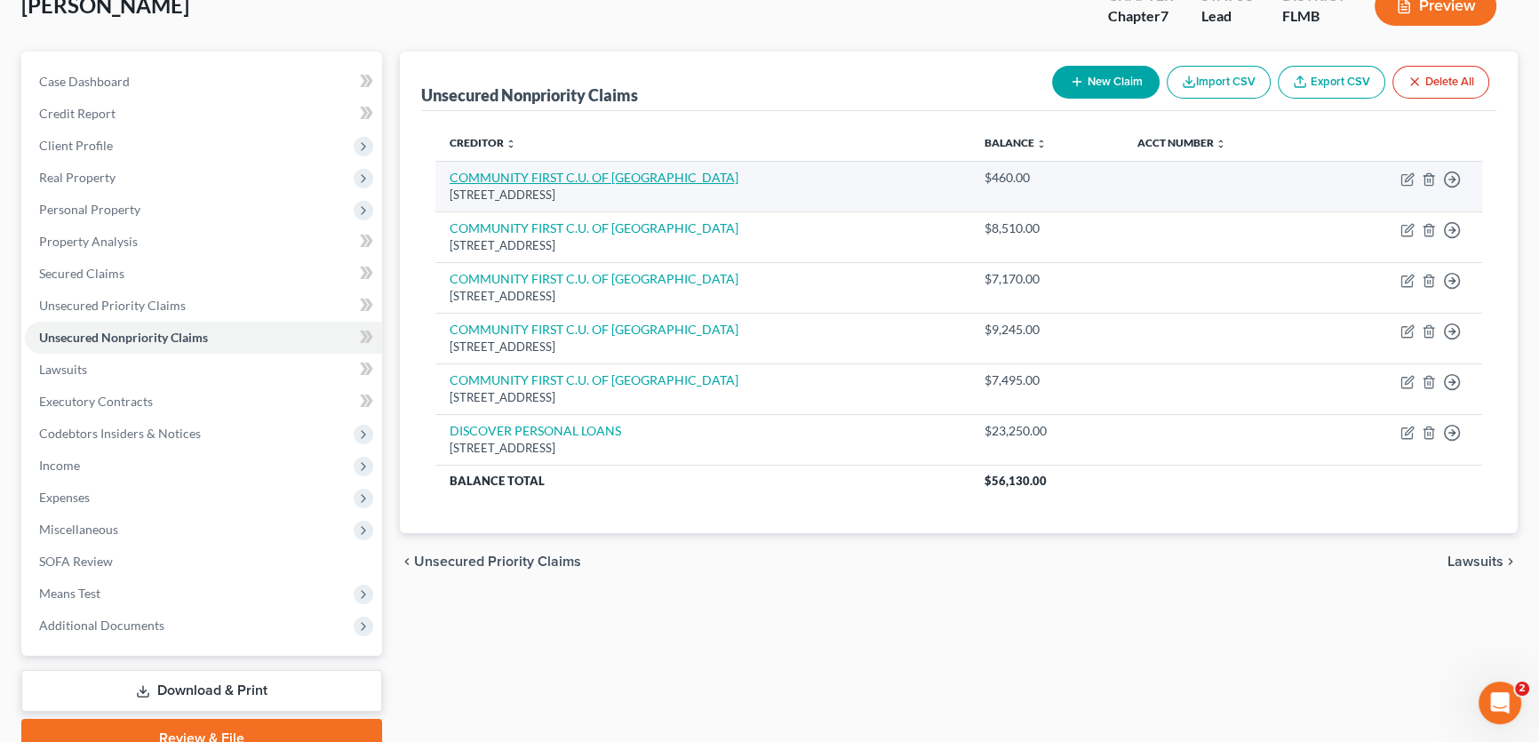
click at [609, 174] on link "COMMUNITY FIRST C.U. OF FL" at bounding box center [594, 177] width 289 height 15
select select "9"
select select "0"
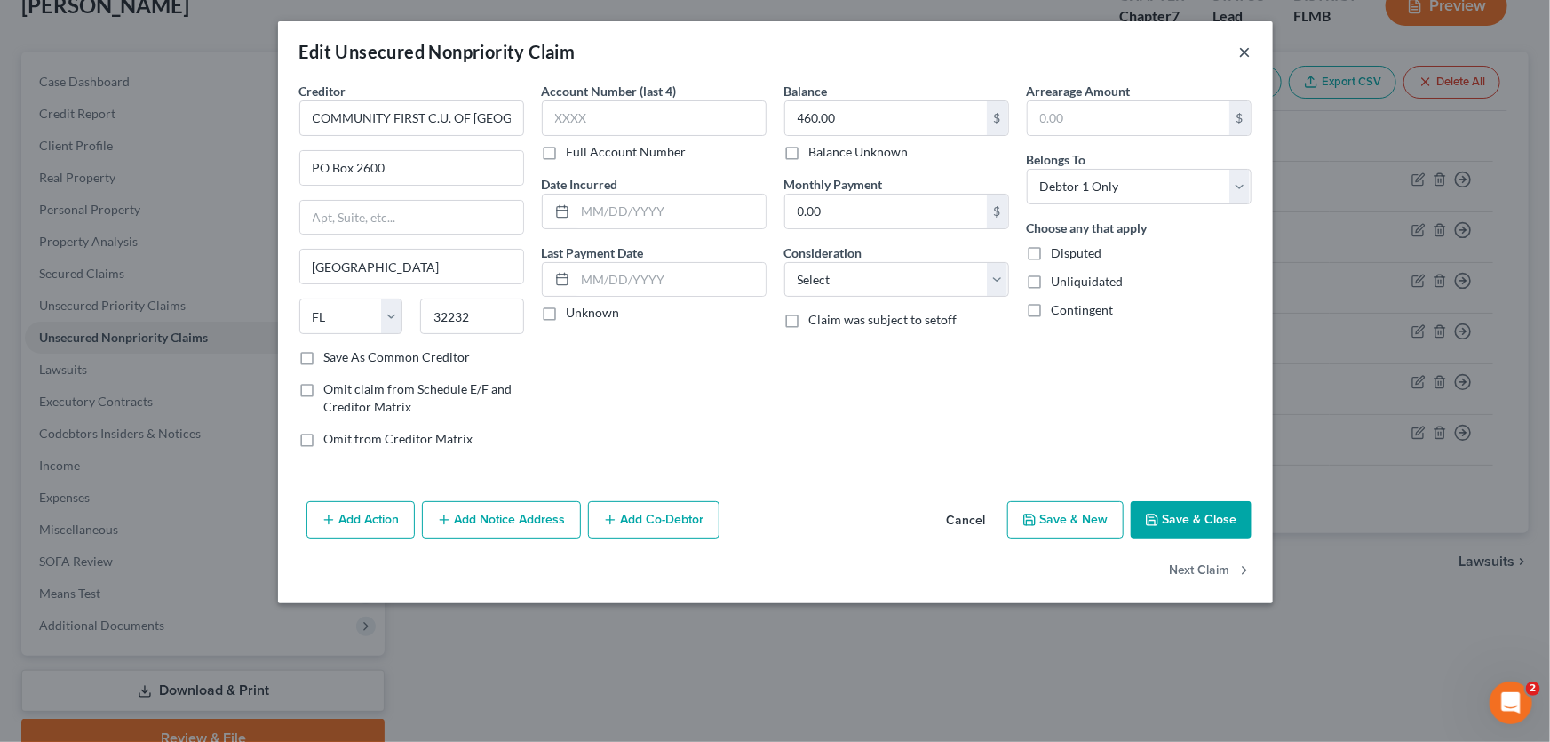
click at [1136, 44] on button "×" at bounding box center [1245, 51] width 12 height 21
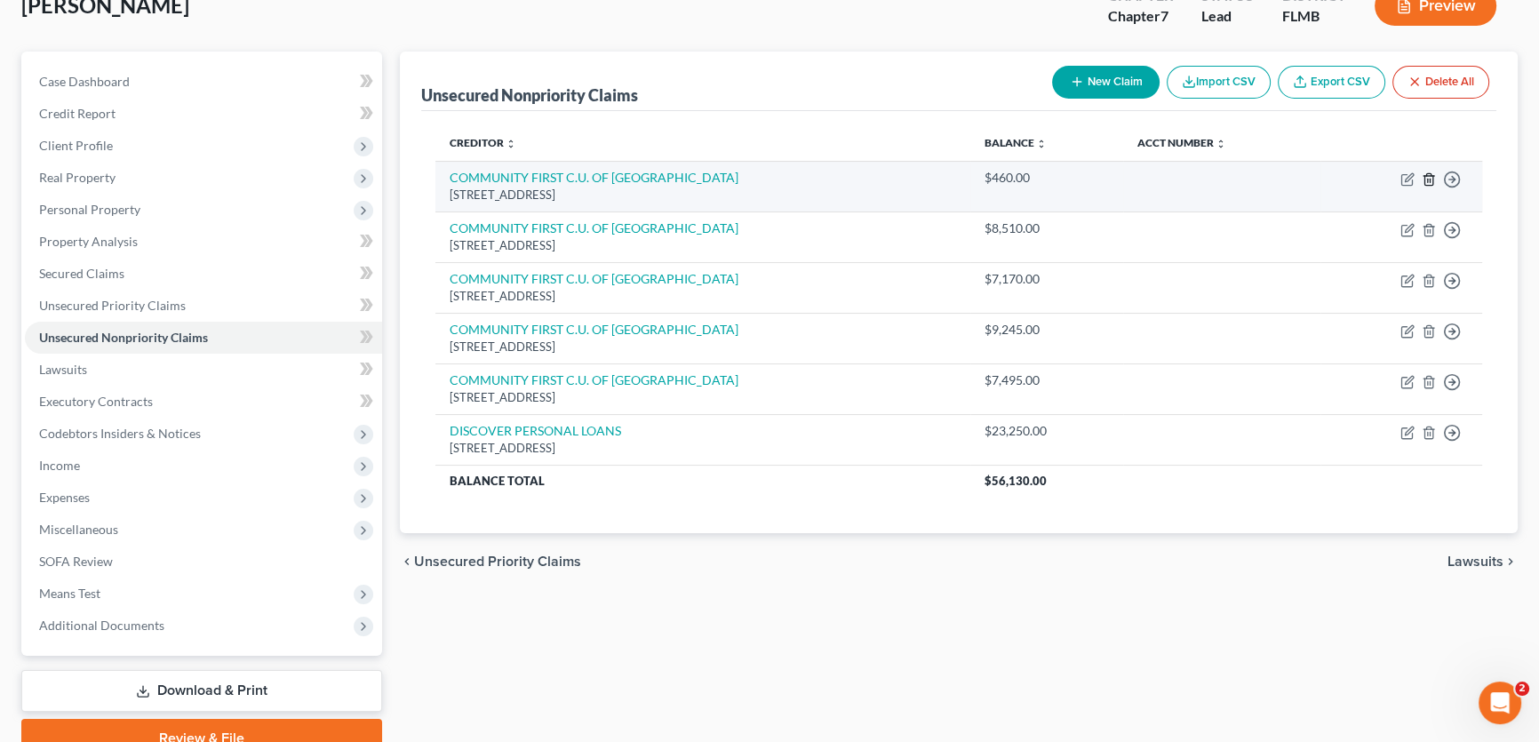
click at [1136, 179] on line "button" at bounding box center [1429, 181] width 0 height 4
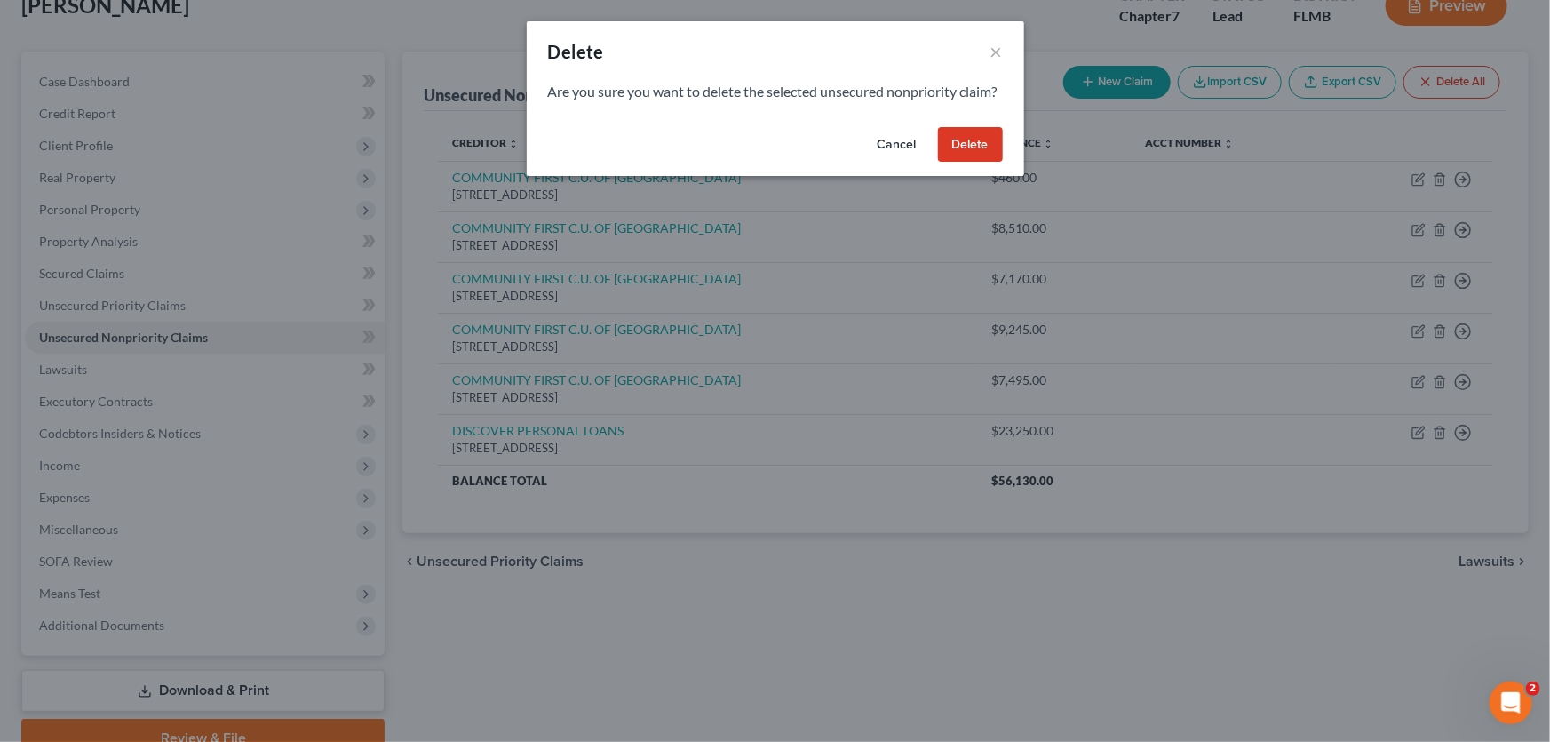
click at [963, 160] on button "Delete" at bounding box center [970, 145] width 65 height 36
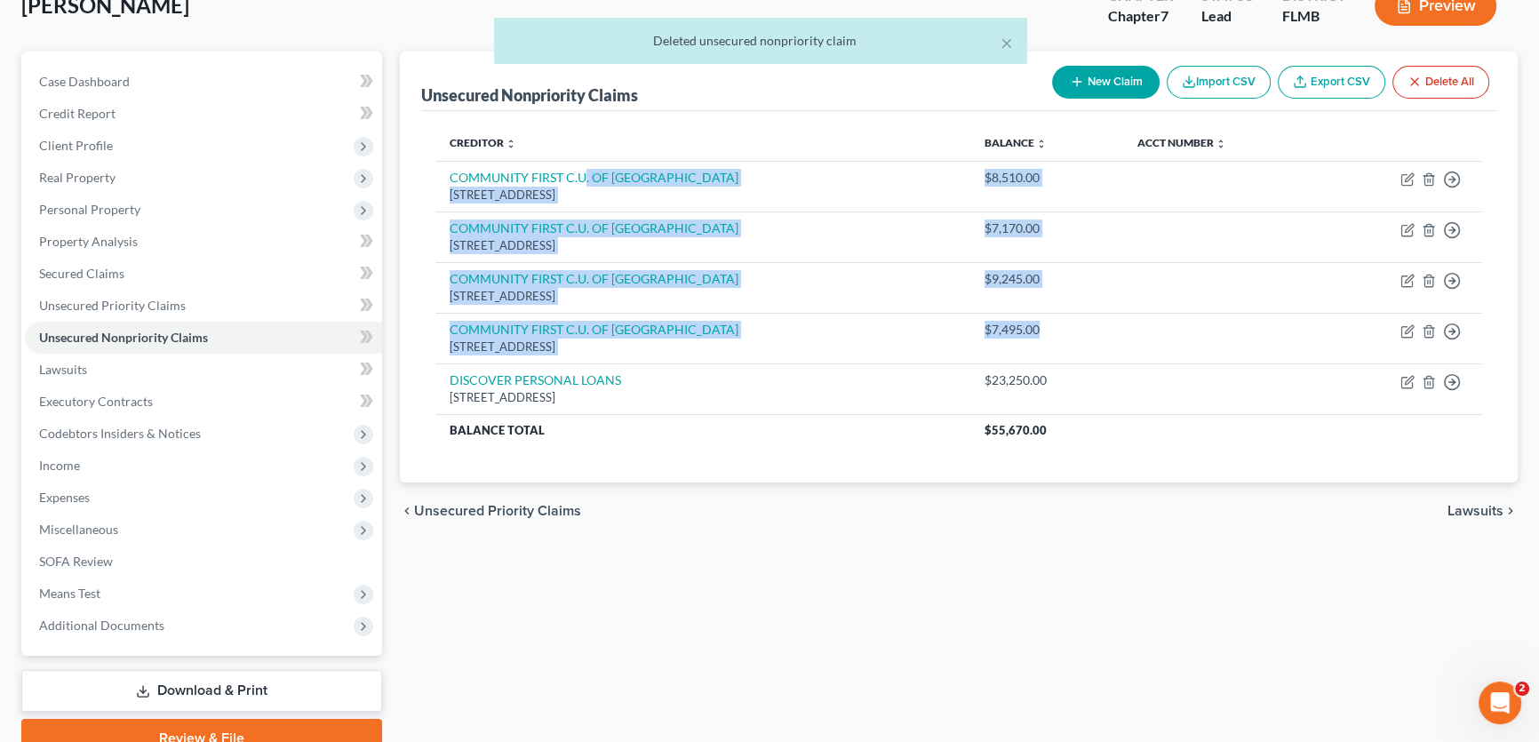
drag, startPoint x: 1081, startPoint y: 327, endPoint x: 643, endPoint y: 131, distance: 479.6
click at [585, 170] on tbody "COMMUNITY FIRST C.U. OF FL PO Box 2600, Jacksonville, FL 32232 $8,510.00 Move t…" at bounding box center [958, 303] width 1046 height 285
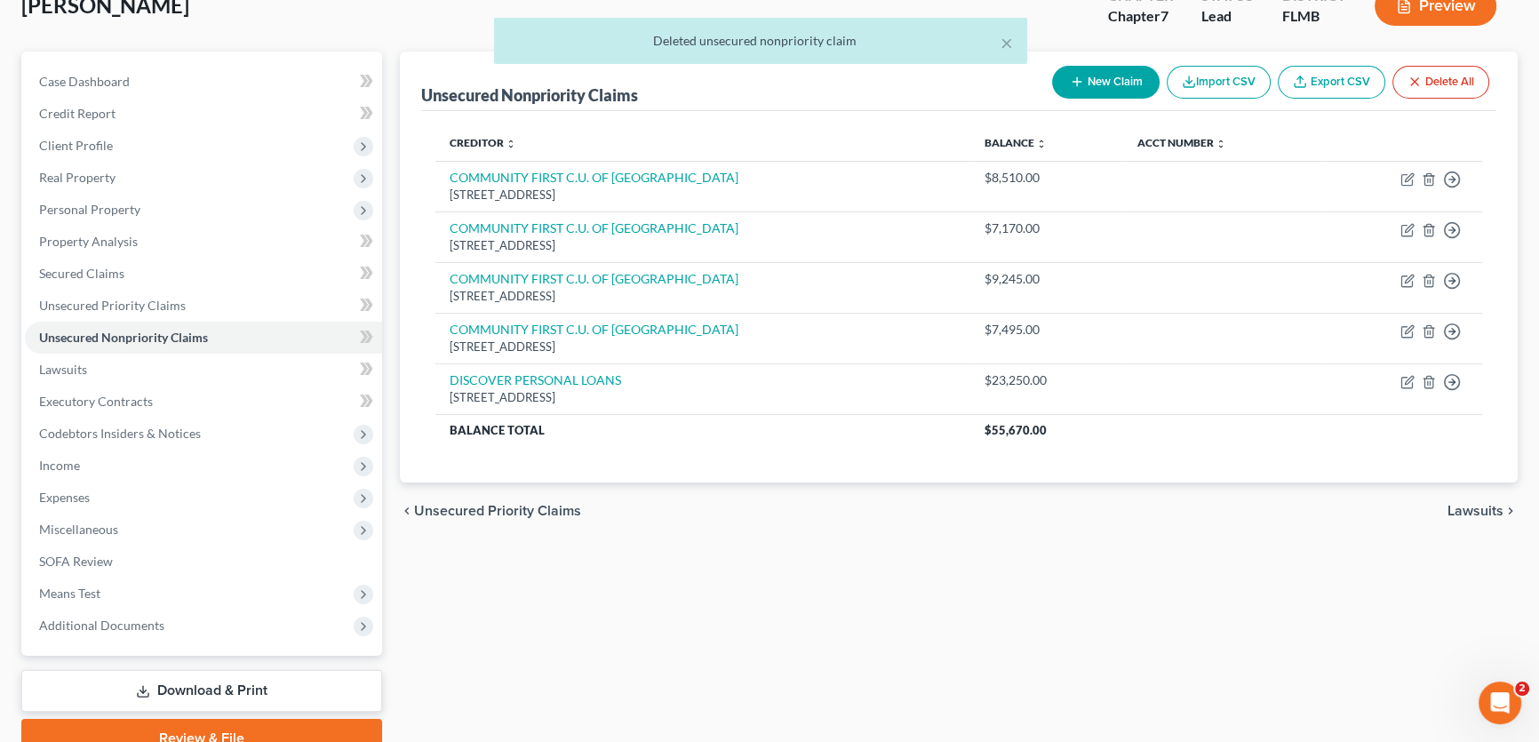
click at [666, 113] on div "Creditor expand_more expand_less unfold_more Balance expand_more expand_less un…" at bounding box center [958, 296] width 1075 height 371
click at [835, 544] on div "Unsecured Nonpriority Claims New Claim Import CSV Export CSV Delete All Credito…" at bounding box center [958, 405] width 1135 height 706
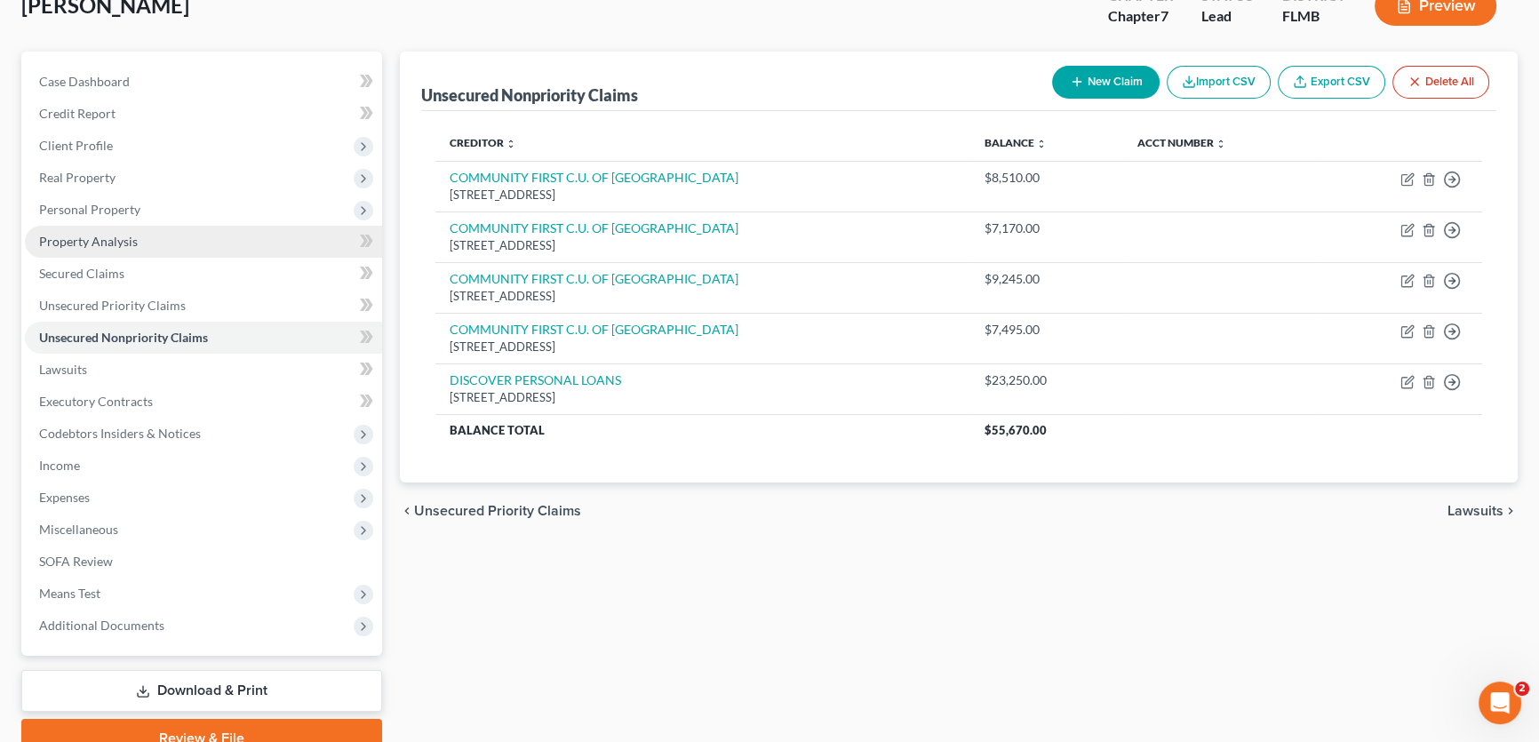
click at [249, 248] on link "Property Analysis" at bounding box center [203, 242] width 357 height 32
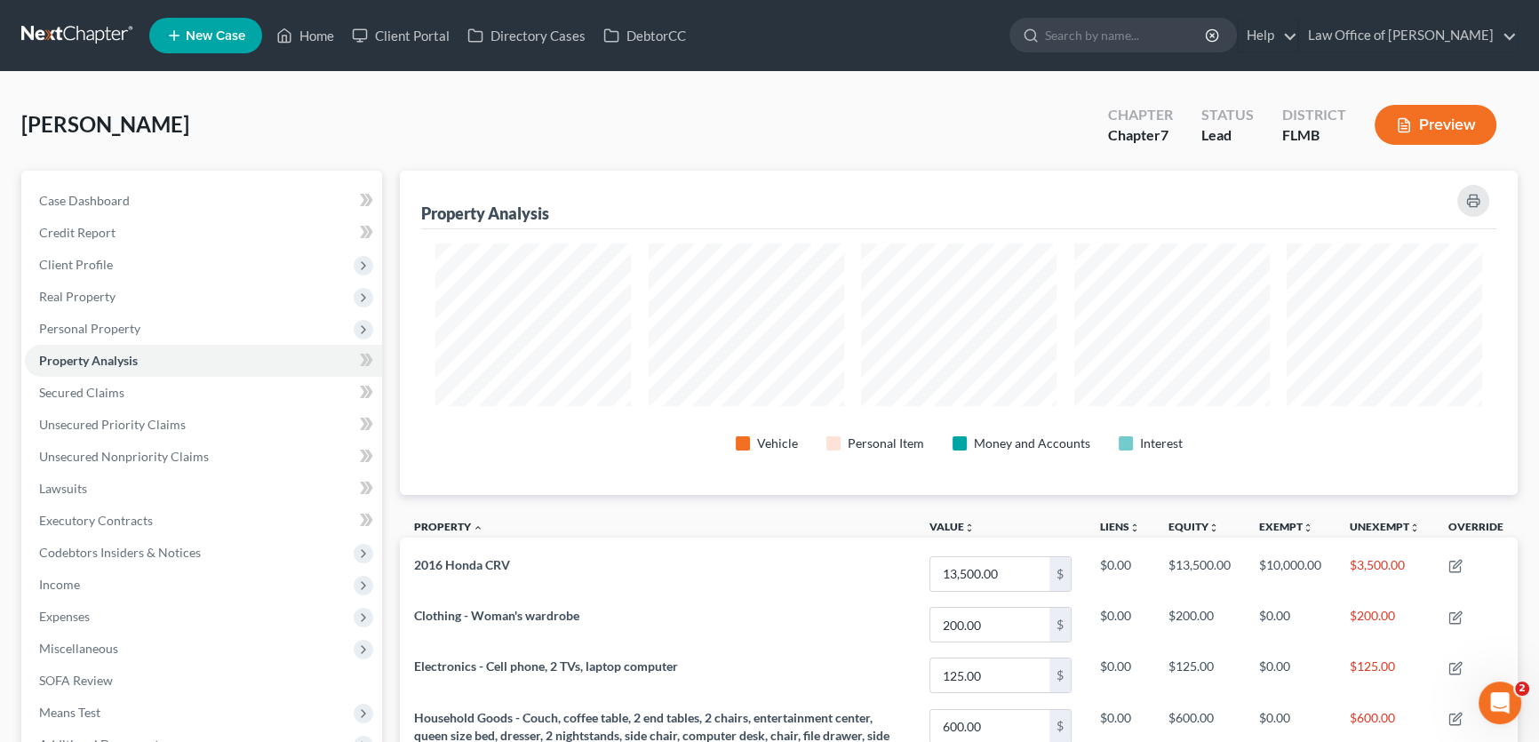
scroll to position [324, 1117]
click at [120, 332] on span "Personal Property" at bounding box center [89, 328] width 101 height 15
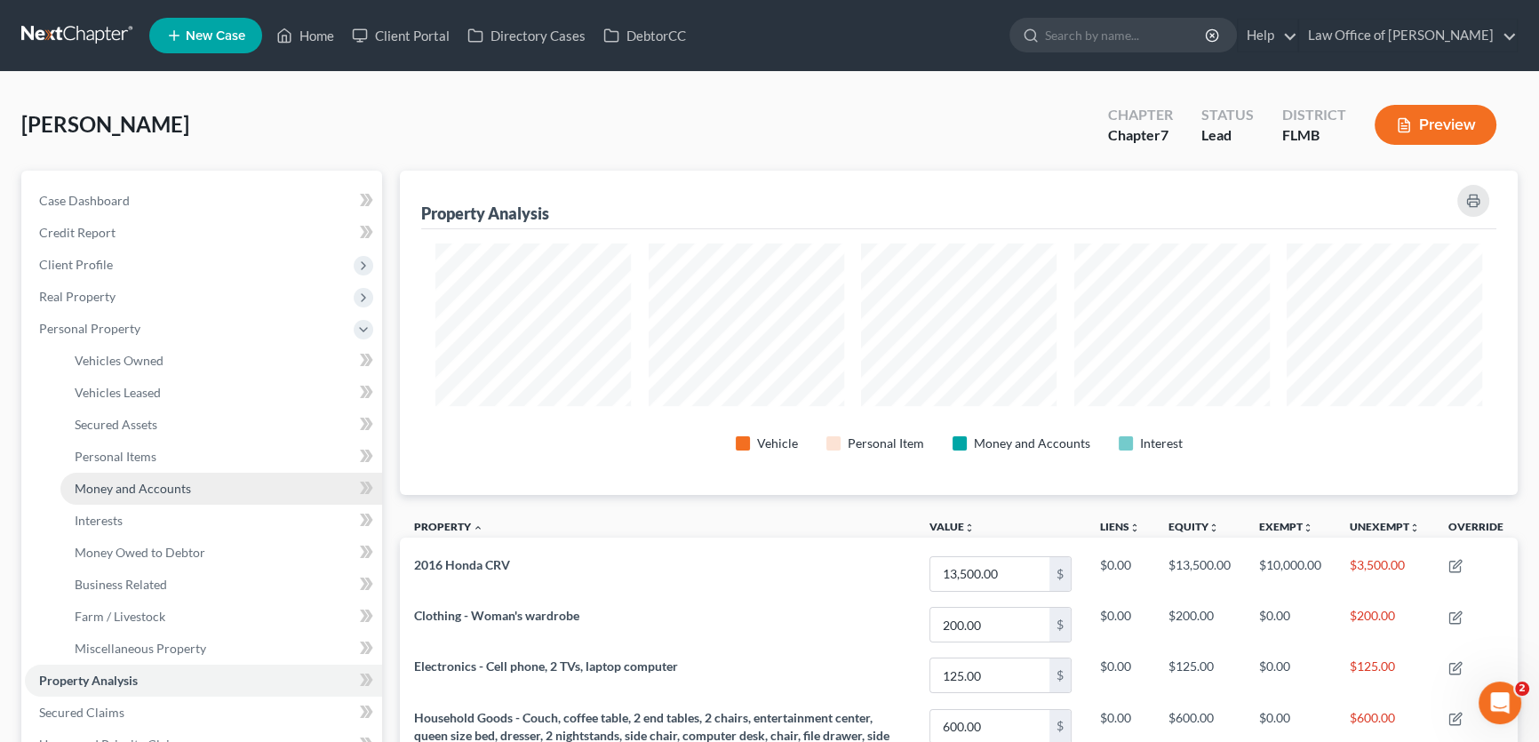
click at [150, 487] on span "Money and Accounts" at bounding box center [133, 488] width 116 height 15
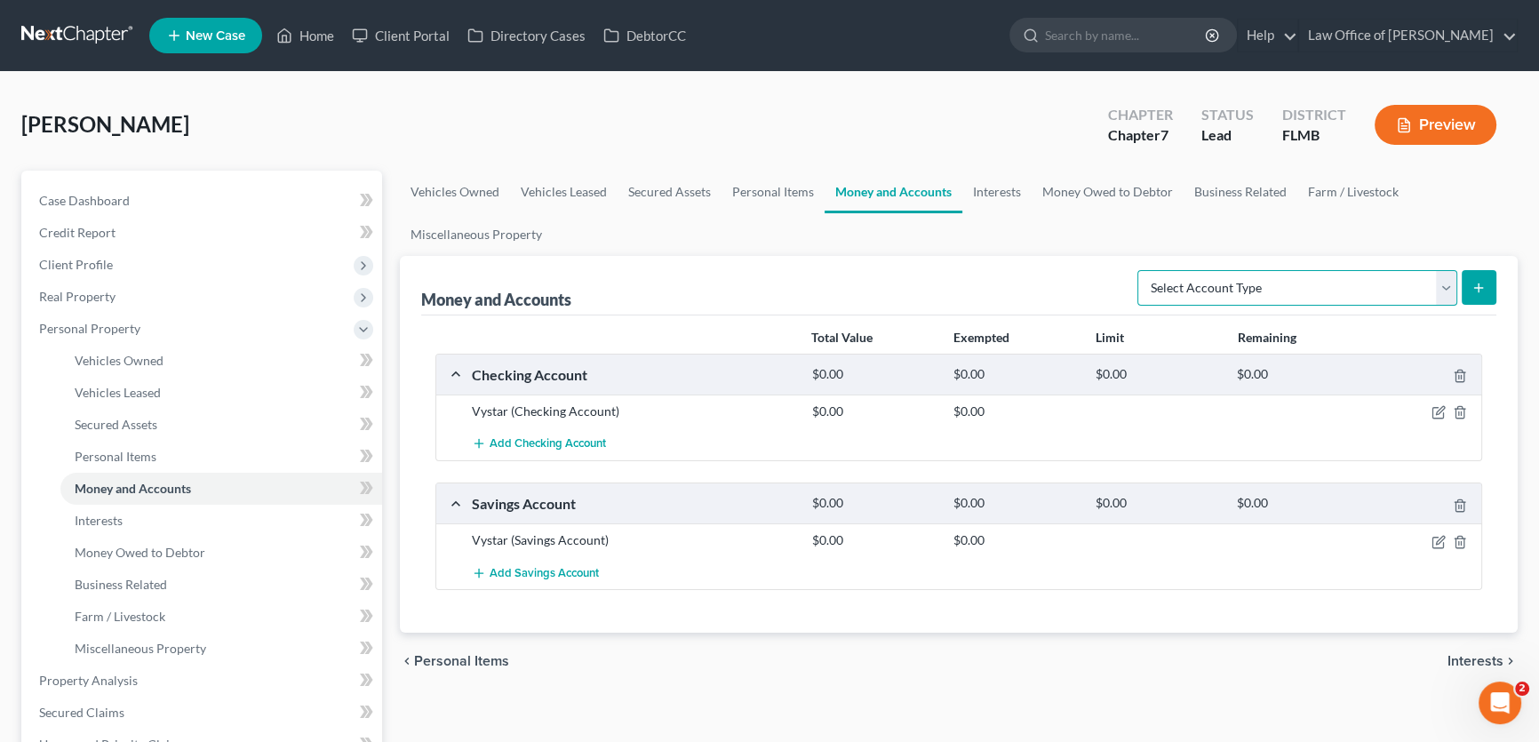
click at [1136, 270] on select "Select Account Type Brokerage Cash on Hand Certificates of Deposit Checking Acc…" at bounding box center [1297, 288] width 320 height 36
select select "money_market"
click at [1136, 270] on select "Select Account Type Brokerage Cash on Hand Certificates of Deposit Checking Acc…" at bounding box center [1297, 288] width 320 height 36
click at [1136, 282] on button "submit" at bounding box center [1478, 287] width 35 height 35
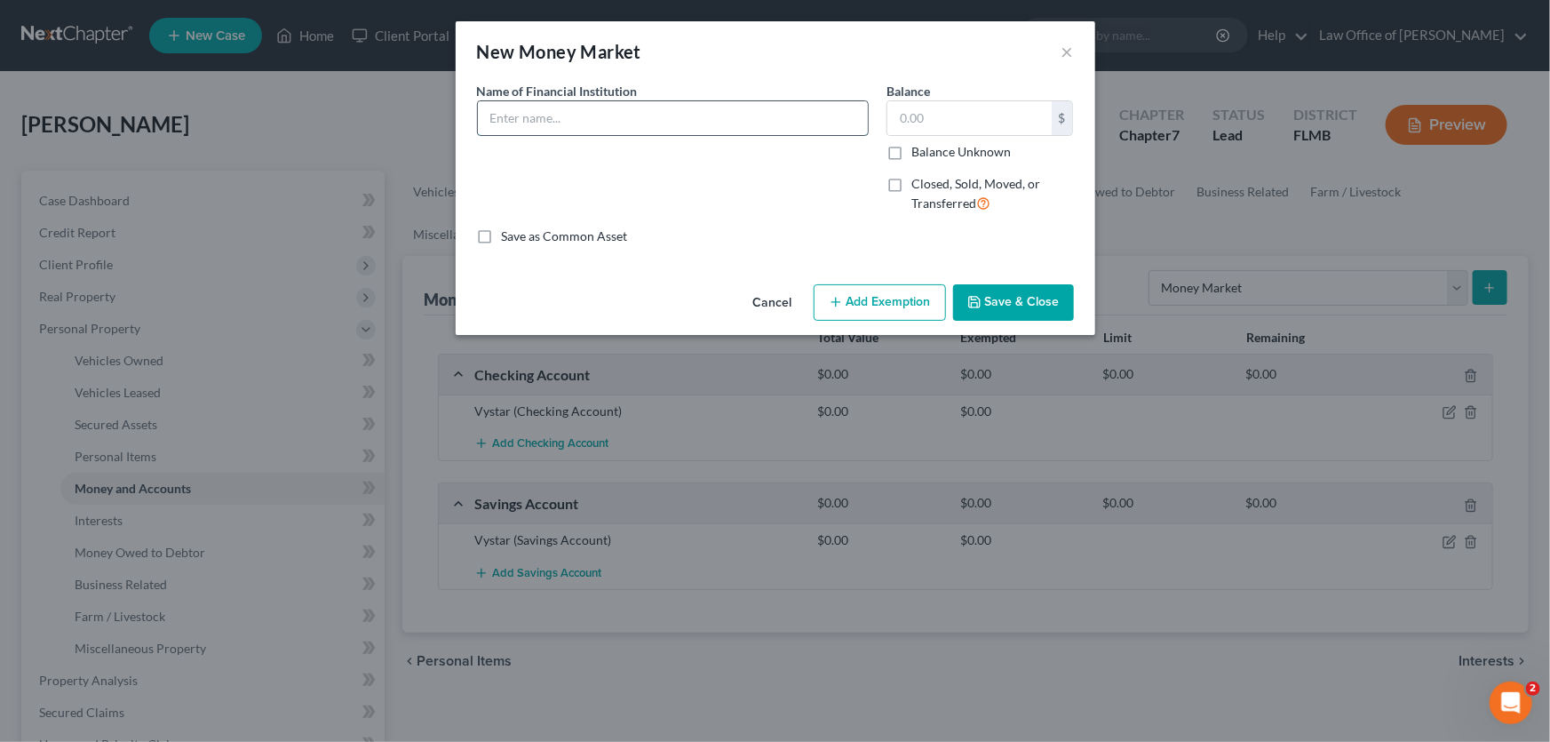
click at [750, 106] on input "text" at bounding box center [673, 118] width 390 height 34
type input "New York Life"
click at [1025, 299] on button "Save & Close" at bounding box center [1013, 302] width 121 height 37
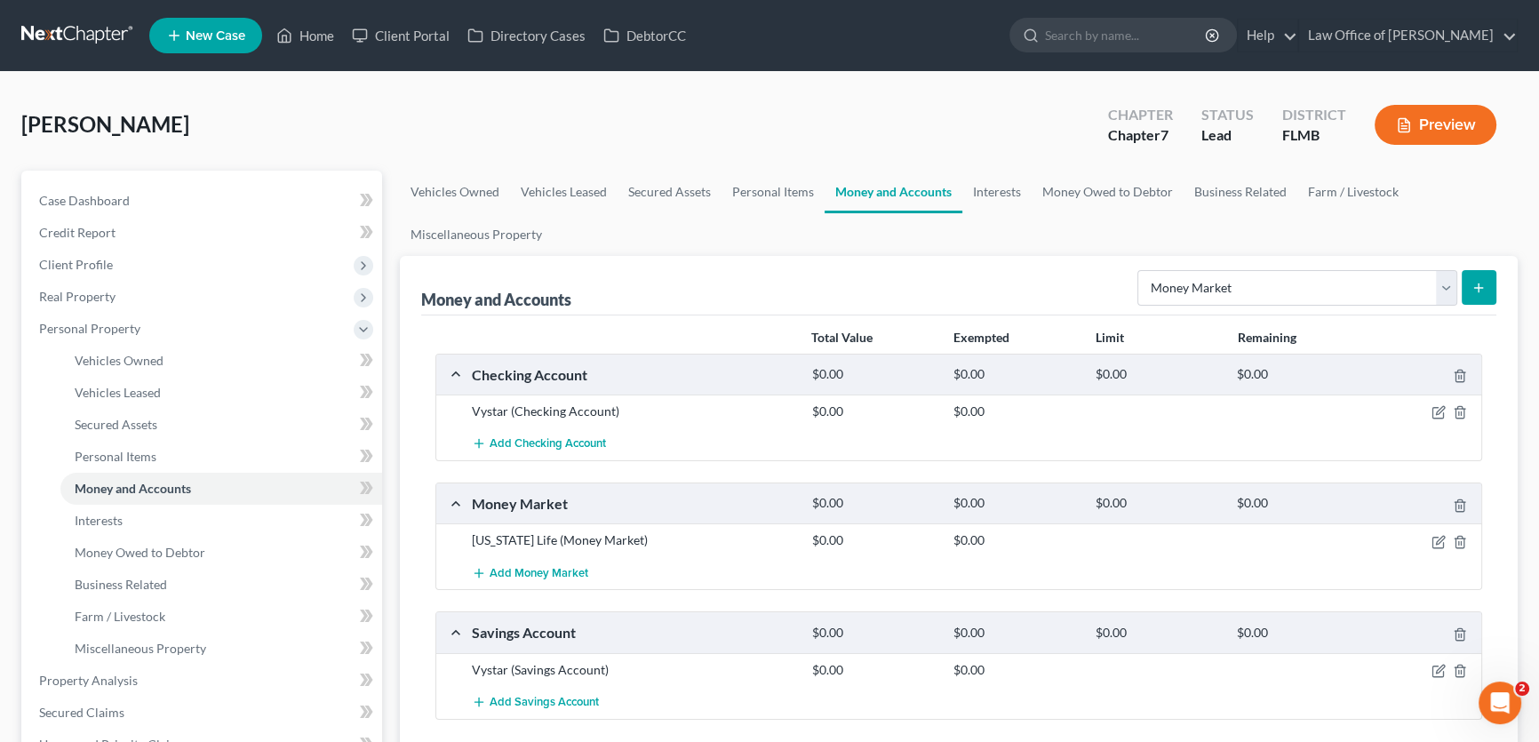
click at [1136, 130] on button "Preview" at bounding box center [1435, 125] width 122 height 40
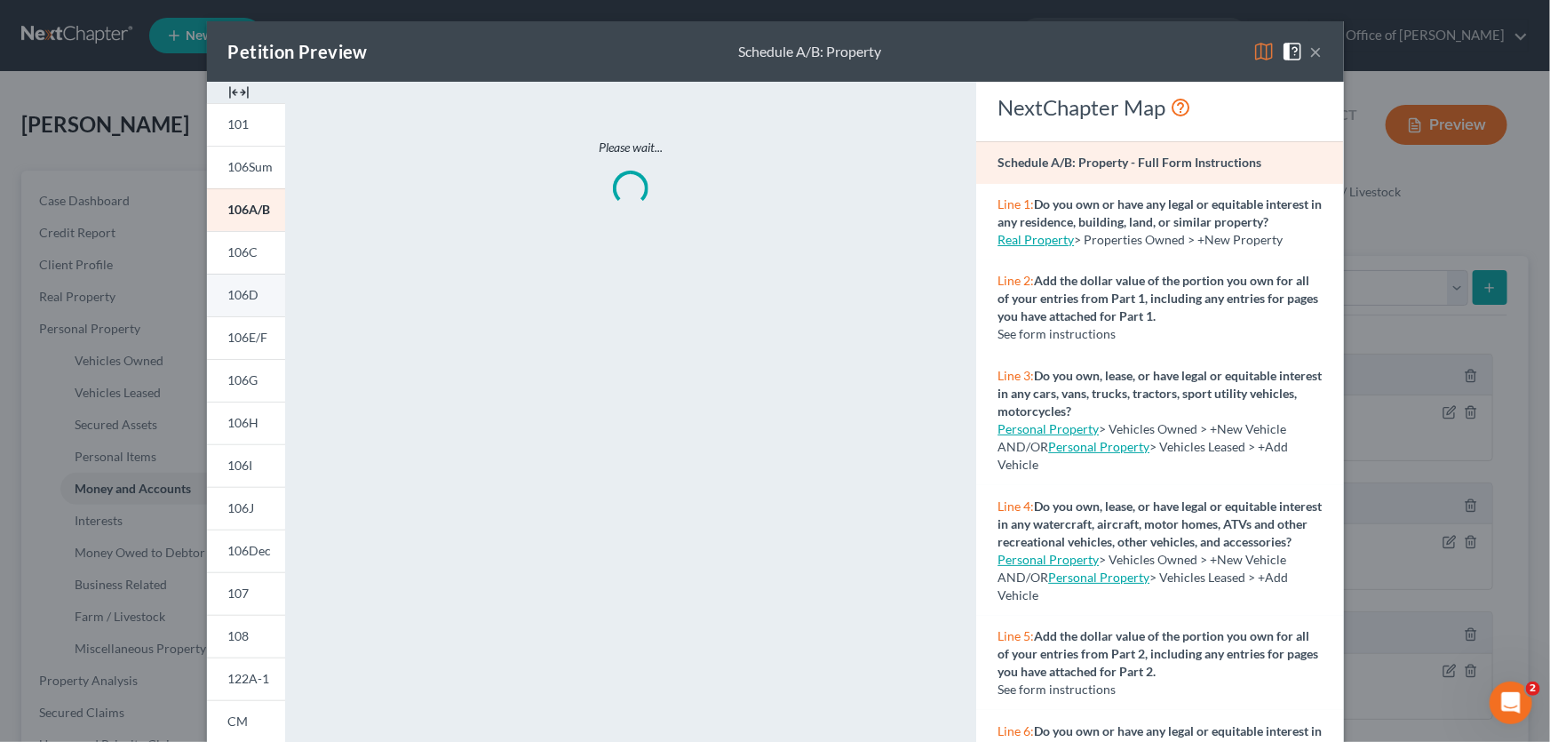
click at [243, 290] on span "106D" at bounding box center [243, 294] width 31 height 15
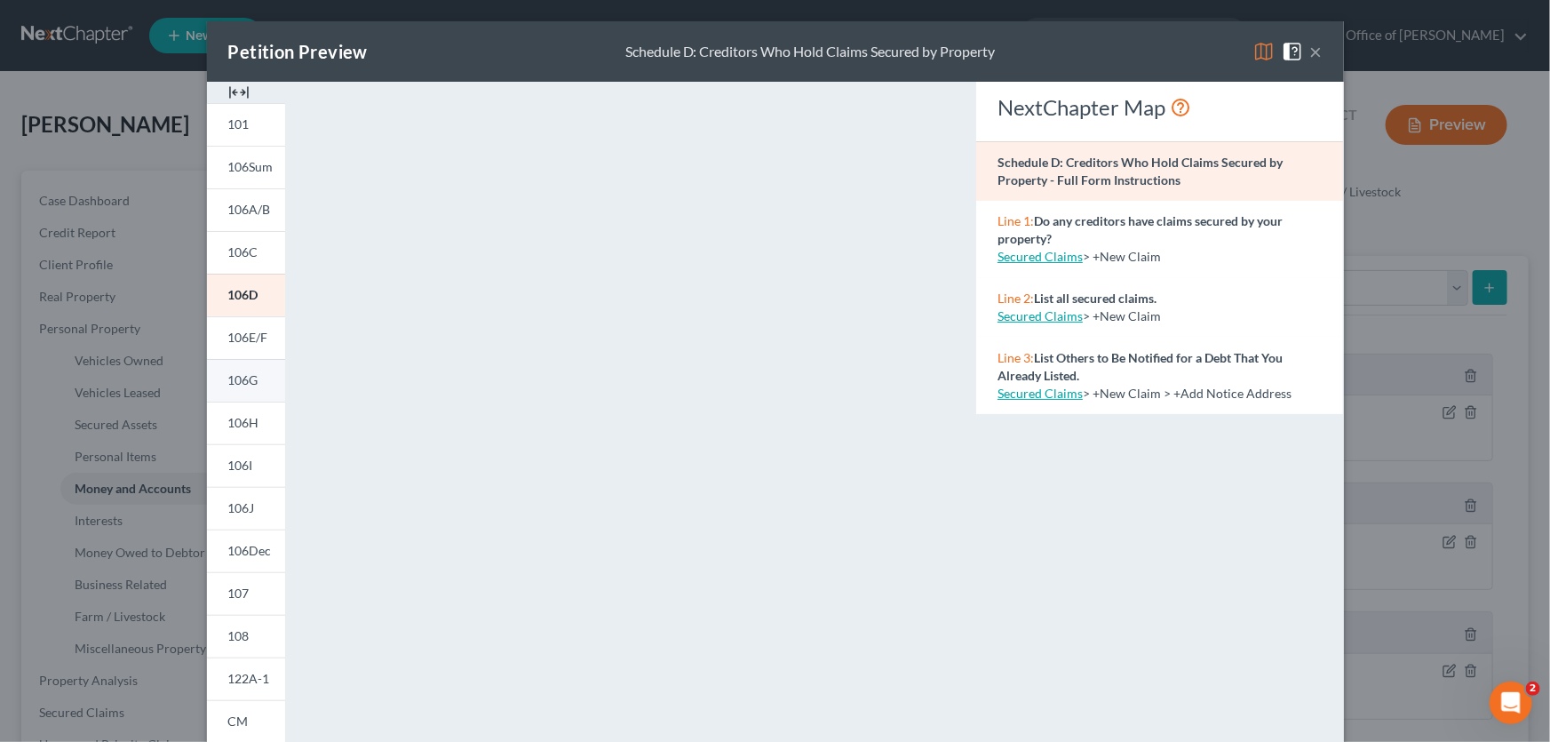
click at [242, 373] on span "106G" at bounding box center [243, 379] width 30 height 15
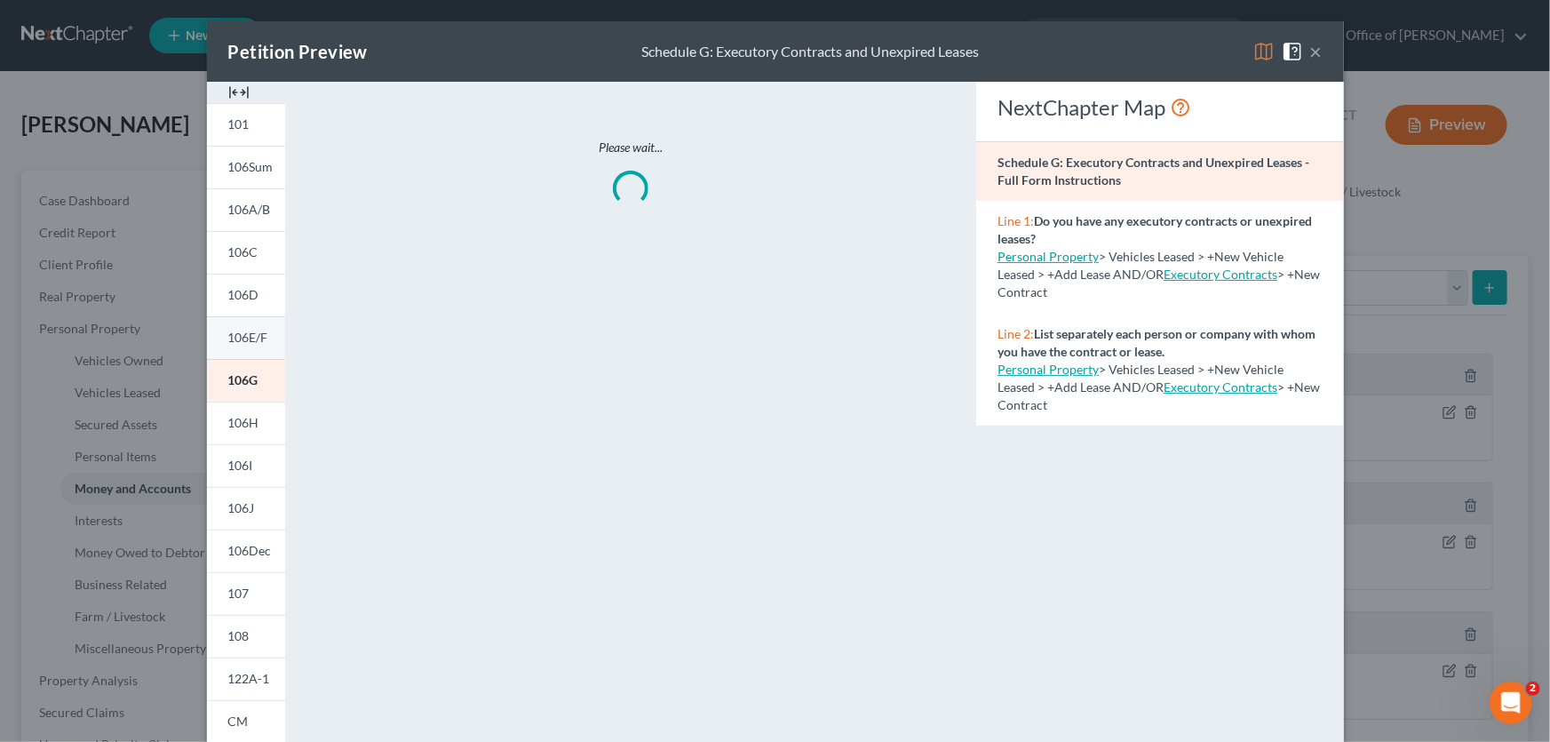
click at [245, 330] on span "106E/F" at bounding box center [248, 337] width 40 height 15
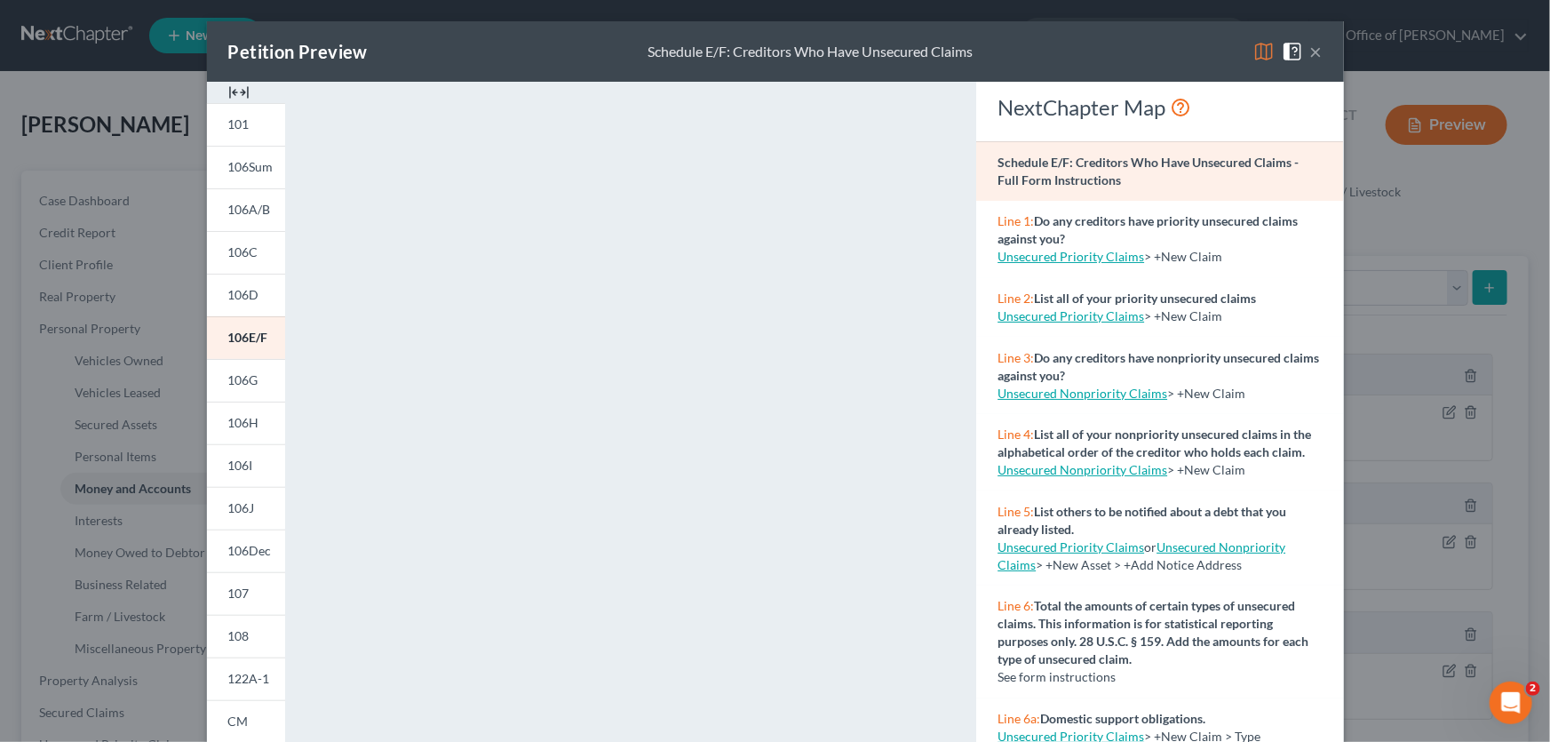
click at [1136, 46] on button "×" at bounding box center [1316, 51] width 12 height 21
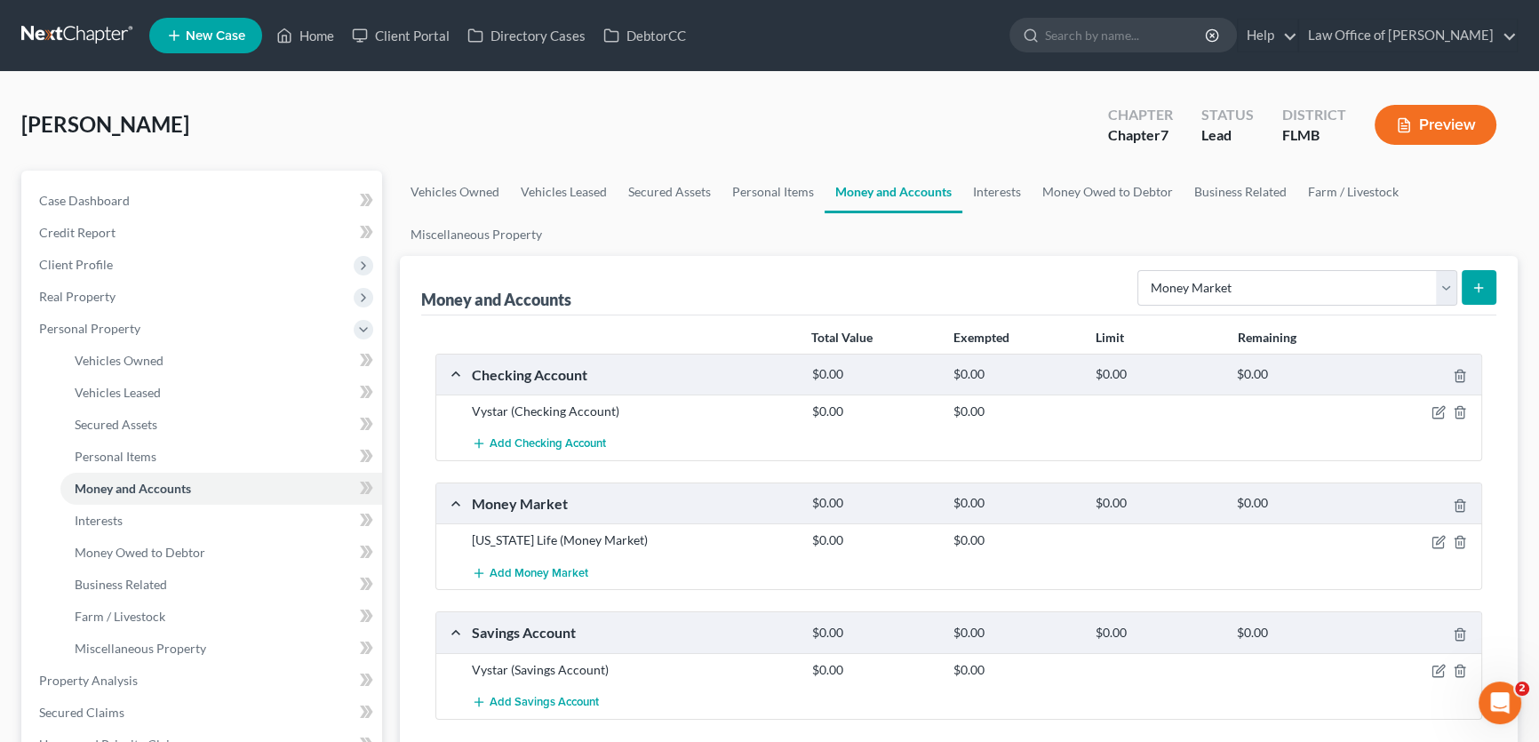
click at [106, 36] on link at bounding box center [78, 36] width 114 height 32
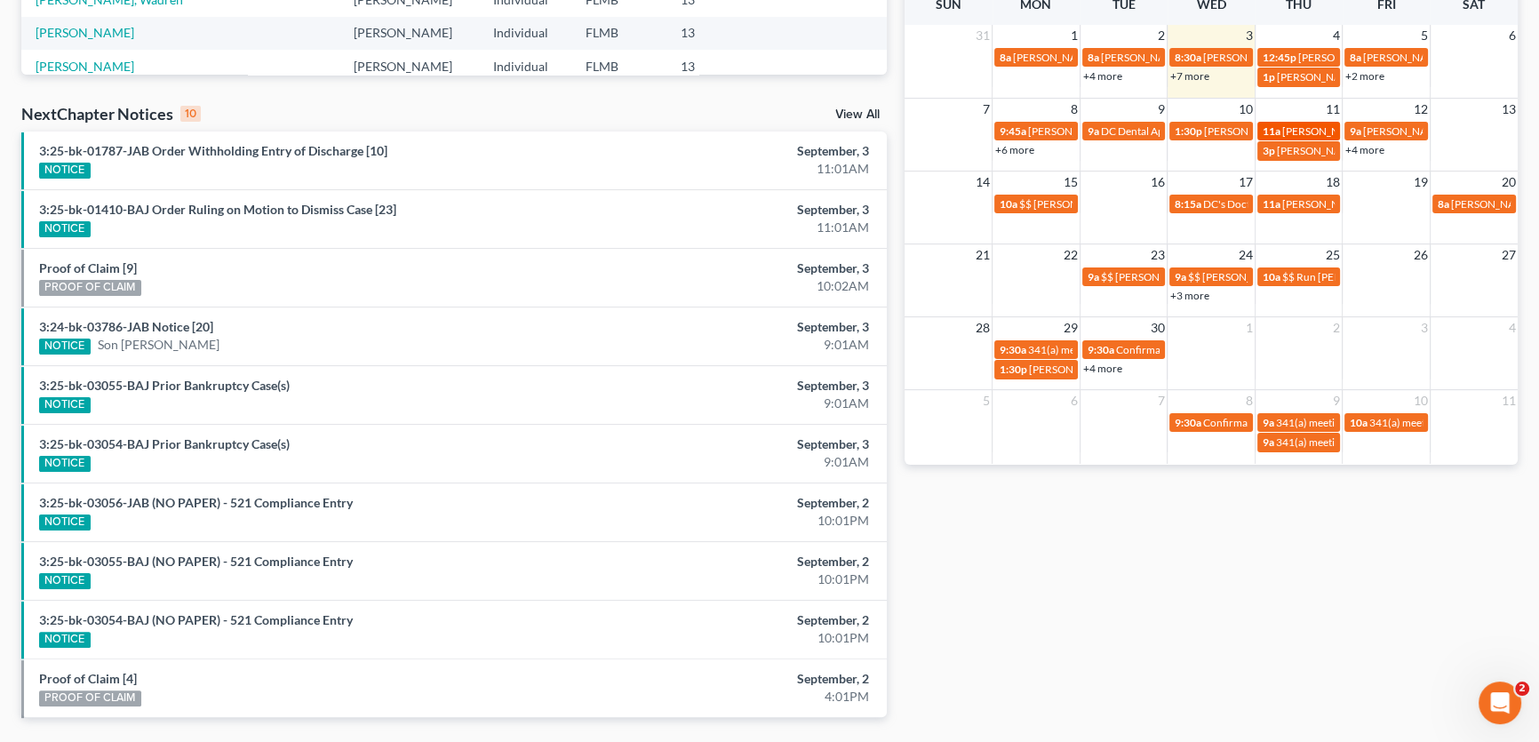
scroll to position [452, 0]
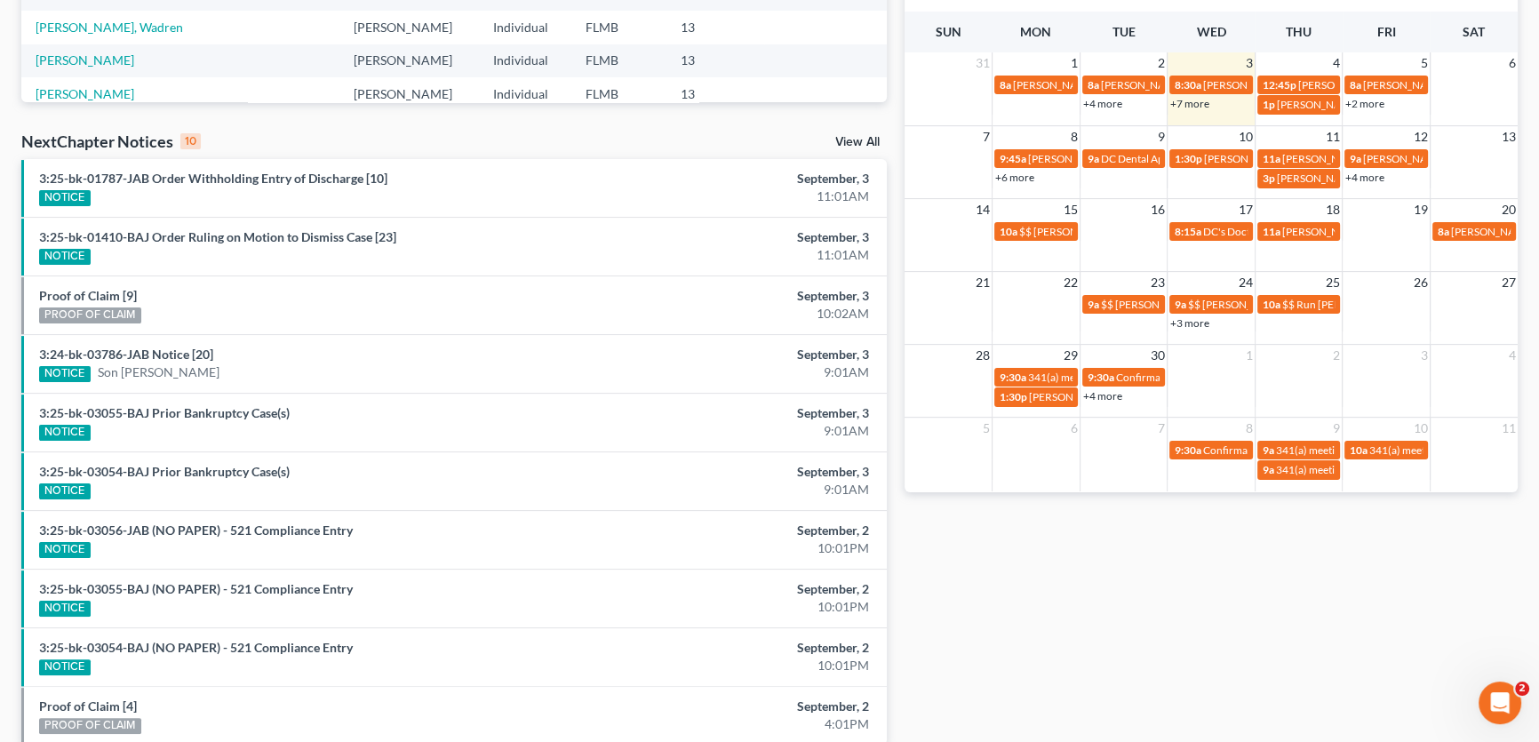
click at [1191, 106] on link "+7 more" at bounding box center [1189, 103] width 39 height 13
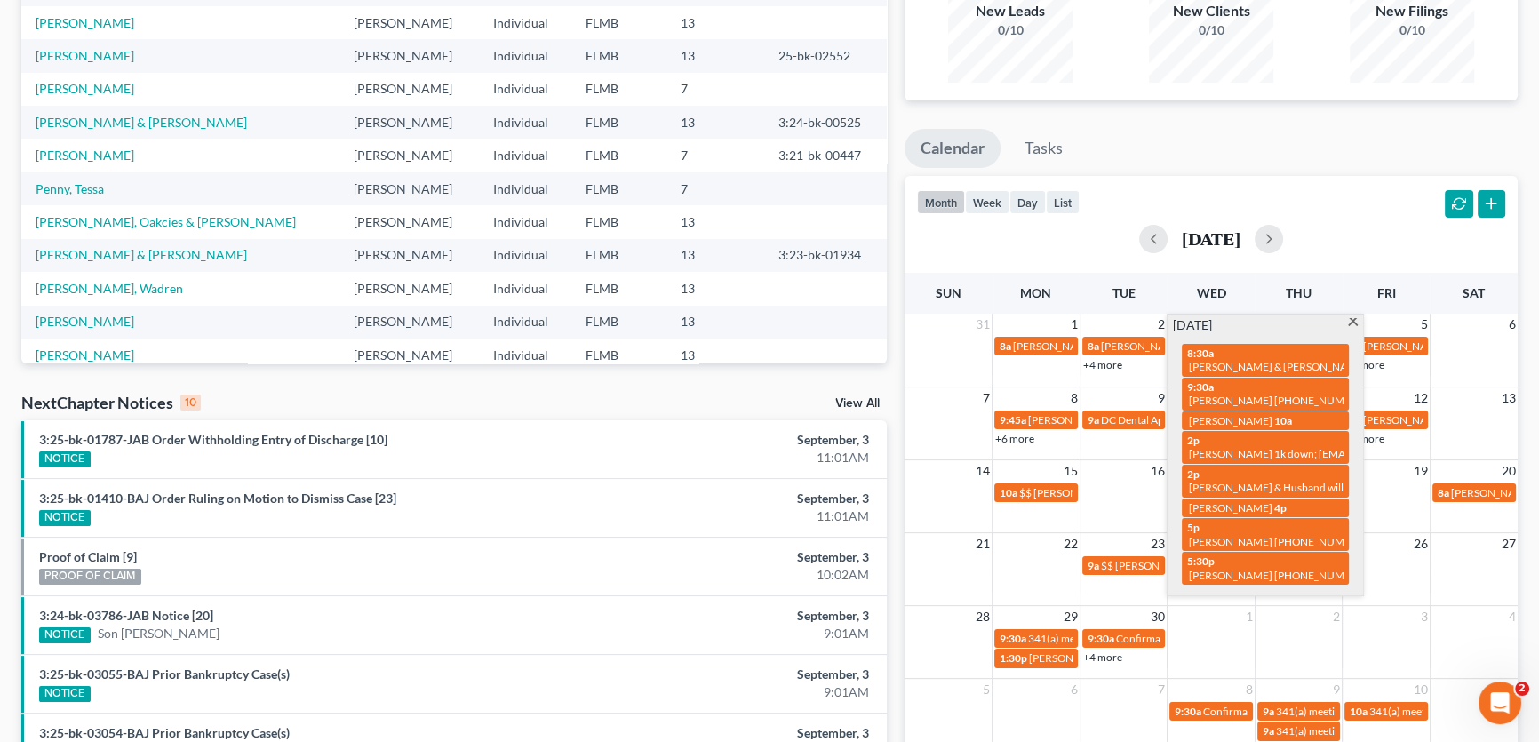
scroll to position [0, 0]
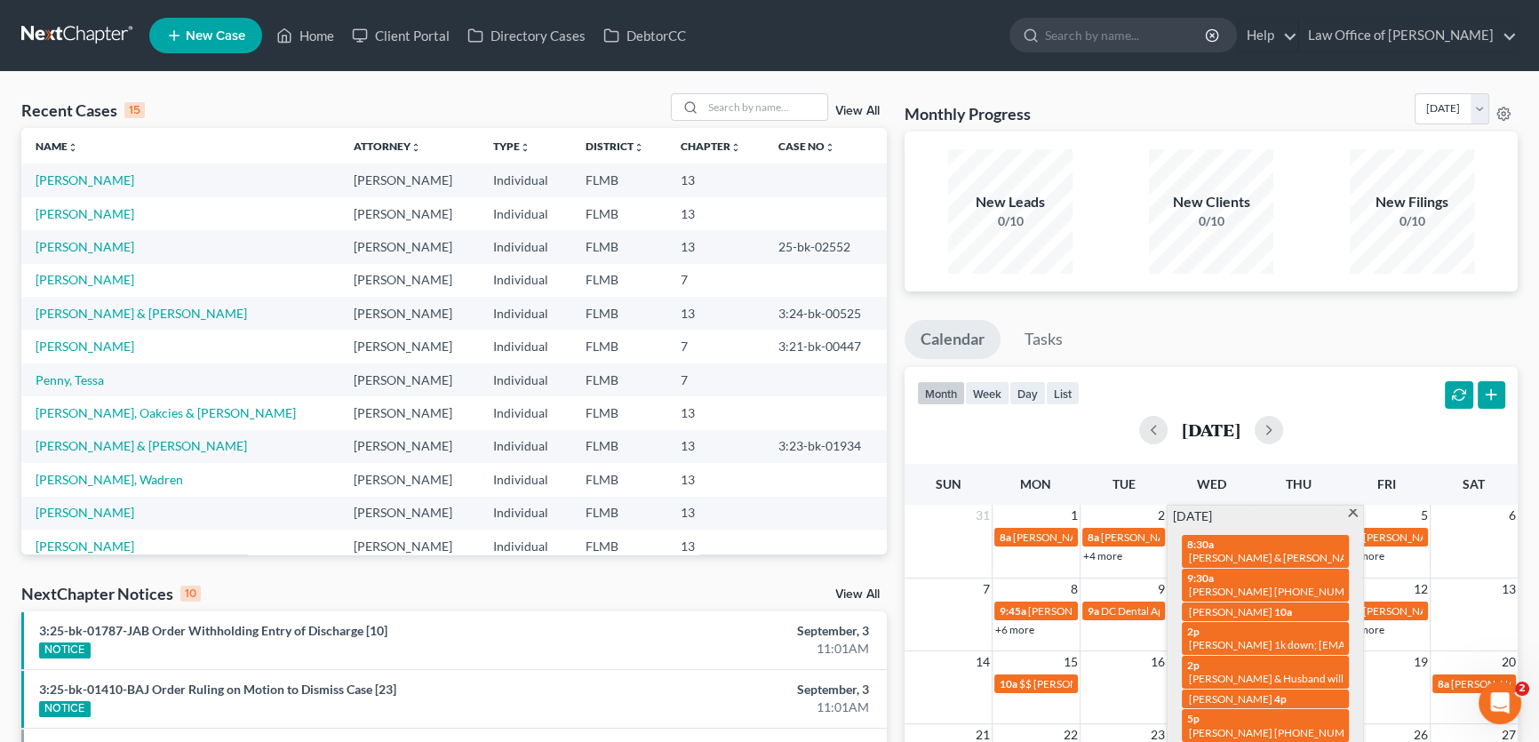
click at [84, 27] on link at bounding box center [78, 36] width 114 height 32
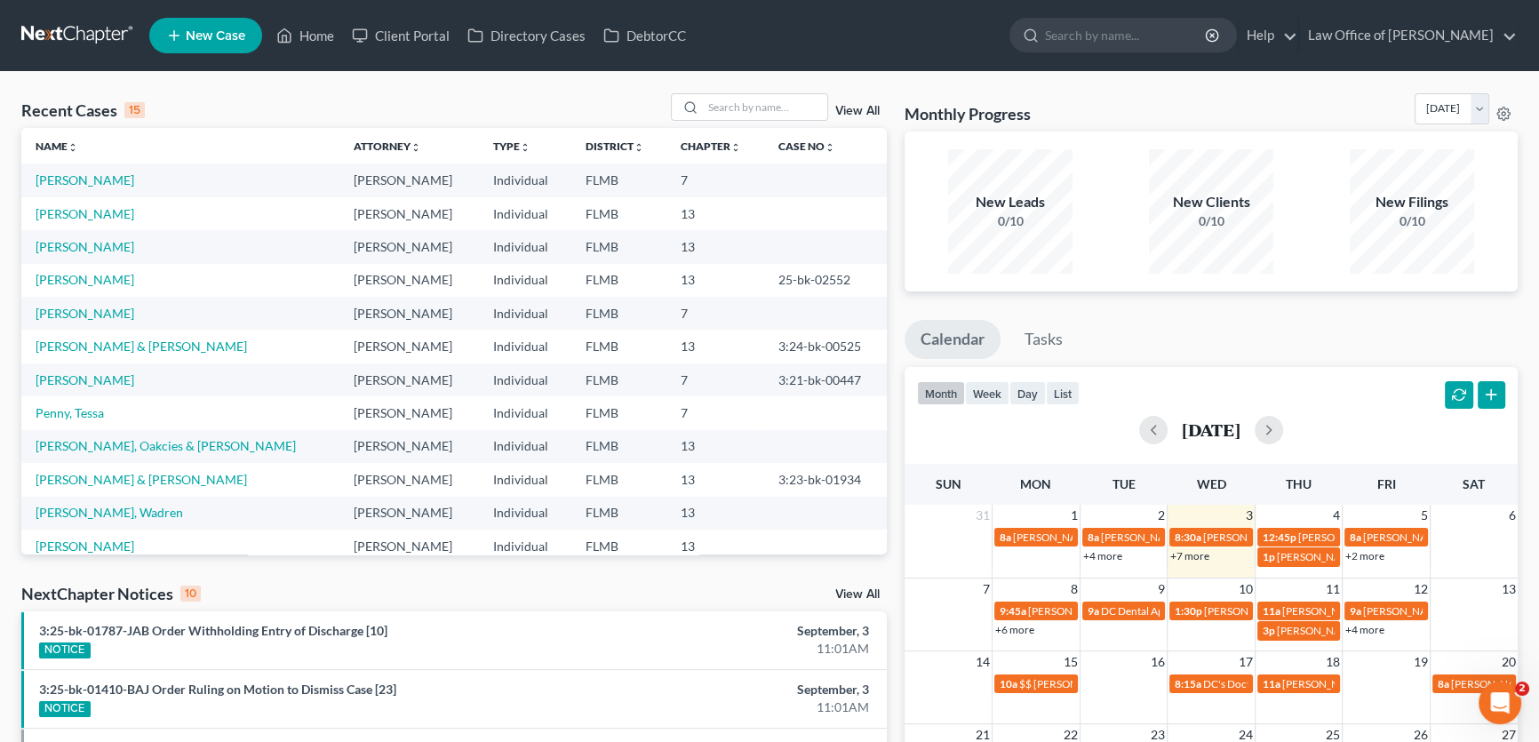
click at [1190, 552] on link "+7 more" at bounding box center [1189, 555] width 39 height 13
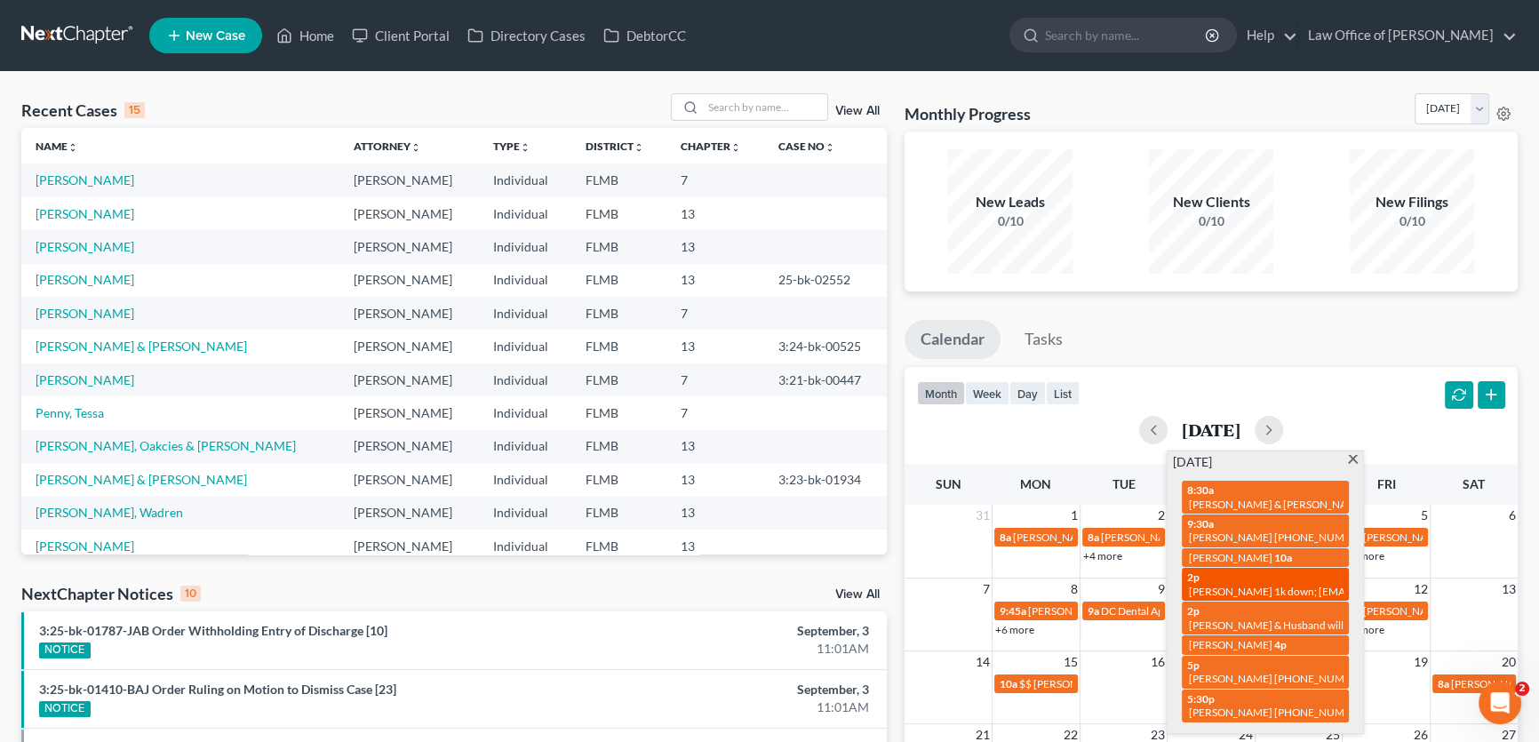
click at [1235, 591] on span "[PERSON_NAME] 1k down; [EMAIL_ADDRESS][DOMAIN_NAME]" at bounding box center [1342, 591] width 307 height 13
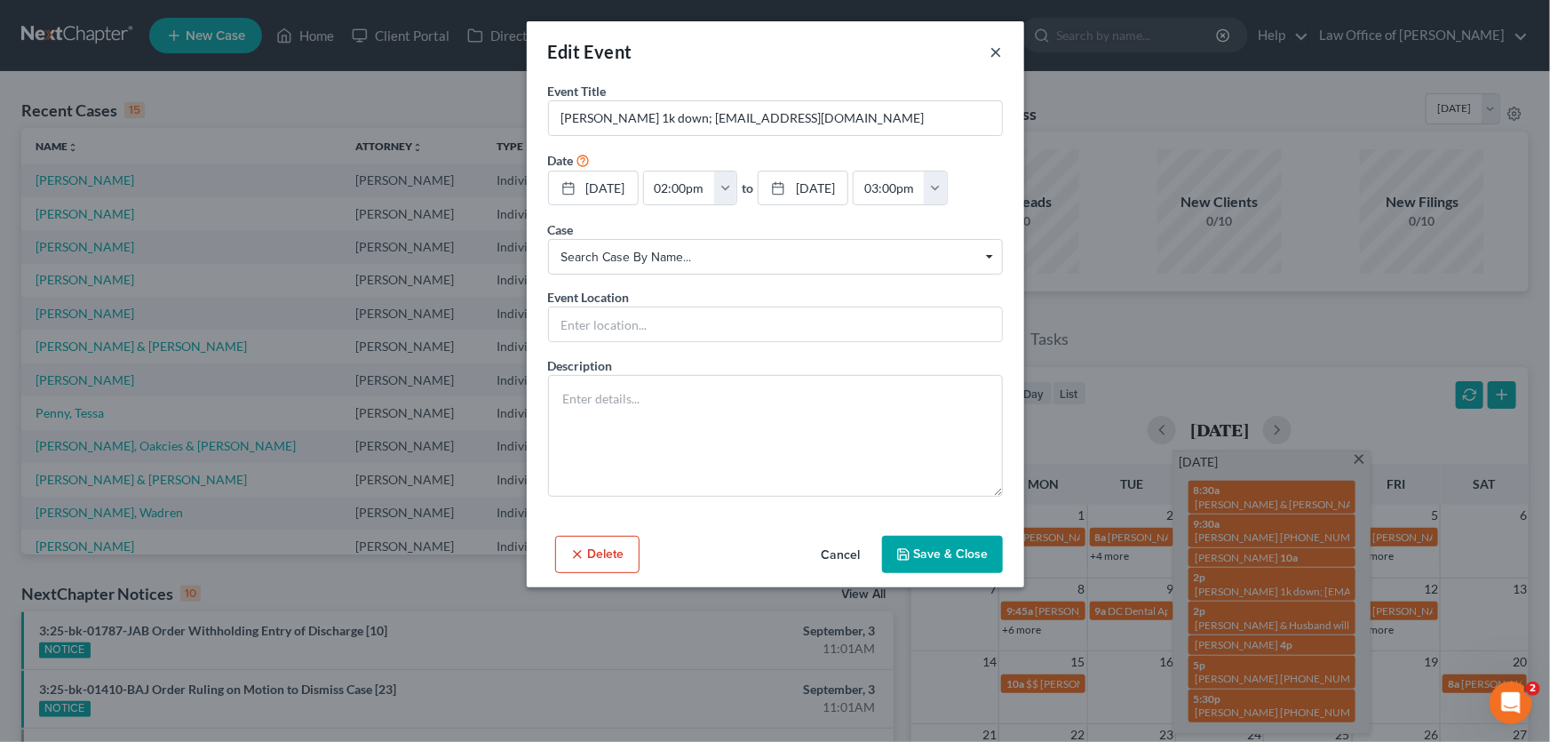
click at [988, 55] on div "Edit Event ×" at bounding box center [775, 51] width 497 height 60
click at [991, 52] on button "×" at bounding box center [997, 51] width 12 height 21
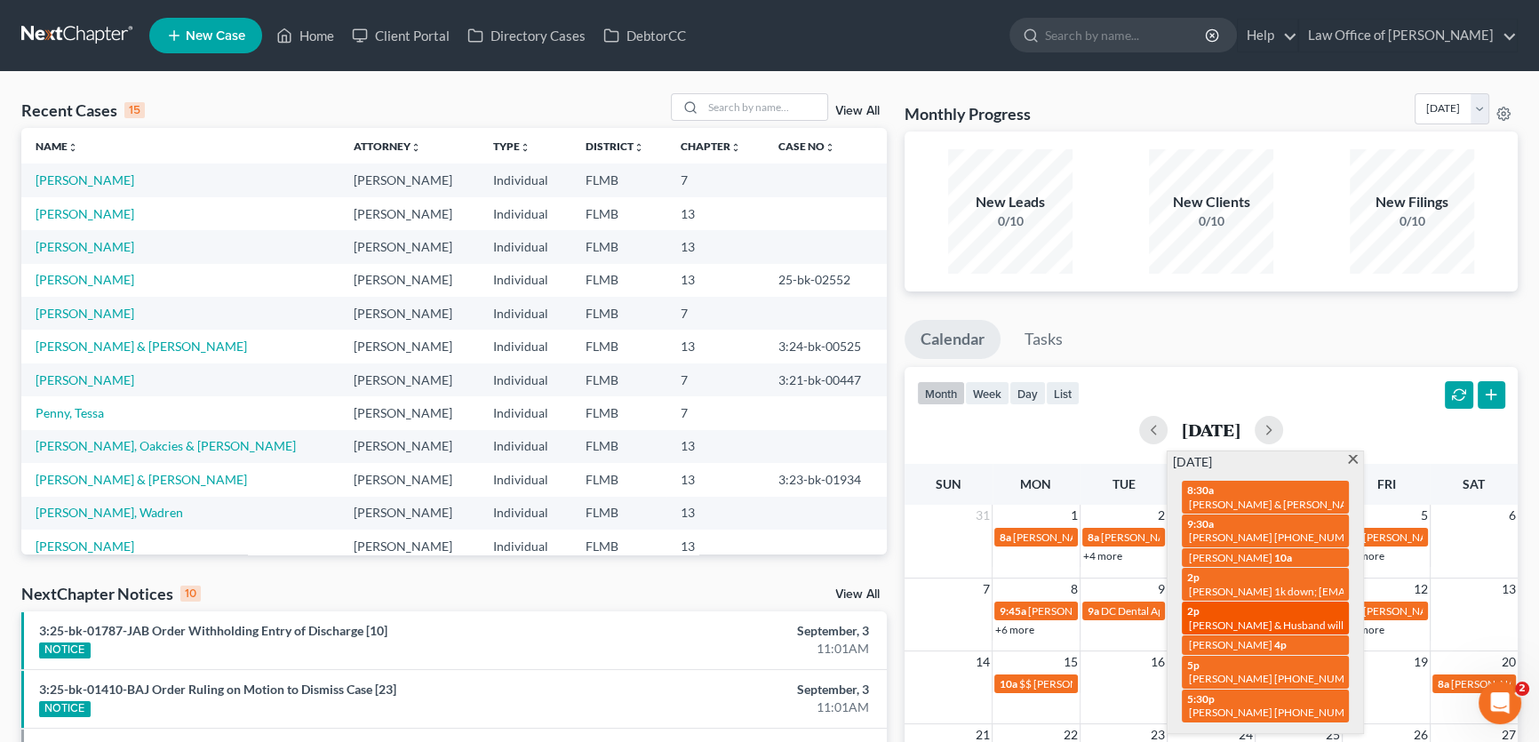
click at [1309, 613] on div "2p [PERSON_NAME] & Husband will be dropping off documents" at bounding box center [1265, 618] width 156 height 28
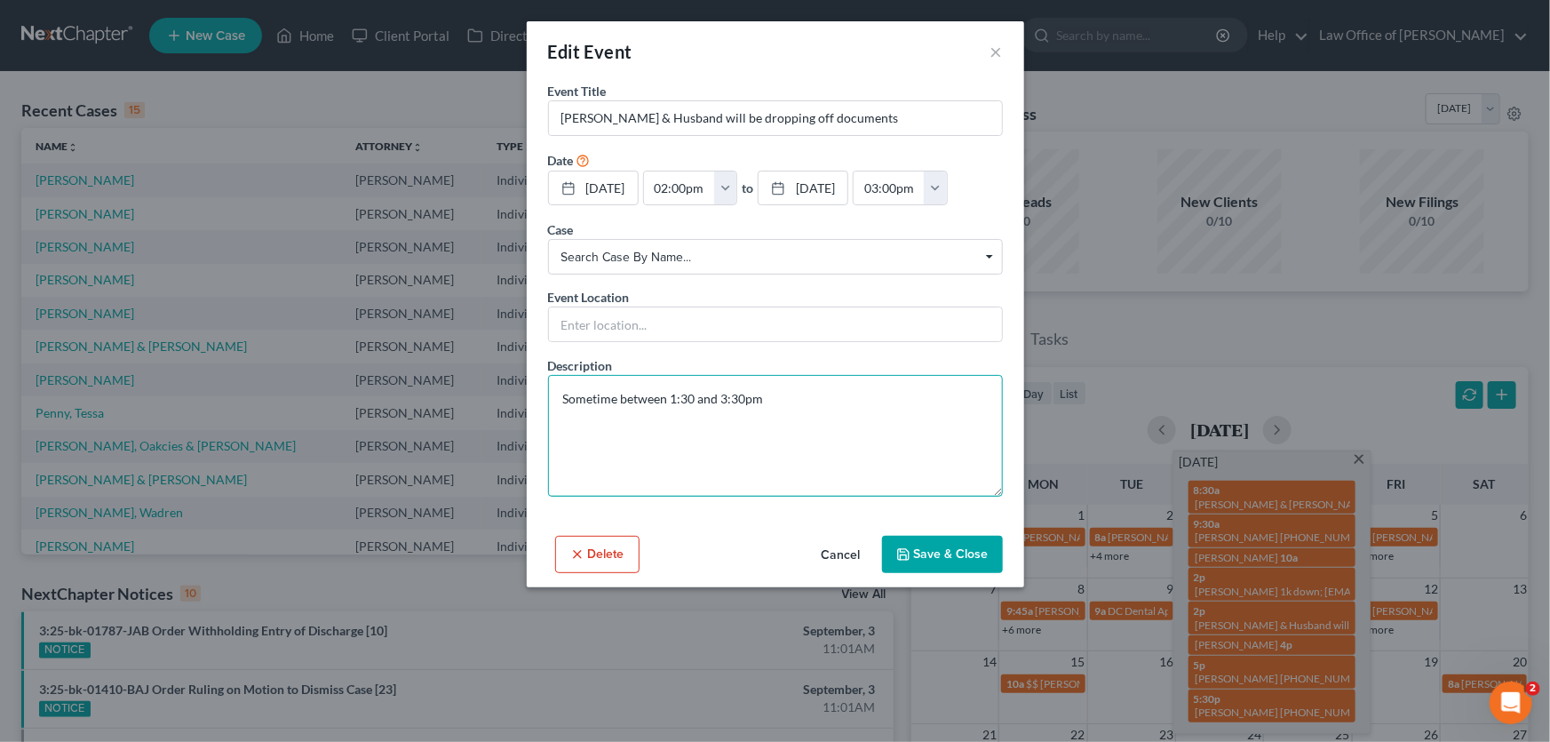
click at [820, 402] on textarea "Sometime between 1:30 and 3:30pm" at bounding box center [775, 436] width 455 height 122
click at [995, 48] on button "×" at bounding box center [997, 51] width 12 height 21
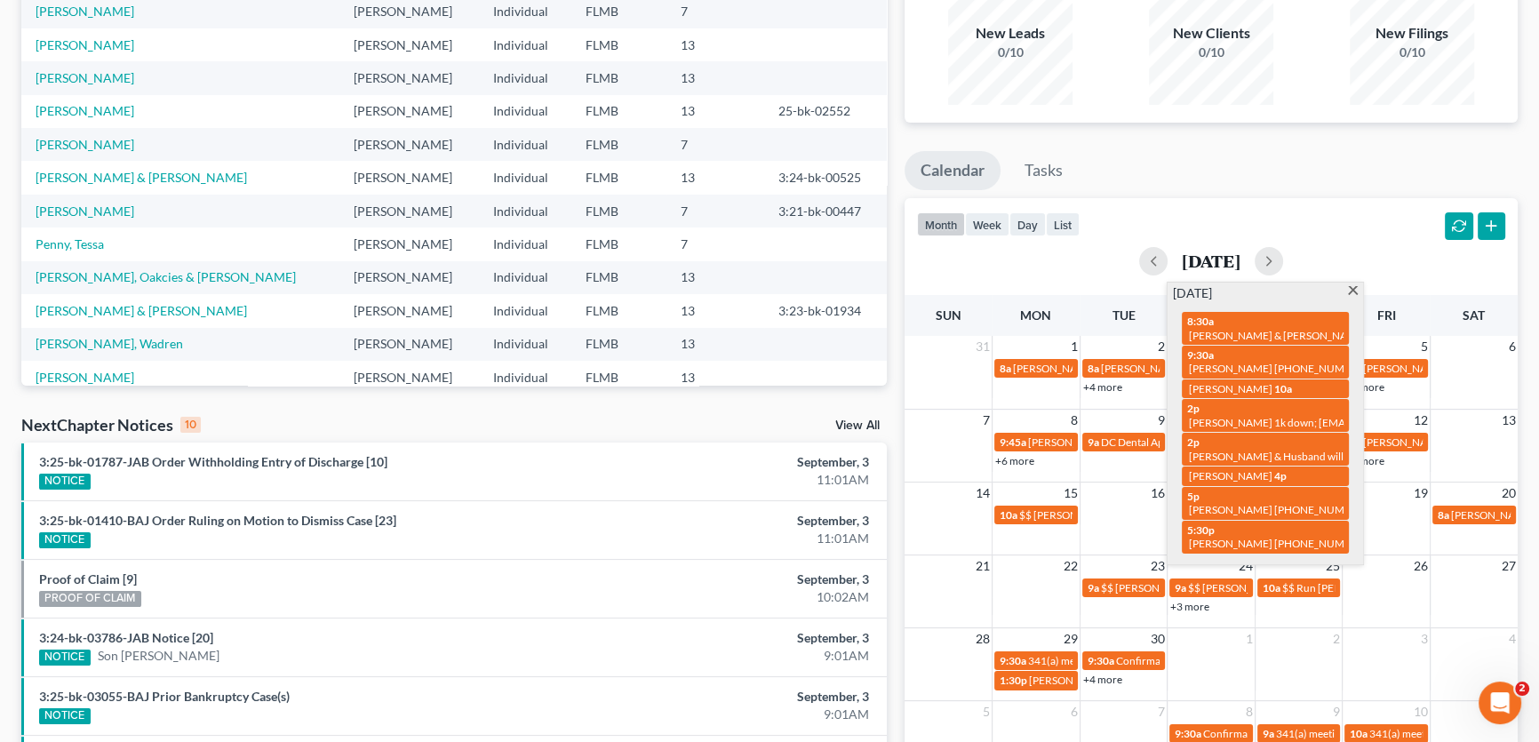
scroll to position [403, 0]
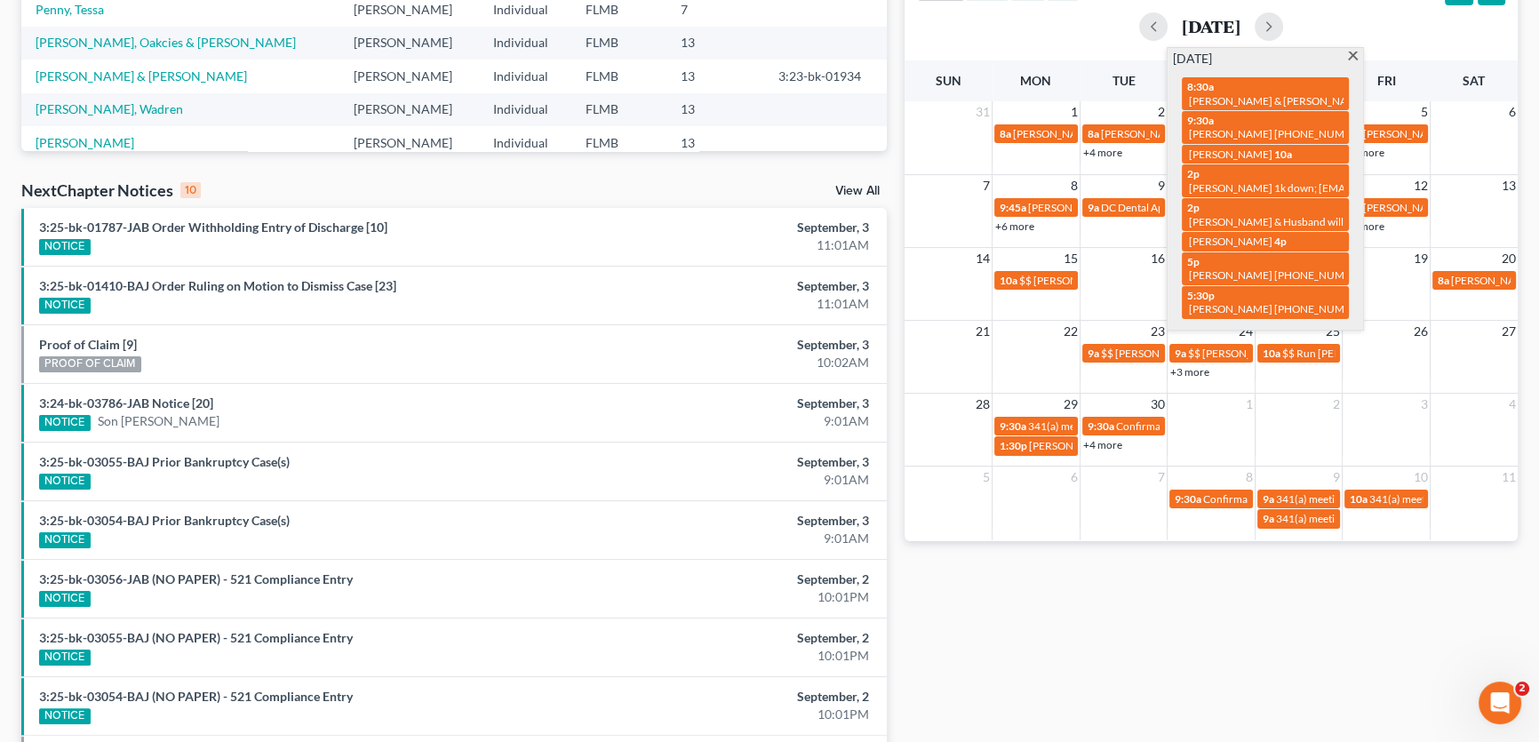
click at [1080, 652] on div "Monthly Progress Bankruptcy Bankruptcy [DATE] [DATE] [DATE] [DATE] [DATE] [DATE…" at bounding box center [1210, 256] width 631 height 1132
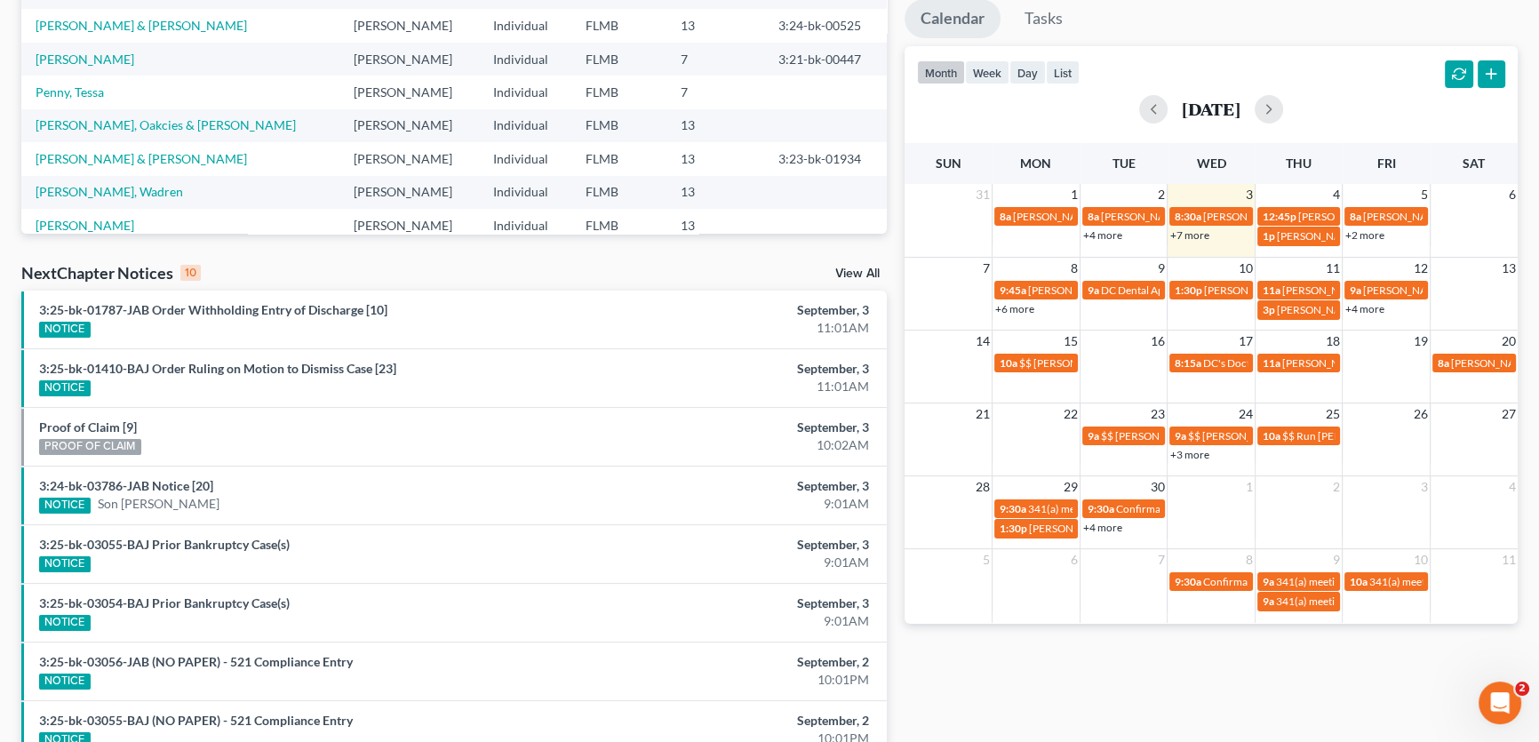
scroll to position [242, 0]
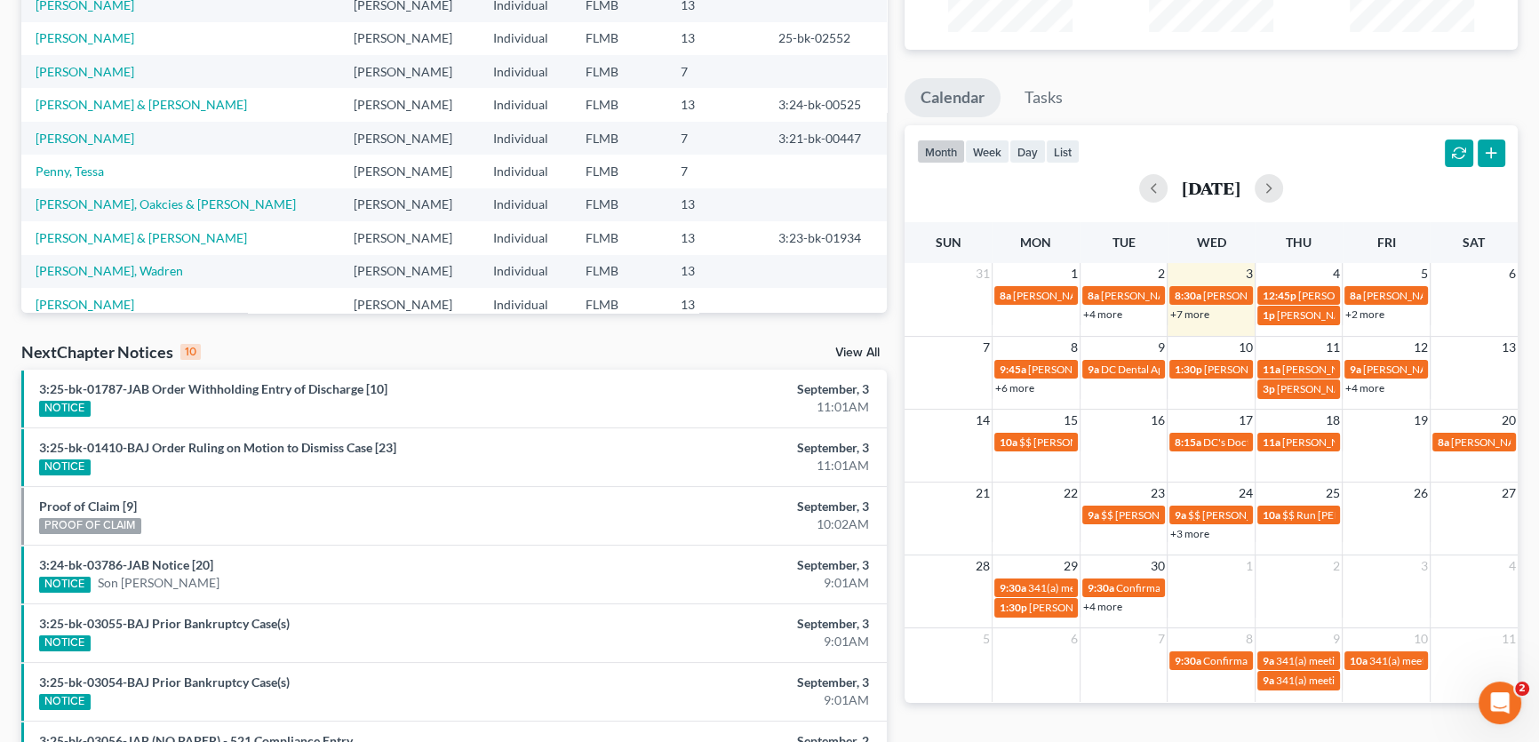
click at [1029, 389] on link "+6 more" at bounding box center [1014, 387] width 39 height 13
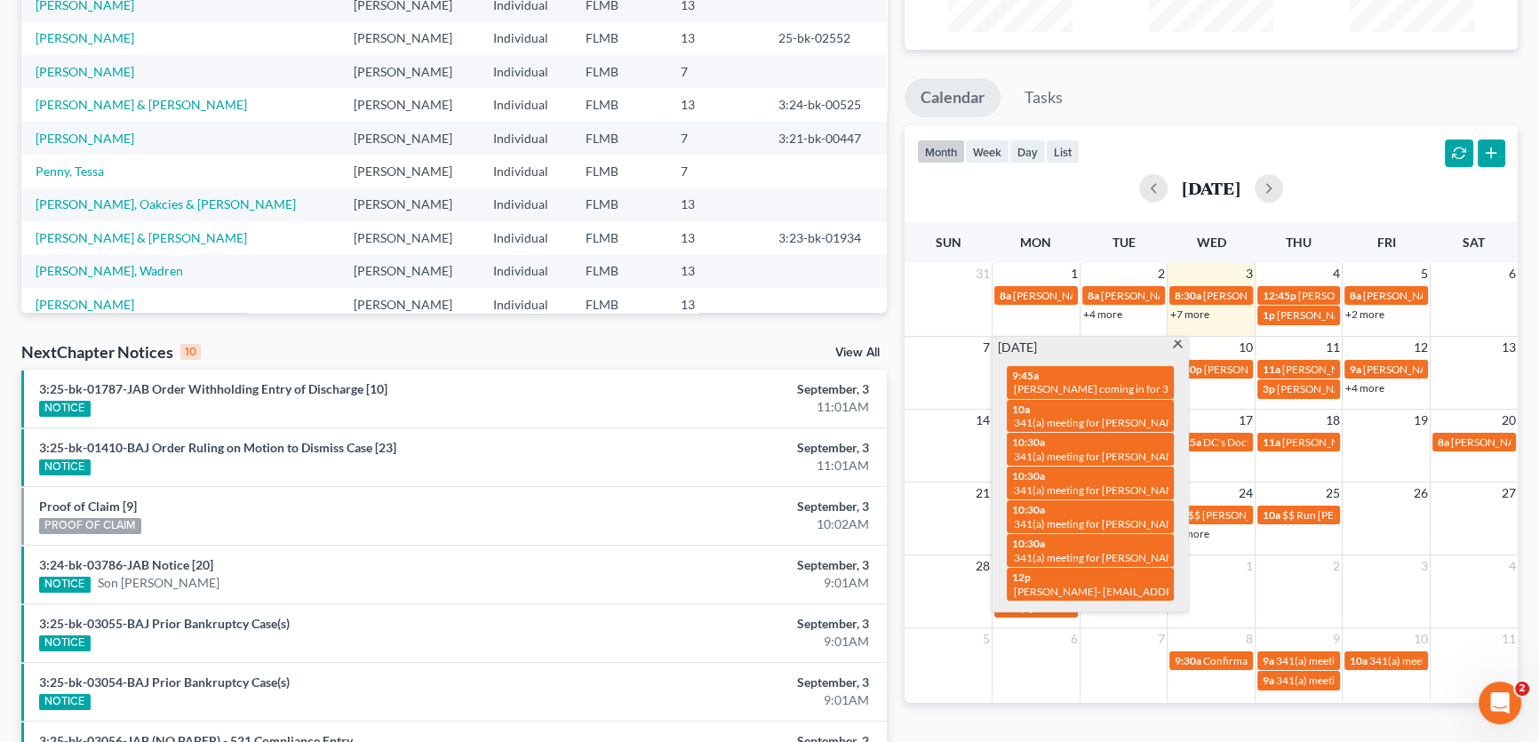
click at [1013, 720] on div "Monthly Progress Bankruptcy Bankruptcy [DATE] [DATE] [DATE] [DATE] [DATE] [DATE…" at bounding box center [1210, 418] width 631 height 1132
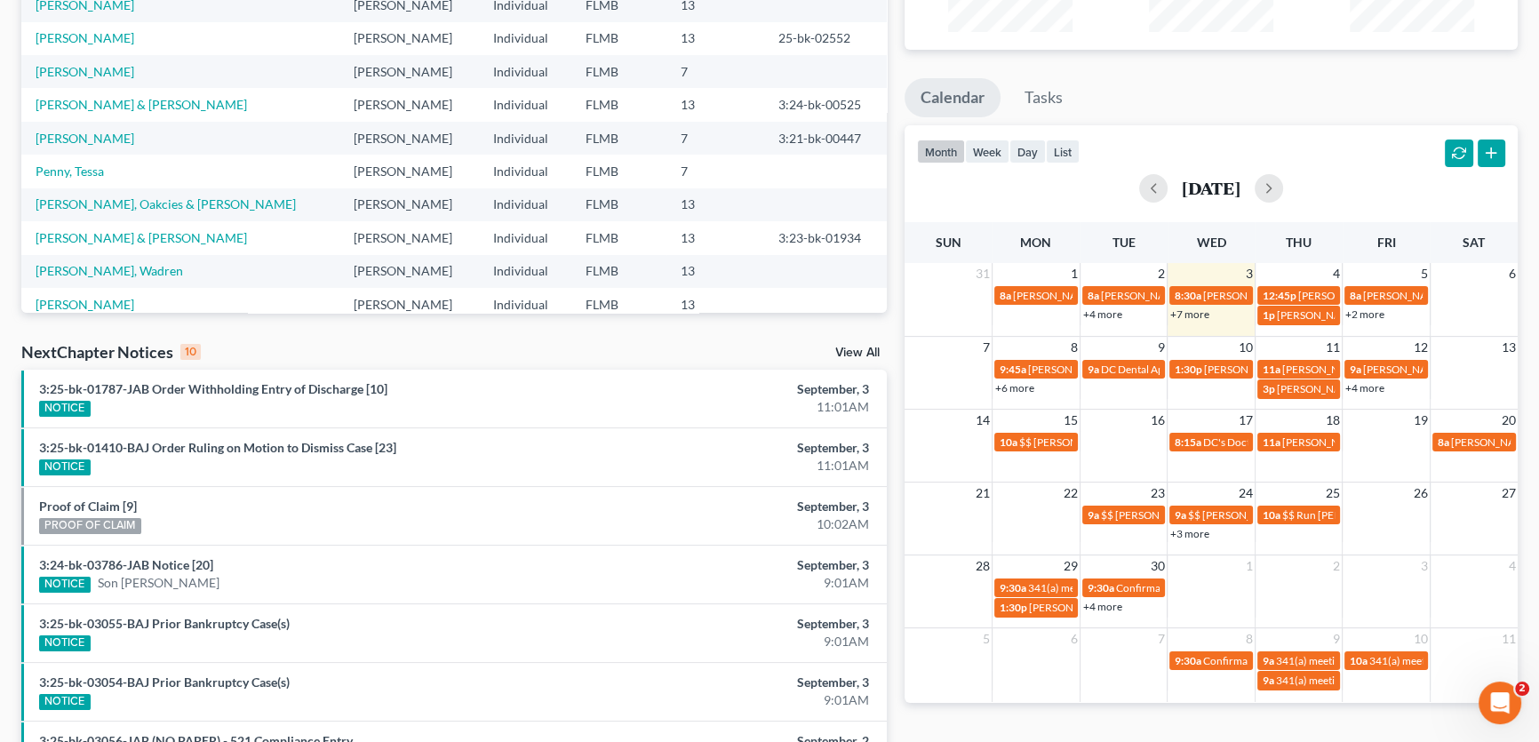
click at [1029, 384] on link "+6 more" at bounding box center [1014, 387] width 39 height 13
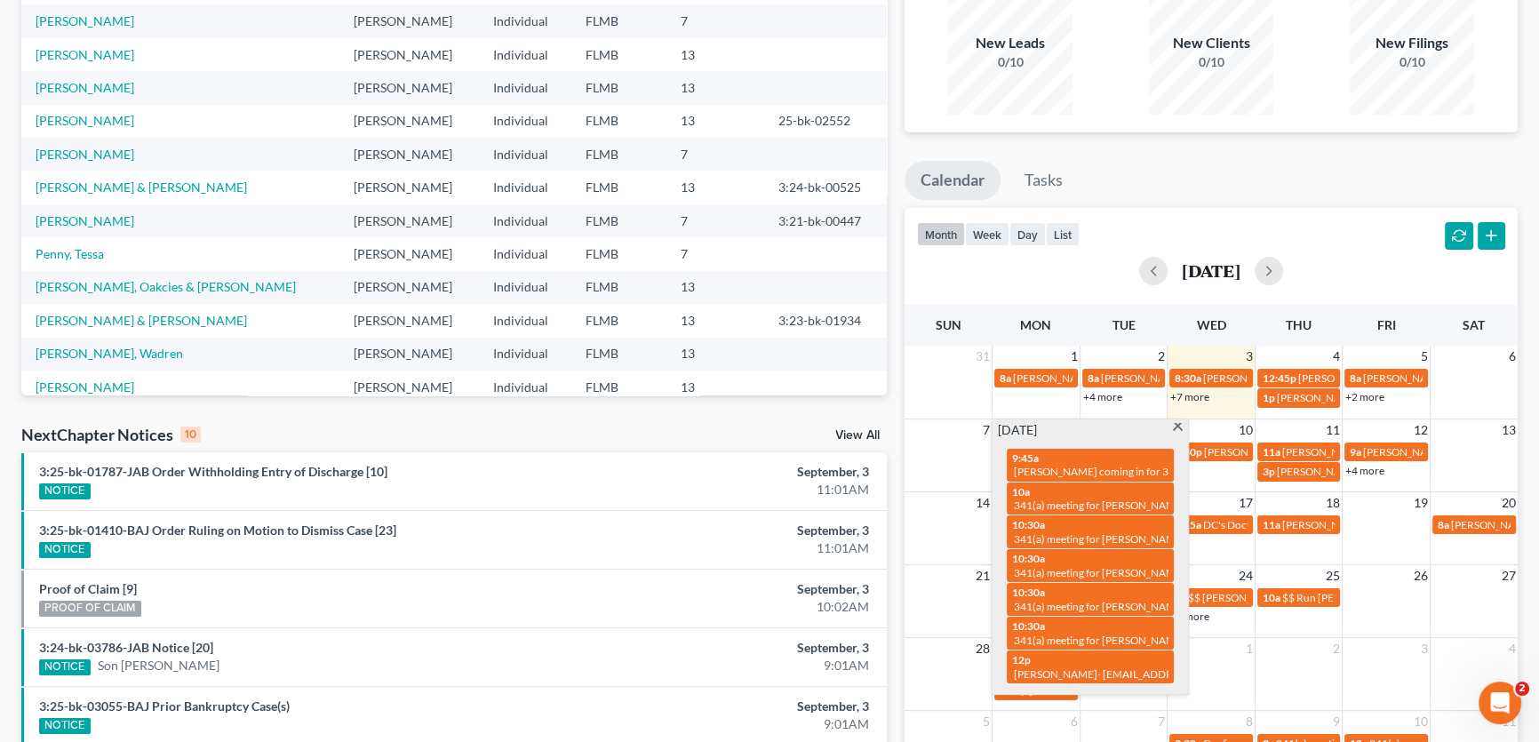
scroll to position [533, 0]
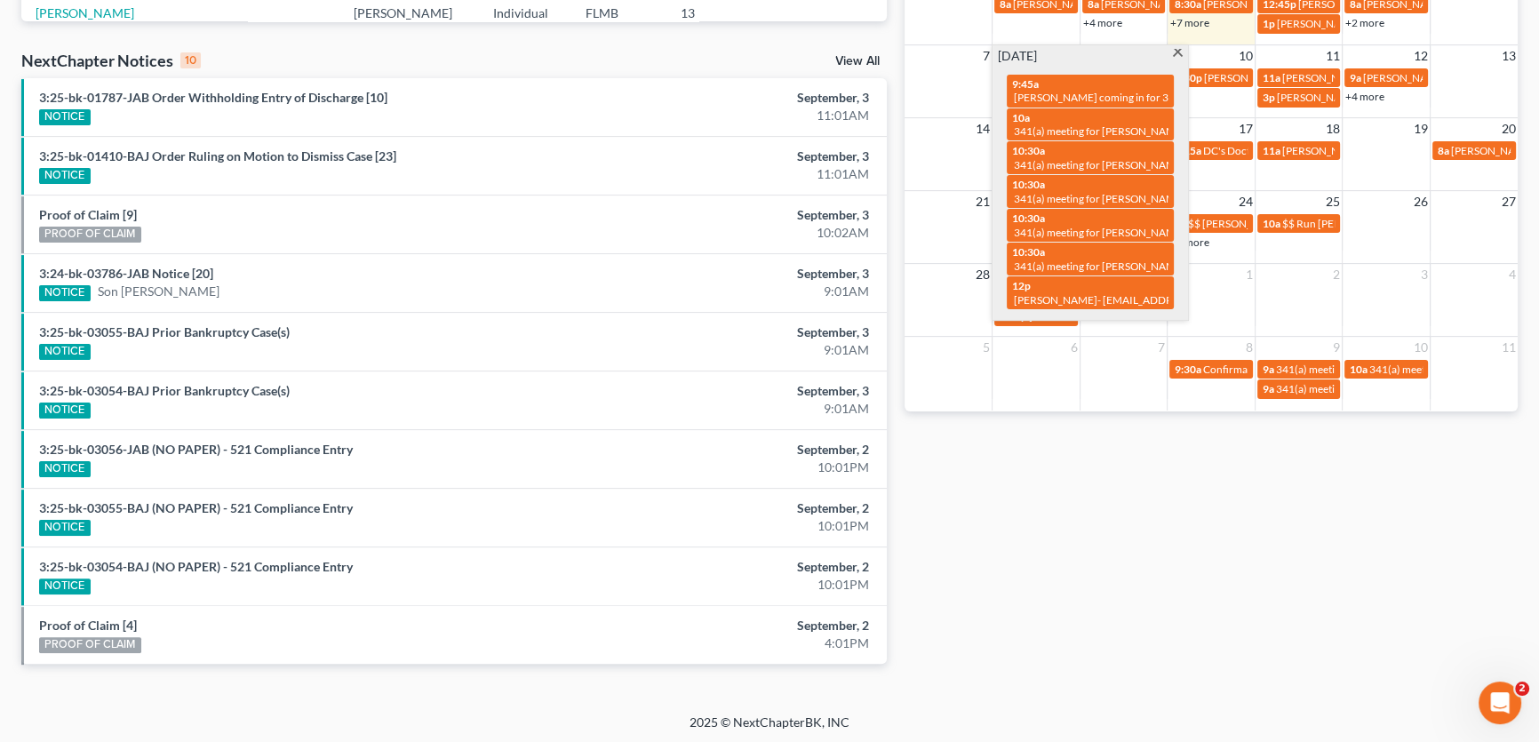
click at [1264, 631] on div "Monthly Progress Bankruptcy Bankruptcy [DATE] [DATE] [DATE] [DATE] [DATE] [DATE…" at bounding box center [1210, 126] width 631 height 1132
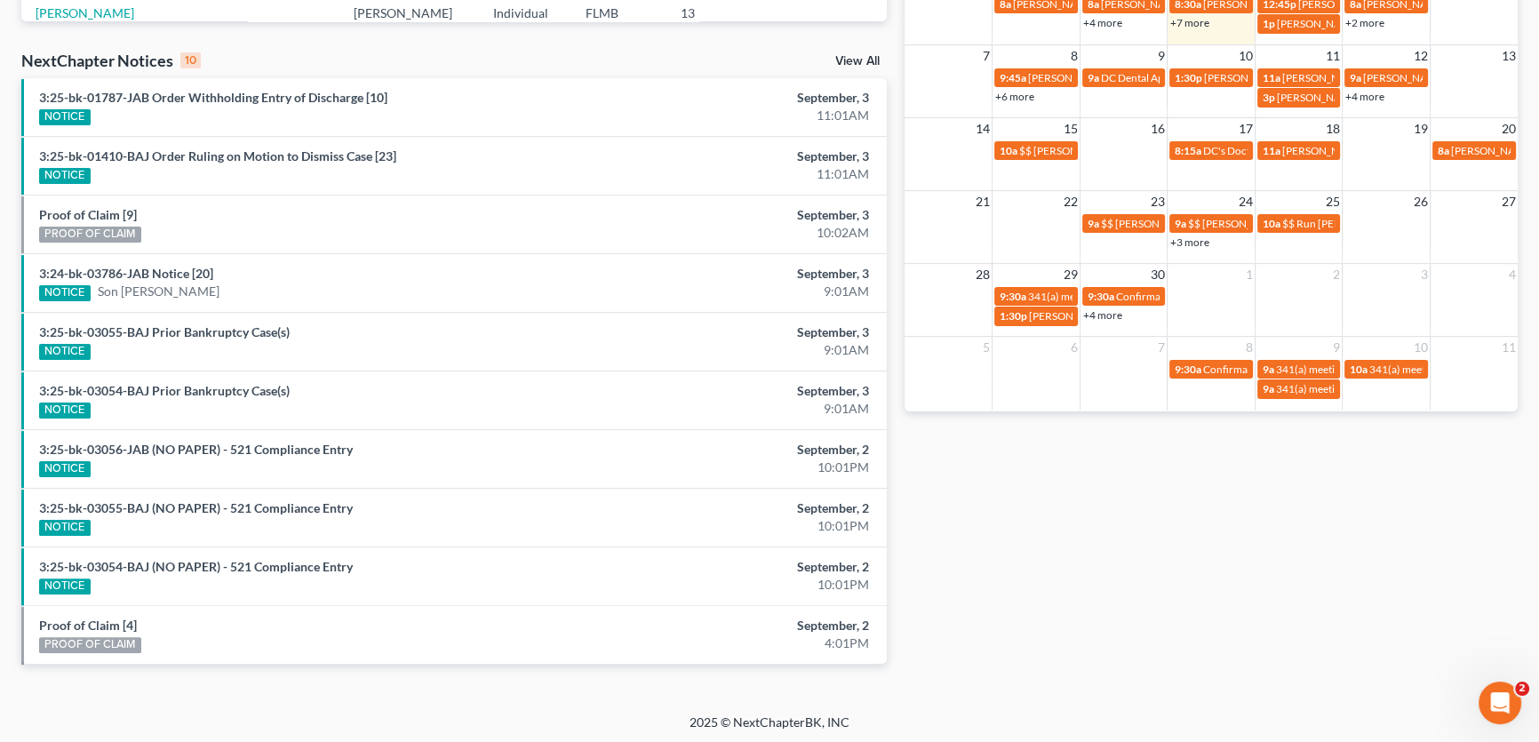
click at [1199, 18] on link "+7 more" at bounding box center [1189, 22] width 39 height 13
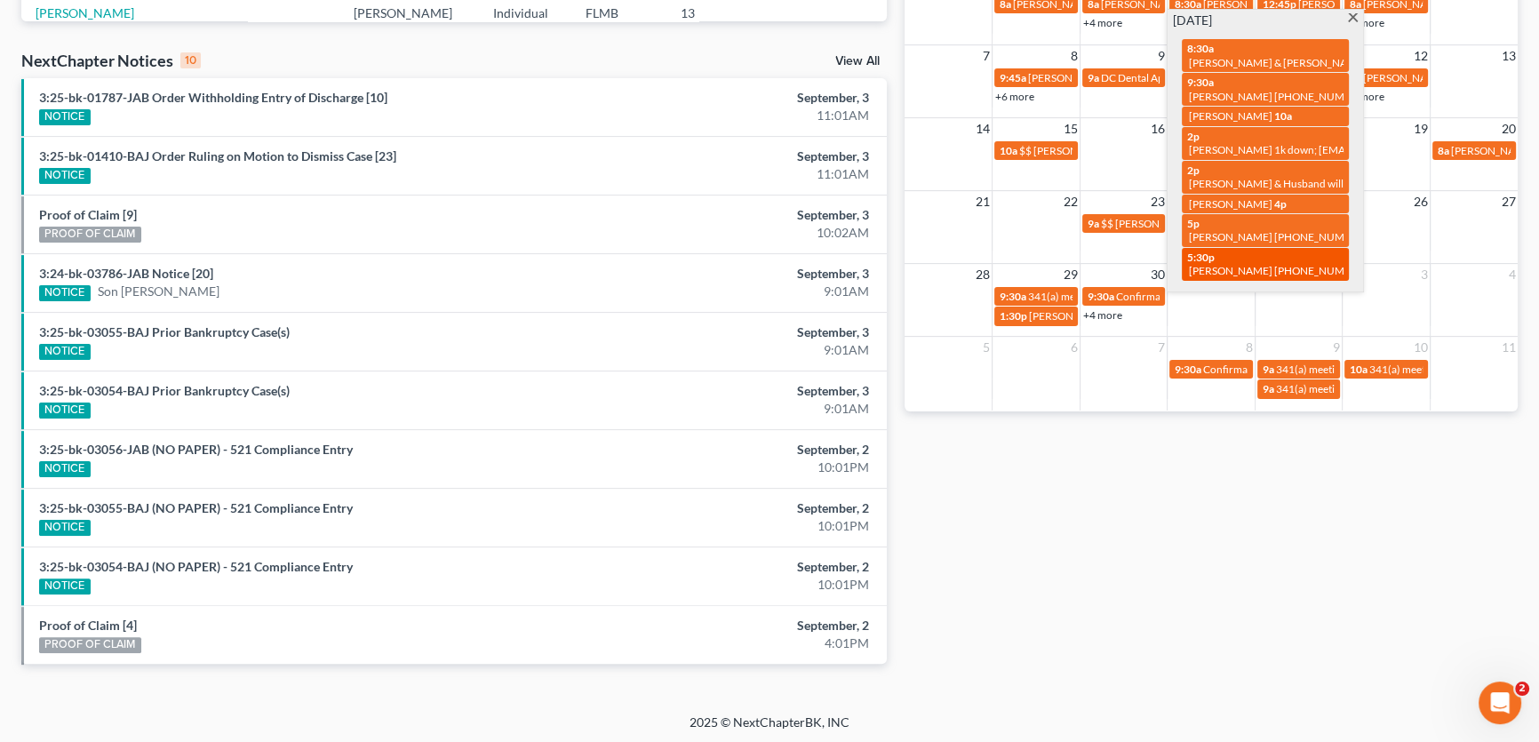
click at [1252, 269] on span "[PERSON_NAME] [PHONE_NUMBER]" at bounding box center [1278, 270] width 179 height 13
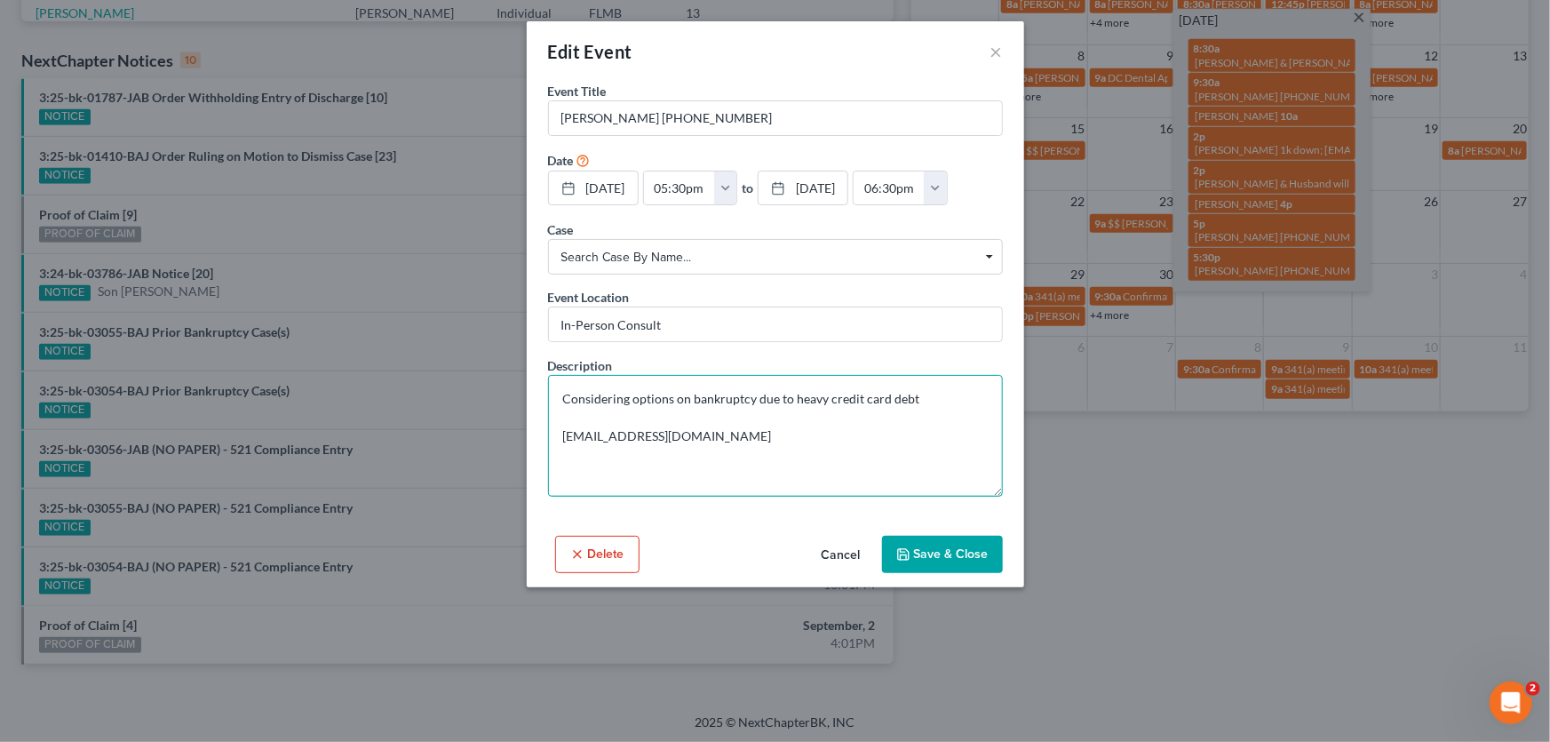
drag, startPoint x: 948, startPoint y: 394, endPoint x: 672, endPoint y: 402, distance: 276.4
click at [672, 402] on textarea "Considering options on bankruptcy due to heavy credit card debt [EMAIL_ADDRESS]…" at bounding box center [775, 436] width 455 height 122
click at [995, 48] on button "×" at bounding box center [997, 51] width 12 height 21
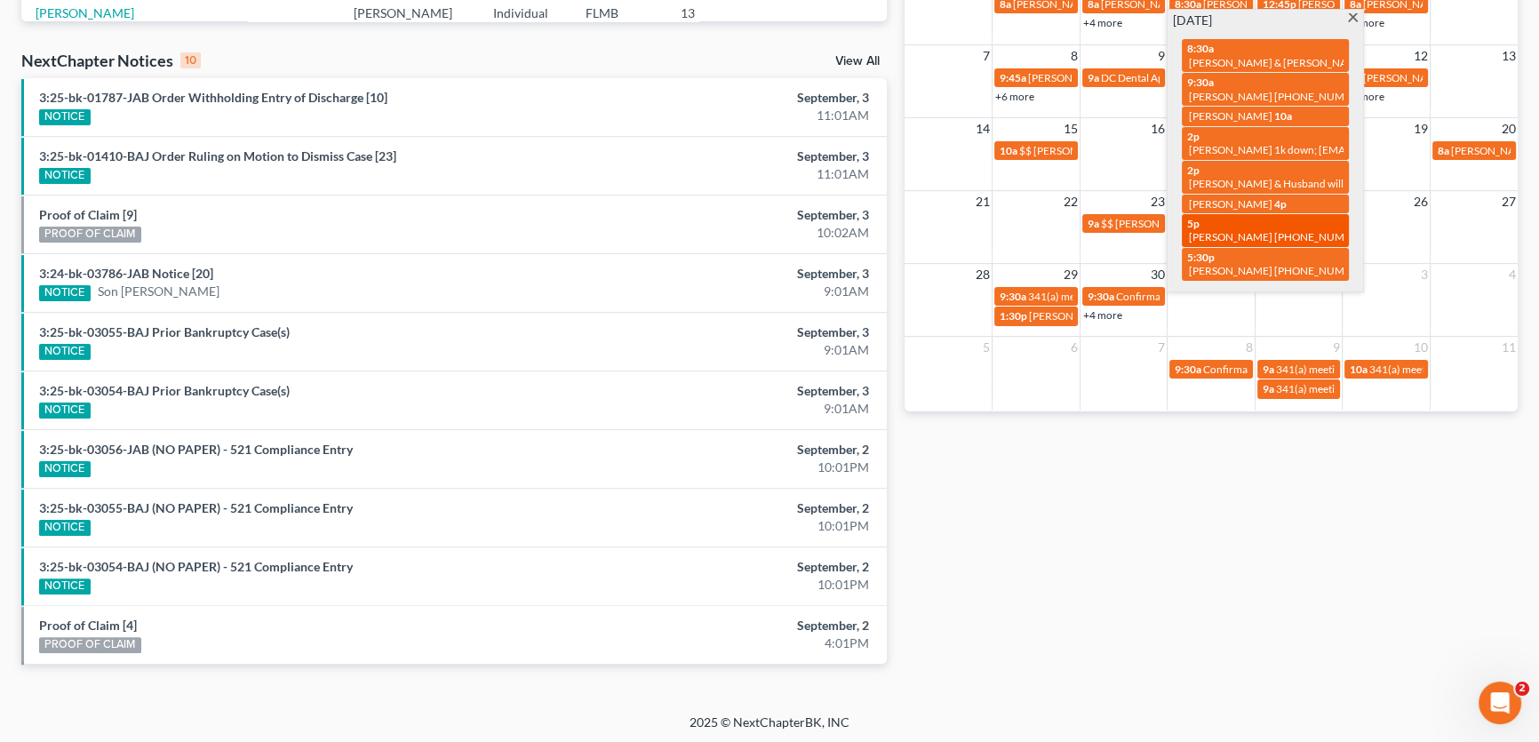
click at [1214, 214] on link "5p Norma Astudillo 786-366-4246" at bounding box center [1265, 230] width 167 height 33
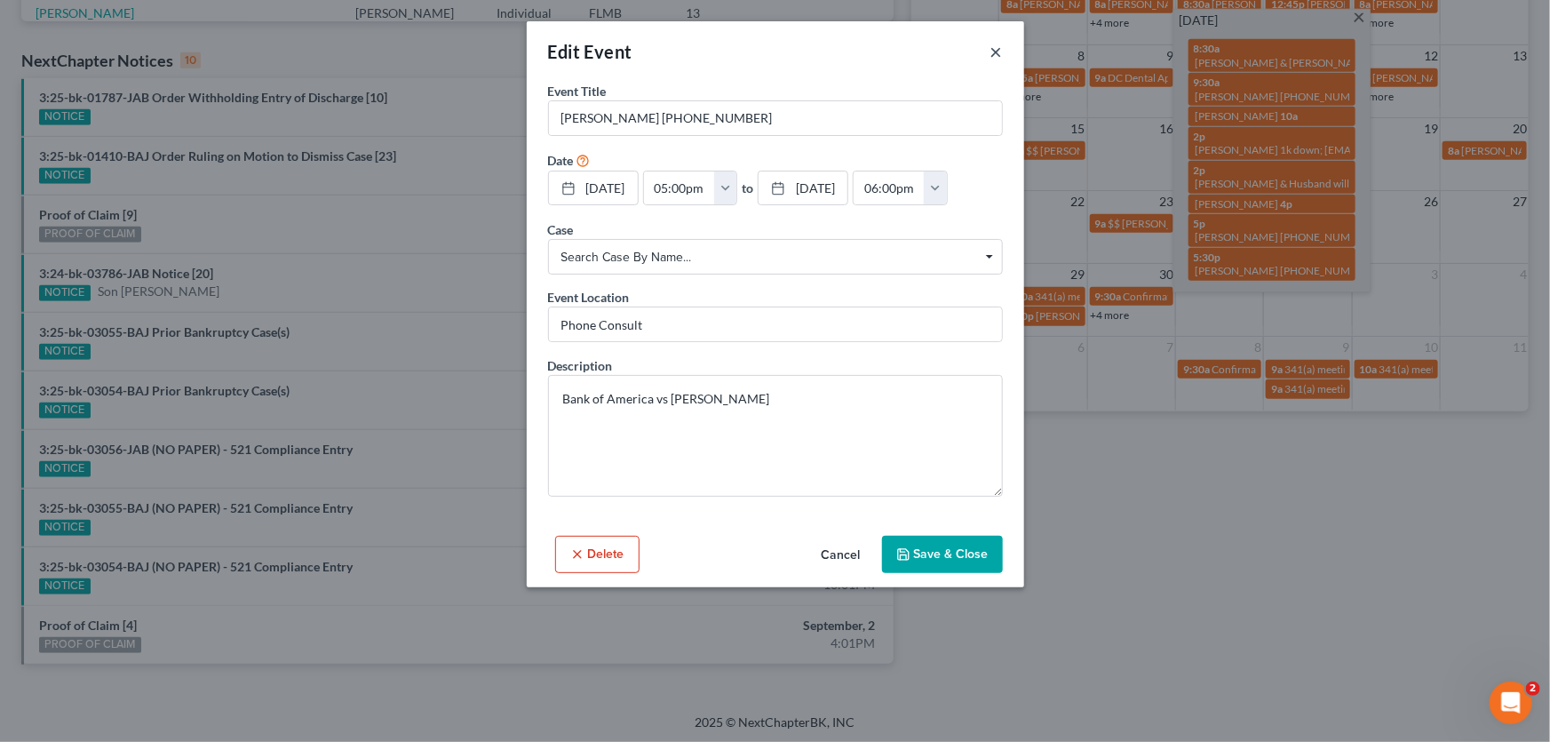
click at [998, 49] on button "×" at bounding box center [997, 51] width 12 height 21
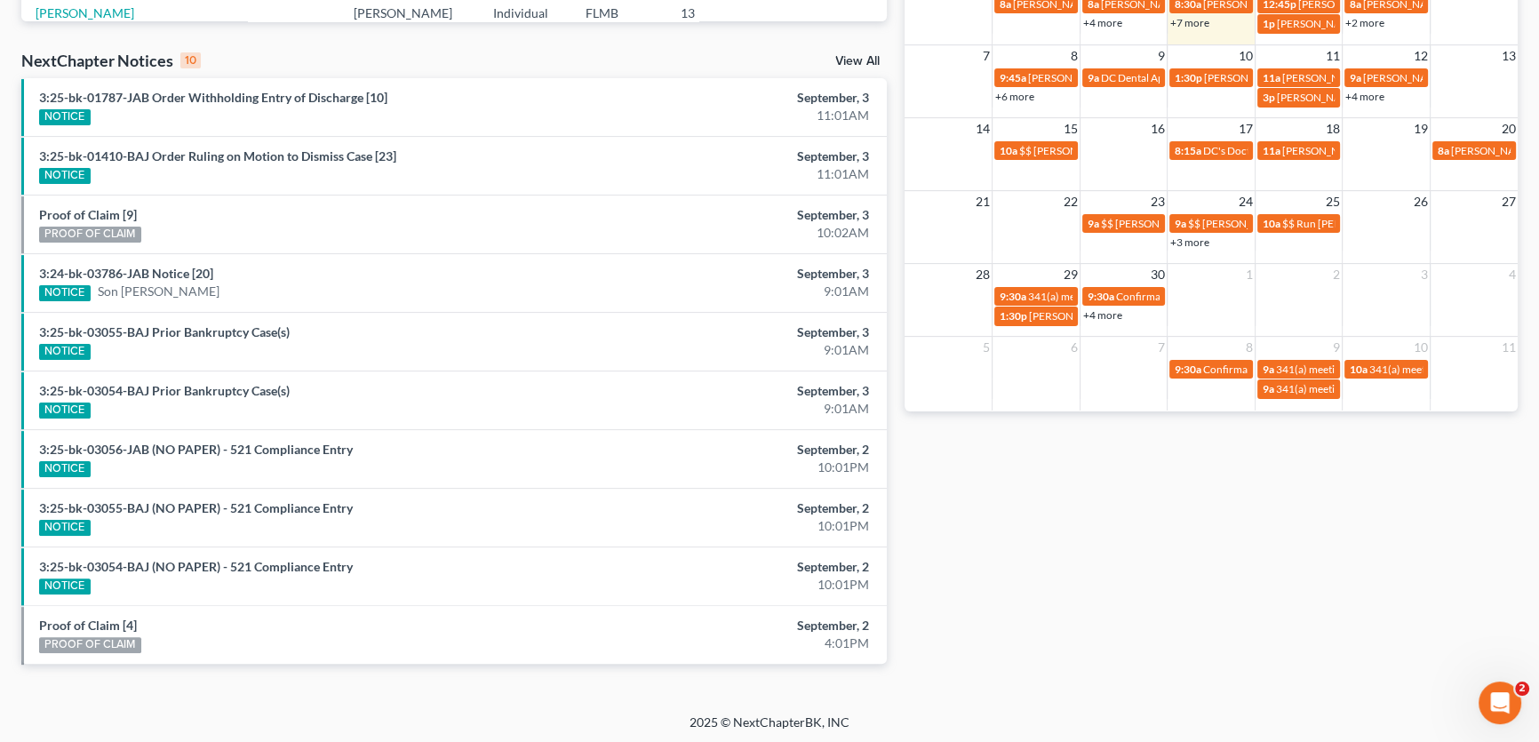
click at [1357, 552] on div "Monthly Progress Bankruptcy Bankruptcy September 2025 August 2025 July 2025 Jun…" at bounding box center [1210, 126] width 631 height 1132
click at [1205, 26] on link "+7 more" at bounding box center [1189, 22] width 39 height 13
click at [1240, 602] on div "Monthly Progress Bankruptcy Bankruptcy September 2025 August 2025 July 2025 Jun…" at bounding box center [1210, 126] width 631 height 1132
click at [1190, 22] on link "+7 more" at bounding box center [1189, 22] width 39 height 13
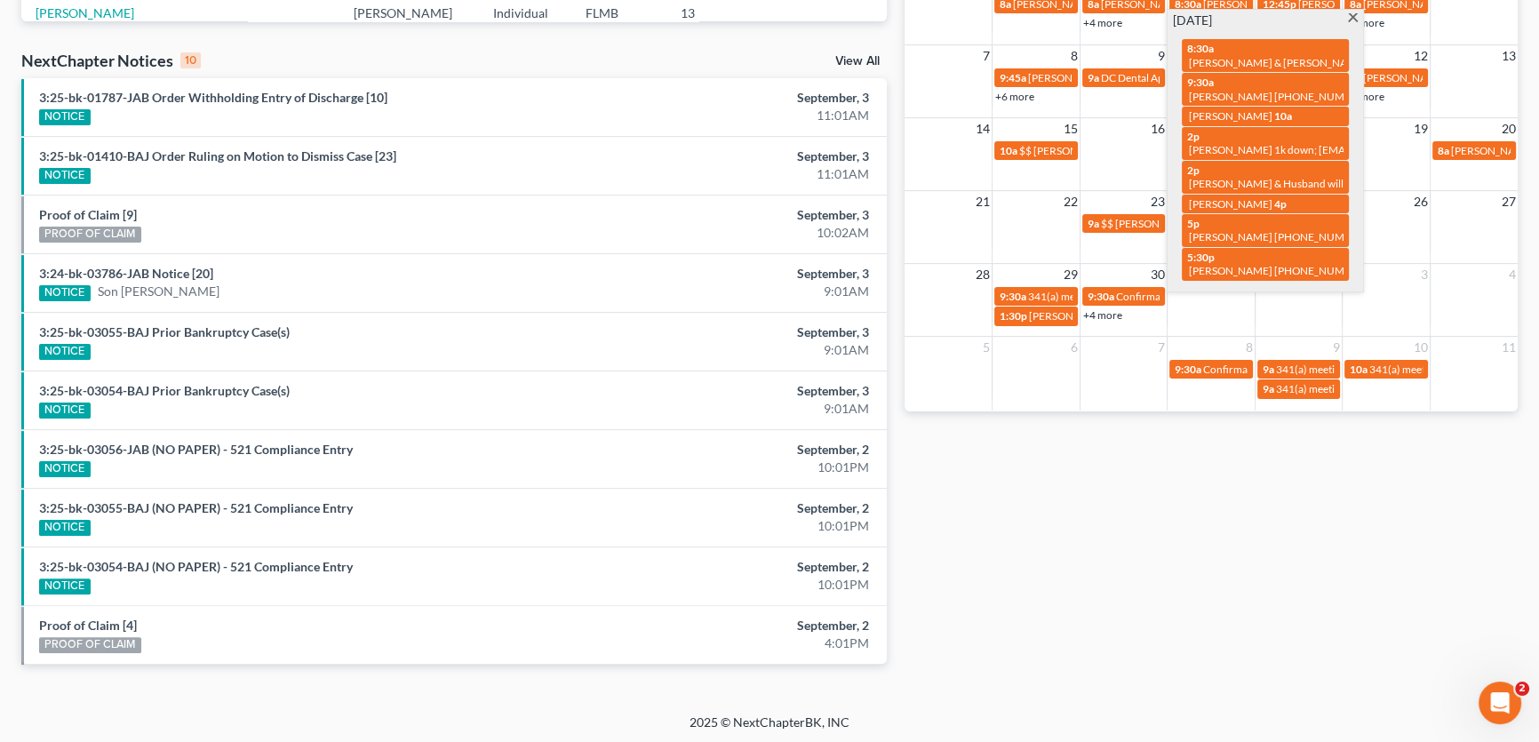
click at [1325, 596] on div "Monthly Progress Bankruptcy Bankruptcy September 2025 August 2025 July 2025 Jun…" at bounding box center [1210, 126] width 631 height 1132
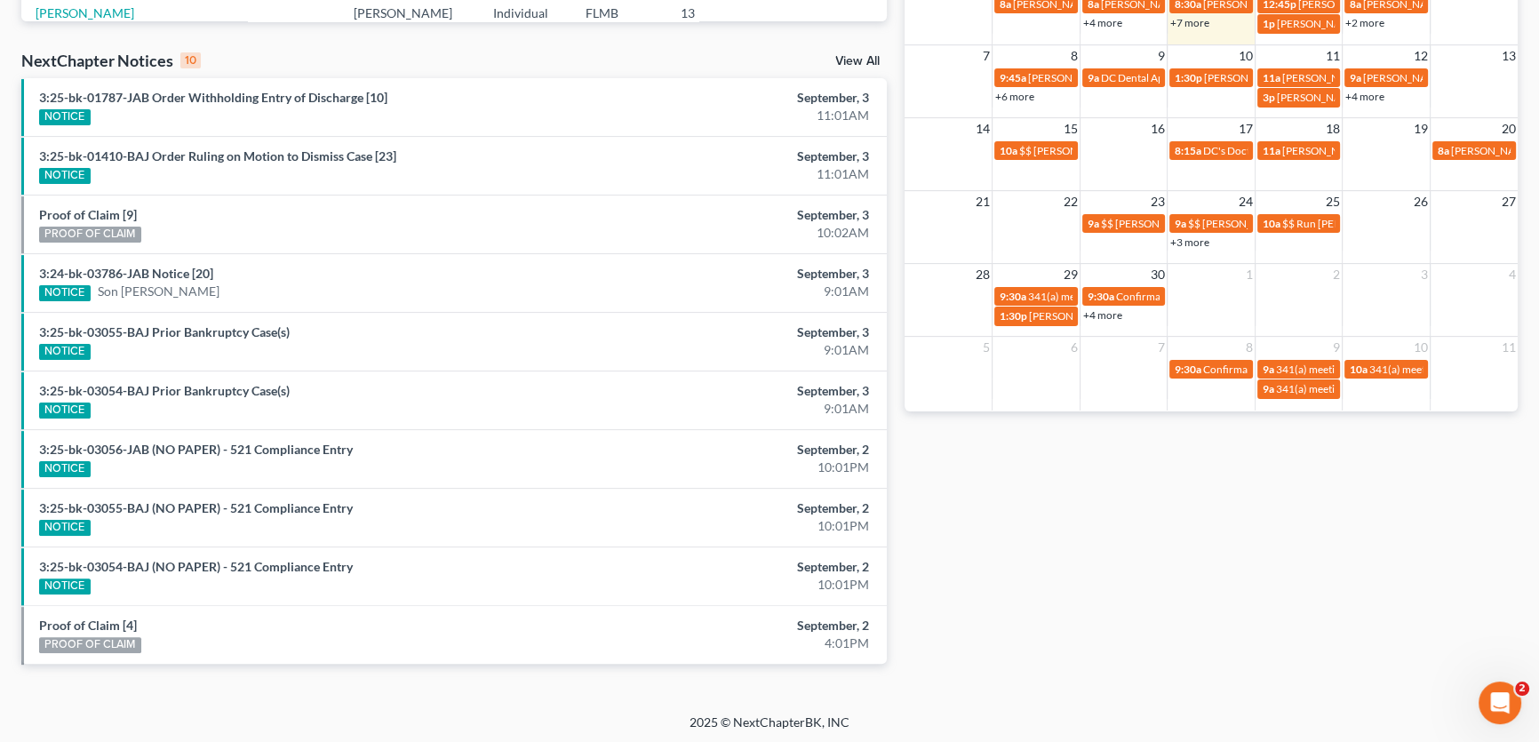
click at [1195, 21] on link "+7 more" at bounding box center [1189, 22] width 39 height 13
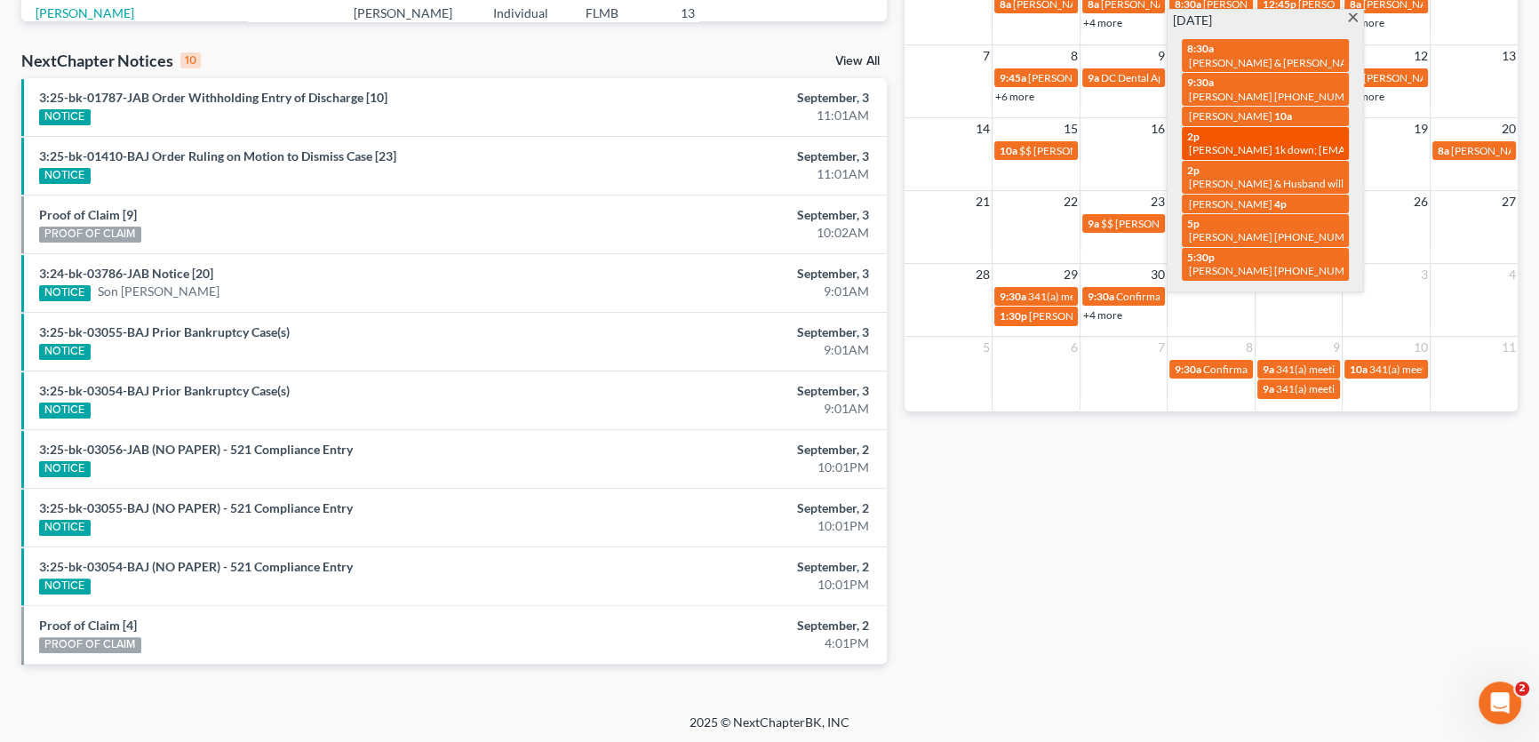
click at [1241, 155] on span "[PERSON_NAME] 1k down; [EMAIL_ADDRESS][DOMAIN_NAME]" at bounding box center [1342, 149] width 307 height 13
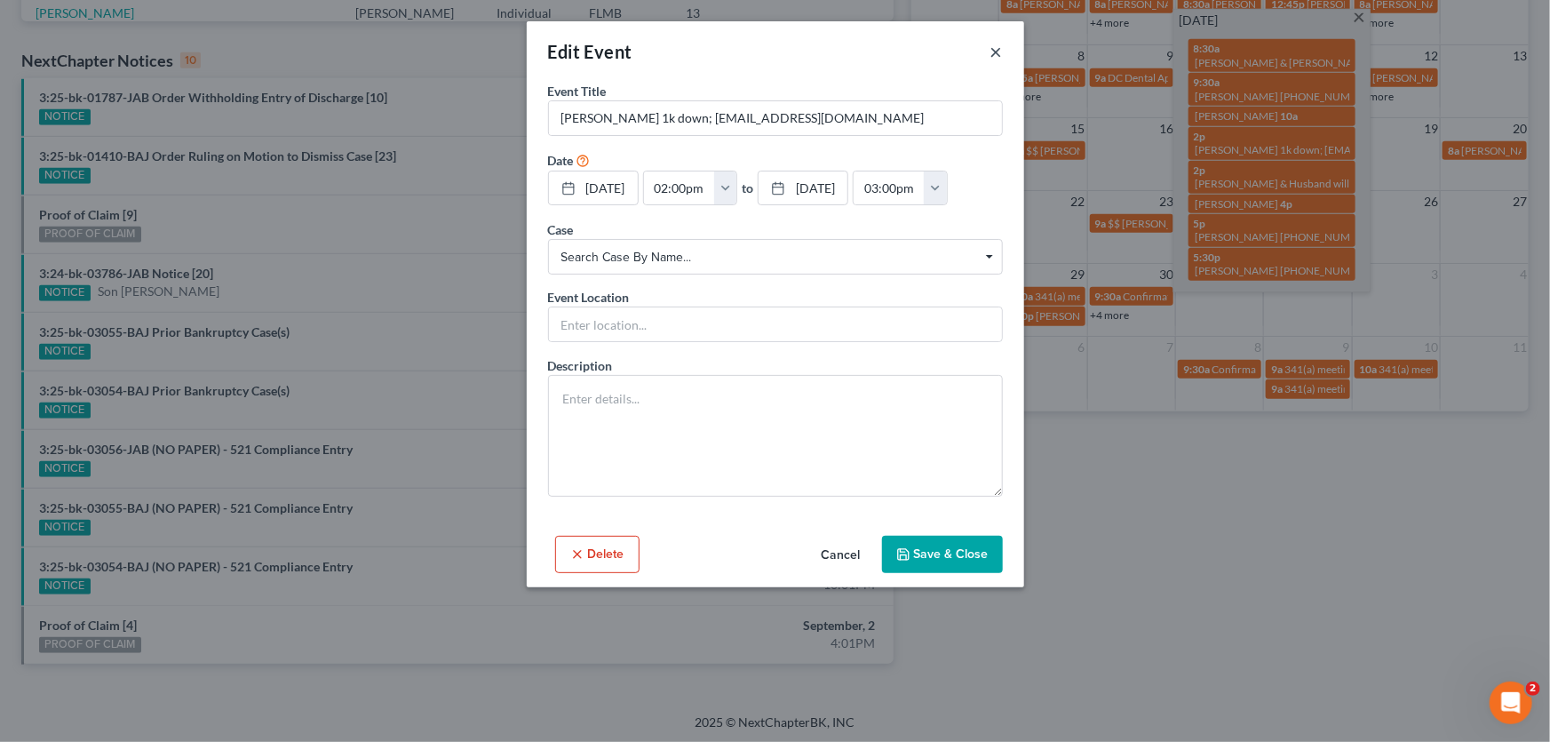
click at [994, 47] on button "×" at bounding box center [997, 51] width 12 height 21
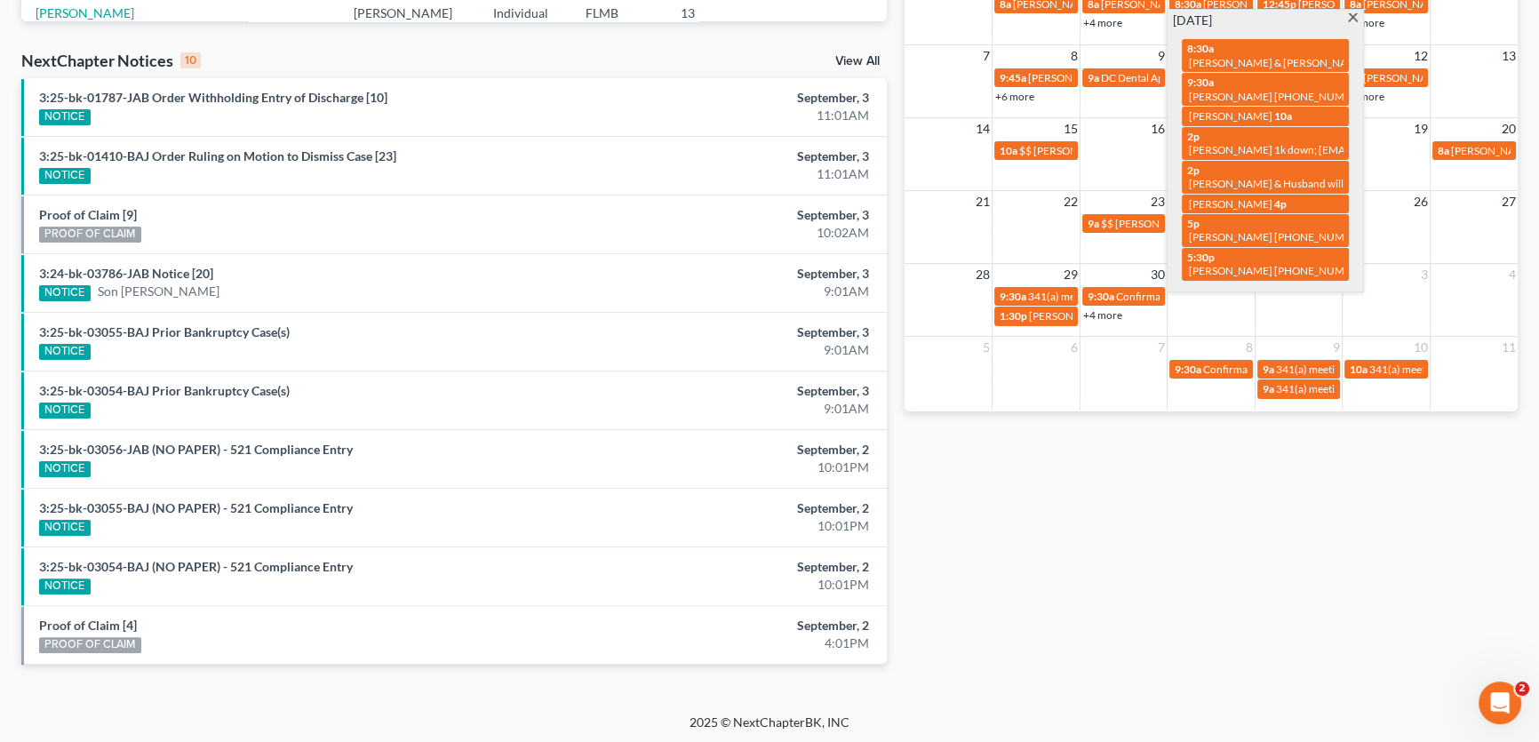
click at [1109, 562] on div "Monthly Progress Bankruptcy Bankruptcy September 2025 August 2025 July 2025 Jun…" at bounding box center [1210, 126] width 631 height 1132
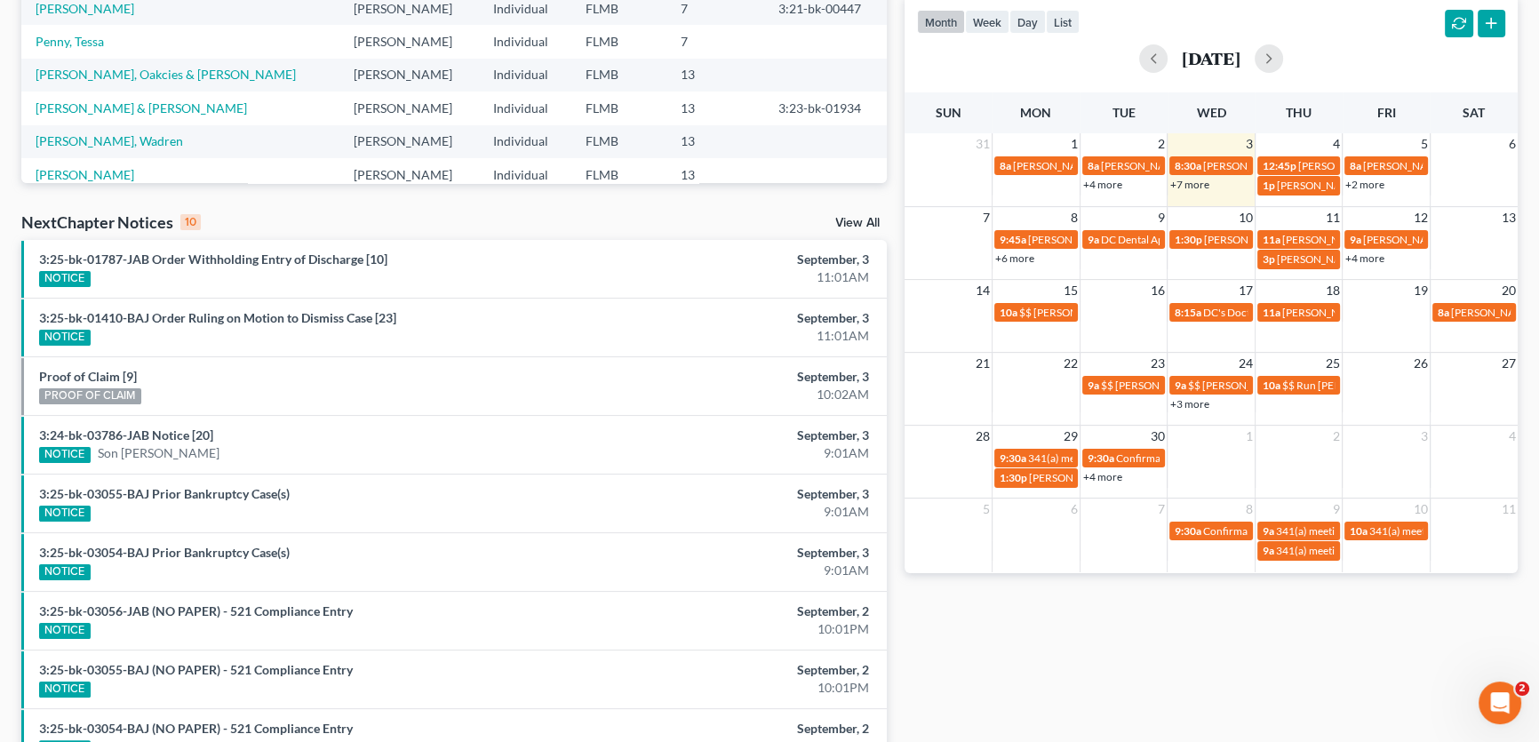
scroll to position [0, 0]
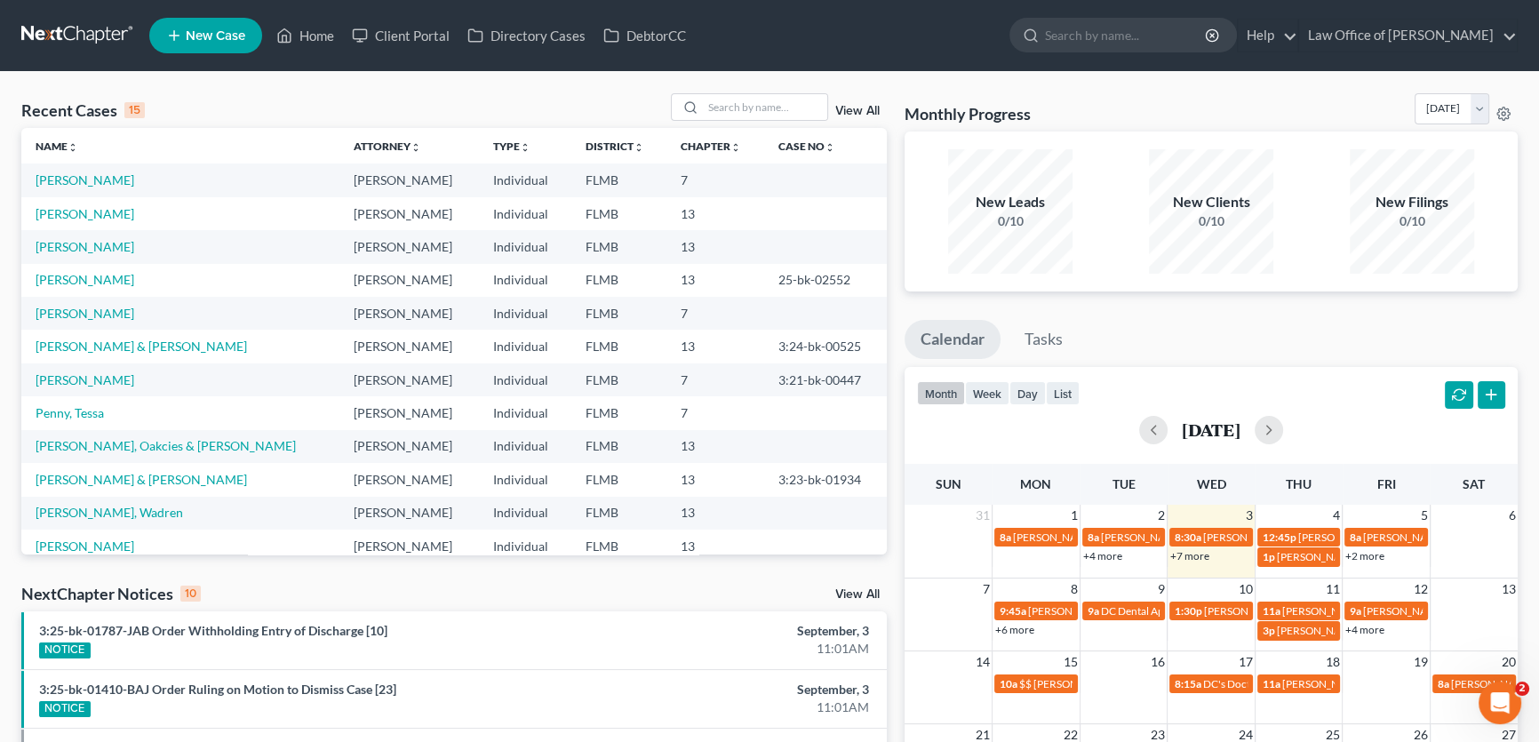
click at [71, 37] on link at bounding box center [78, 36] width 114 height 32
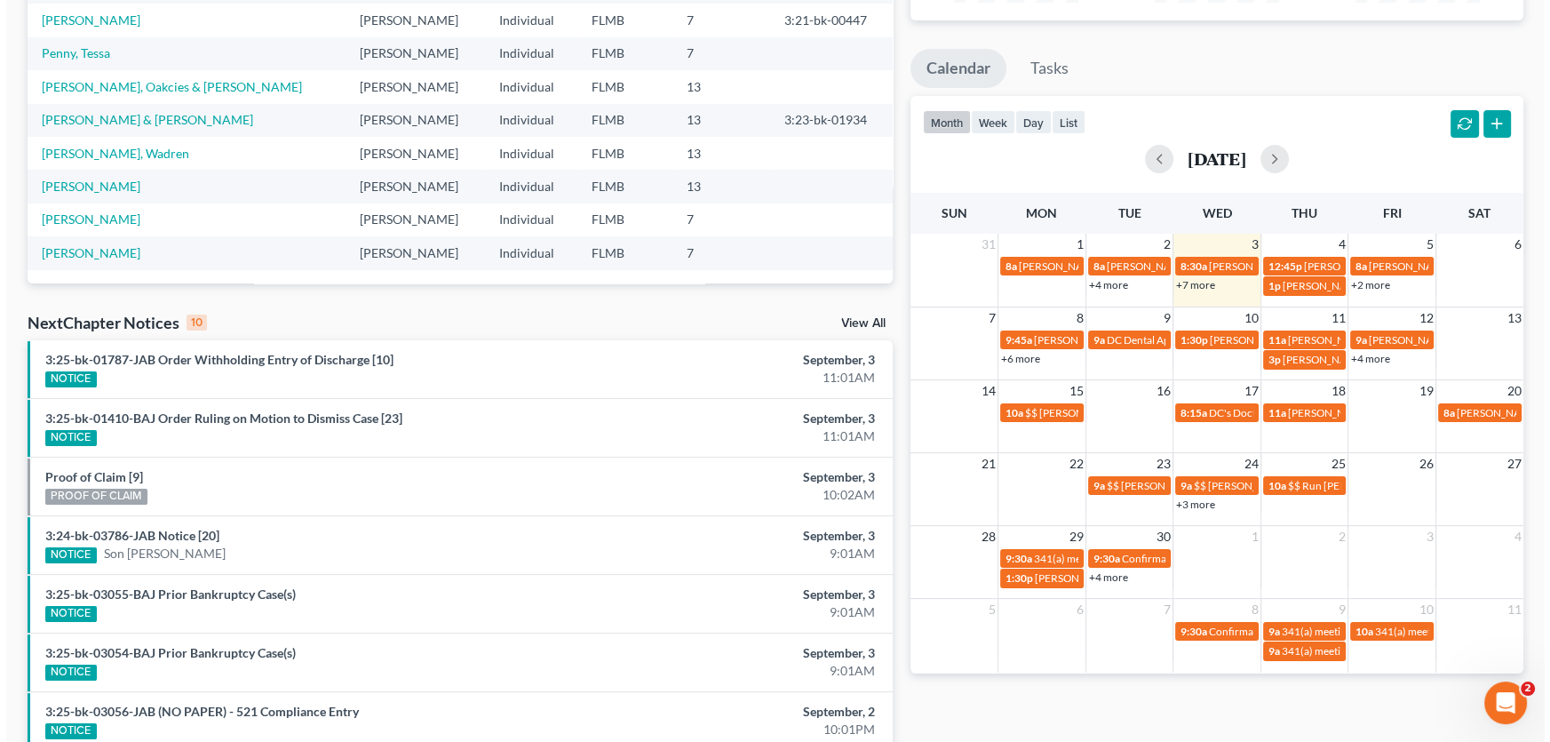
scroll to position [322, 0]
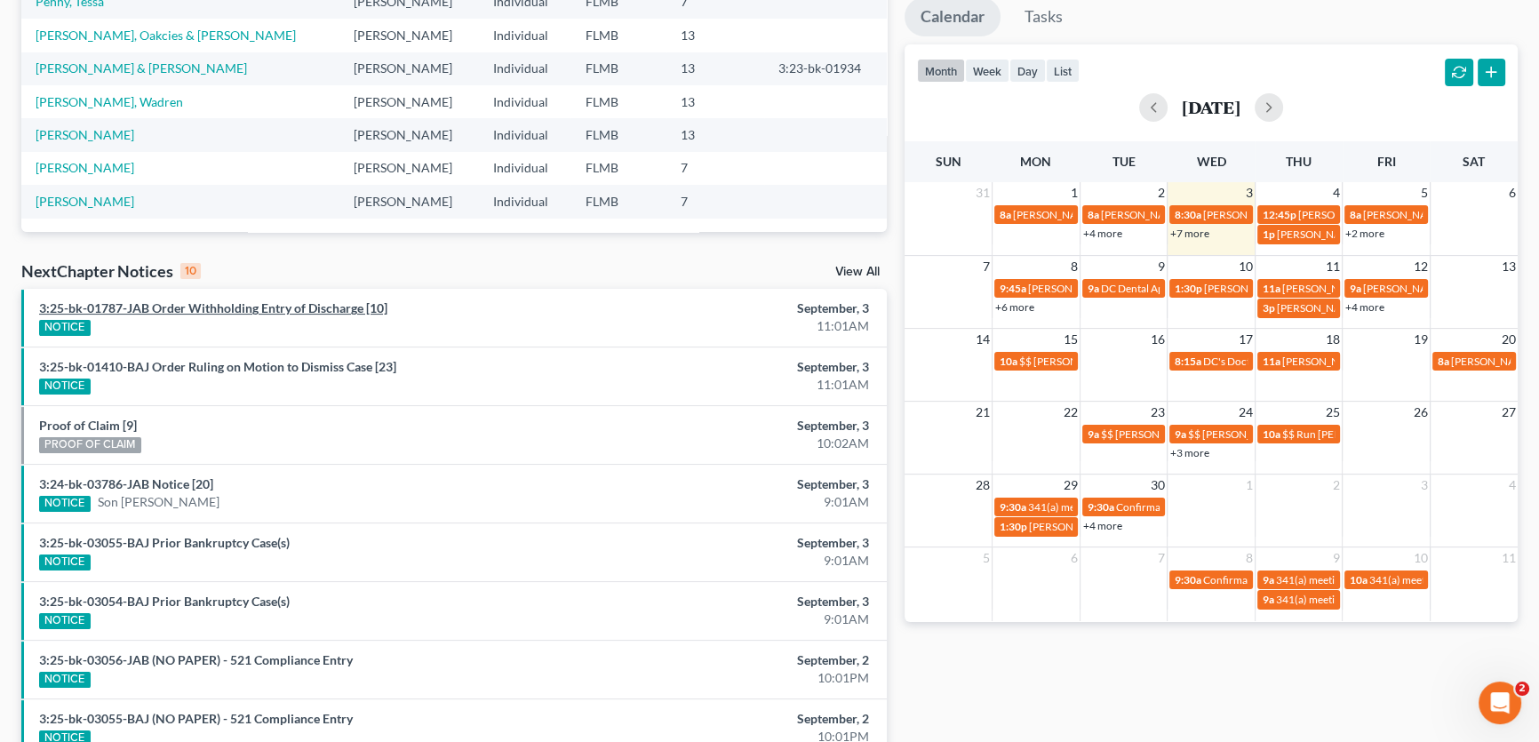
click at [305, 304] on link "3:25-bk-01787-JAB Order Withholding Entry of Discharge [10]" at bounding box center [213, 307] width 348 height 15
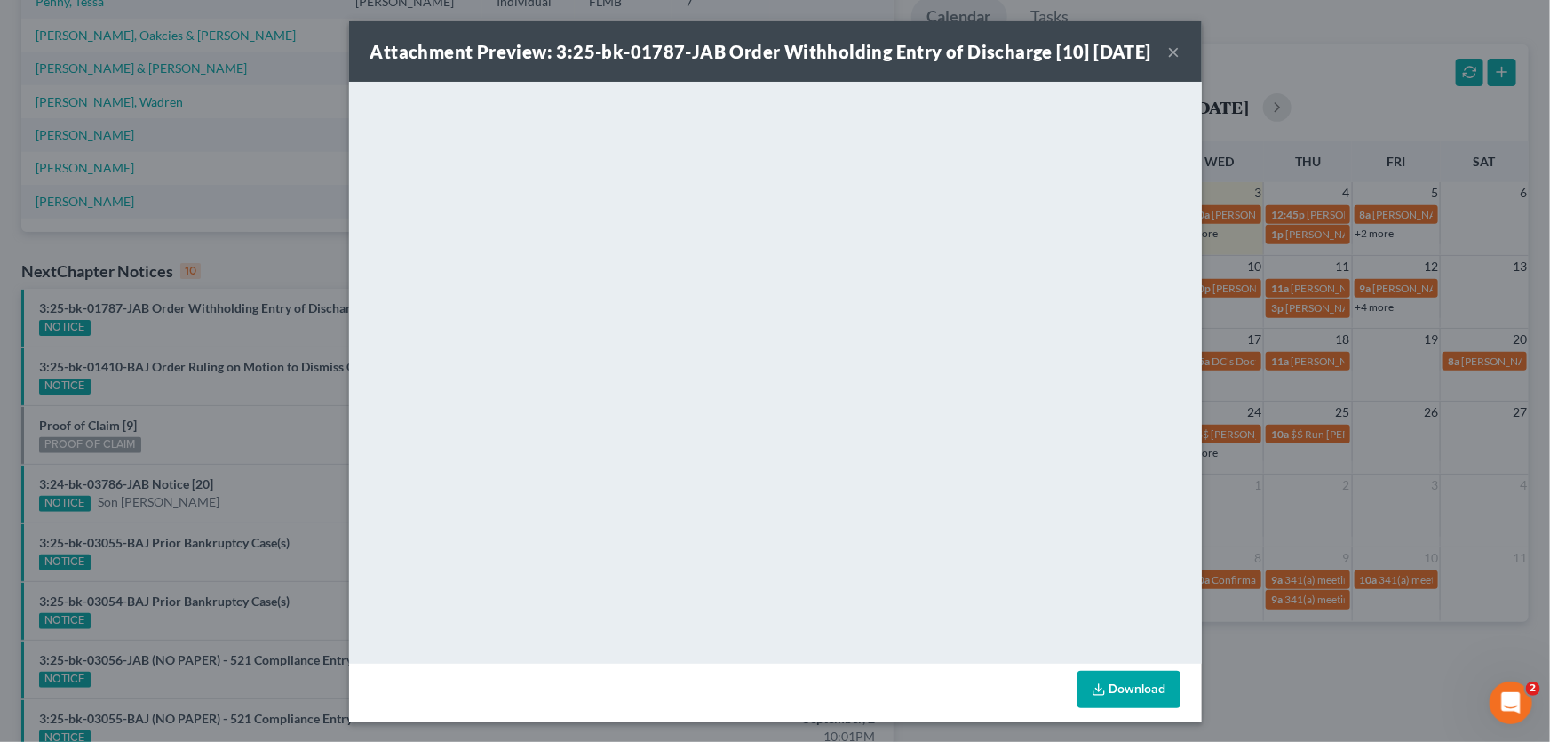
click at [1168, 62] on button "×" at bounding box center [1174, 51] width 12 height 21
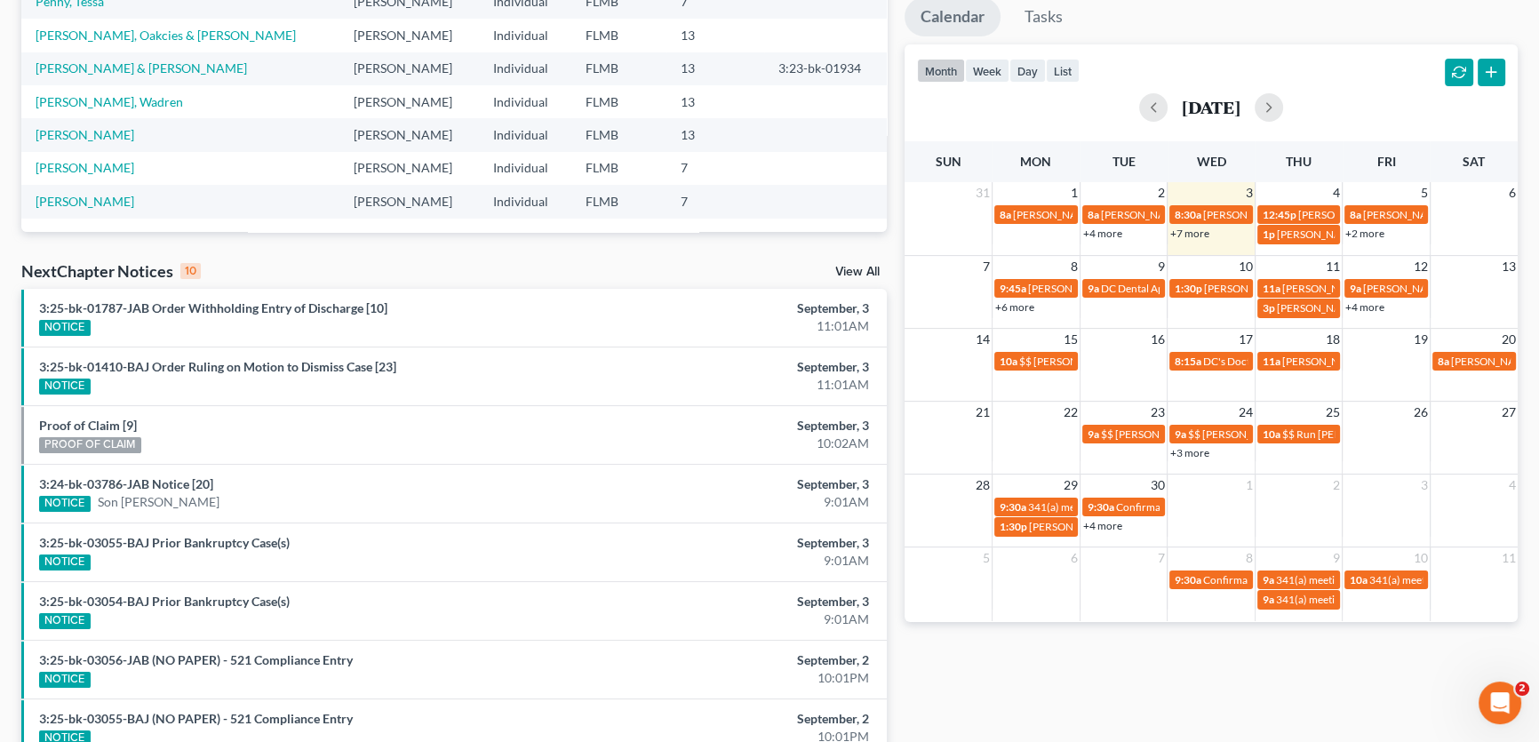
click at [1191, 230] on link "+7 more" at bounding box center [1189, 233] width 39 height 13
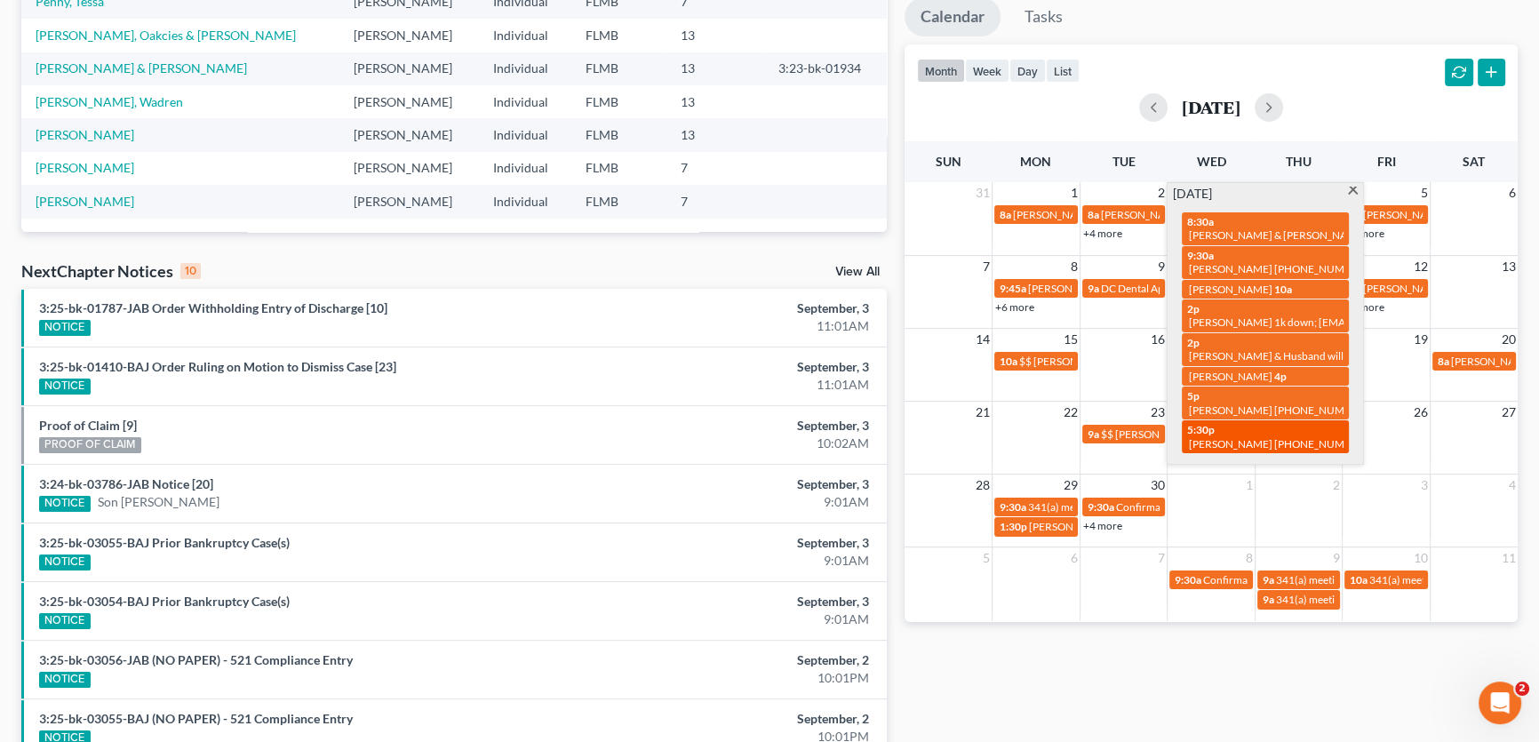
click at [1221, 427] on div "5:30p [PERSON_NAME] [PHONE_NUMBER]" at bounding box center [1265, 437] width 156 height 28
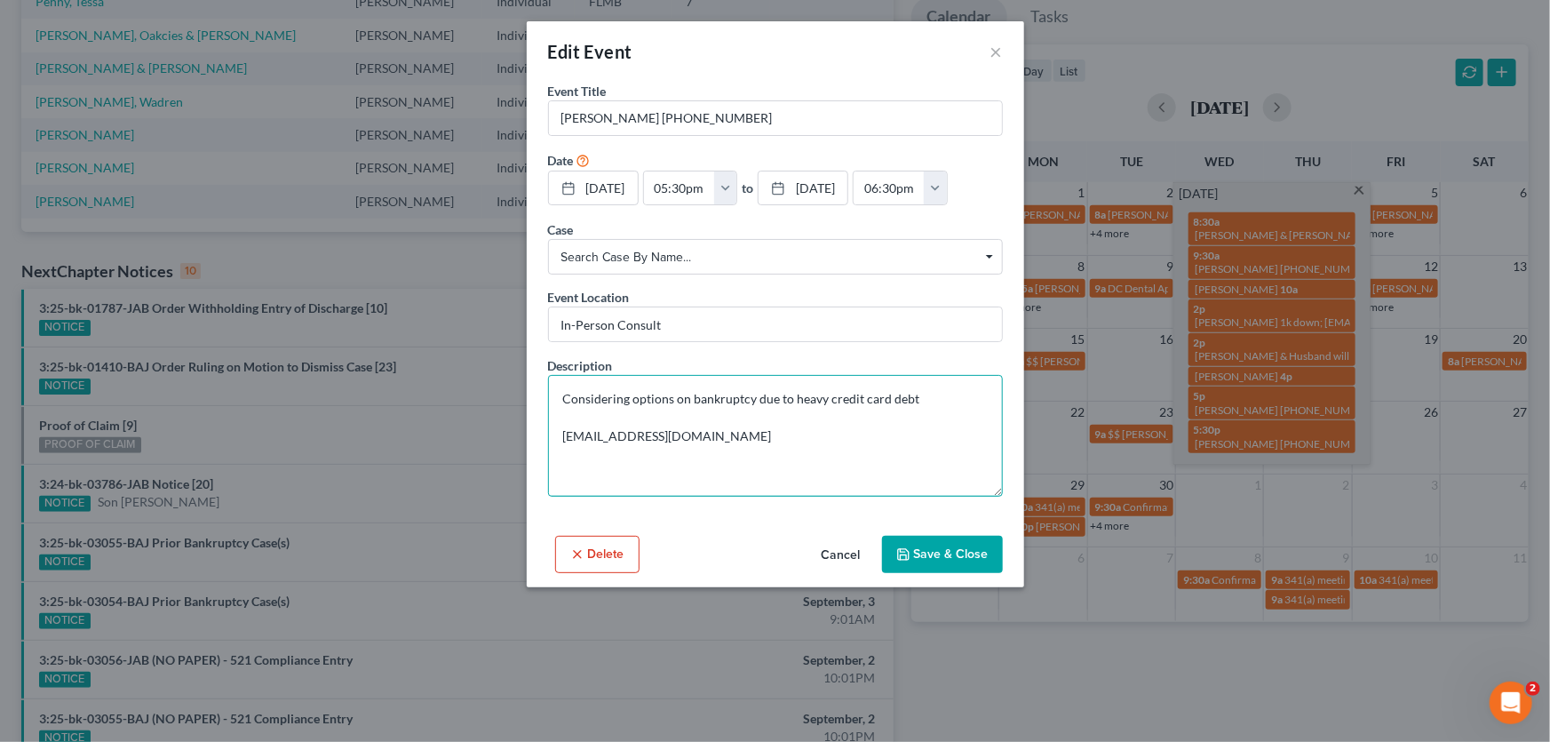
drag, startPoint x: 933, startPoint y: 405, endPoint x: 676, endPoint y: 389, distance: 257.2
click at [676, 389] on textarea "Considering options on bankruptcy due to heavy credit card debt [EMAIL_ADDRESS]…" at bounding box center [775, 436] width 455 height 122
click at [991, 50] on button "×" at bounding box center [997, 51] width 12 height 21
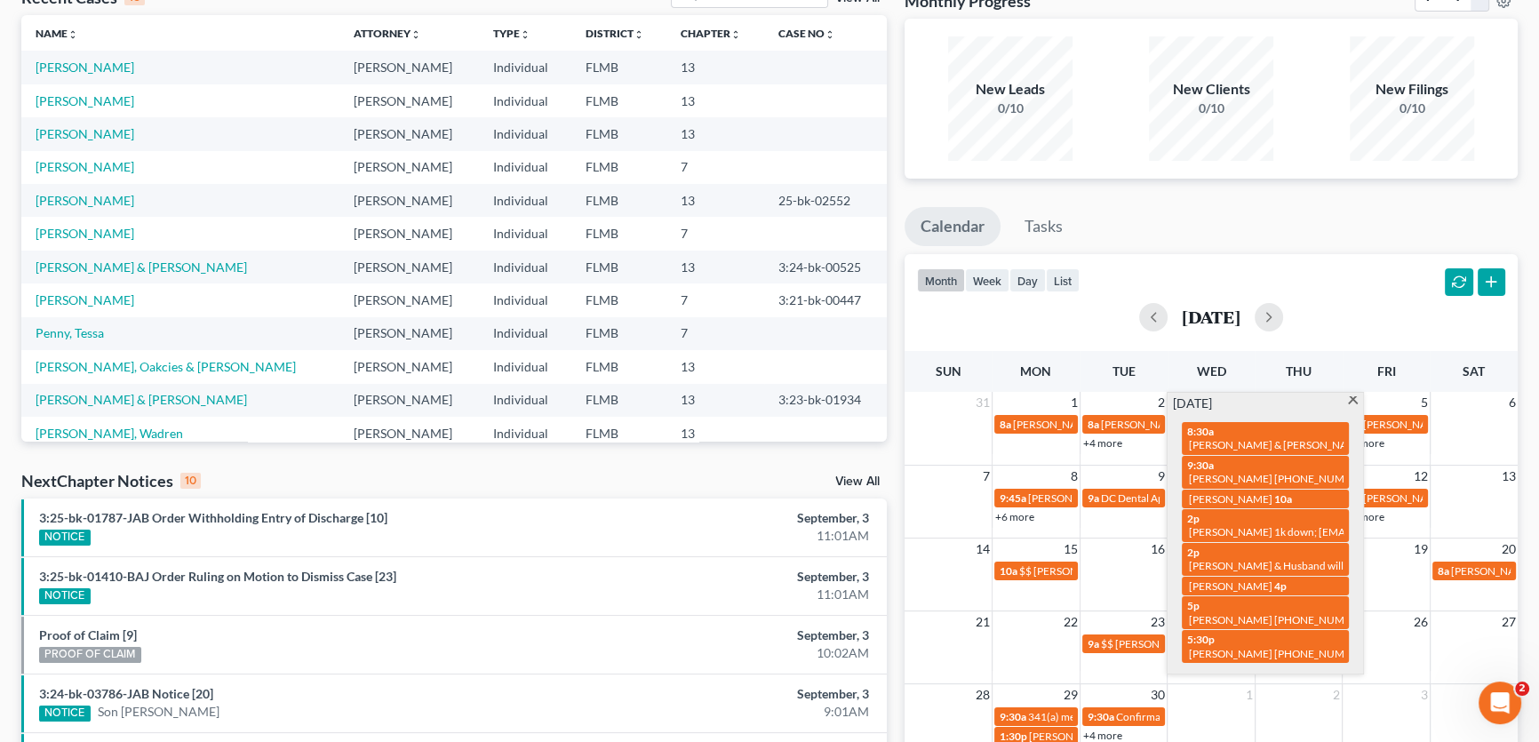
scroll to position [0, 0]
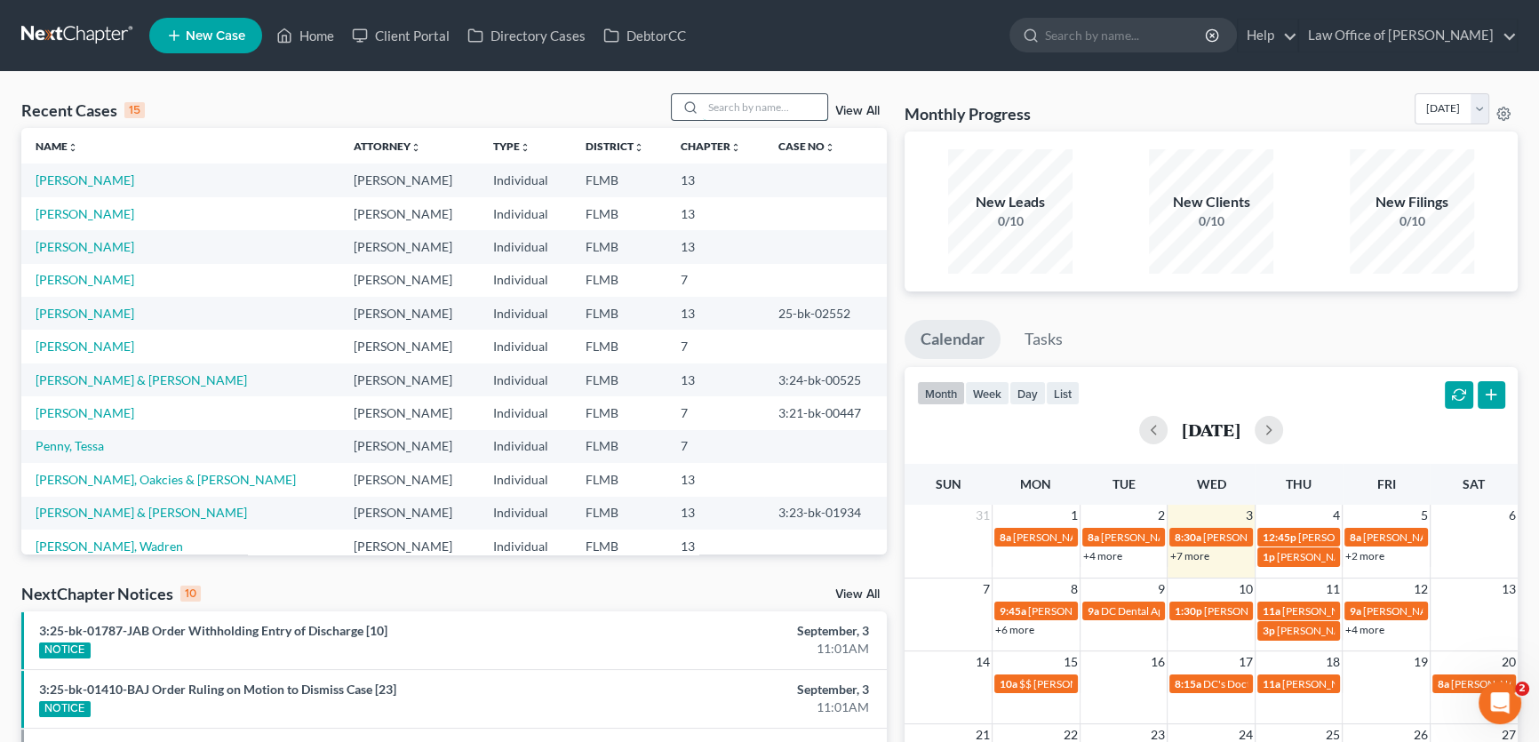
click at [784, 106] on input "search" at bounding box center [765, 107] width 124 height 26
type input "[PERSON_NAME]"
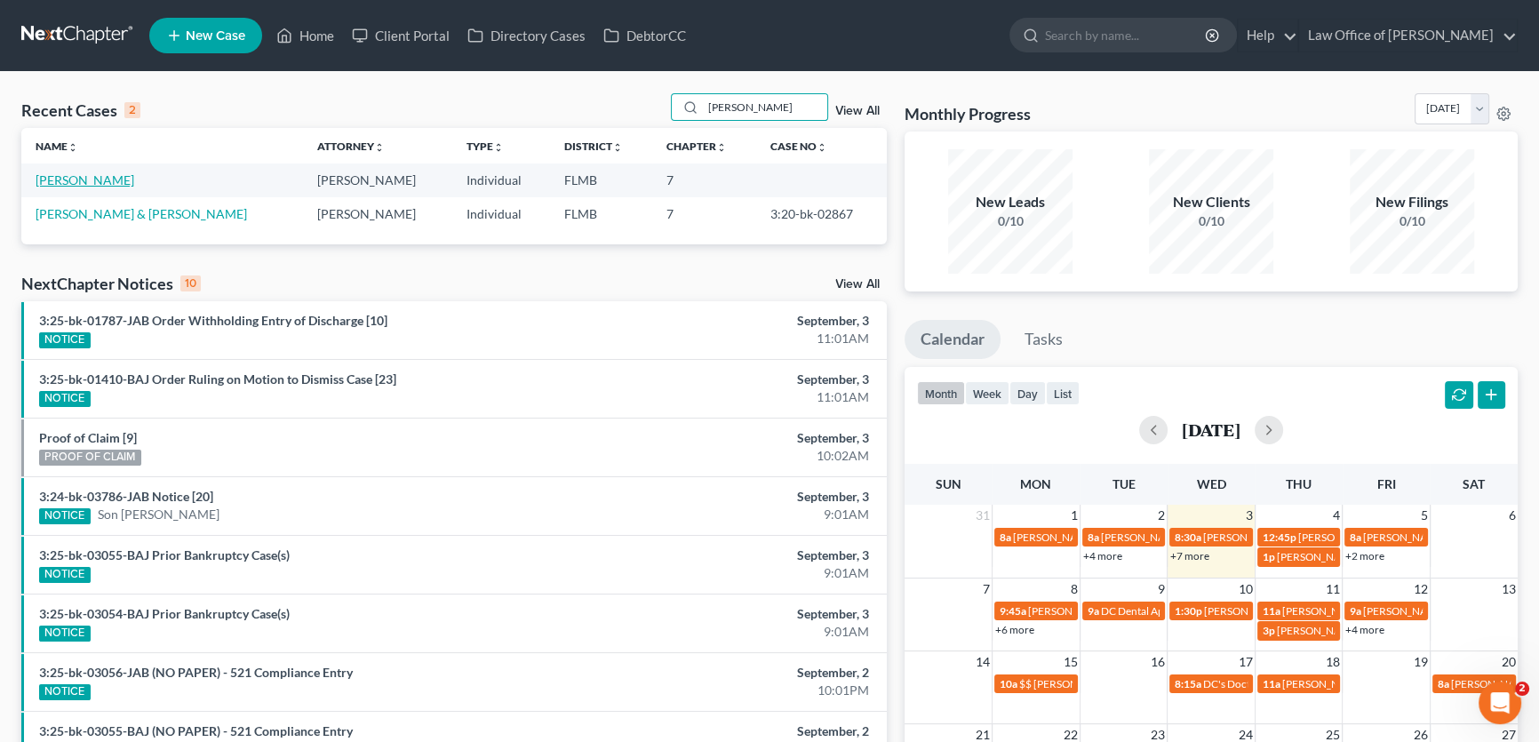
click at [80, 185] on link "[PERSON_NAME]" at bounding box center [85, 179] width 99 height 15
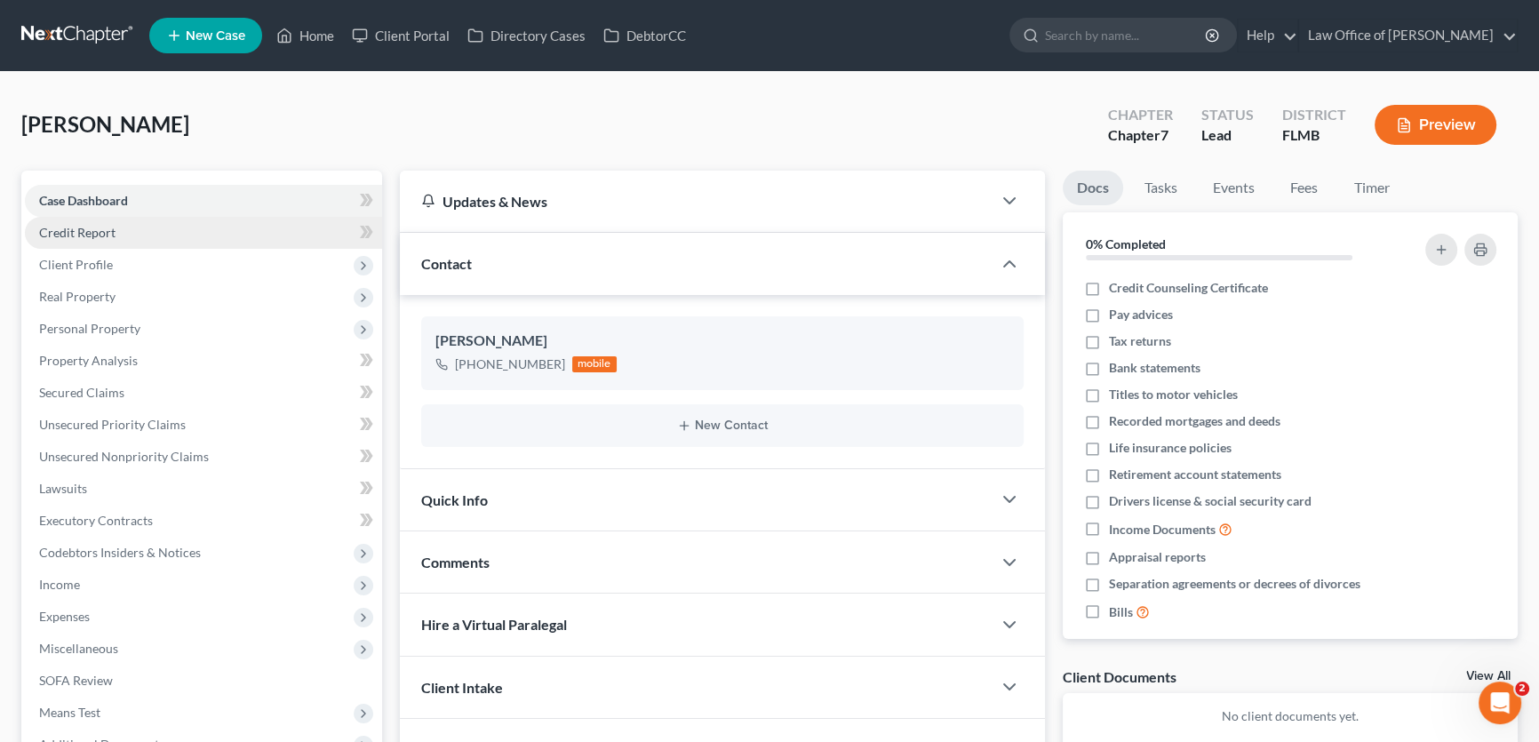
click at [141, 238] on link "Credit Report" at bounding box center [203, 233] width 357 height 32
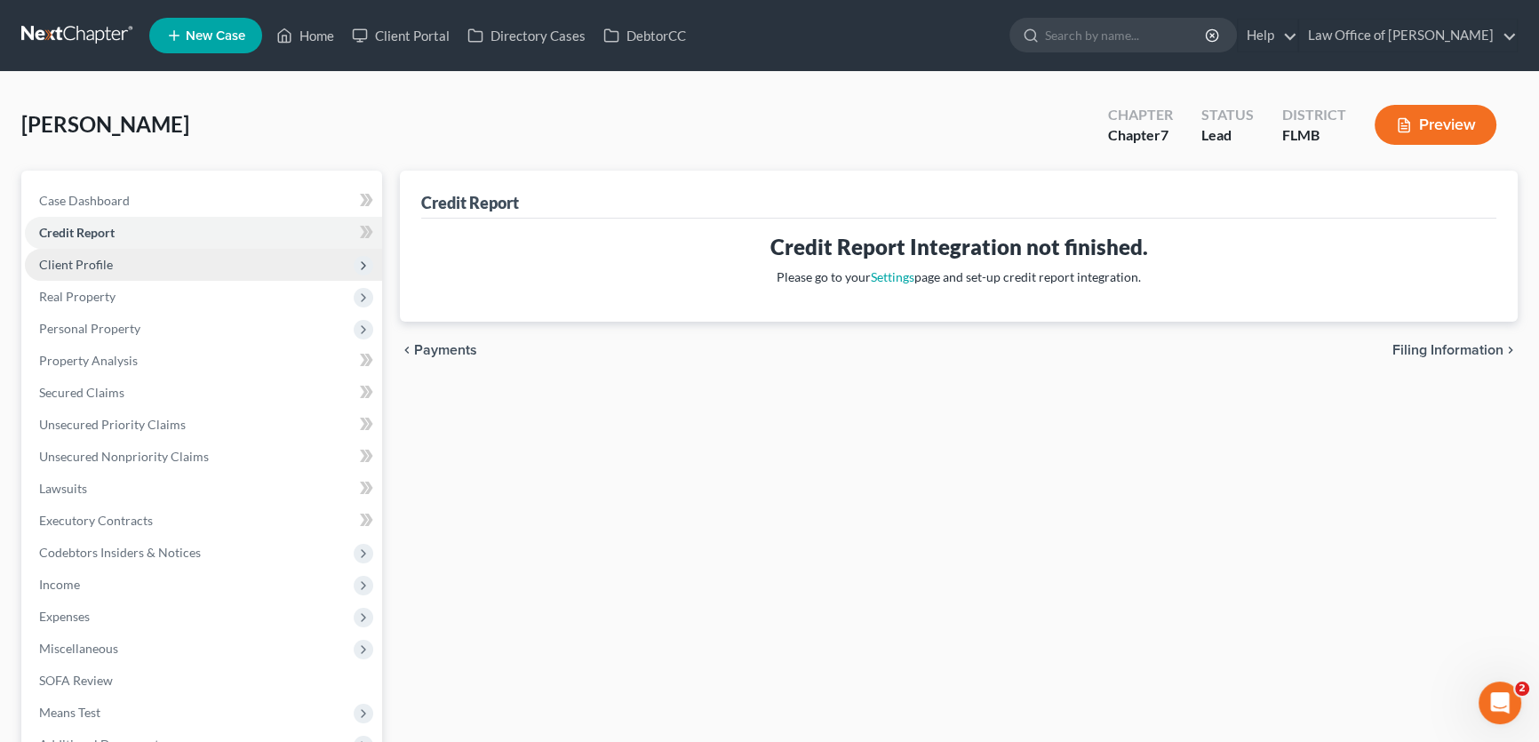
click at [125, 259] on span "Client Profile" at bounding box center [203, 265] width 357 height 32
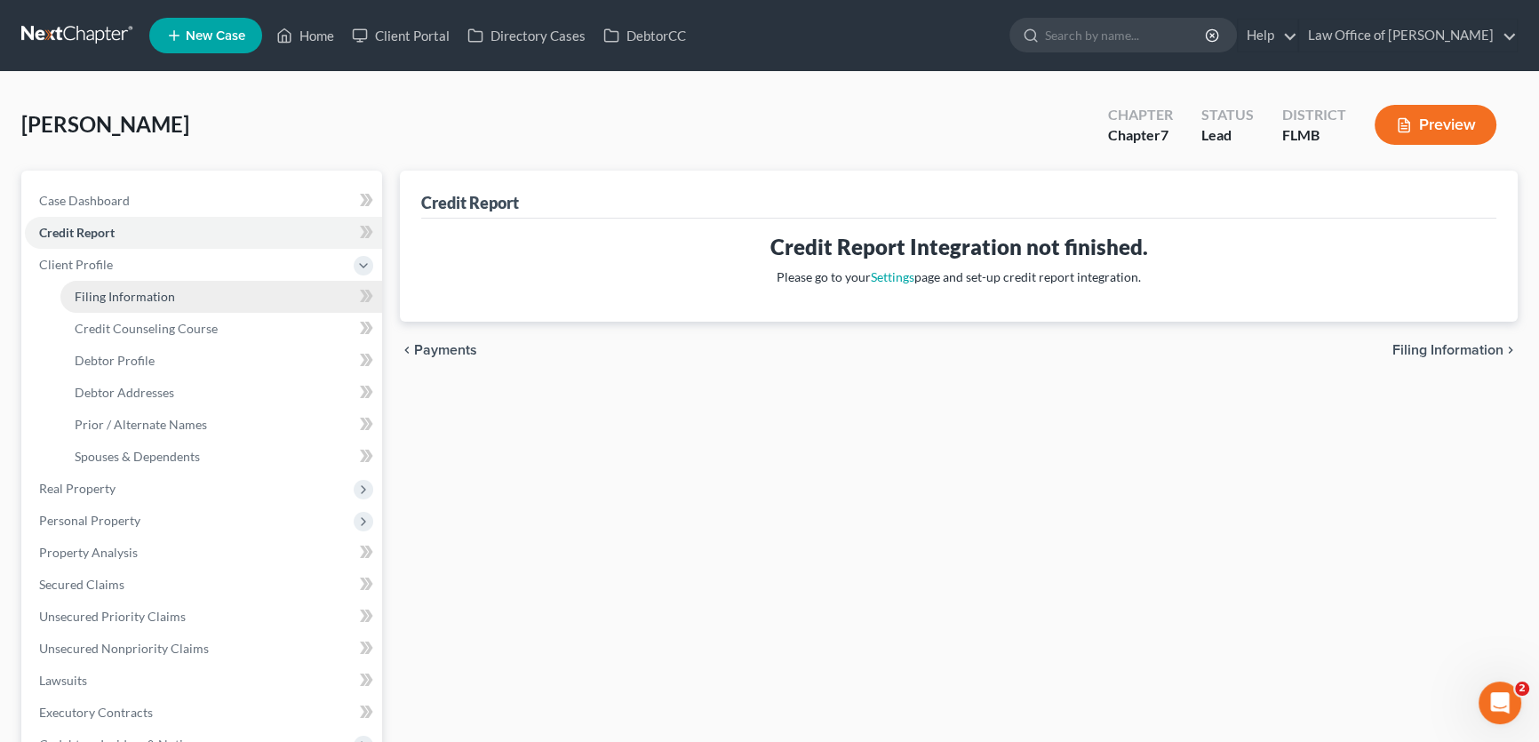
click at [122, 292] on span "Filing Information" at bounding box center [125, 296] width 100 height 15
select select "0"
select select "3"
select select "0"
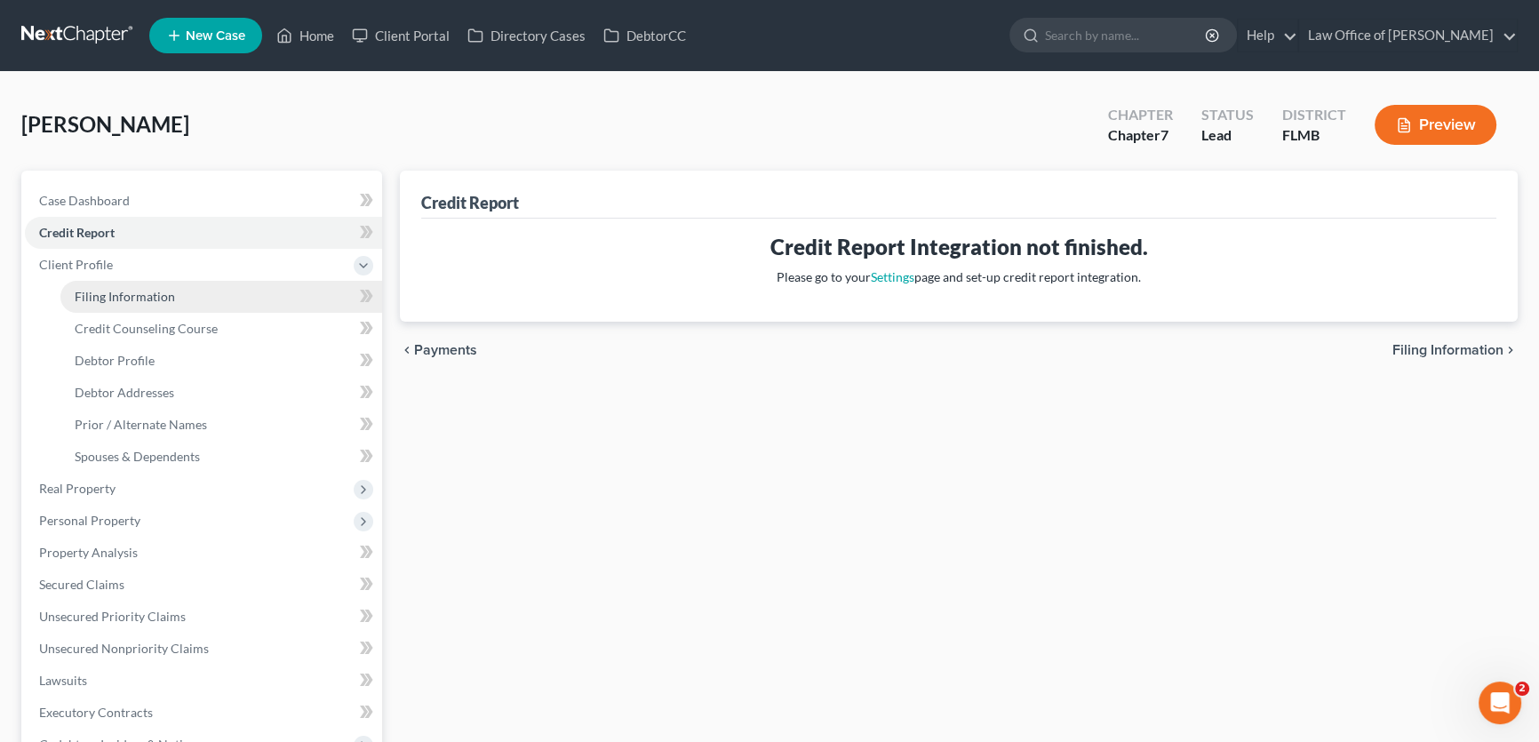
select select "0"
select select "9"
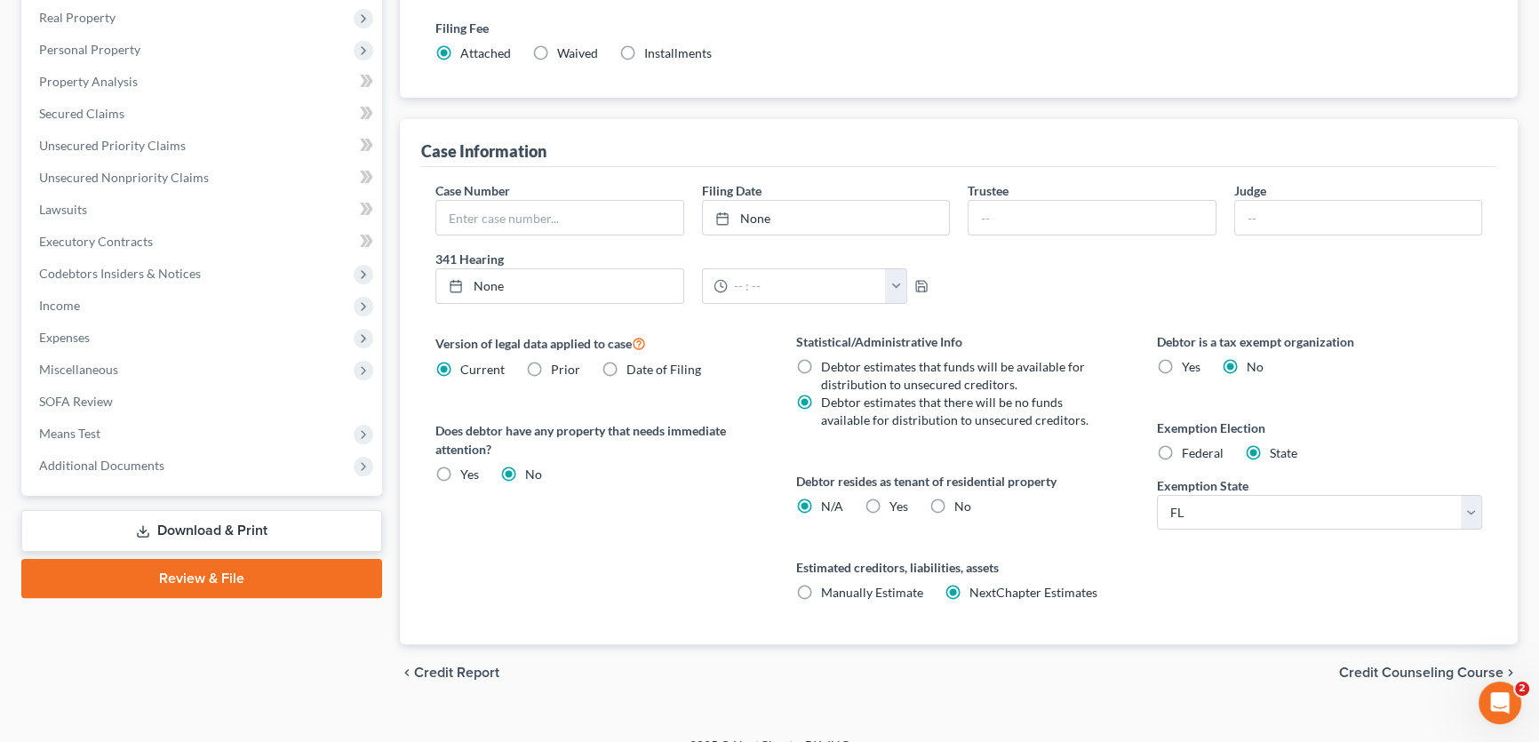
scroll to position [484, 0]
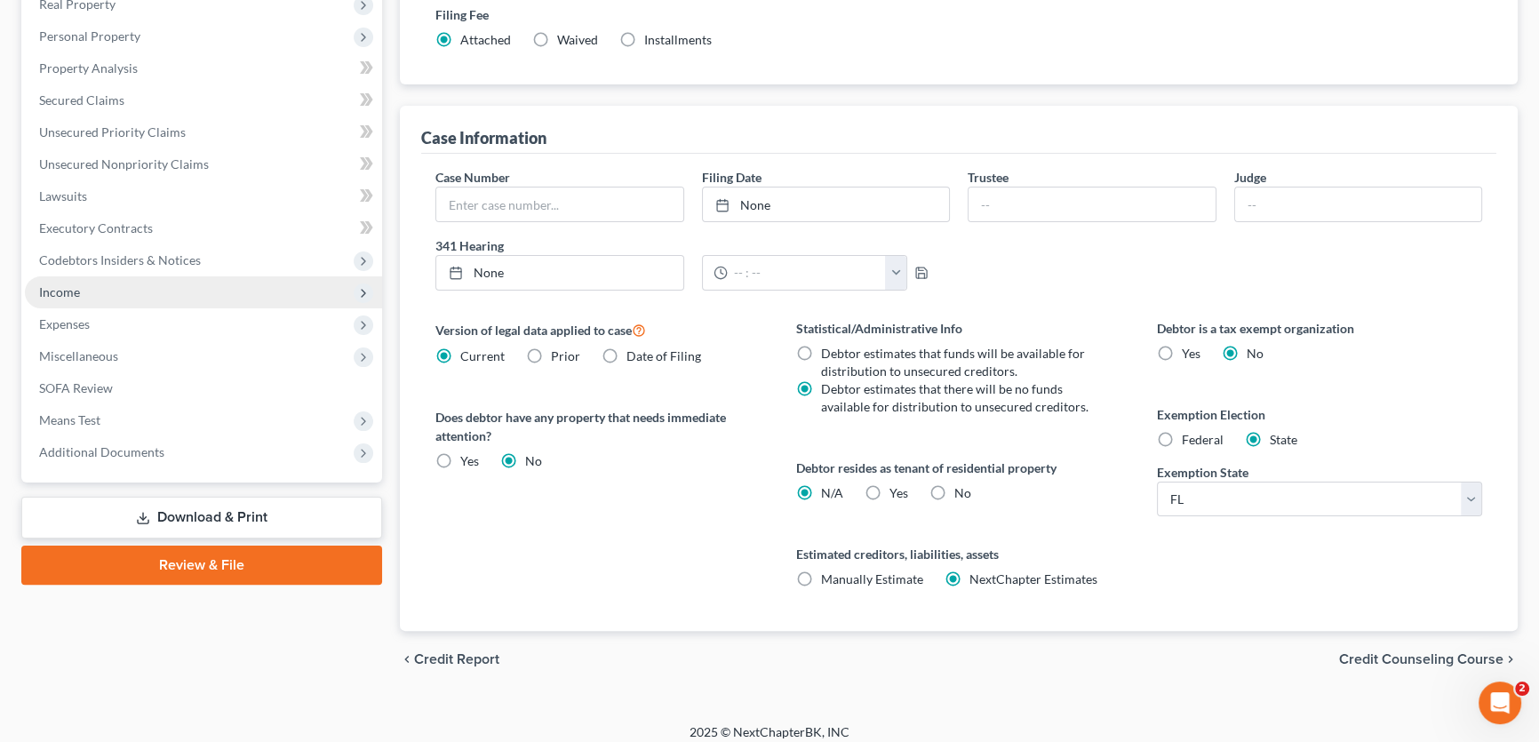
click at [107, 282] on span "Income" at bounding box center [203, 292] width 357 height 32
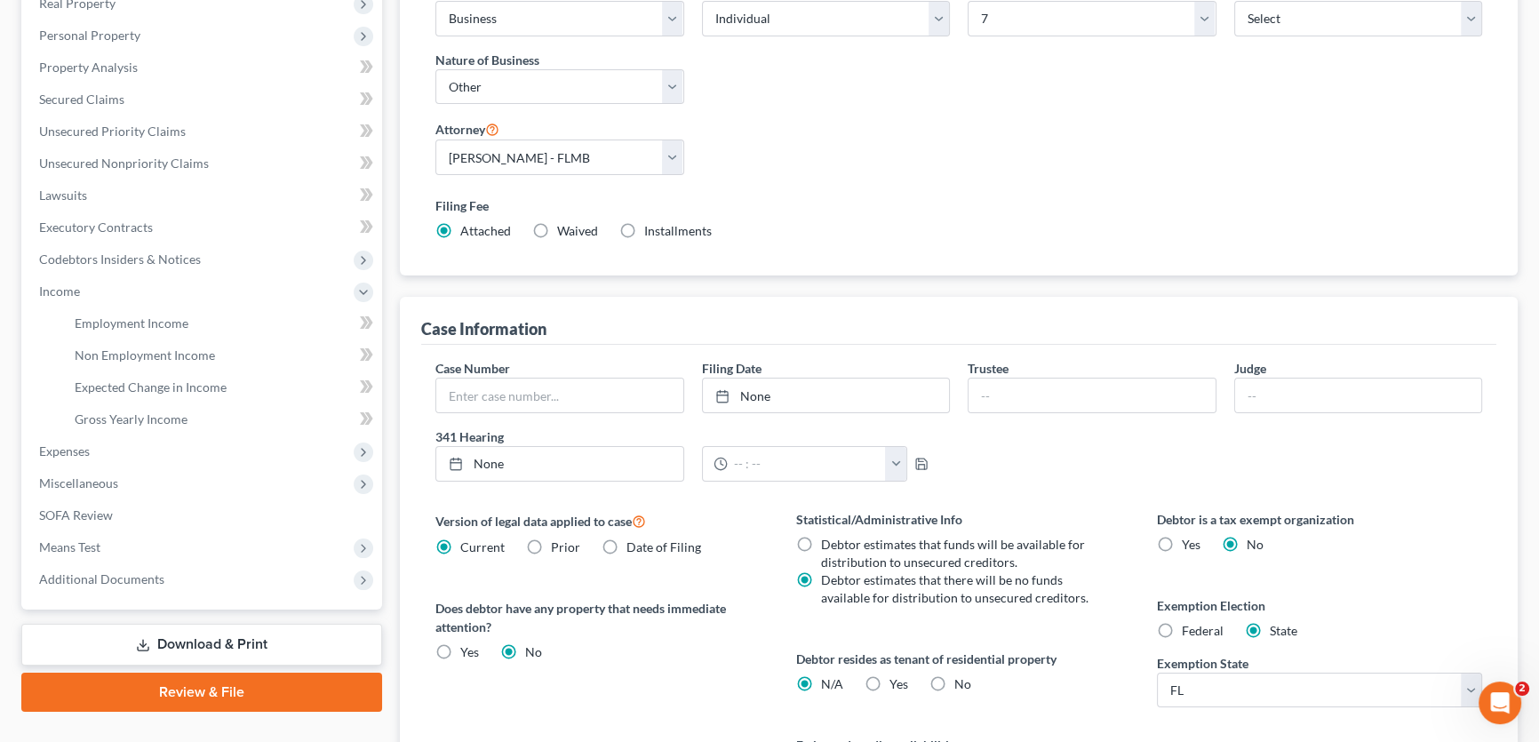
scroll to position [0, 0]
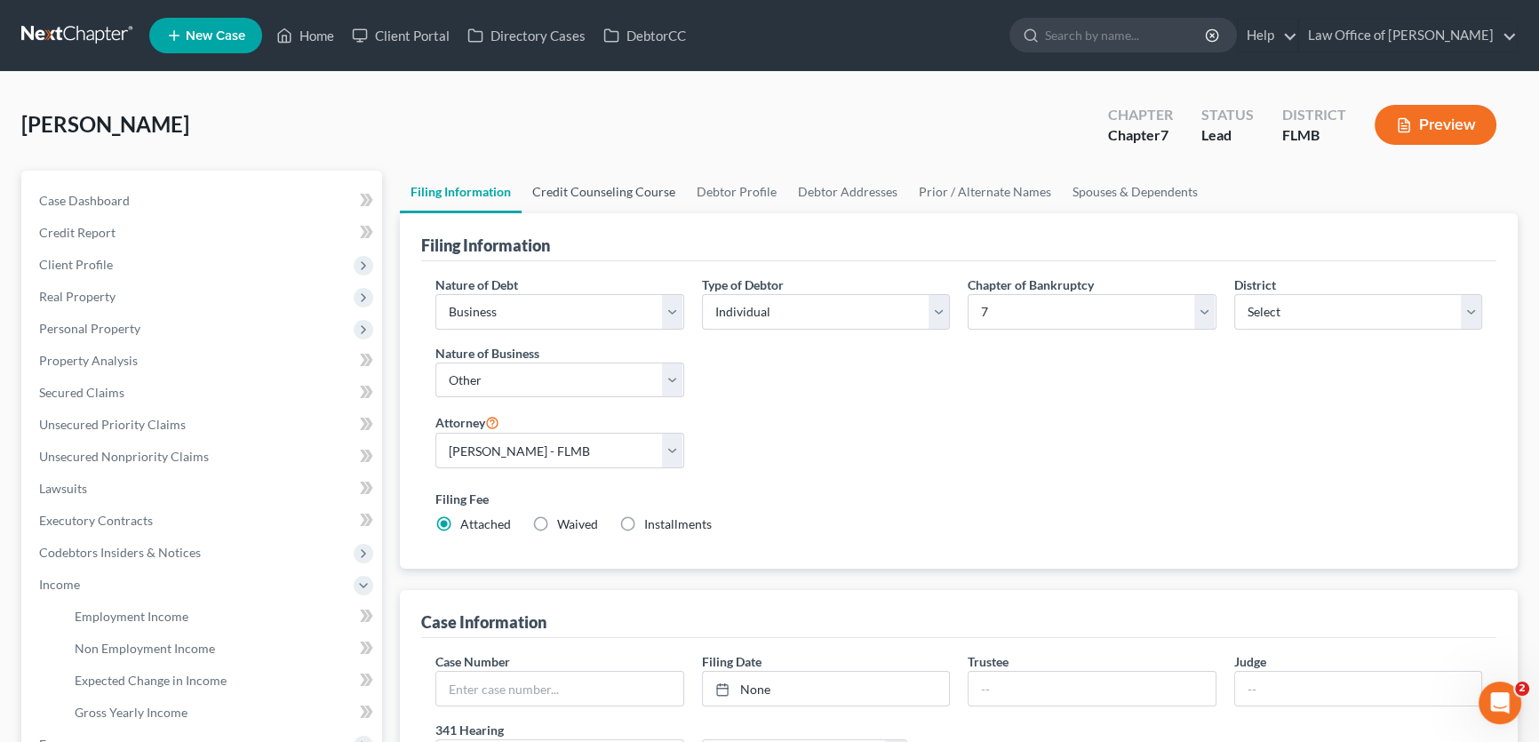
click at [626, 200] on link "Credit Counseling Course" at bounding box center [603, 192] width 164 height 43
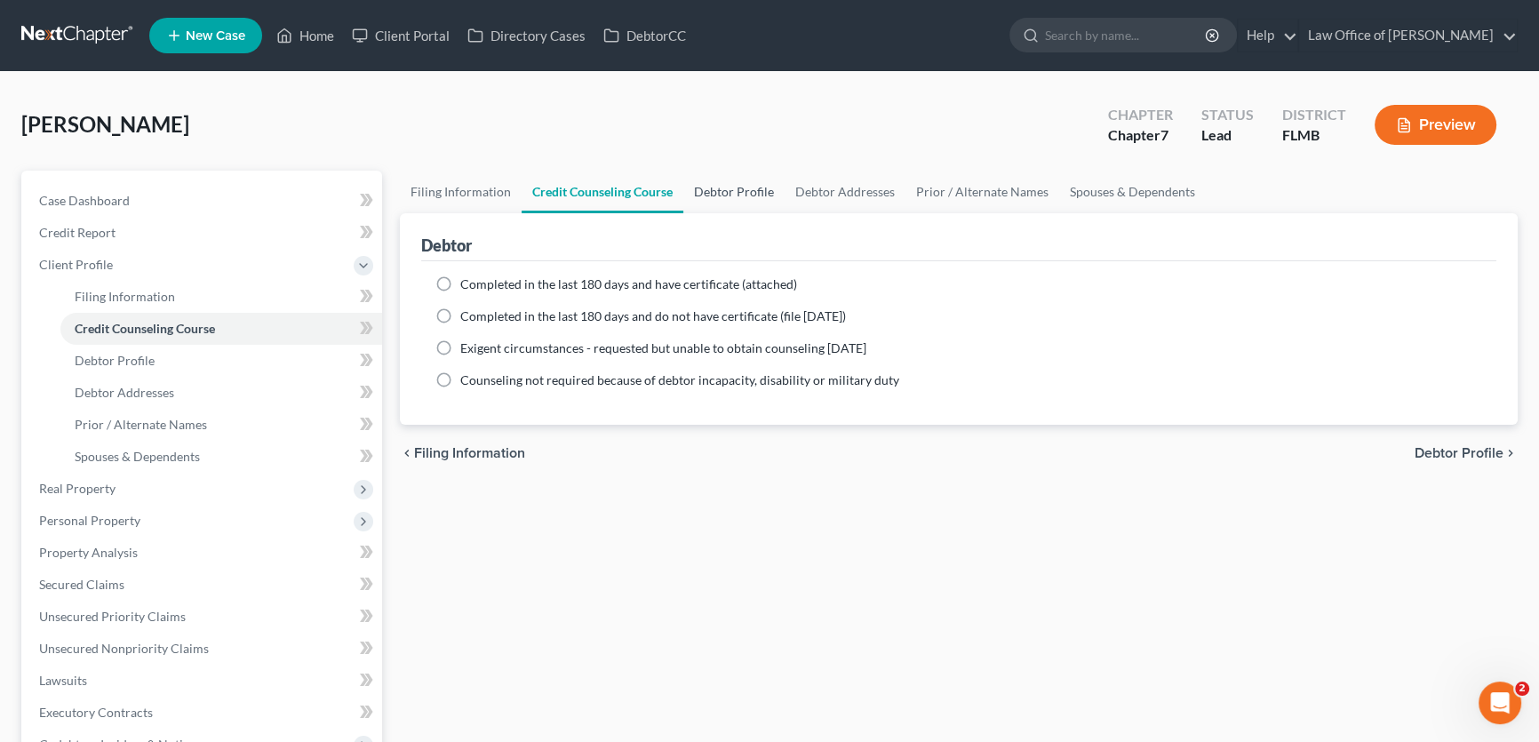
click at [742, 186] on link "Debtor Profile" at bounding box center [733, 192] width 101 height 43
select select "2"
select select "1"
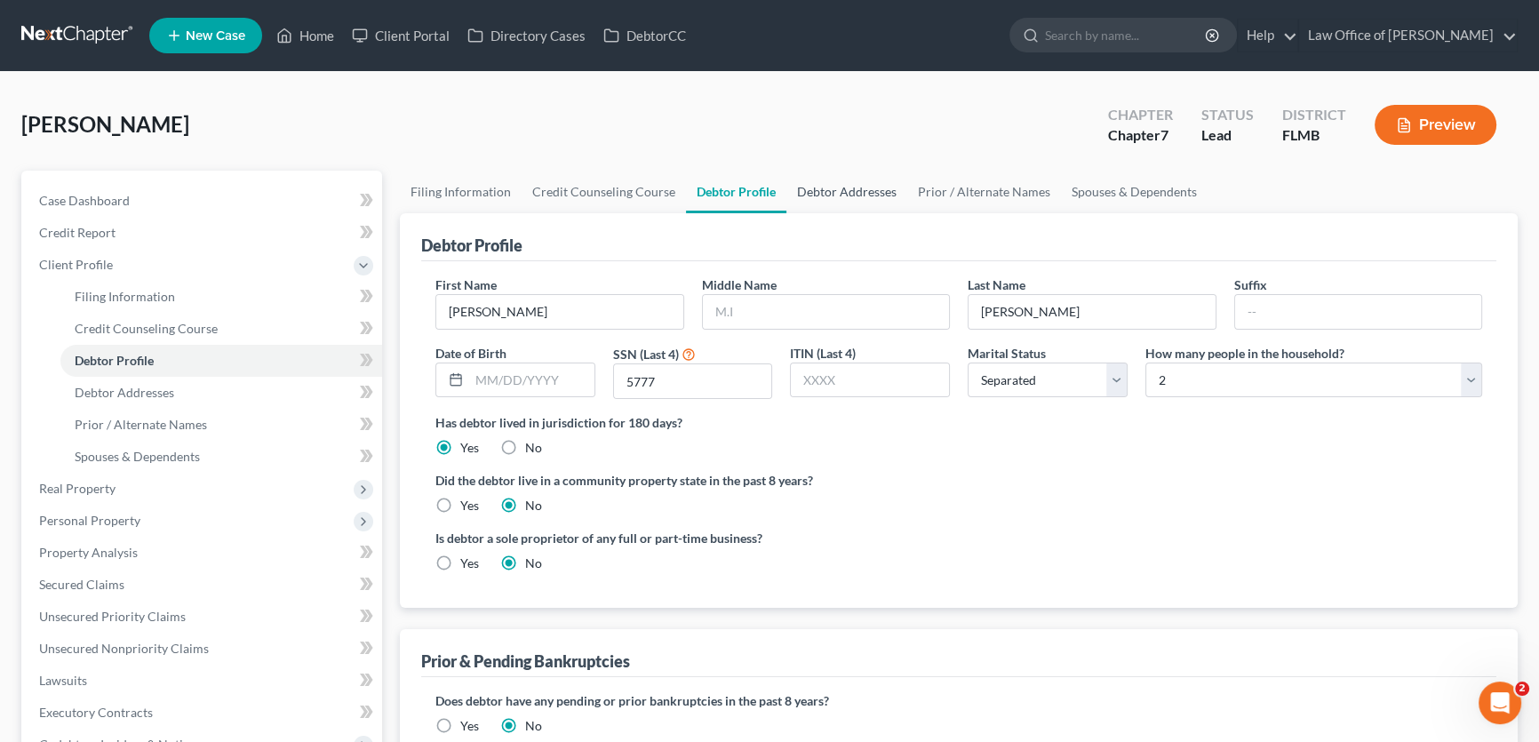
click at [828, 196] on link "Debtor Addresses" at bounding box center [846, 192] width 121 height 43
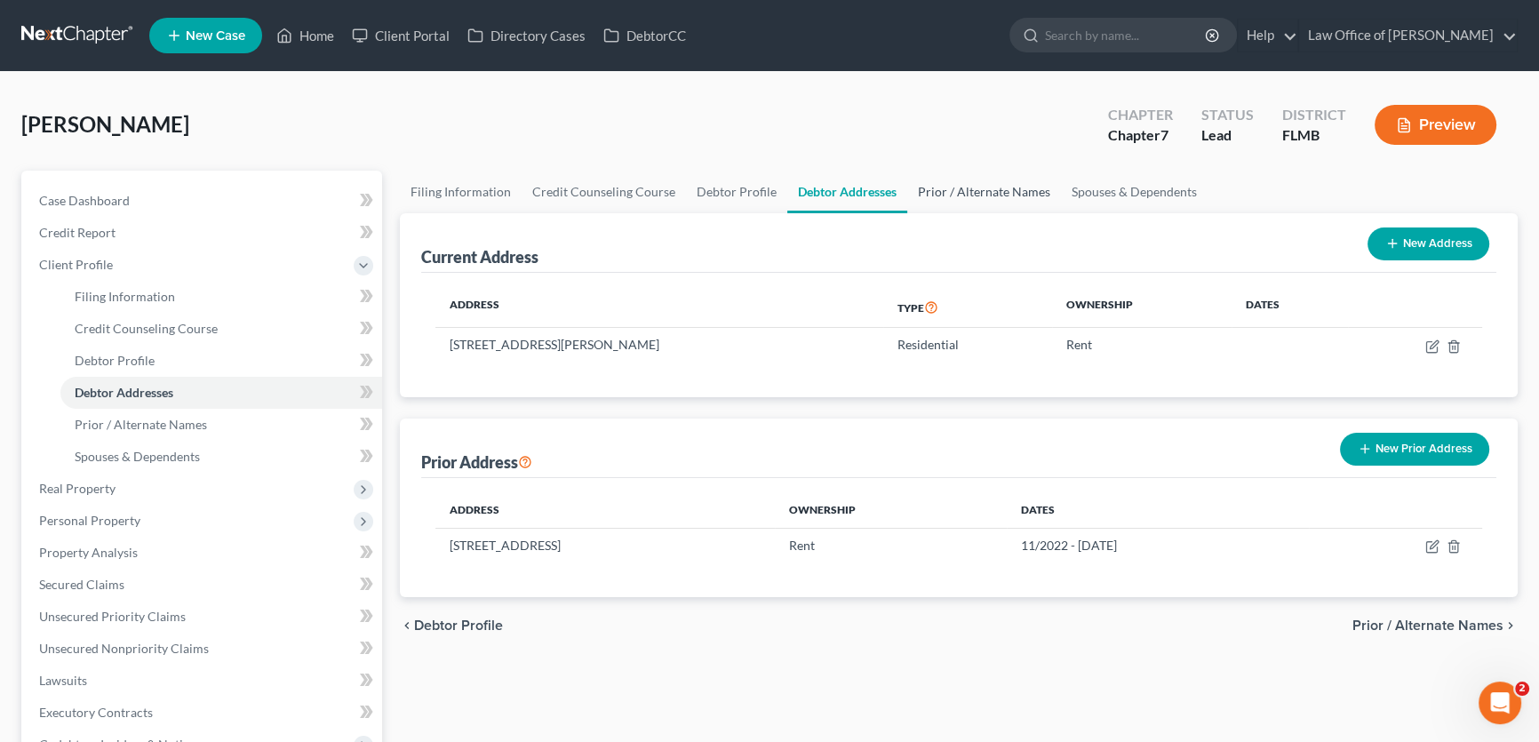
click at [975, 200] on link "Prior / Alternate Names" at bounding box center [984, 192] width 154 height 43
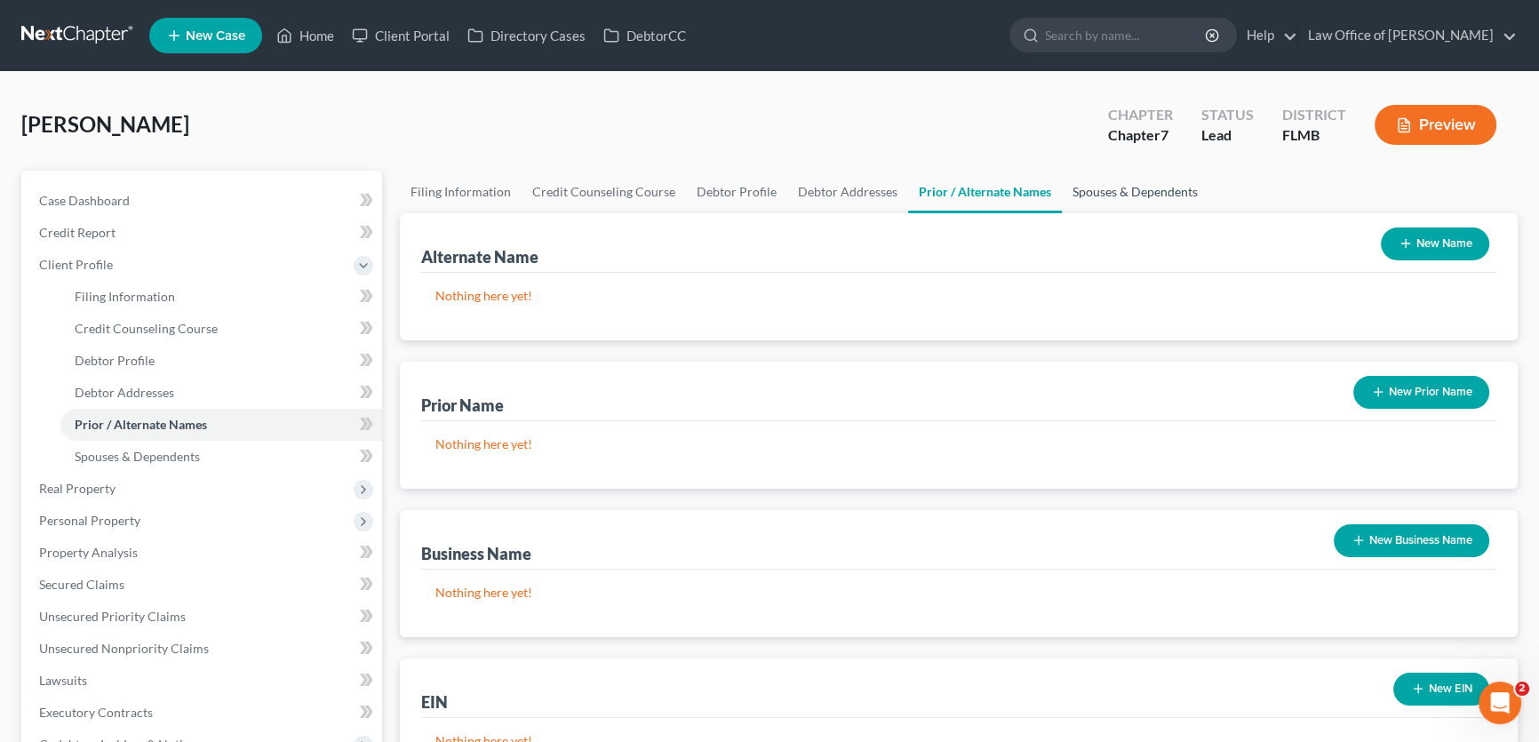
click at [1116, 195] on link "Spouses & Dependents" at bounding box center [1135, 192] width 147 height 43
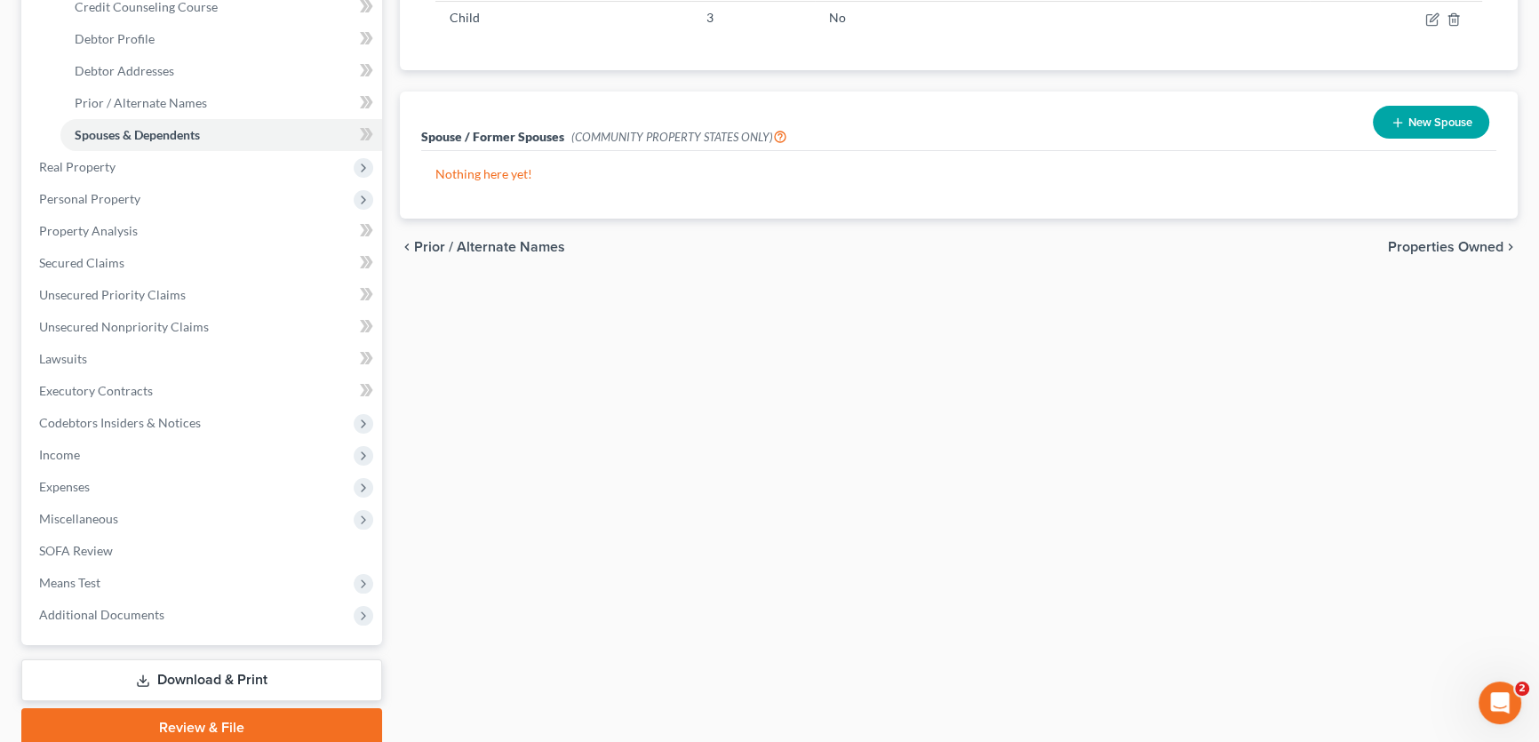
scroll to position [322, 0]
click at [164, 621] on span "Additional Documents" at bounding box center [203, 614] width 357 height 32
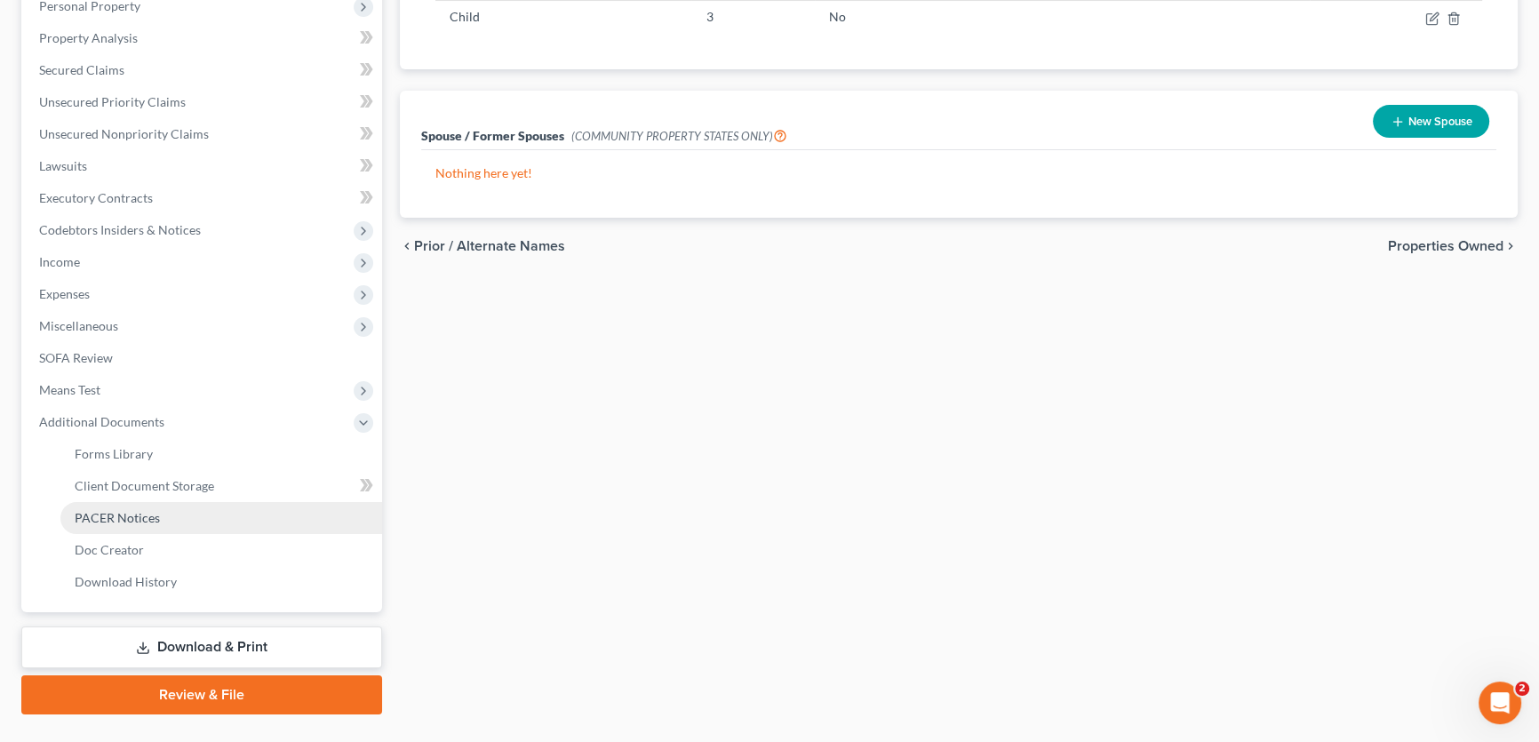
click at [139, 513] on span "PACER Notices" at bounding box center [117, 517] width 85 height 15
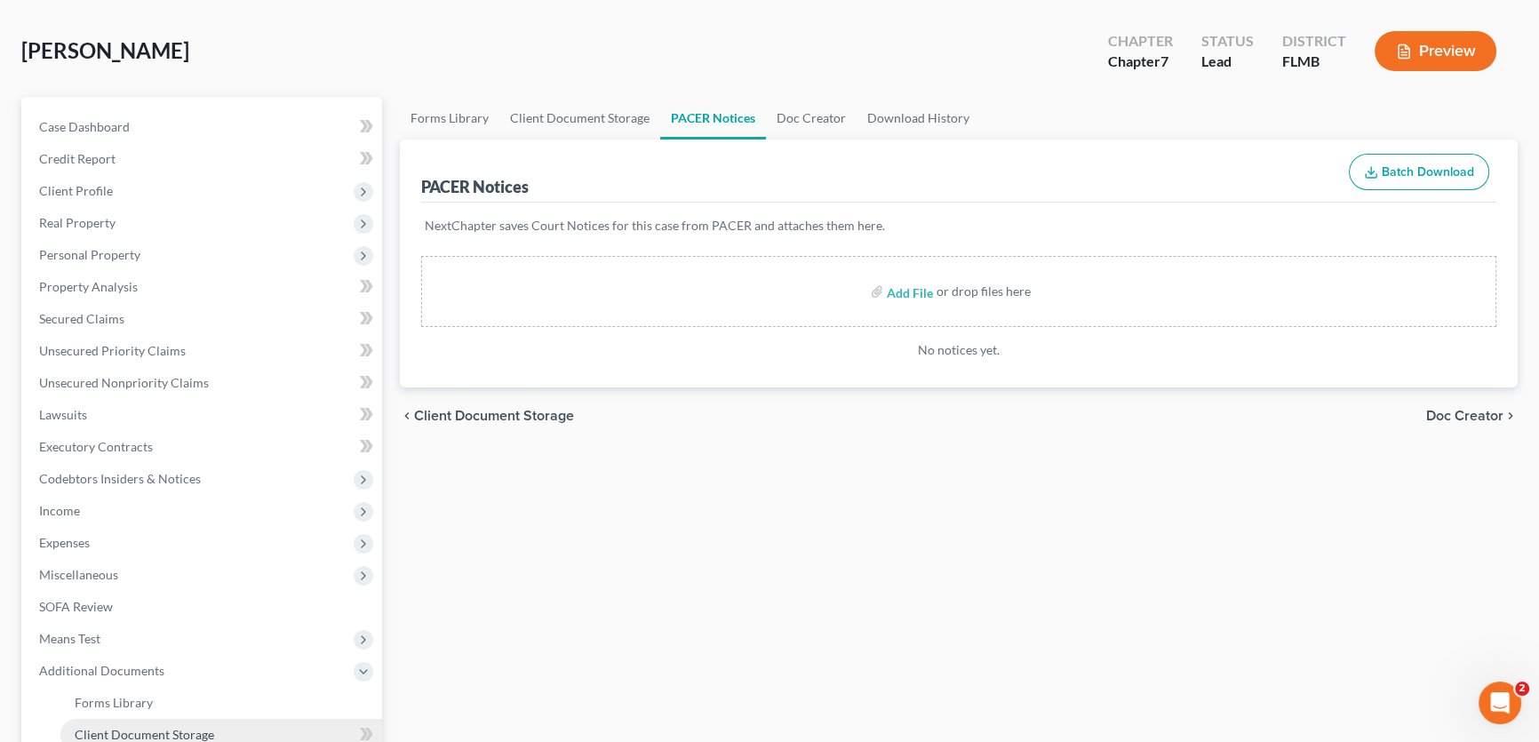
scroll to position [322, 0]
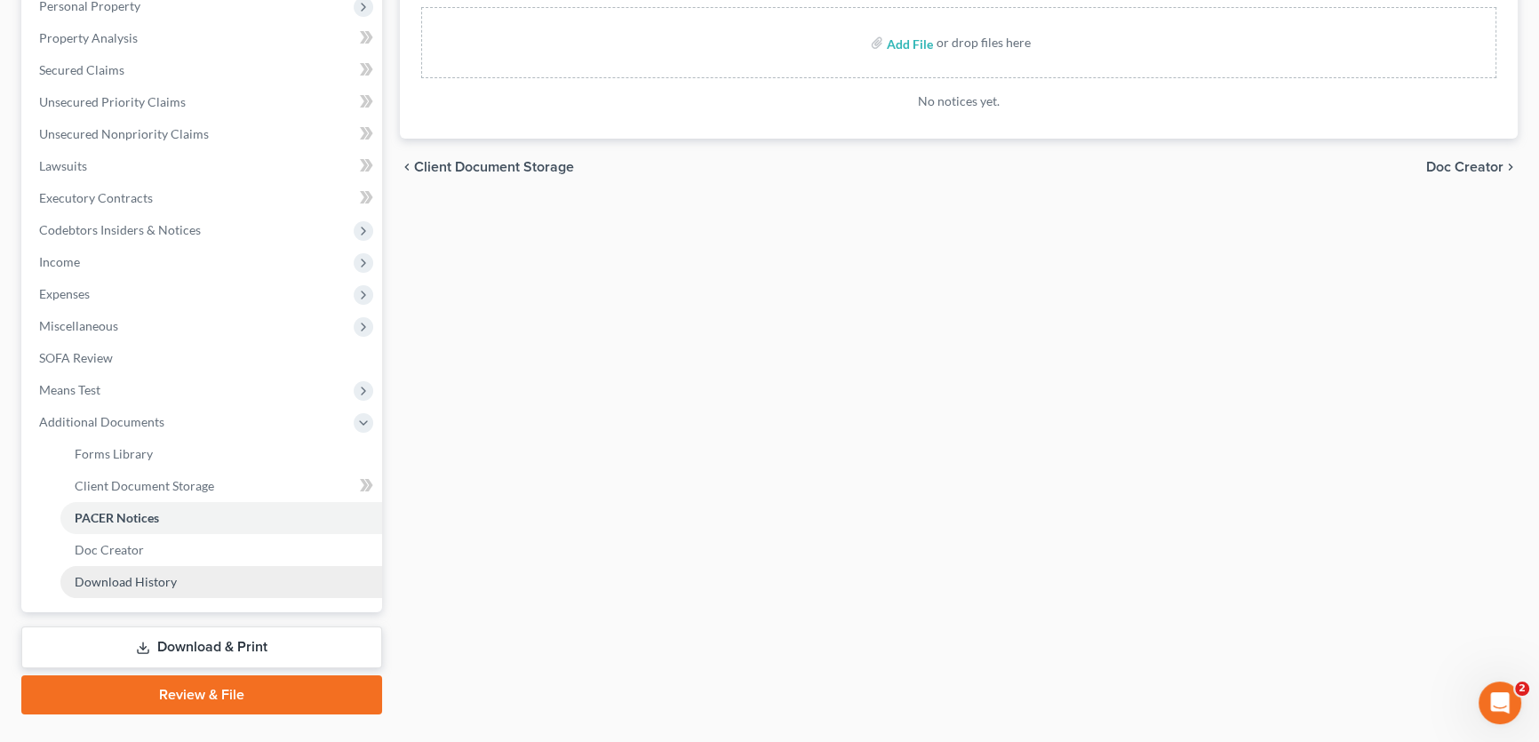
click at [108, 568] on link "Download History" at bounding box center [221, 582] width 322 height 32
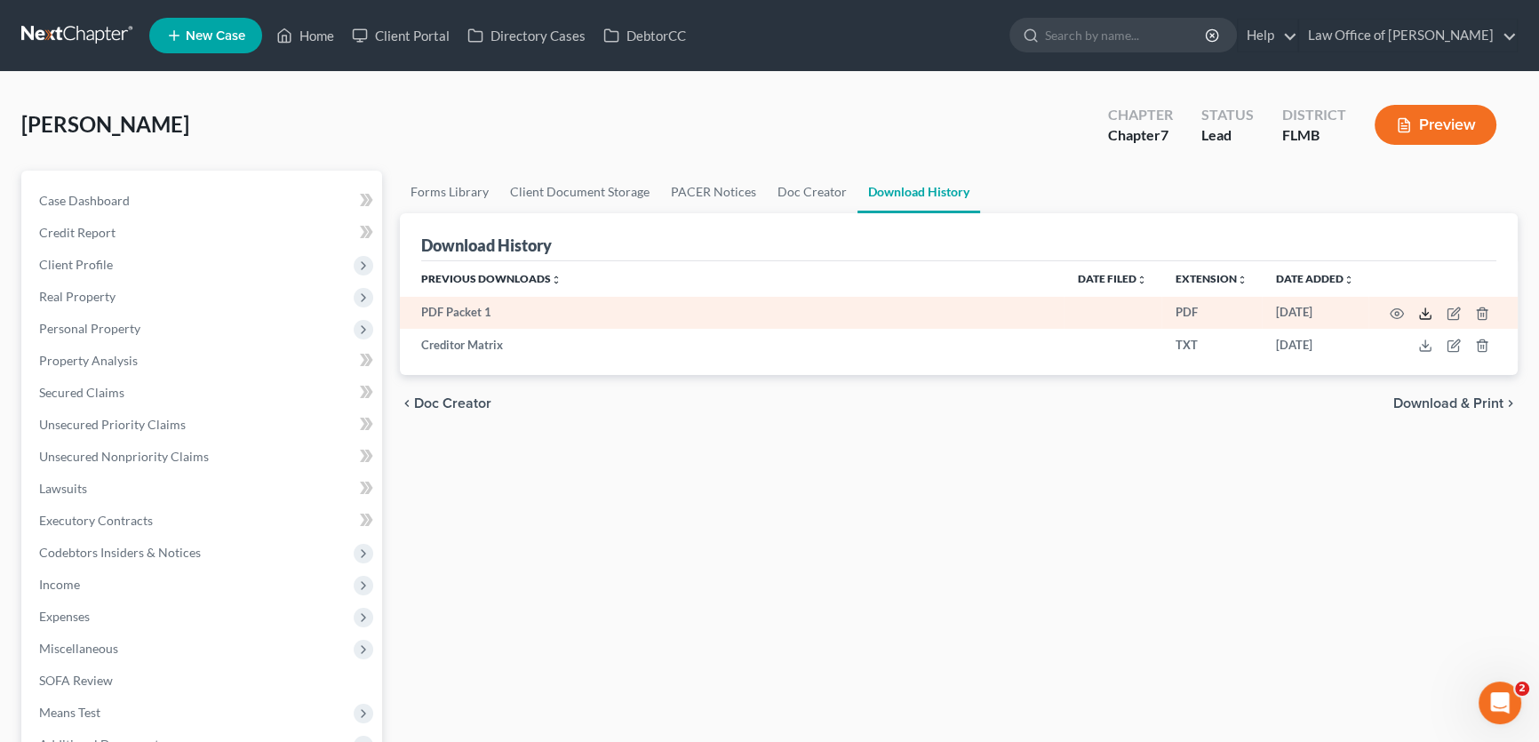
click at [1421, 313] on icon at bounding box center [1425, 313] width 14 height 14
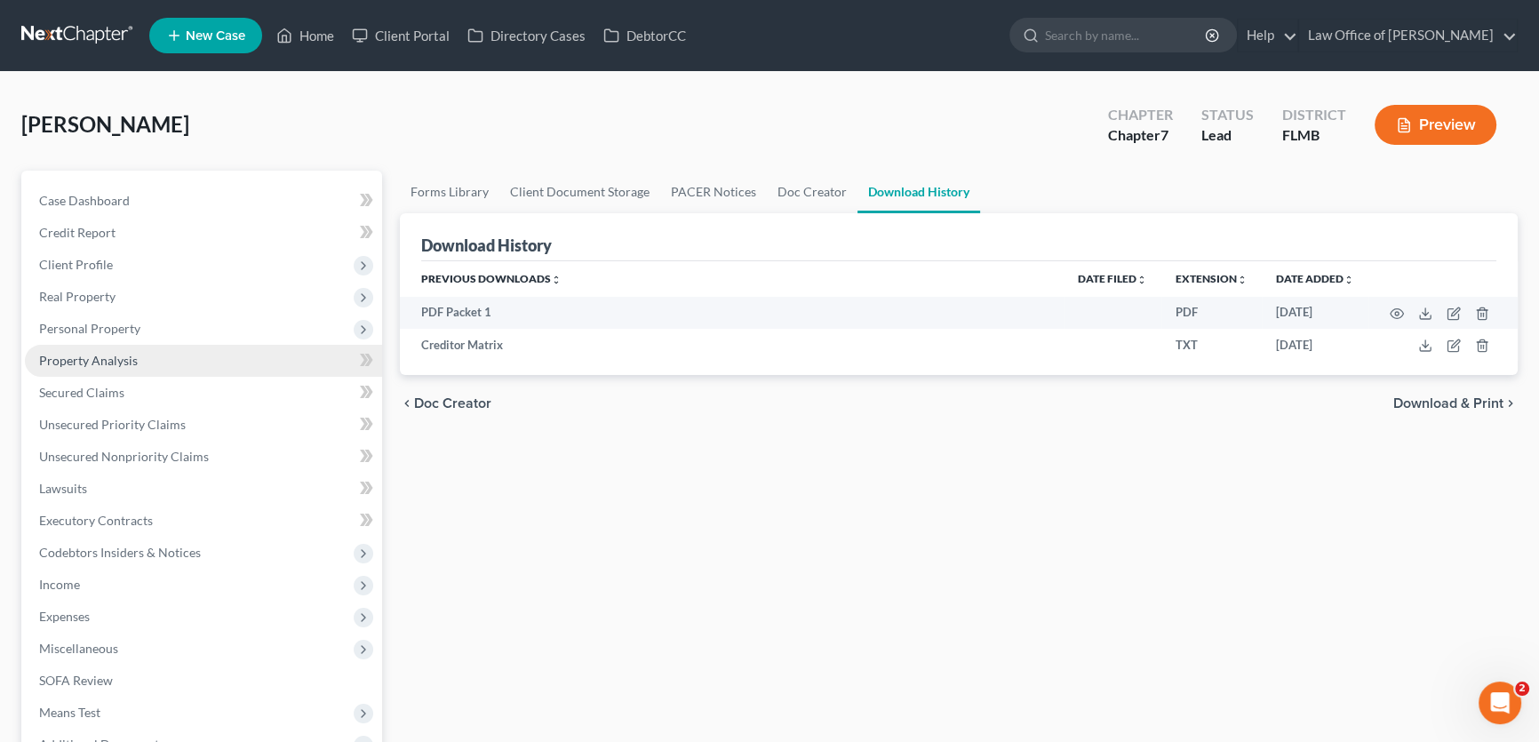
click at [95, 361] on span "Property Analysis" at bounding box center [88, 360] width 99 height 15
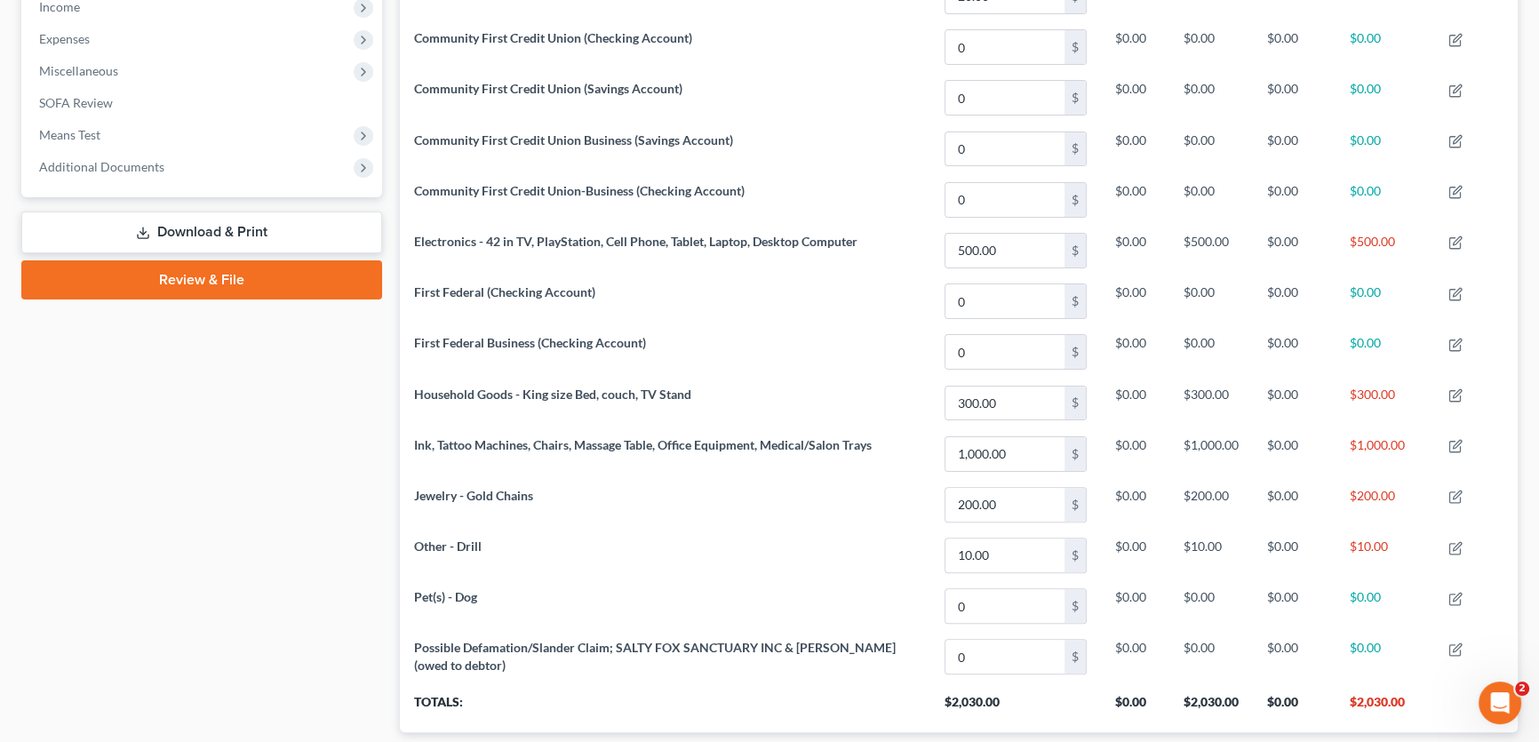
scroll to position [123, 0]
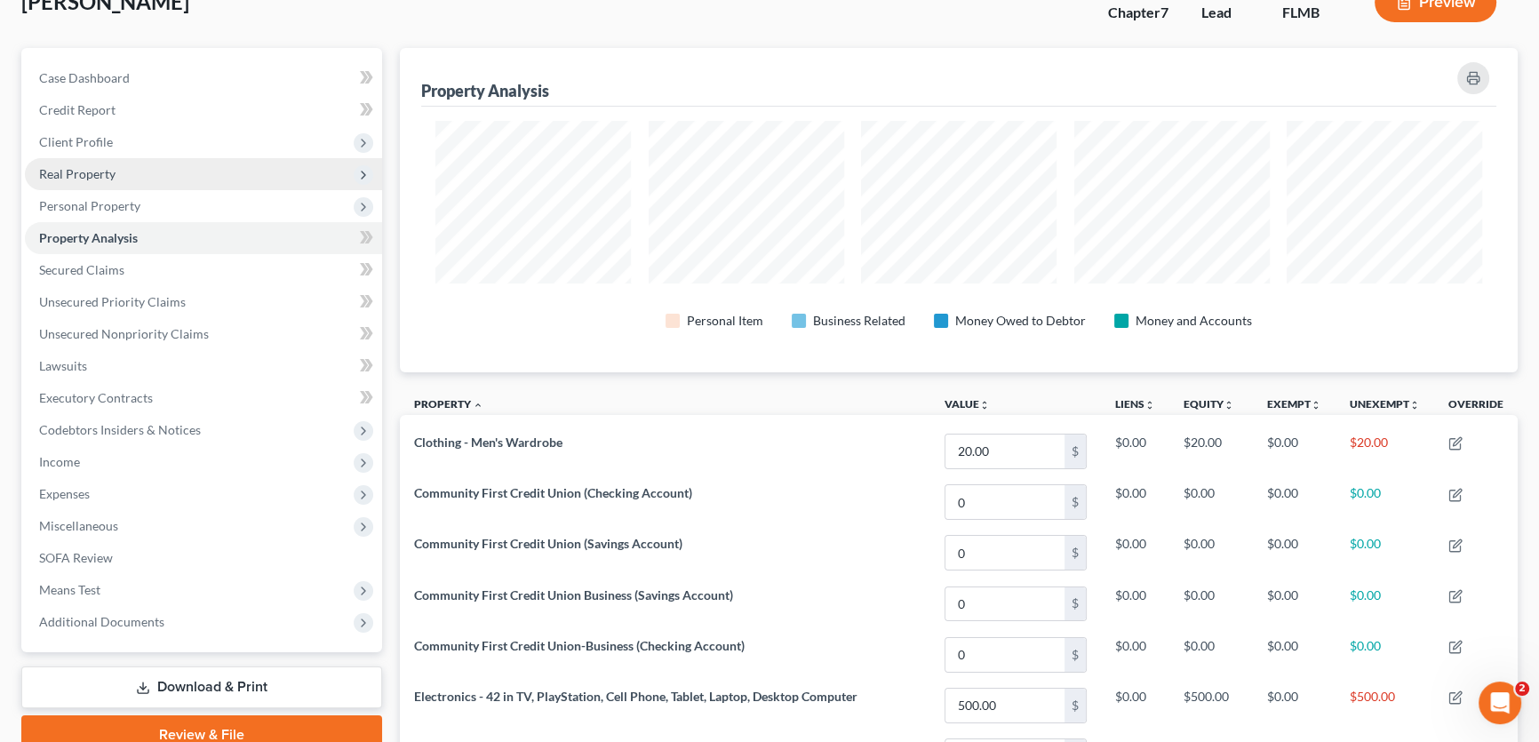
click at [124, 179] on span "Real Property" at bounding box center [203, 174] width 357 height 32
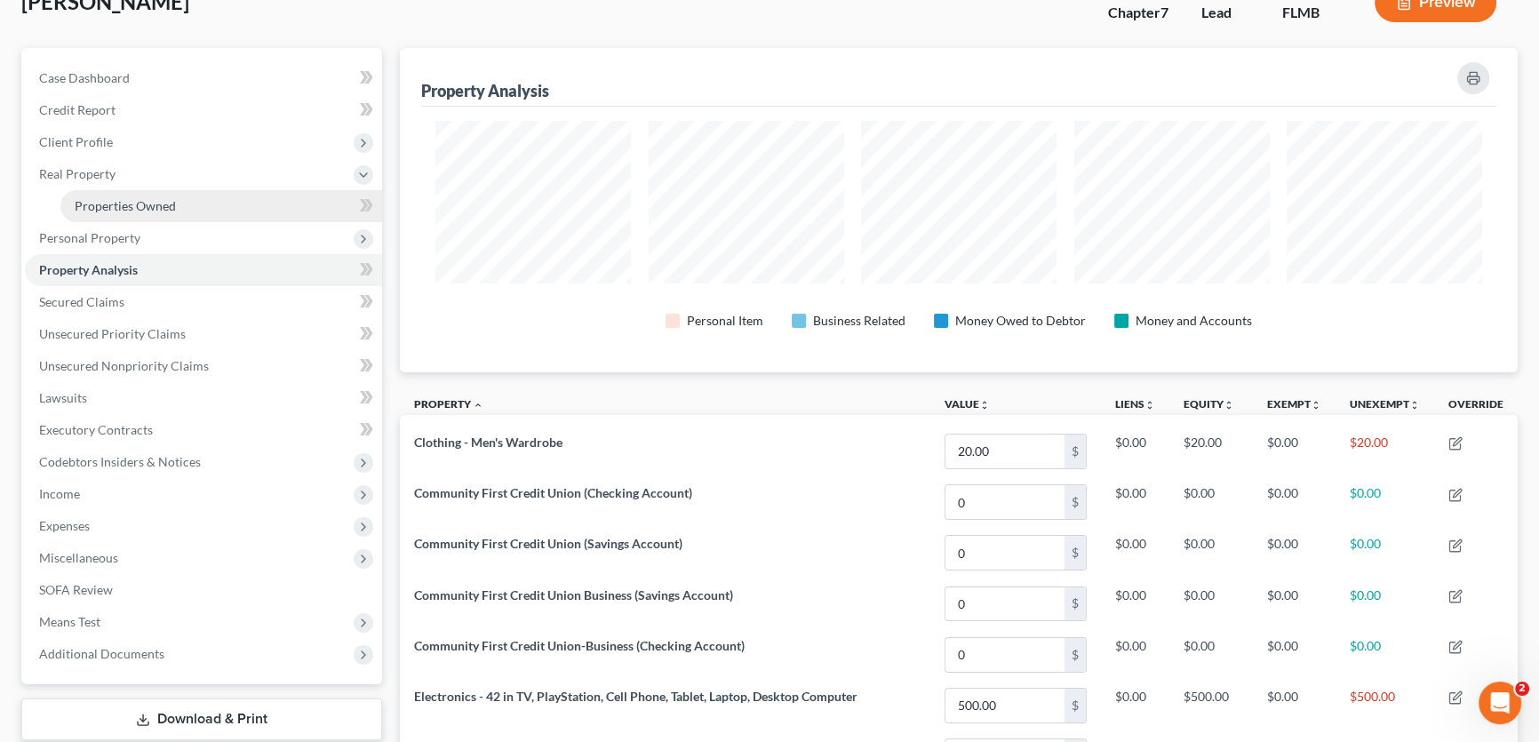
click at [119, 216] on link "Properties Owned" at bounding box center [221, 206] width 322 height 32
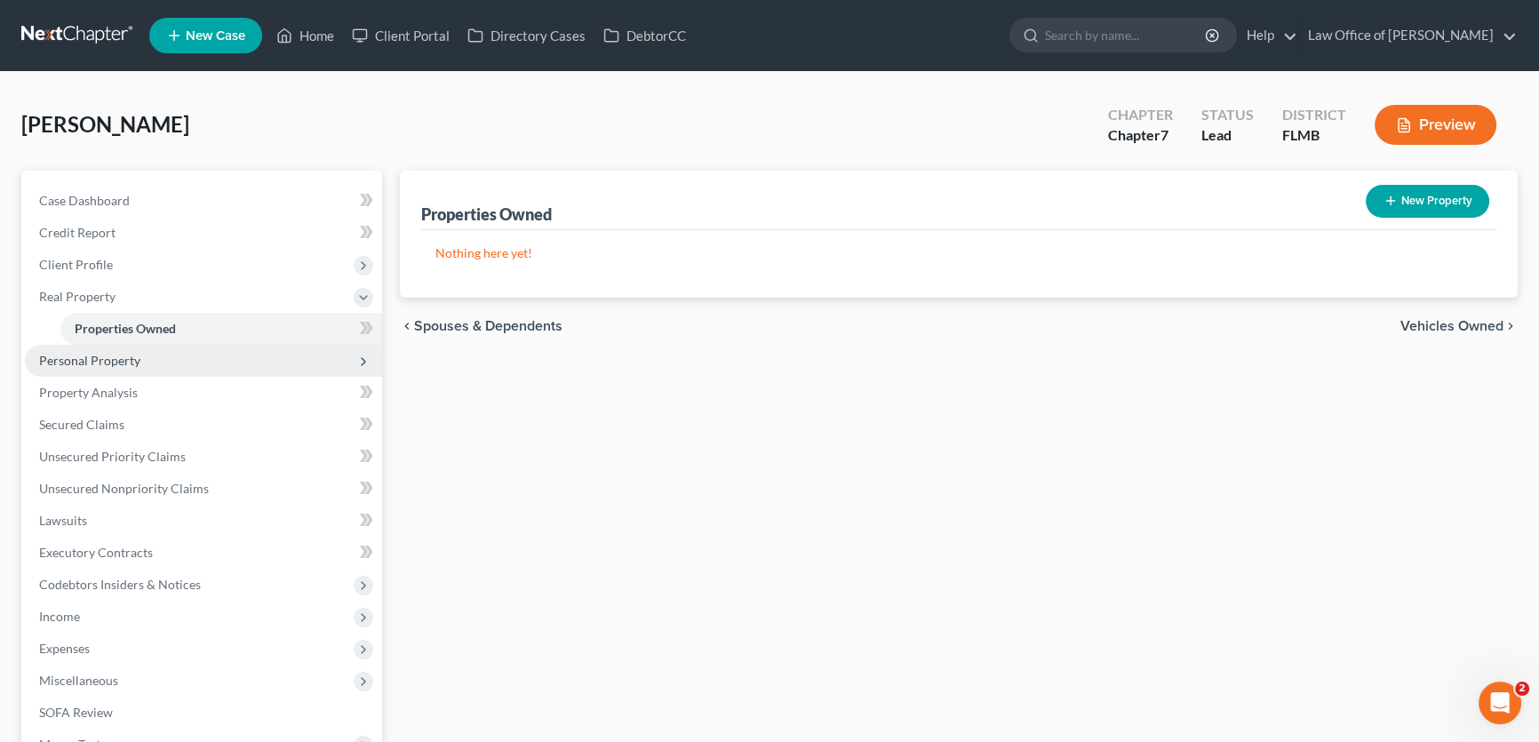
click at [131, 362] on span "Personal Property" at bounding box center [89, 360] width 101 height 15
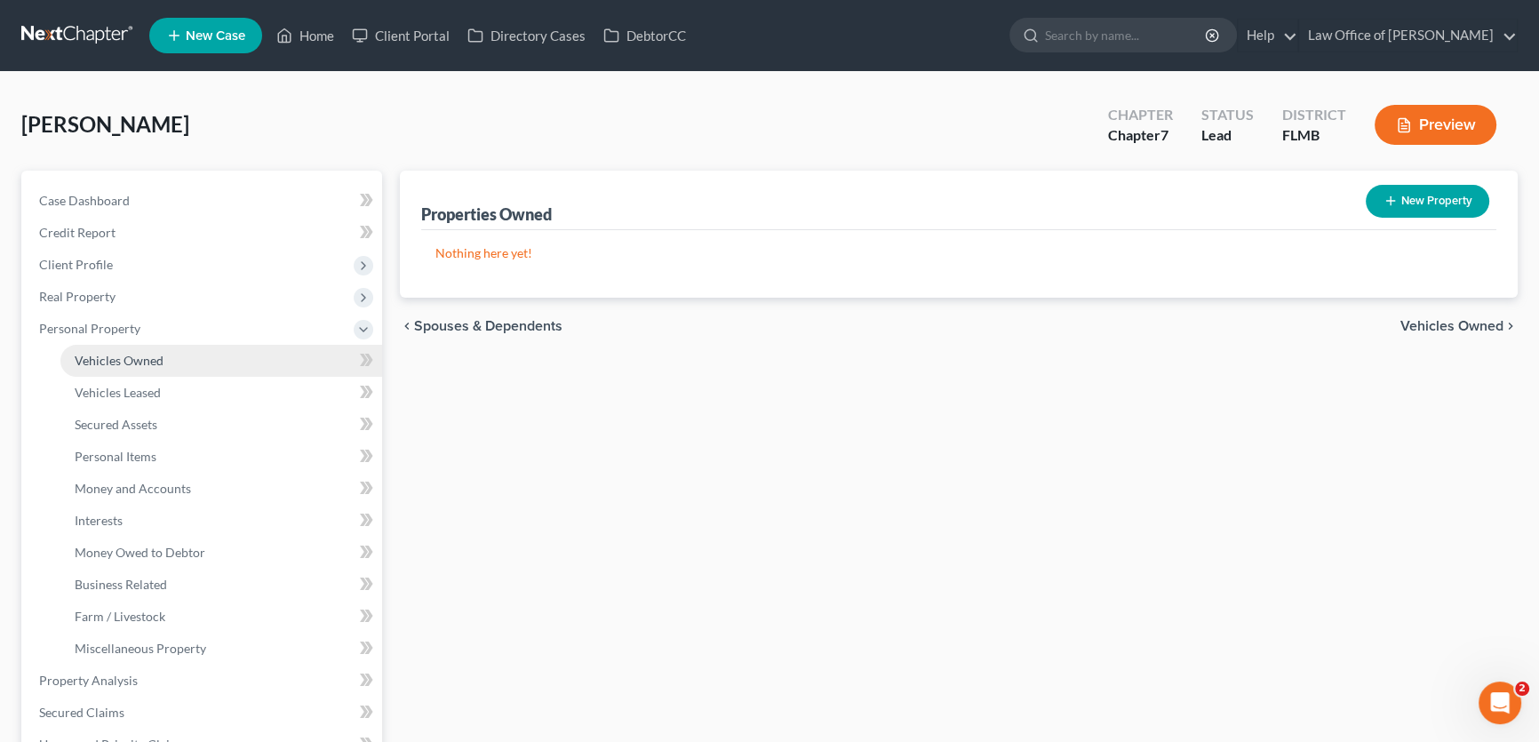
click at [132, 354] on span "Vehicles Owned" at bounding box center [119, 360] width 89 height 15
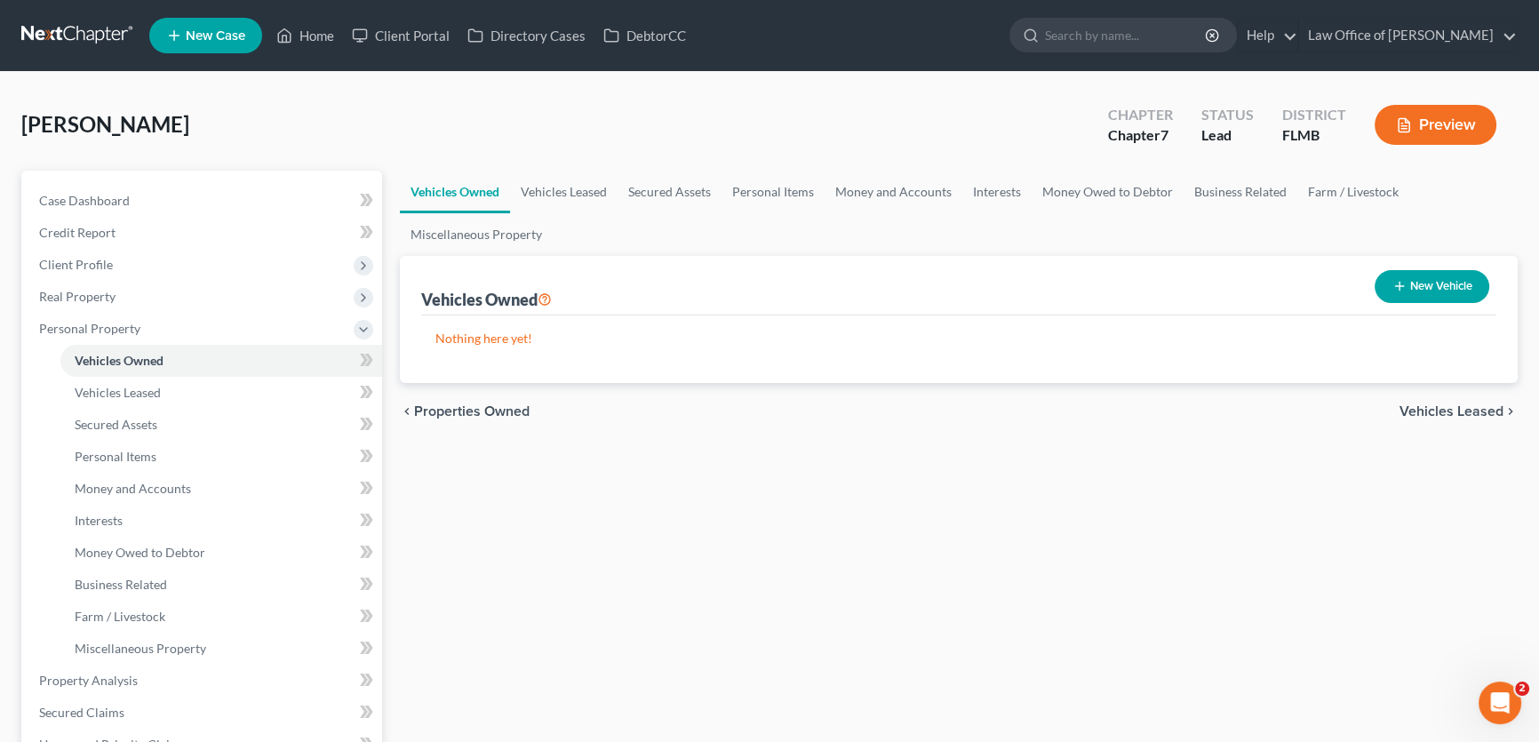
click at [569, 168] on div "Kucinic, Victor Upgraded Chapter Chapter 7 Status Lead District FLMB Preview" at bounding box center [769, 131] width 1496 height 77
click at [569, 180] on link "Vehicles Leased" at bounding box center [563, 192] width 107 height 43
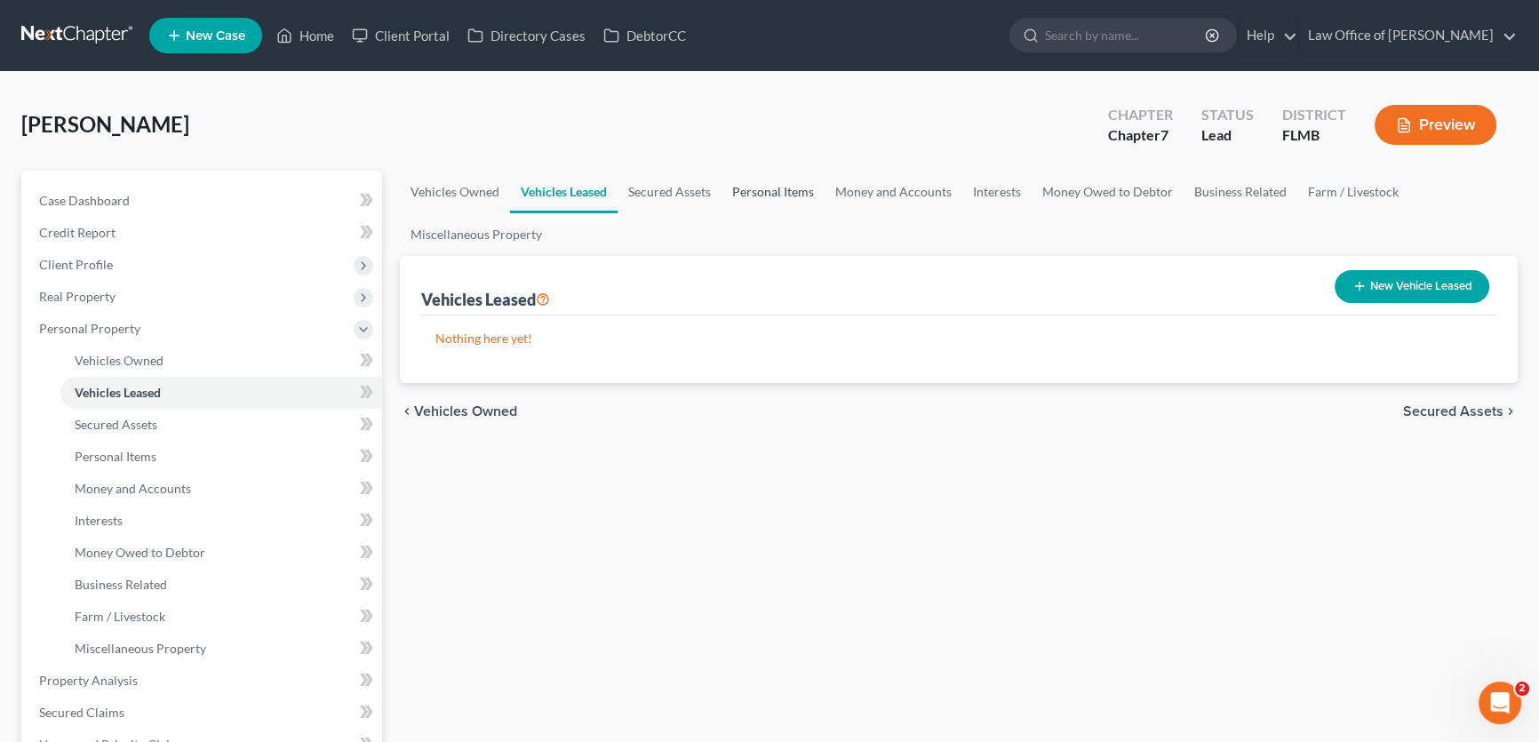
click at [764, 200] on link "Personal Items" at bounding box center [772, 192] width 103 height 43
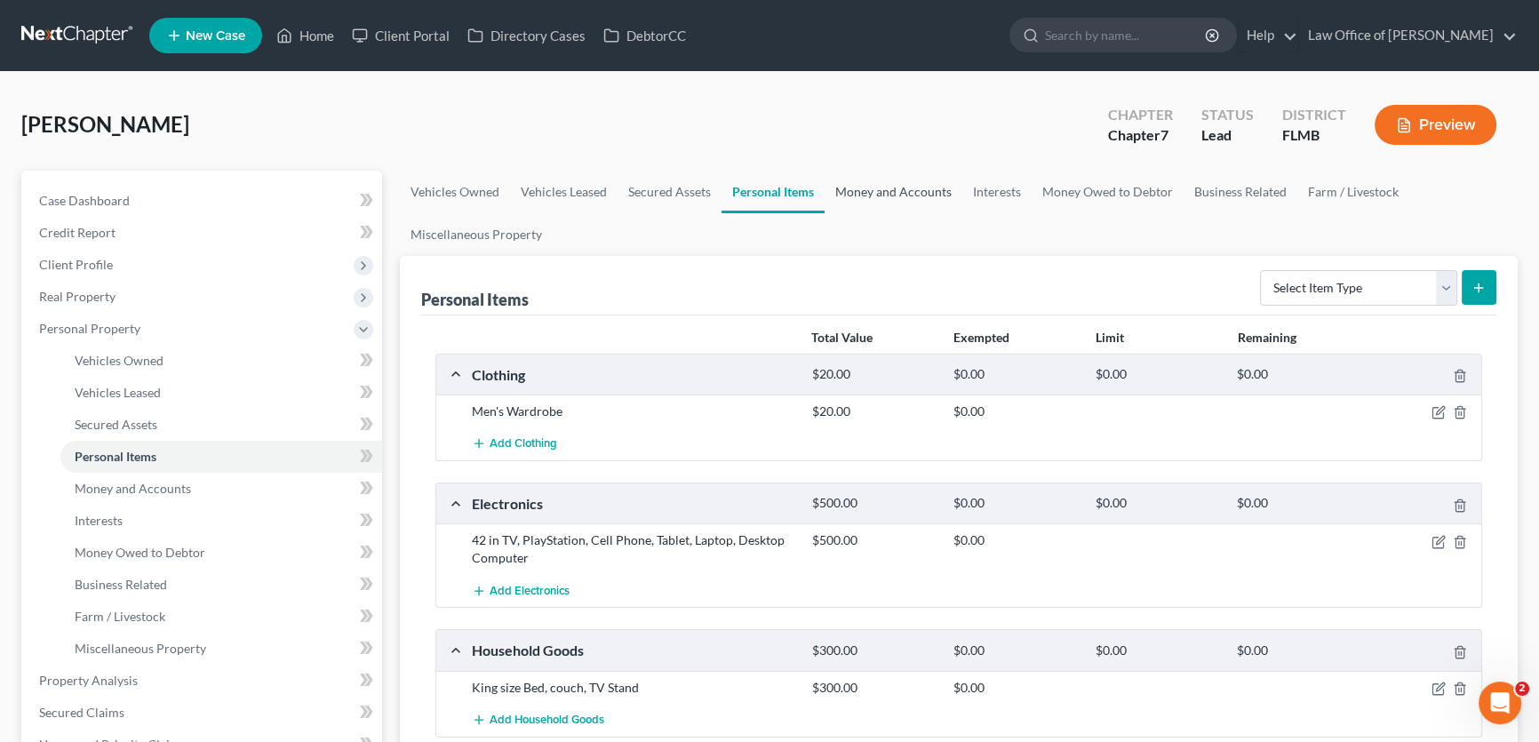
click at [857, 195] on link "Money and Accounts" at bounding box center [893, 192] width 138 height 43
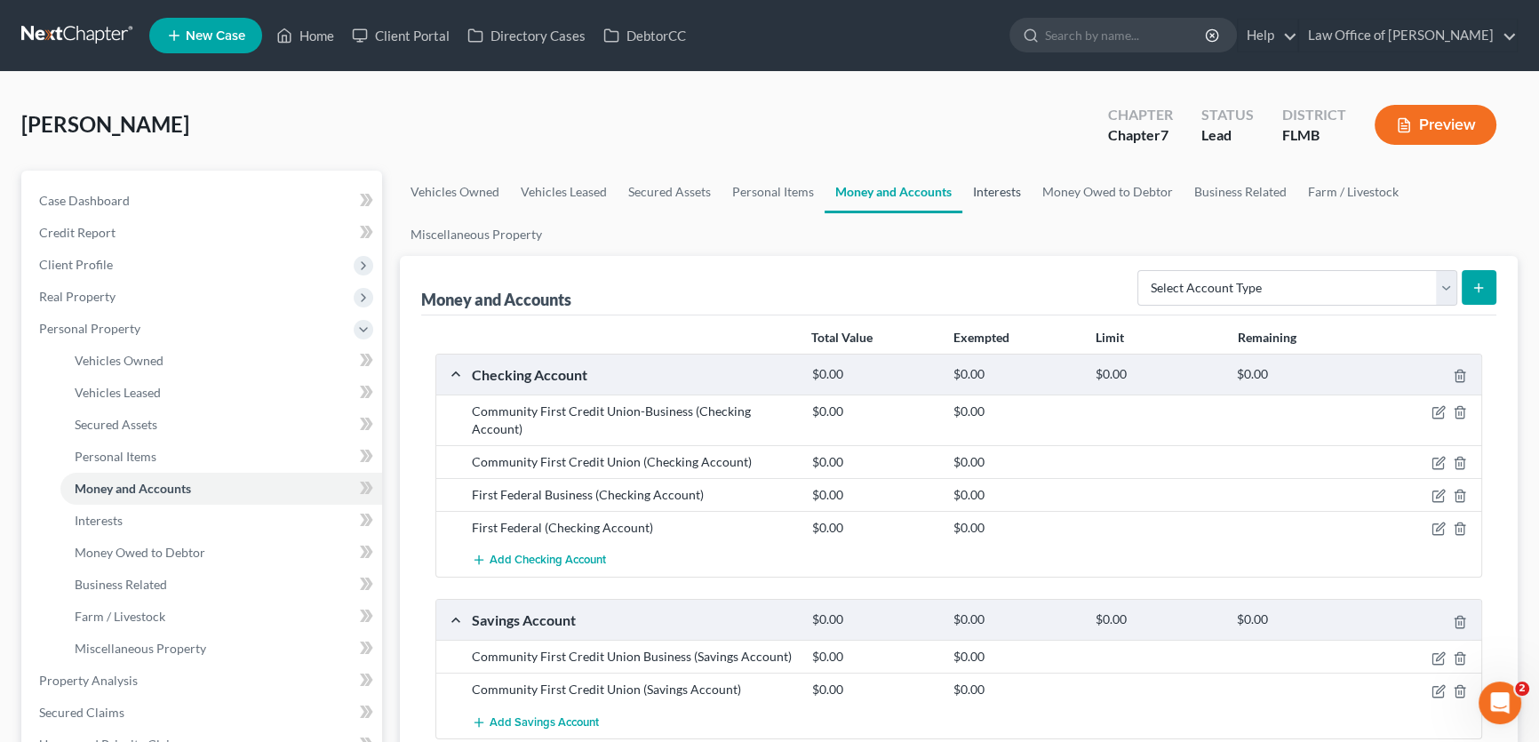
click at [1004, 195] on link "Interests" at bounding box center [996, 192] width 69 height 43
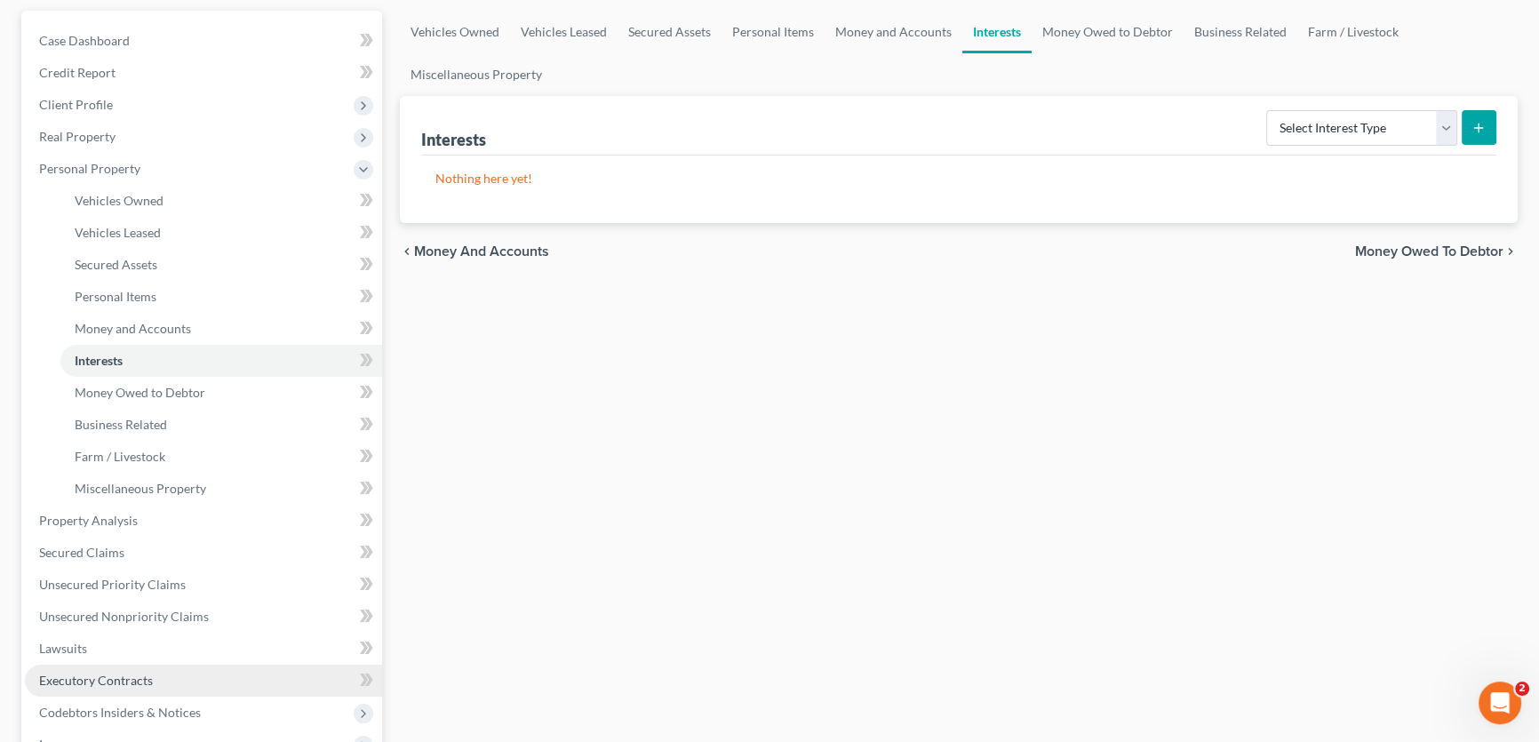
scroll to position [484, 0]
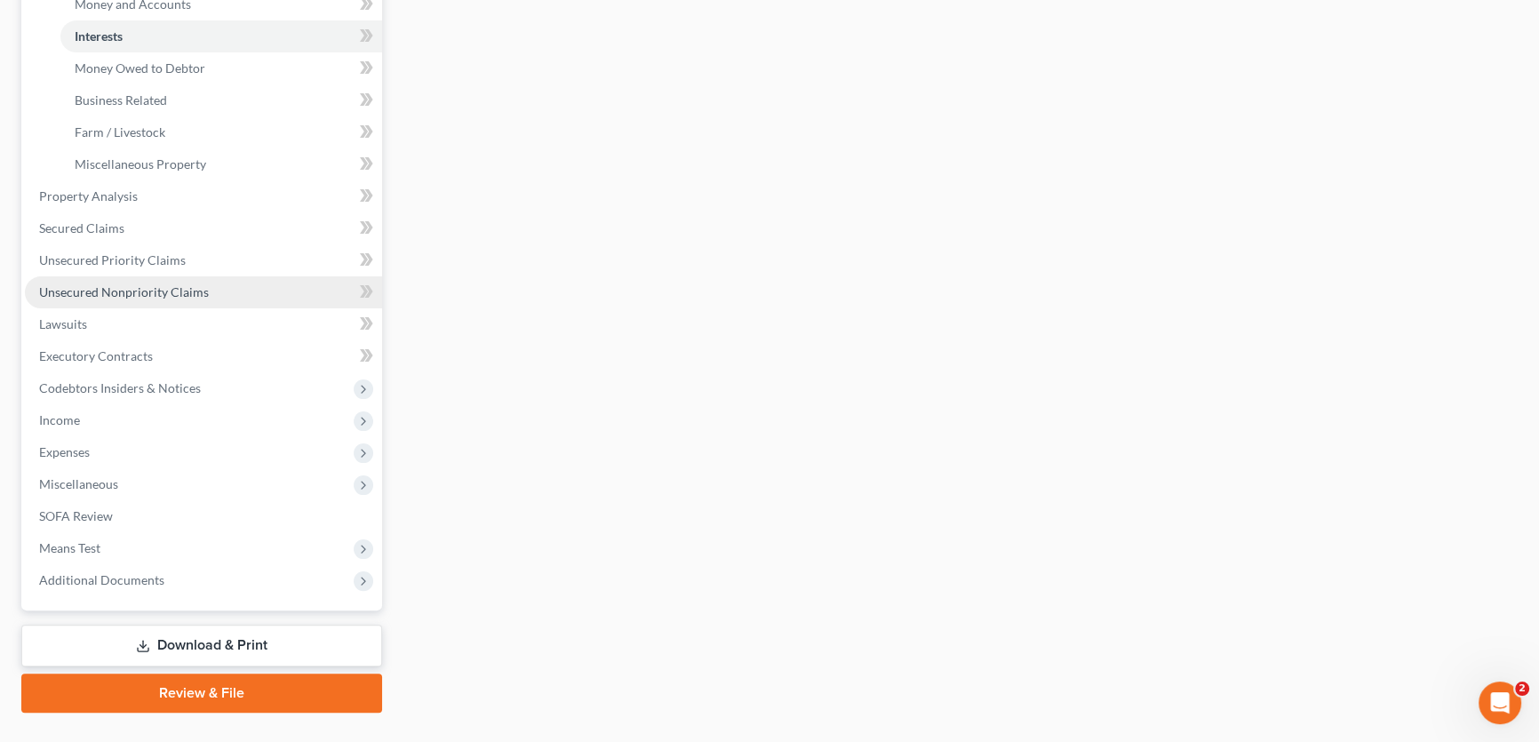
click at [94, 286] on span "Unsecured Nonpriority Claims" at bounding box center [124, 291] width 170 height 15
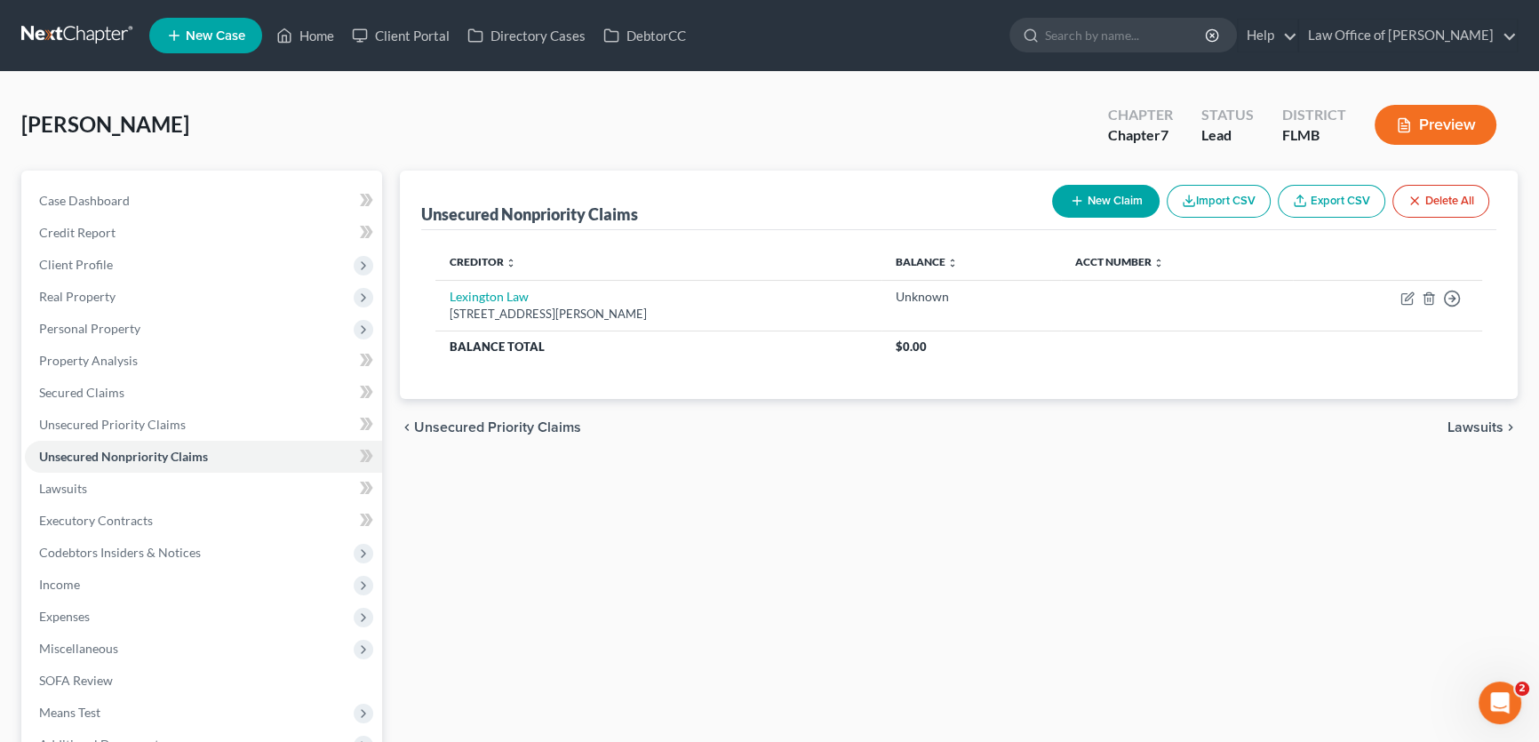
click at [834, 128] on div "Kucinic, Victor Upgraded Chapter Chapter 7 Status Lead District FLMB Preview" at bounding box center [769, 131] width 1496 height 77
click at [86, 37] on link at bounding box center [78, 36] width 114 height 32
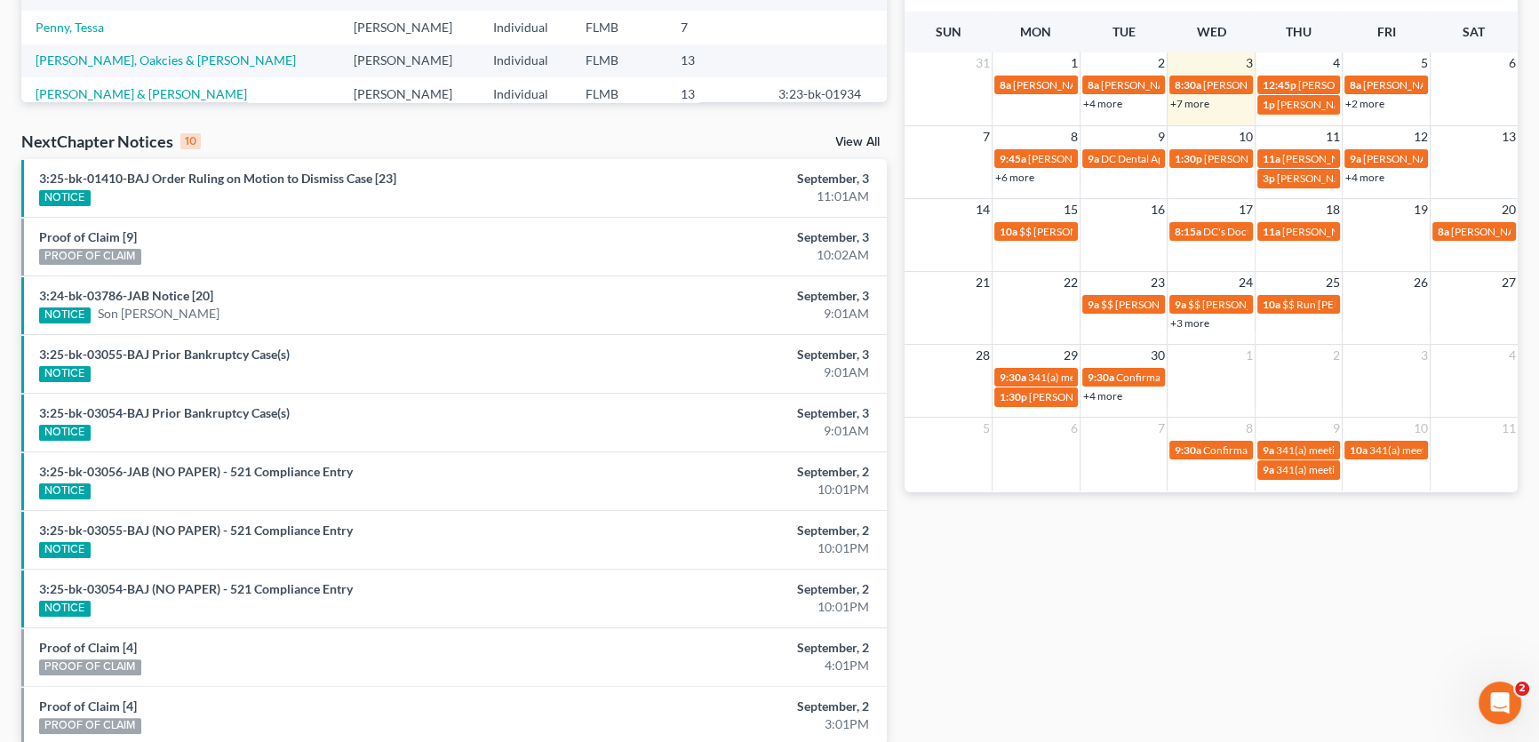
click at [1363, 104] on link "+2 more" at bounding box center [1364, 103] width 39 height 13
